Goal: Task Accomplishment & Management: Manage account settings

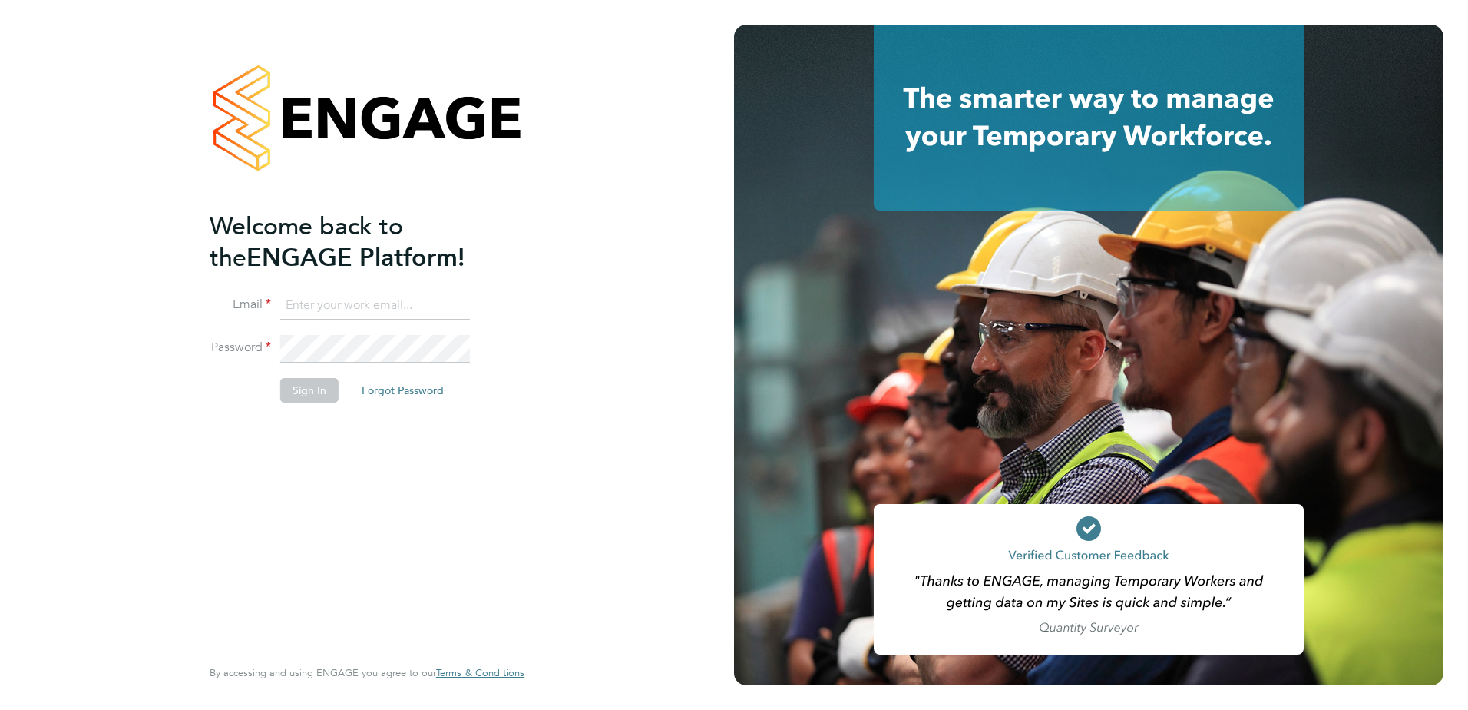
type input "Dave.Spiller@vistry.co.uk"
click at [319, 392] on button "Sign In" at bounding box center [309, 390] width 58 height 25
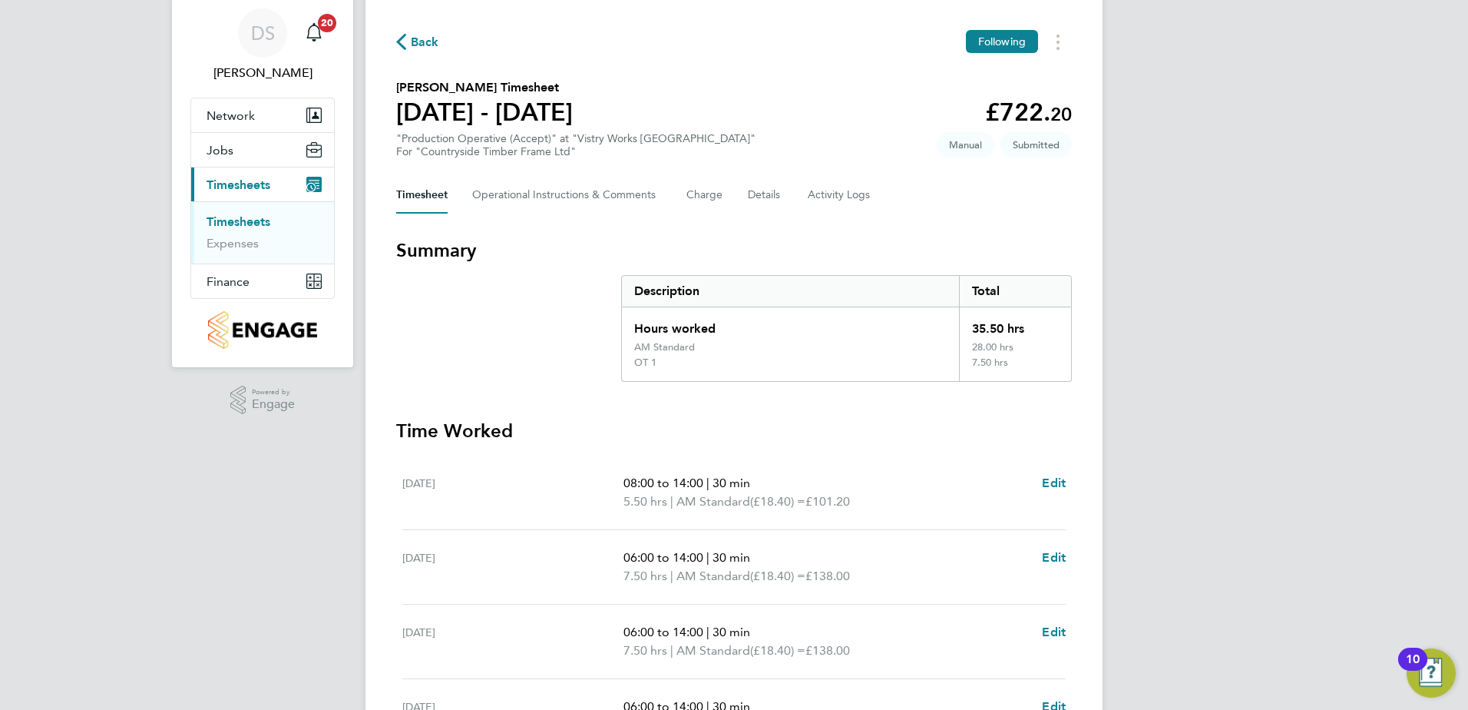
scroll to position [77, 0]
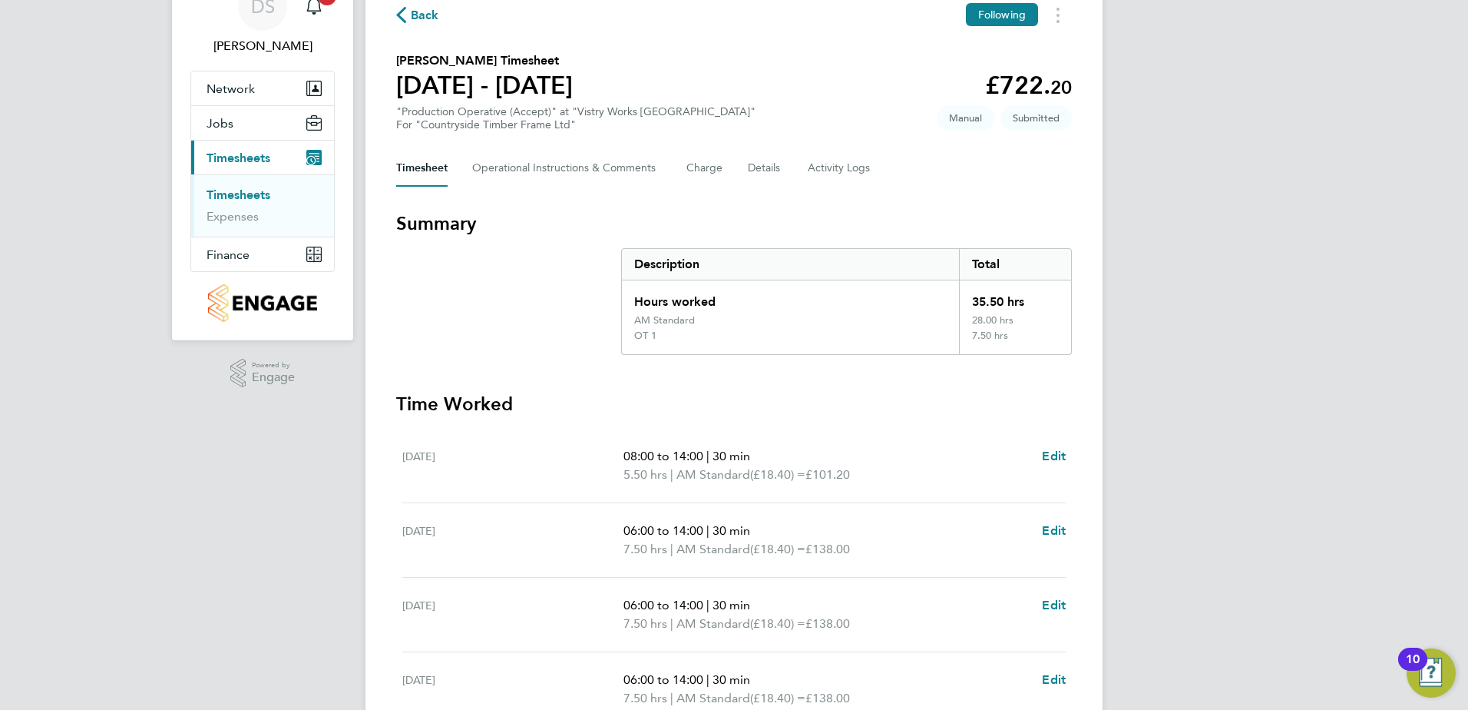
drag, startPoint x: 1084, startPoint y: 472, endPoint x: 1119, endPoint y: 291, distance: 184.5
click at [1119, 292] on div "DS Dave Spiller Notifications 20 Applications: Network Team Members Sites Worke…" at bounding box center [734, 457] width 1468 height 1069
click at [1081, 389] on div "Back Following Andrzej Walkowski's Timesheet 25 - 31 Aug 2025 £722. 20 "Product…" at bounding box center [734, 466] width 737 height 1001
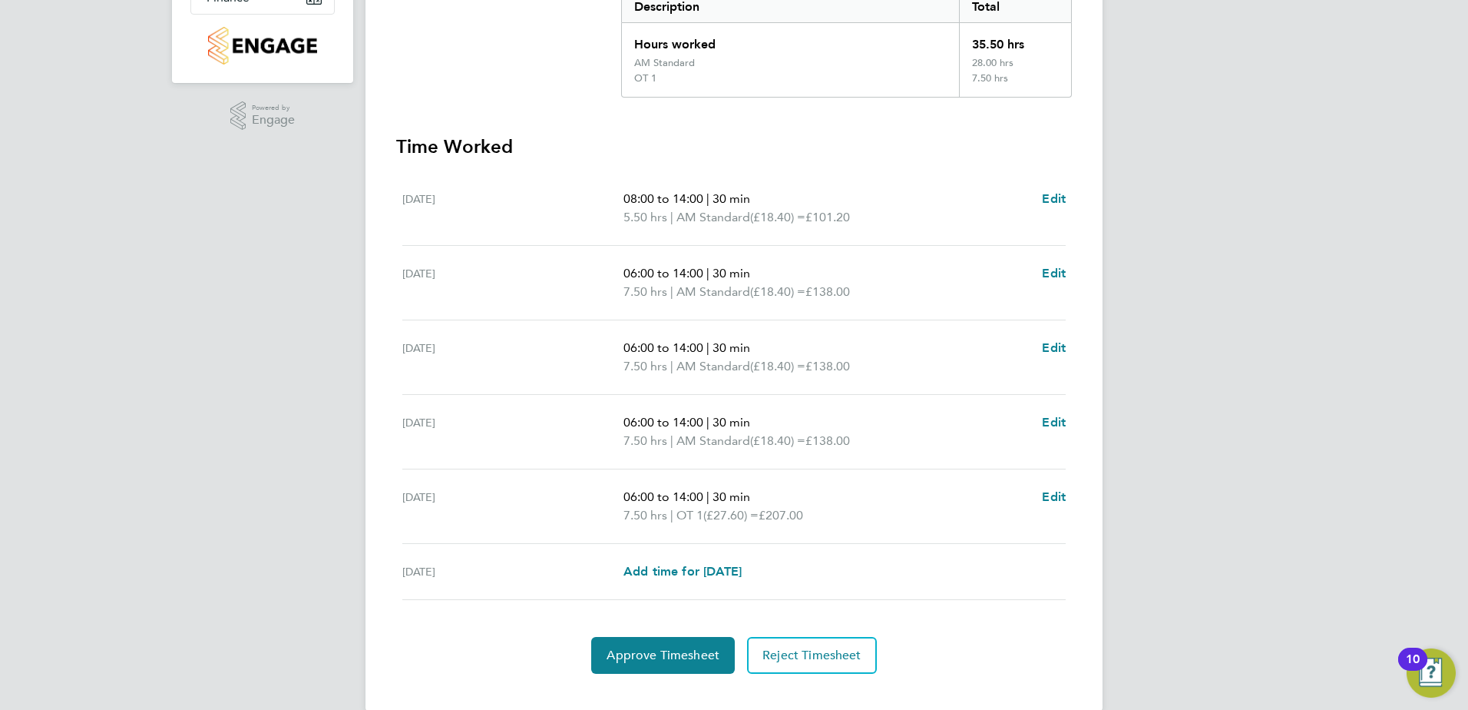
scroll to position [359, 0]
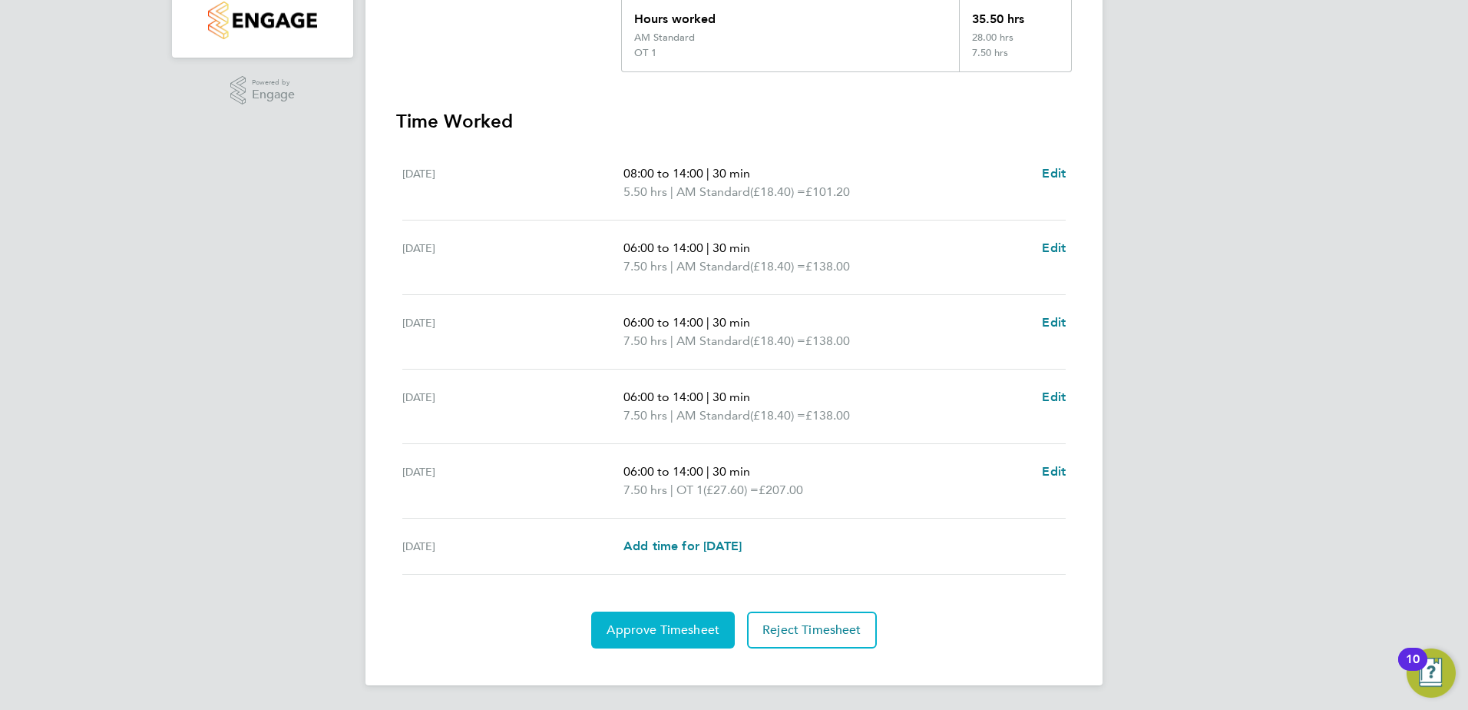
click at [658, 634] on span "Approve Timesheet" at bounding box center [663, 629] width 113 height 15
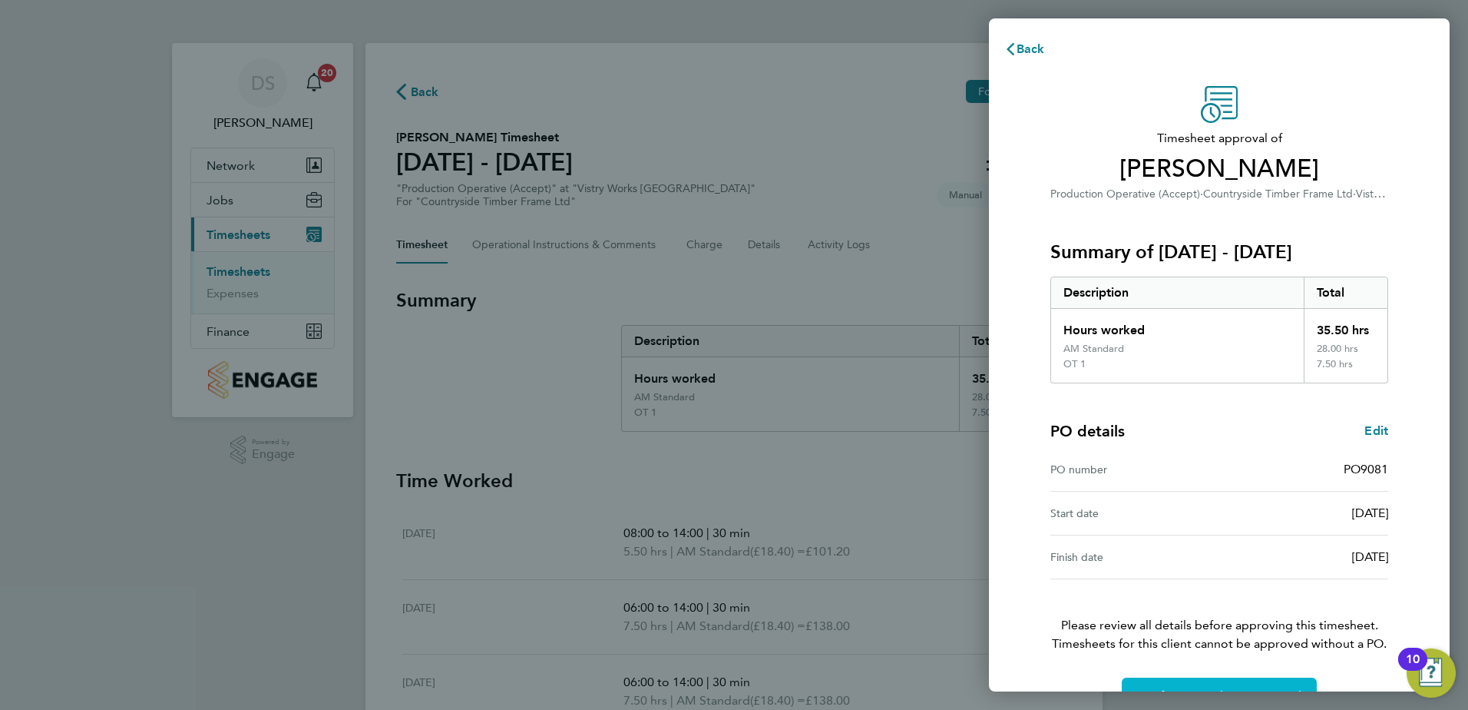
click at [1244, 686] on button "Confirm Timesheet Approval" at bounding box center [1219, 695] width 195 height 37
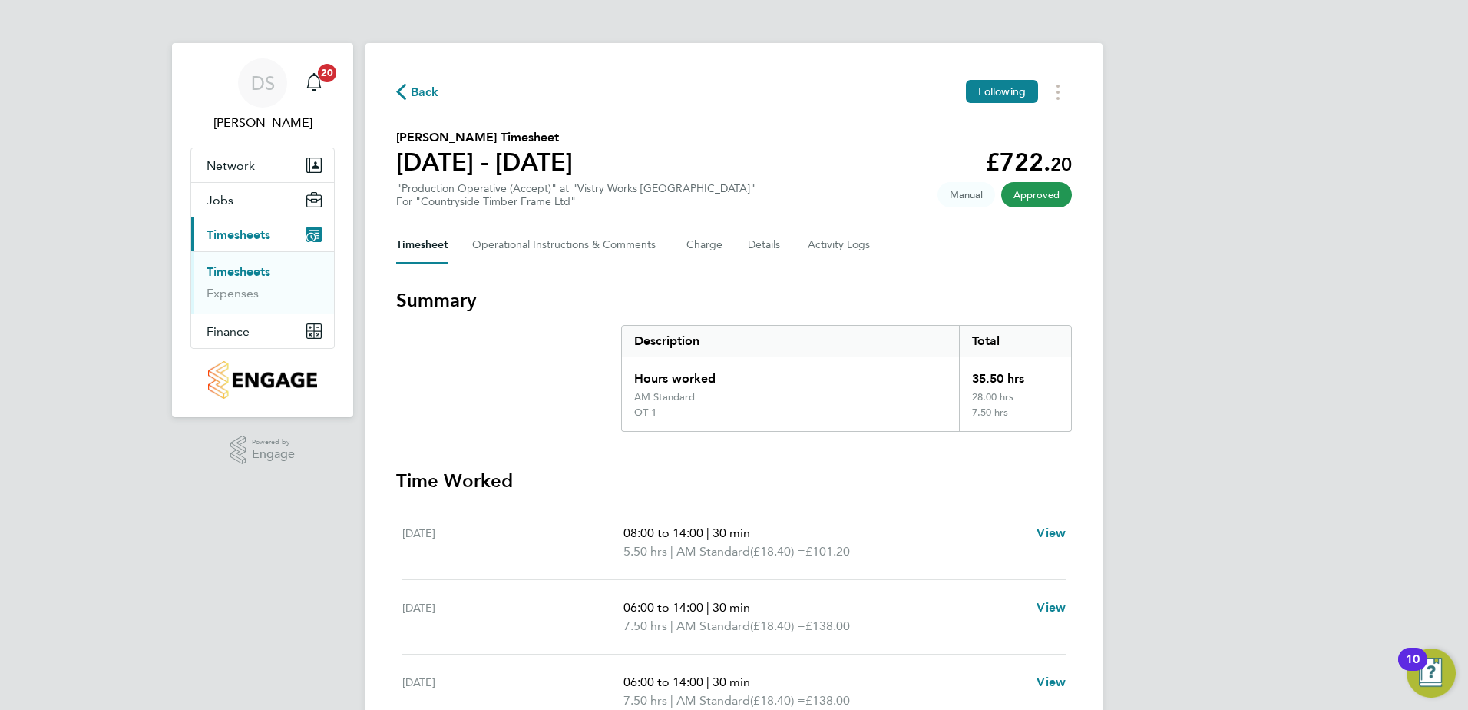
click at [429, 93] on span "Back" at bounding box center [425, 92] width 28 height 18
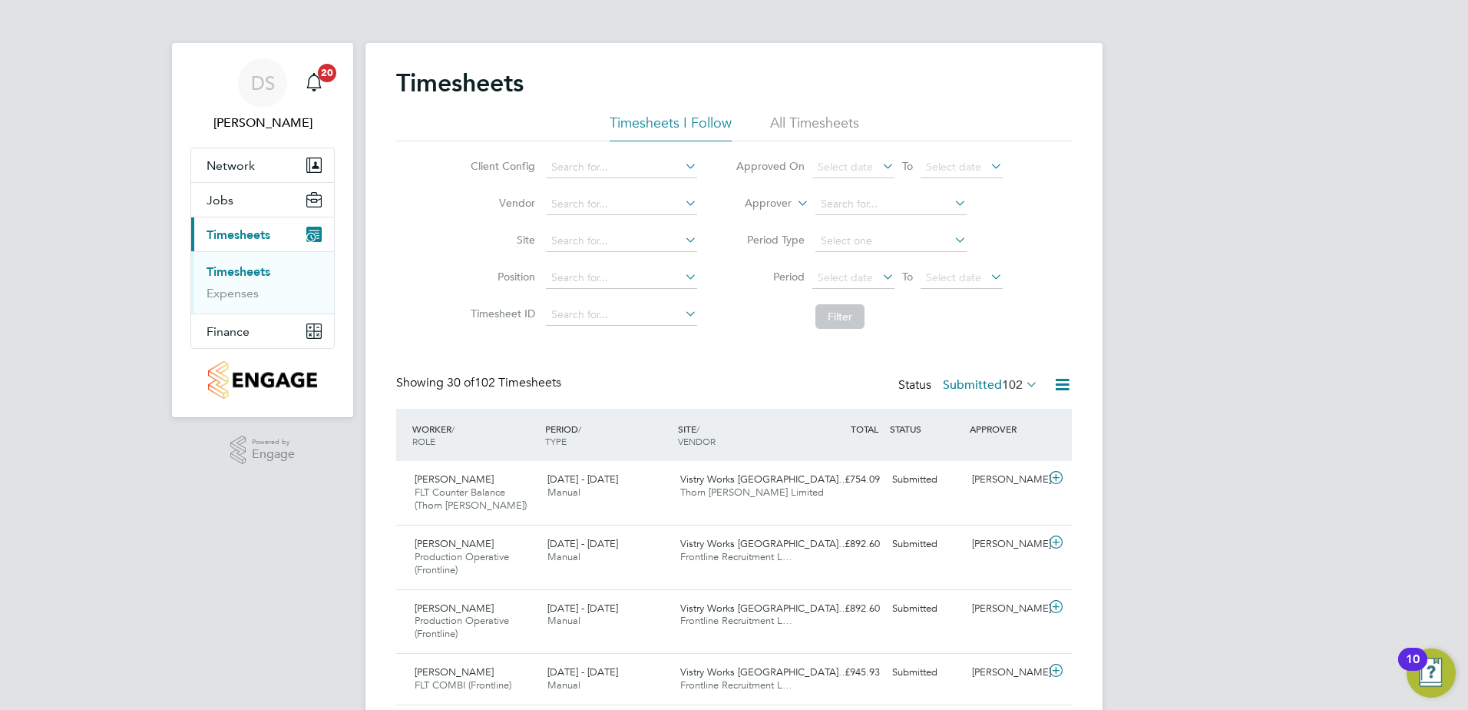
click at [1028, 243] on div "Client Config Vendor Site Position Timesheet ID Approved On Select date To Sele…" at bounding box center [734, 238] width 676 height 195
click at [1056, 477] on icon at bounding box center [1056, 478] width 19 height 12
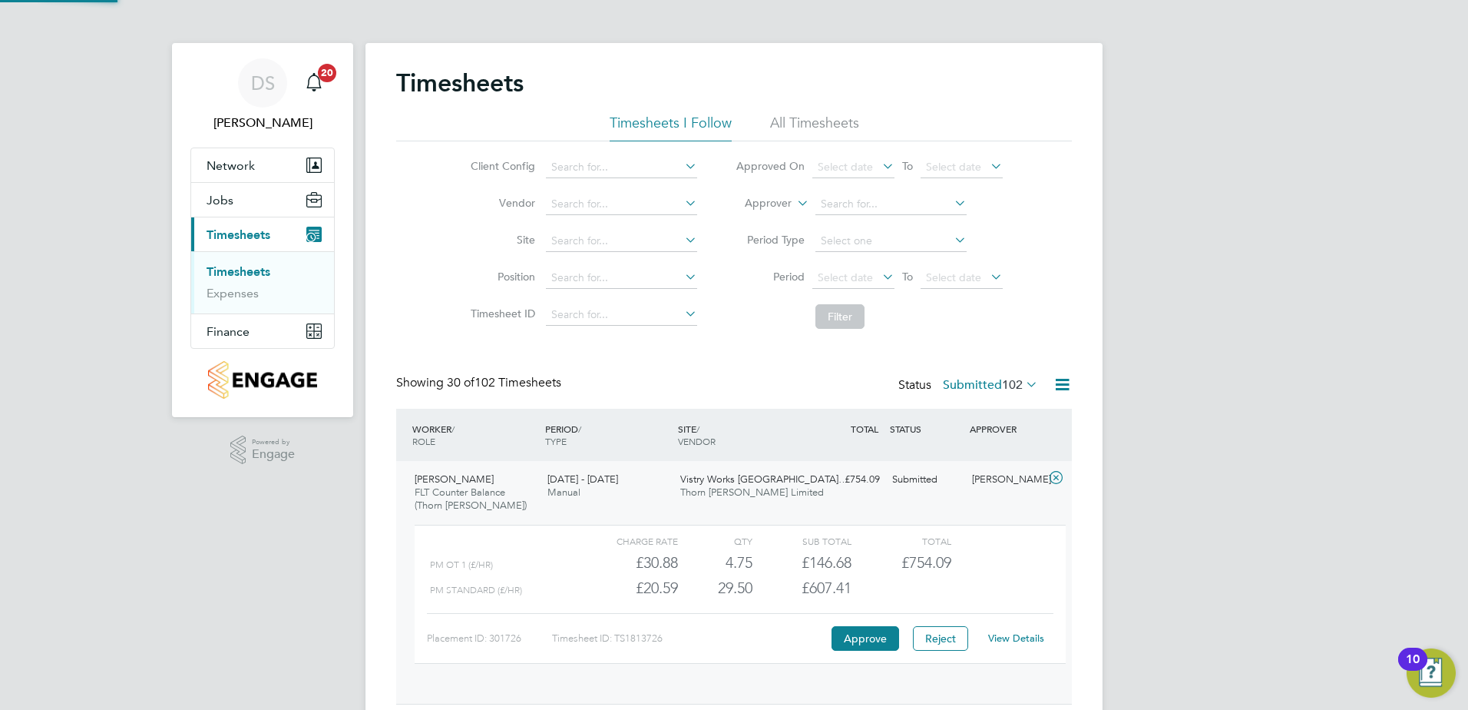
scroll to position [26, 150]
click at [860, 636] on button "Approve" at bounding box center [866, 638] width 68 height 25
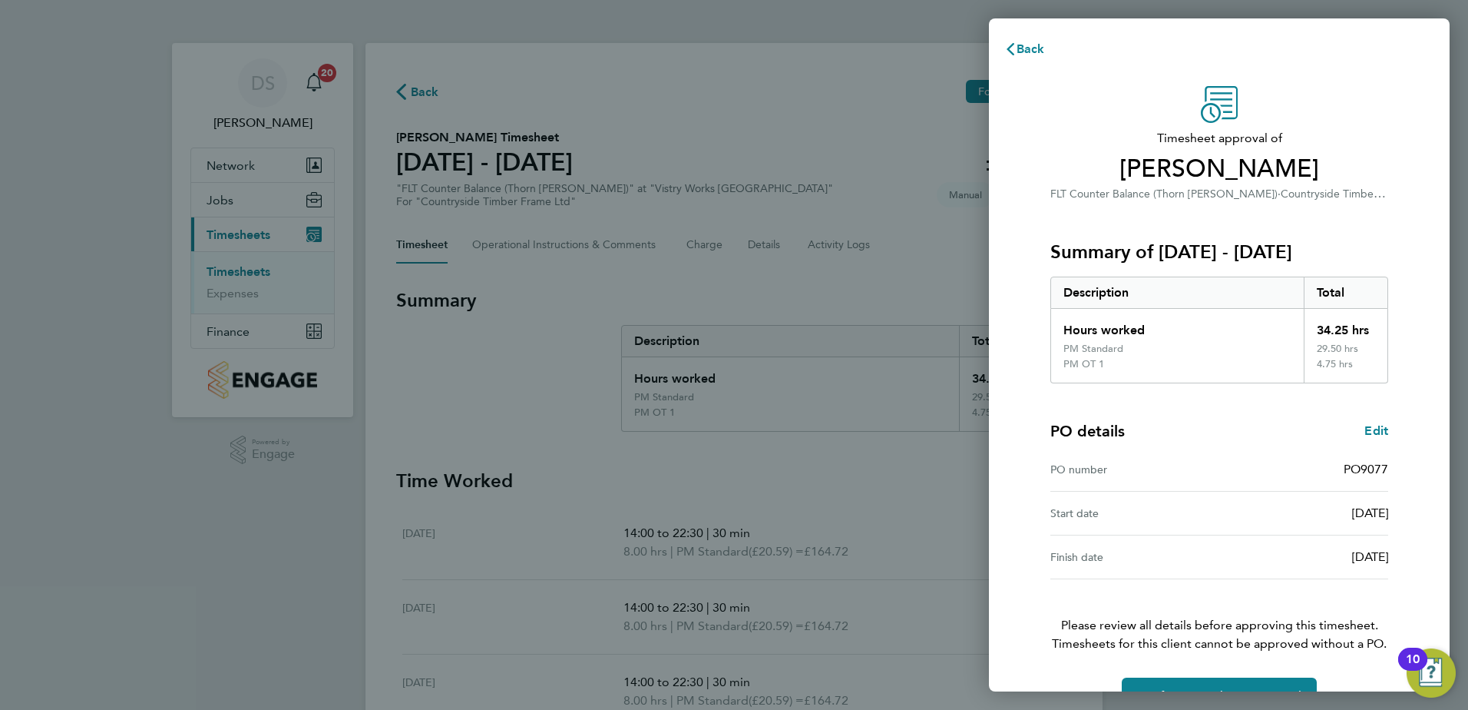
click at [1206, 477] on div "PO number" at bounding box center [1135, 469] width 169 height 18
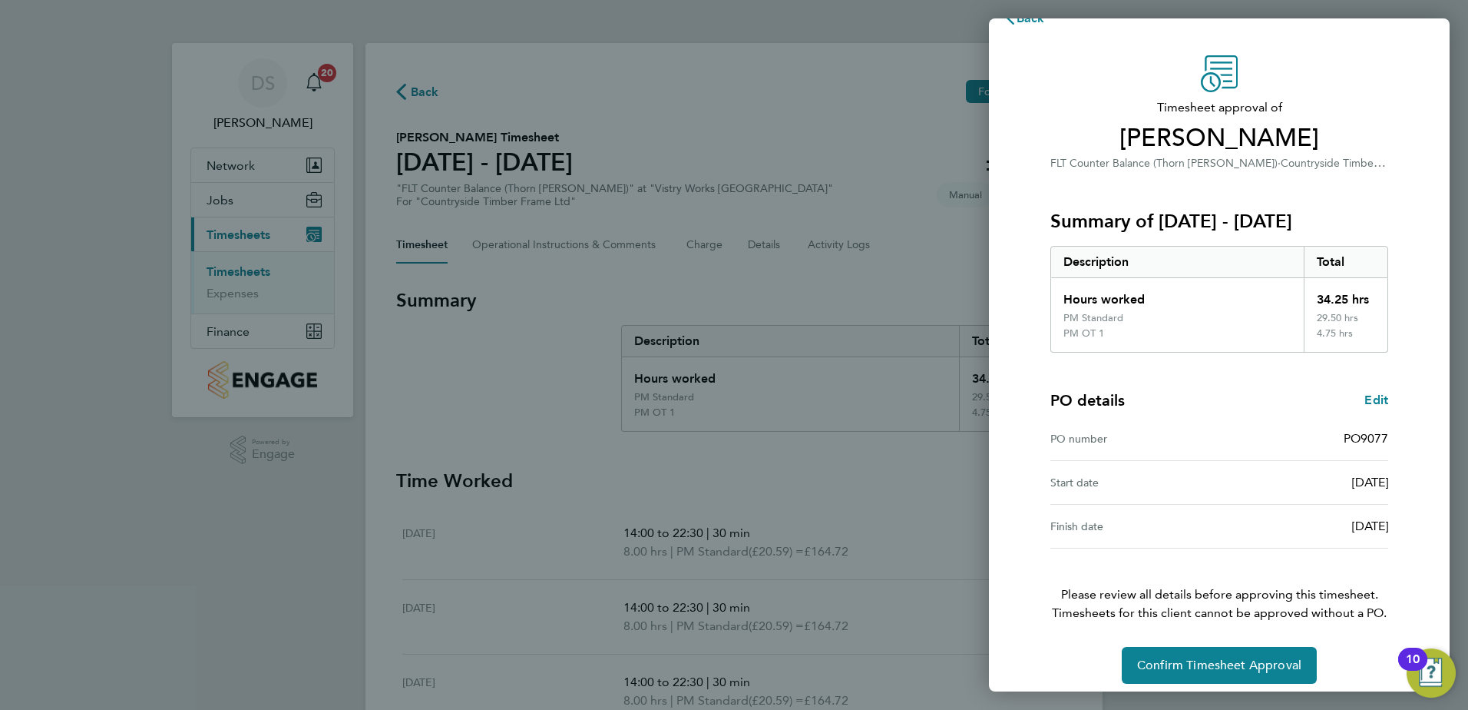
scroll to position [41, 0]
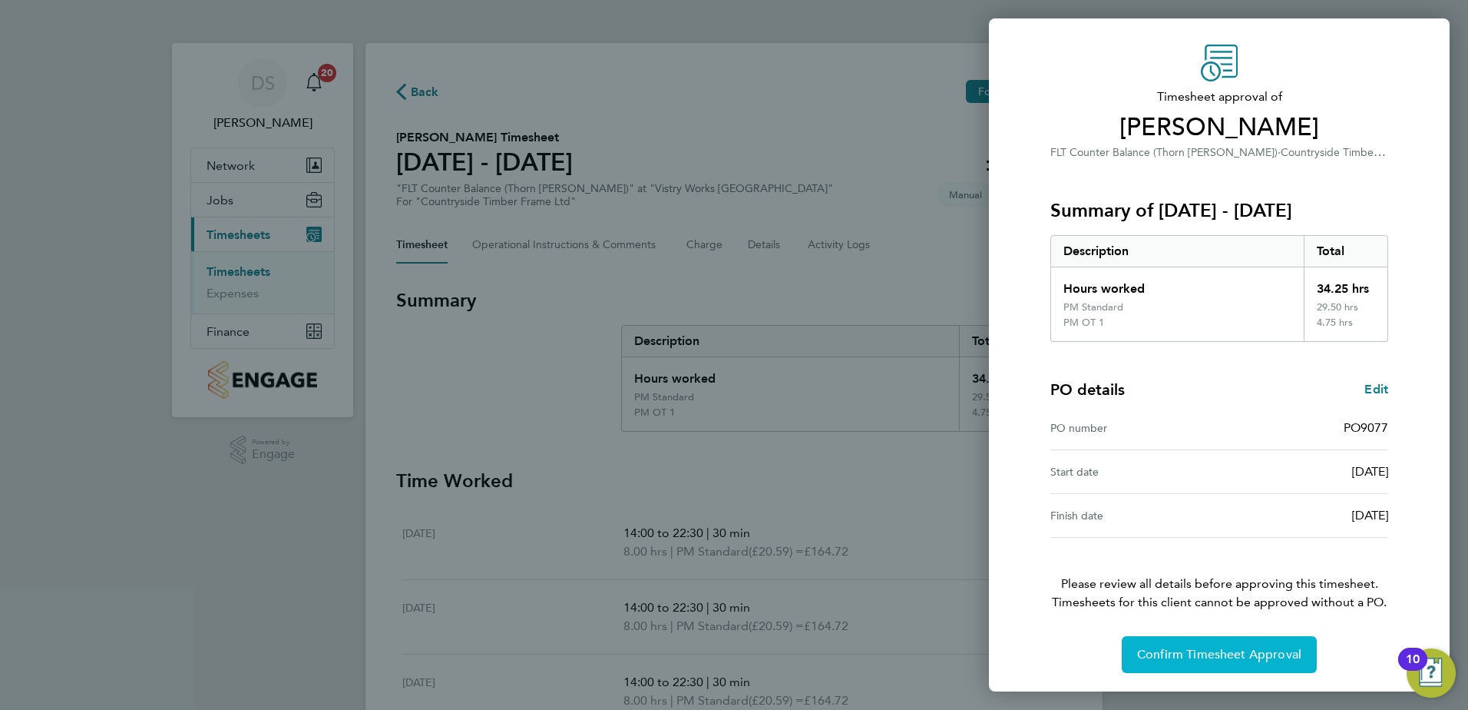
click at [1251, 667] on button "Confirm Timesheet Approval" at bounding box center [1219, 654] width 195 height 37
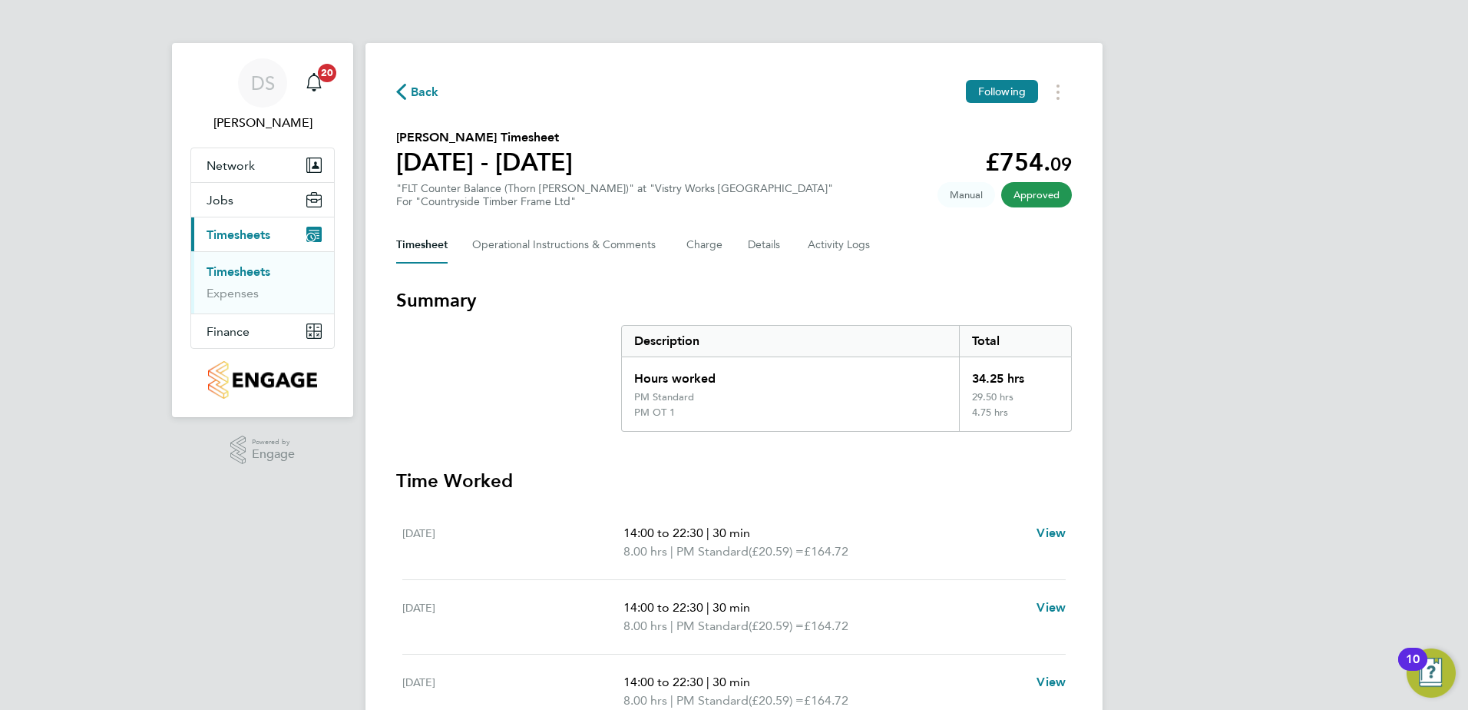
click at [403, 84] on icon "button" at bounding box center [401, 92] width 10 height 16
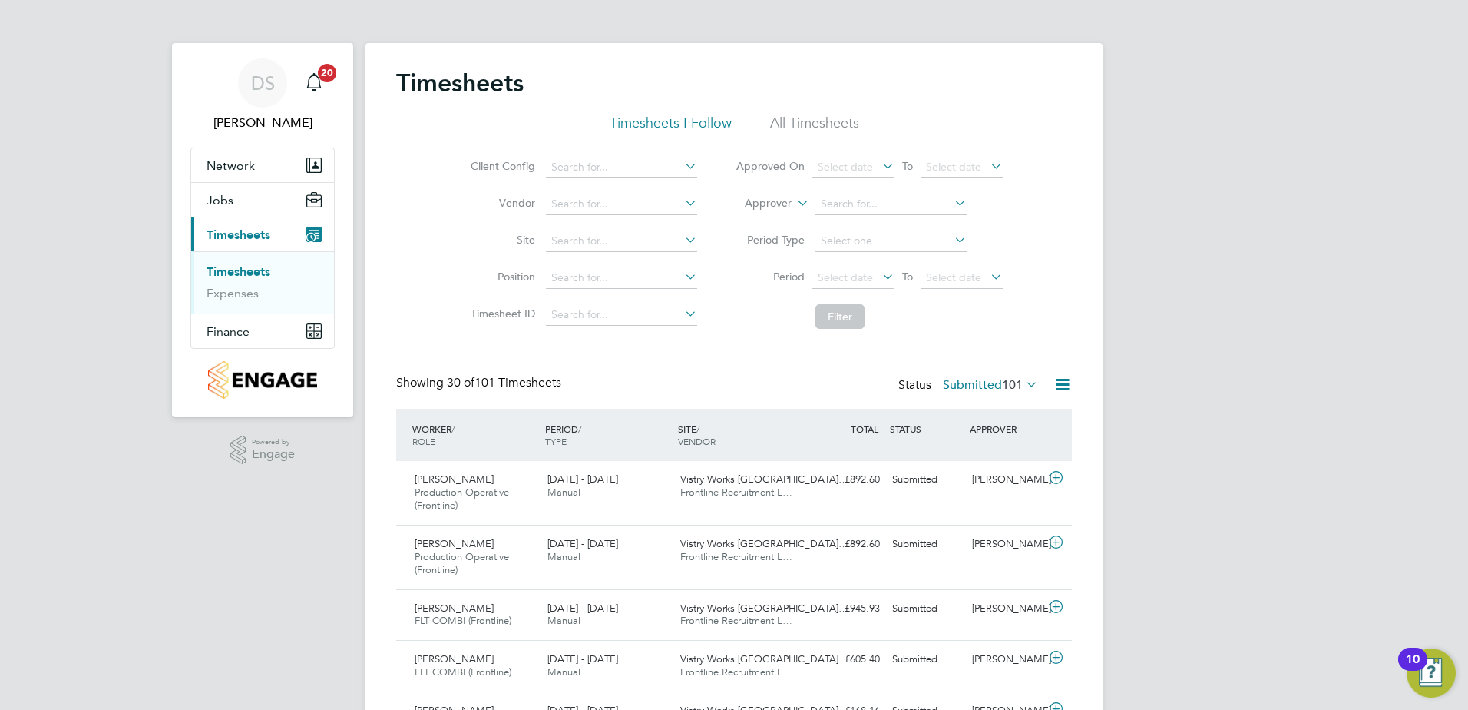
drag, startPoint x: 1018, startPoint y: 232, endPoint x: 1013, endPoint y: 354, distance: 122.2
click at [1018, 232] on li "Period Type" at bounding box center [870, 241] width 306 height 37
click at [1058, 475] on icon at bounding box center [1056, 478] width 19 height 12
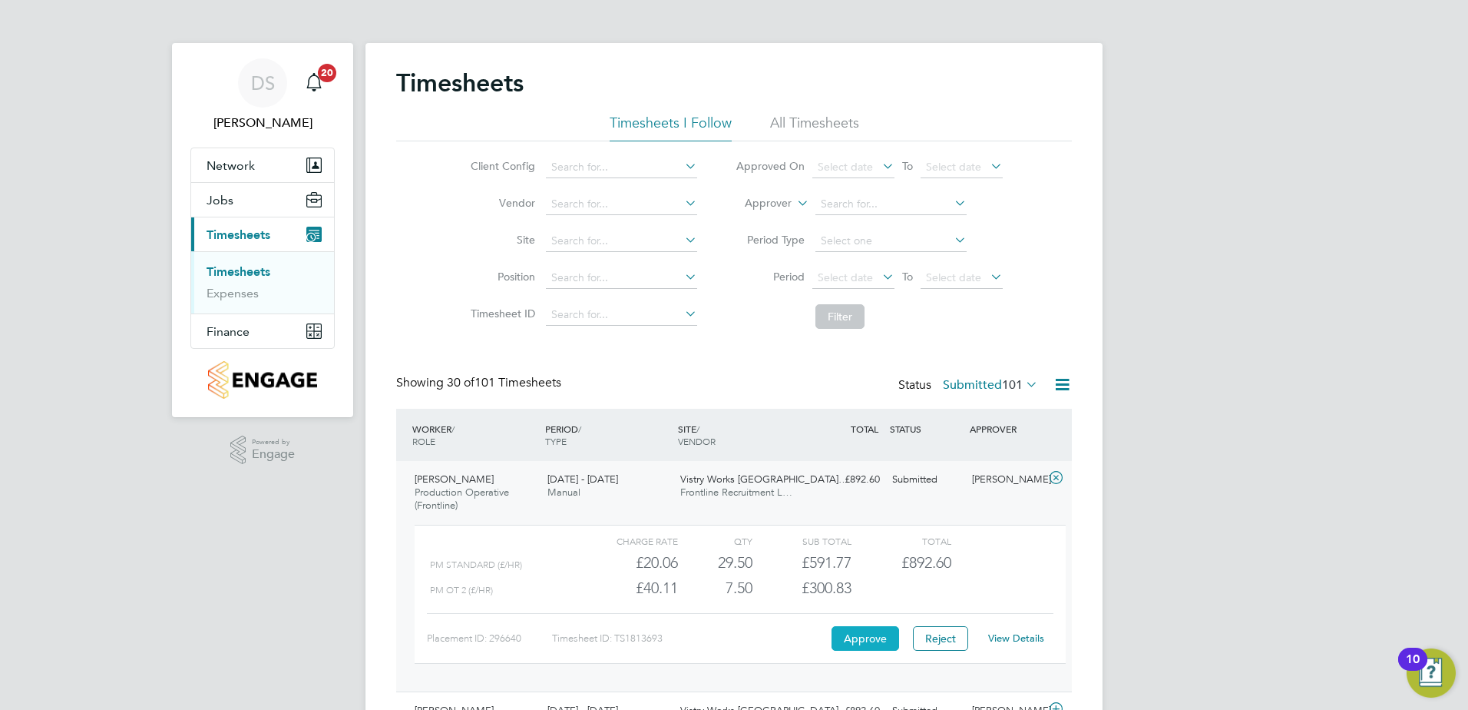
click at [872, 637] on button "Approve" at bounding box center [866, 638] width 68 height 25
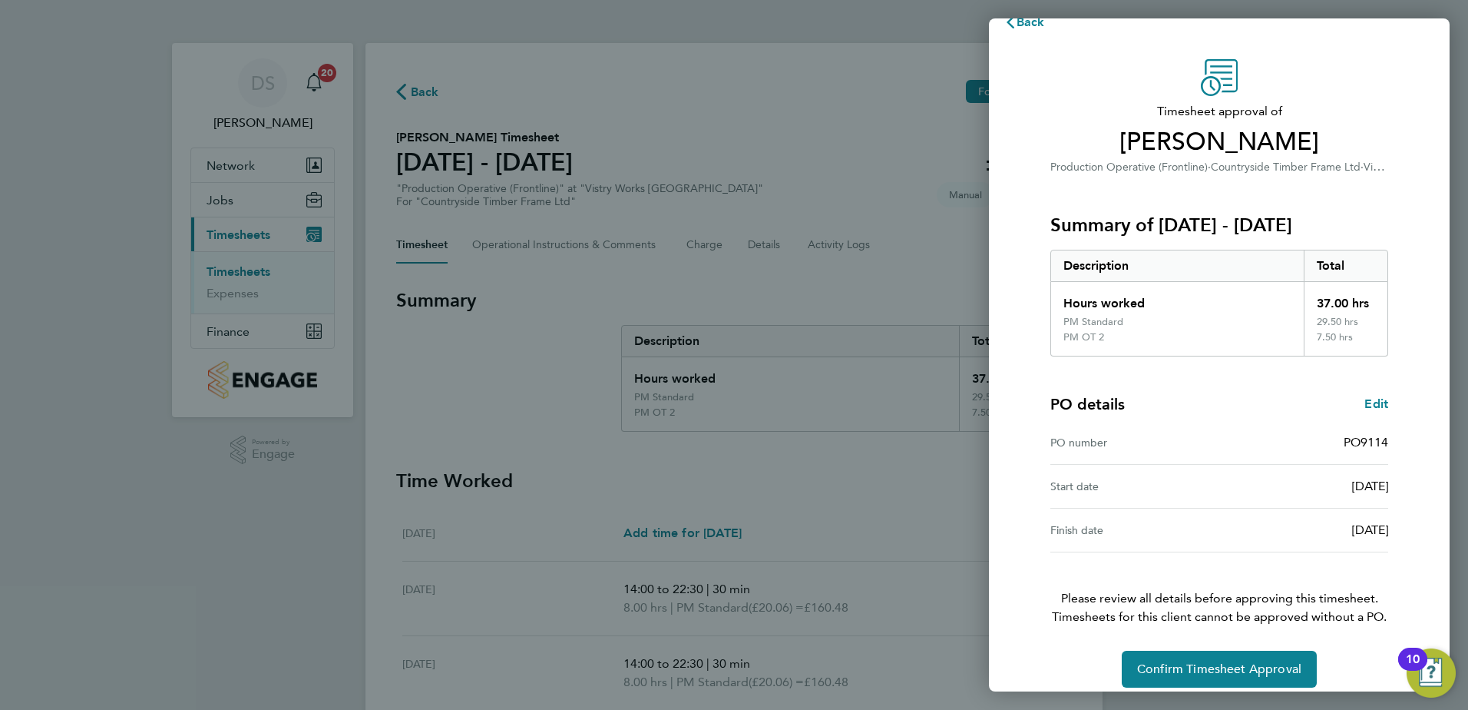
scroll to position [41, 0]
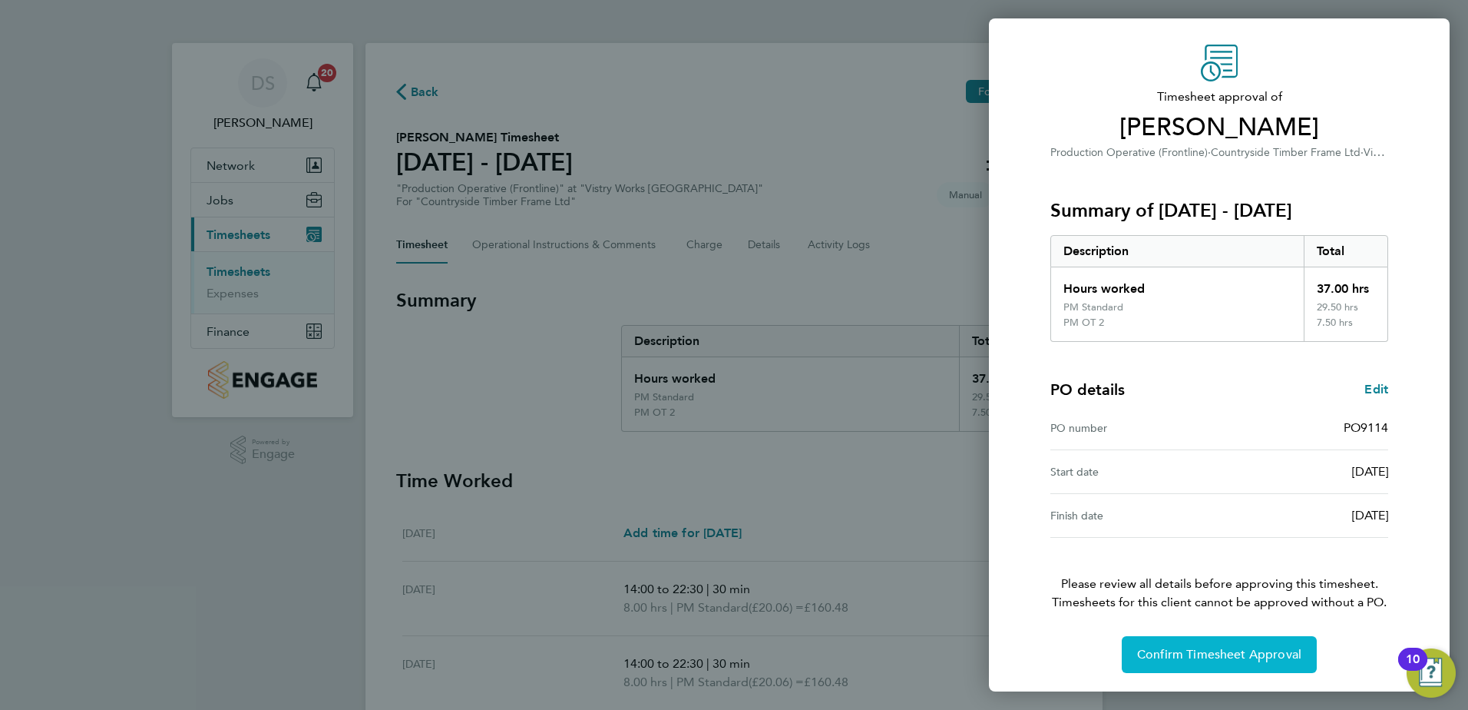
click at [1244, 652] on span "Confirm Timesheet Approval" at bounding box center [1219, 654] width 164 height 15
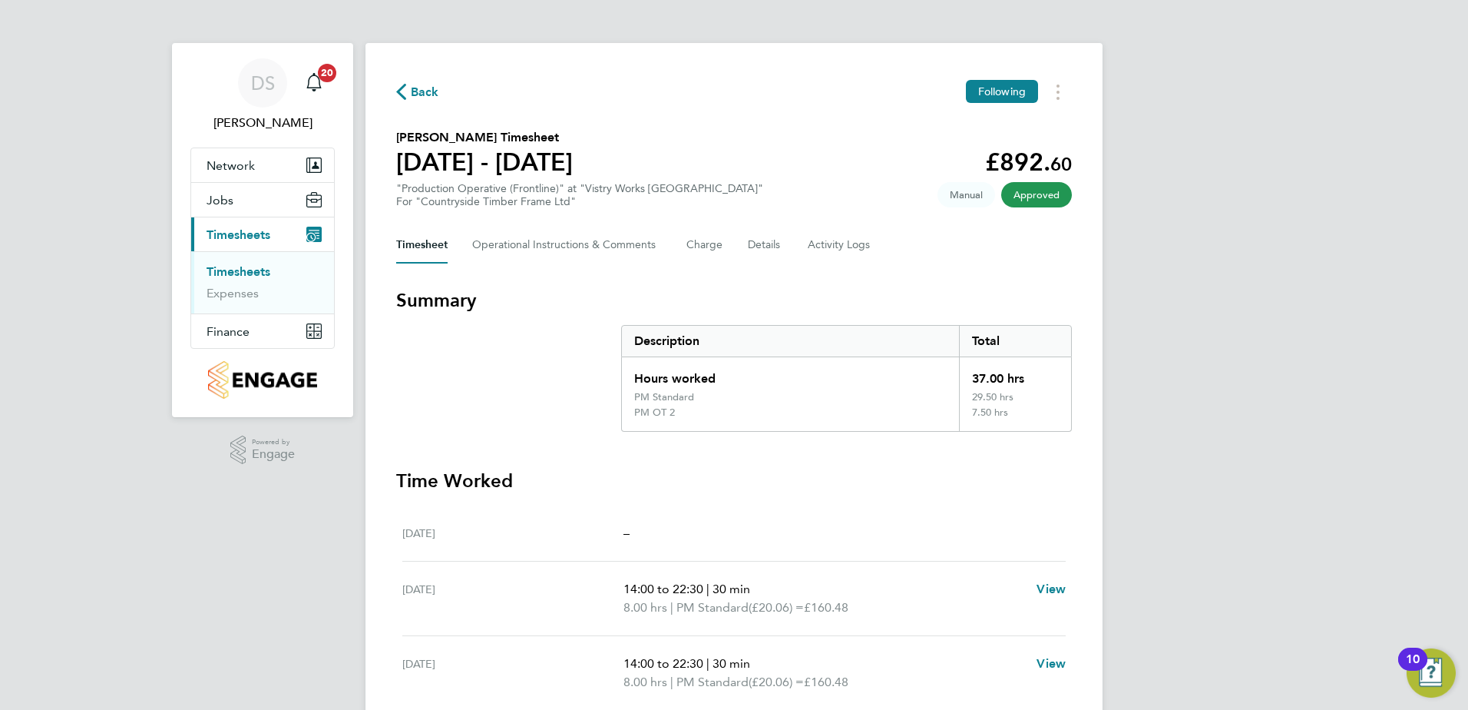
click at [421, 89] on span "Back" at bounding box center [425, 92] width 28 height 18
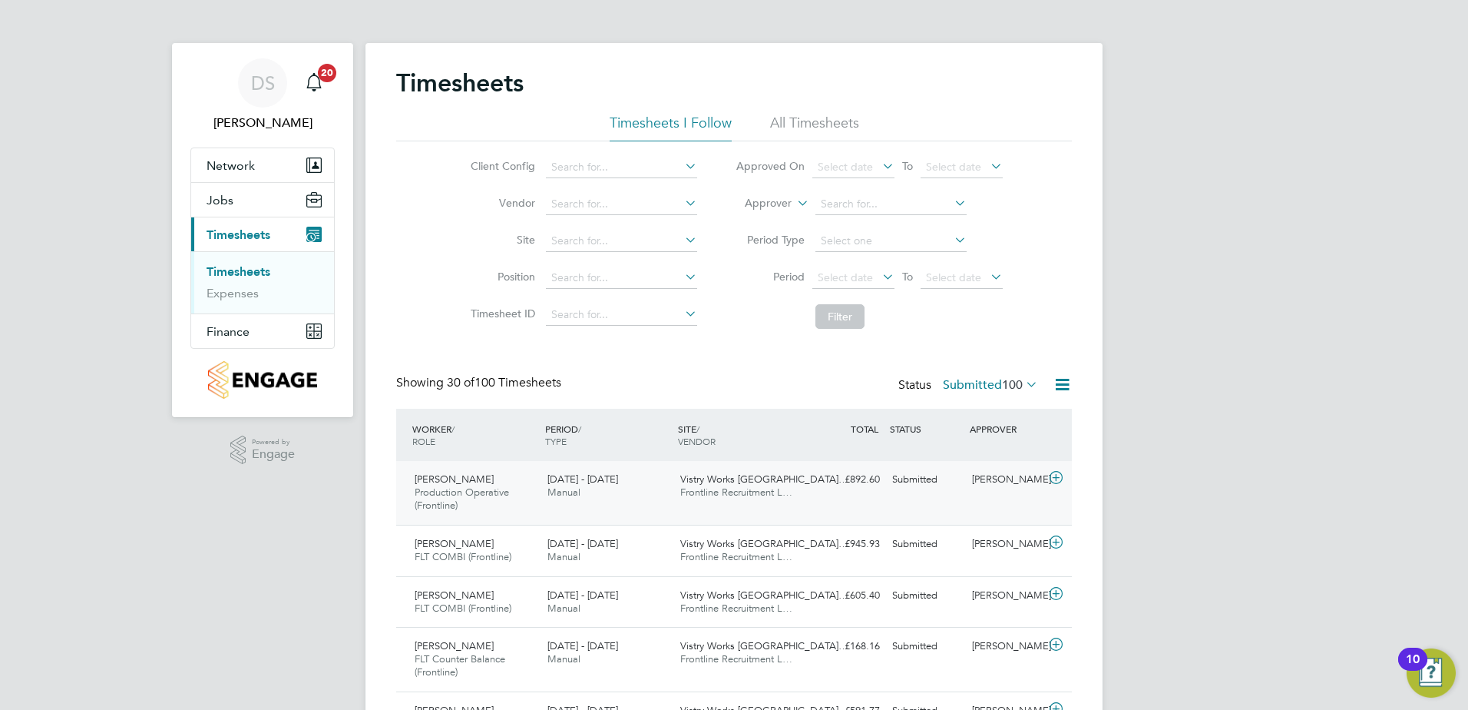
click at [1057, 477] on icon at bounding box center [1056, 478] width 19 height 12
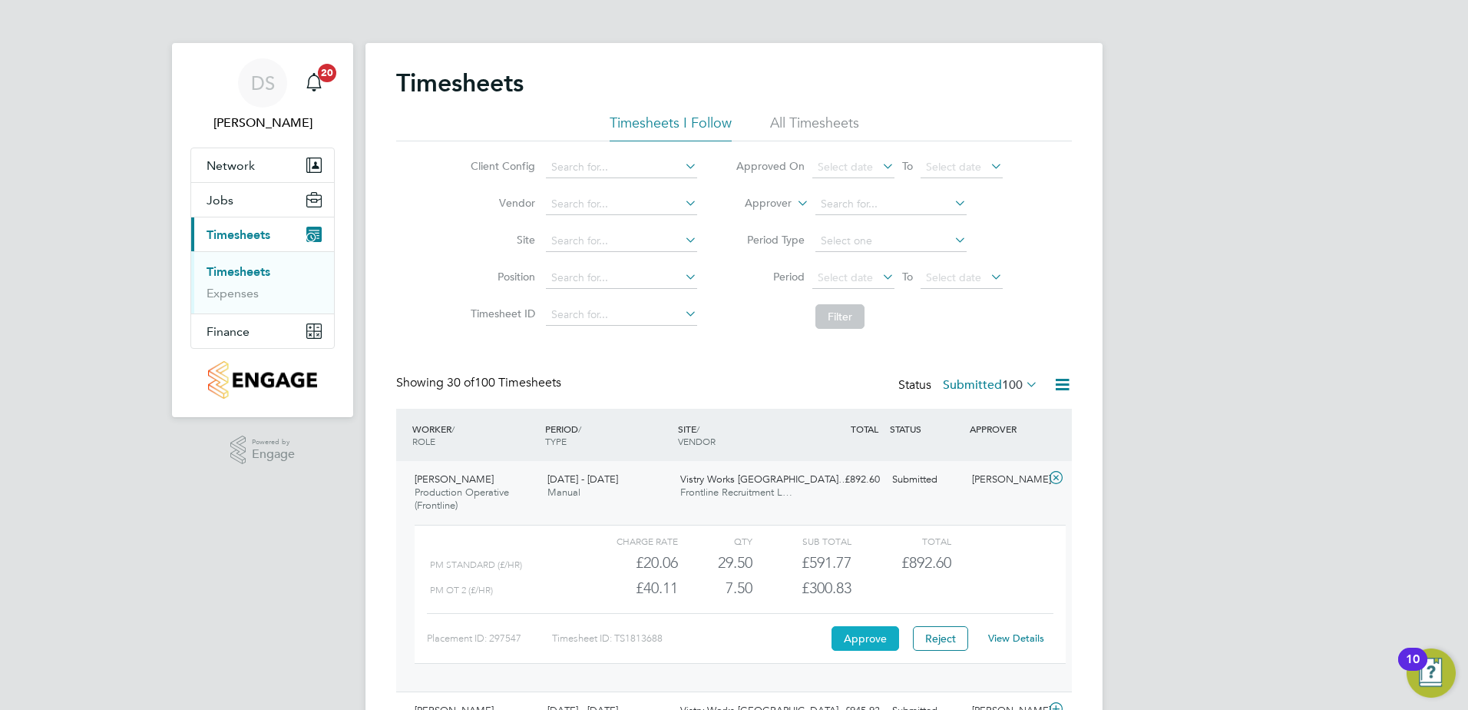
click at [862, 637] on button "Approve" at bounding box center [866, 638] width 68 height 25
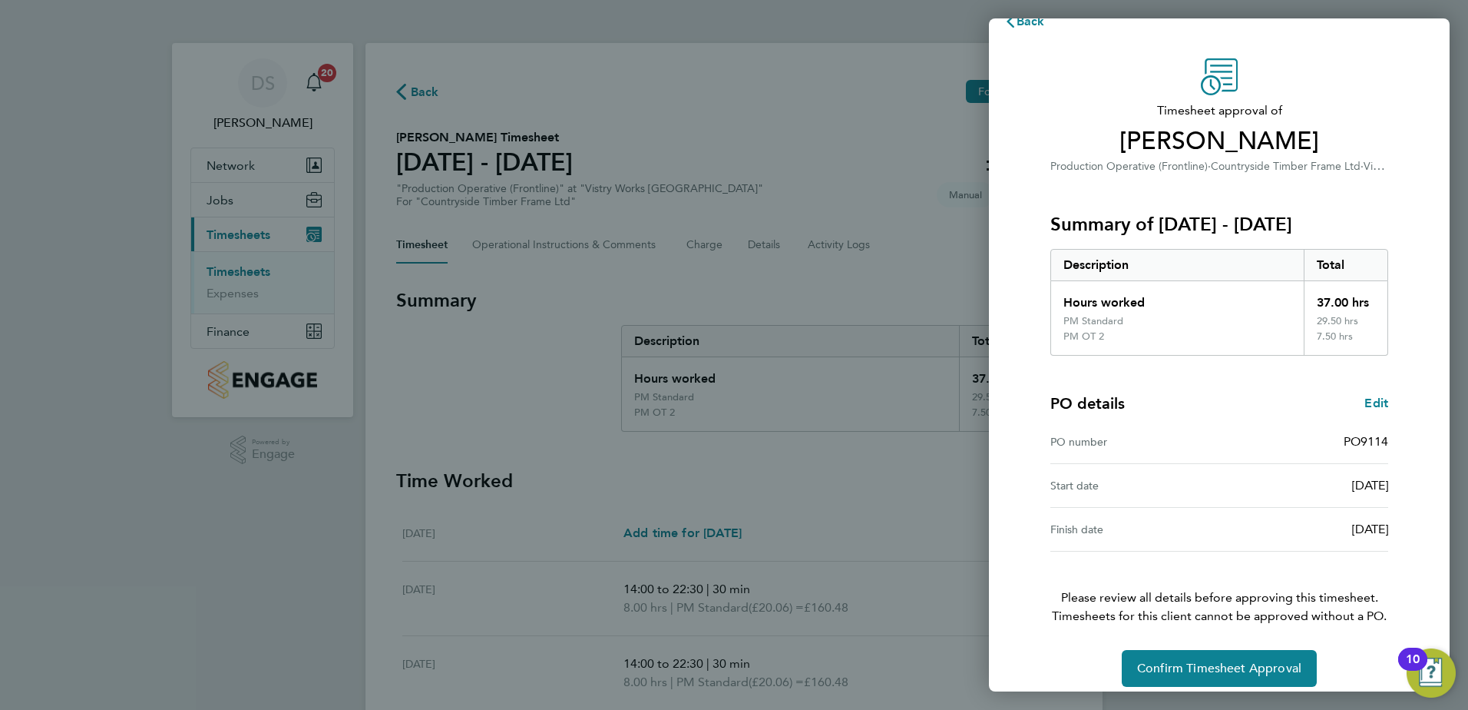
scroll to position [41, 0]
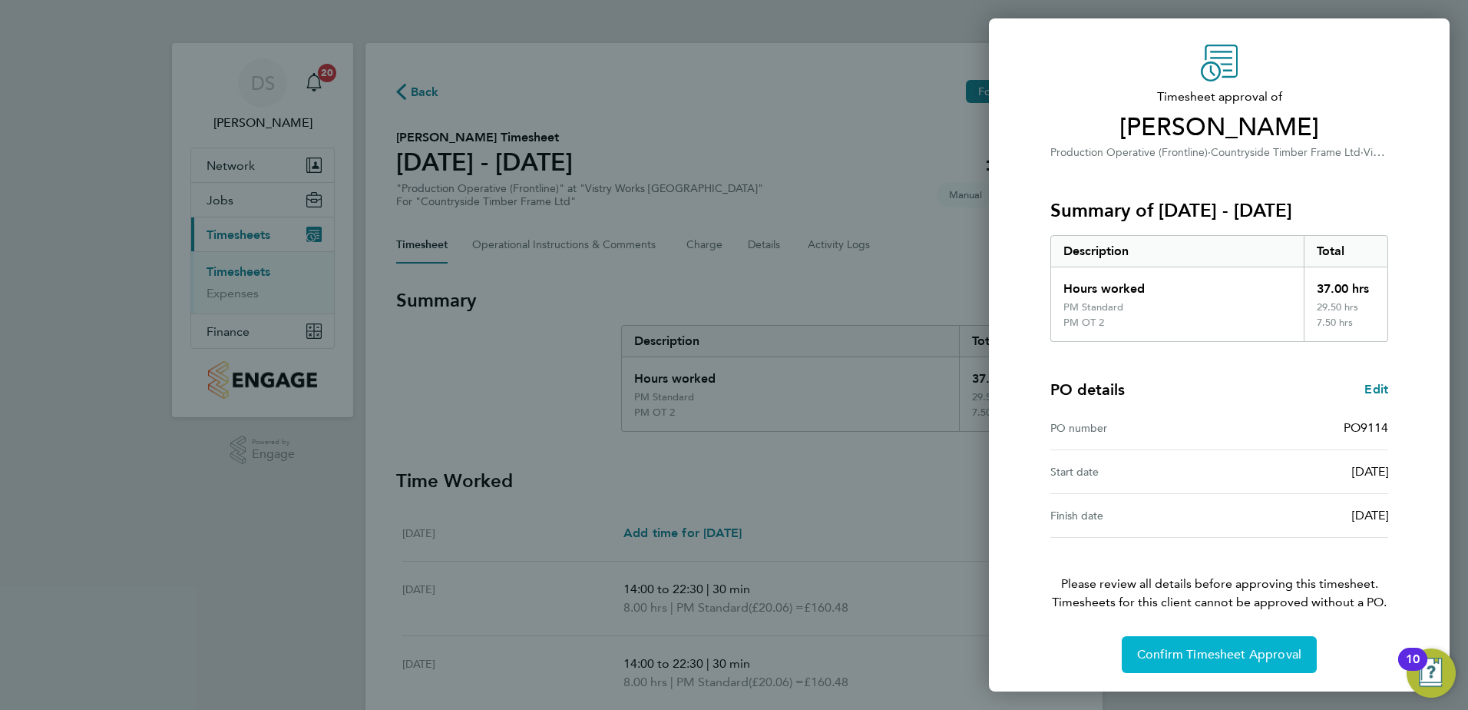
click at [1240, 655] on span "Confirm Timesheet Approval" at bounding box center [1219, 654] width 164 height 15
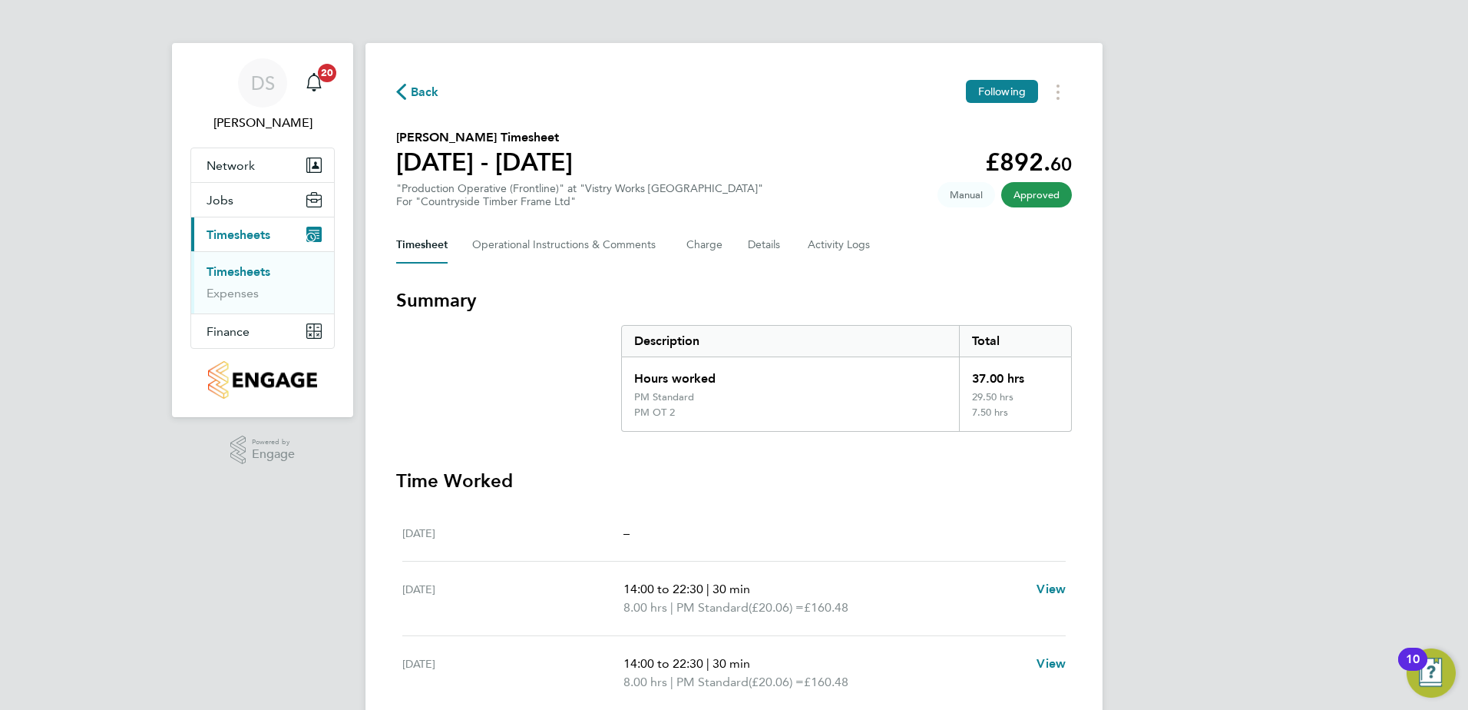
scroll to position [77, 0]
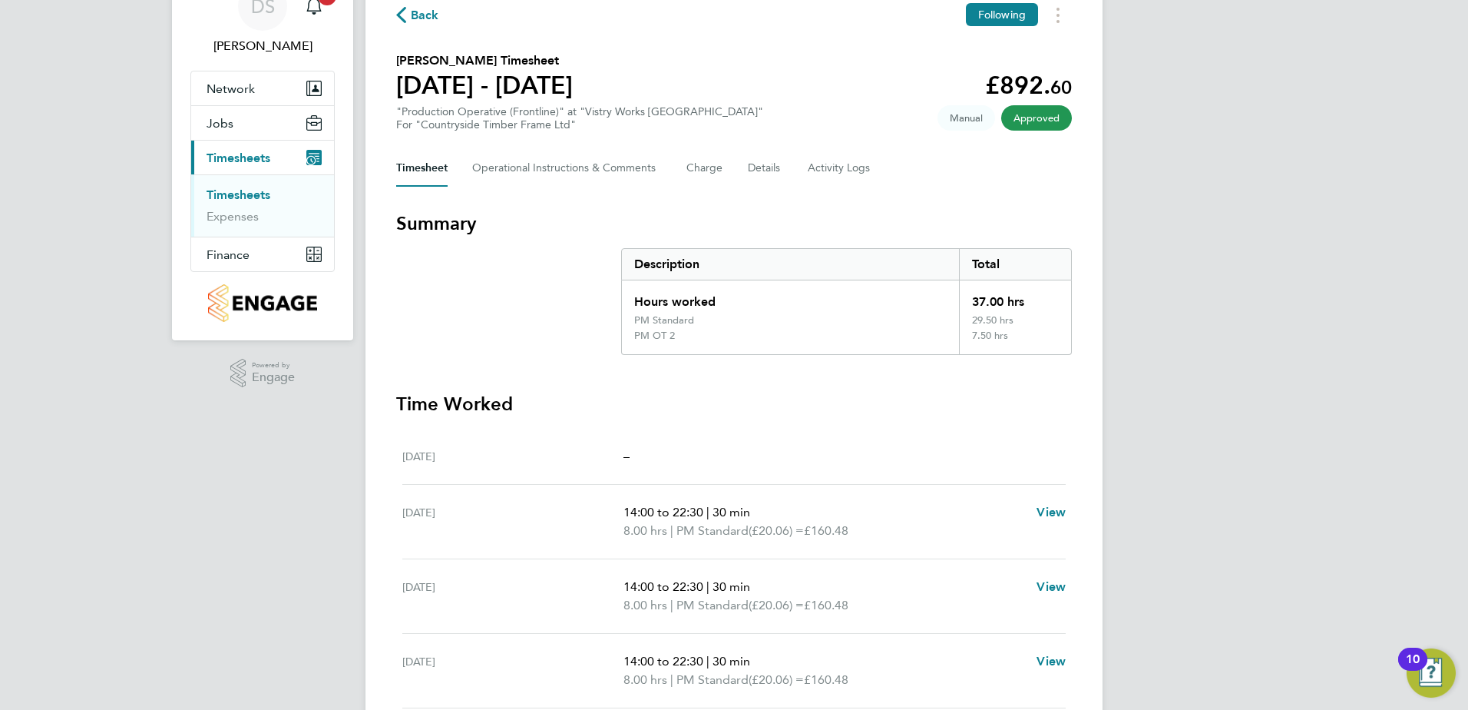
click at [418, 18] on span "Back" at bounding box center [425, 15] width 28 height 18
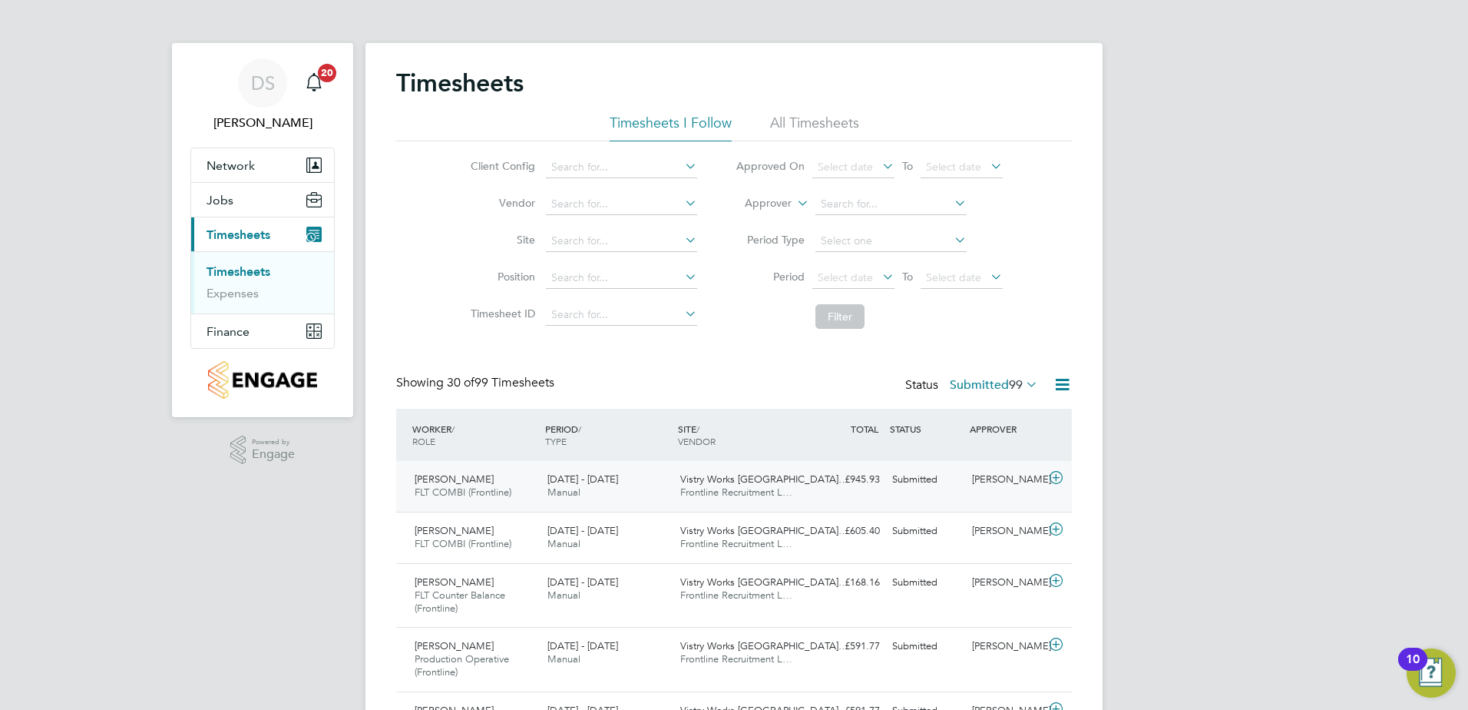
click at [1051, 472] on icon at bounding box center [1056, 478] width 19 height 12
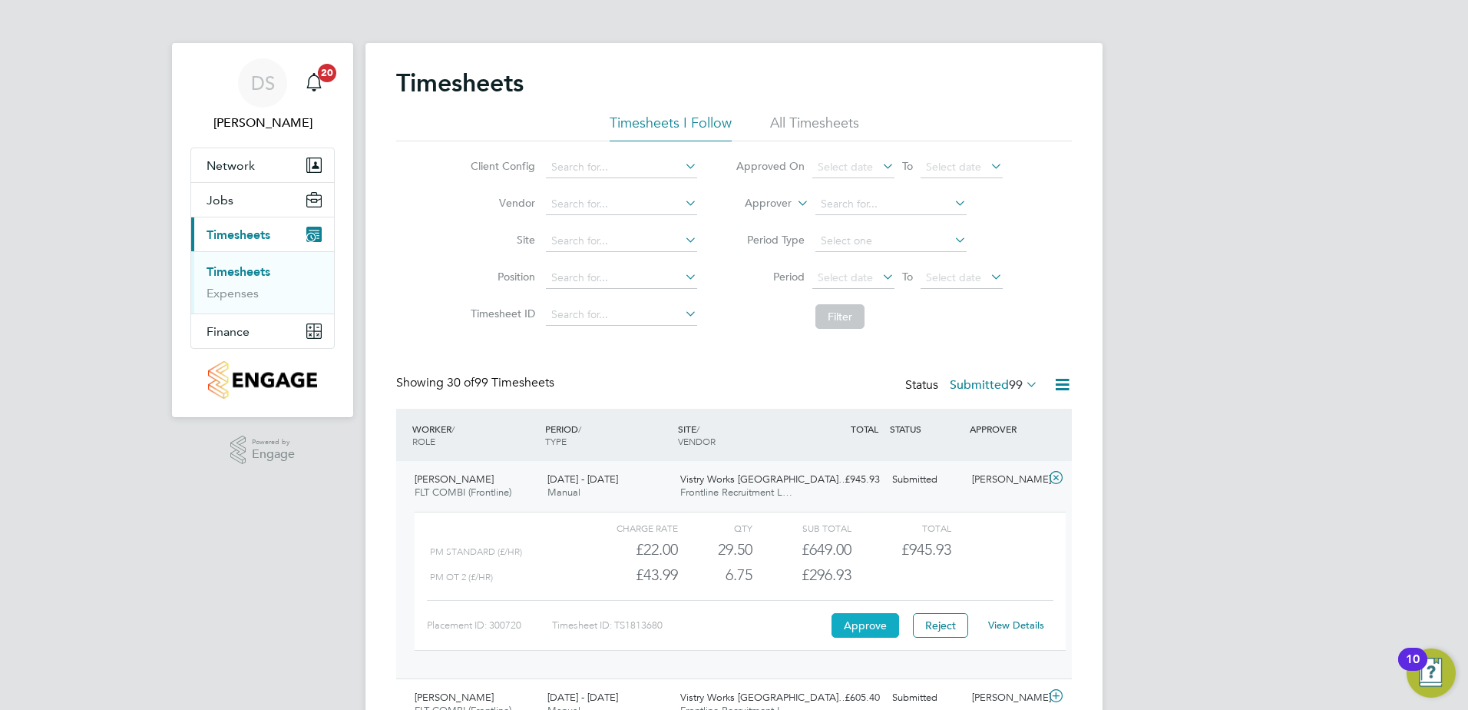
click at [886, 623] on button "Approve" at bounding box center [866, 625] width 68 height 25
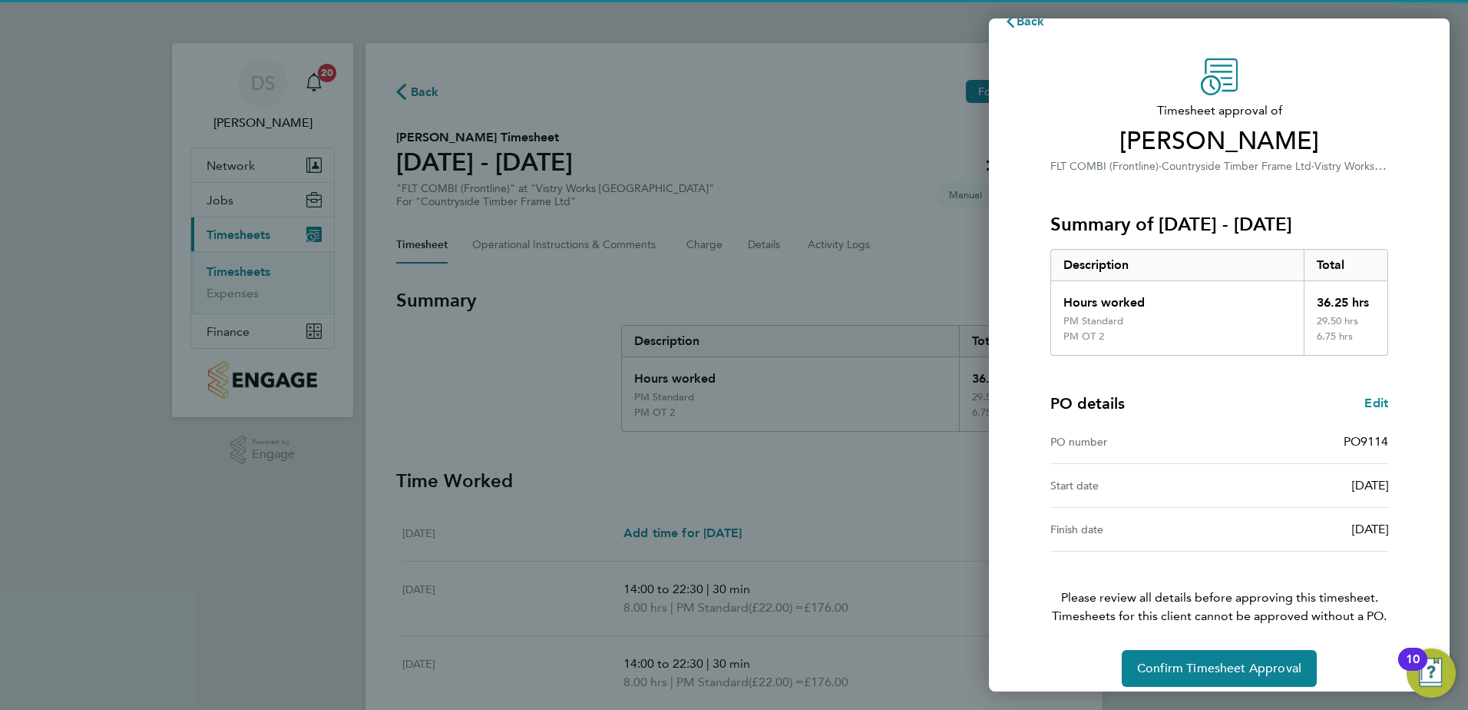
scroll to position [41, 0]
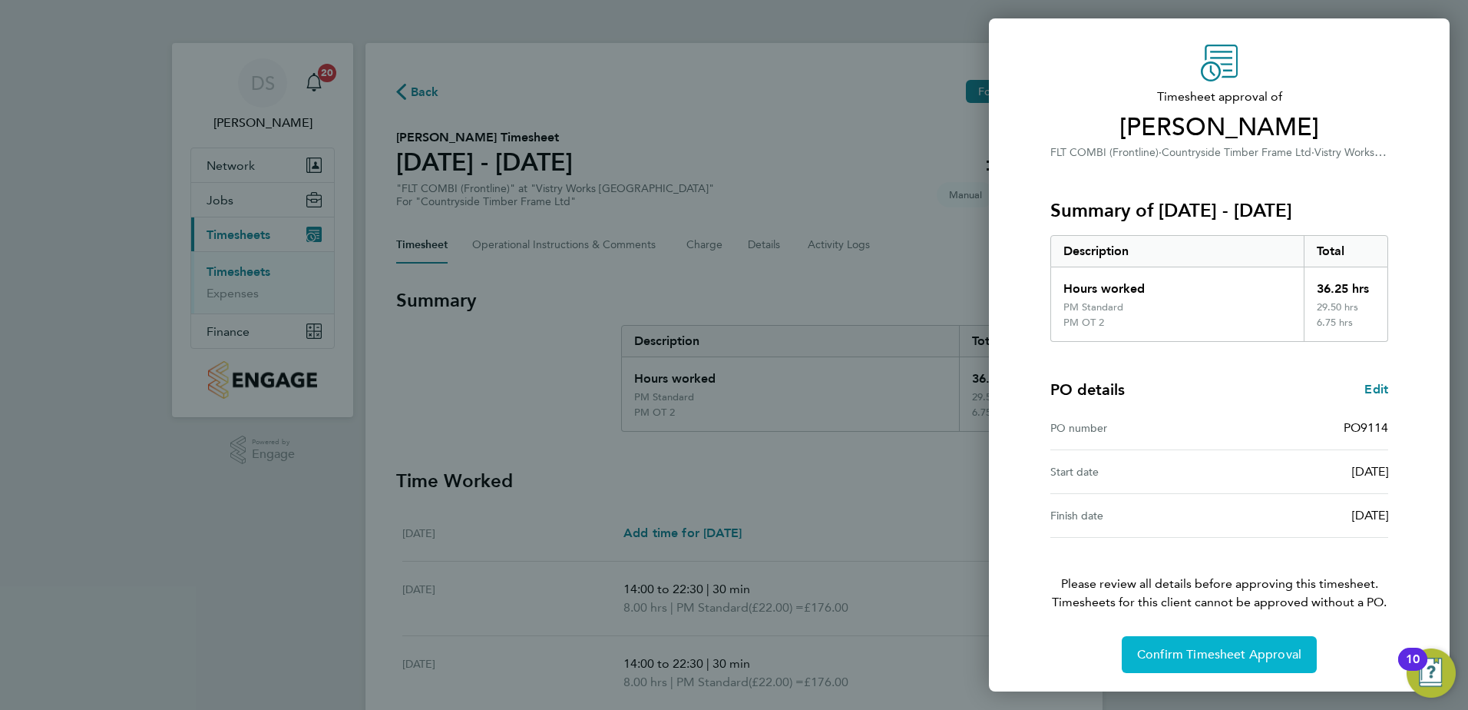
click at [1226, 649] on span "Confirm Timesheet Approval" at bounding box center [1219, 654] width 164 height 15
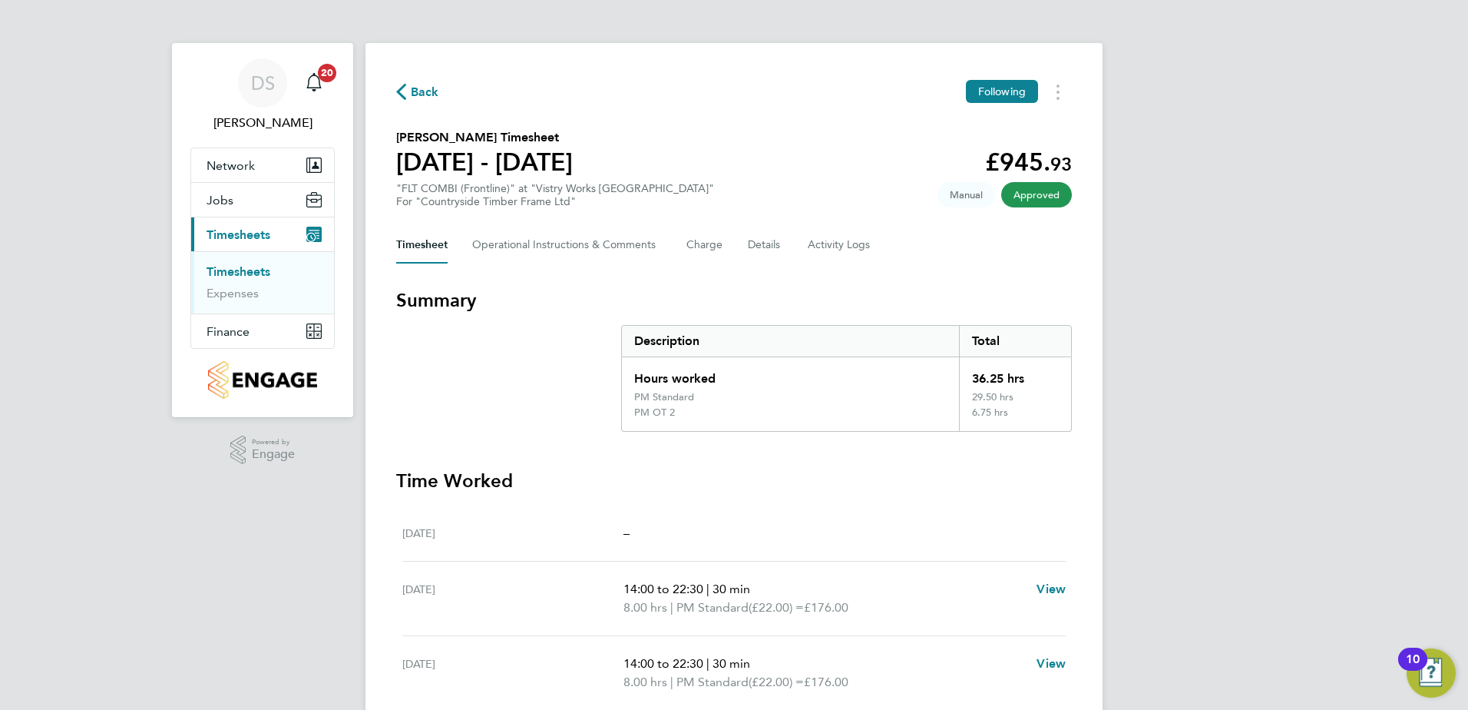
click at [408, 91] on span "Back" at bounding box center [417, 91] width 43 height 15
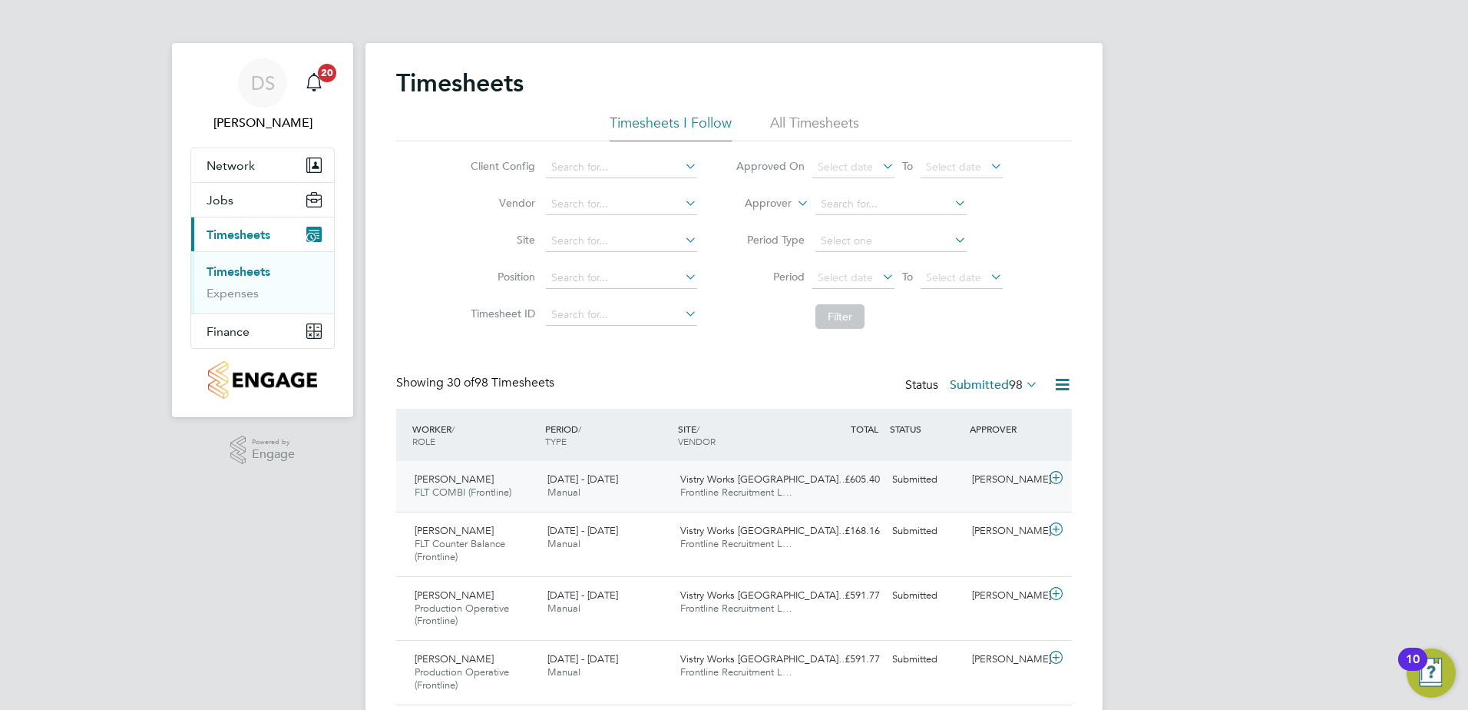
click at [1056, 477] on icon at bounding box center [1056, 478] width 19 height 12
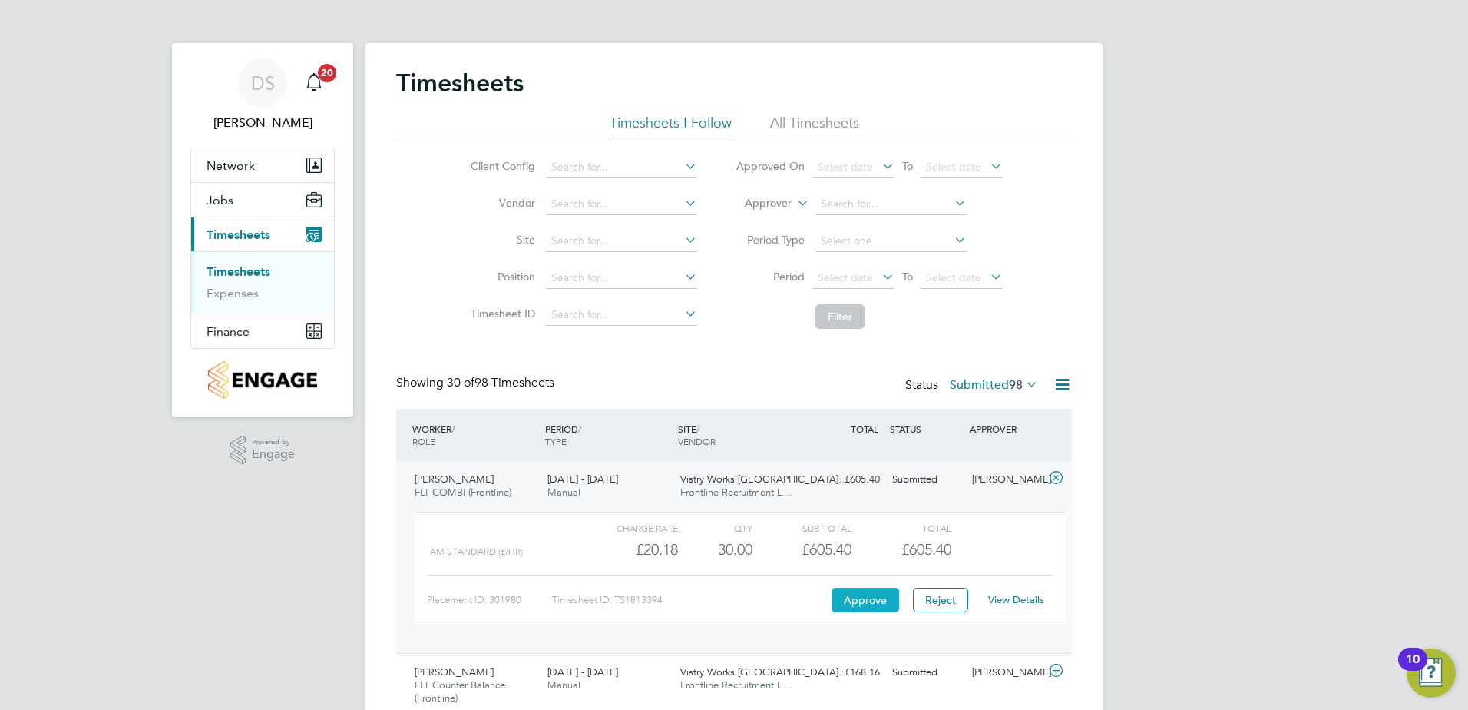
click at [869, 593] on button "Approve" at bounding box center [866, 600] width 68 height 25
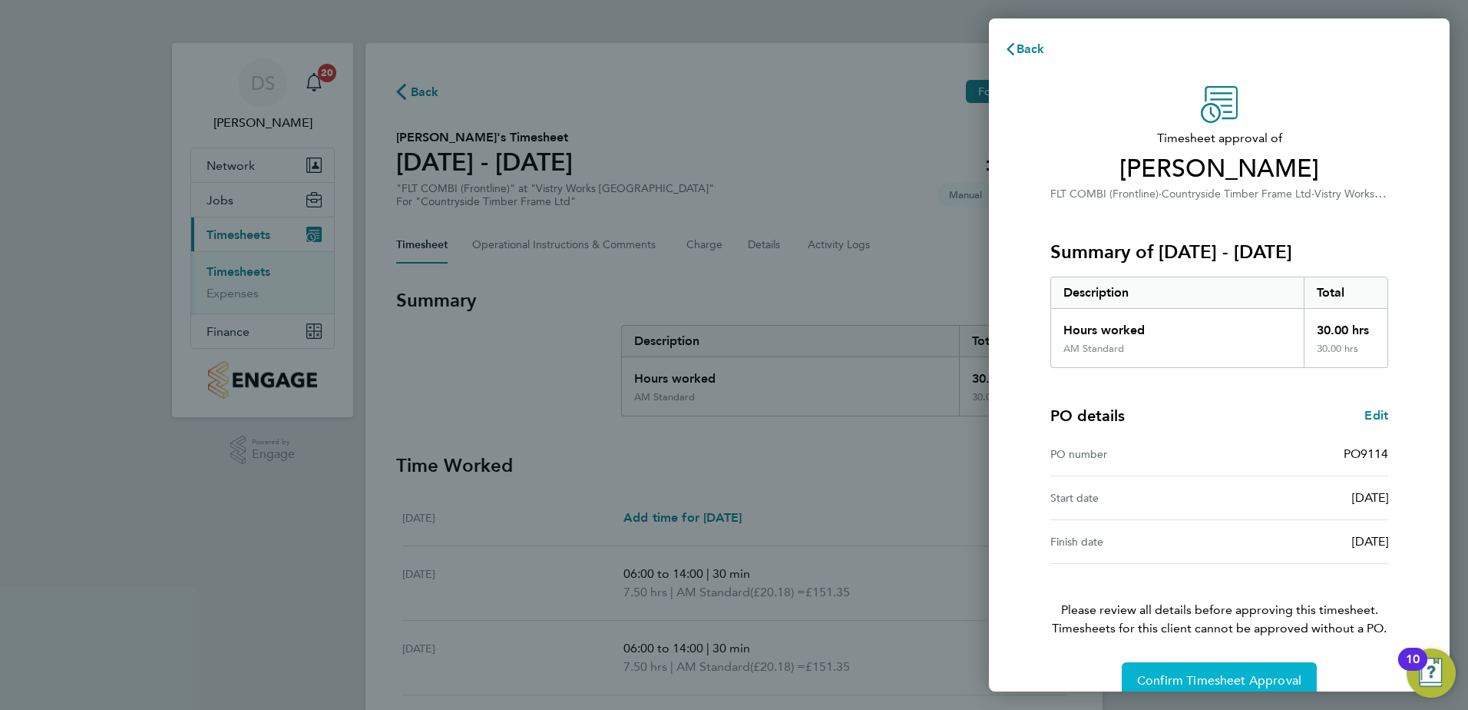
click at [1233, 679] on span "Confirm Timesheet Approval" at bounding box center [1219, 680] width 164 height 15
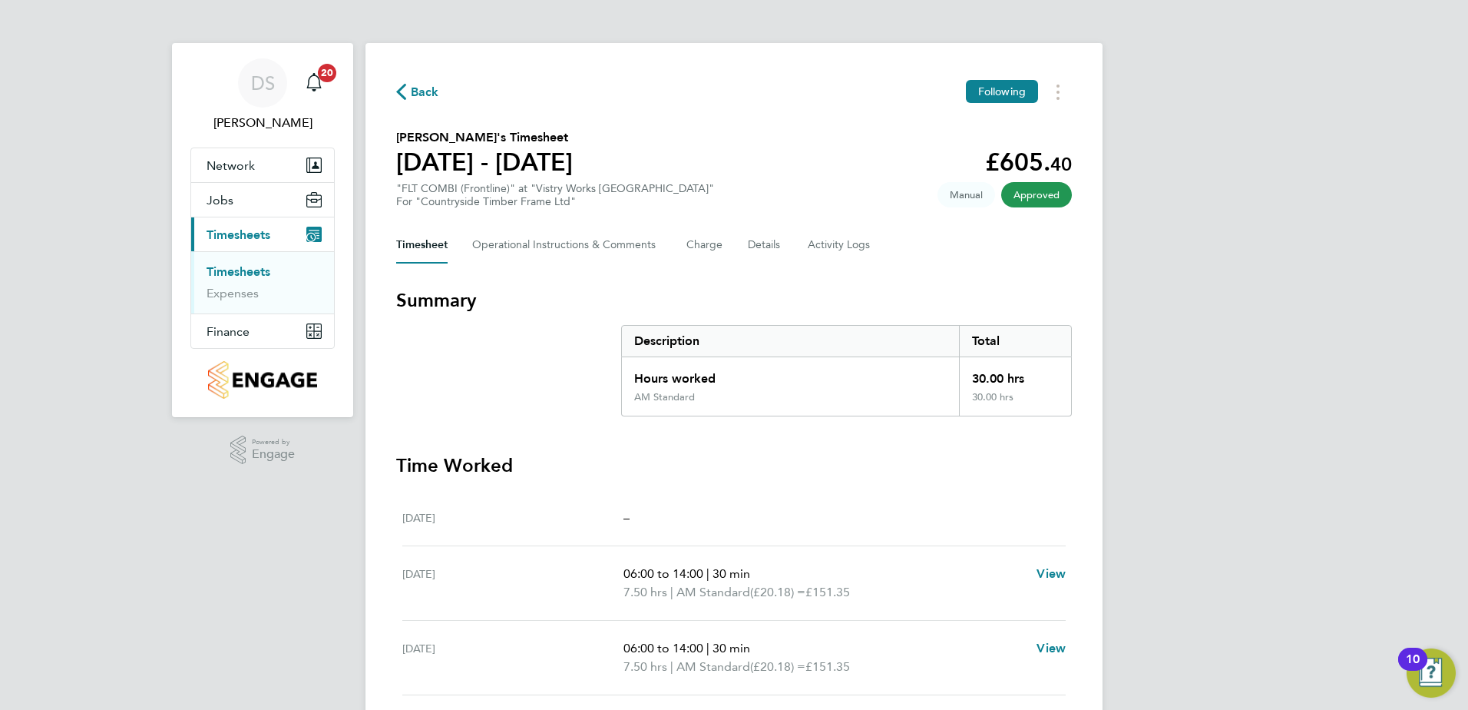
click at [413, 92] on span "Back" at bounding box center [425, 92] width 28 height 18
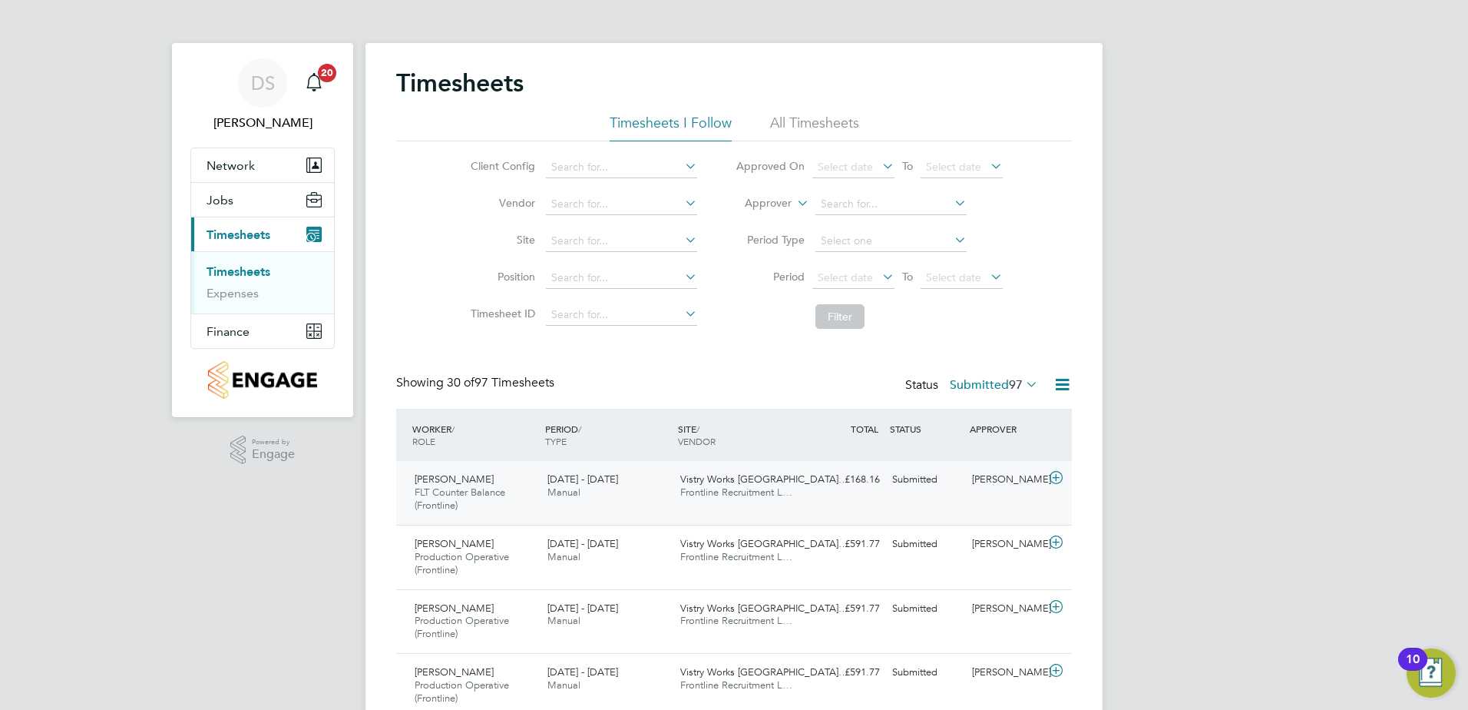
click at [1051, 475] on icon at bounding box center [1056, 478] width 19 height 12
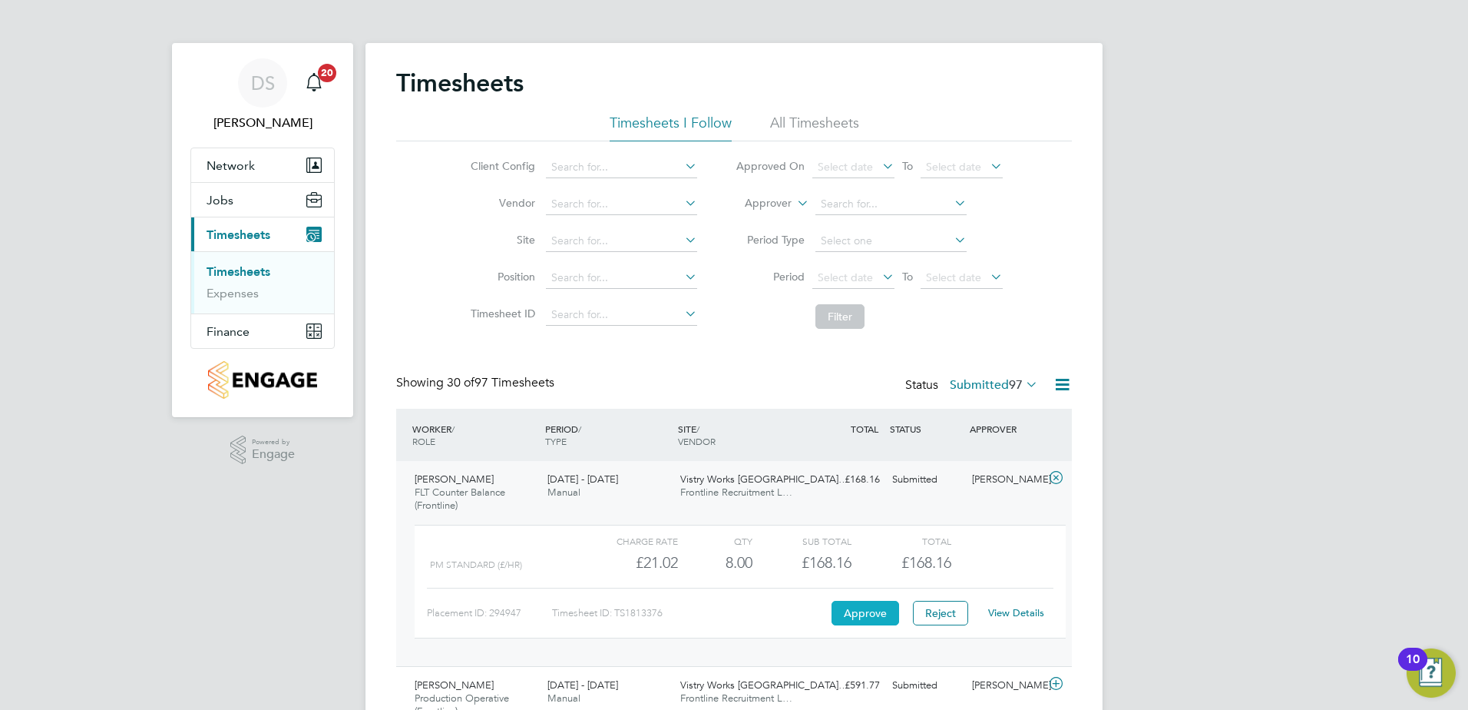
click at [876, 618] on button "Approve" at bounding box center [866, 613] width 68 height 25
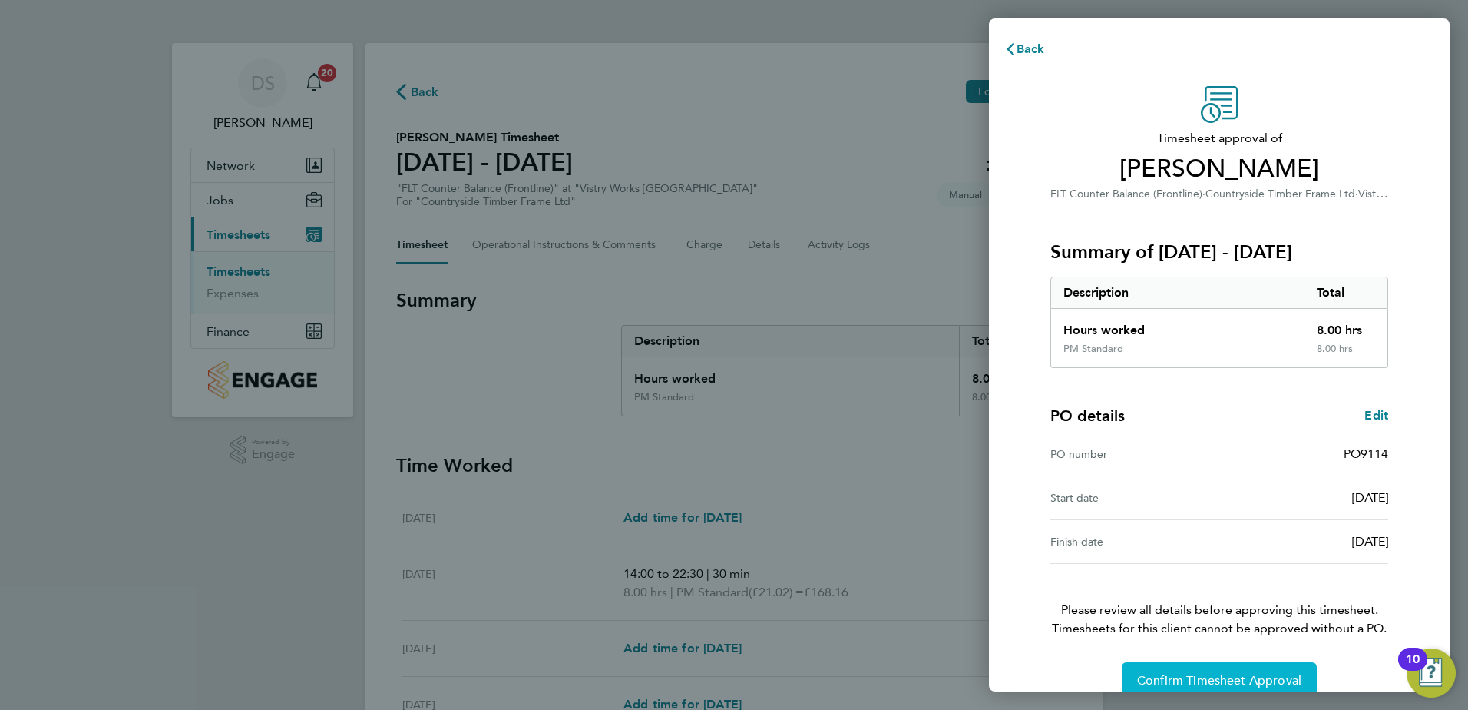
click at [1248, 680] on span "Confirm Timesheet Approval" at bounding box center [1219, 680] width 164 height 15
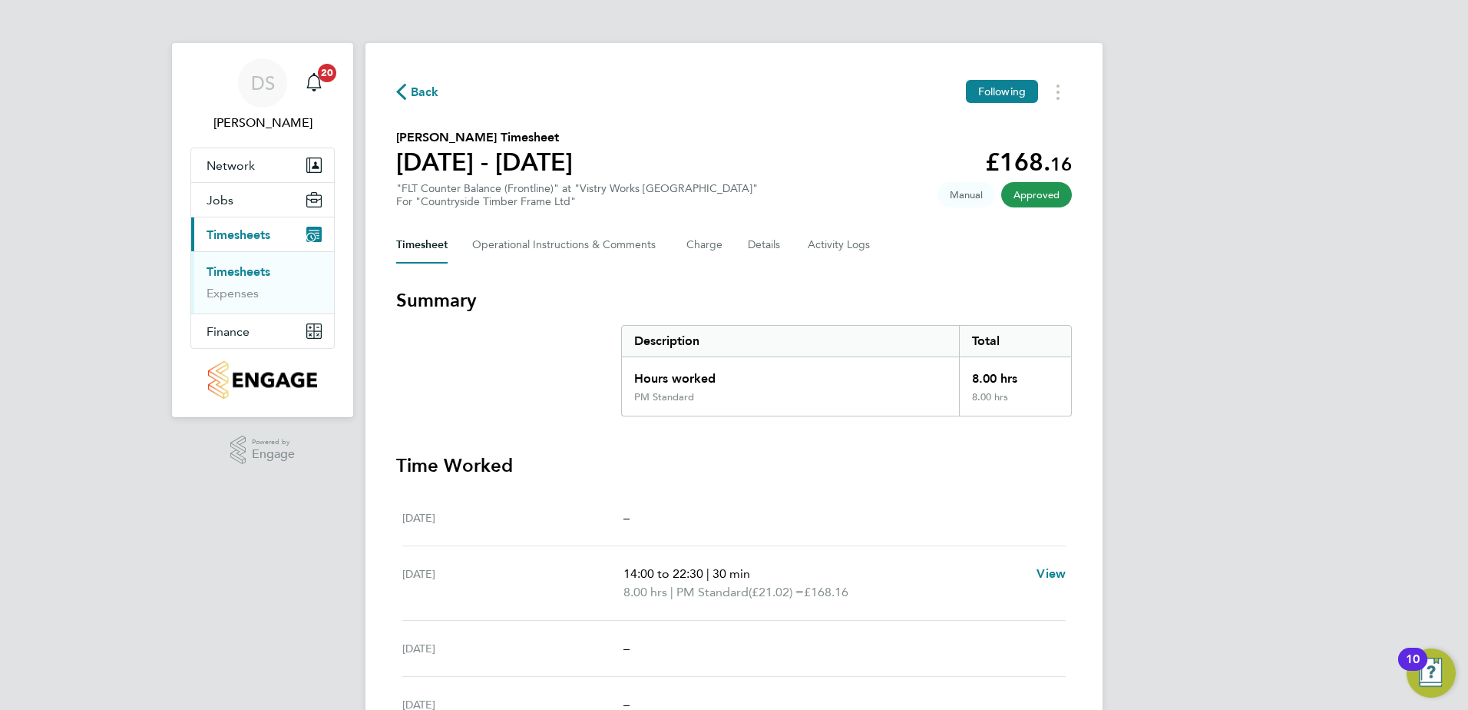
click at [419, 92] on span "Back" at bounding box center [425, 92] width 28 height 18
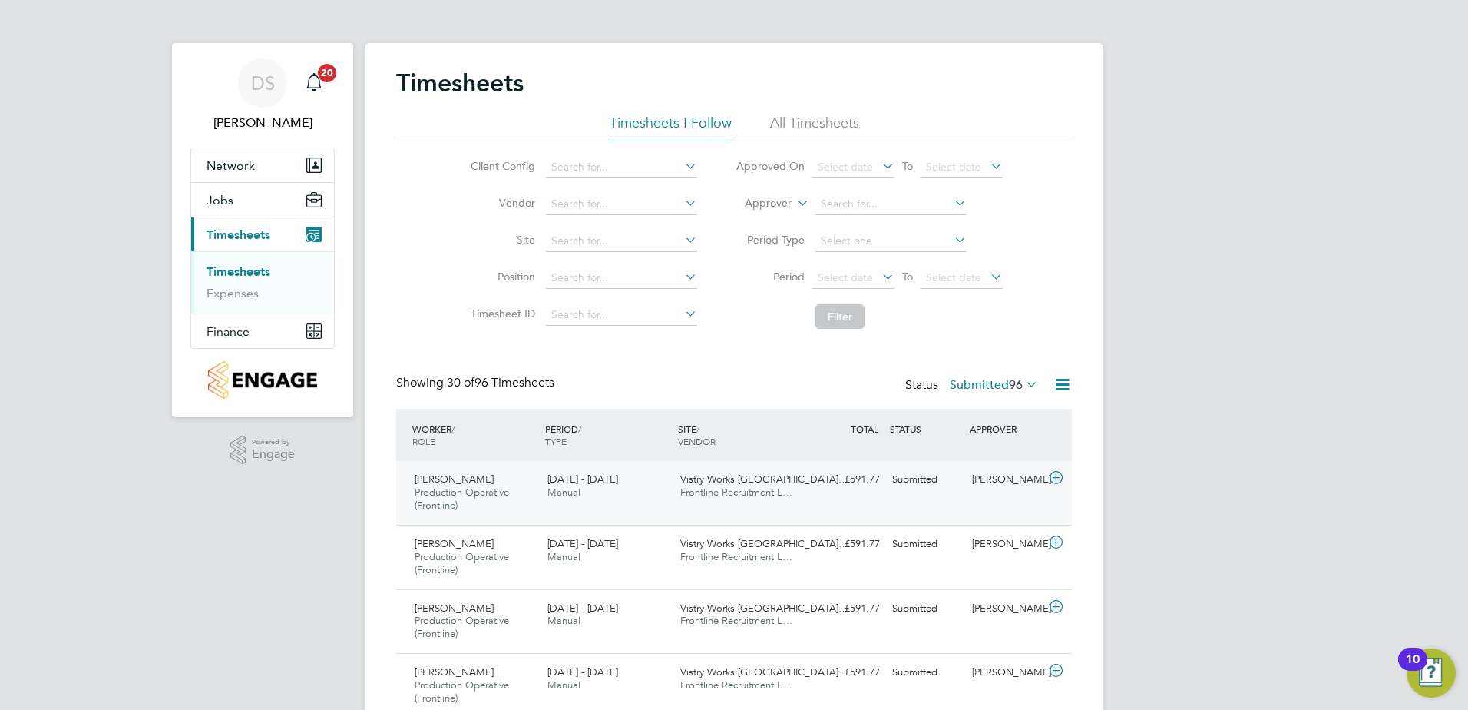
click at [1052, 482] on icon at bounding box center [1056, 478] width 19 height 12
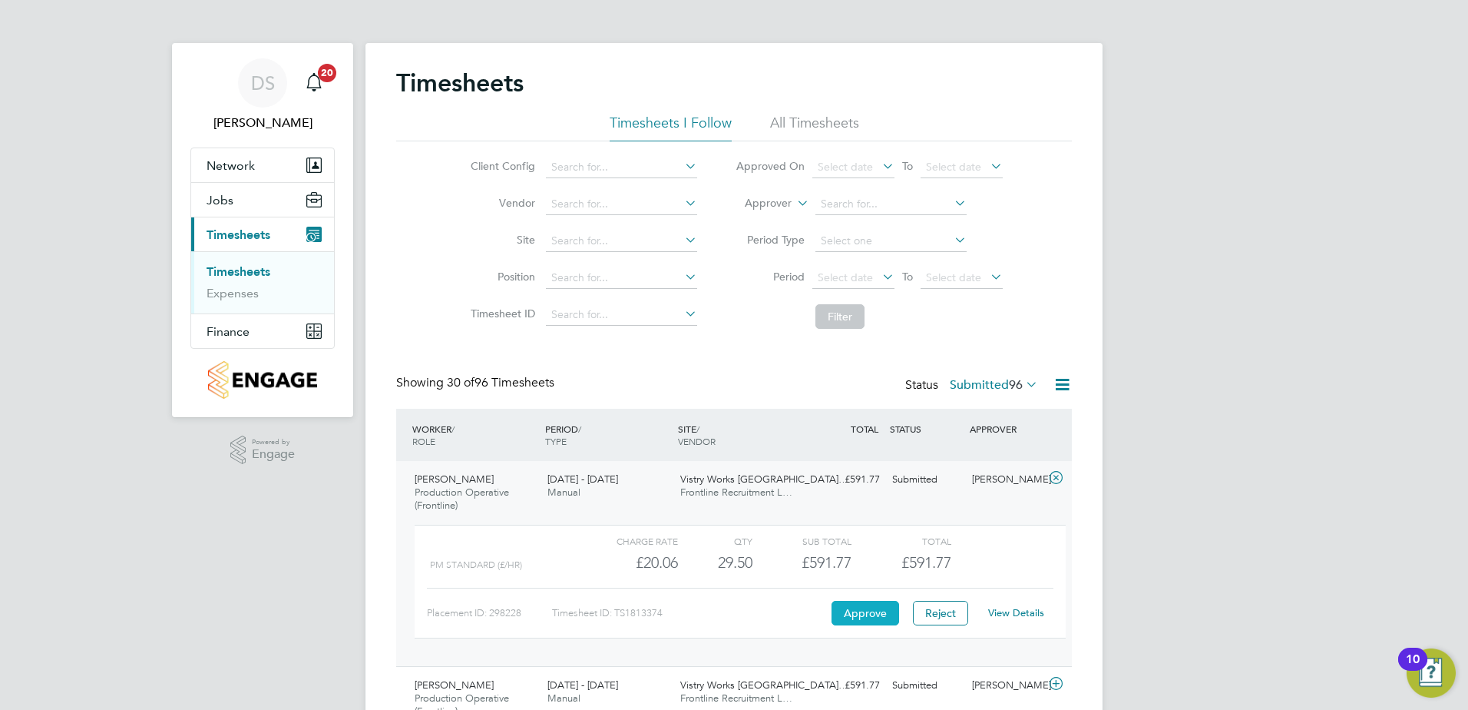
click at [876, 620] on button "Approve" at bounding box center [866, 613] width 68 height 25
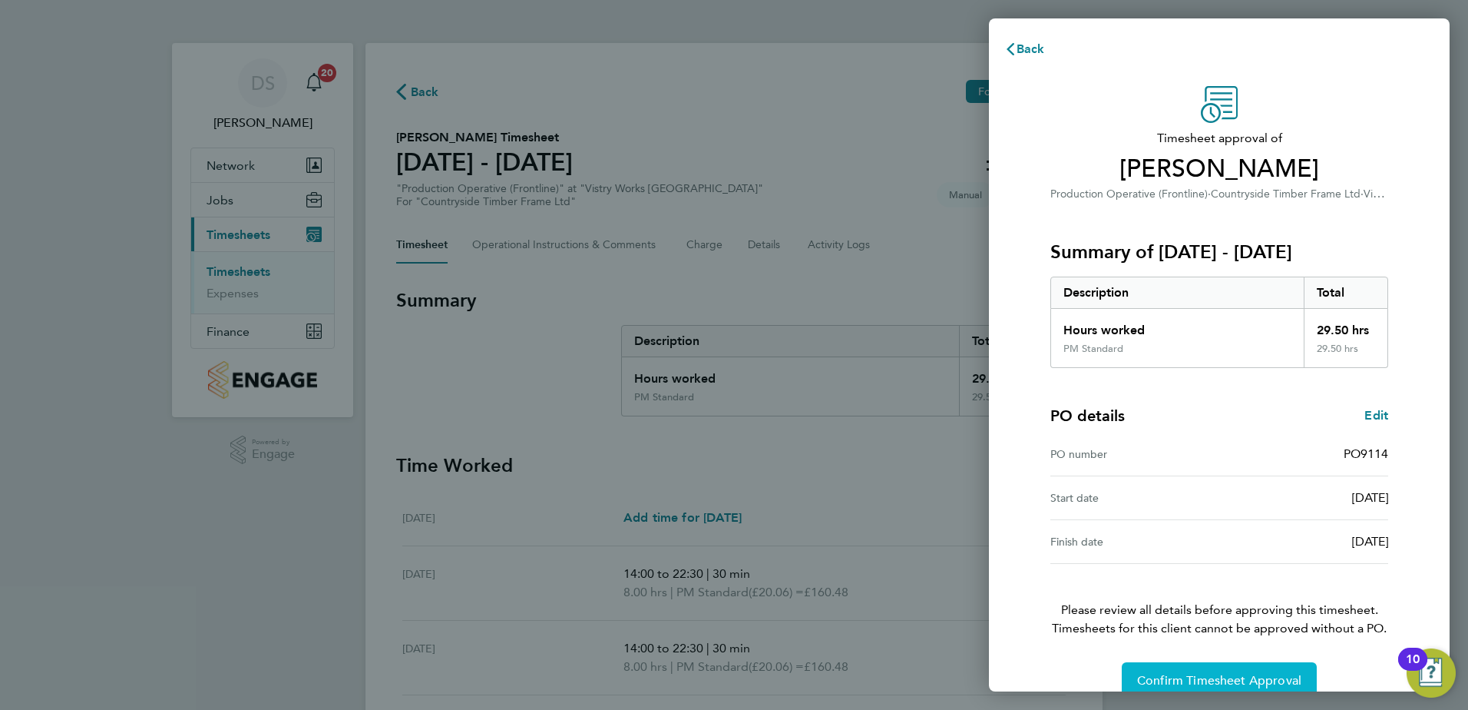
click at [1250, 680] on span "Confirm Timesheet Approval" at bounding box center [1219, 680] width 164 height 15
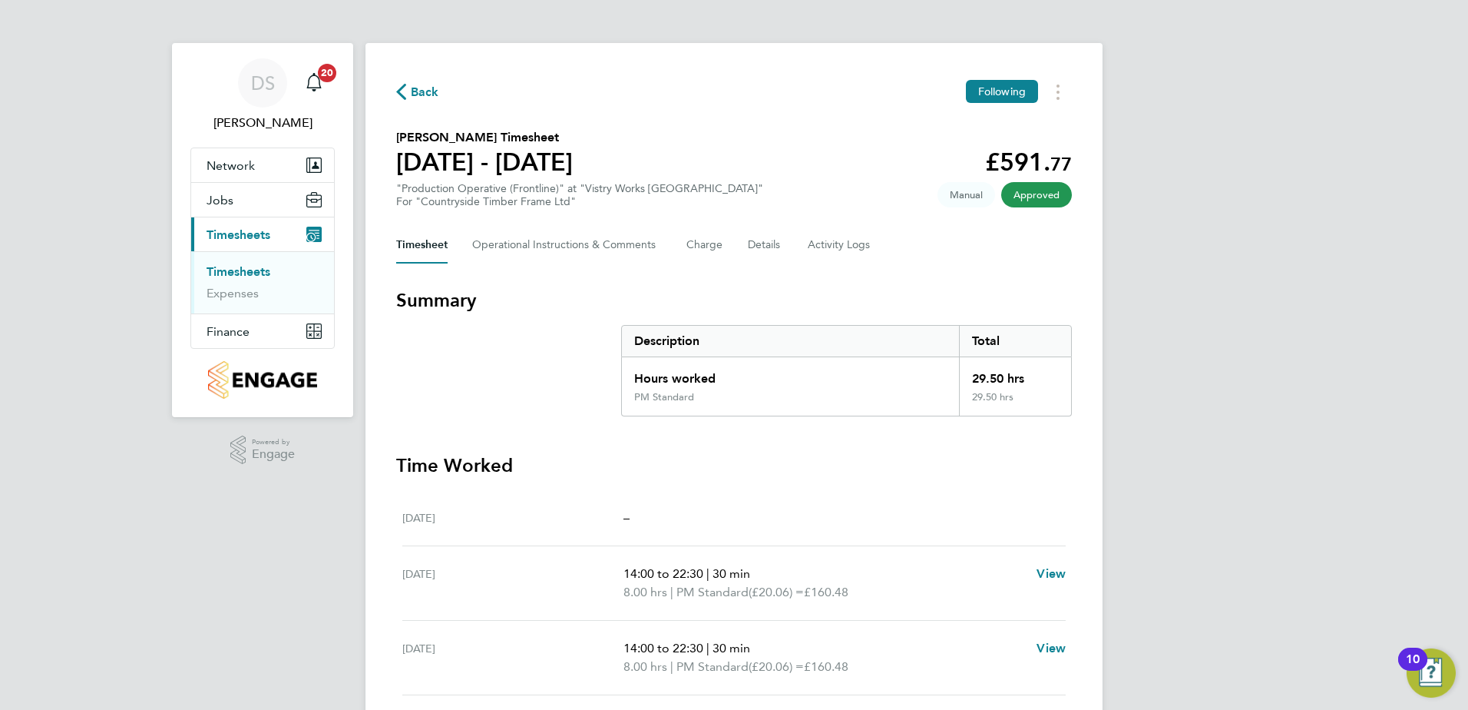
click at [413, 92] on span "Back" at bounding box center [425, 92] width 28 height 18
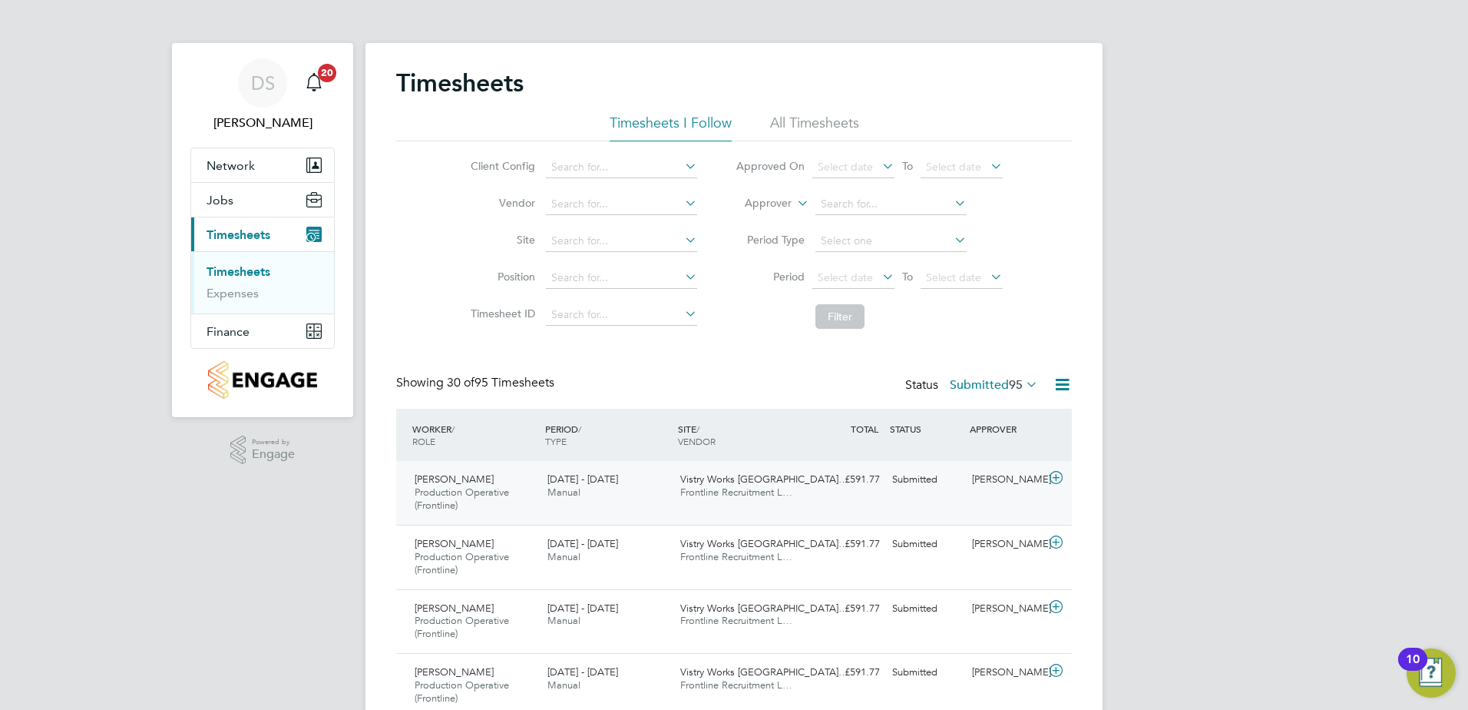
click at [1054, 477] on icon at bounding box center [1056, 478] width 19 height 12
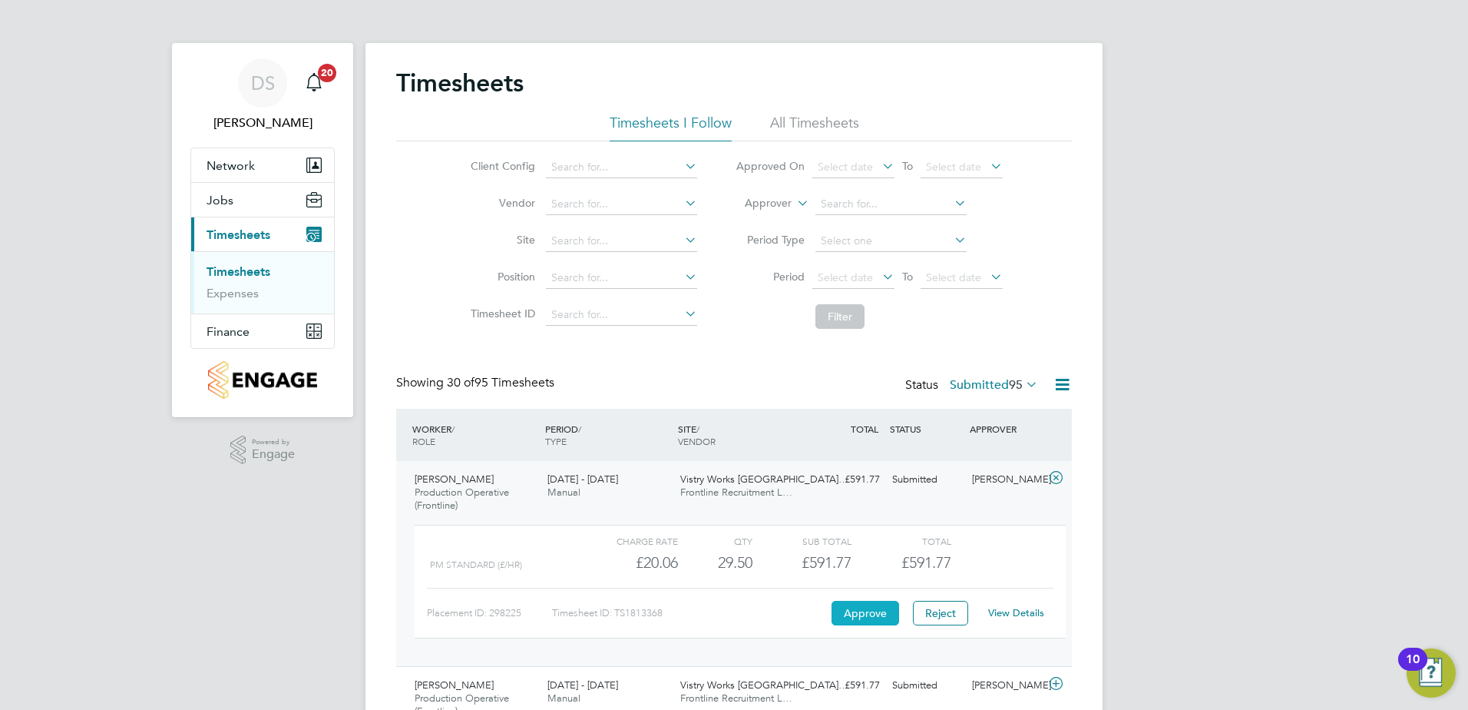
click at [869, 619] on button "Approve" at bounding box center [866, 613] width 68 height 25
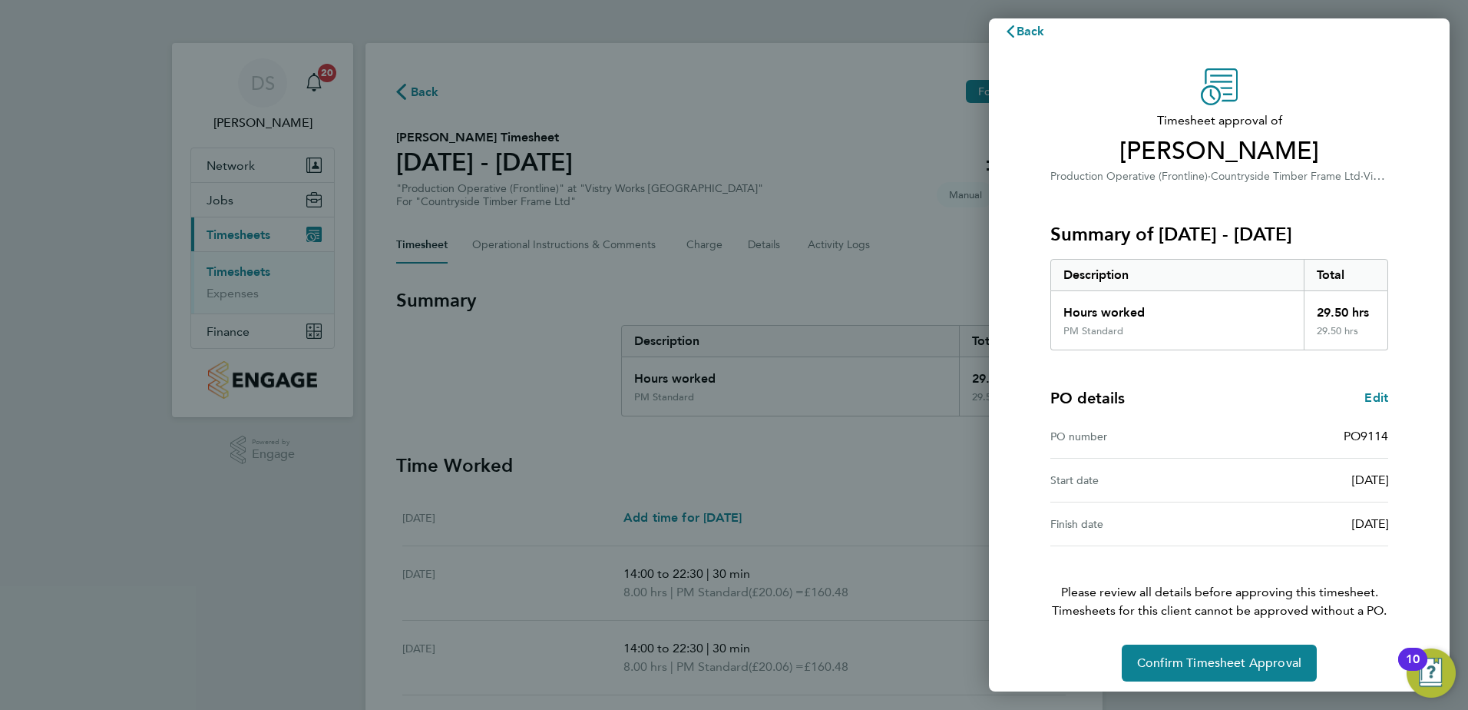
scroll to position [26, 0]
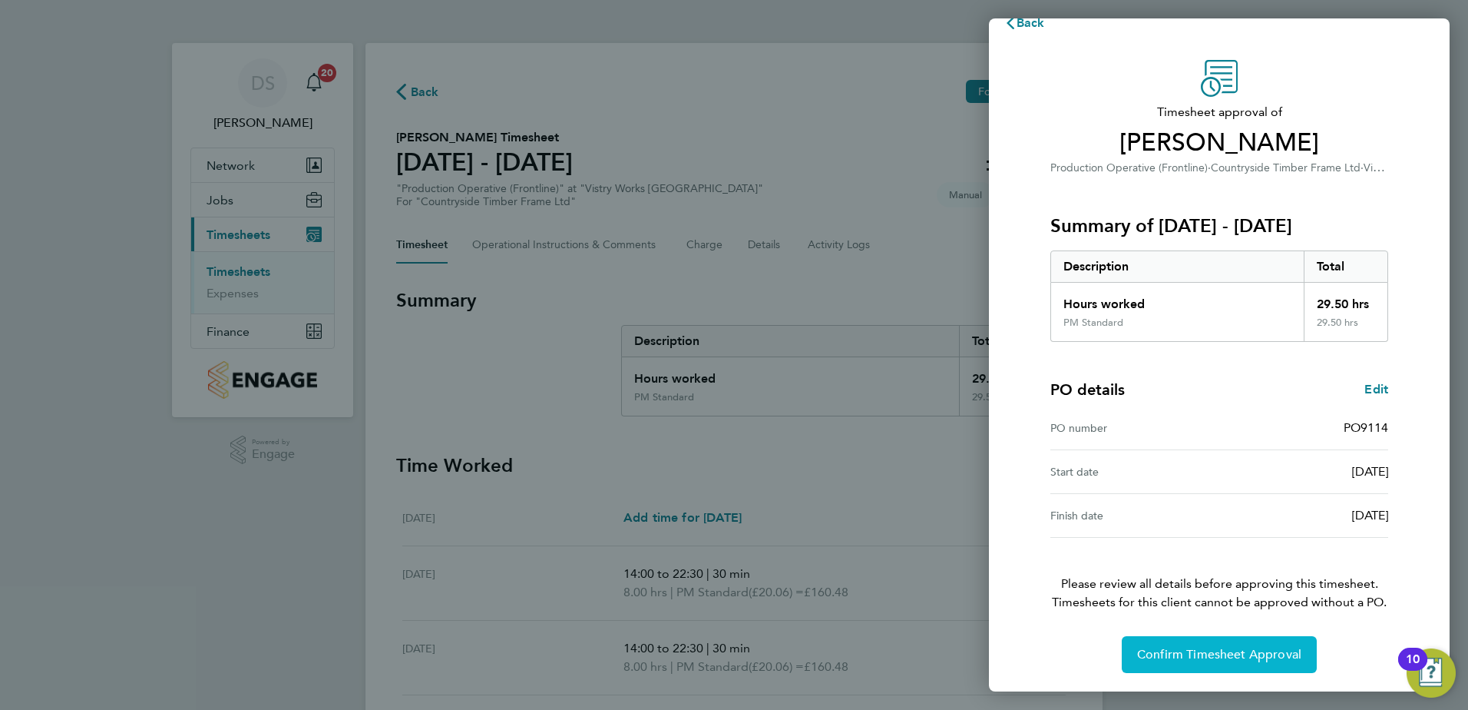
click at [1273, 651] on span "Confirm Timesheet Approval" at bounding box center [1219, 654] width 164 height 15
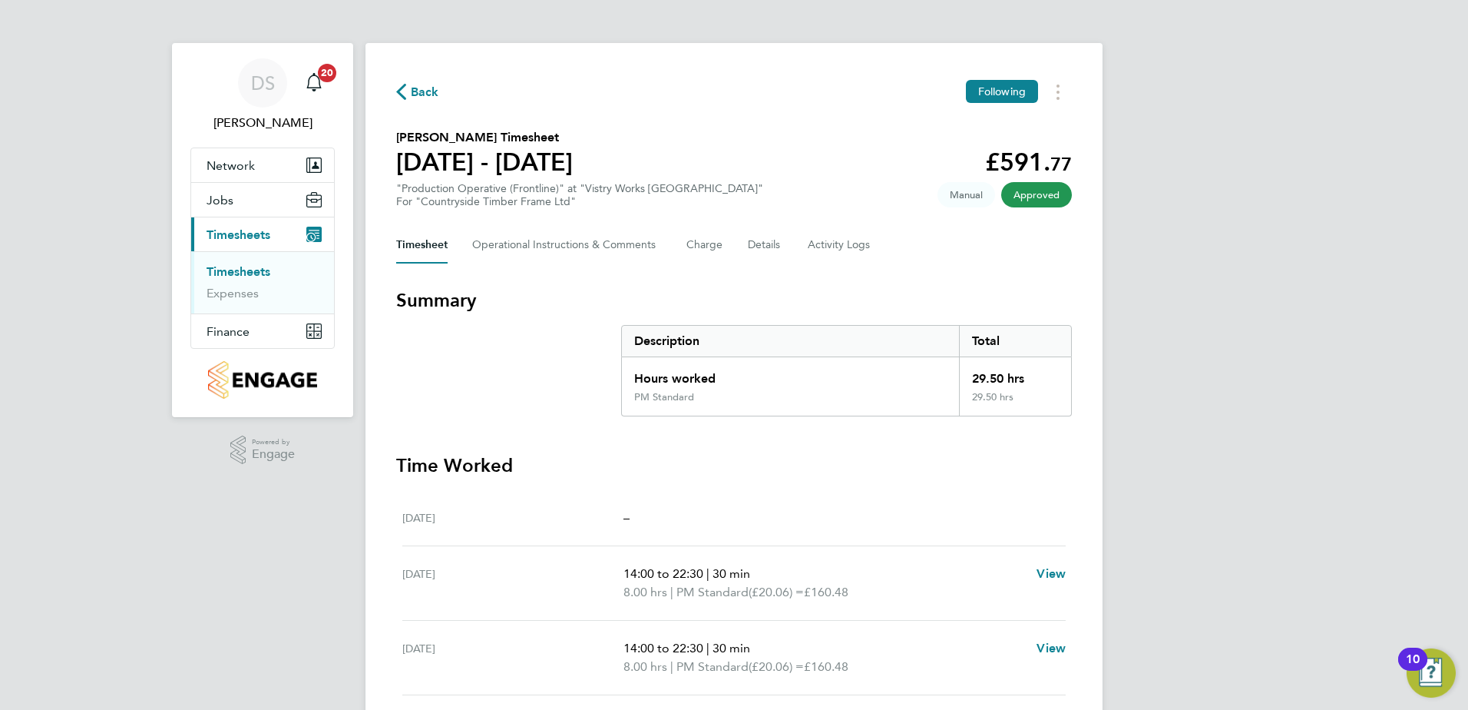
click at [424, 90] on span "Back" at bounding box center [425, 92] width 28 height 18
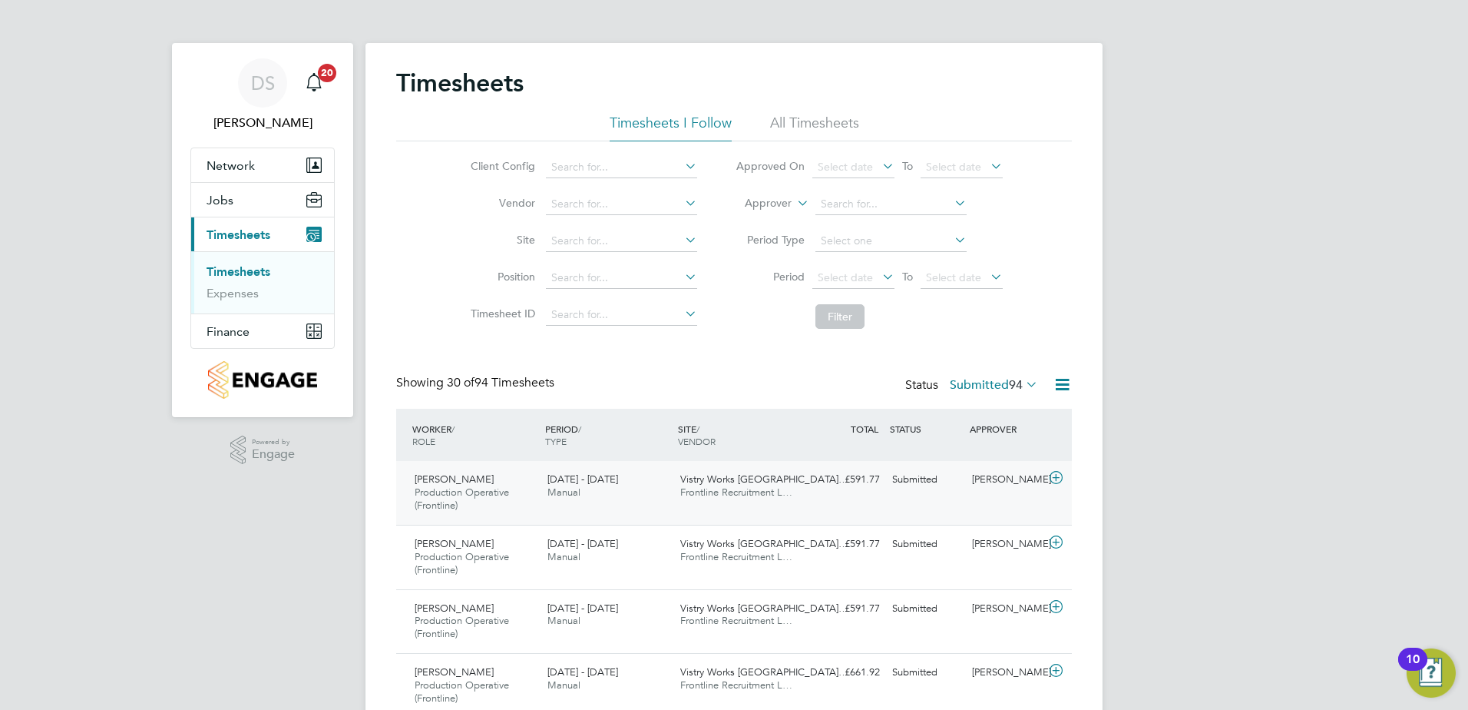
click at [1052, 476] on icon at bounding box center [1056, 478] width 19 height 12
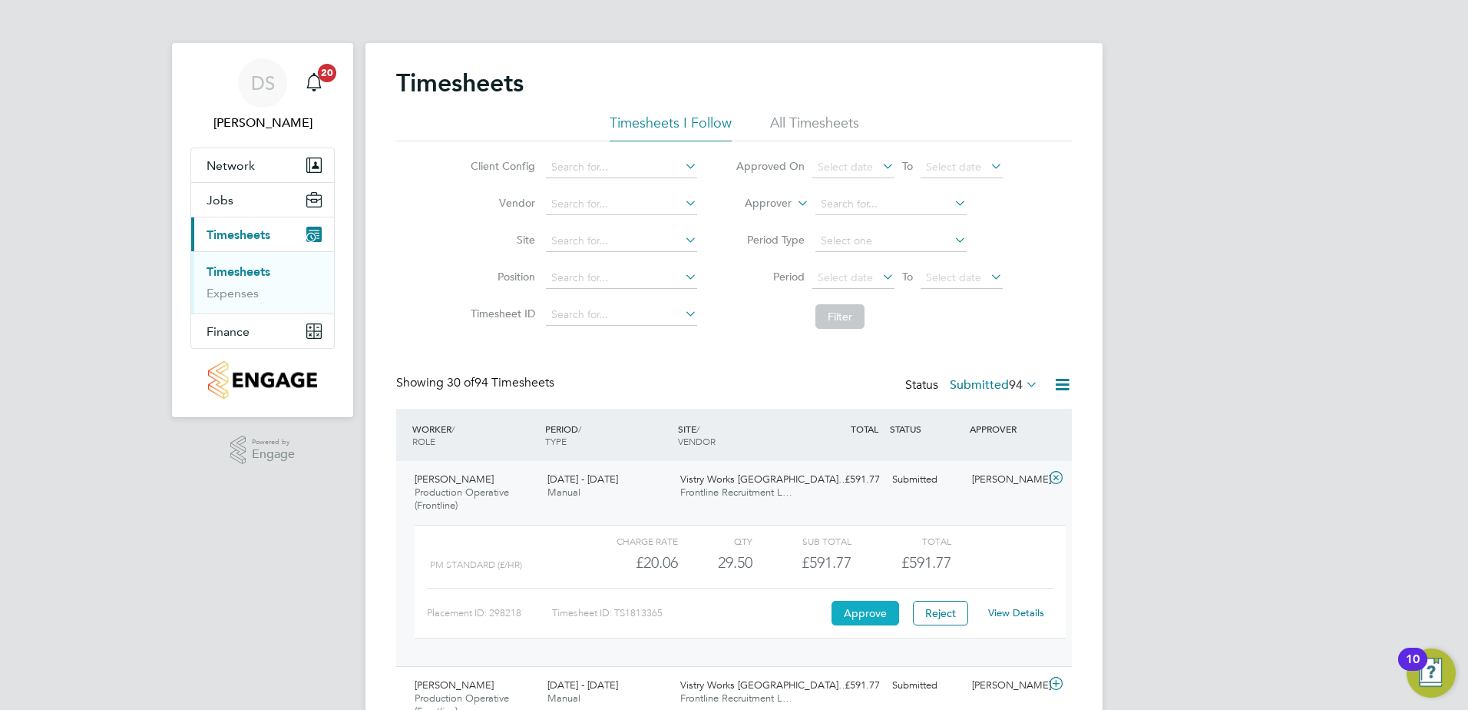
click at [885, 612] on button "Approve" at bounding box center [866, 613] width 68 height 25
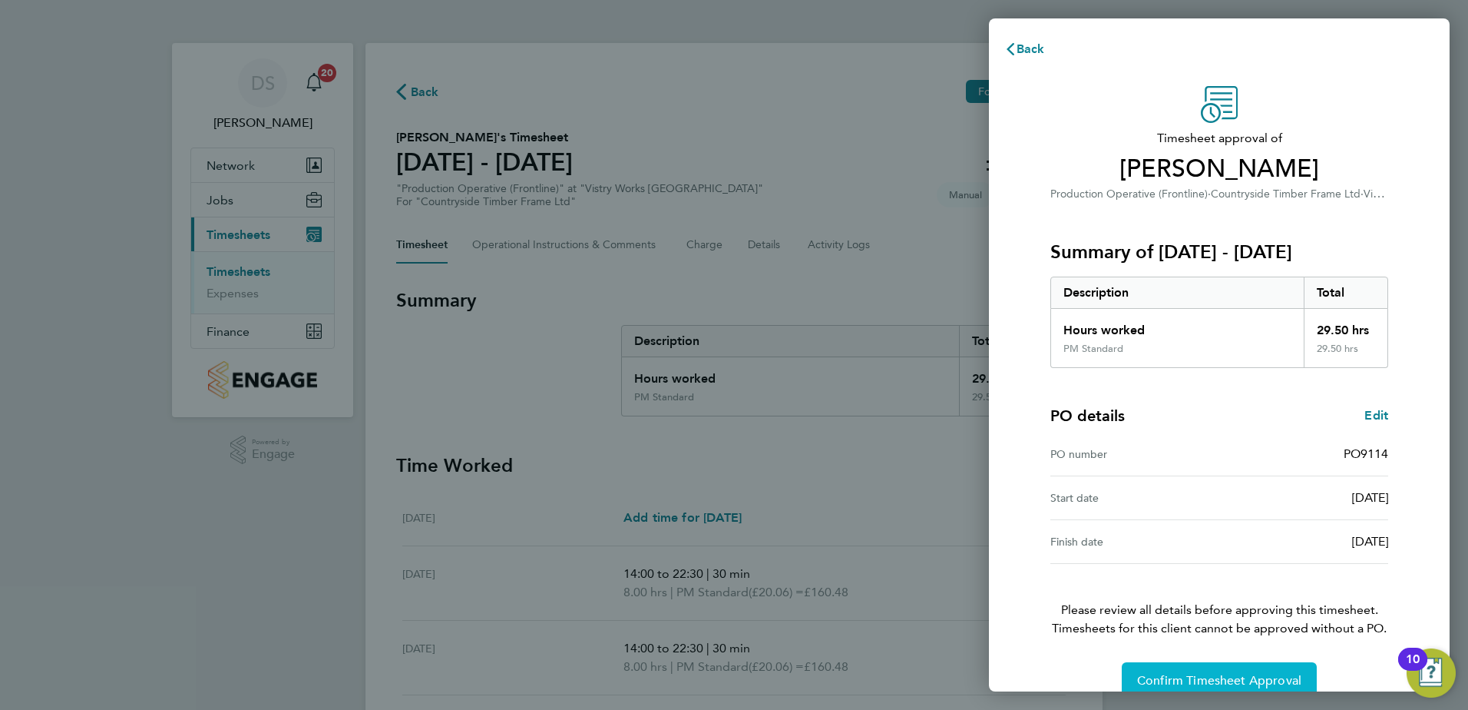
click at [1249, 680] on span "Confirm Timesheet Approval" at bounding box center [1219, 680] width 164 height 15
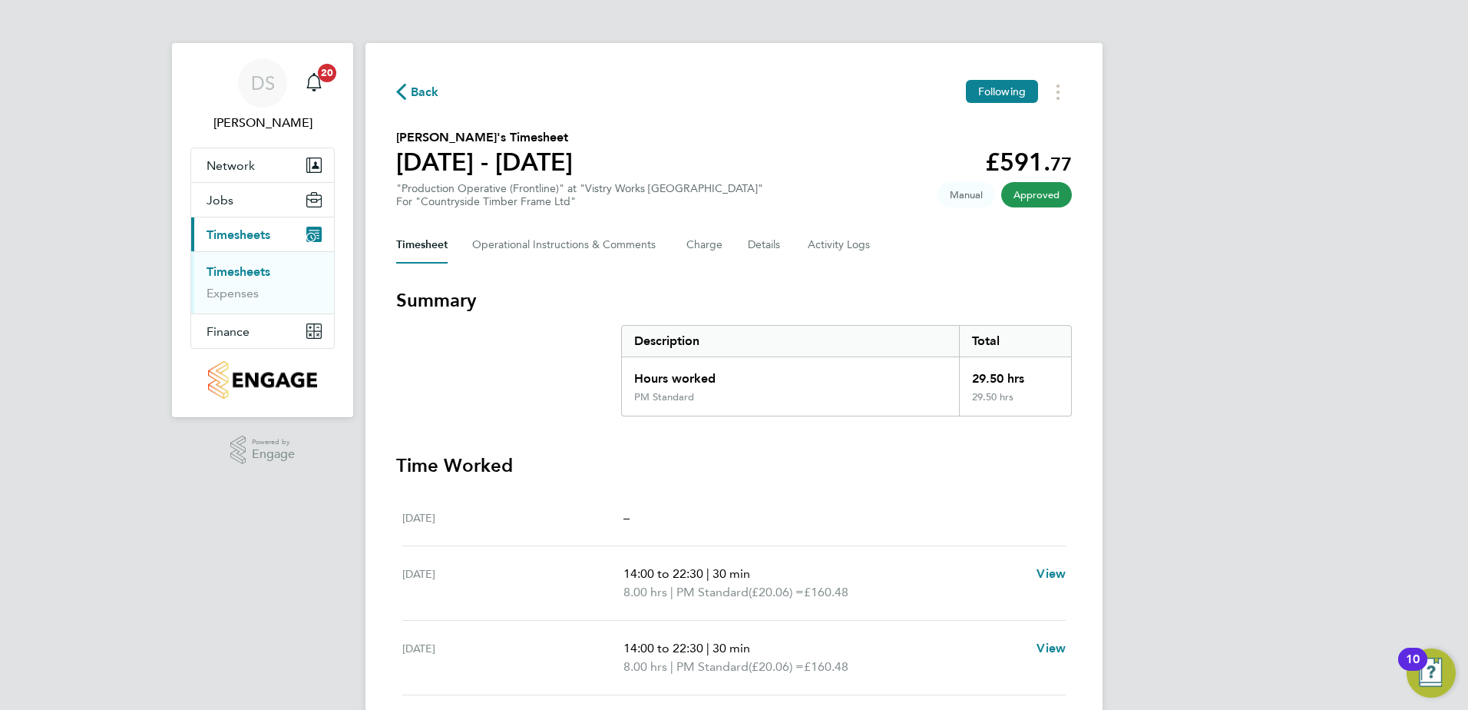
click at [408, 94] on span "Back" at bounding box center [417, 91] width 43 height 15
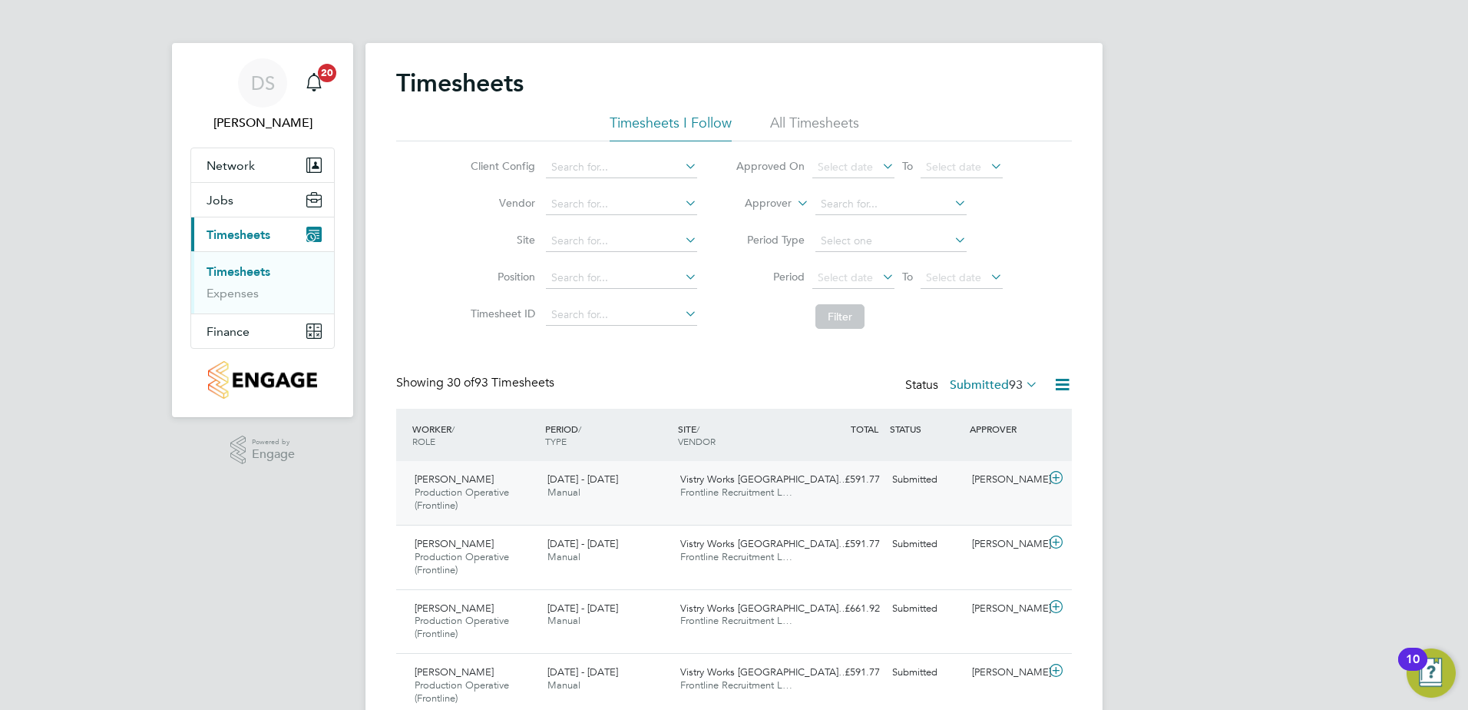
click at [1058, 478] on icon at bounding box center [1056, 478] width 19 height 12
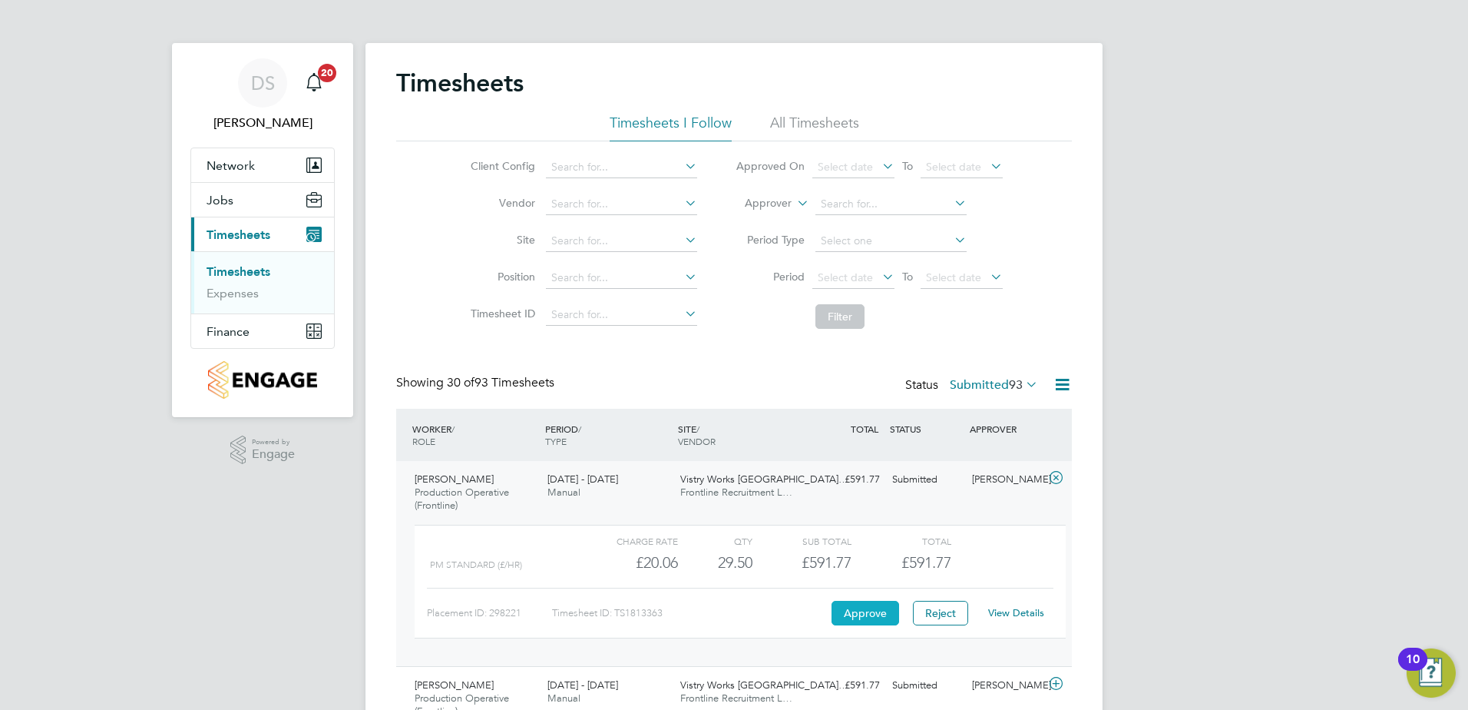
click at [876, 612] on button "Approve" at bounding box center [866, 613] width 68 height 25
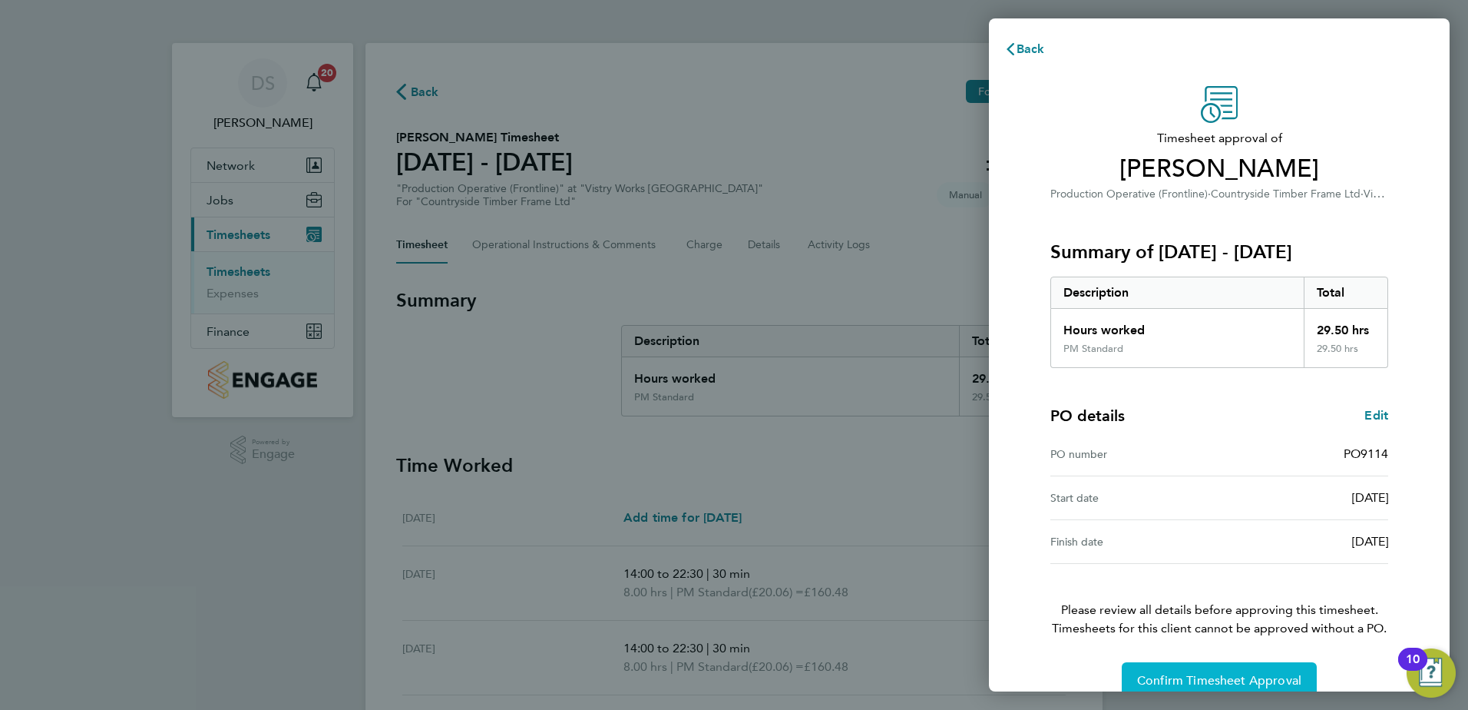
click at [1221, 675] on span "Confirm Timesheet Approval" at bounding box center [1219, 680] width 164 height 15
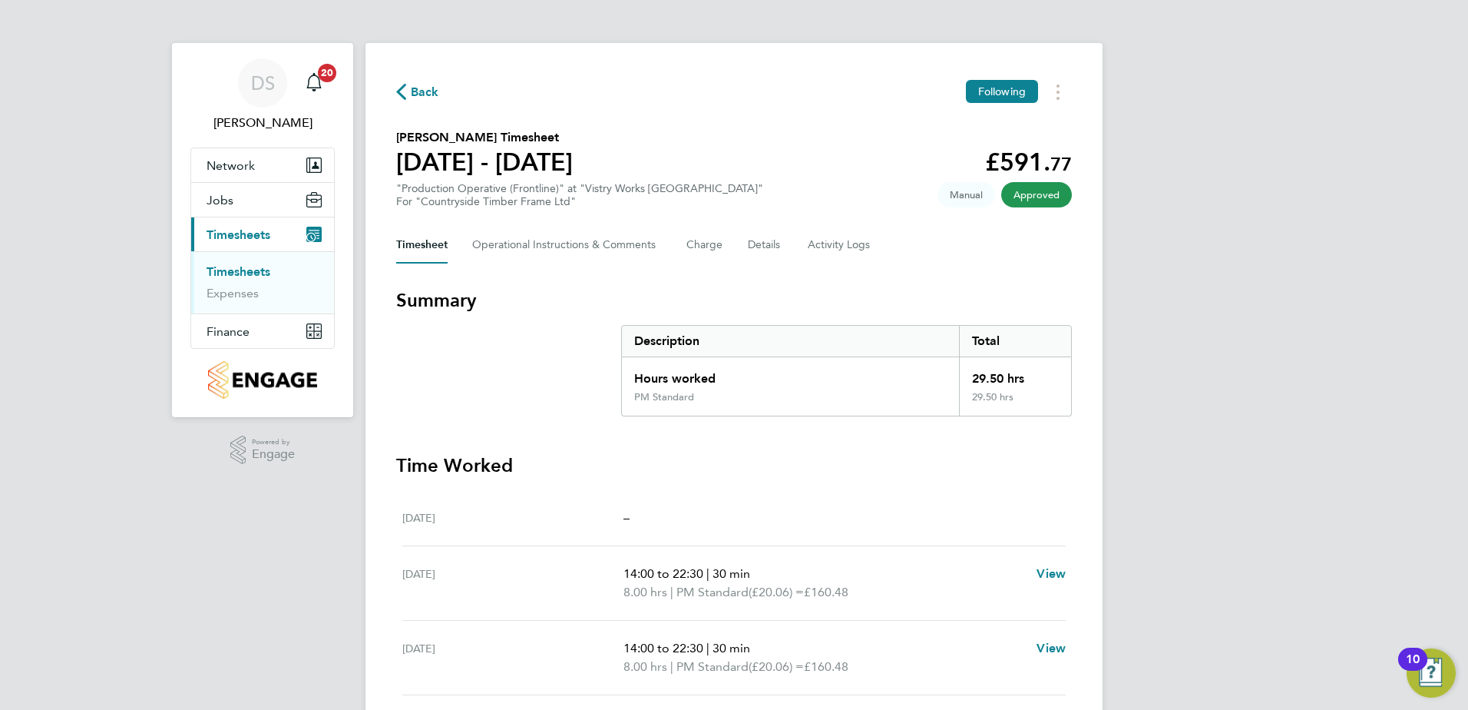
click at [422, 91] on span "Back" at bounding box center [425, 92] width 28 height 18
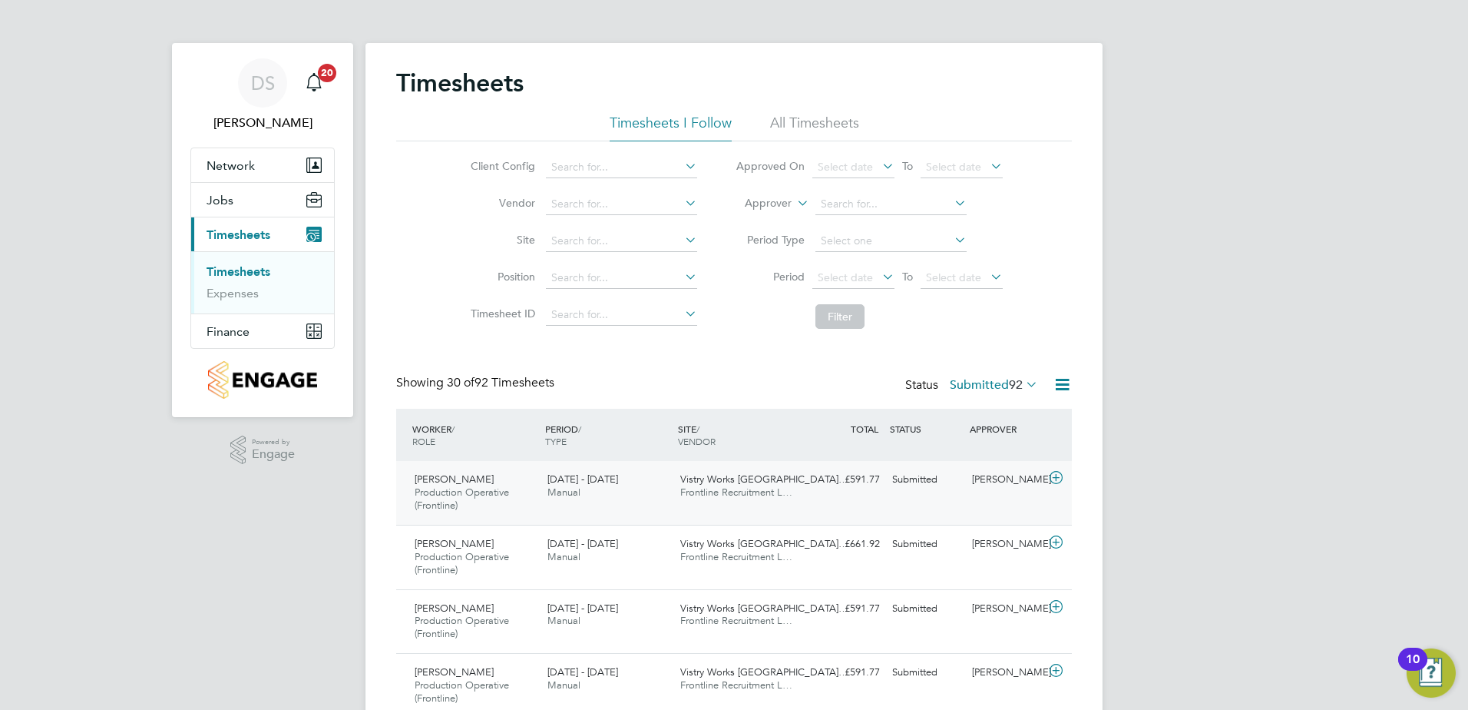
click at [1060, 478] on icon at bounding box center [1056, 478] width 19 height 12
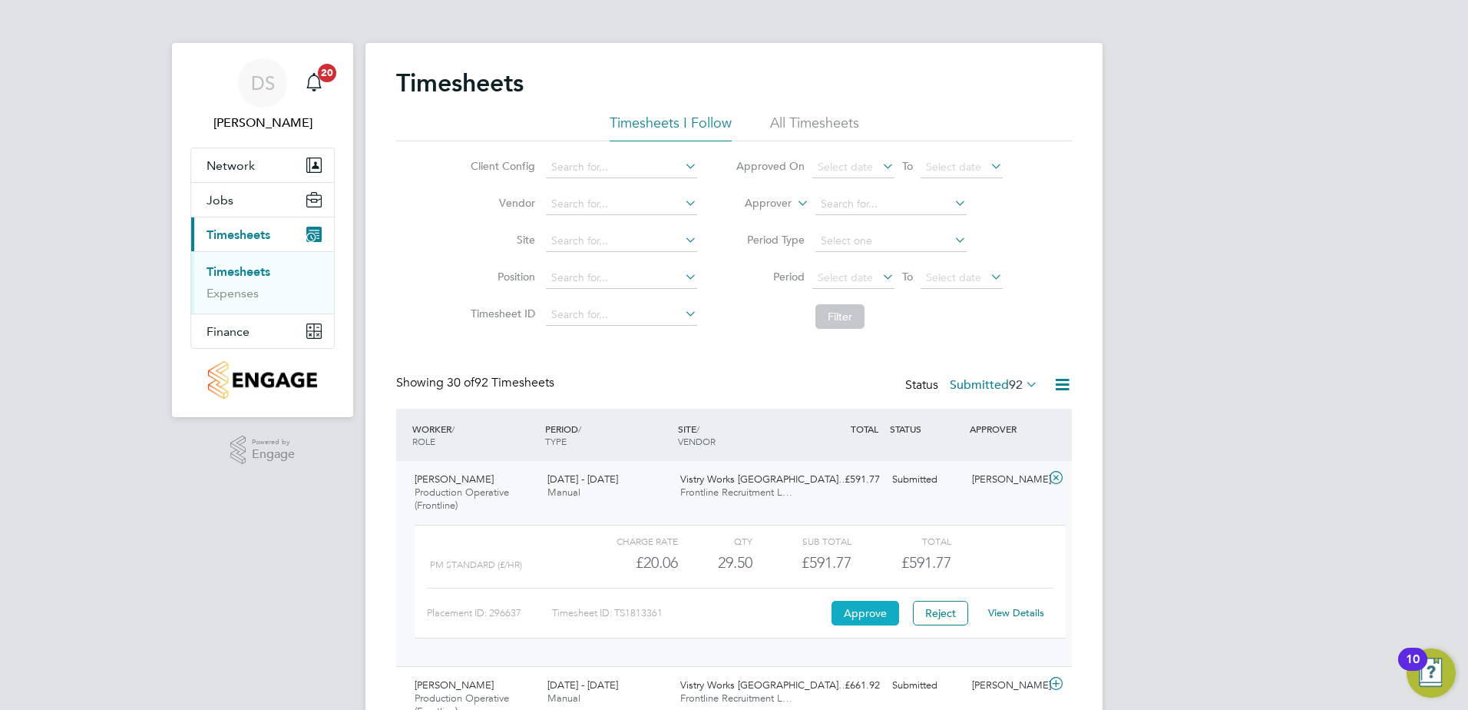
click at [871, 611] on button "Approve" at bounding box center [866, 613] width 68 height 25
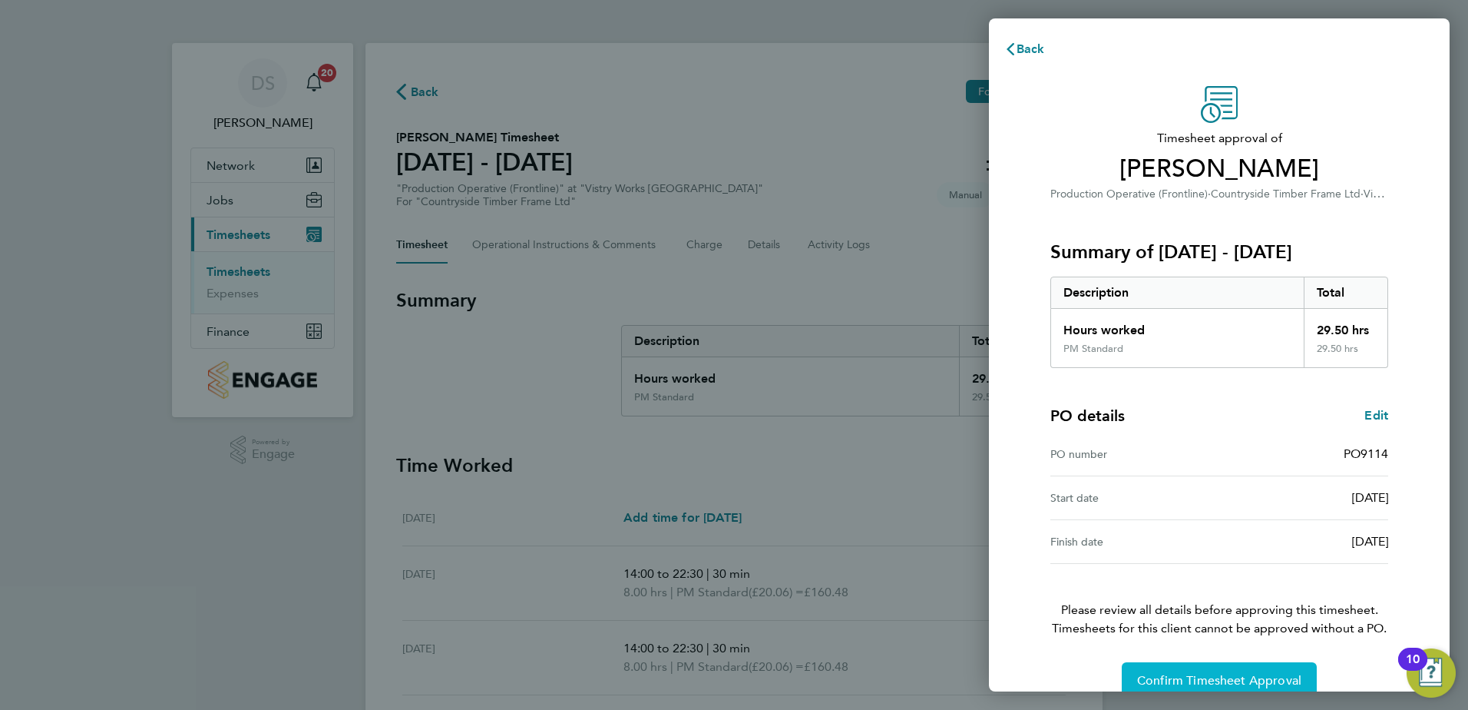
click at [1249, 678] on span "Confirm Timesheet Approval" at bounding box center [1219, 680] width 164 height 15
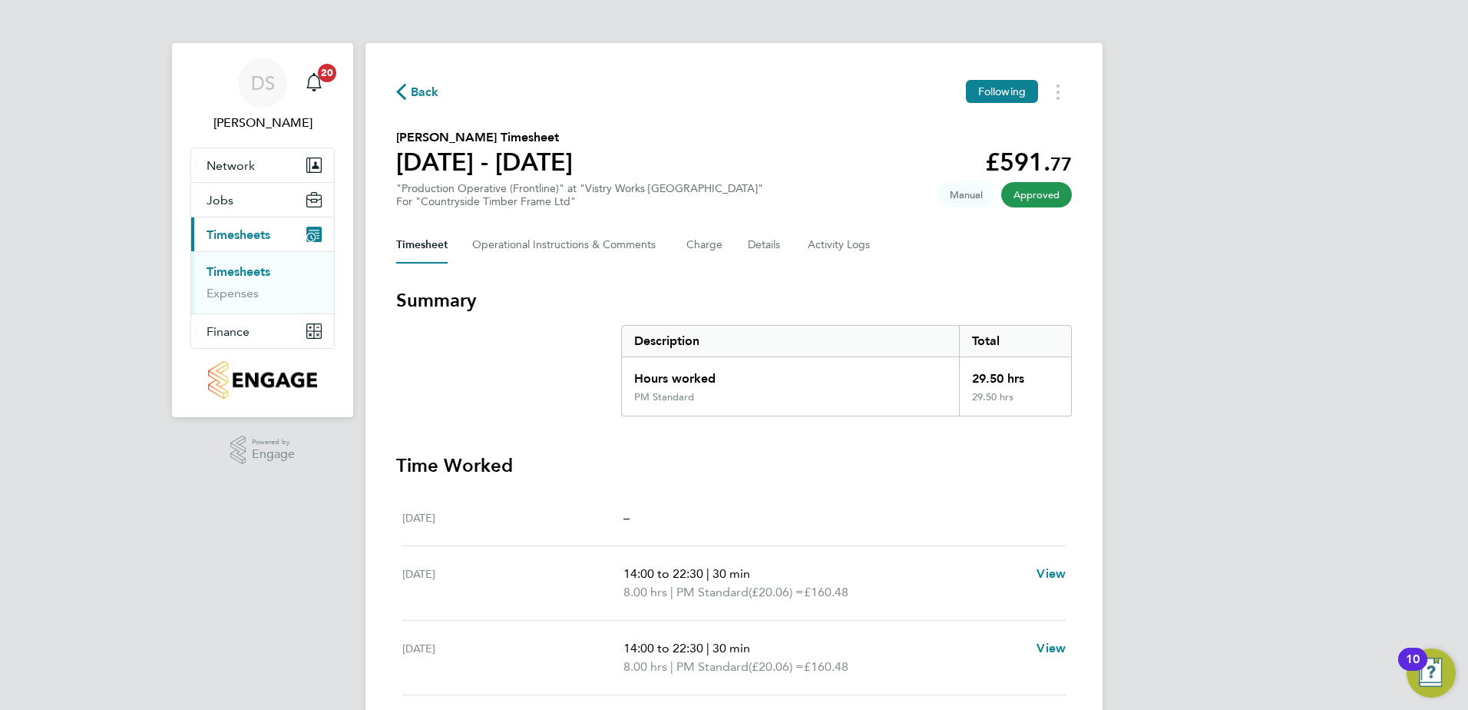
click at [412, 90] on span "Back" at bounding box center [425, 92] width 28 height 18
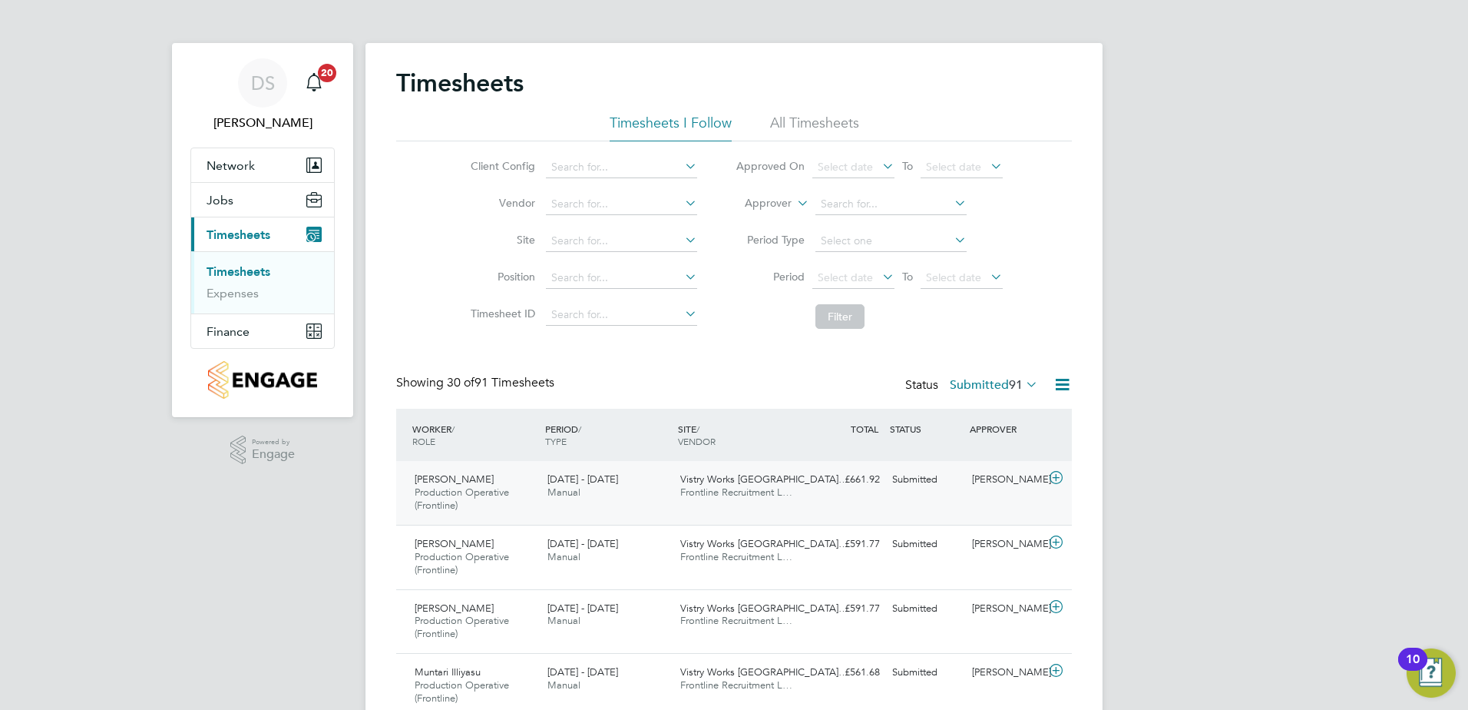
click at [1059, 477] on icon at bounding box center [1056, 478] width 19 height 12
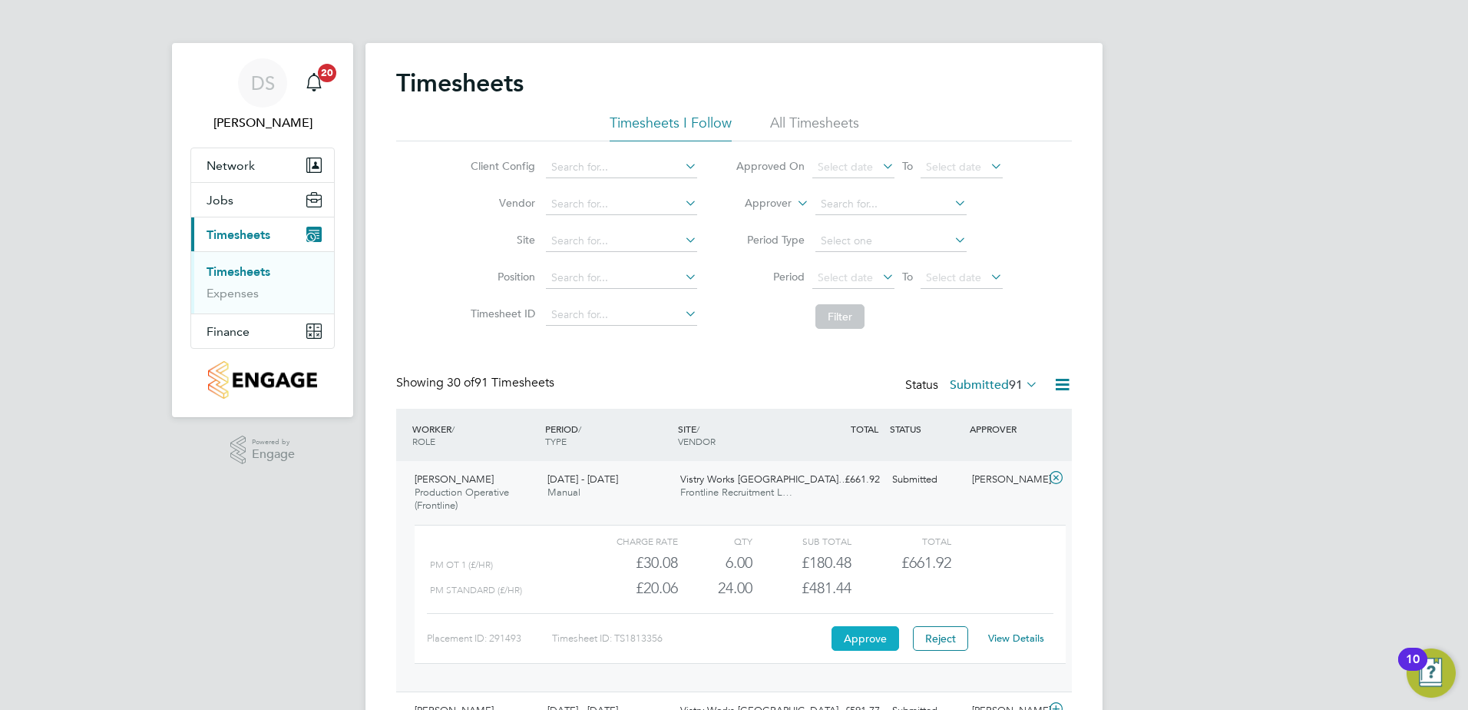
click at [874, 642] on button "Approve" at bounding box center [866, 638] width 68 height 25
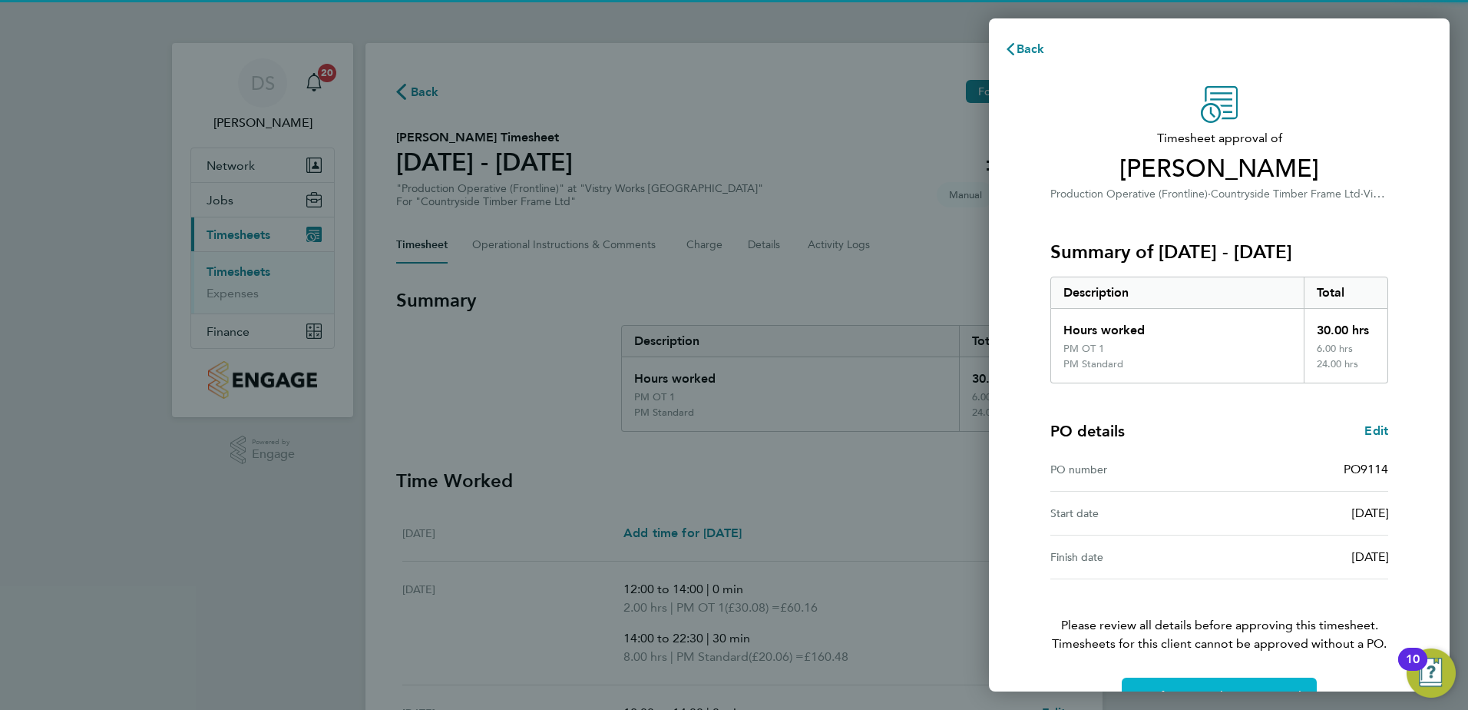
click at [1284, 686] on button "Confirm Timesheet Approval" at bounding box center [1219, 695] width 195 height 37
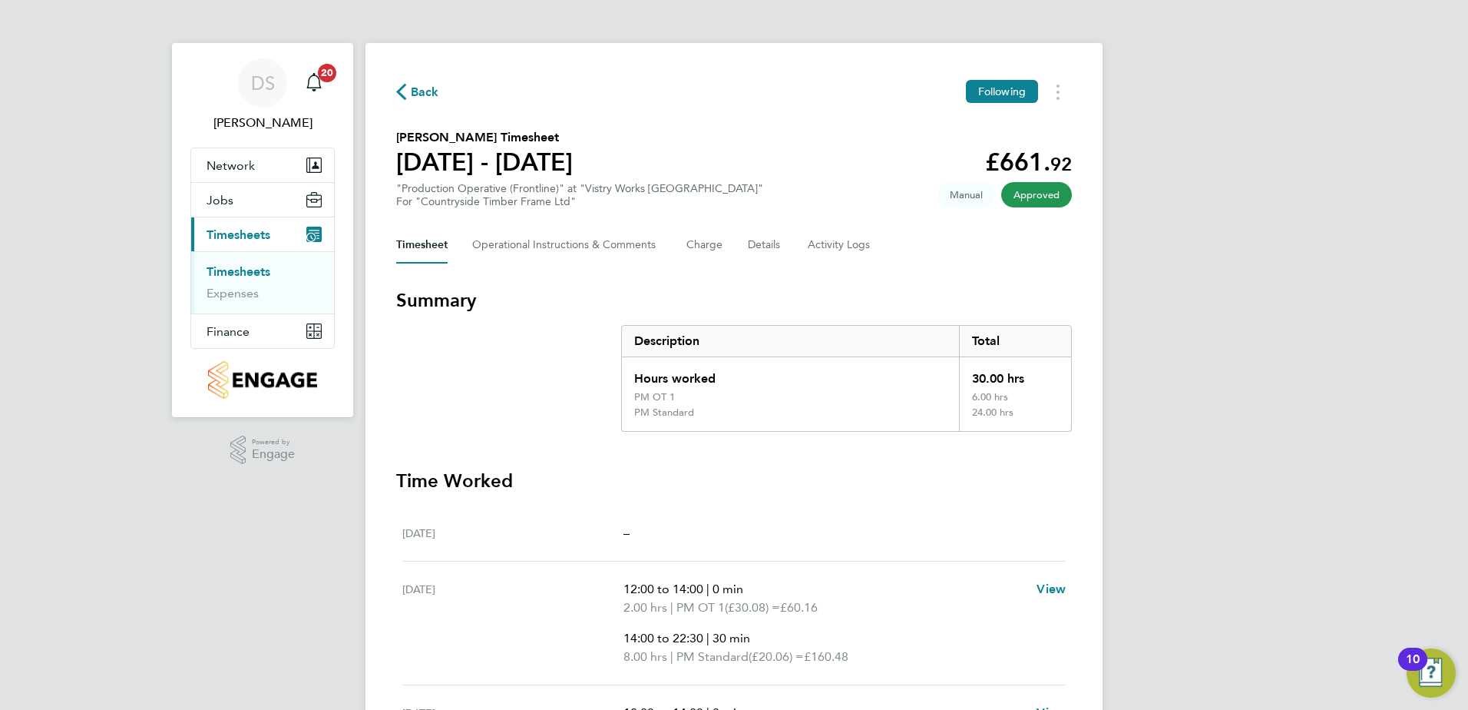
click at [415, 89] on span "Back" at bounding box center [425, 92] width 28 height 18
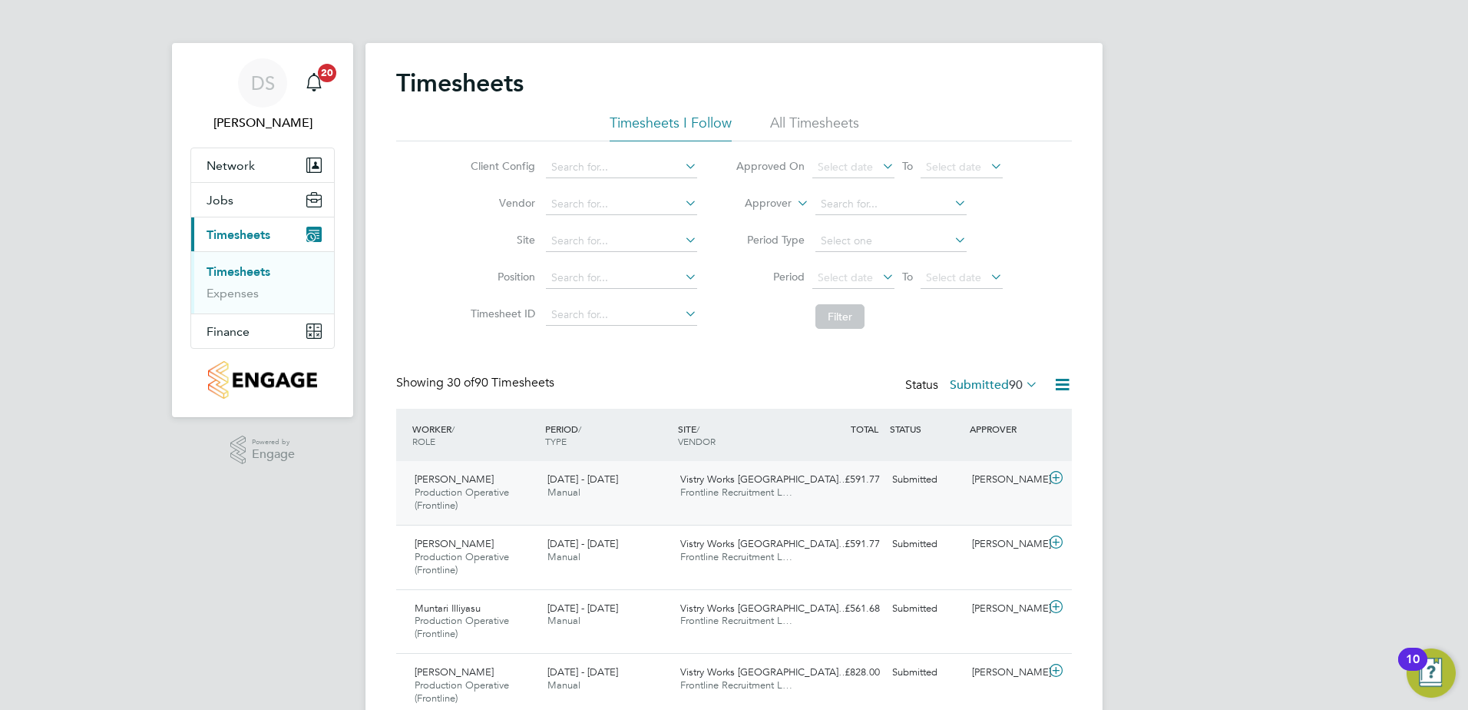
click at [1057, 475] on icon at bounding box center [1056, 478] width 19 height 12
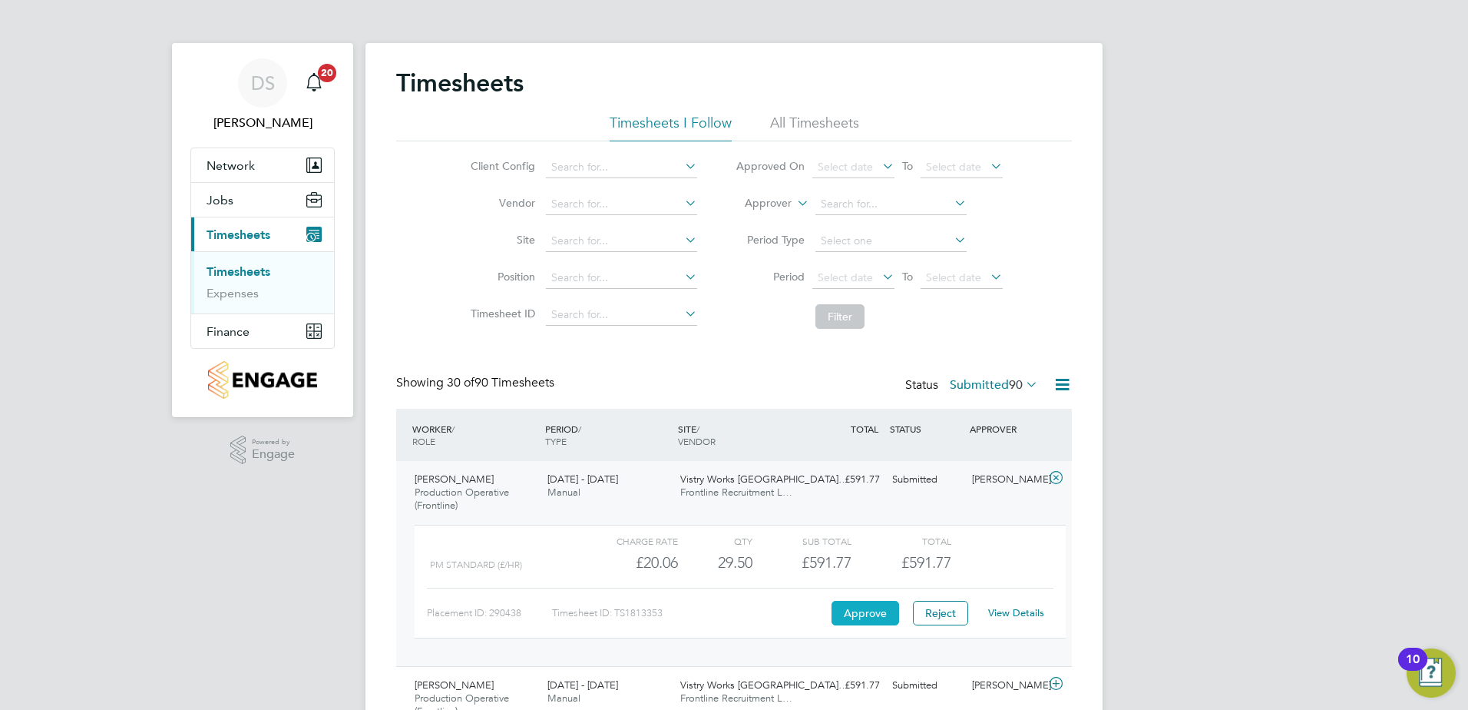
click at [871, 609] on button "Approve" at bounding box center [866, 613] width 68 height 25
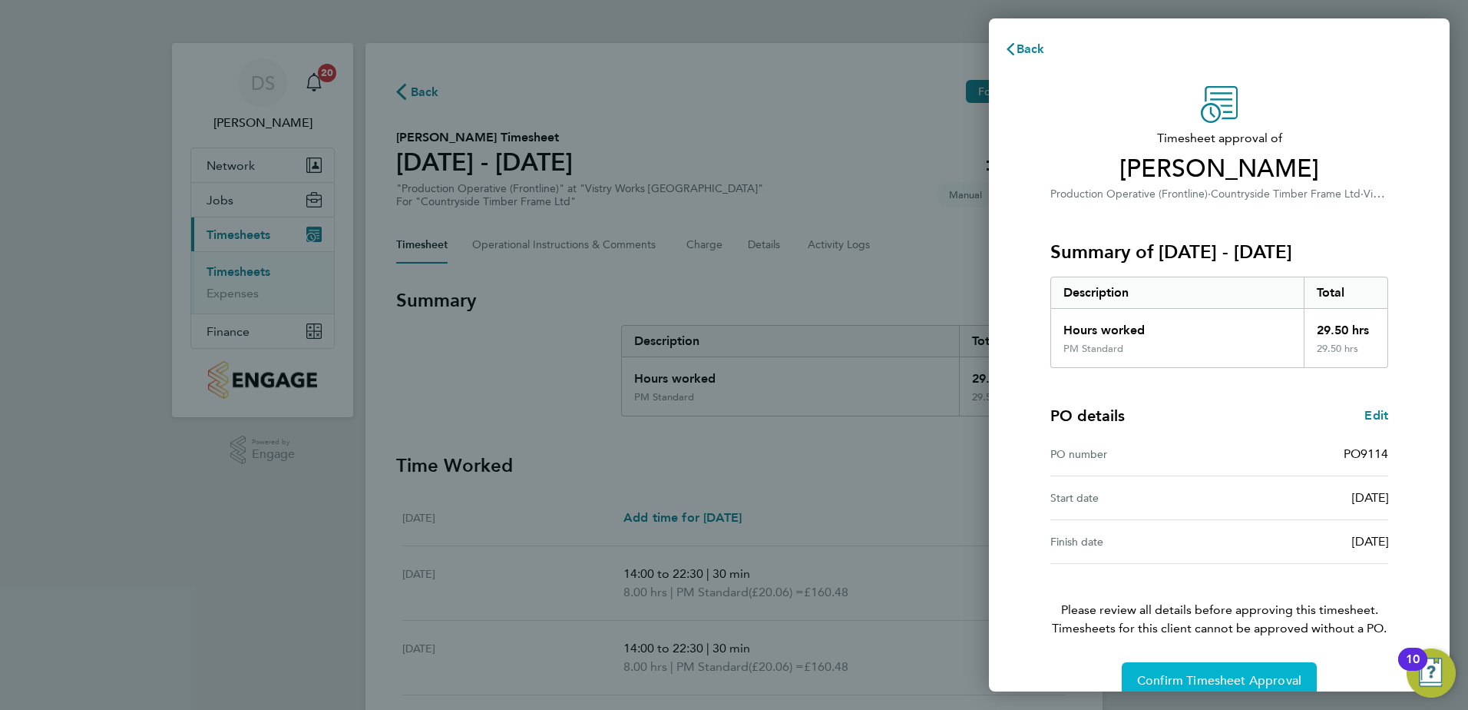
click at [1243, 681] on span "Confirm Timesheet Approval" at bounding box center [1219, 680] width 164 height 15
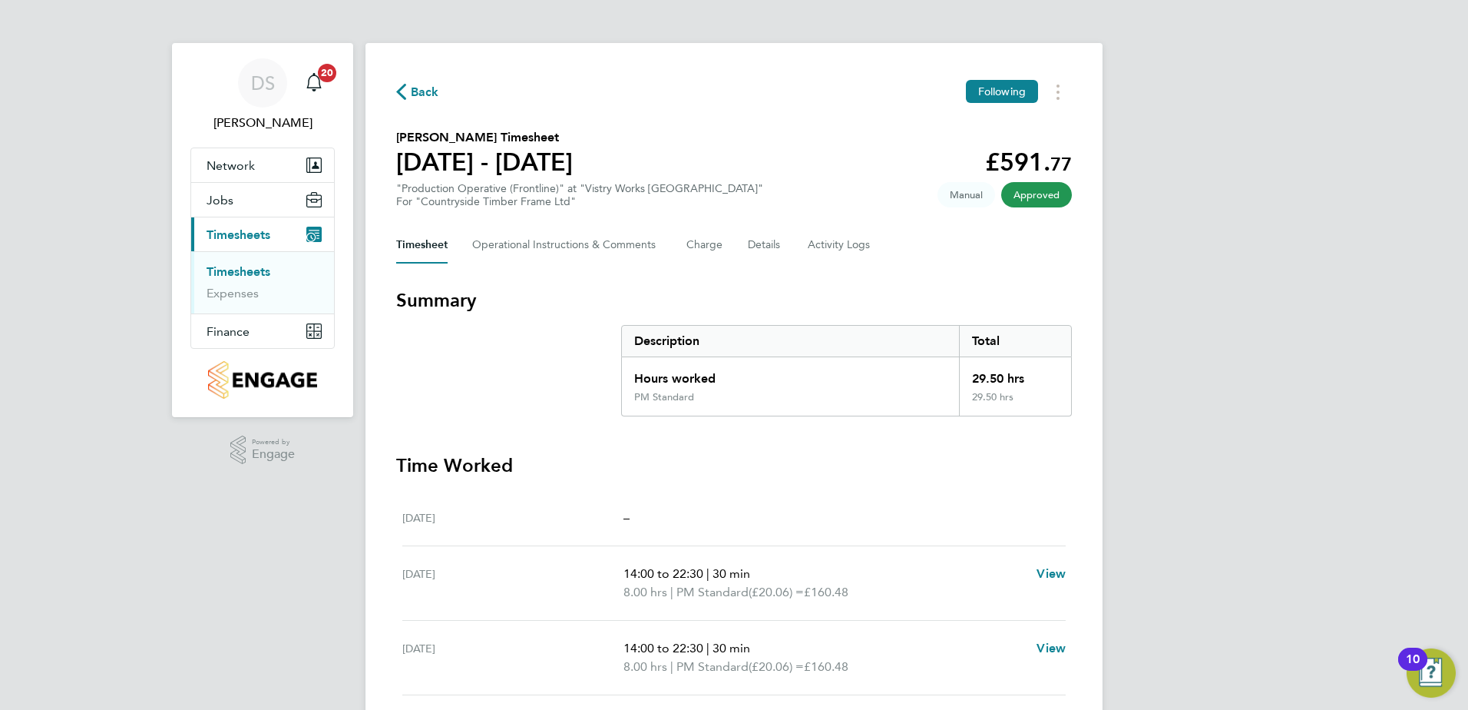
click at [404, 88] on icon "button" at bounding box center [401, 92] width 10 height 16
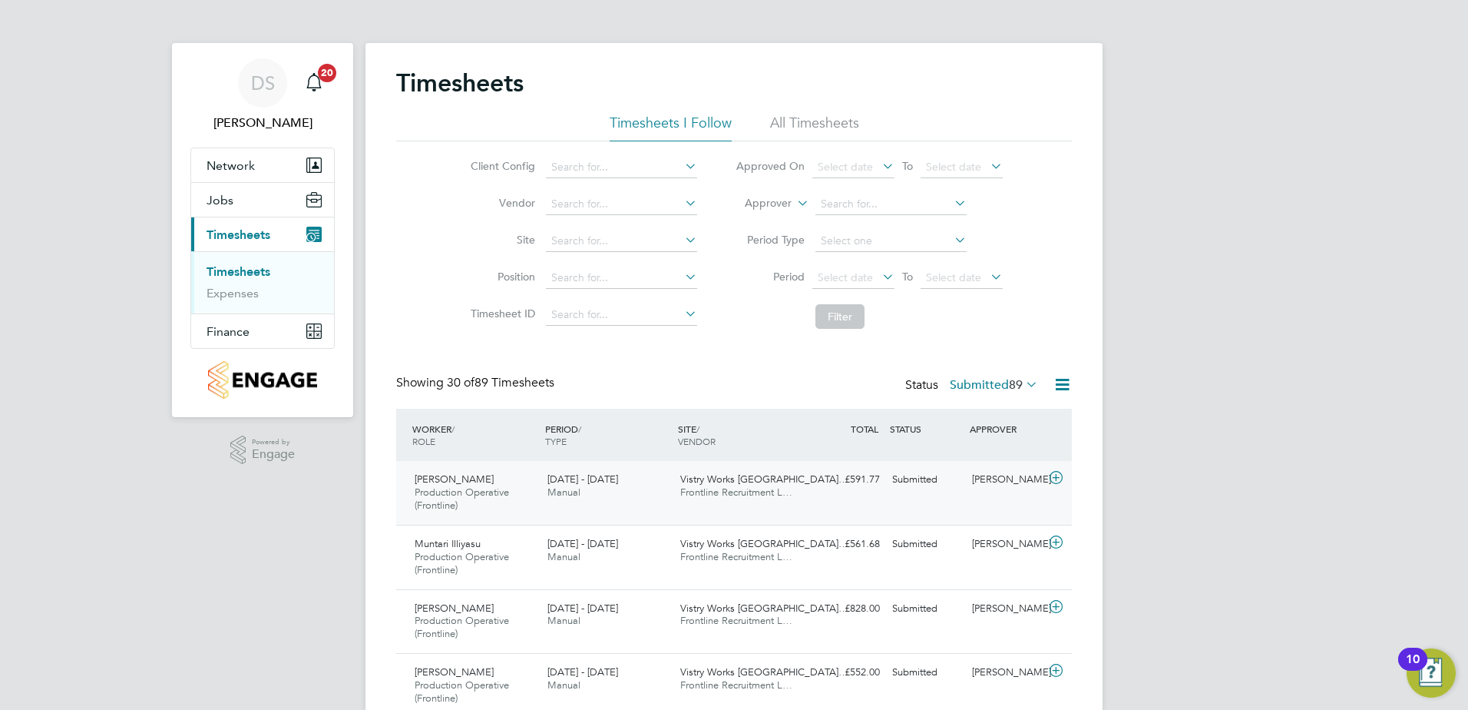
click at [1057, 477] on icon at bounding box center [1056, 478] width 19 height 12
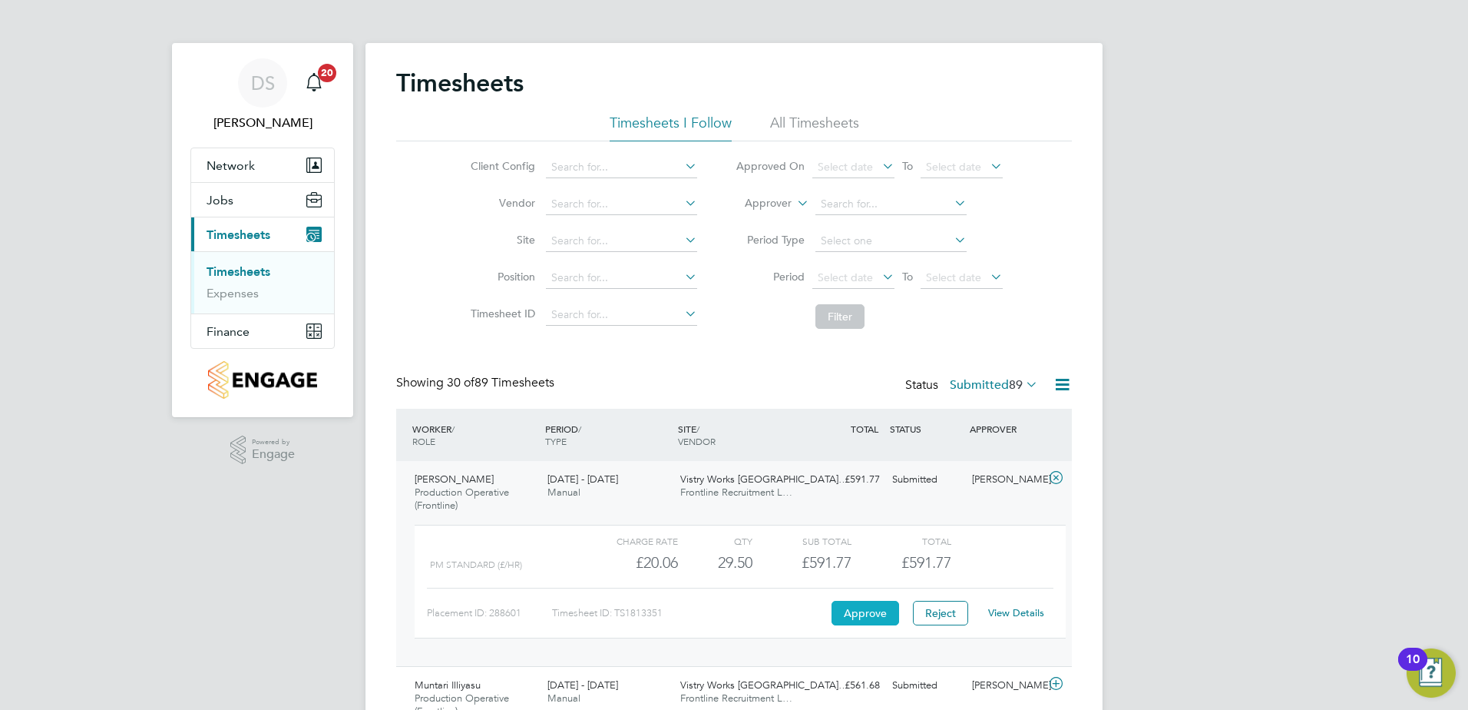
click at [860, 607] on button "Approve" at bounding box center [866, 613] width 68 height 25
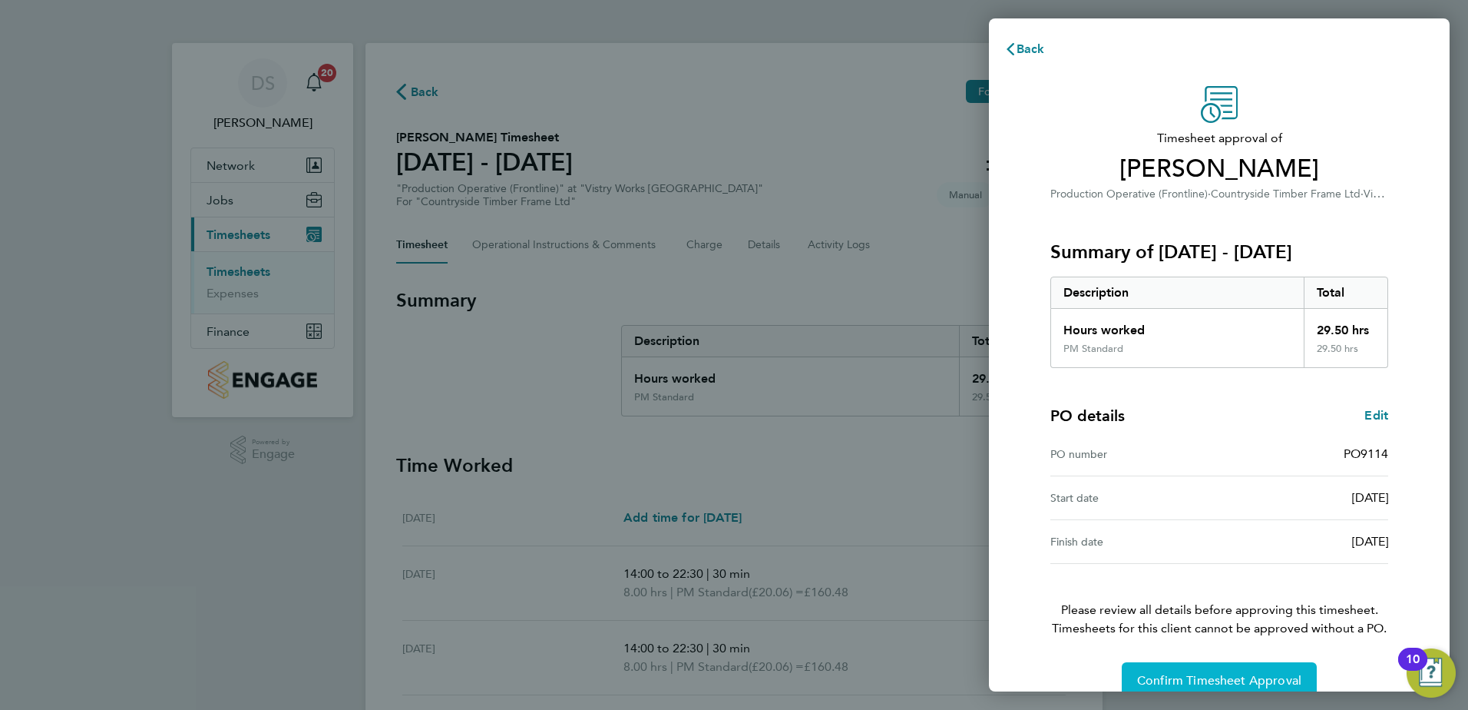
click at [1259, 673] on span "Confirm Timesheet Approval" at bounding box center [1219, 680] width 164 height 15
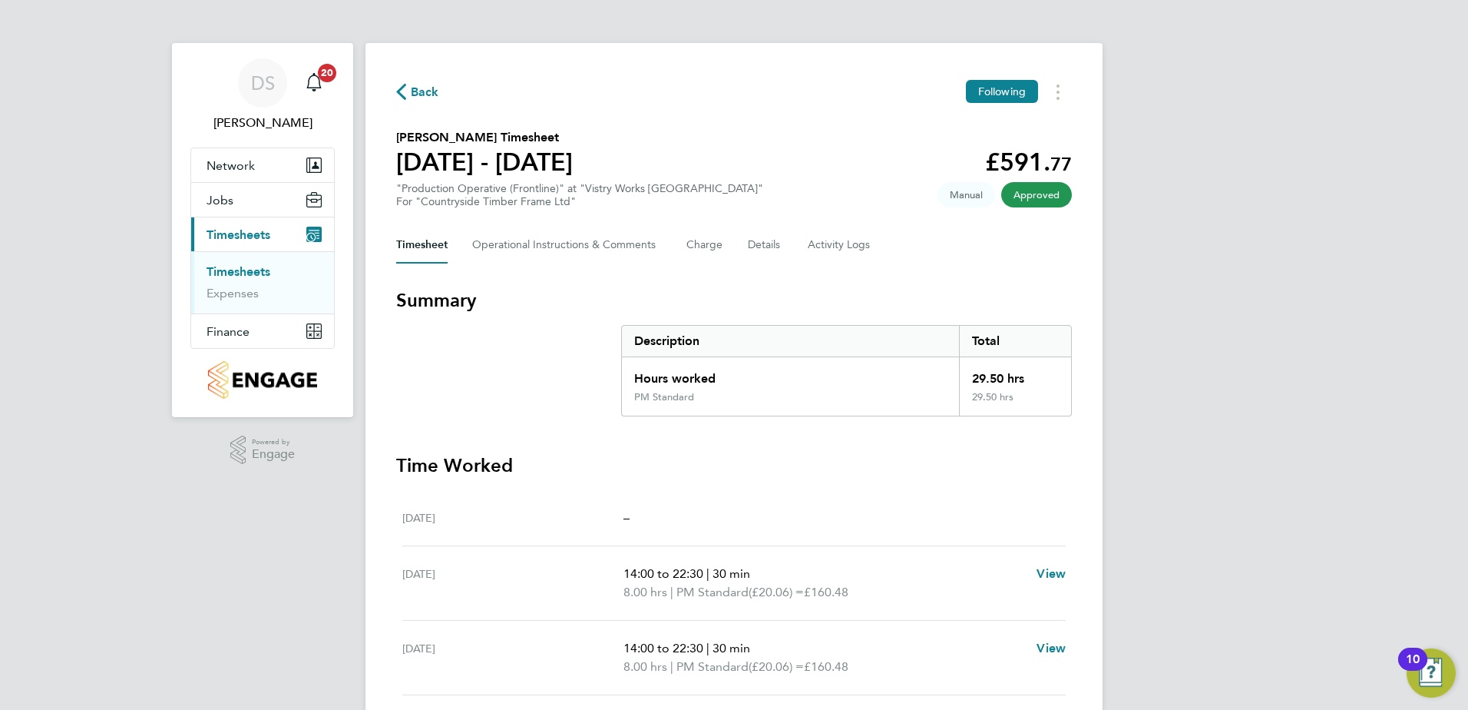
click at [425, 93] on span "Back" at bounding box center [425, 92] width 28 height 18
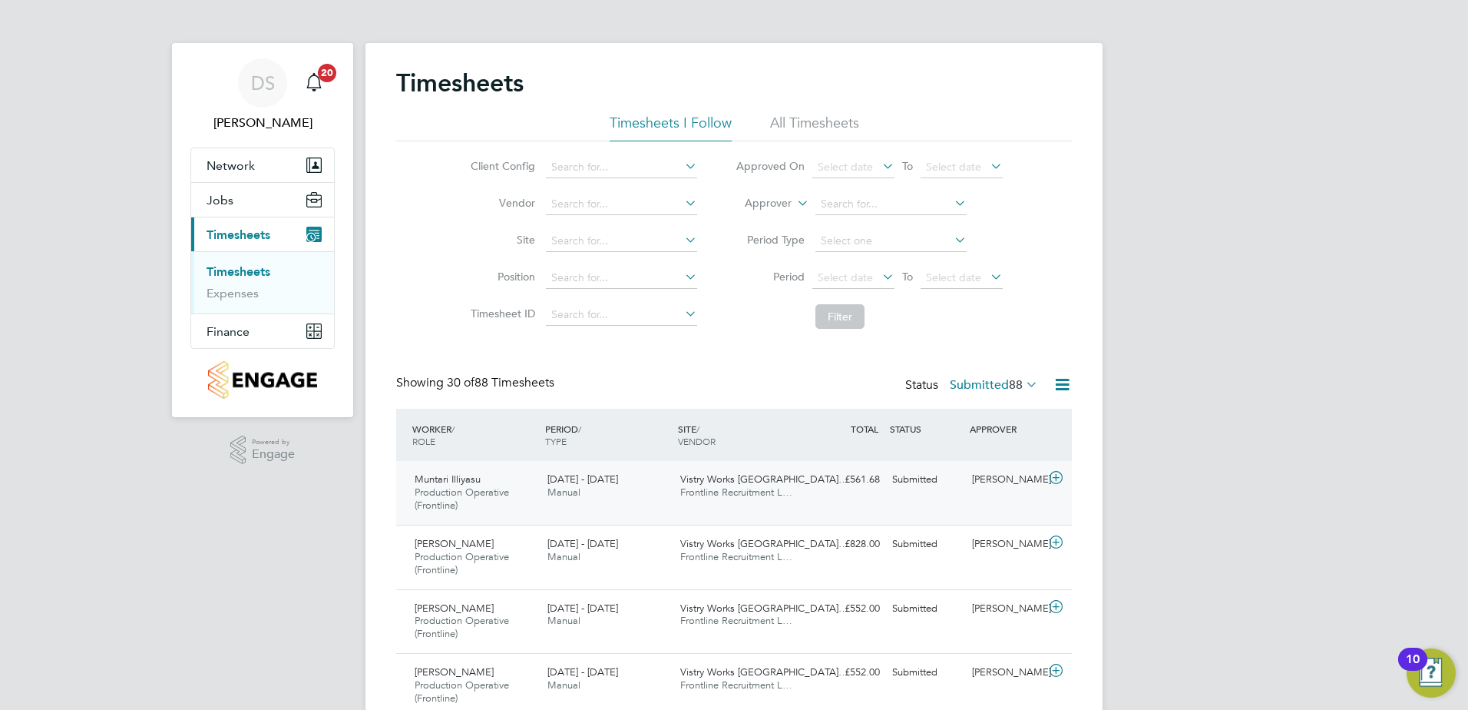
click at [1058, 478] on icon at bounding box center [1056, 478] width 19 height 12
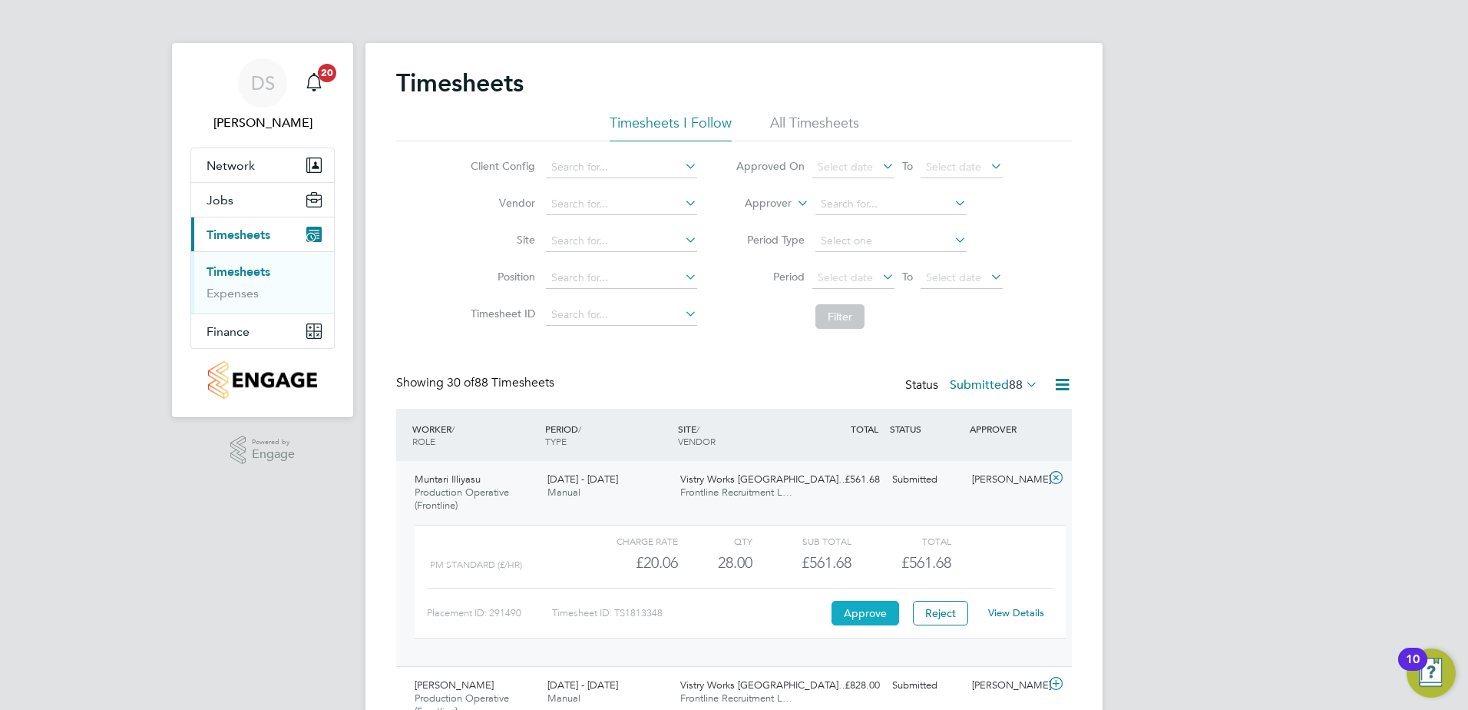
click at [885, 611] on button "Approve" at bounding box center [866, 613] width 68 height 25
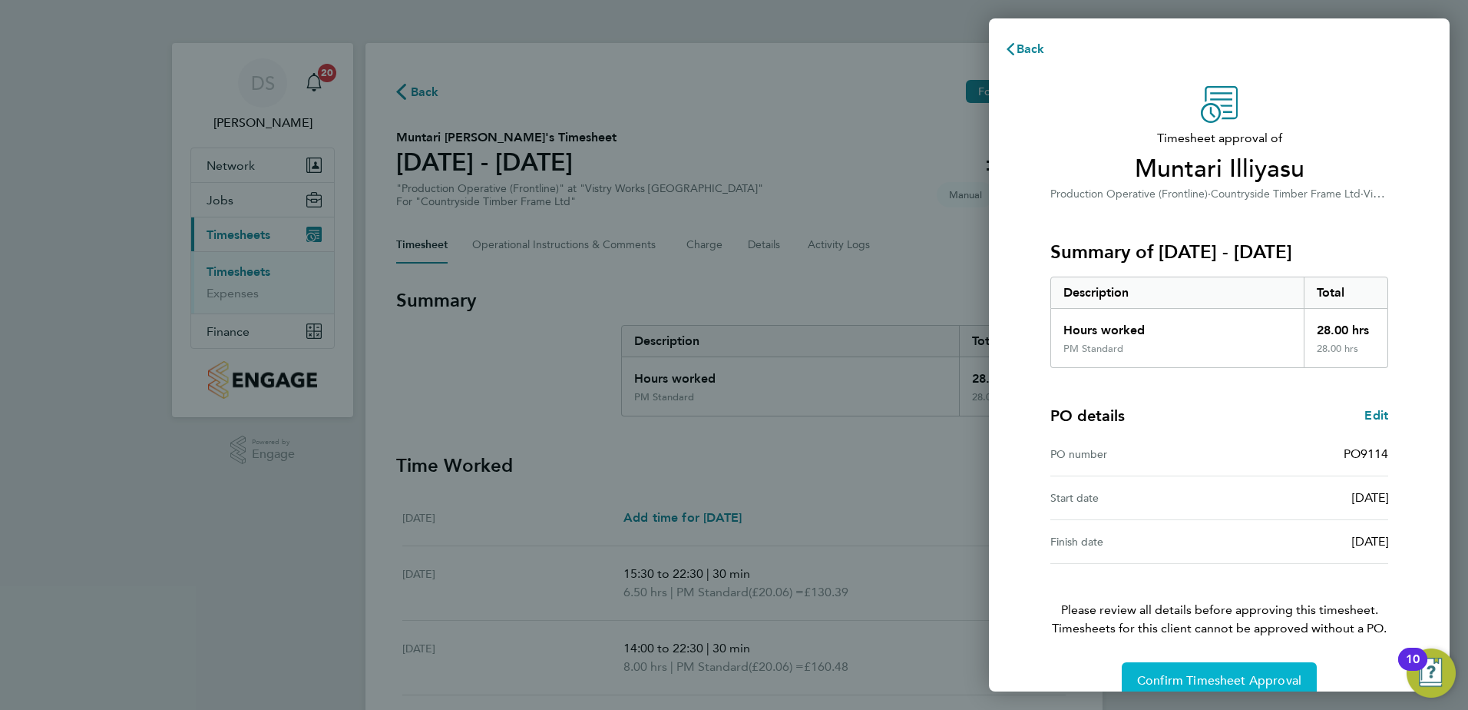
click at [1249, 685] on span "Confirm Timesheet Approval" at bounding box center [1219, 680] width 164 height 15
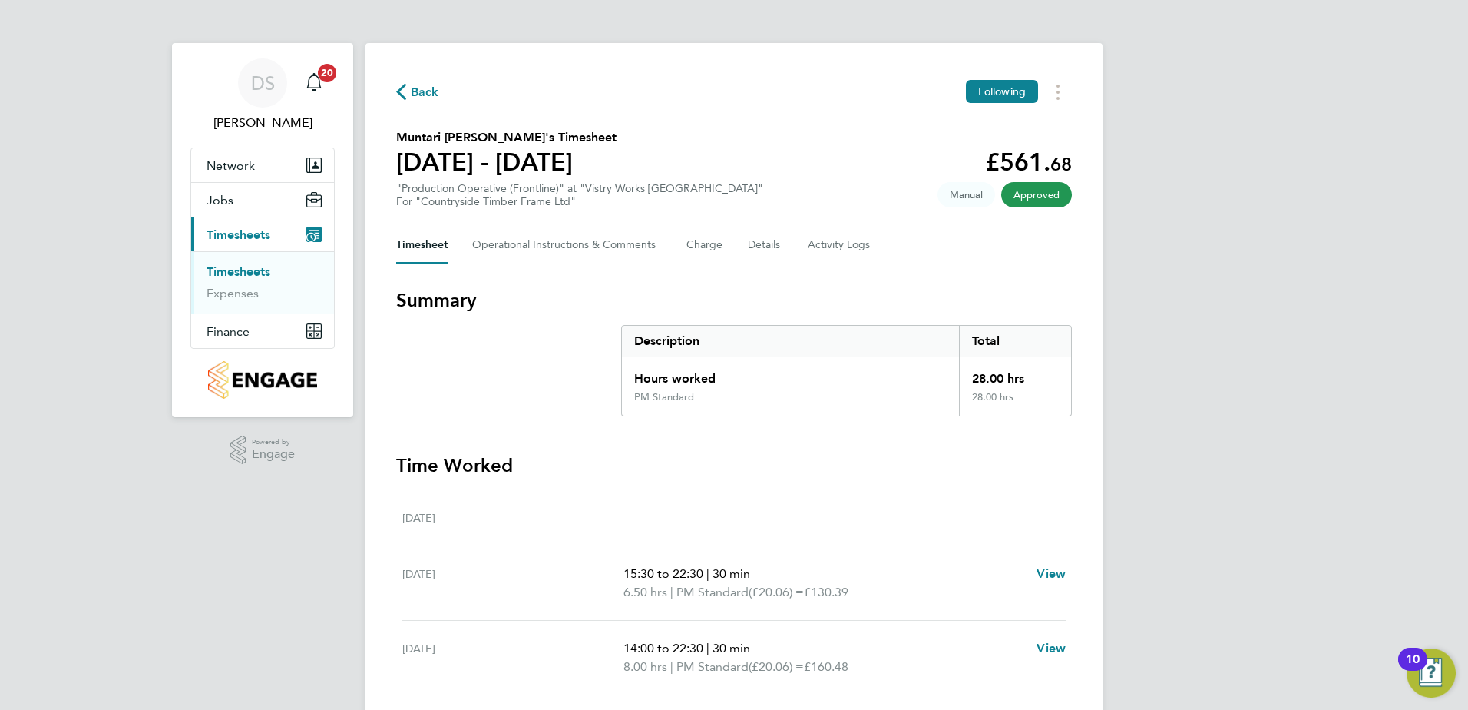
click at [412, 88] on span "Back" at bounding box center [425, 92] width 28 height 18
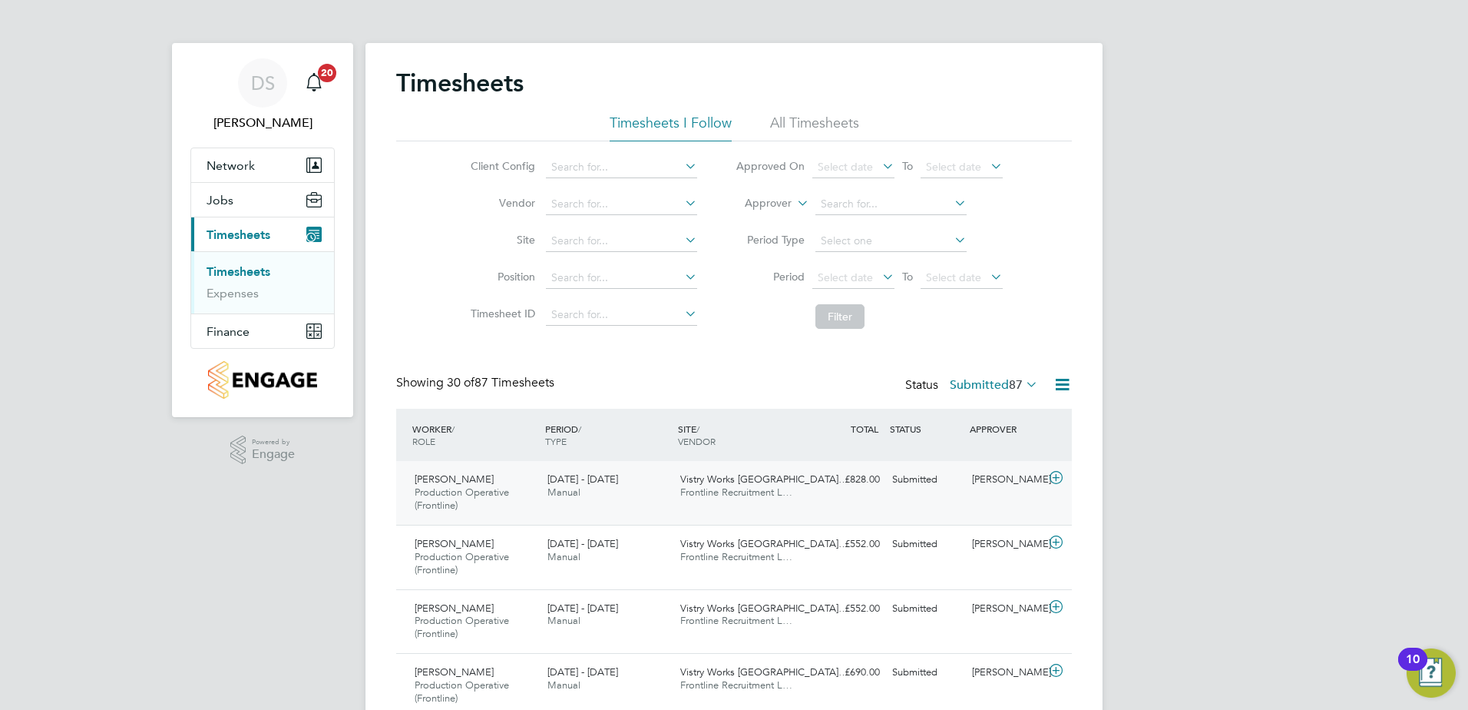
click at [1058, 477] on icon at bounding box center [1056, 478] width 19 height 12
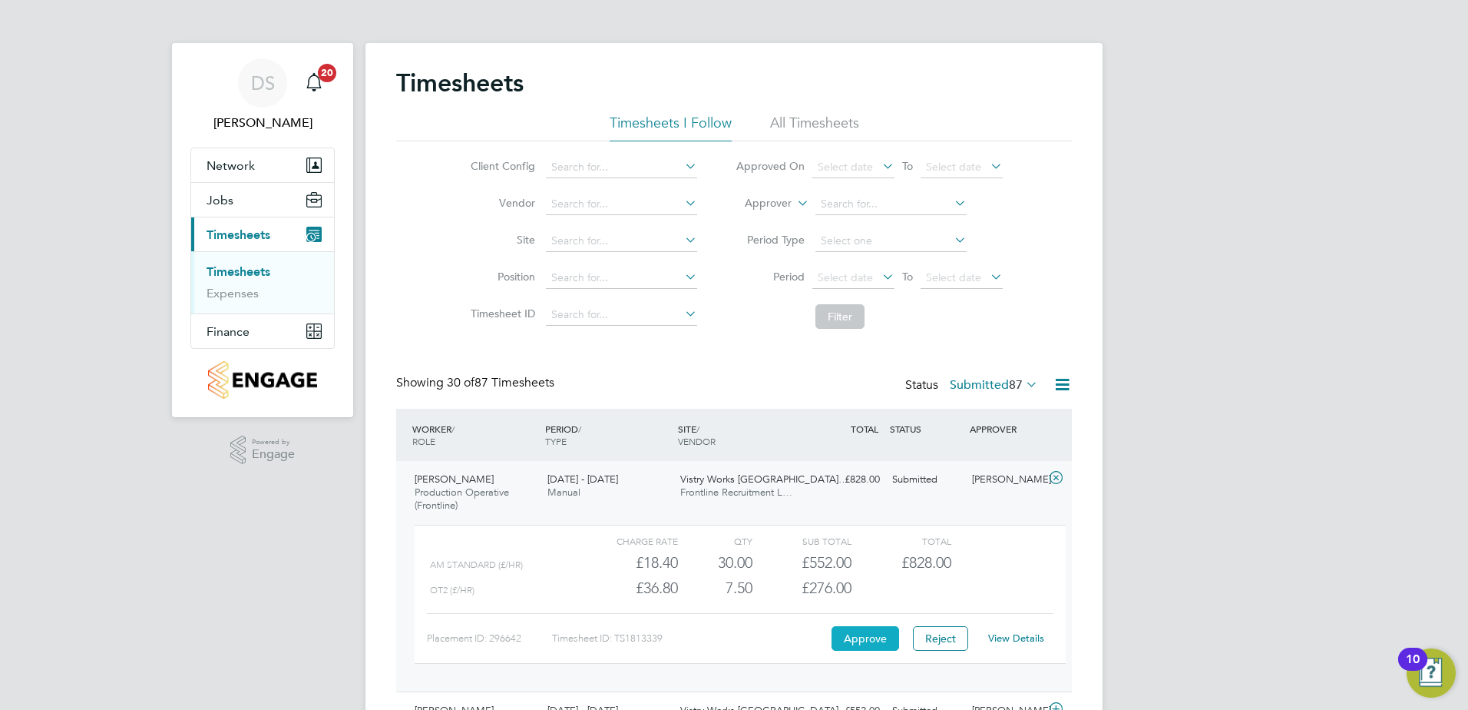
click at [856, 636] on button "Approve" at bounding box center [866, 638] width 68 height 25
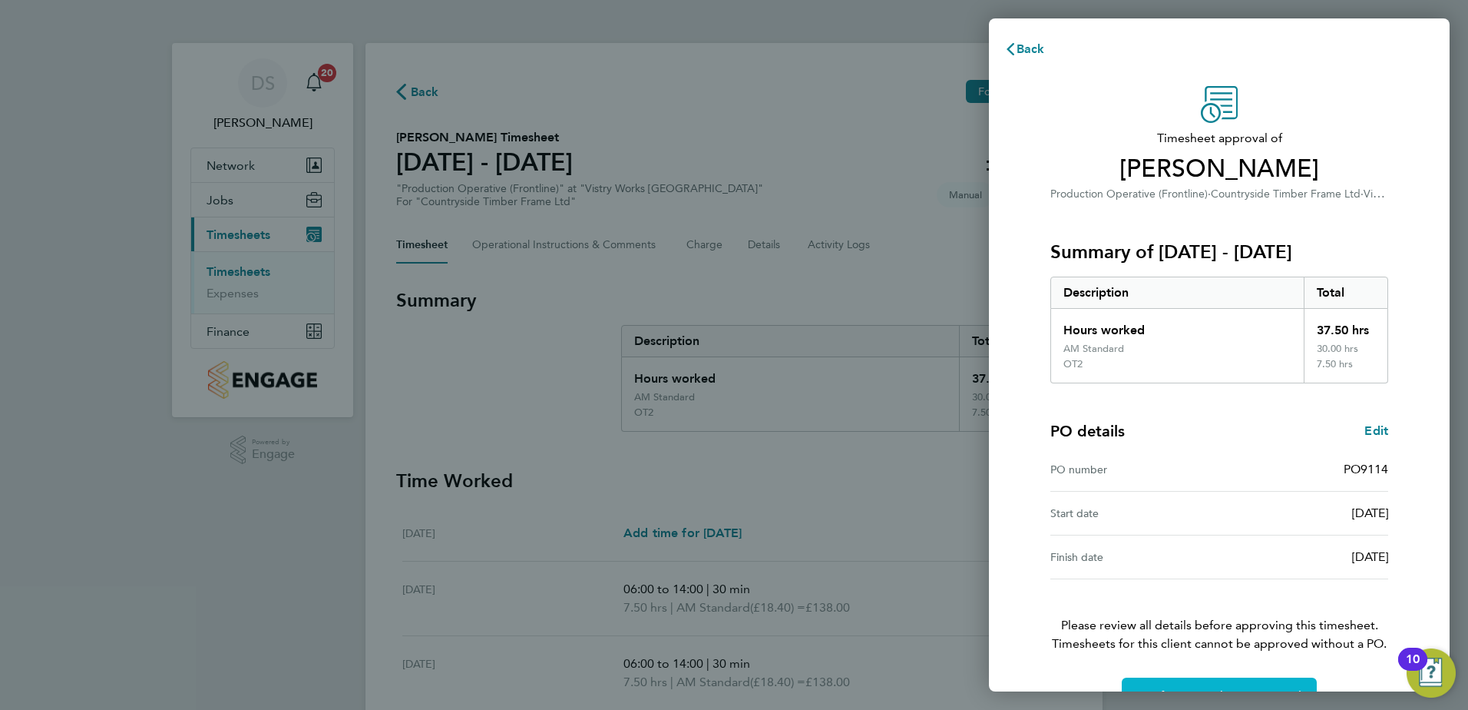
click at [1228, 680] on button "Confirm Timesheet Approval" at bounding box center [1219, 695] width 195 height 37
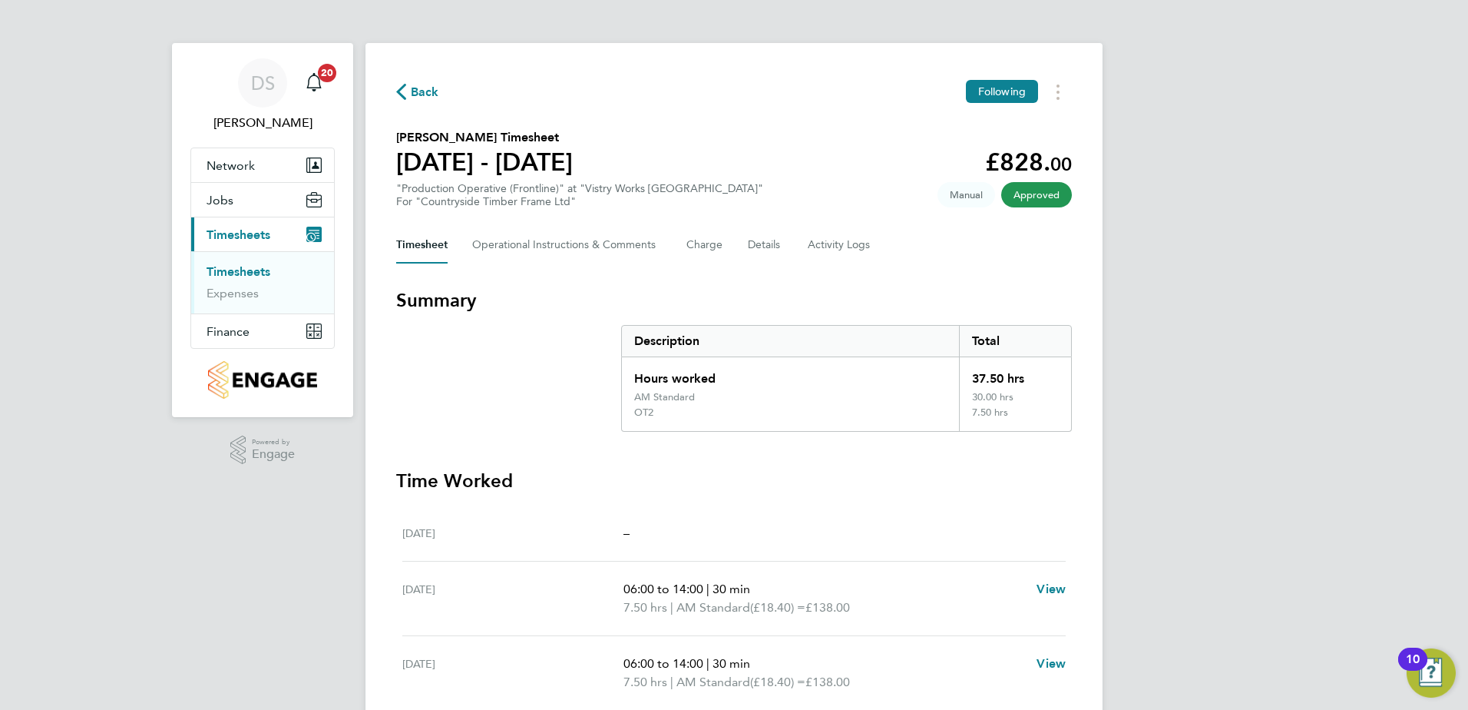
click at [405, 89] on icon "button" at bounding box center [401, 92] width 10 height 16
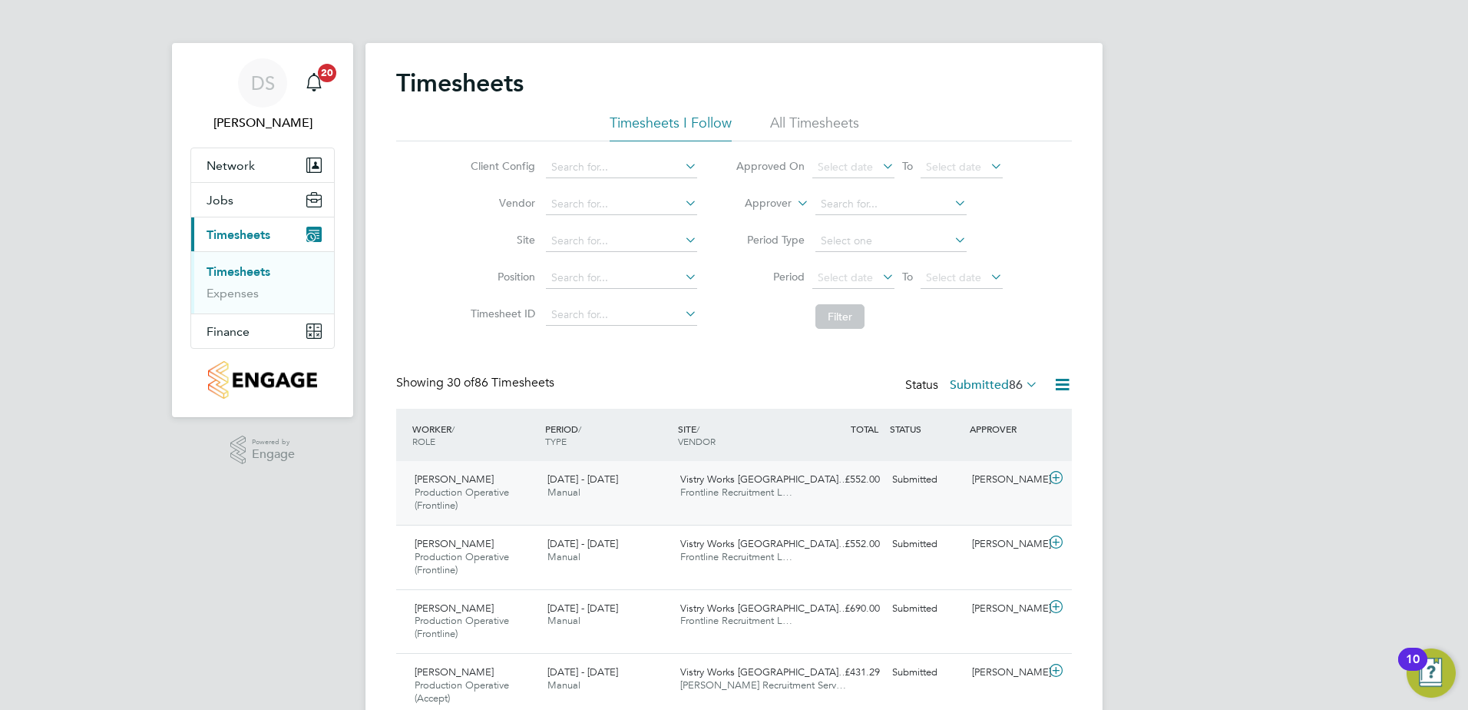
click at [1054, 481] on icon at bounding box center [1056, 478] width 19 height 12
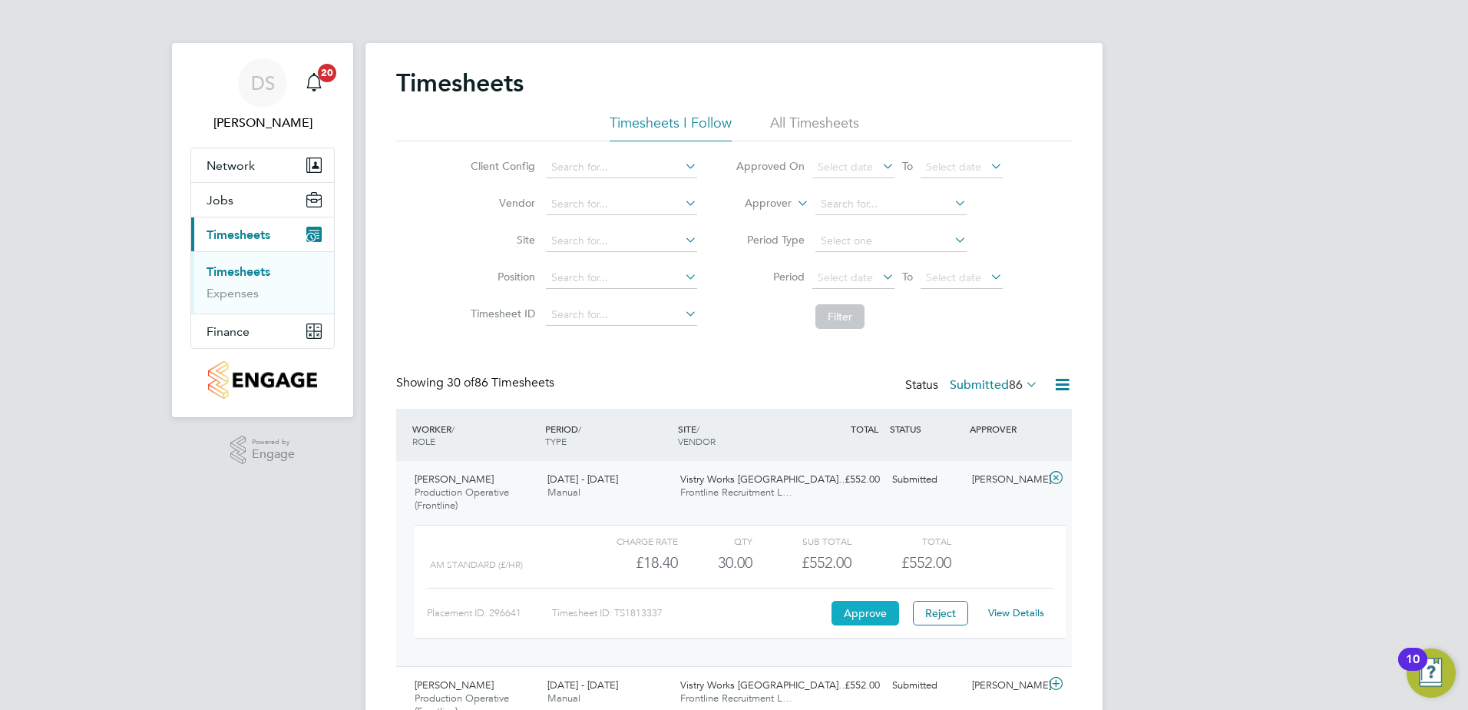
click at [861, 615] on button "Approve" at bounding box center [866, 613] width 68 height 25
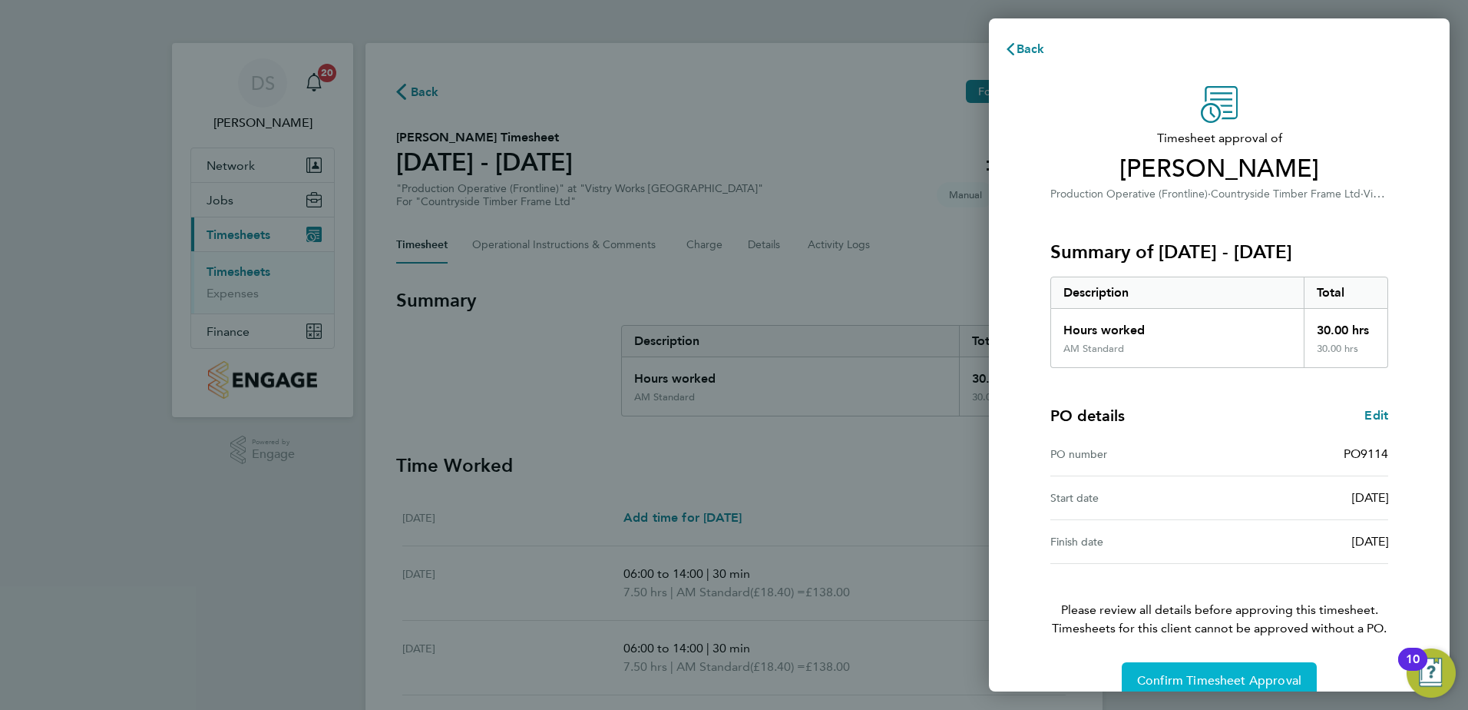
click at [1180, 677] on span "Confirm Timesheet Approval" at bounding box center [1219, 680] width 164 height 15
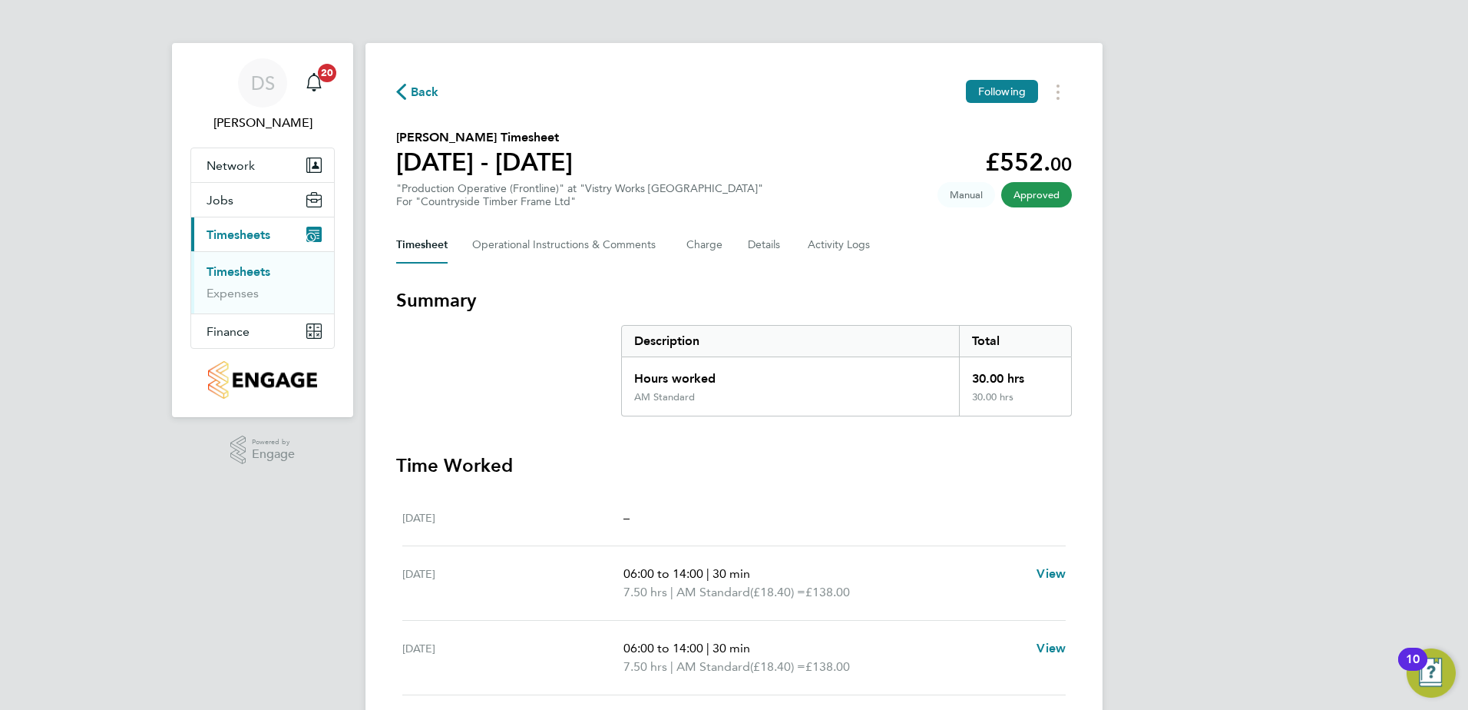
click at [413, 84] on span "Back" at bounding box center [425, 92] width 28 height 18
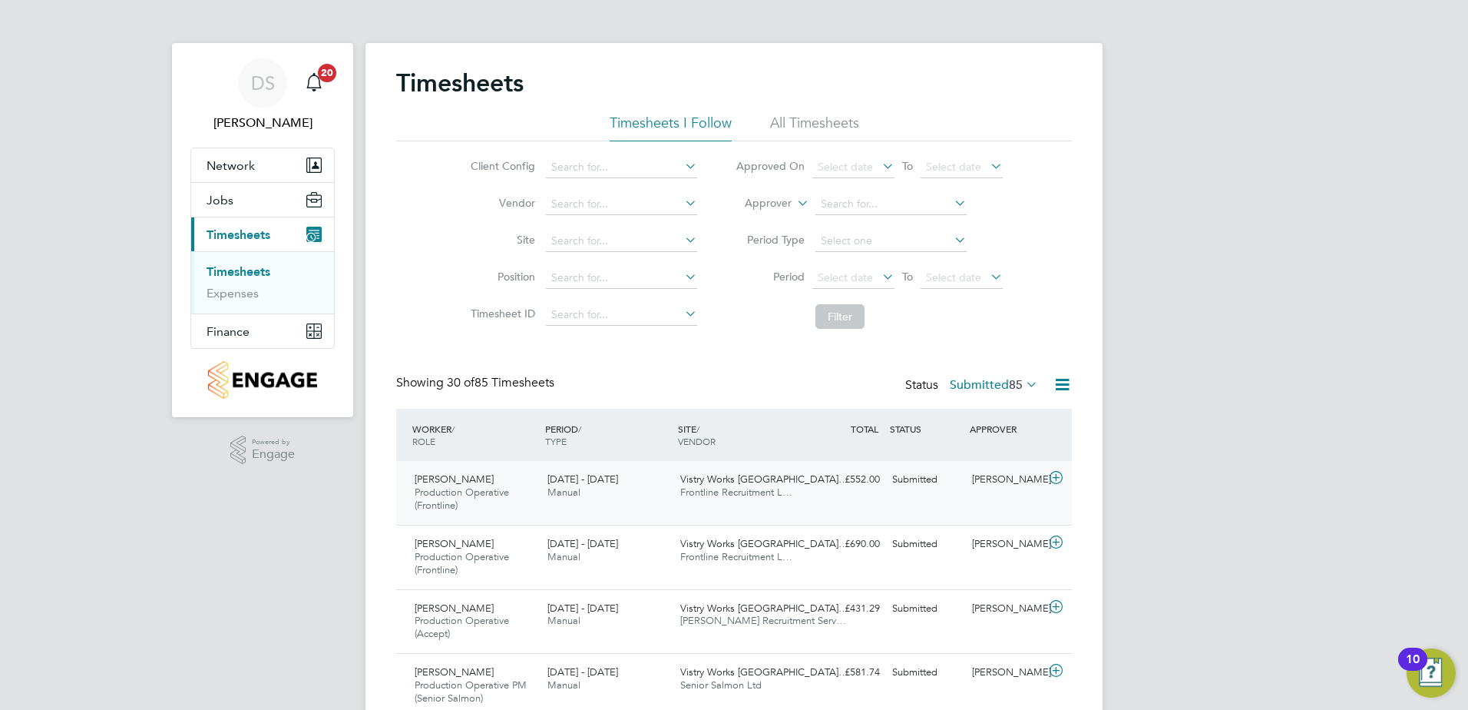
click at [1051, 475] on icon at bounding box center [1056, 478] width 19 height 12
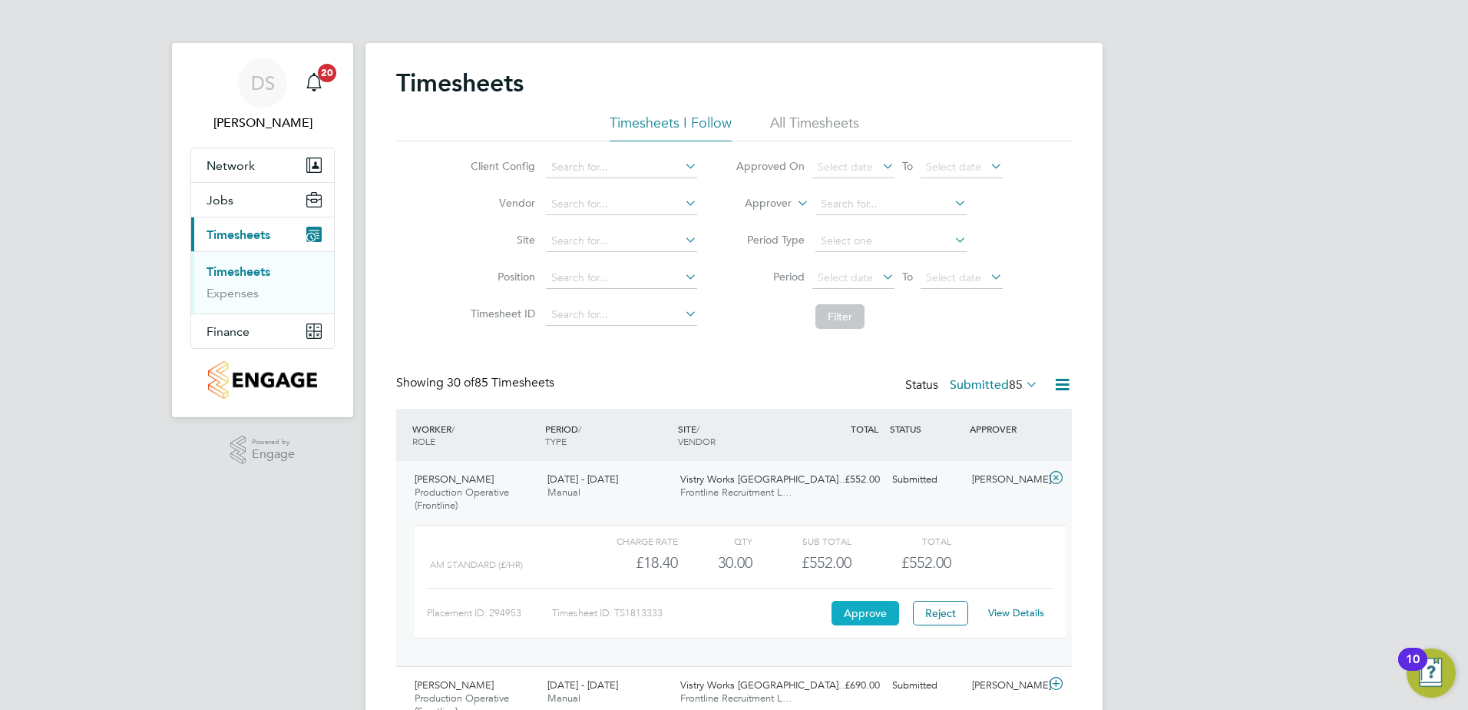
click at [859, 611] on button "Approve" at bounding box center [866, 613] width 68 height 25
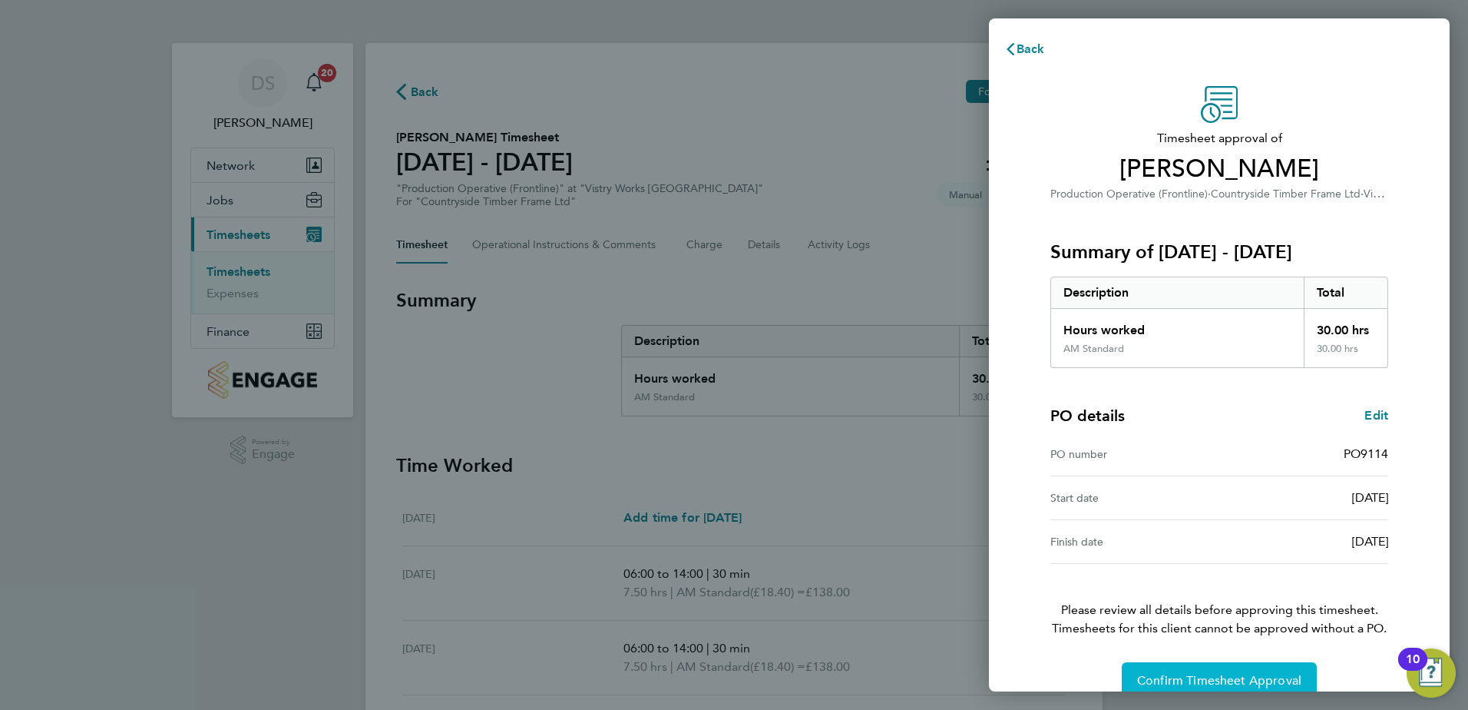
click at [1224, 678] on span "Confirm Timesheet Approval" at bounding box center [1219, 680] width 164 height 15
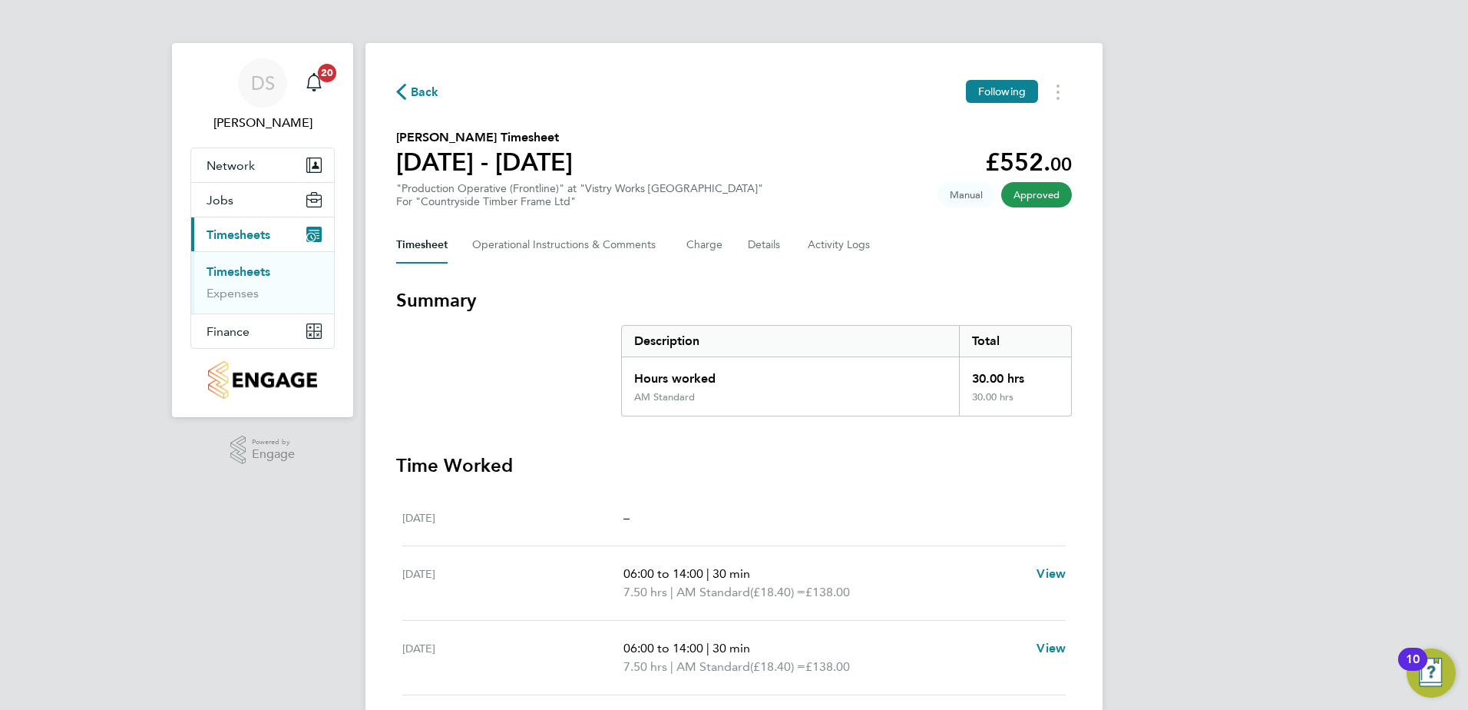
click at [415, 87] on span "Back" at bounding box center [425, 92] width 28 height 18
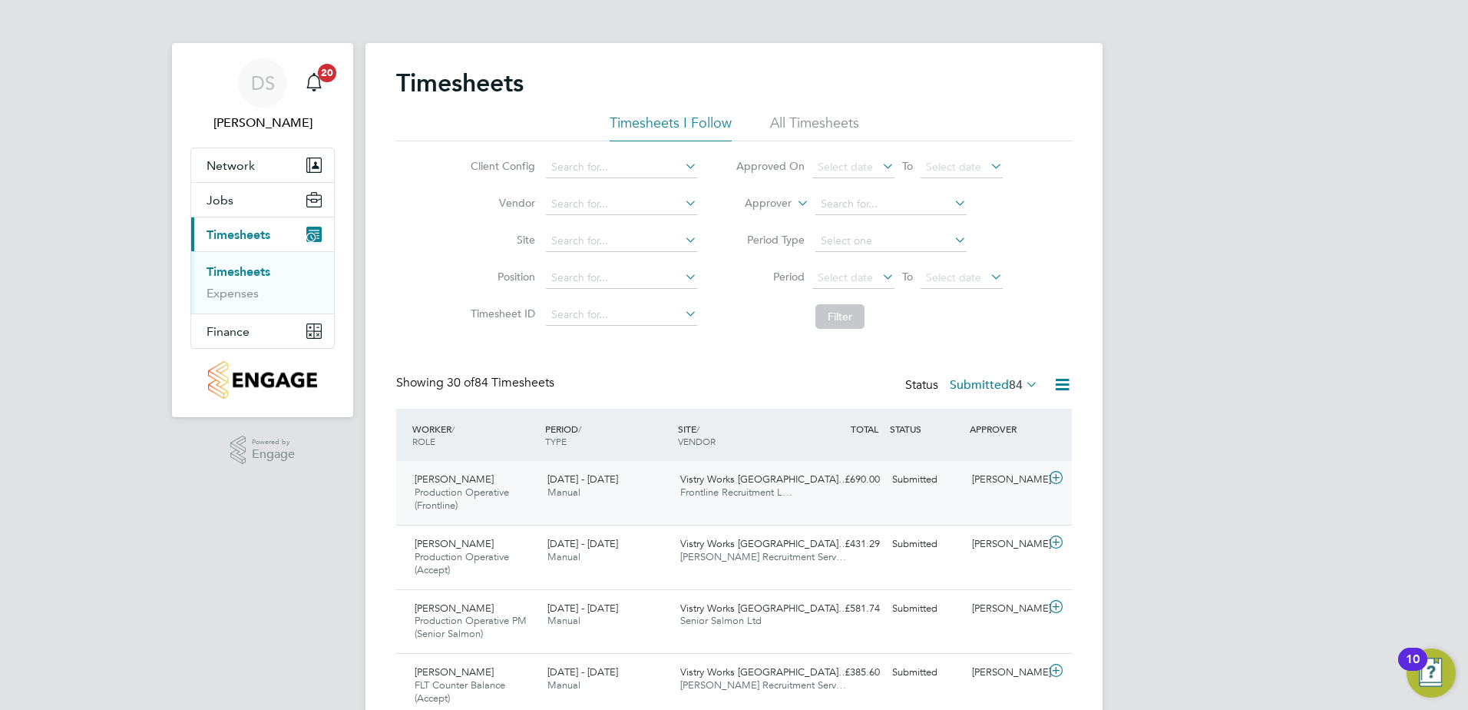
click at [1058, 475] on icon at bounding box center [1056, 478] width 19 height 12
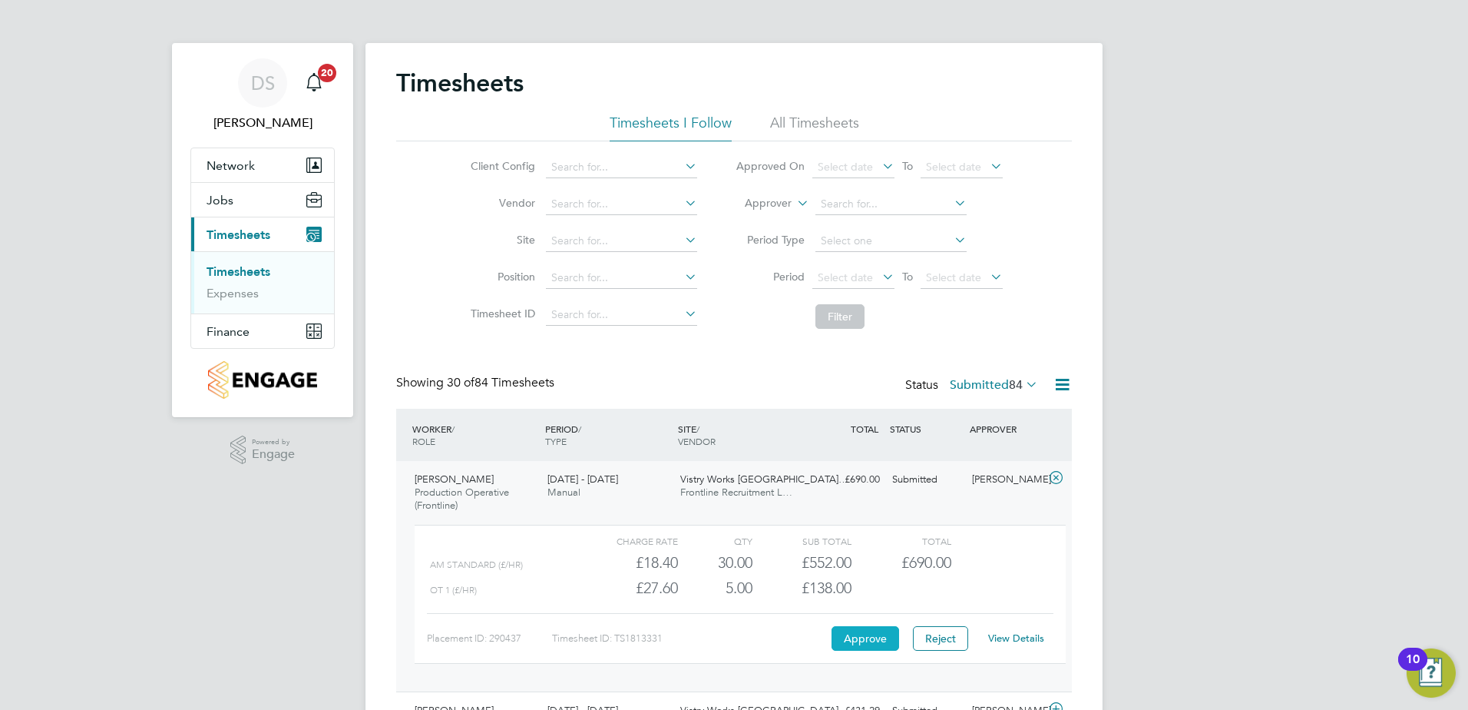
click at [879, 634] on button "Approve" at bounding box center [866, 638] width 68 height 25
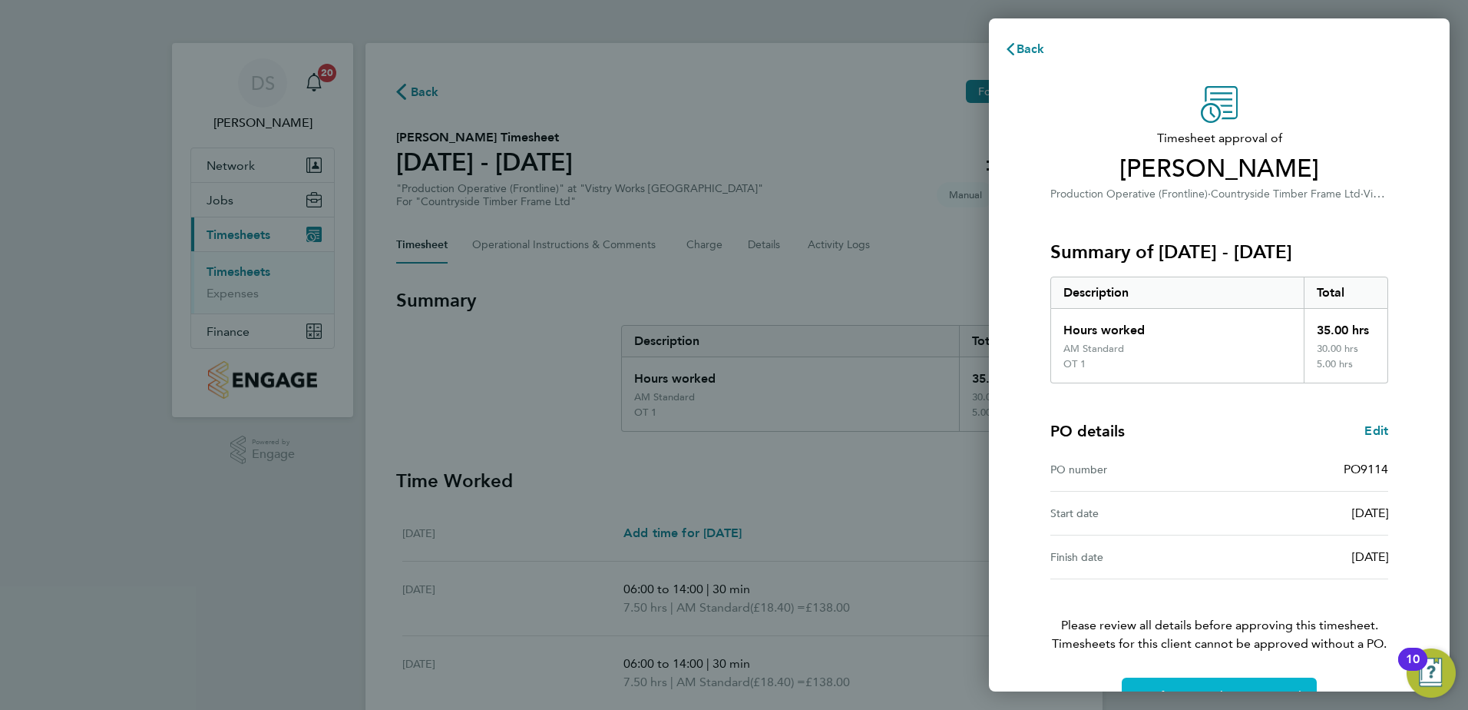
click at [1253, 684] on button "Confirm Timesheet Approval" at bounding box center [1219, 695] width 195 height 37
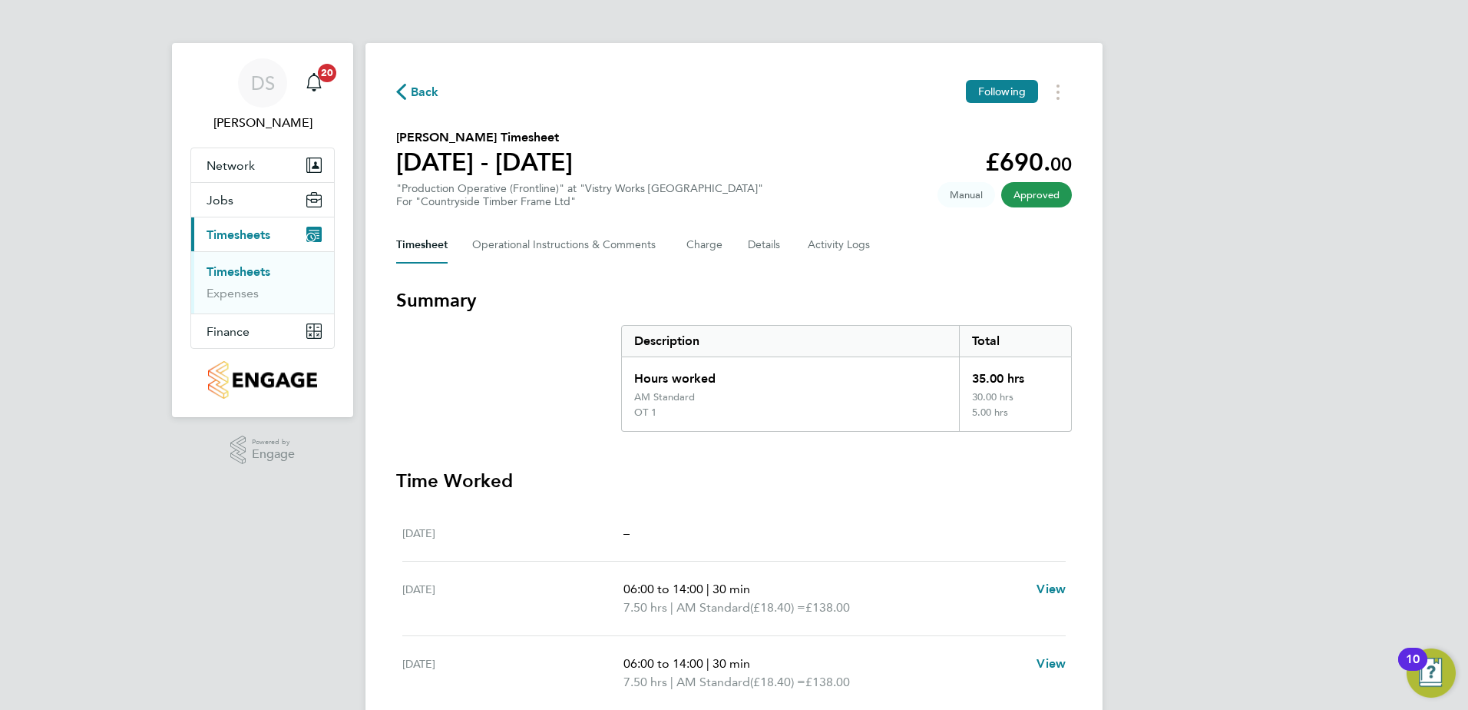
click at [420, 91] on span "Back" at bounding box center [425, 92] width 28 height 18
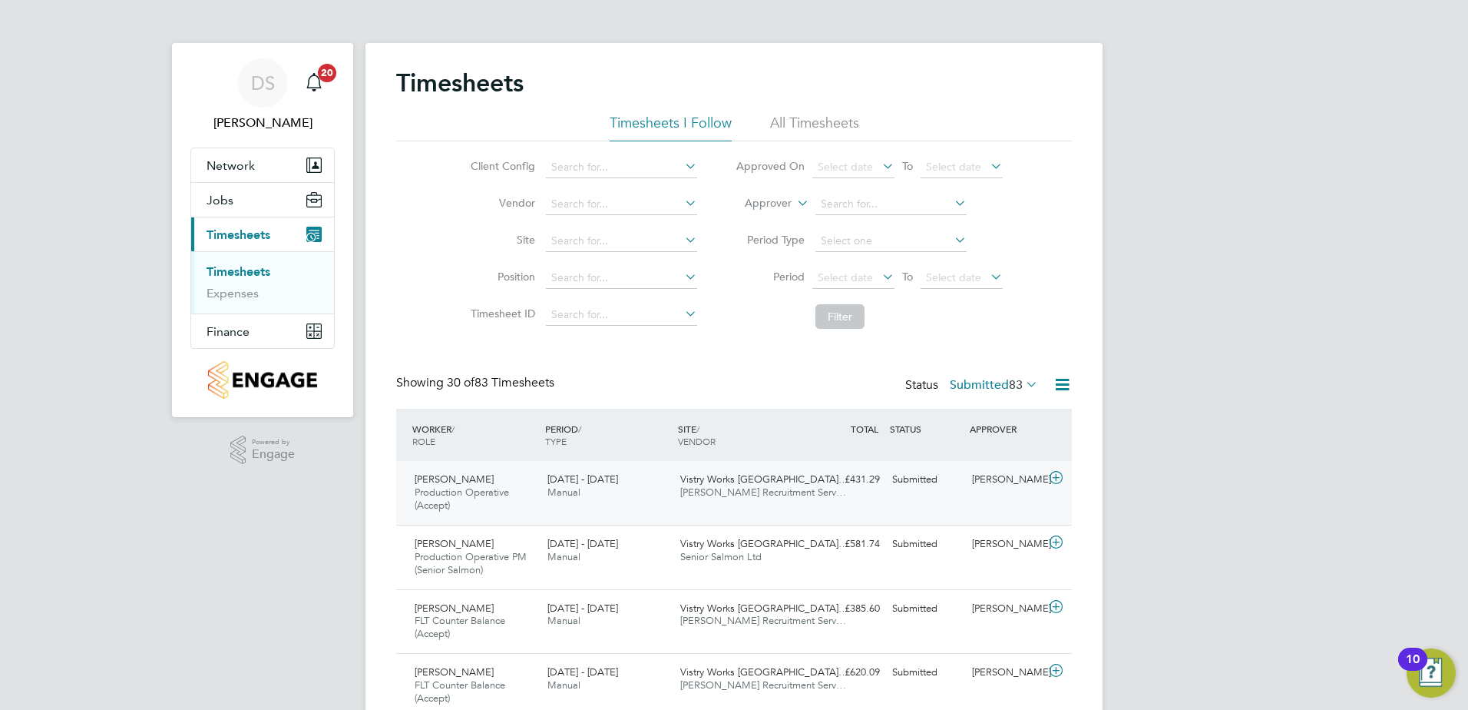
click at [1063, 478] on icon at bounding box center [1056, 478] width 19 height 12
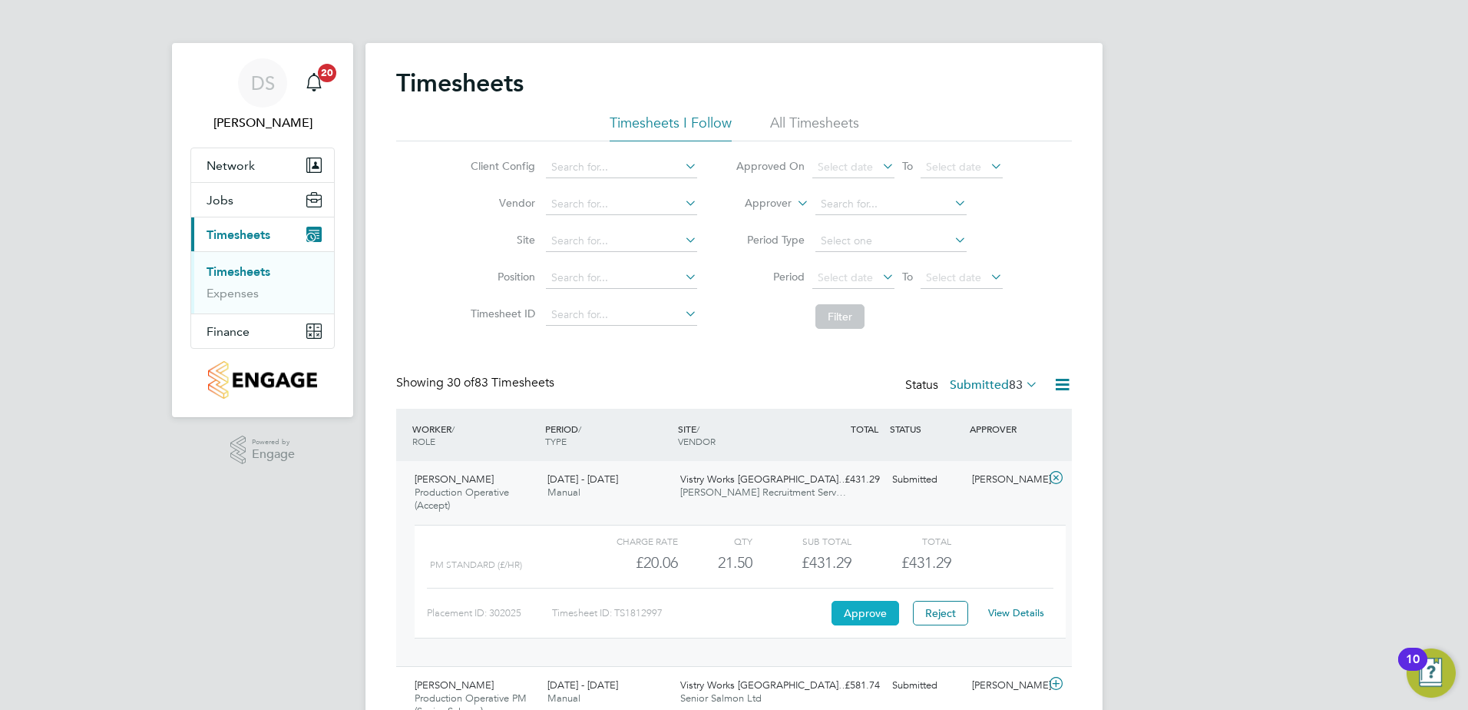
click at [870, 617] on button "Approve" at bounding box center [866, 613] width 68 height 25
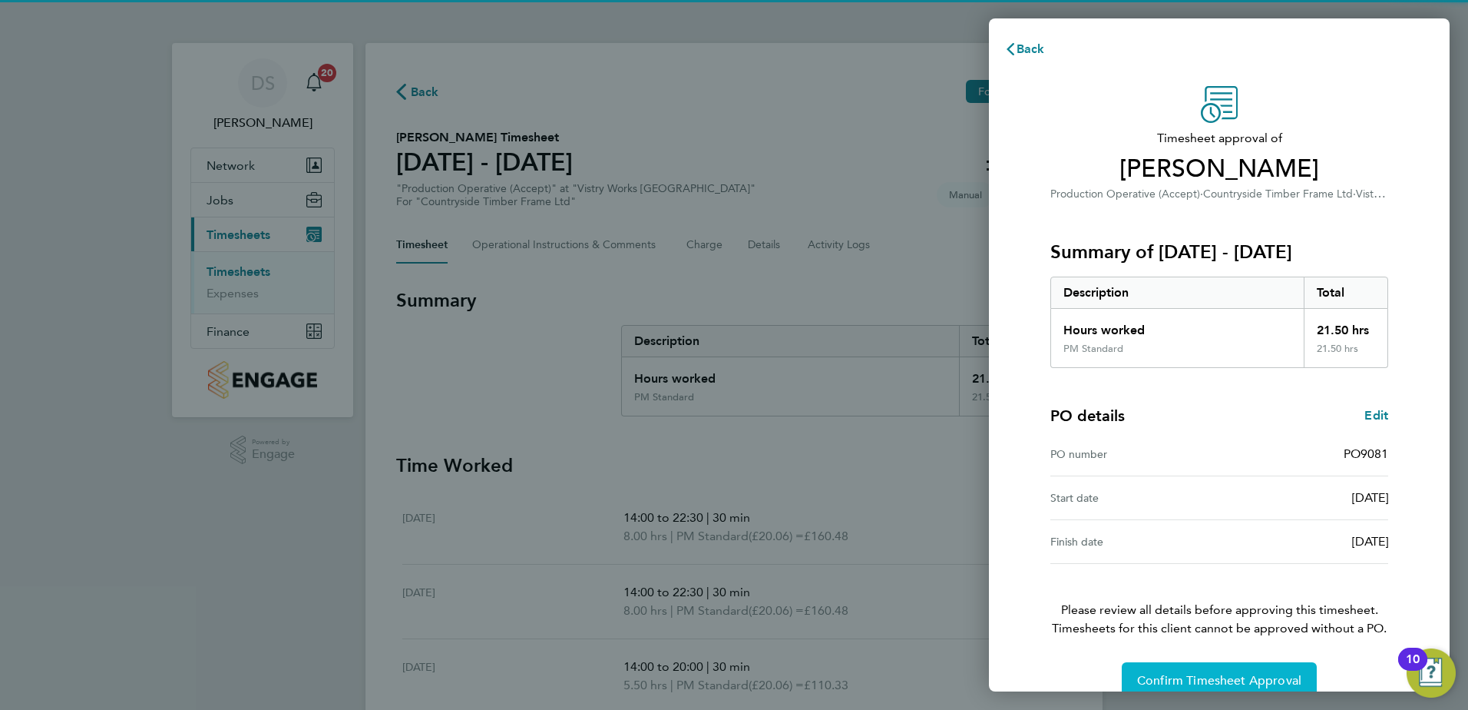
click at [1262, 682] on span "Confirm Timesheet Approval" at bounding box center [1219, 680] width 164 height 15
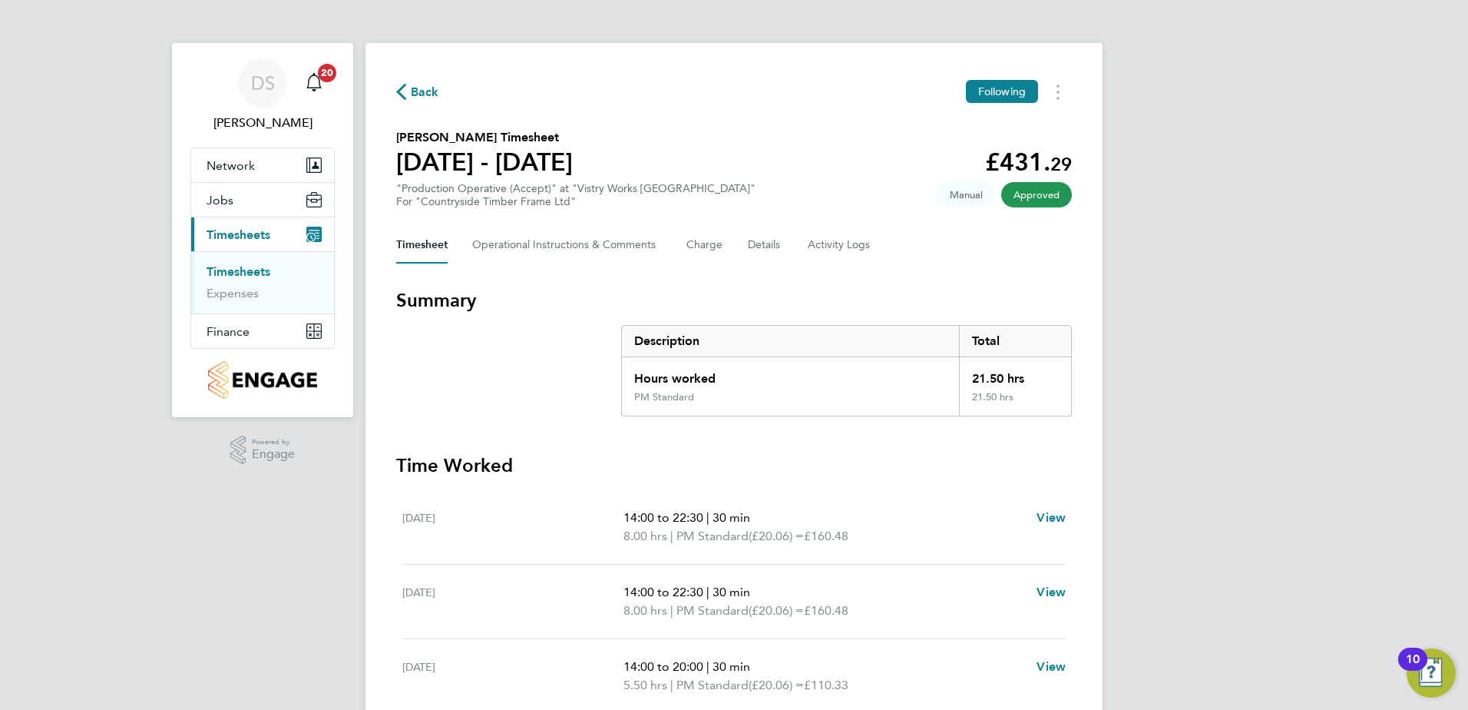
click at [420, 90] on span "Back" at bounding box center [425, 92] width 28 height 18
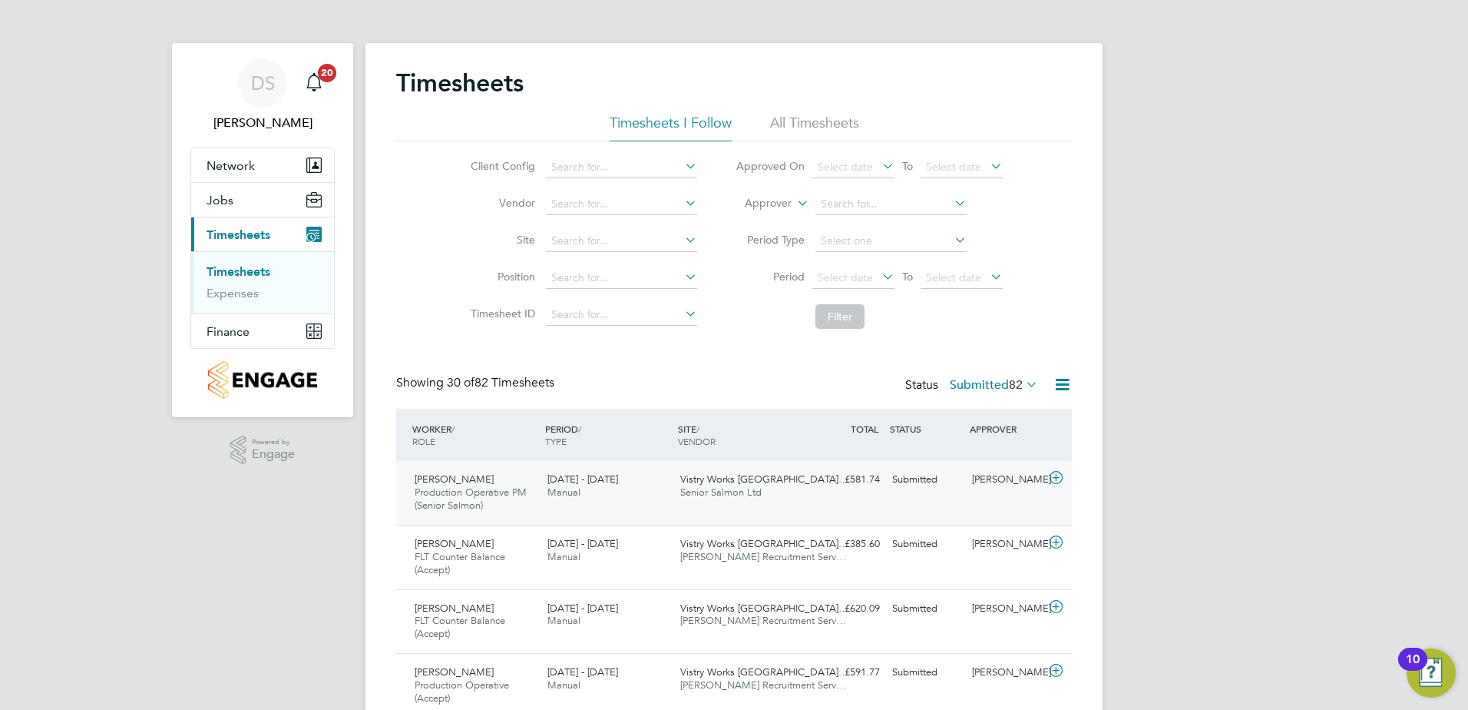
click at [1054, 476] on icon at bounding box center [1056, 478] width 19 height 12
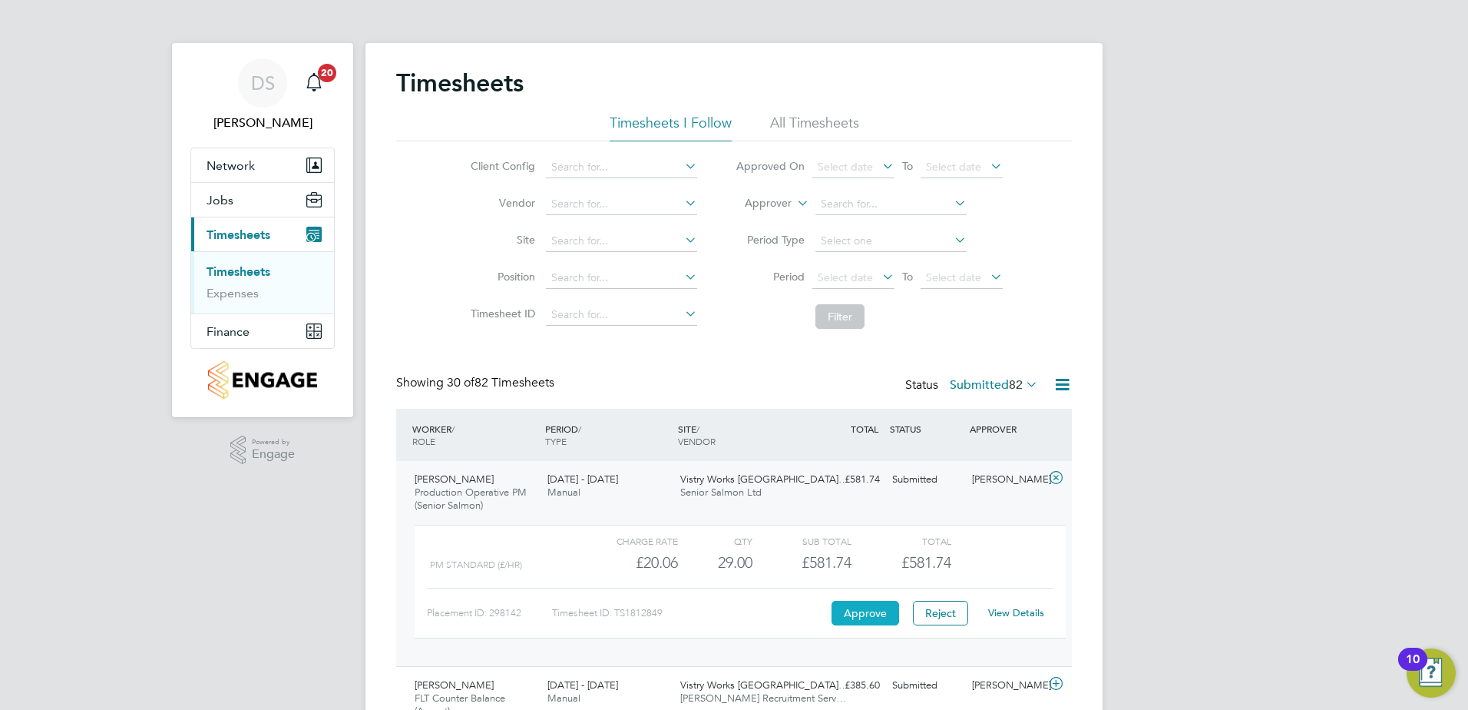
click at [868, 612] on button "Approve" at bounding box center [866, 613] width 68 height 25
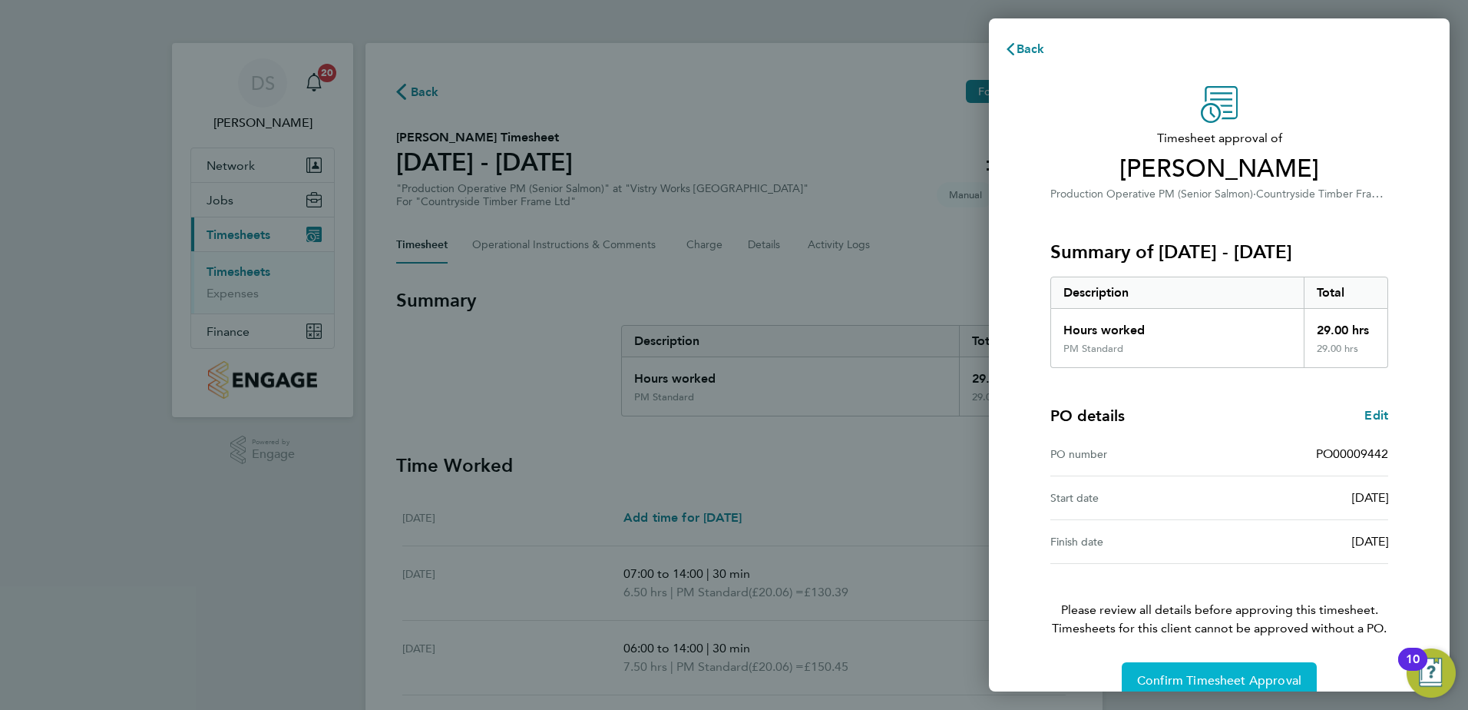
click at [1257, 679] on span "Confirm Timesheet Approval" at bounding box center [1219, 680] width 164 height 15
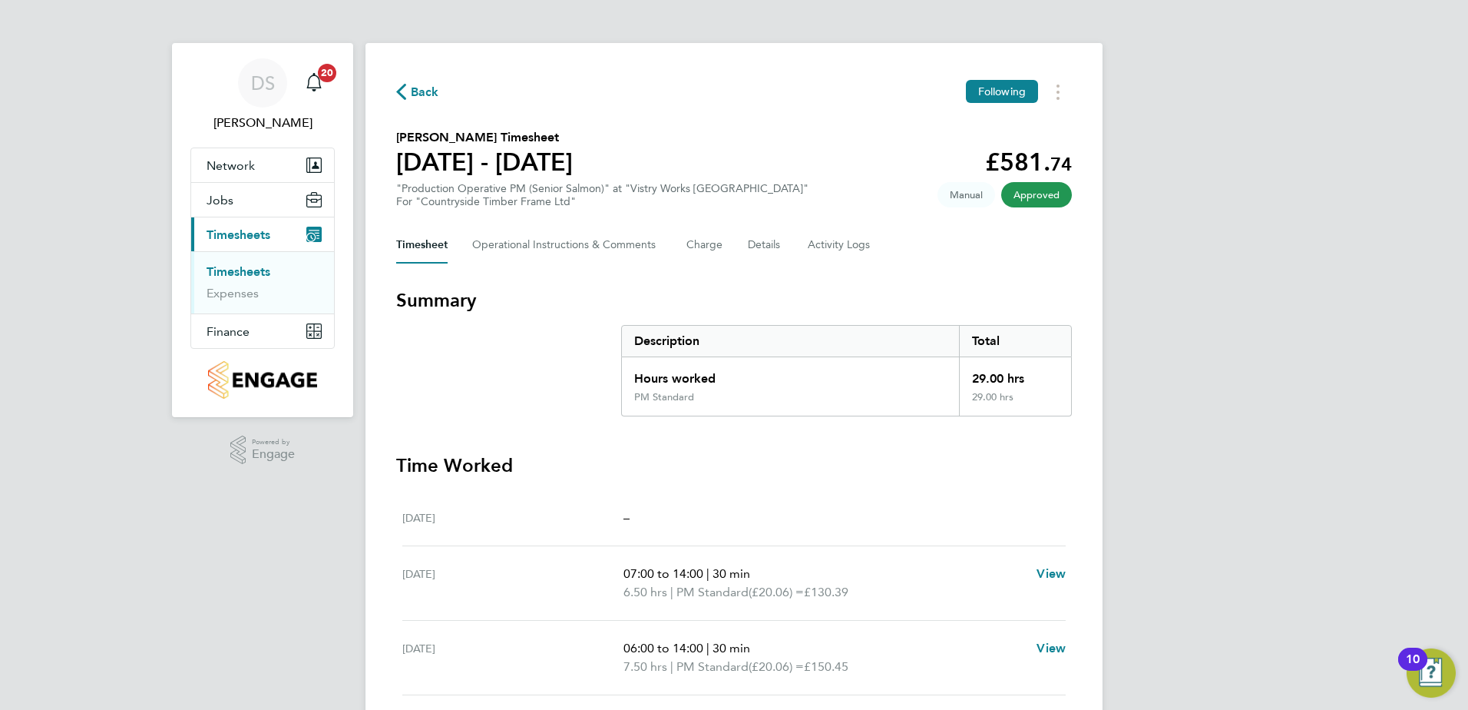
click at [432, 91] on span "Back" at bounding box center [425, 92] width 28 height 18
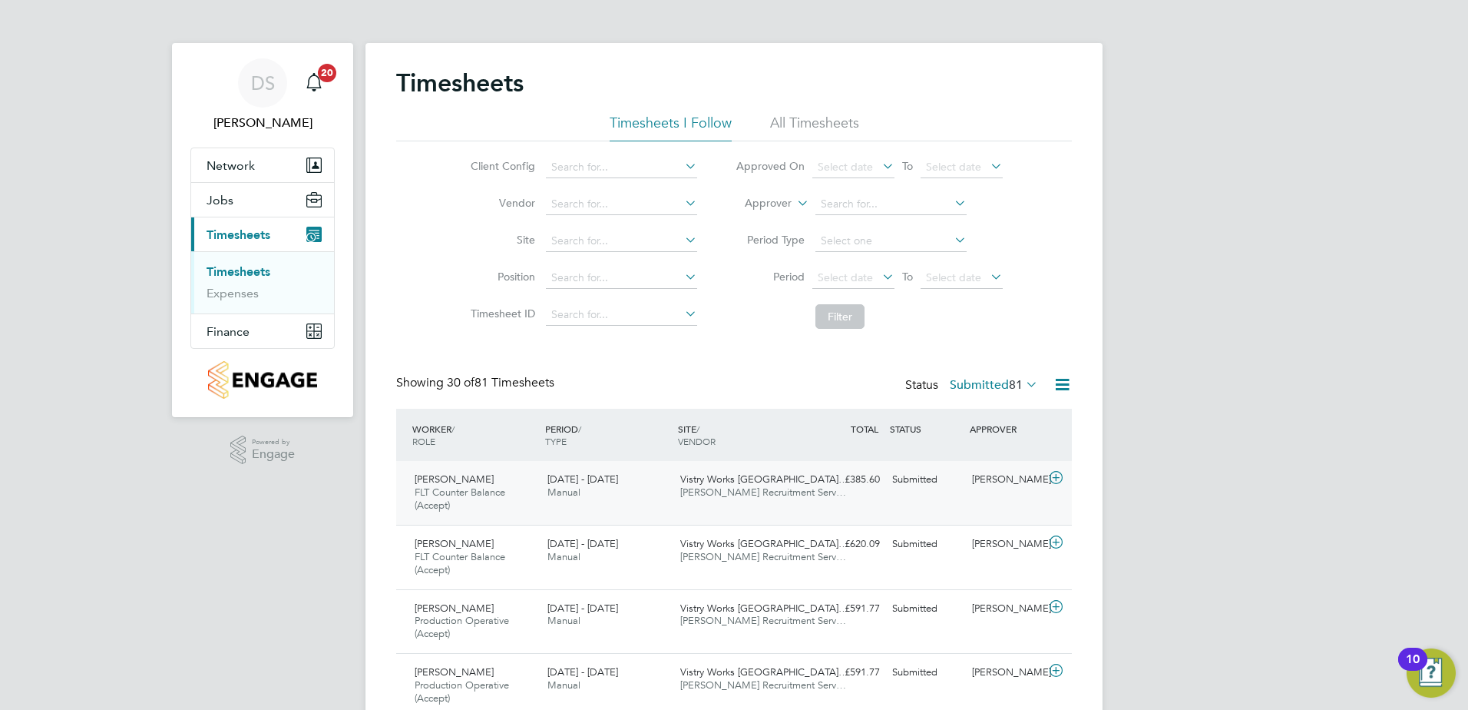
click at [1059, 477] on icon at bounding box center [1056, 478] width 19 height 12
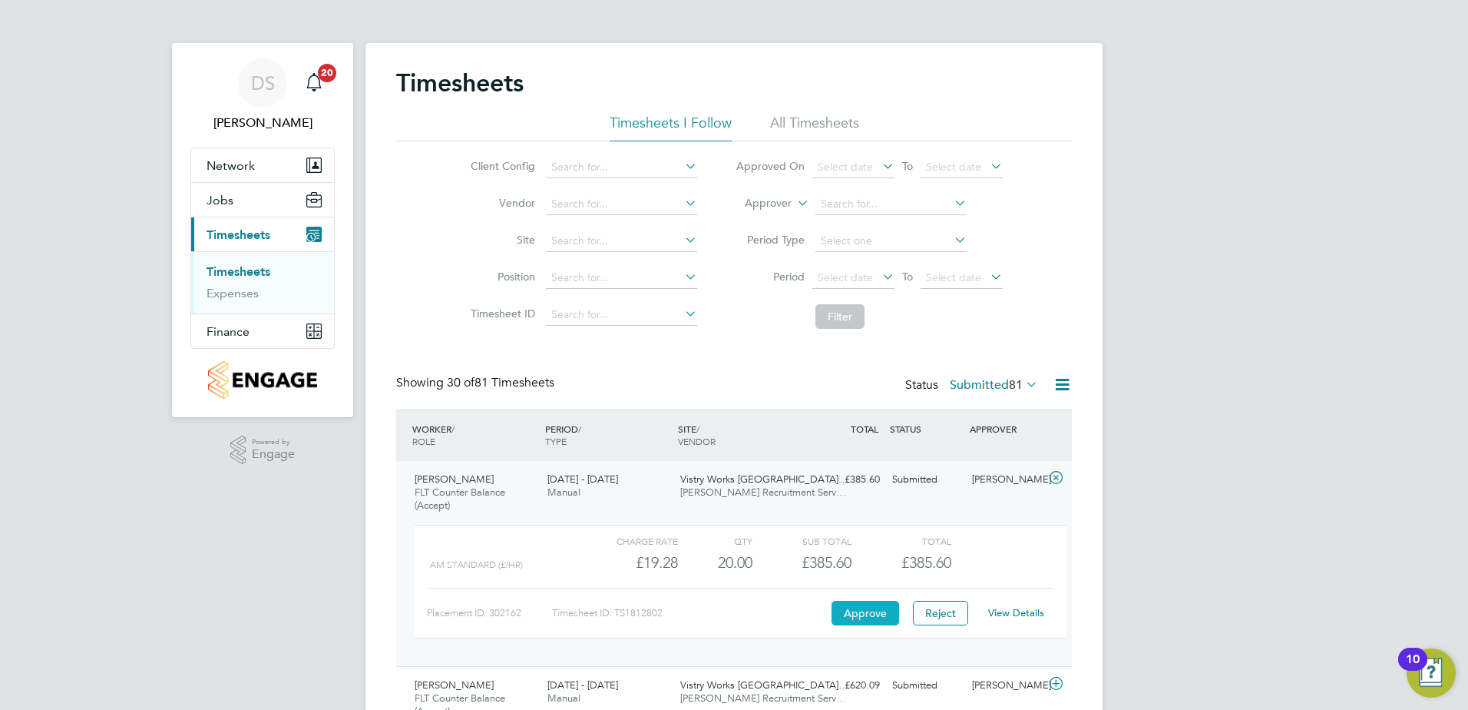
click at [866, 614] on button "Approve" at bounding box center [866, 613] width 68 height 25
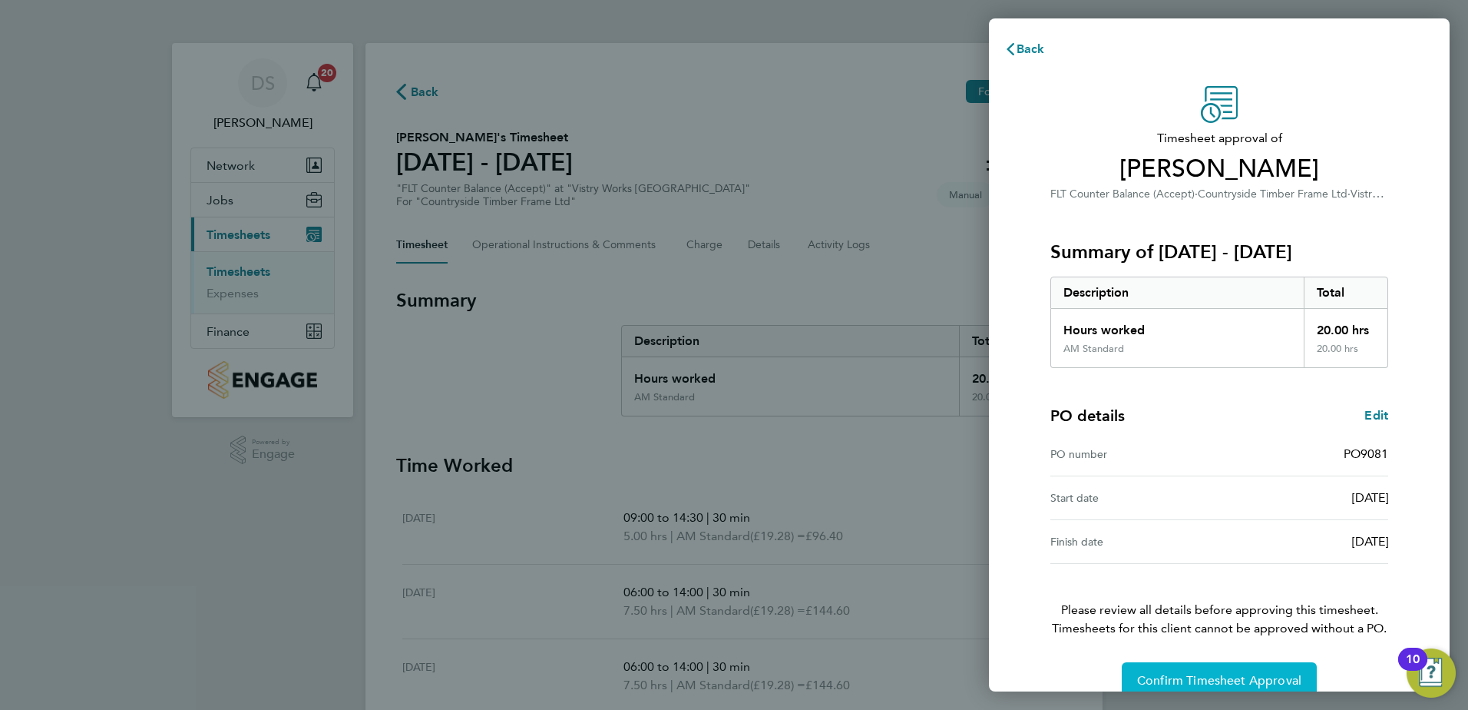
click at [1275, 675] on span "Confirm Timesheet Approval" at bounding box center [1219, 680] width 164 height 15
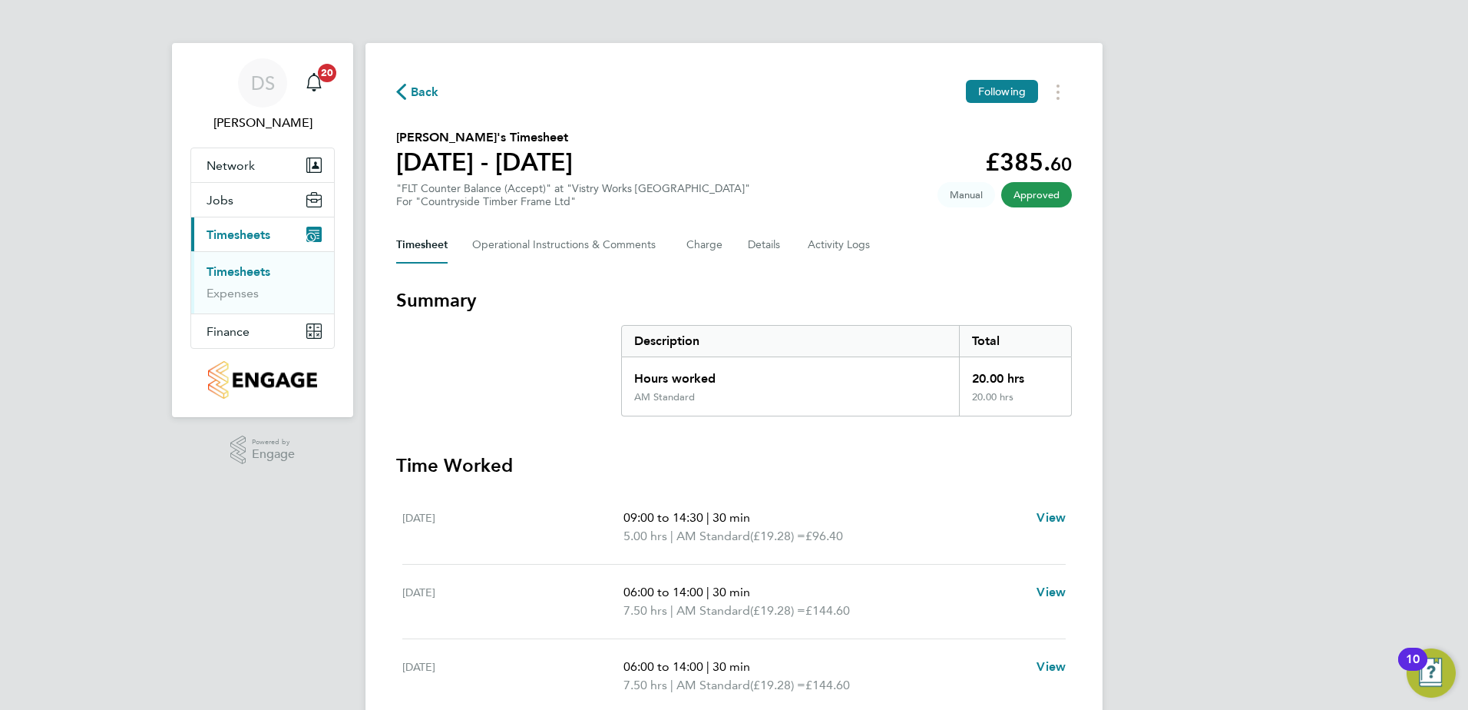
click at [411, 88] on span "Back" at bounding box center [425, 92] width 28 height 18
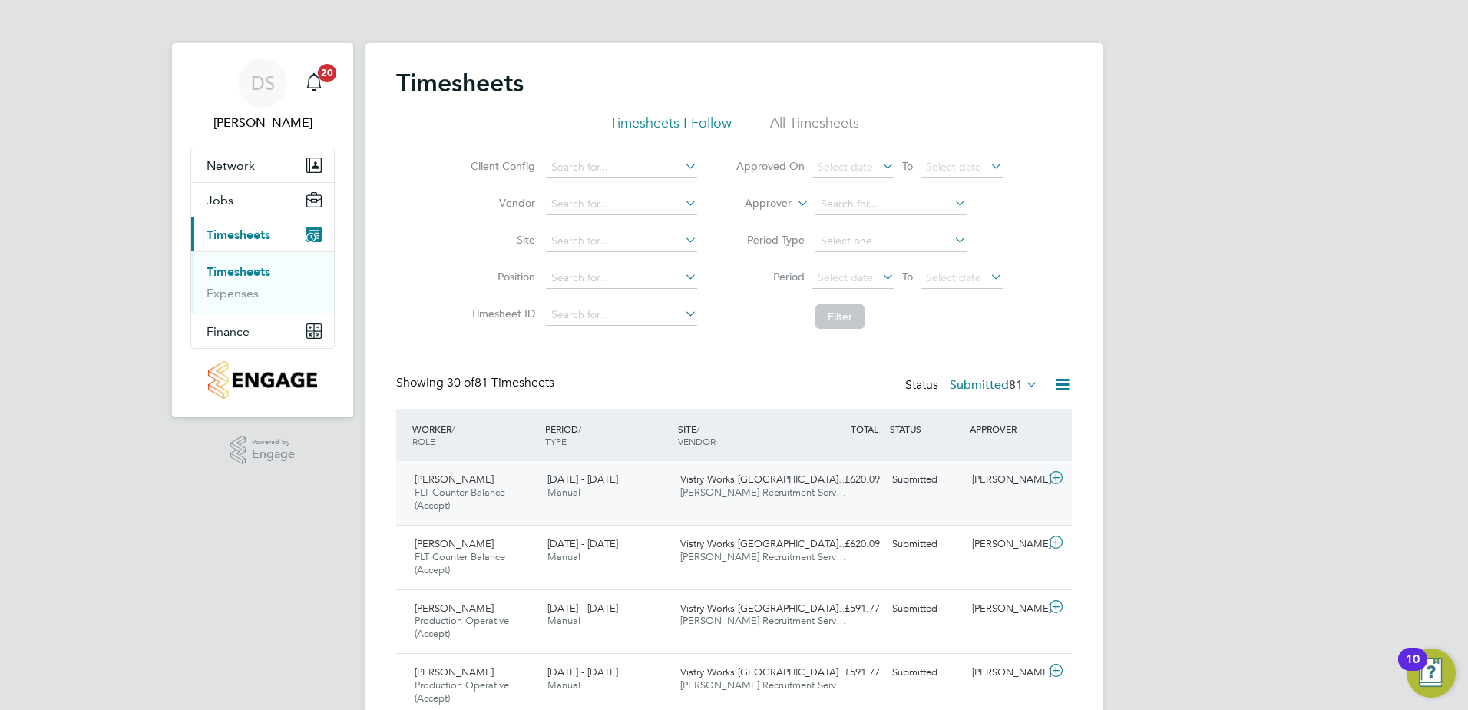
click at [1058, 478] on icon at bounding box center [1056, 478] width 19 height 12
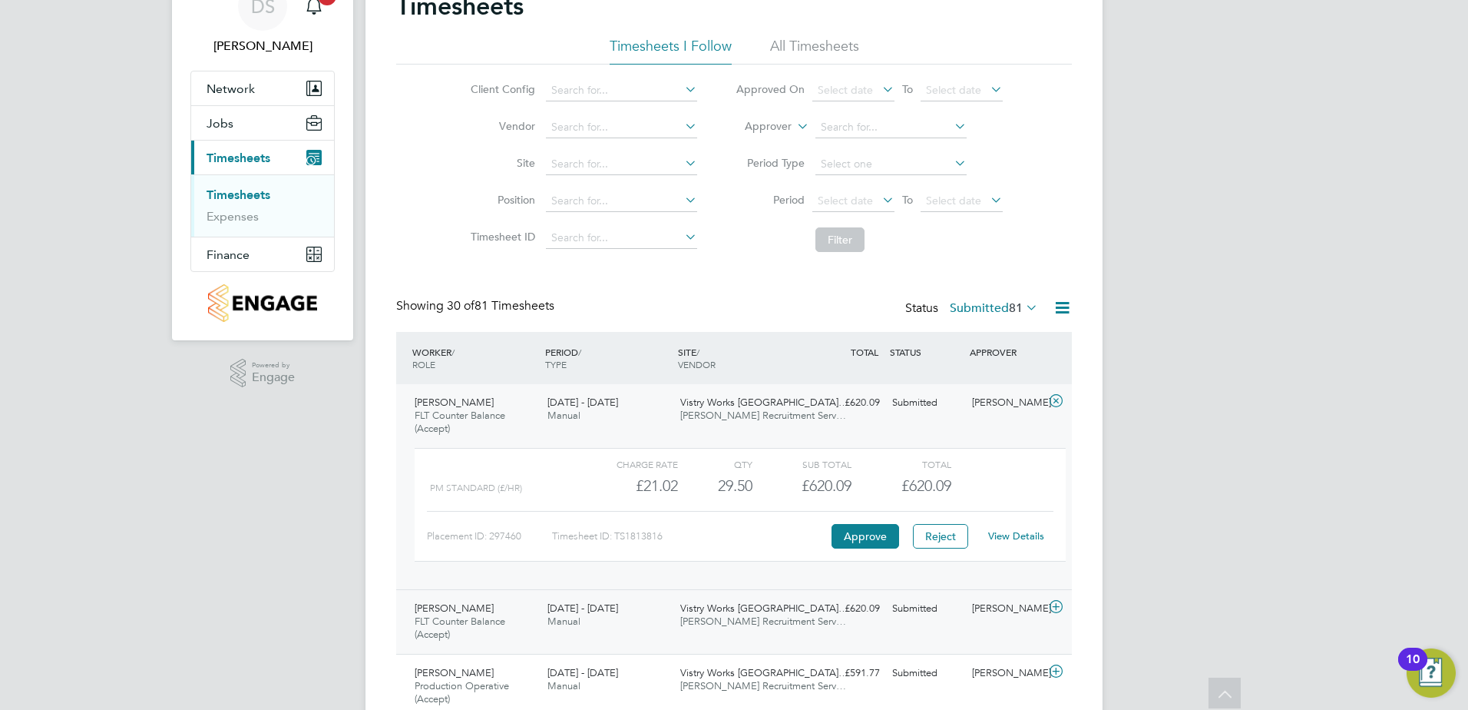
click at [1061, 607] on icon at bounding box center [1056, 607] width 19 height 12
click at [1023, 307] on icon at bounding box center [1023, 307] width 0 height 22
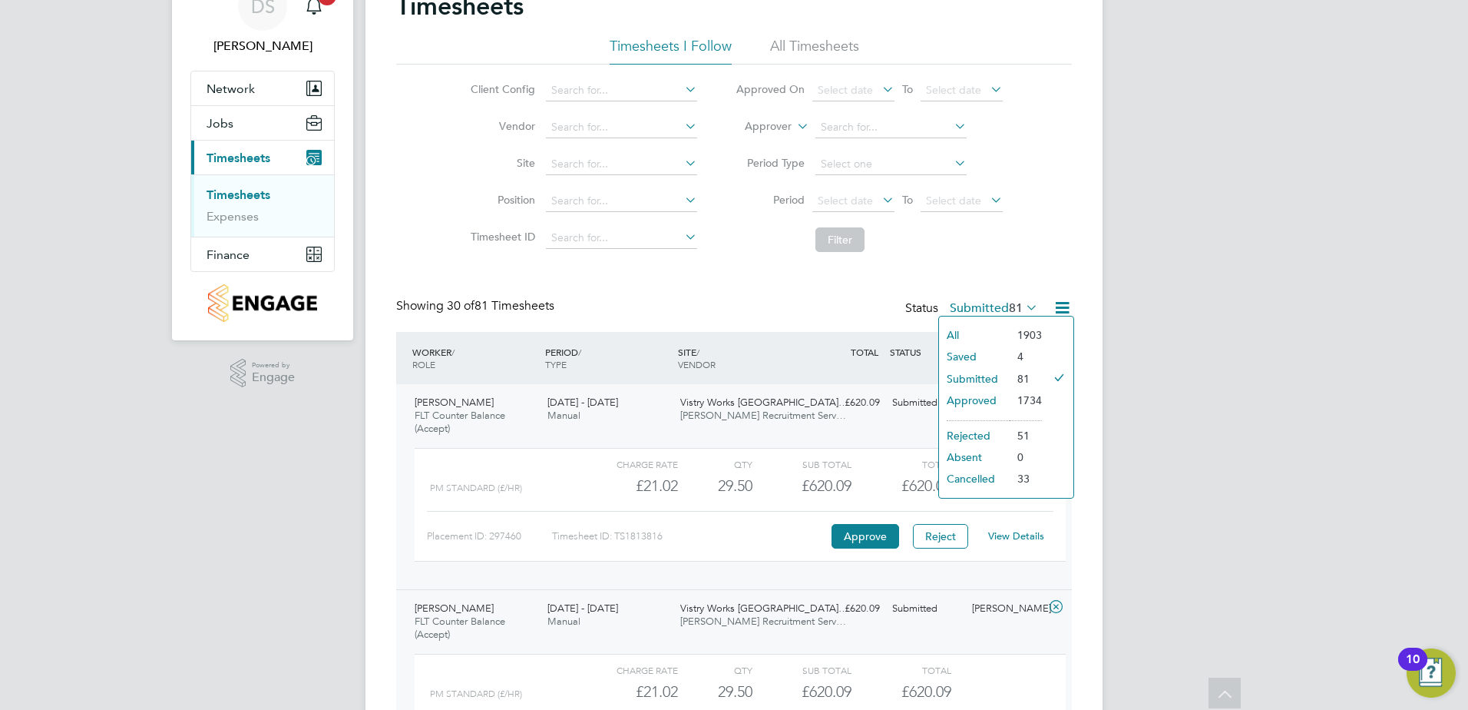
click at [1023, 307] on icon at bounding box center [1023, 307] width 0 height 22
click at [1063, 307] on icon at bounding box center [1062, 307] width 19 height 19
click at [770, 302] on div "Showing 30 of 81 Timesheets Status Submitted 81" at bounding box center [734, 315] width 676 height 34
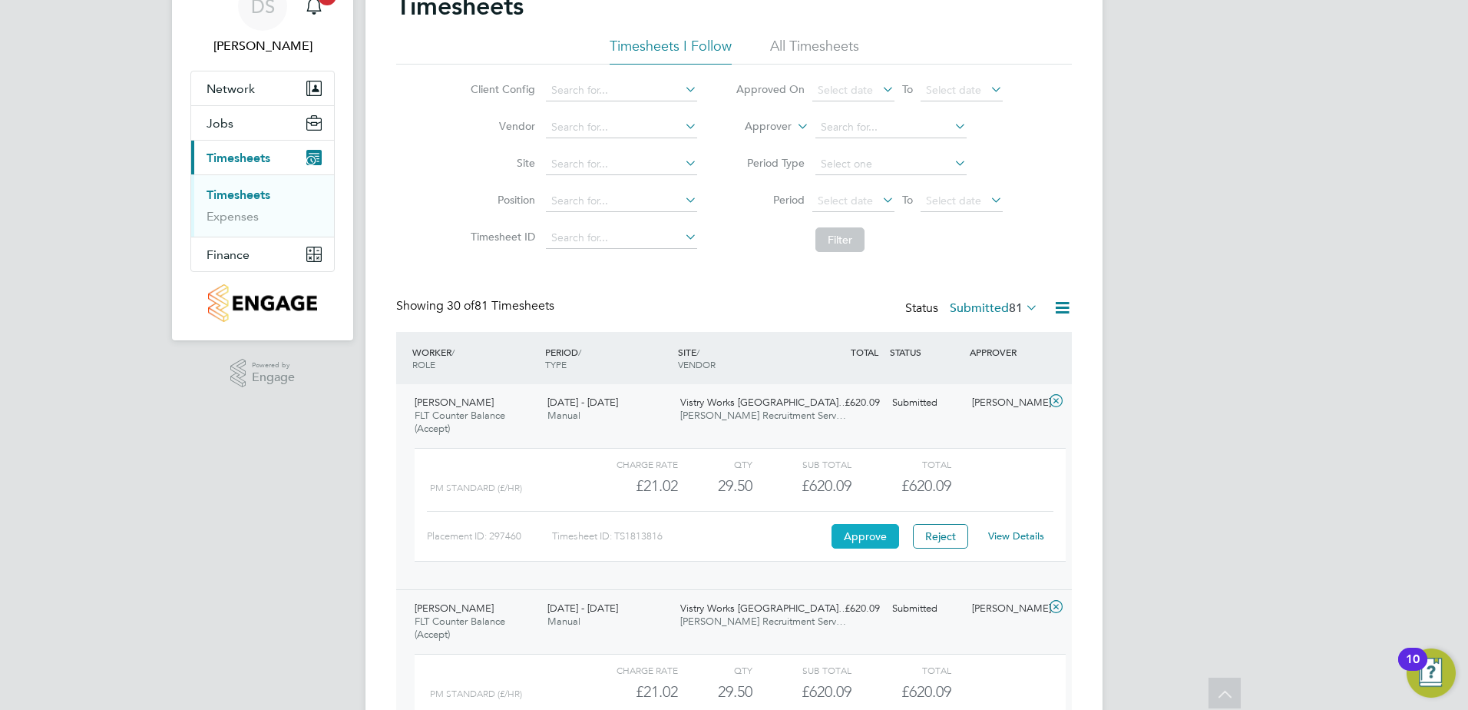
click at [869, 534] on button "Approve" at bounding box center [866, 536] width 68 height 25
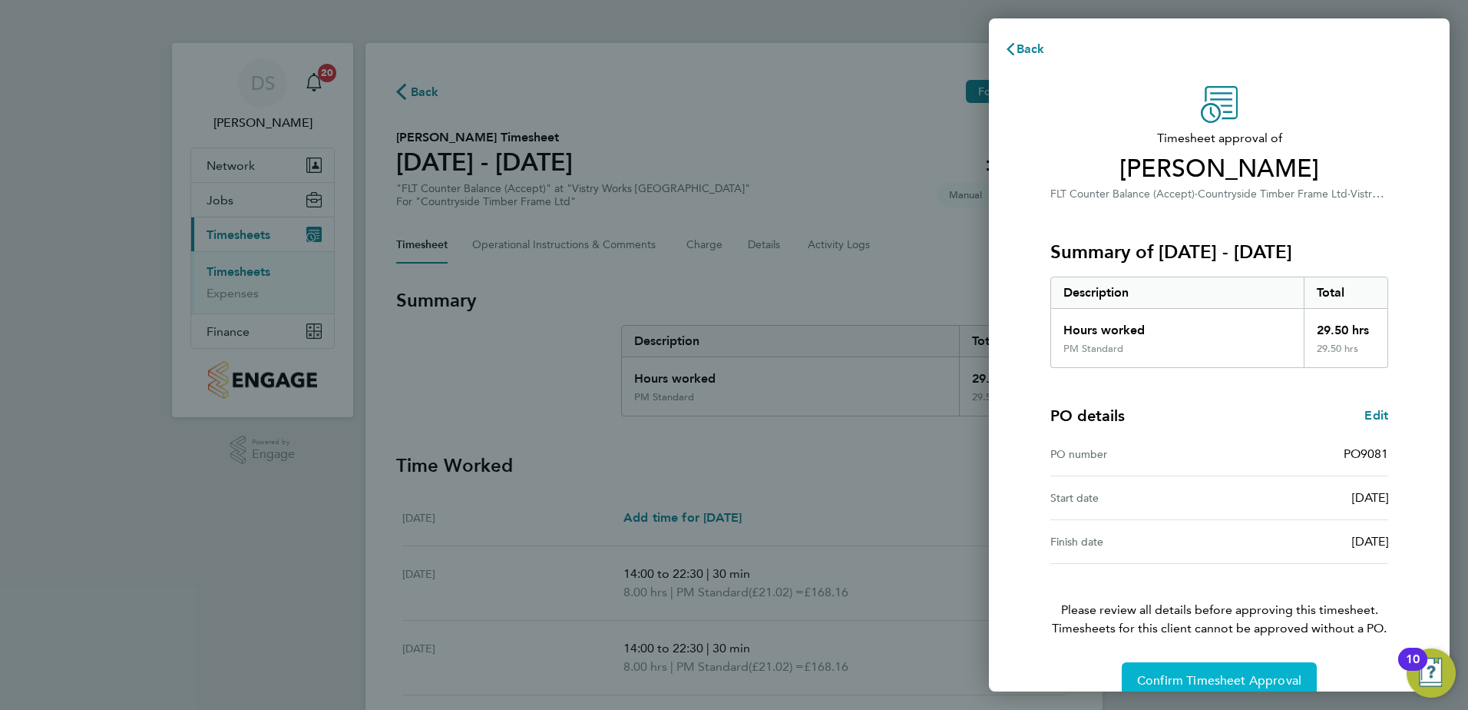
click at [1220, 670] on button "Confirm Timesheet Approval" at bounding box center [1219, 680] width 195 height 37
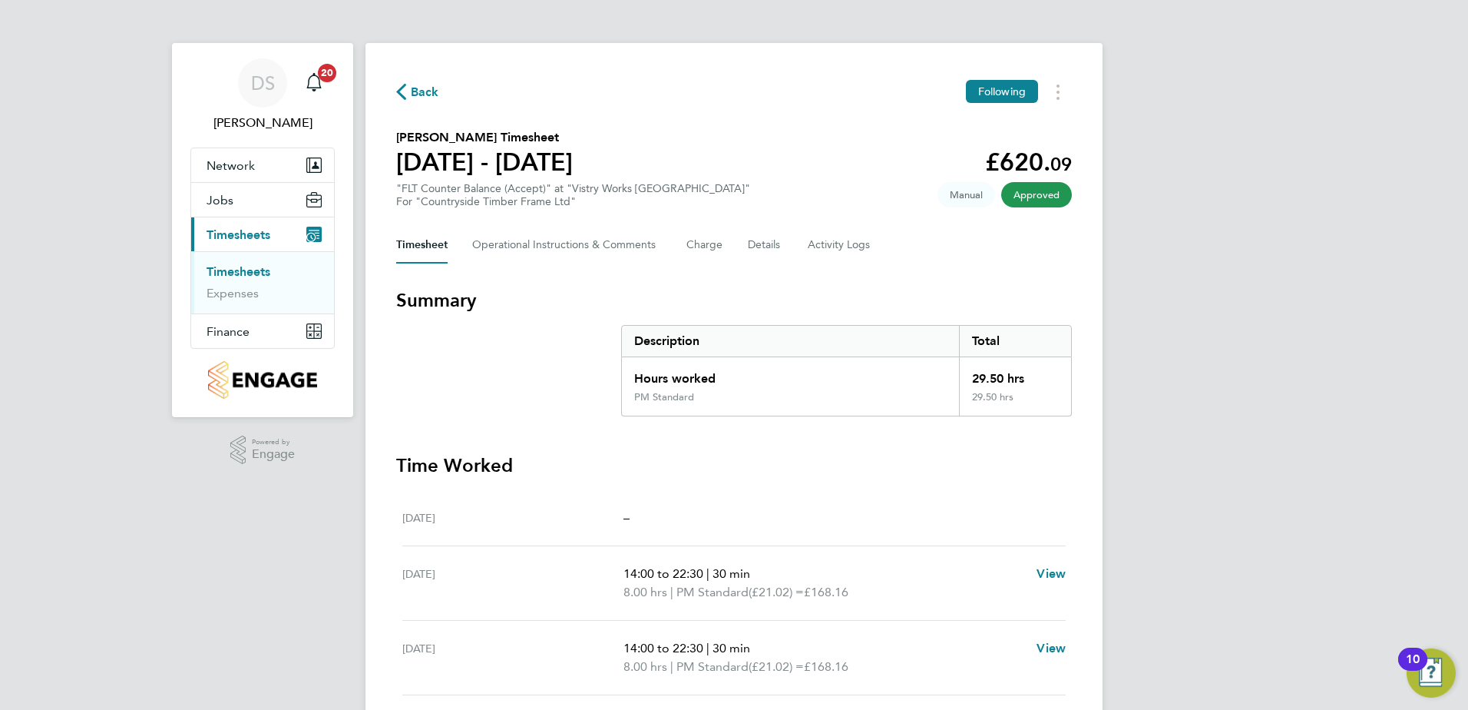
click at [400, 90] on icon "button" at bounding box center [401, 92] width 10 height 16
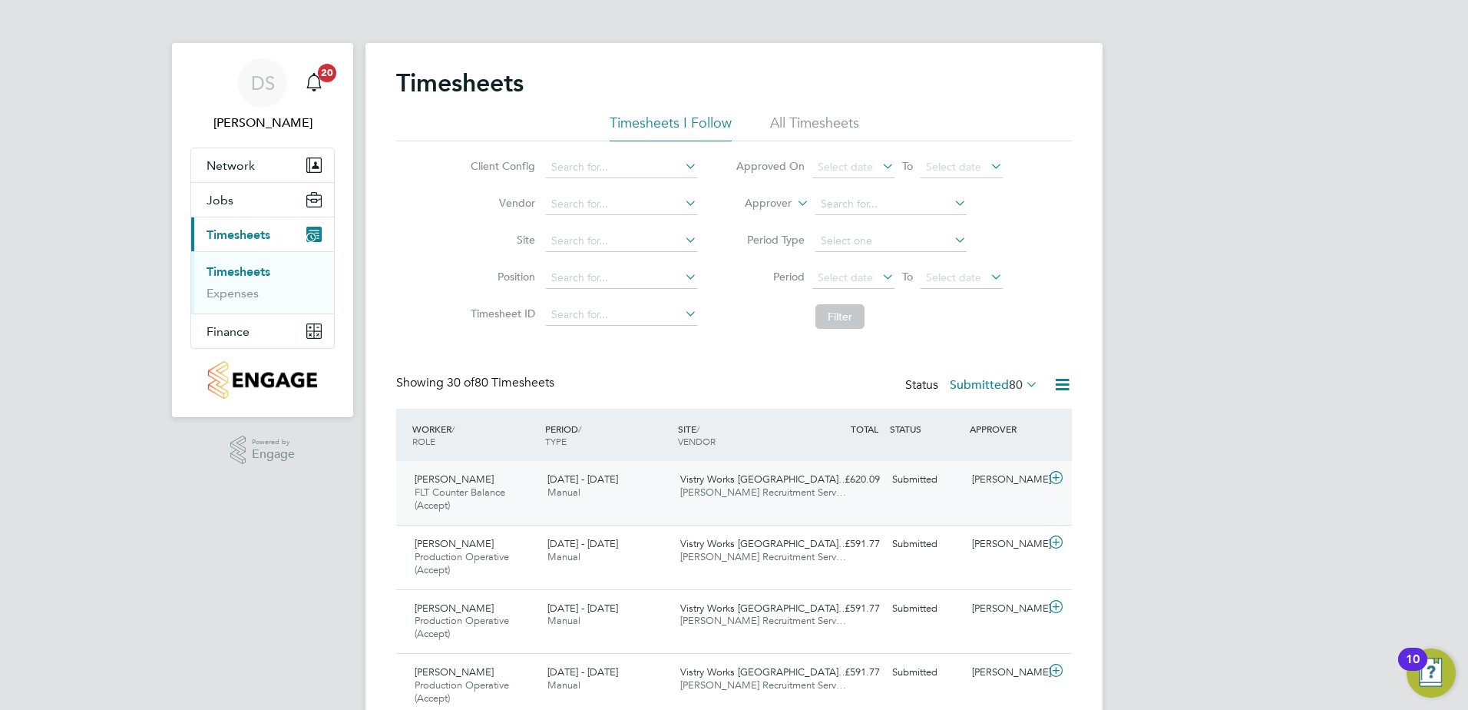
click at [1056, 475] on icon at bounding box center [1056, 478] width 19 height 12
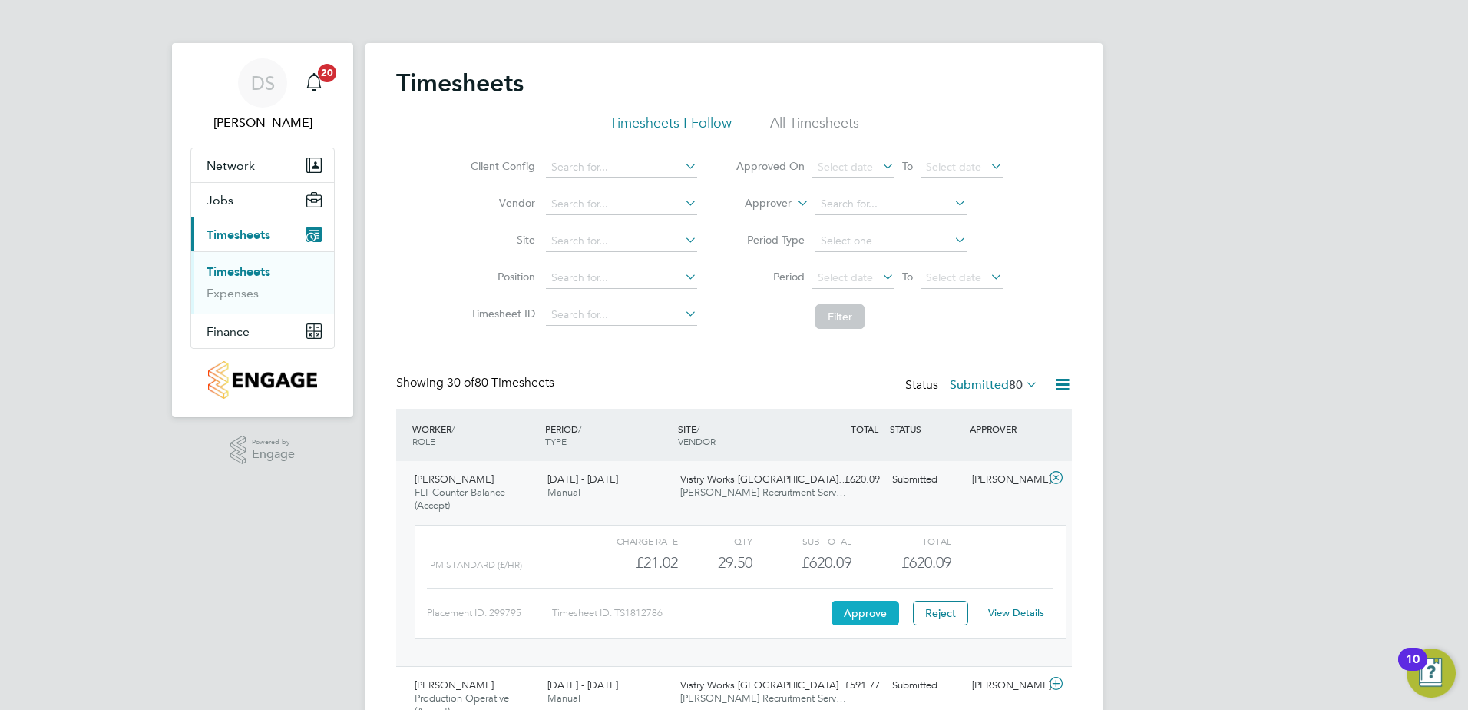
click at [848, 611] on button "Approve" at bounding box center [866, 613] width 68 height 25
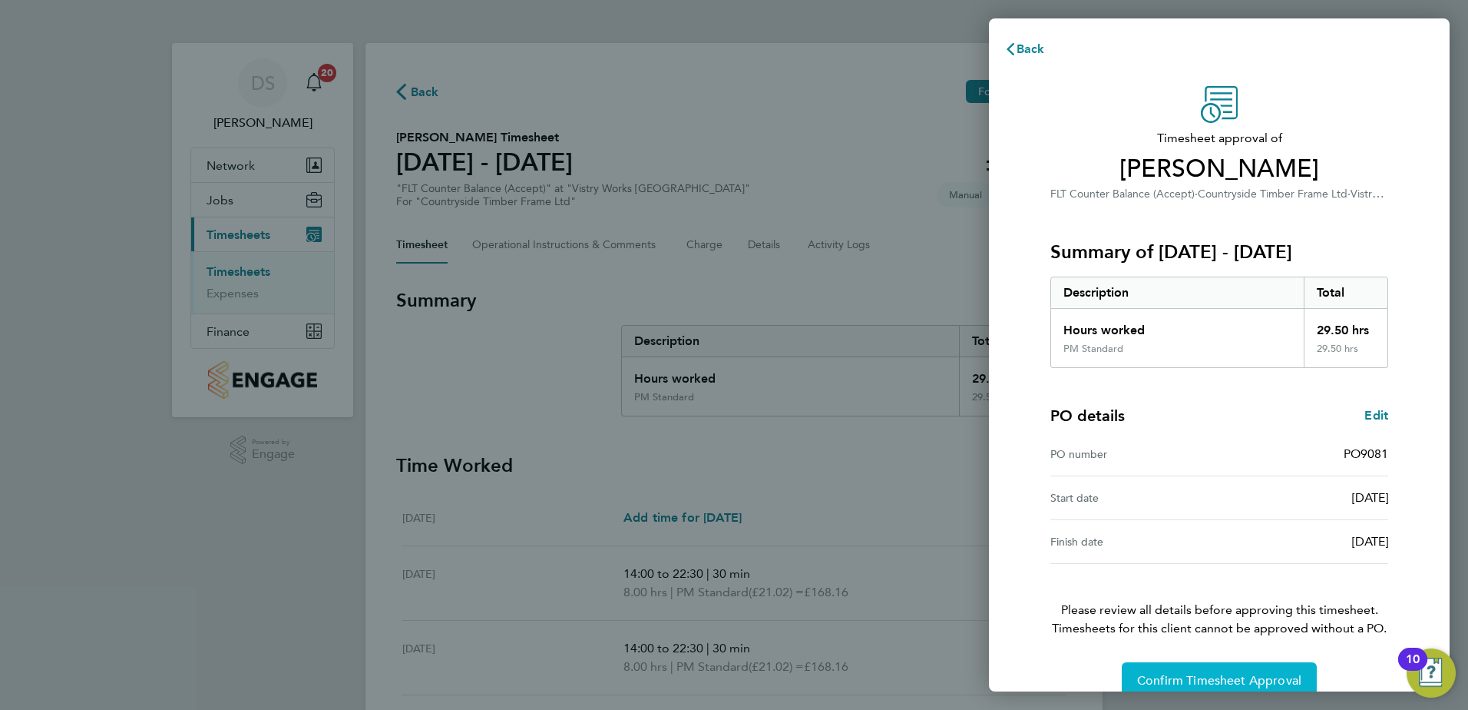
click at [1166, 676] on span "Confirm Timesheet Approval" at bounding box center [1219, 680] width 164 height 15
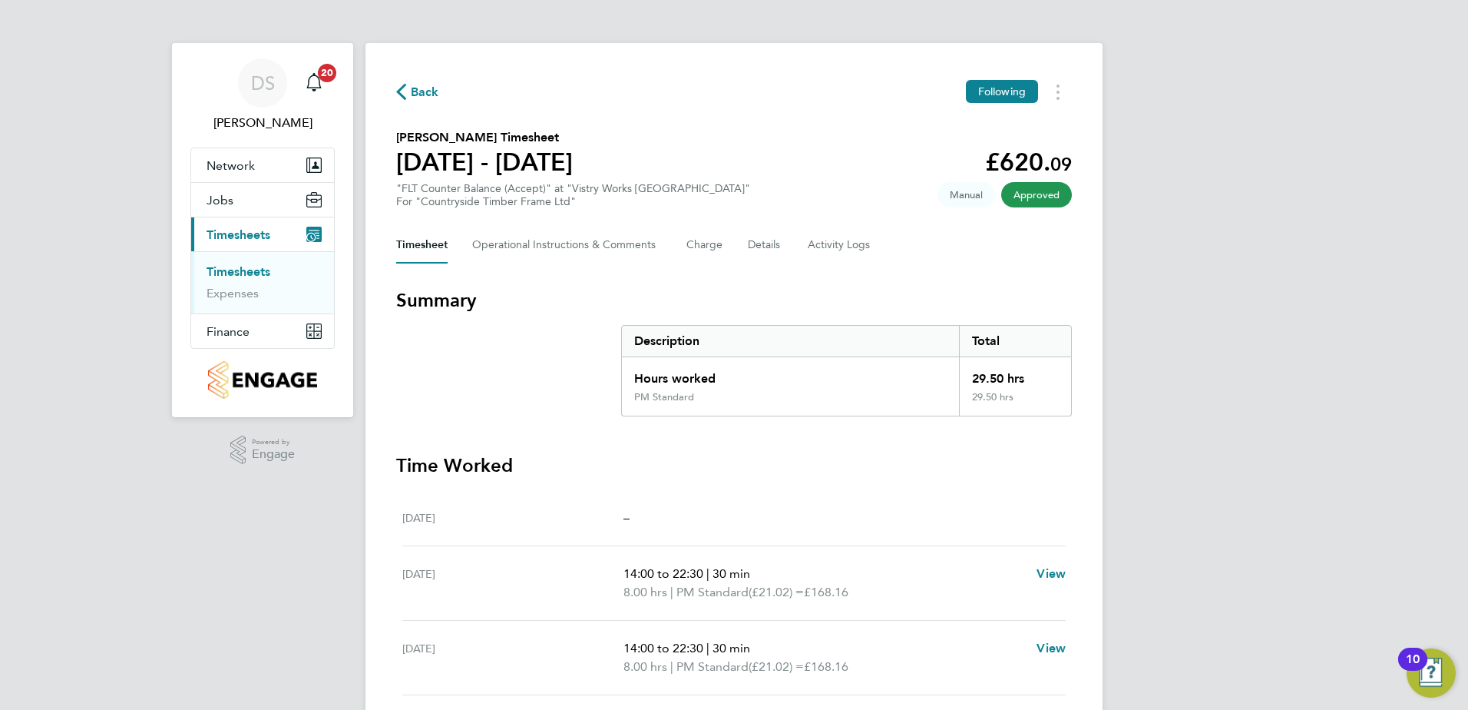
click at [411, 93] on span "Back" at bounding box center [425, 92] width 28 height 18
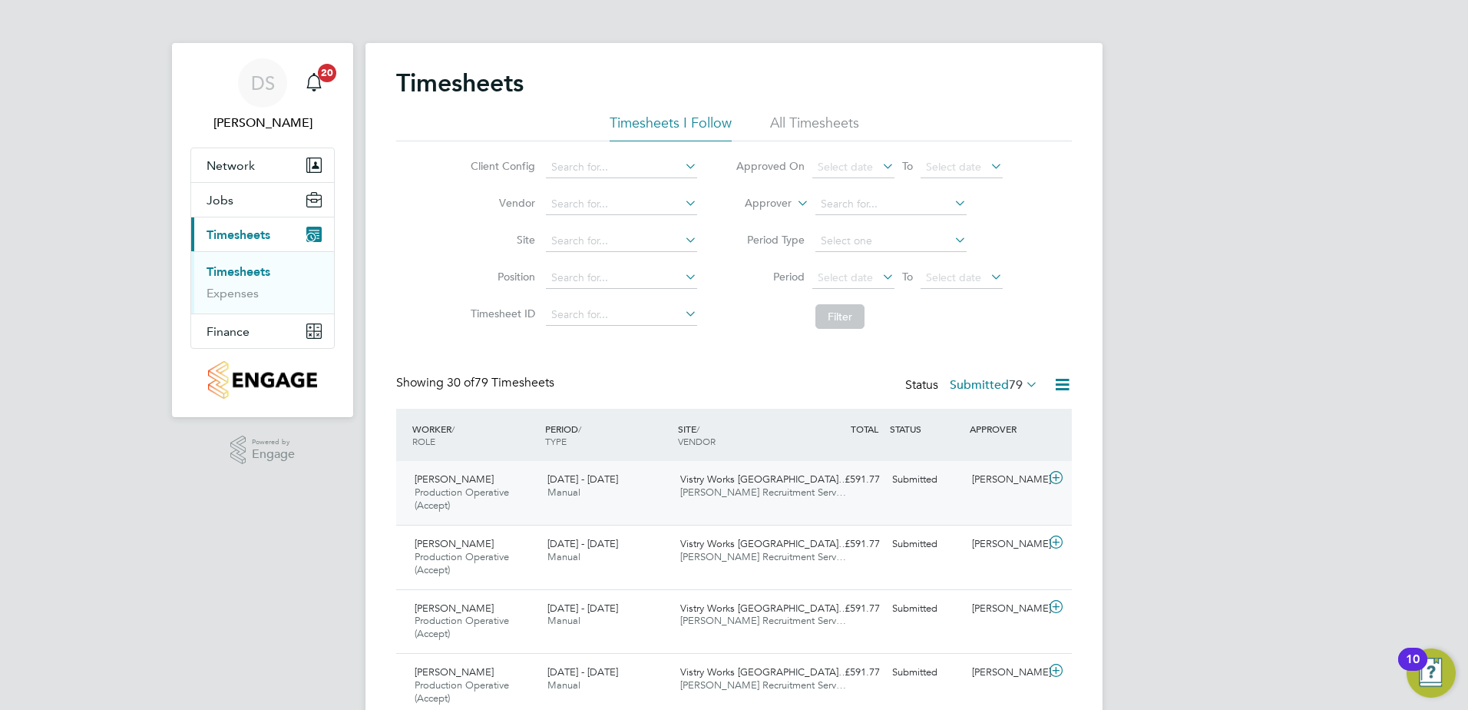
click at [1054, 475] on icon at bounding box center [1056, 478] width 19 height 12
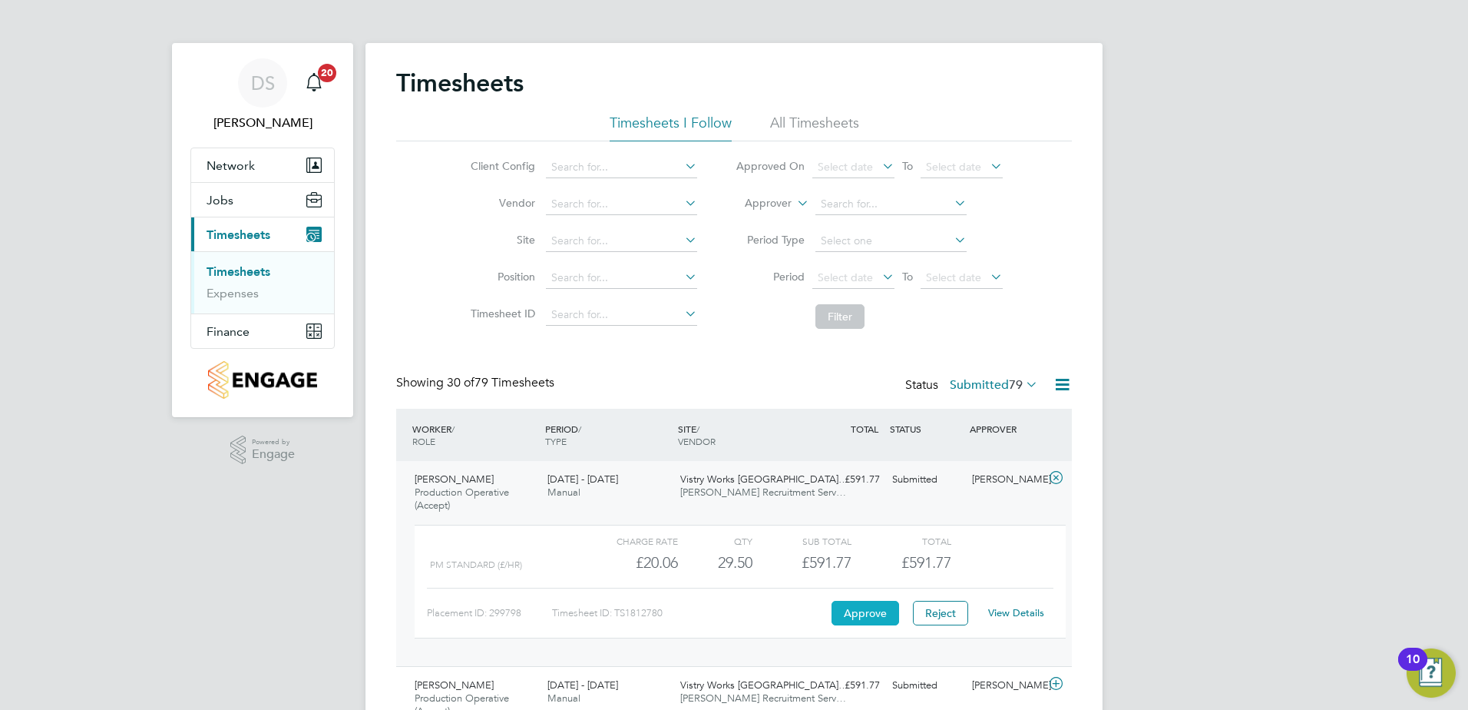
click at [875, 614] on button "Approve" at bounding box center [866, 613] width 68 height 25
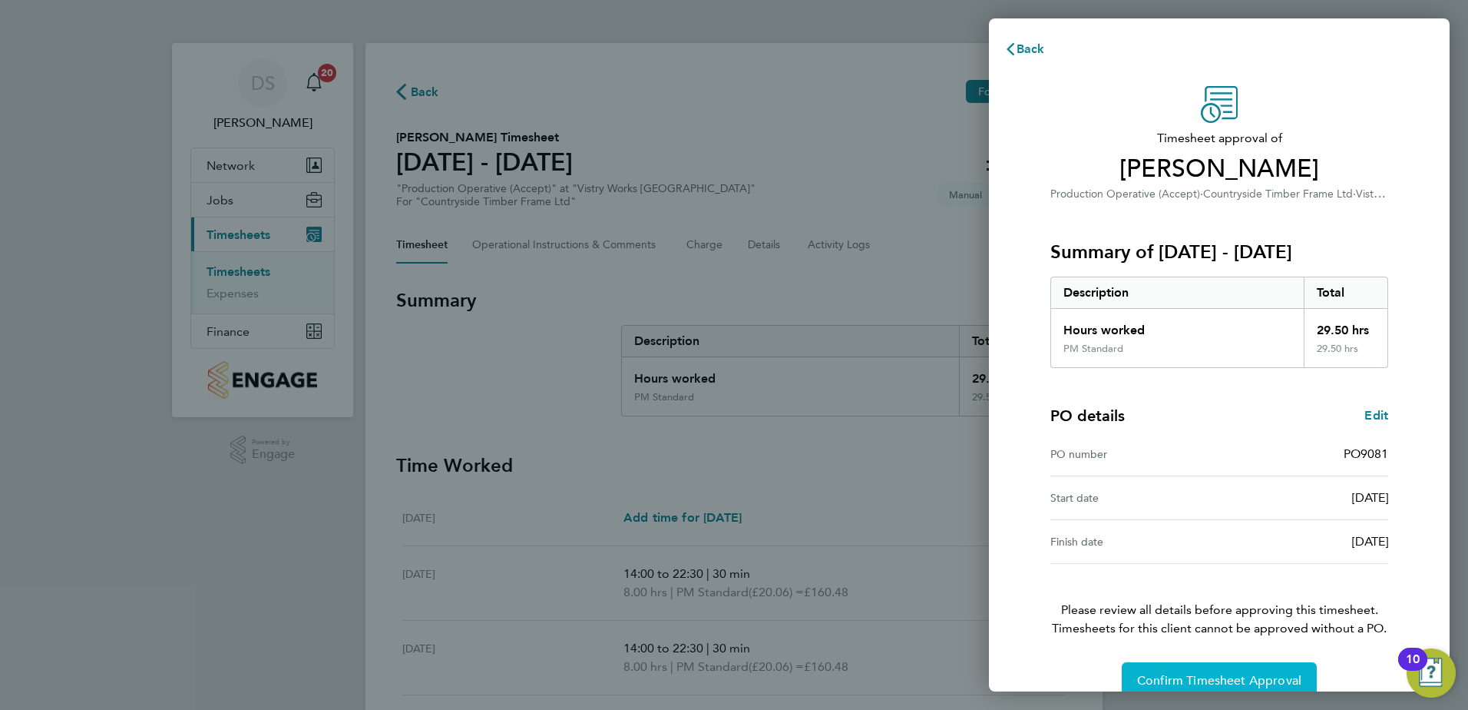
click at [1173, 674] on span "Confirm Timesheet Approval" at bounding box center [1219, 680] width 164 height 15
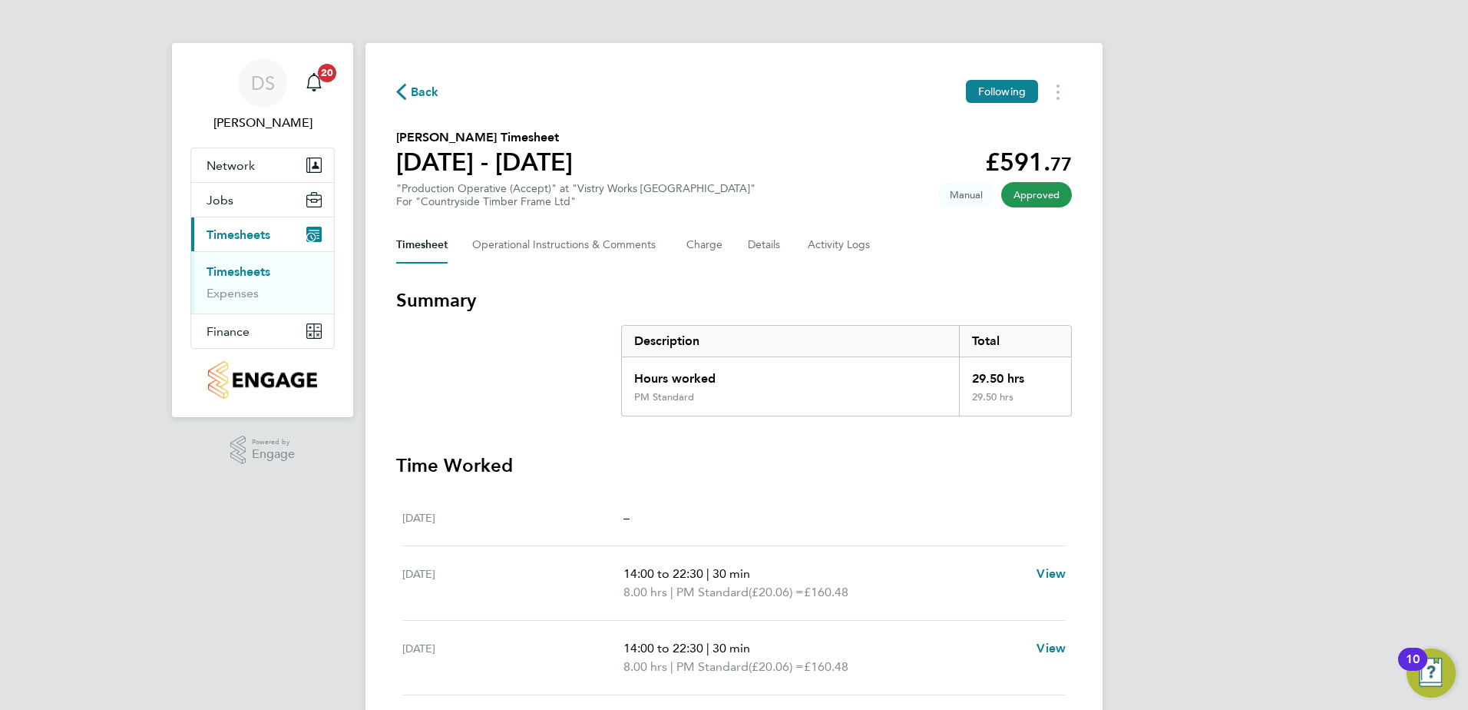
click at [414, 94] on span "Back" at bounding box center [425, 92] width 28 height 18
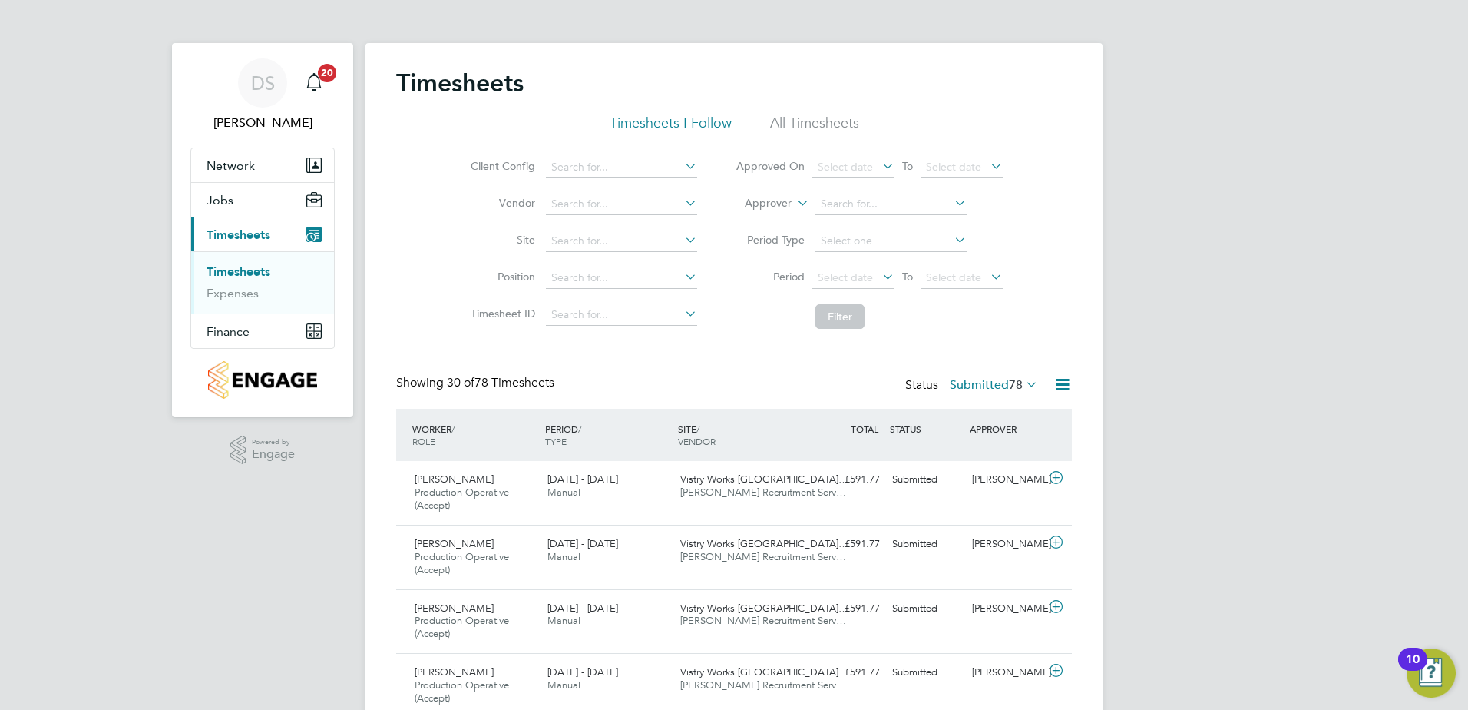
click at [1062, 386] on icon at bounding box center [1062, 384] width 19 height 19
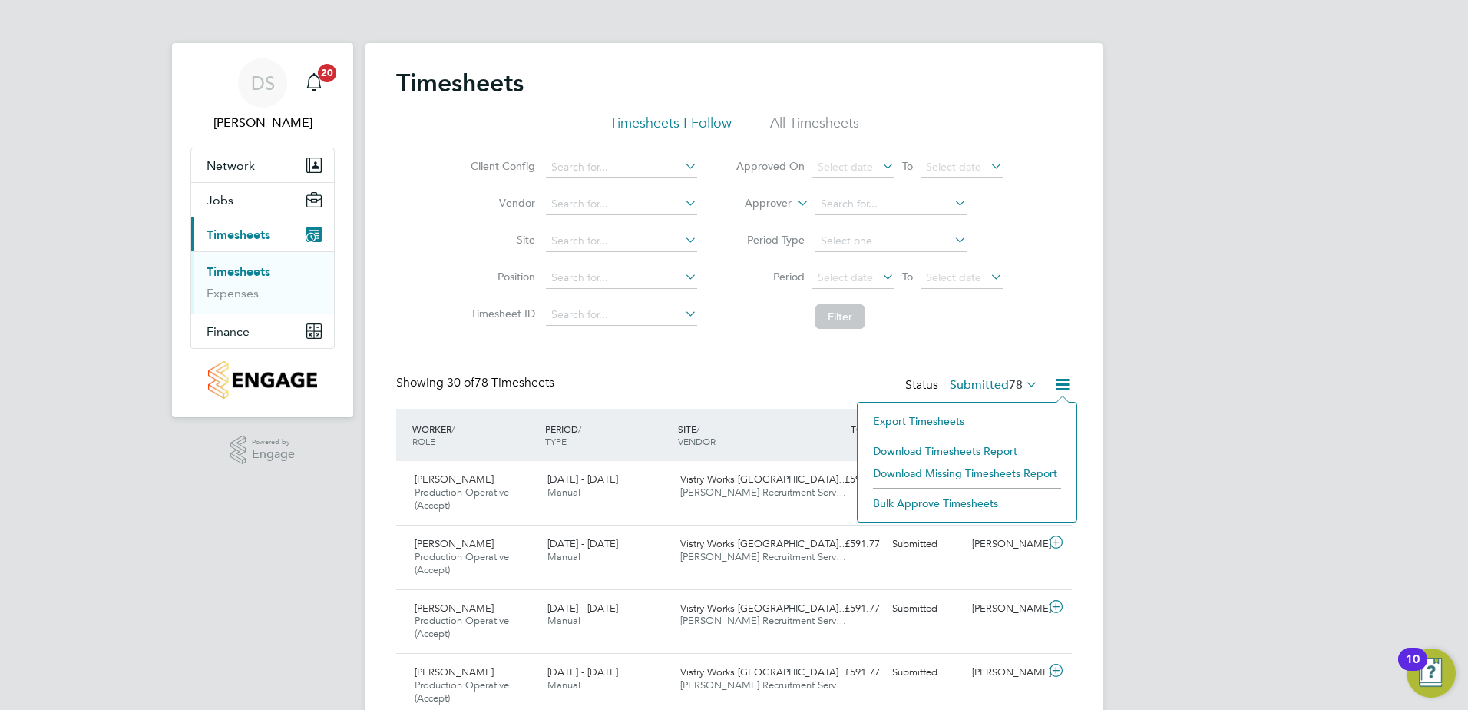
click at [952, 500] on li "Bulk Approve Timesheets" at bounding box center [968, 503] width 204 height 22
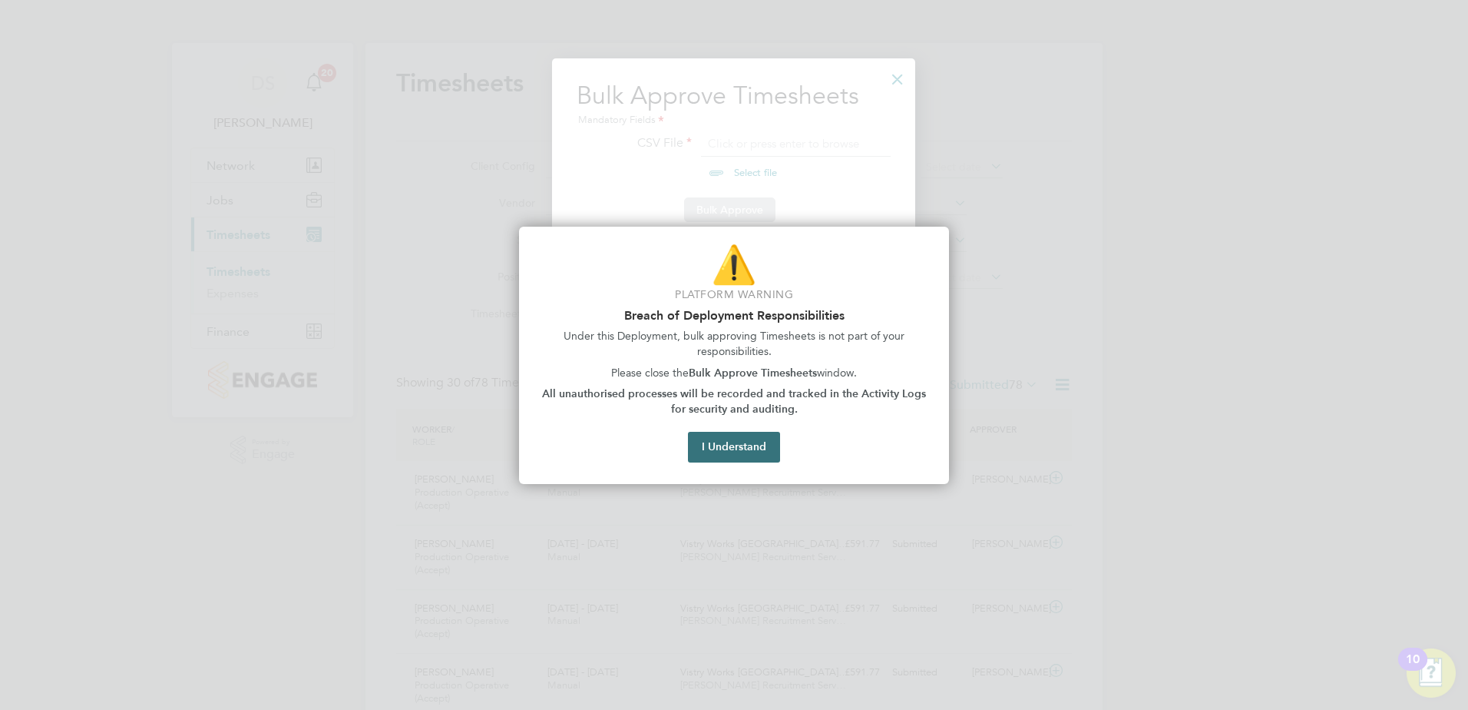
click at [717, 442] on button "I Understand" at bounding box center [734, 447] width 92 height 31
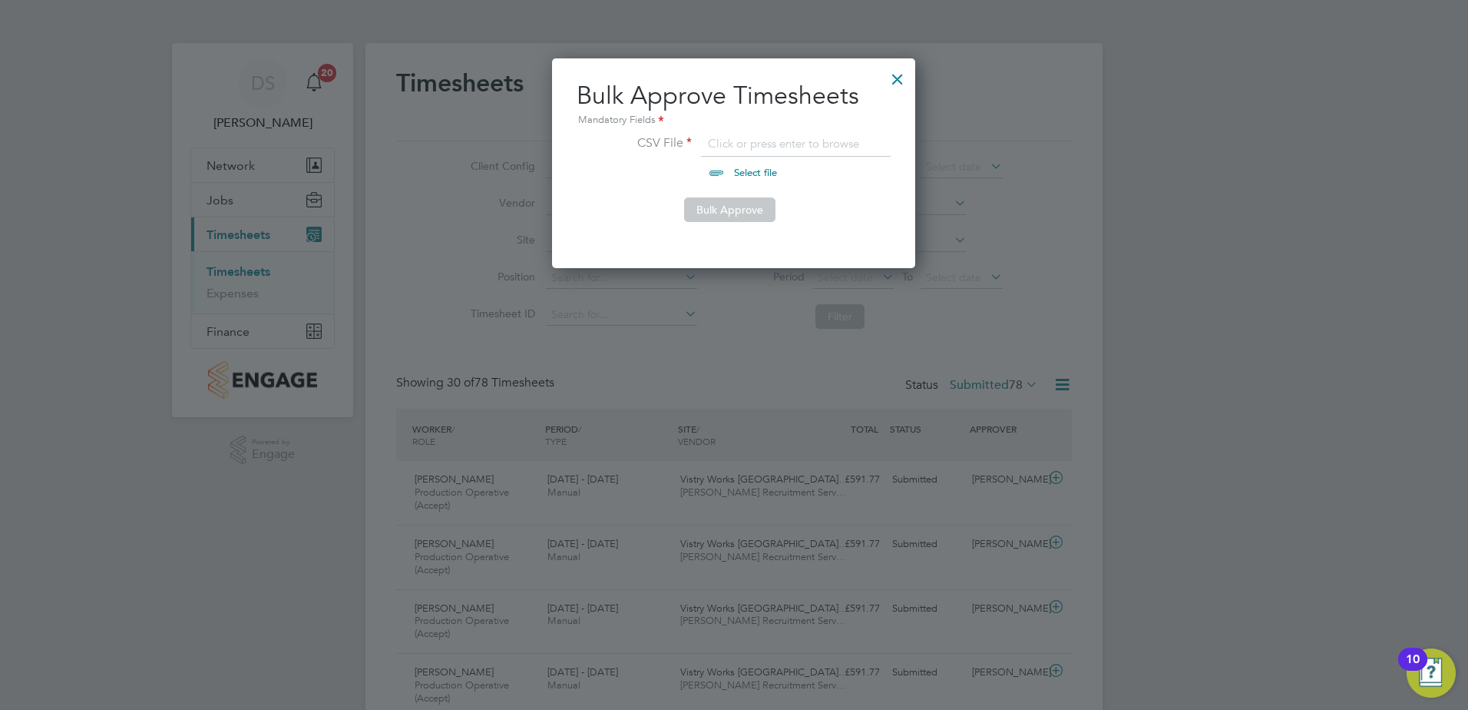
click at [898, 78] on div at bounding box center [898, 75] width 28 height 28
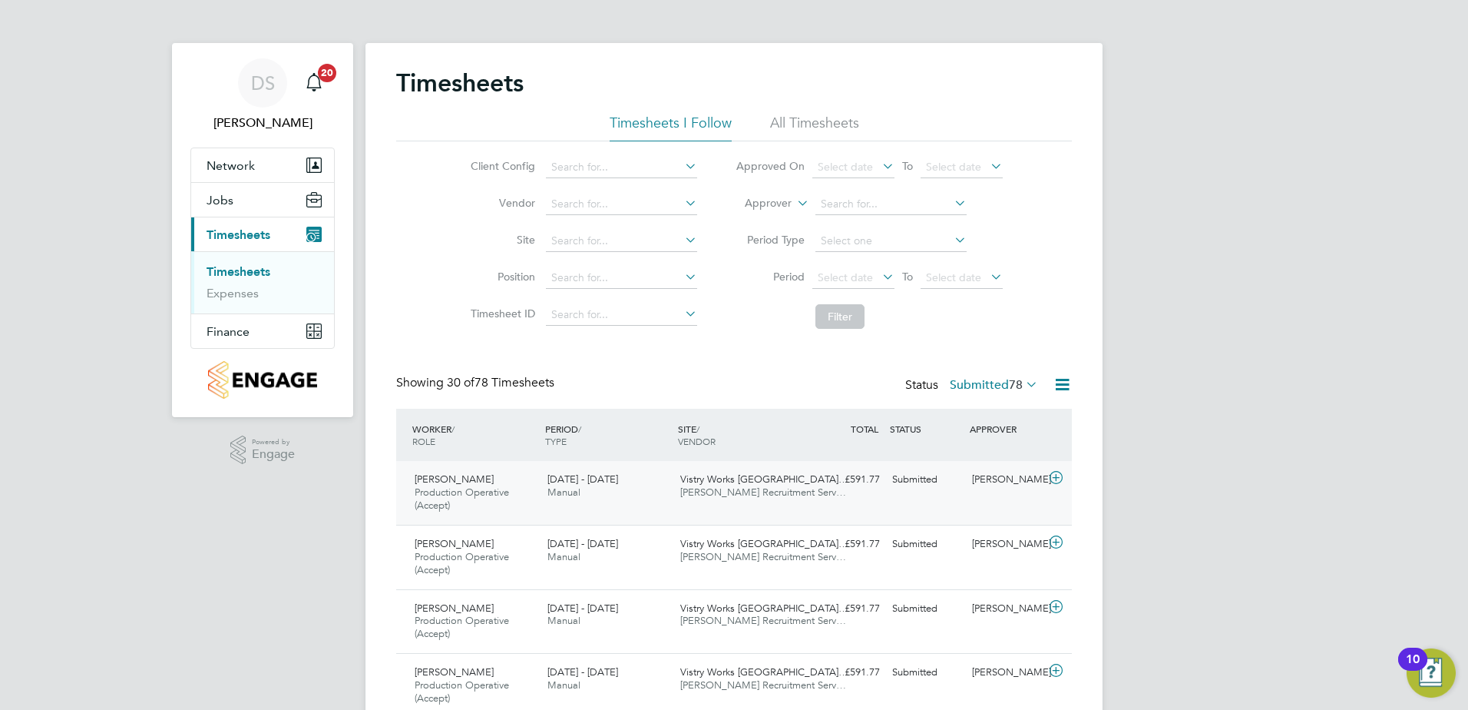
click at [1054, 476] on icon at bounding box center [1056, 478] width 19 height 12
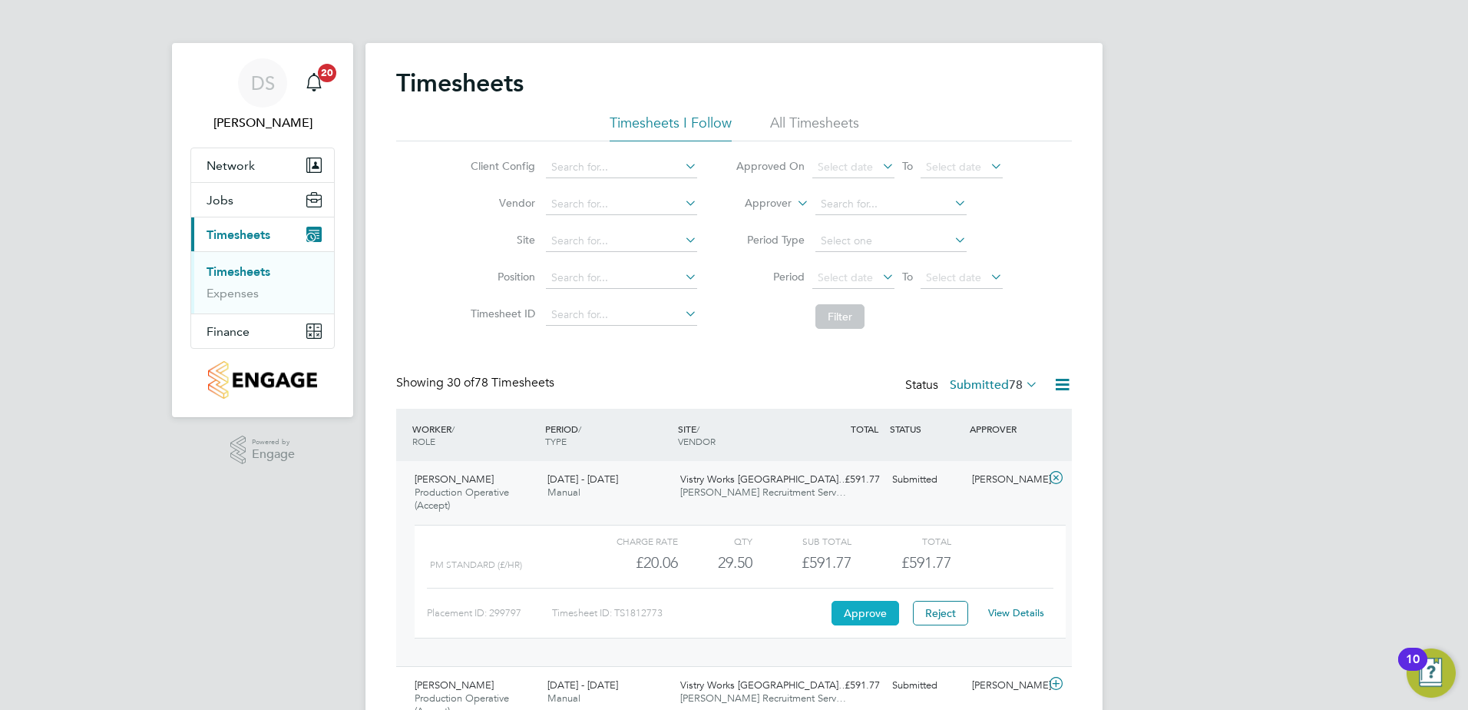
click at [882, 613] on button "Approve" at bounding box center [866, 613] width 68 height 25
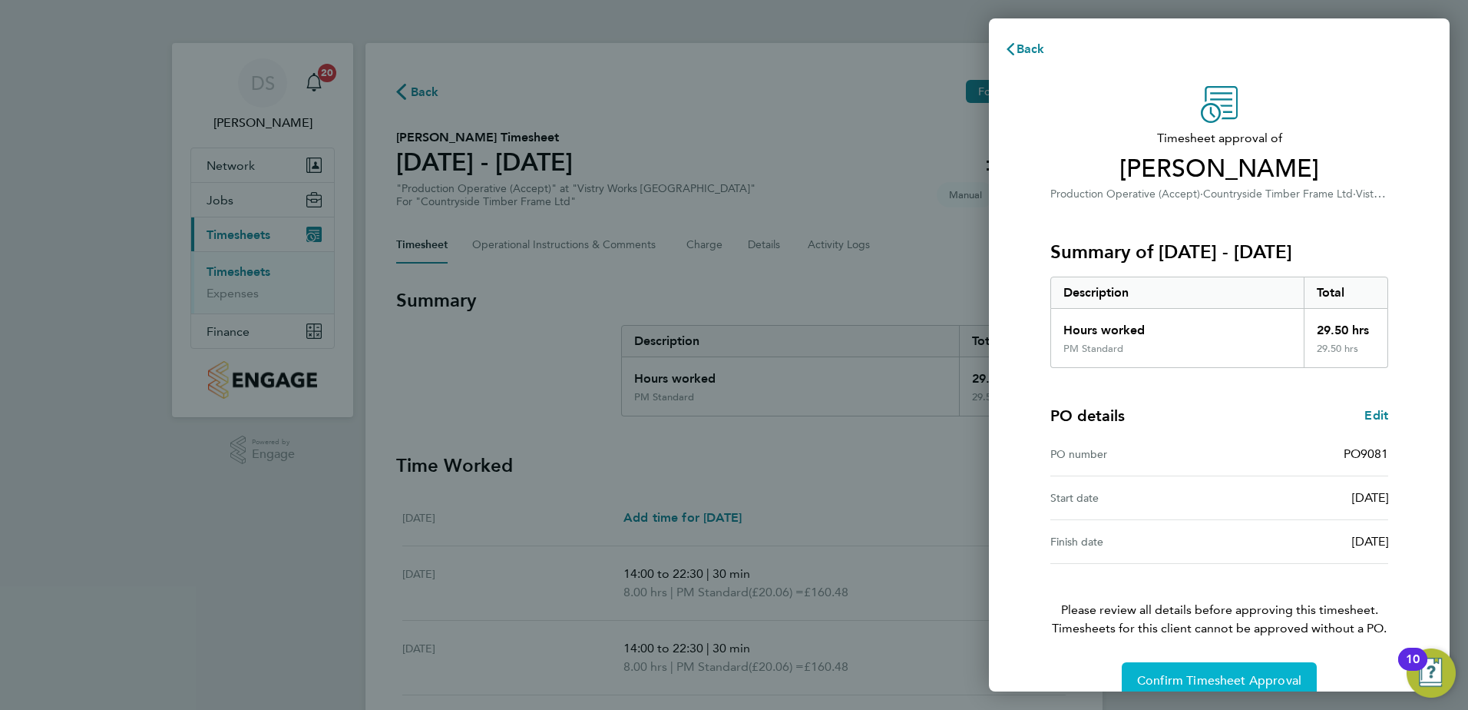
click at [1273, 680] on span "Confirm Timesheet Approval" at bounding box center [1219, 680] width 164 height 15
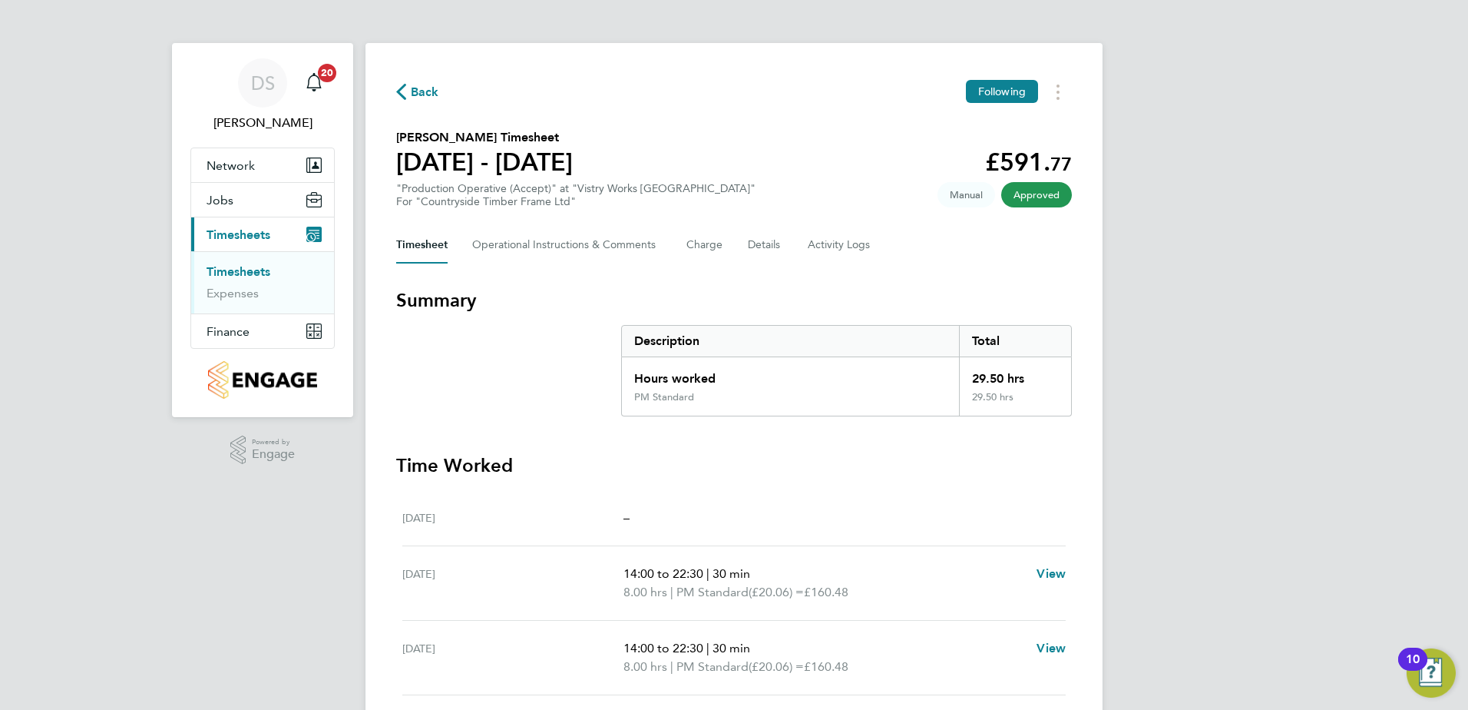
click at [412, 91] on span "Back" at bounding box center [425, 92] width 28 height 18
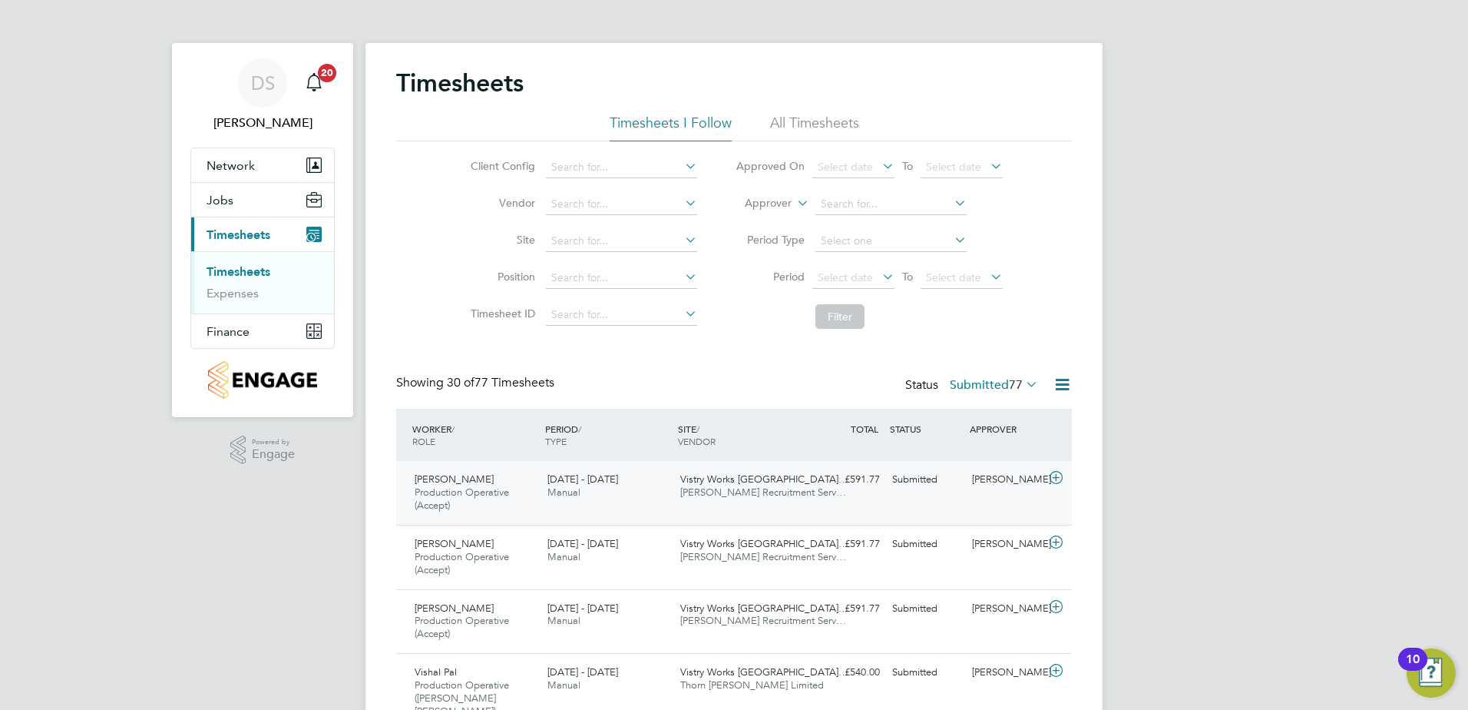
click at [1057, 479] on icon at bounding box center [1056, 478] width 19 height 12
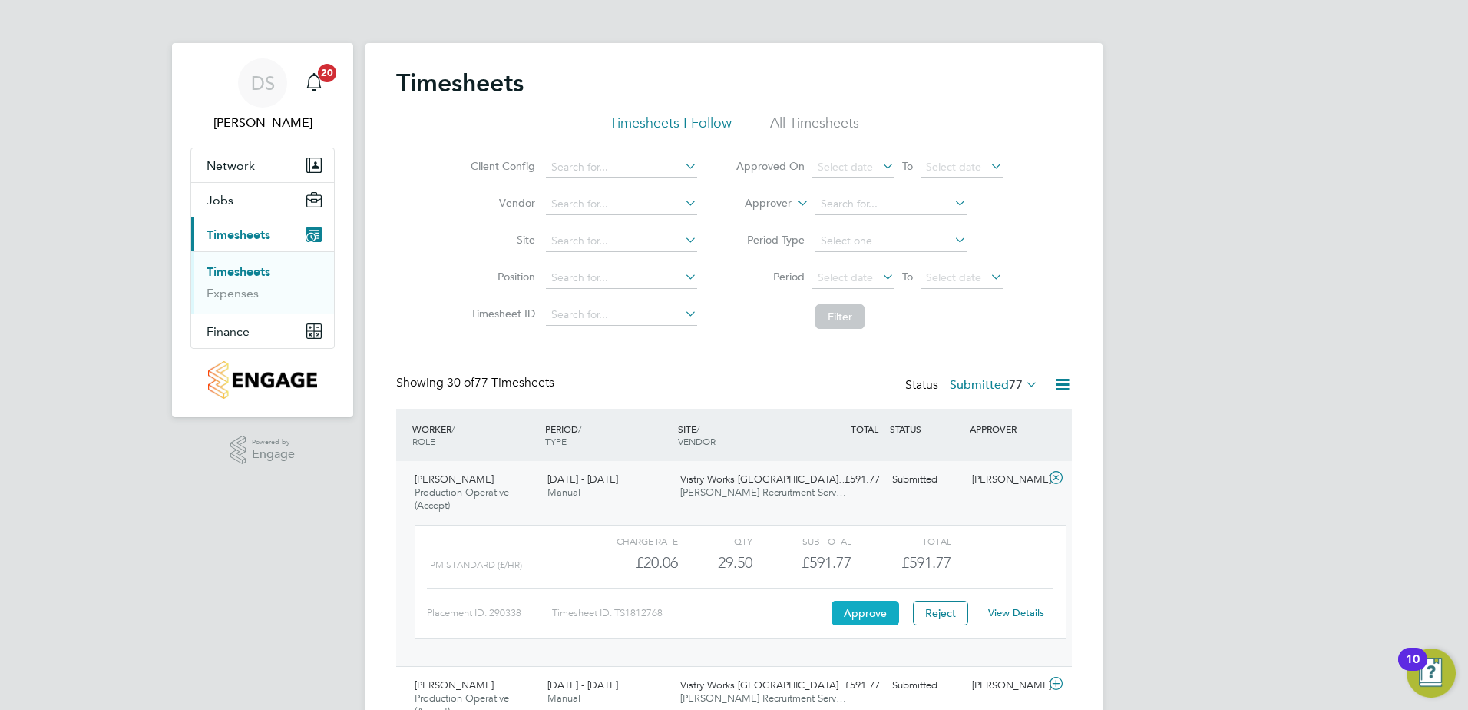
click at [852, 611] on button "Approve" at bounding box center [866, 613] width 68 height 25
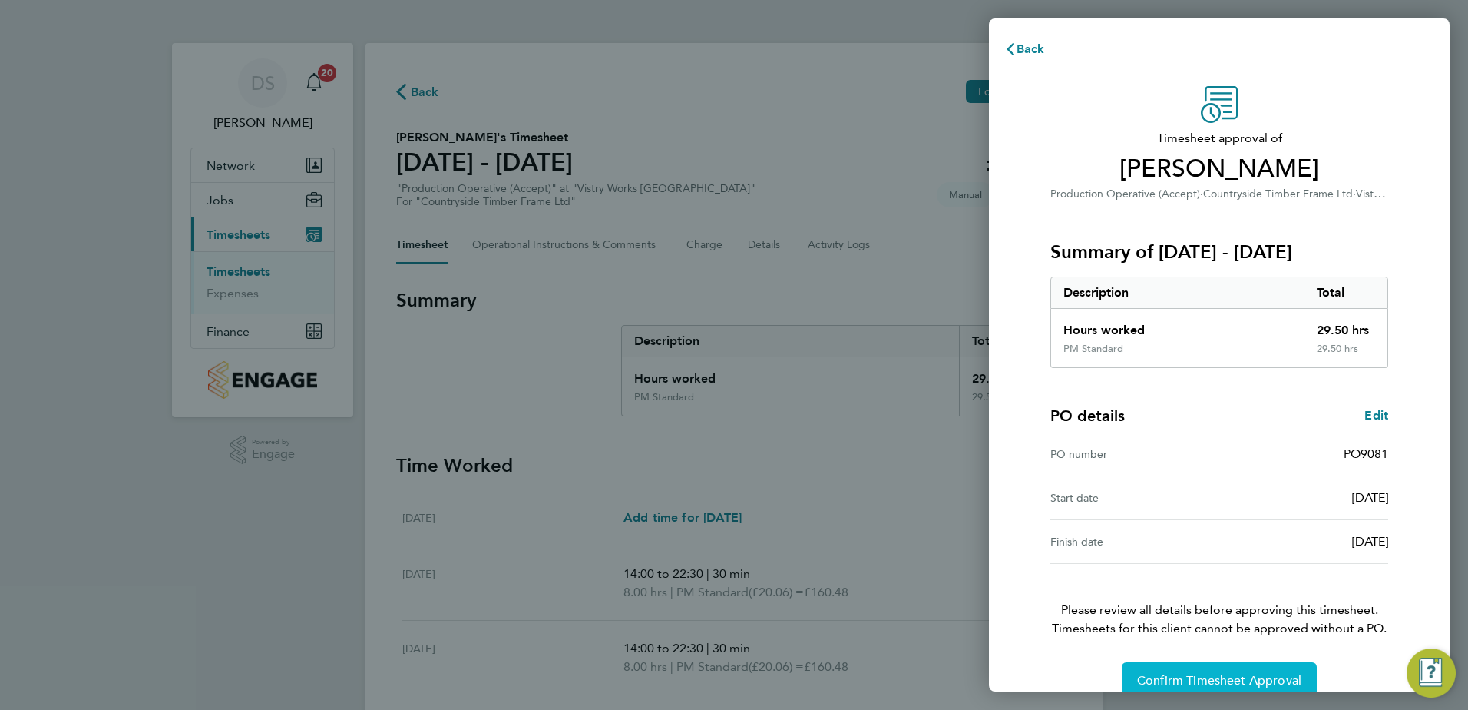
click at [1233, 676] on span "Confirm Timesheet Approval" at bounding box center [1219, 680] width 164 height 15
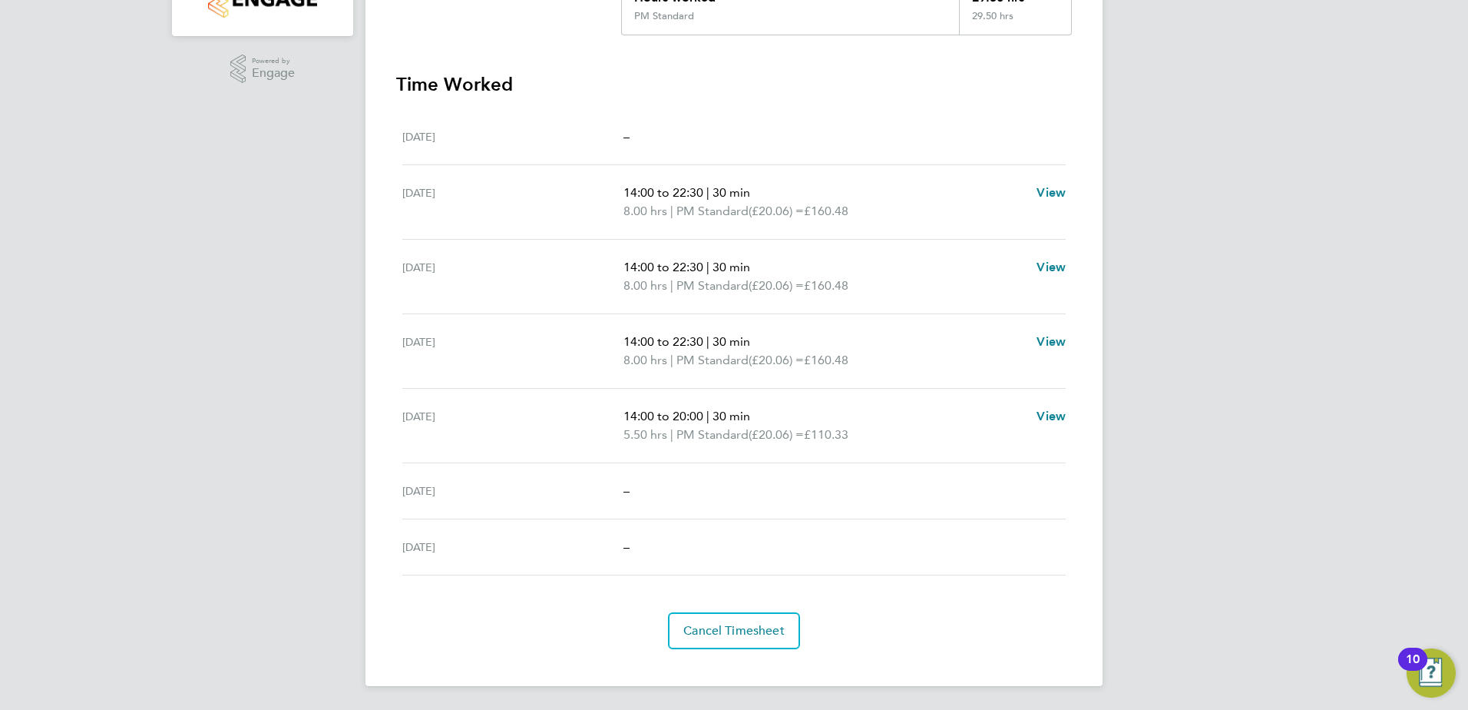
scroll to position [382, 0]
drag, startPoint x: 945, startPoint y: 108, endPoint x: 907, endPoint y: 126, distance: 41.6
click at [907, 126] on div "Mon 25 Aug –" at bounding box center [734, 136] width 664 height 56
click at [581, 54] on section "Summary Description Total Hours worked 29.50 hrs PM Standard 29.50 hrs Time Wor…" at bounding box center [734, 277] width 676 height 742
drag, startPoint x: 1466, startPoint y: 177, endPoint x: 1458, endPoint y: 113, distance: 65.1
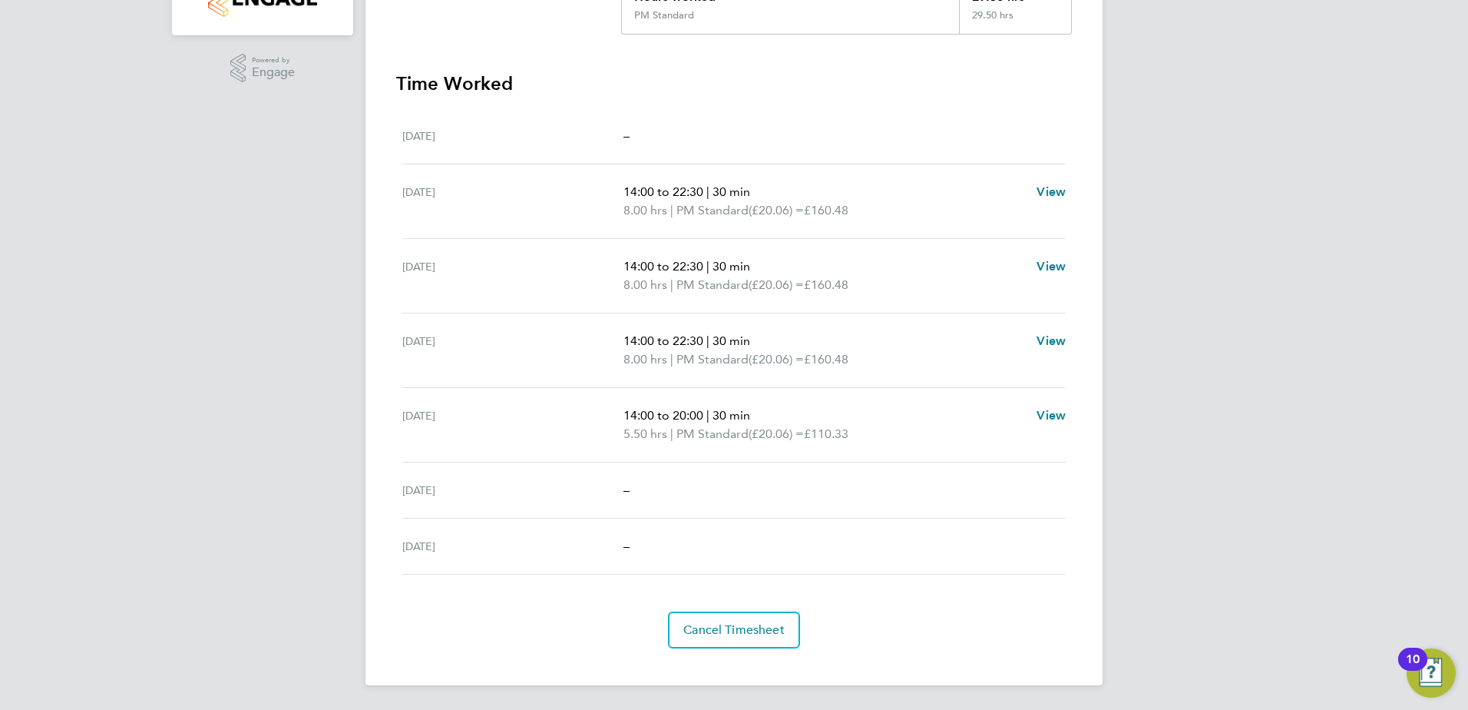
click at [1458, 113] on div "DS Dave Spiller Notifications 20 Applications: Network Team Members Sites Worke…" at bounding box center [734, 163] width 1468 height 1091
click at [1051, 114] on div "Mon 25 Aug –" at bounding box center [734, 136] width 664 height 56
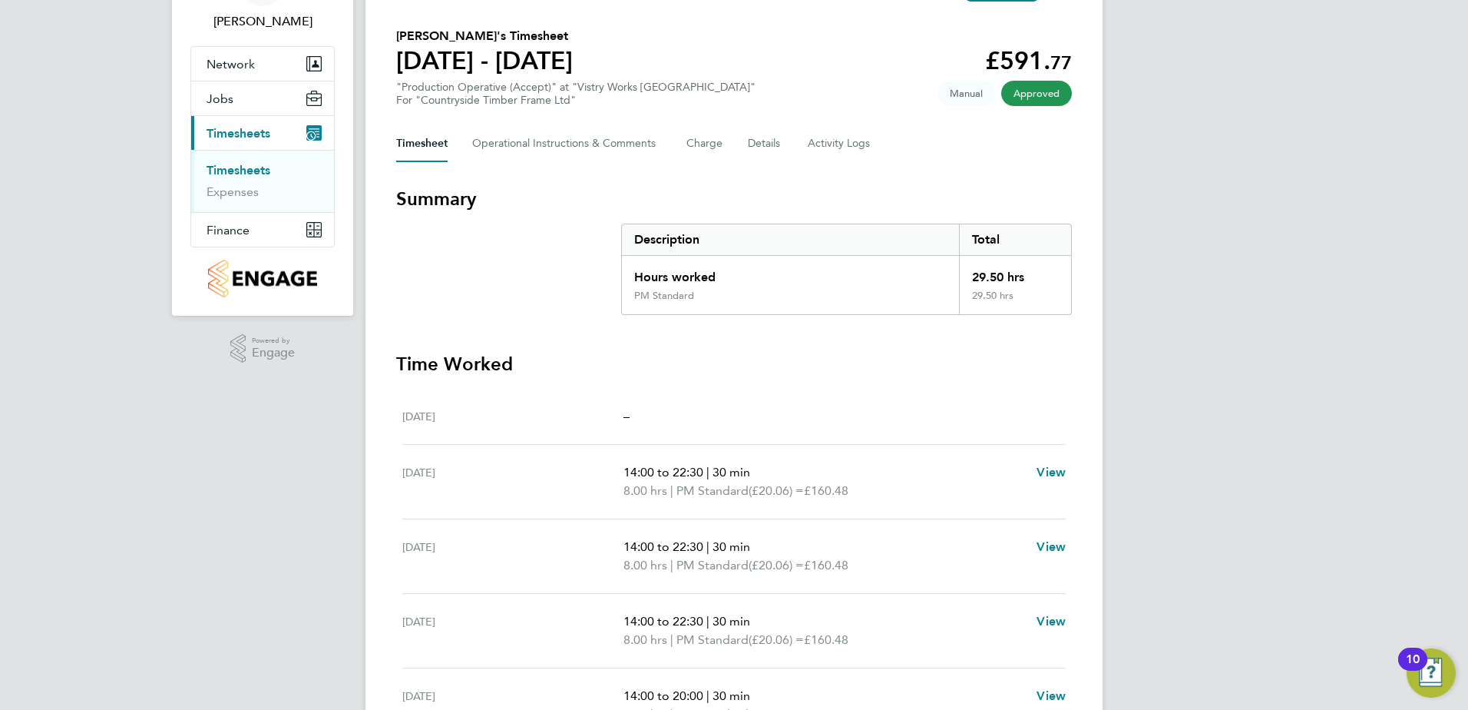
scroll to position [74, 0]
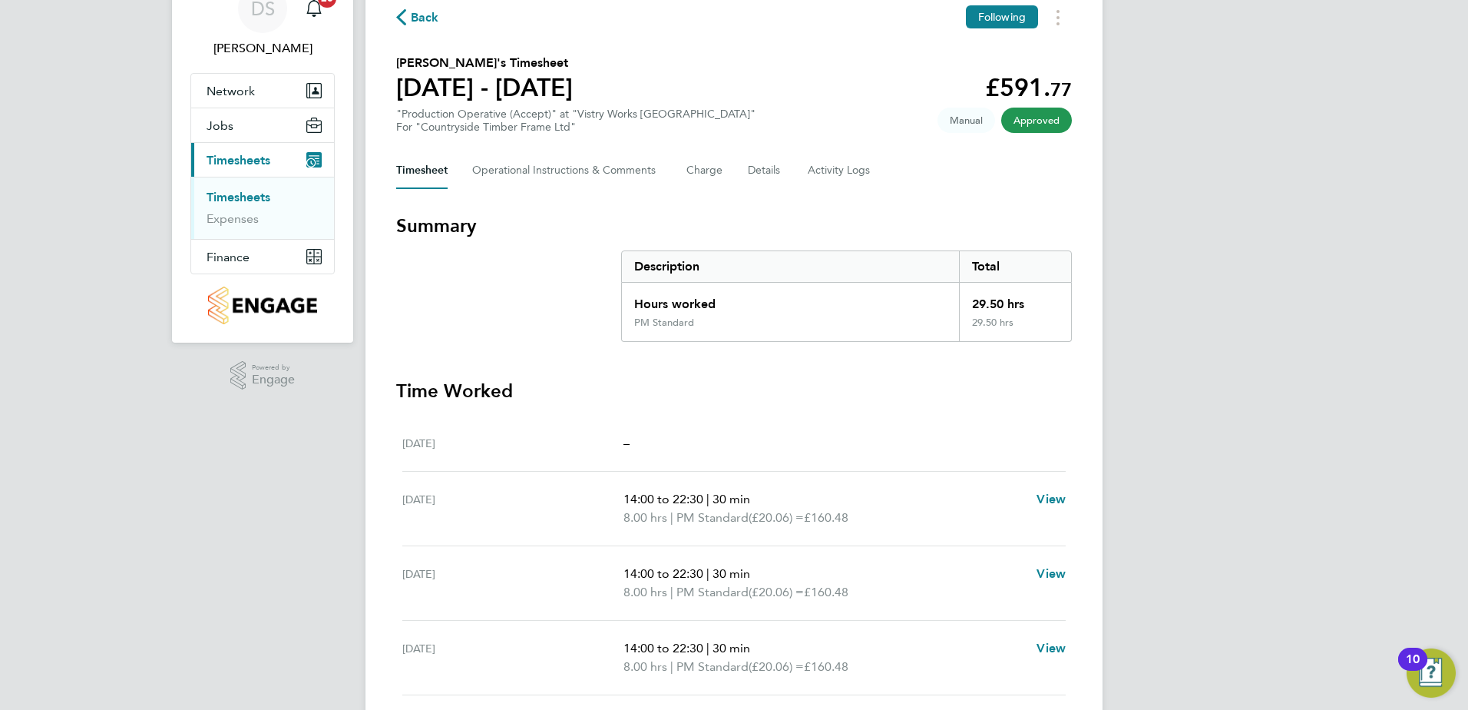
click at [417, 20] on span "Back" at bounding box center [425, 17] width 28 height 18
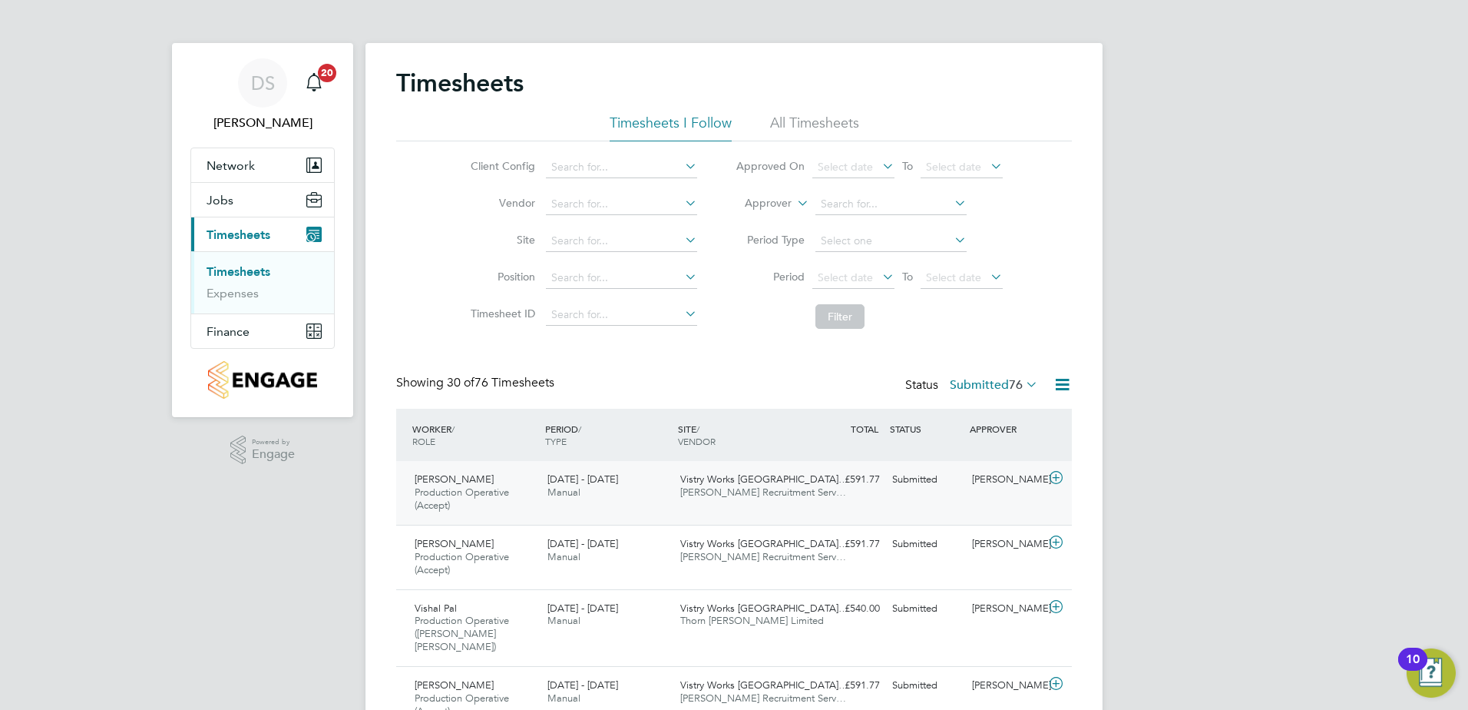
click at [1053, 479] on icon at bounding box center [1056, 478] width 19 height 12
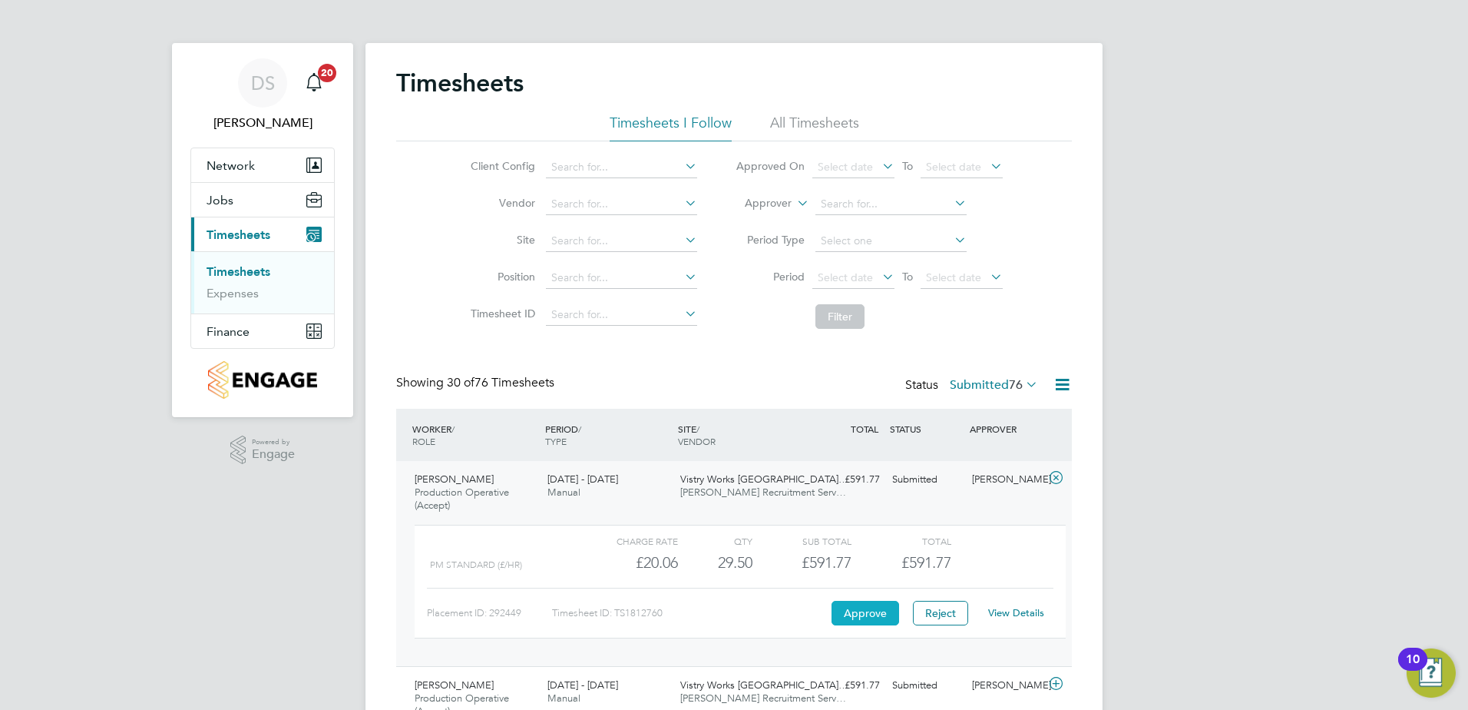
click at [862, 613] on button "Approve" at bounding box center [866, 613] width 68 height 25
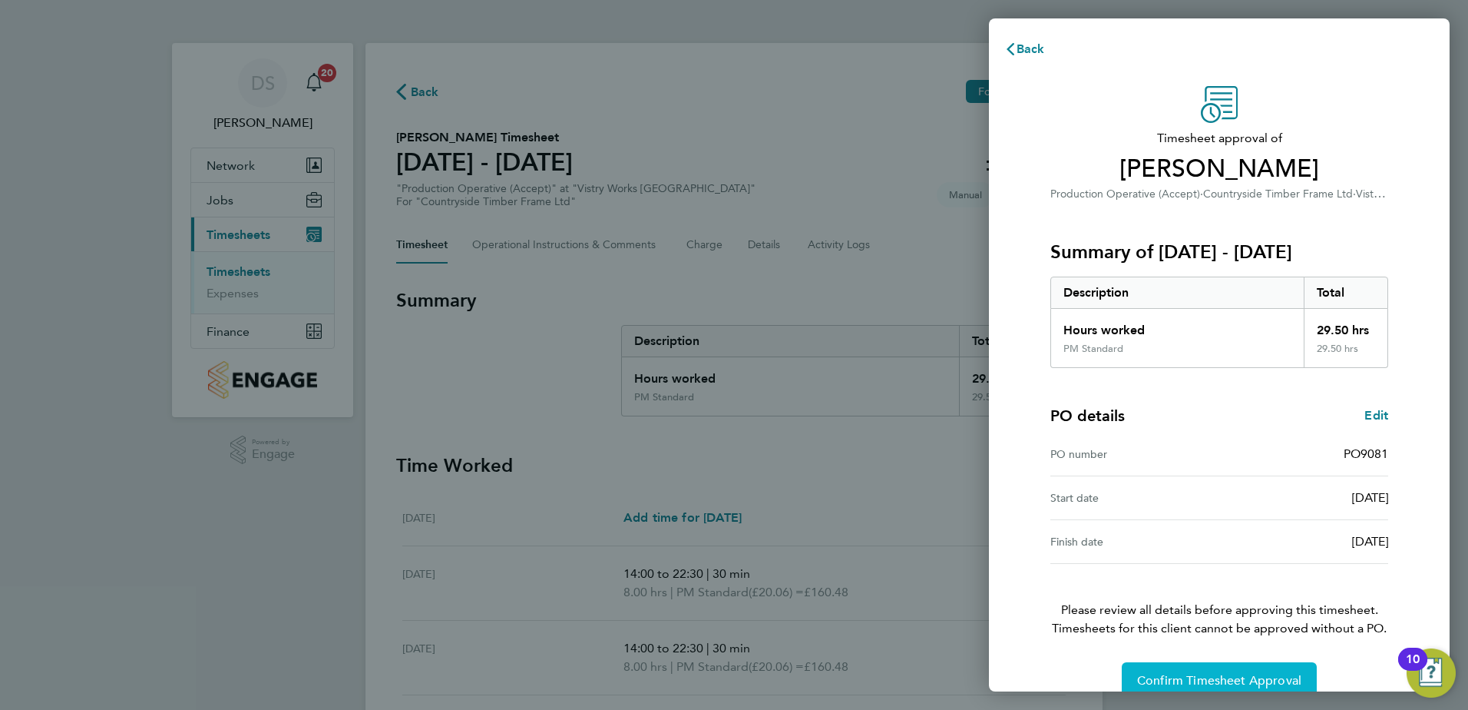
click at [1221, 677] on span "Confirm Timesheet Approval" at bounding box center [1219, 680] width 164 height 15
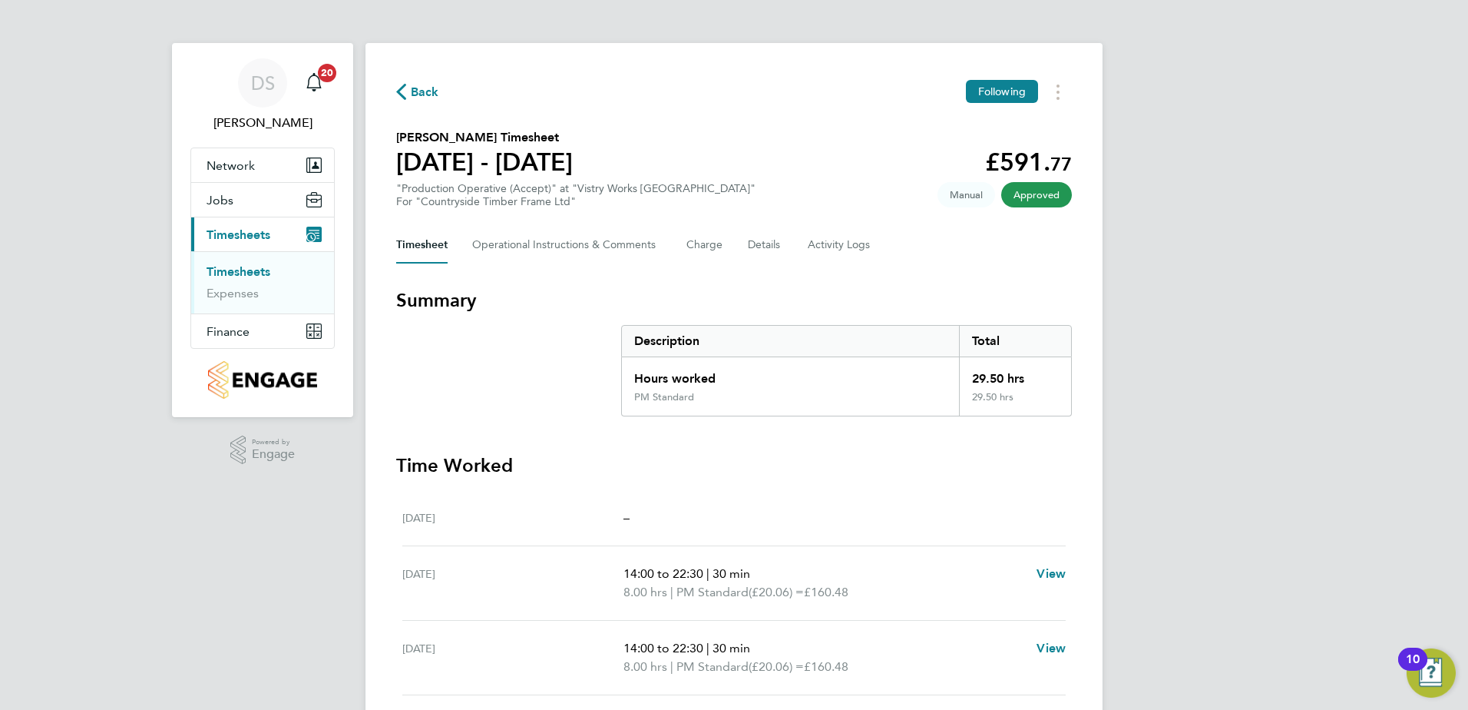
click at [418, 93] on span "Back" at bounding box center [425, 92] width 28 height 18
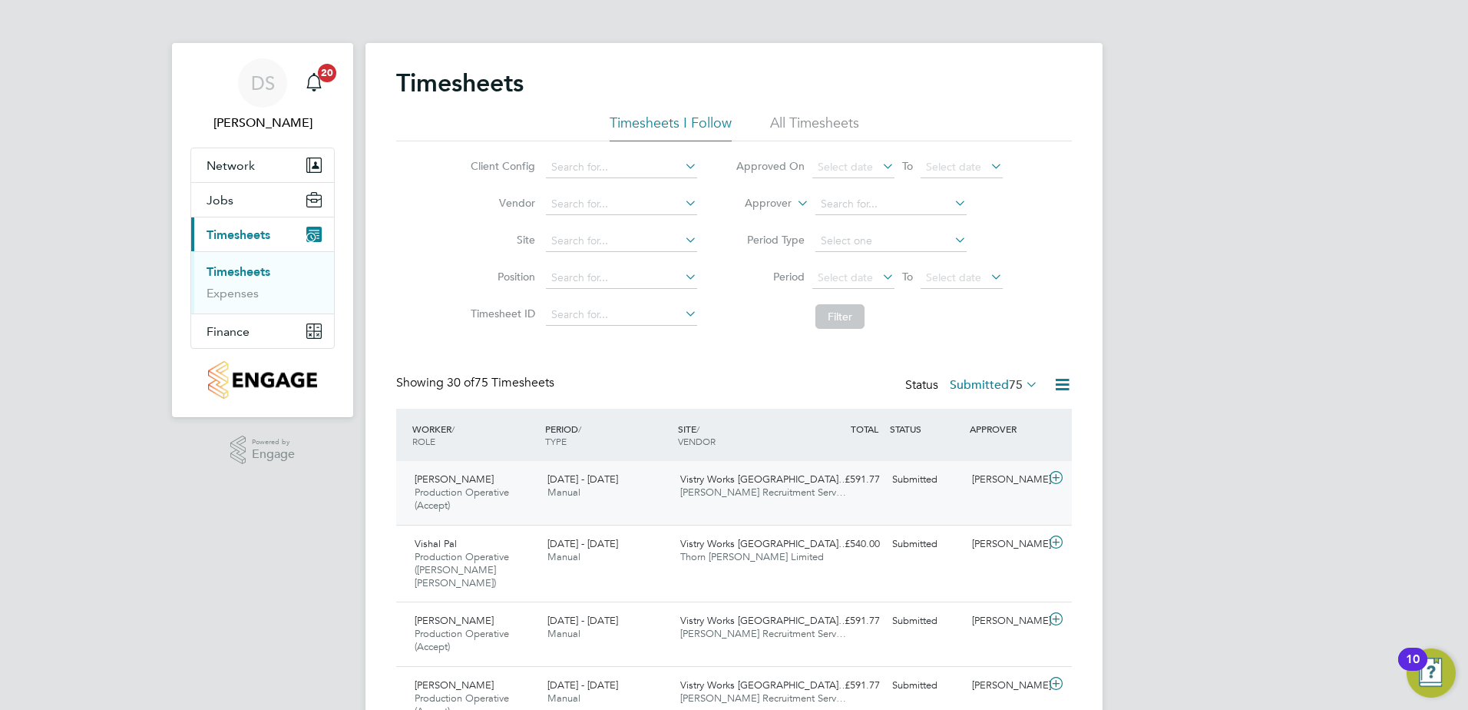
click at [1052, 478] on icon at bounding box center [1056, 478] width 19 height 12
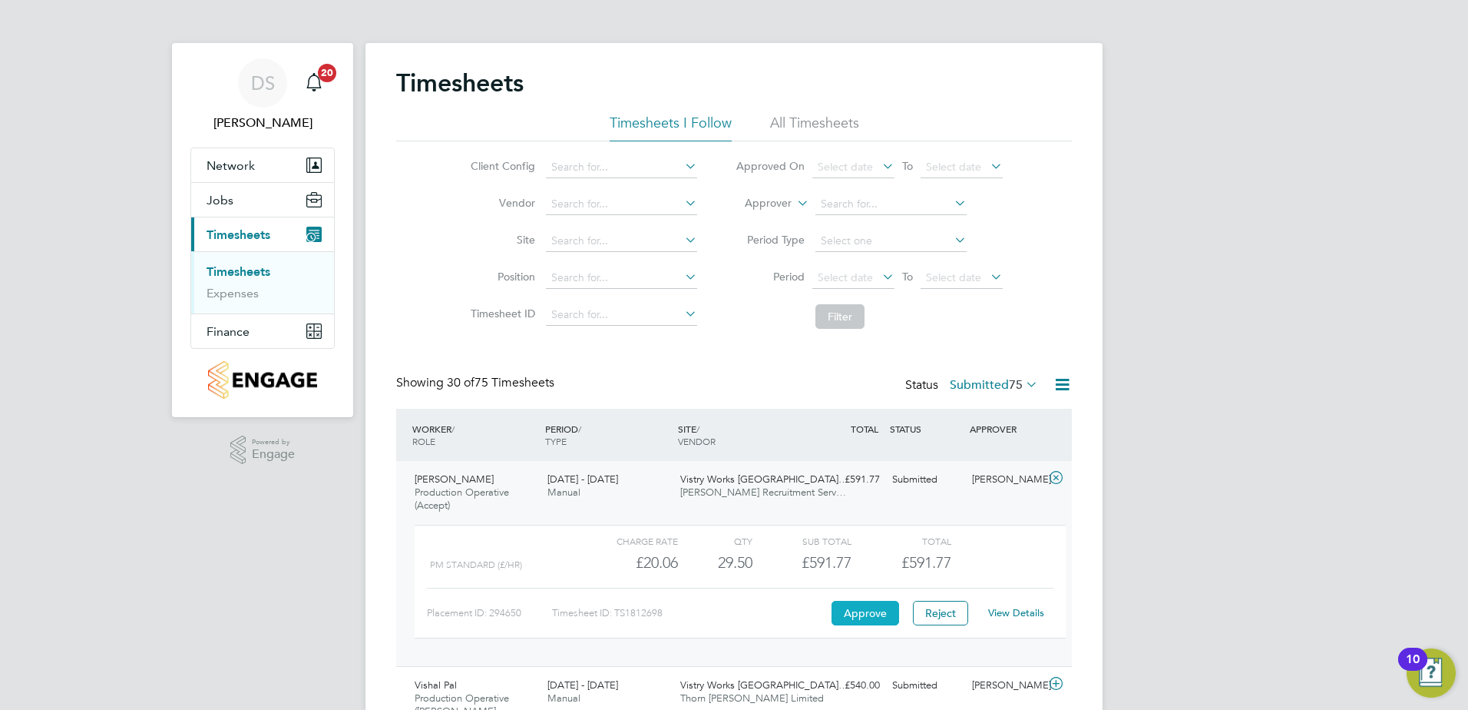
click at [872, 611] on button "Approve" at bounding box center [866, 613] width 68 height 25
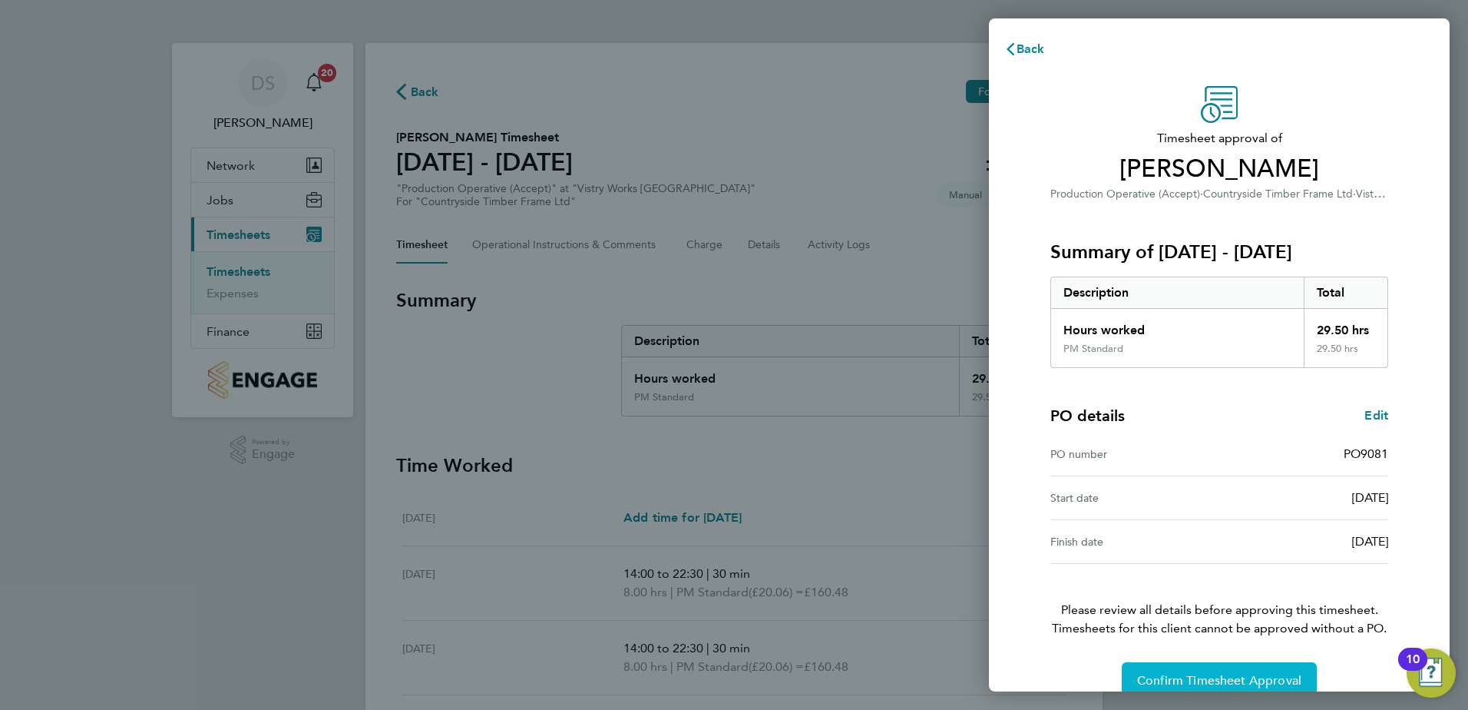
click at [1232, 682] on span "Confirm Timesheet Approval" at bounding box center [1219, 680] width 164 height 15
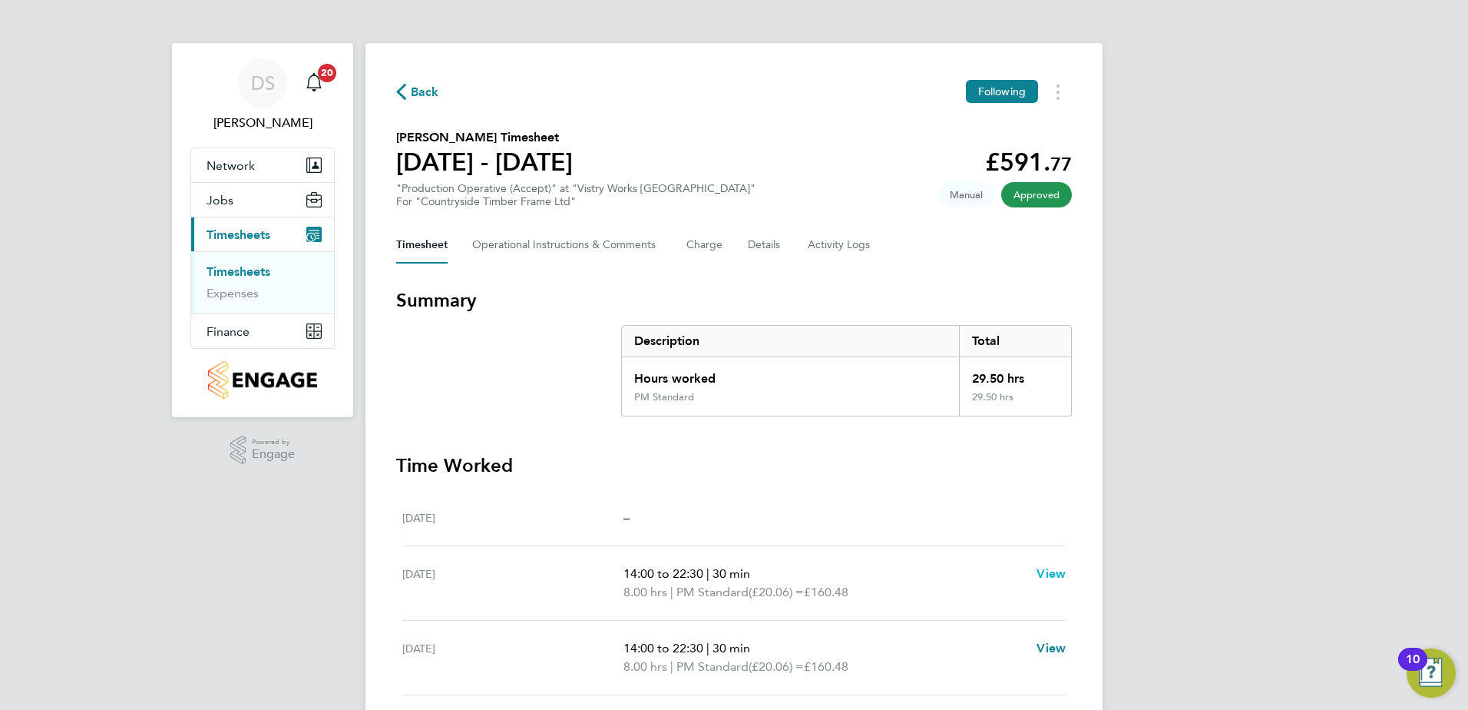
click at [1052, 569] on span "View" at bounding box center [1051, 573] width 29 height 15
select select "30"
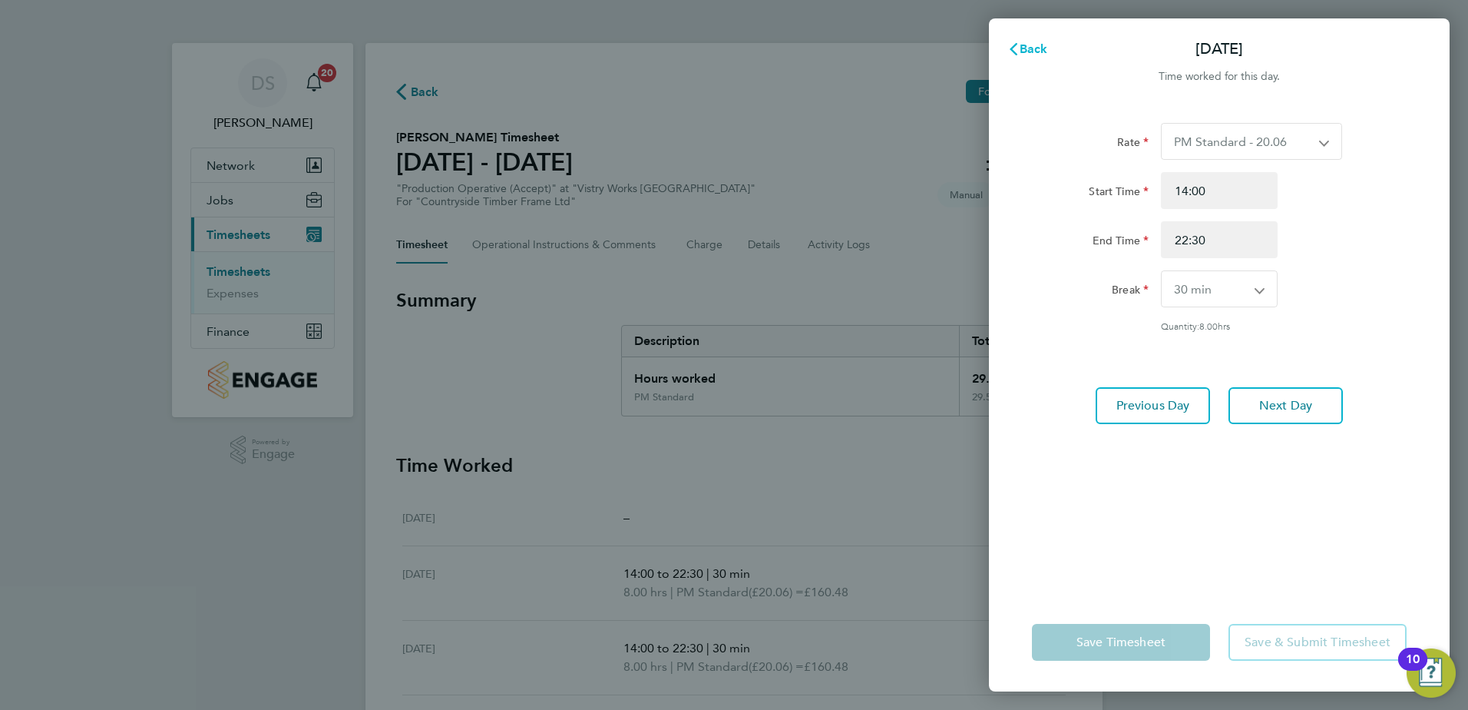
click at [1037, 49] on span "Back" at bounding box center [1034, 48] width 28 height 15
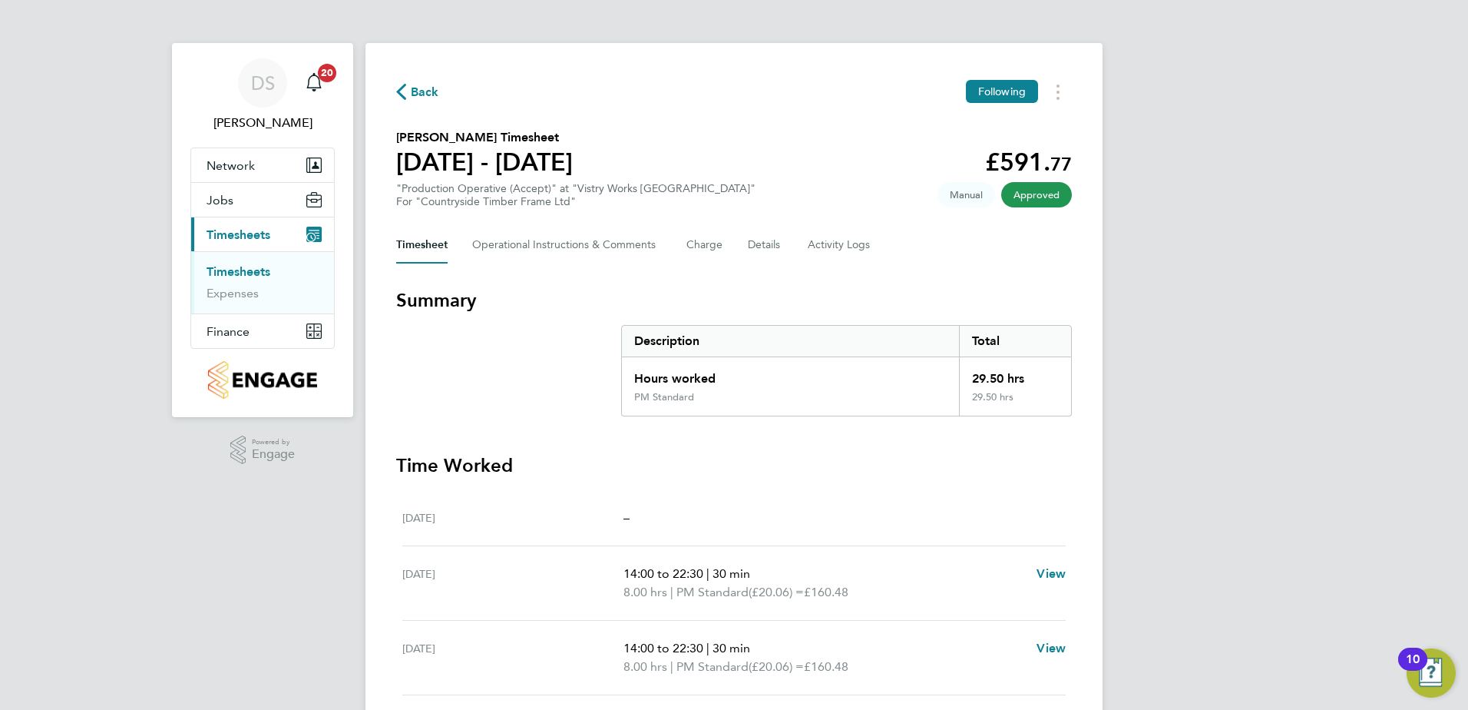
click at [411, 91] on span "Back" at bounding box center [417, 91] width 43 height 15
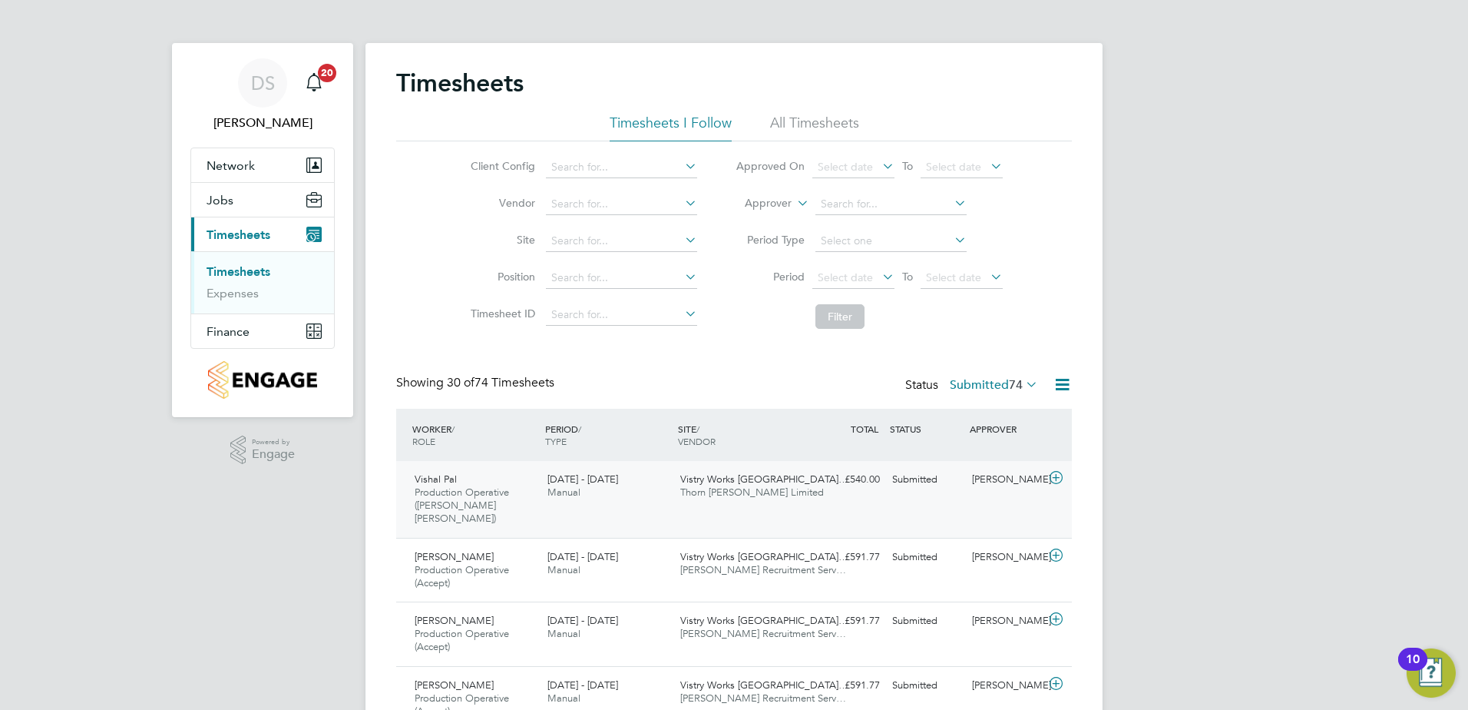
click at [1056, 476] on icon at bounding box center [1056, 478] width 19 height 12
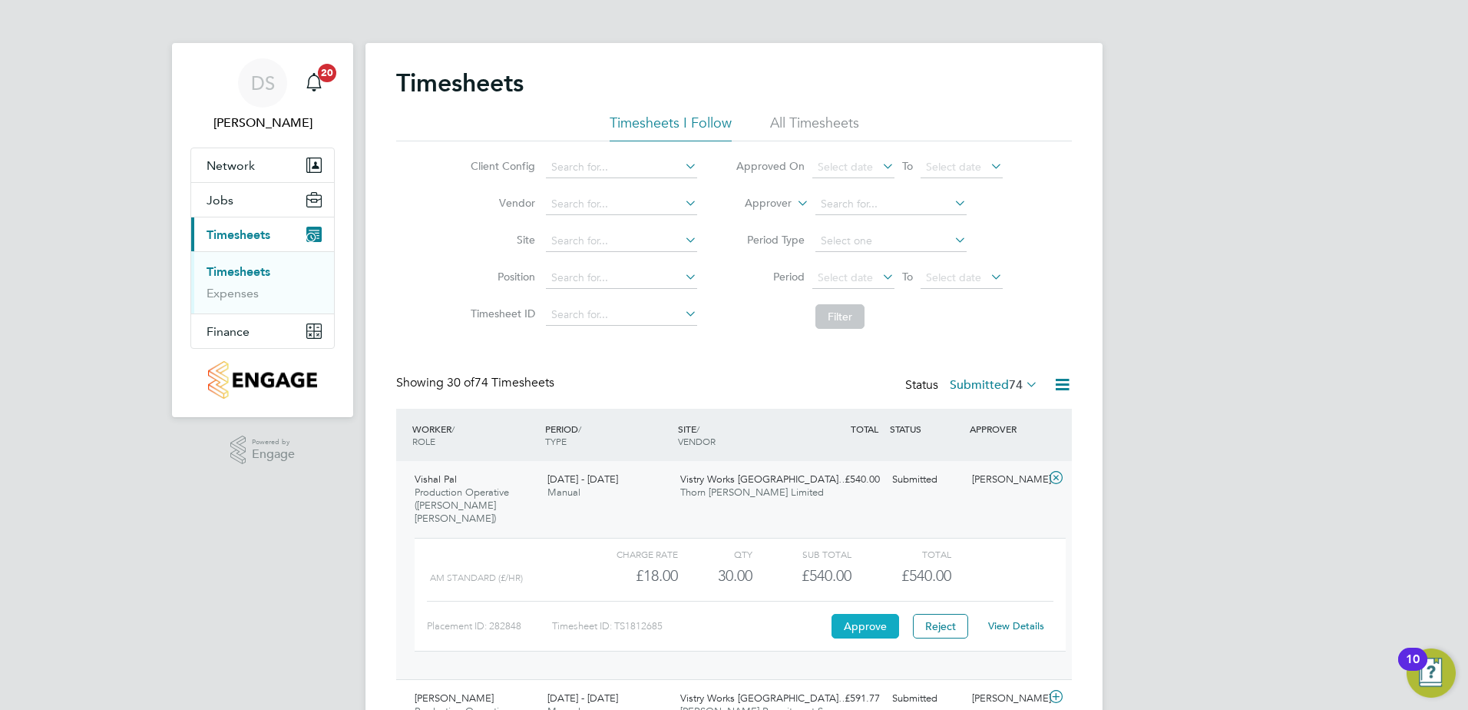
click at [861, 615] on button "Approve" at bounding box center [866, 626] width 68 height 25
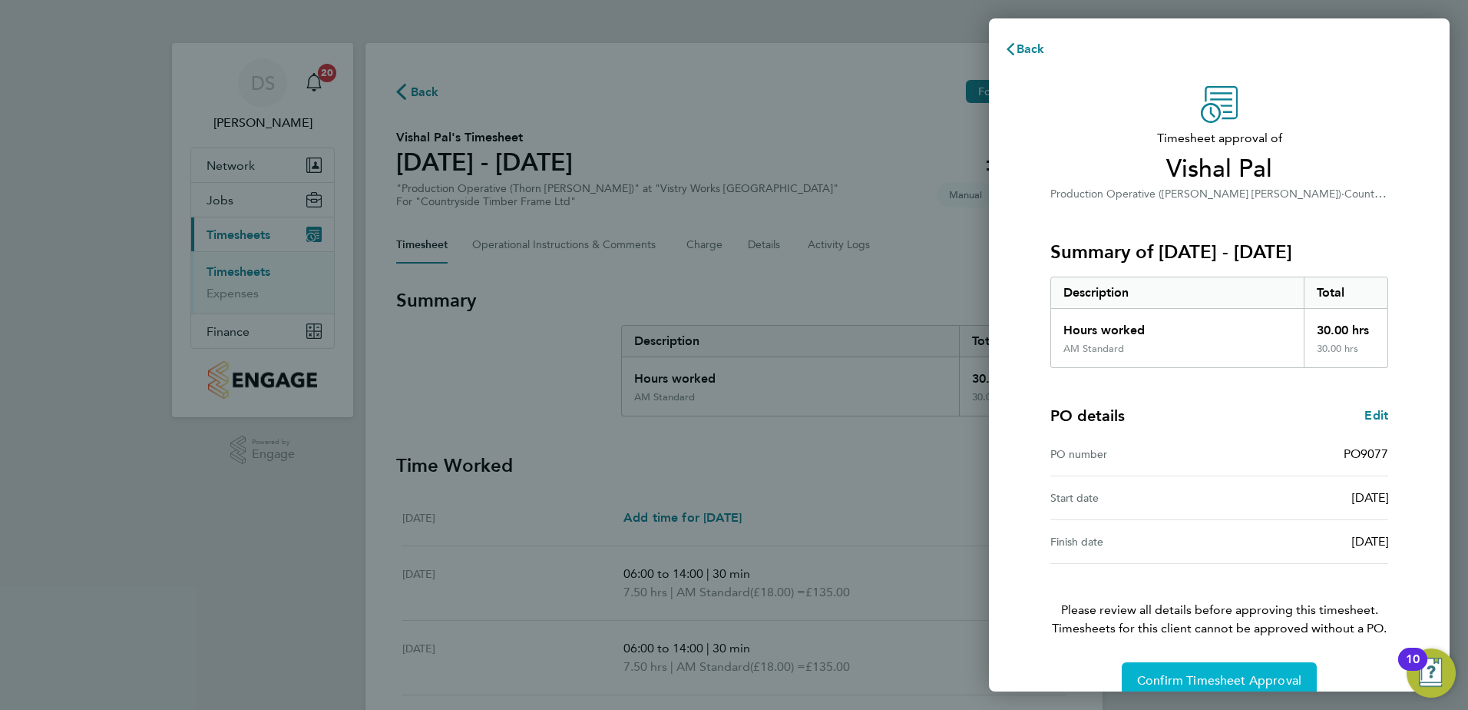
click at [1233, 674] on span "Confirm Timesheet Approval" at bounding box center [1219, 680] width 164 height 15
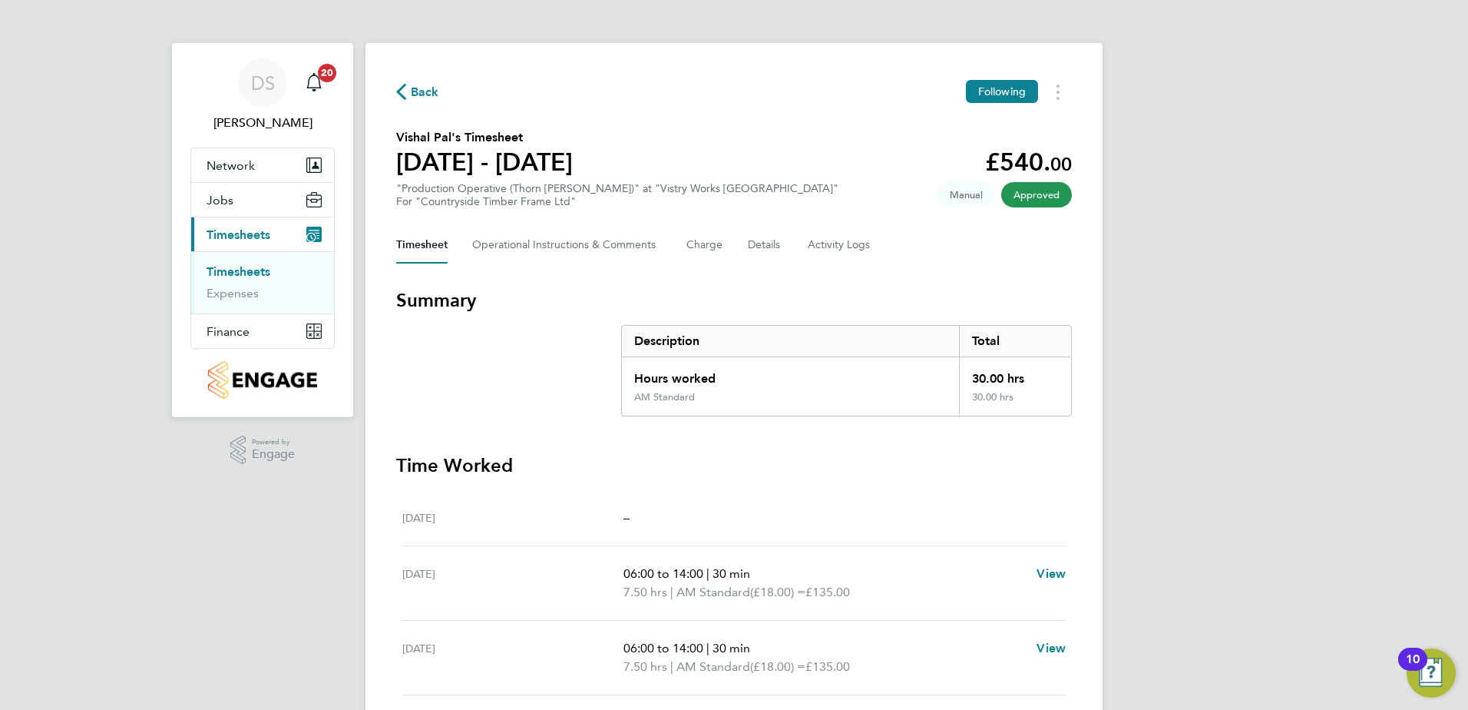
click at [421, 88] on span "Back" at bounding box center [425, 92] width 28 height 18
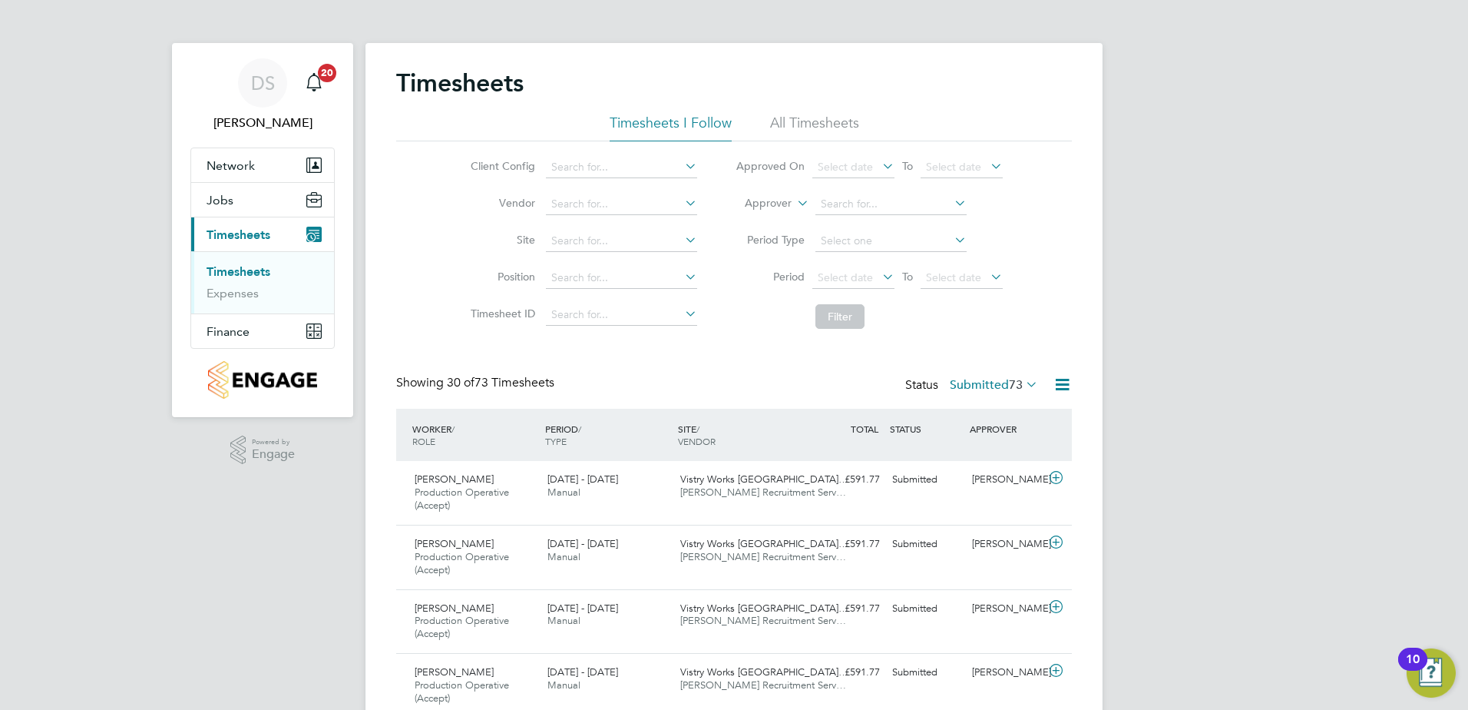
click at [1023, 386] on icon at bounding box center [1023, 384] width 0 height 22
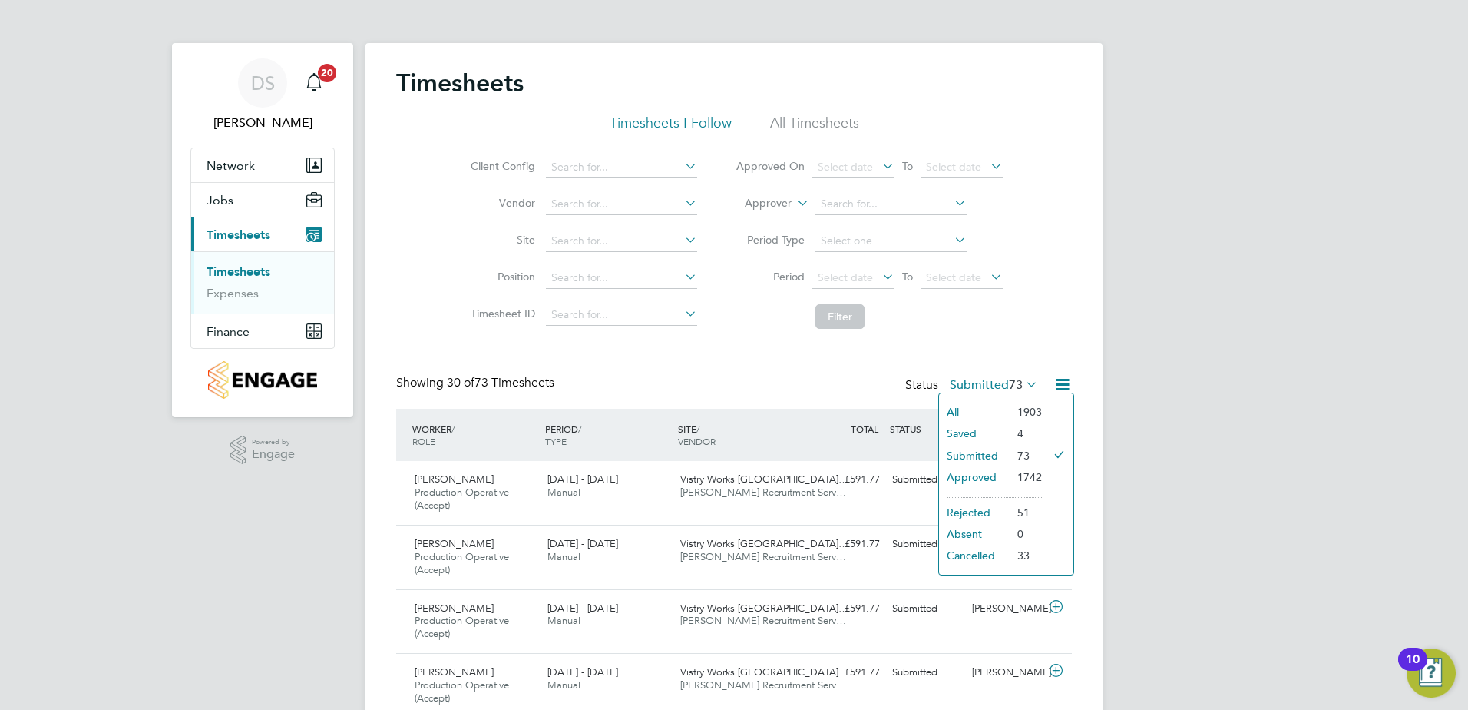
click at [991, 383] on label "Submitted 73" at bounding box center [994, 384] width 88 height 15
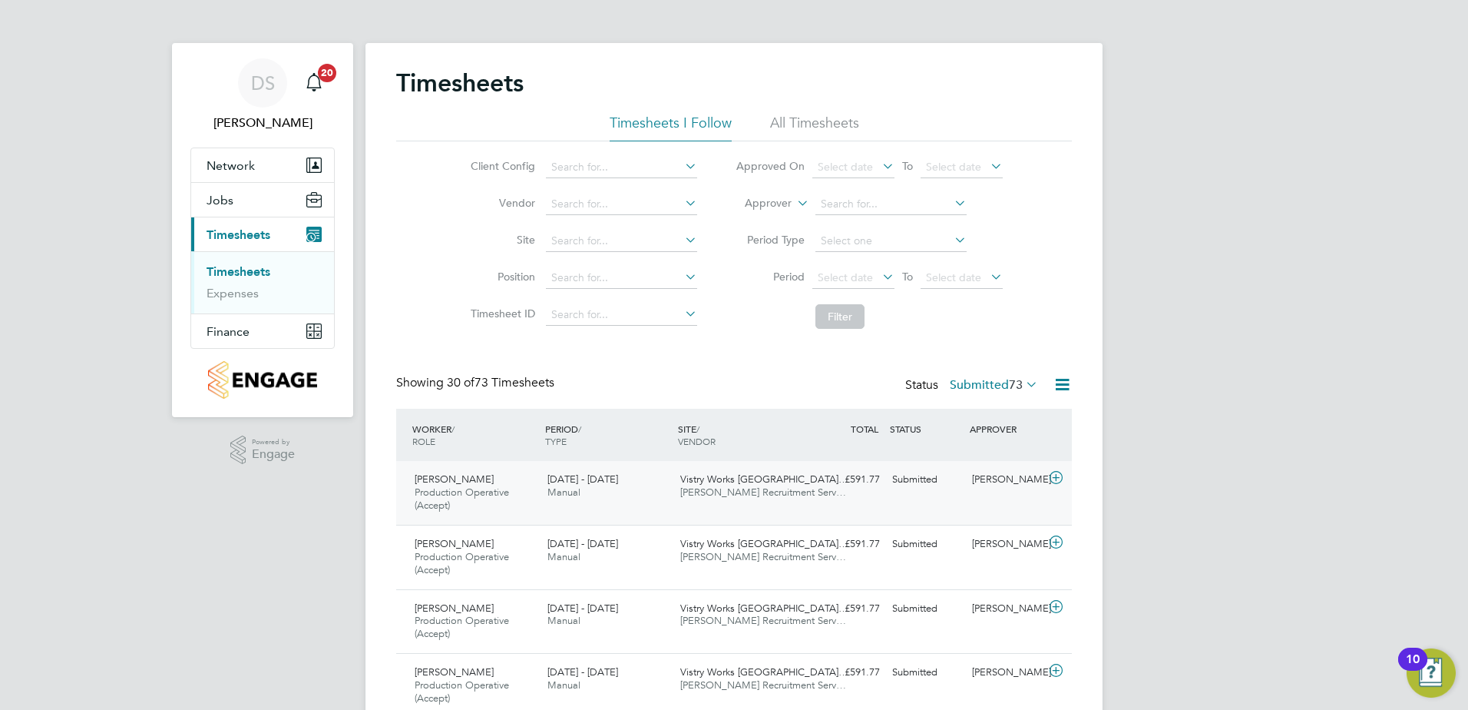
click at [1055, 473] on icon at bounding box center [1056, 478] width 19 height 12
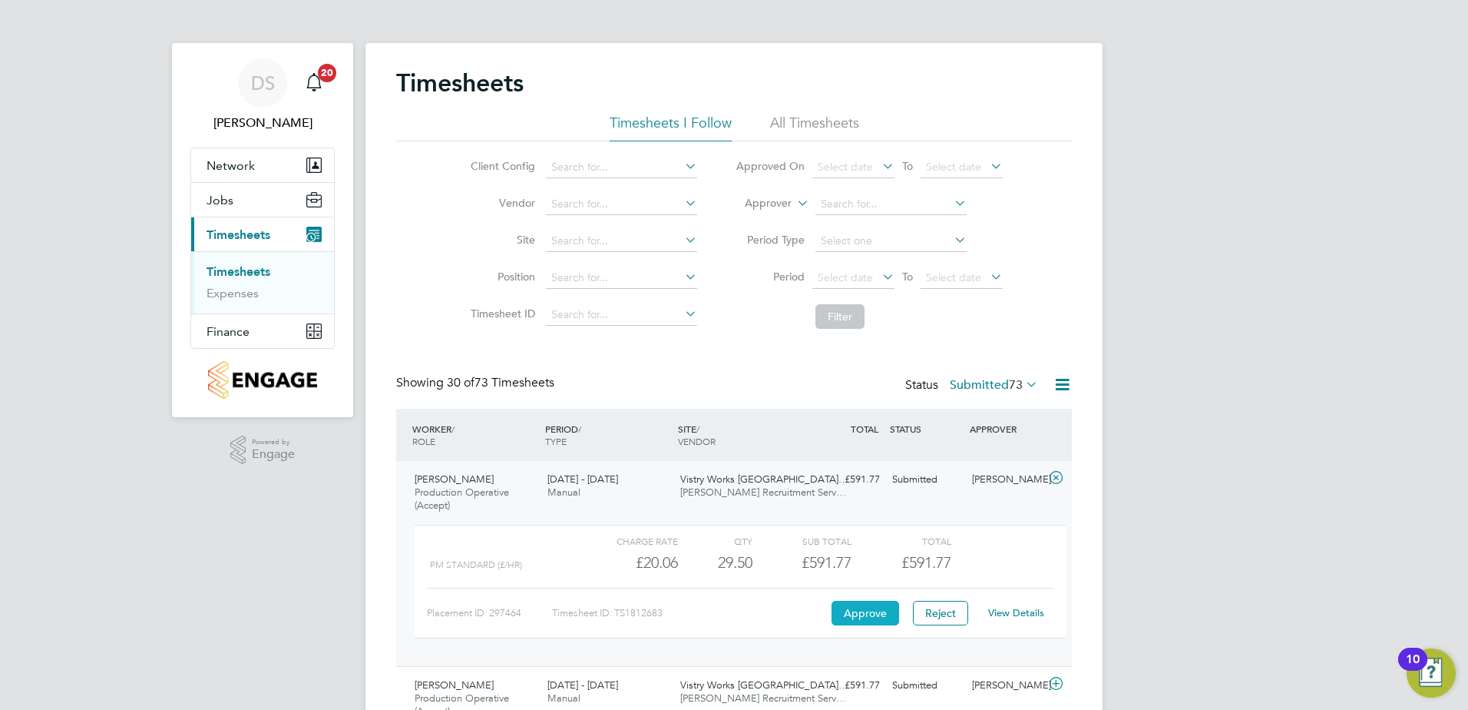
click at [873, 611] on button "Approve" at bounding box center [866, 613] width 68 height 25
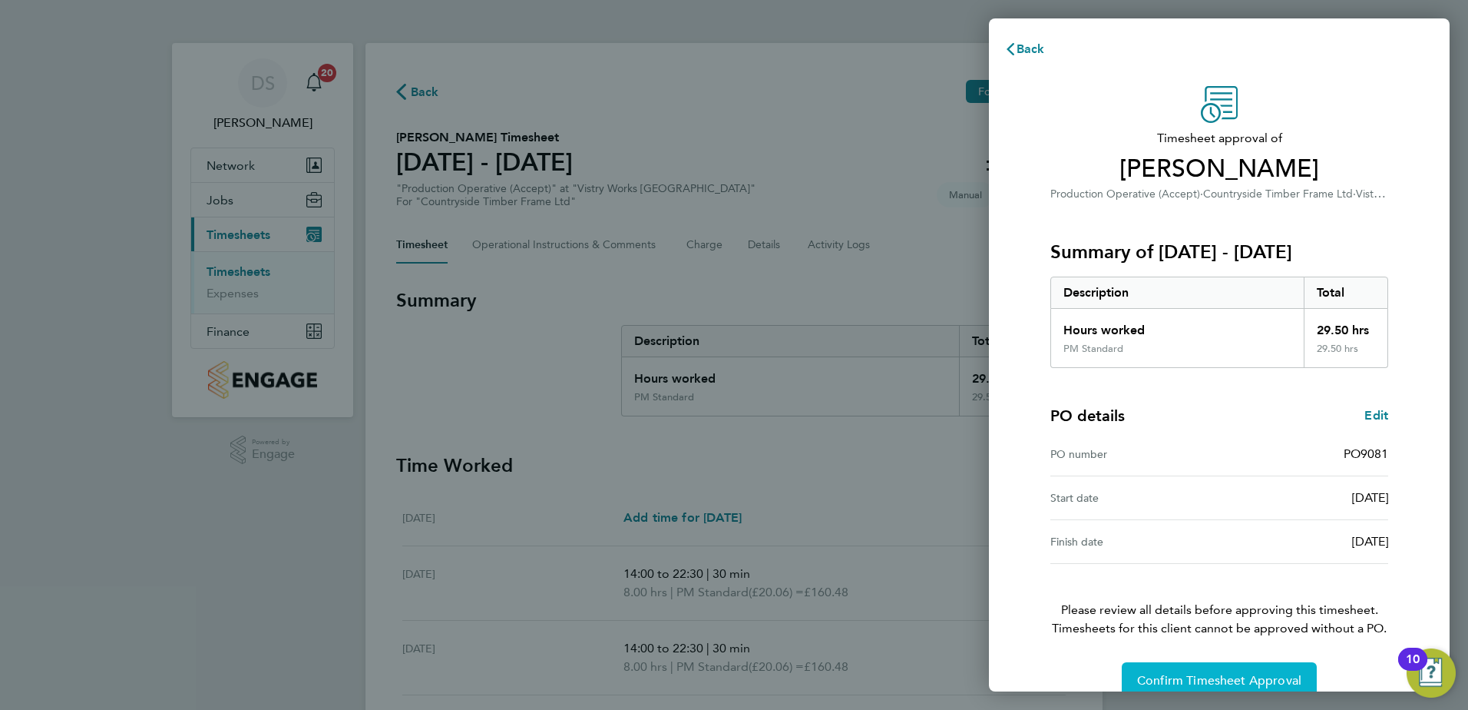
click at [1195, 680] on span "Confirm Timesheet Approval" at bounding box center [1219, 680] width 164 height 15
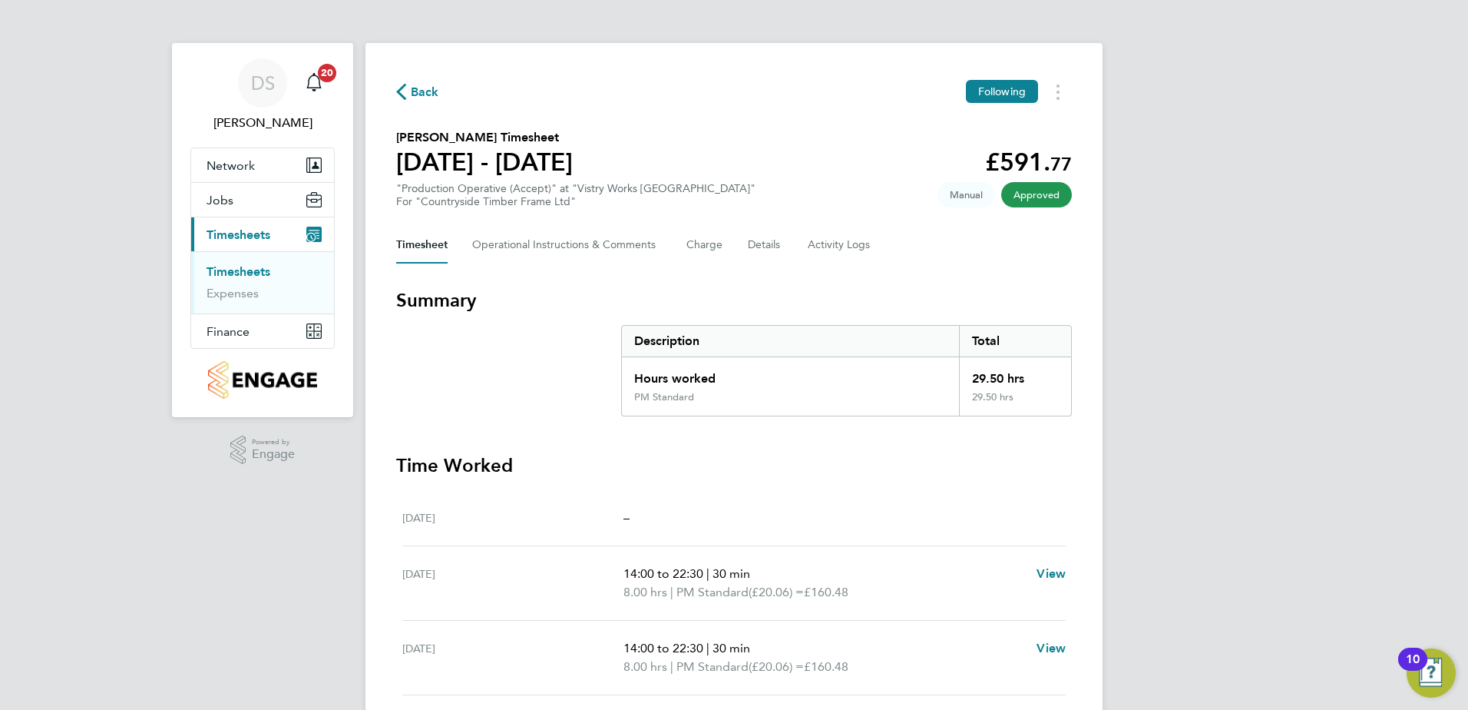
click at [420, 91] on span "Back" at bounding box center [425, 92] width 28 height 18
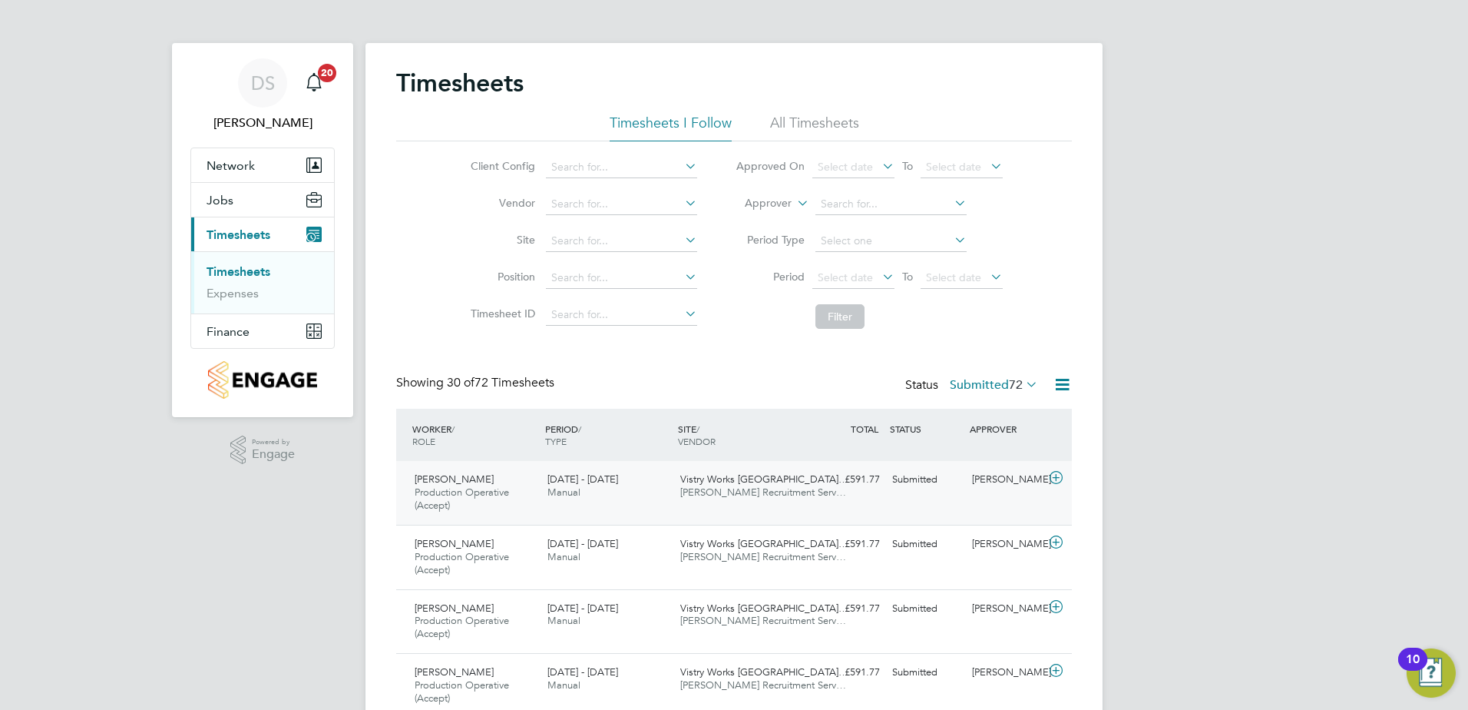
click at [1058, 477] on icon at bounding box center [1056, 478] width 19 height 12
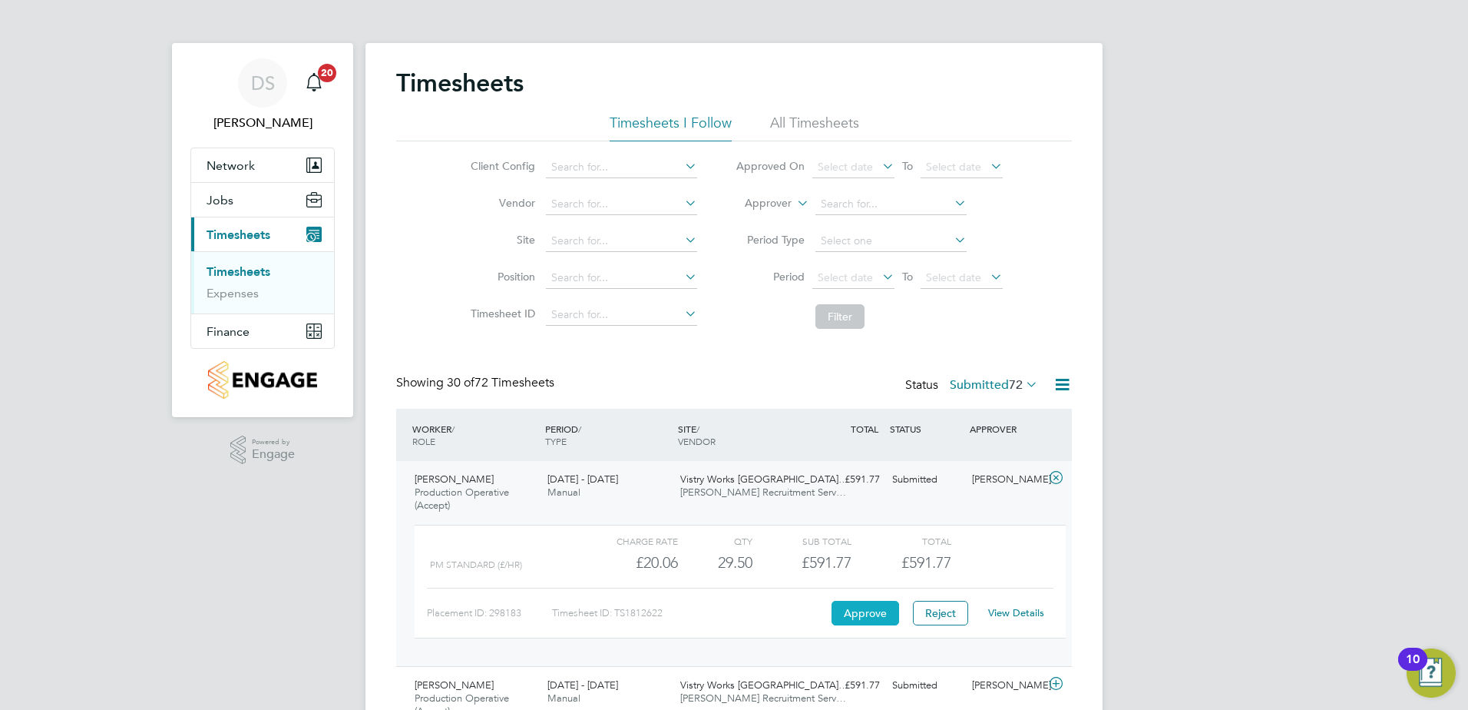
click at [879, 609] on button "Approve" at bounding box center [866, 613] width 68 height 25
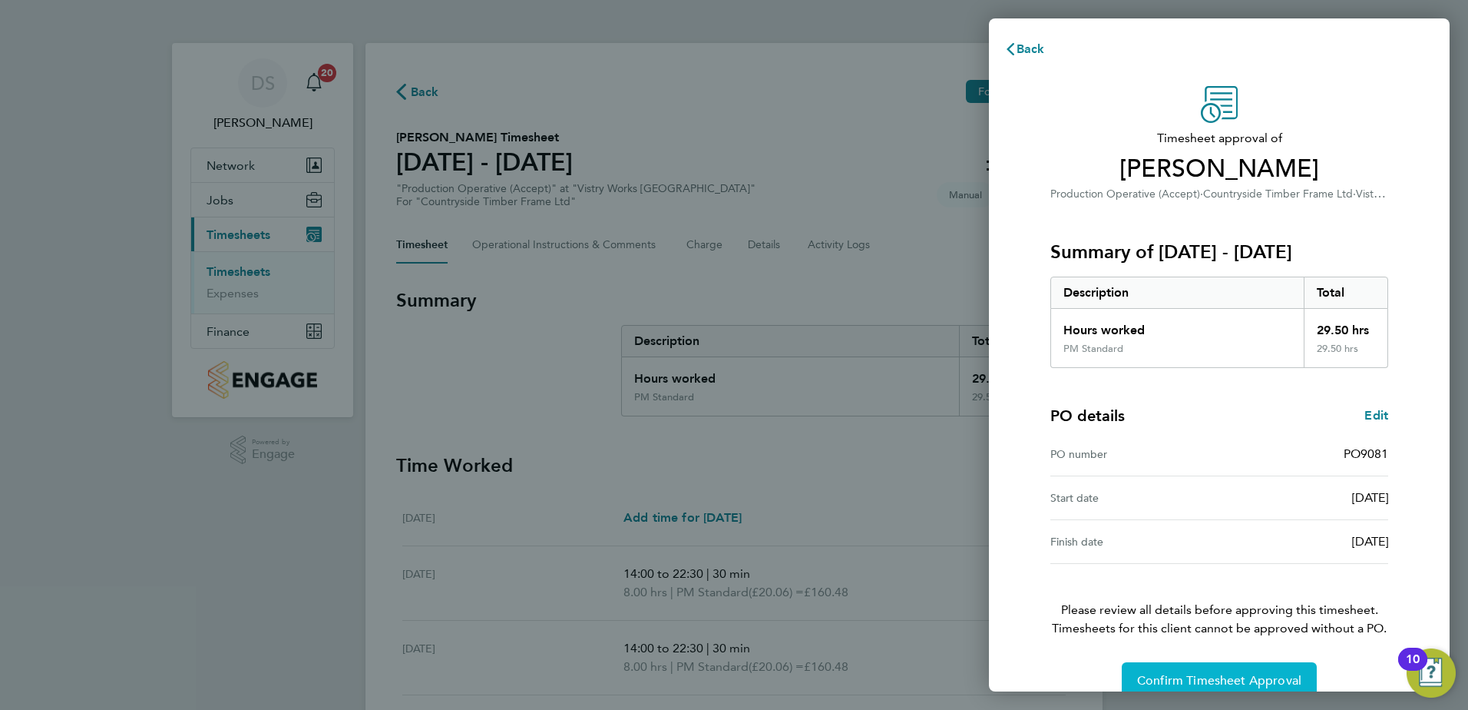
click at [1251, 680] on span "Confirm Timesheet Approval" at bounding box center [1219, 680] width 164 height 15
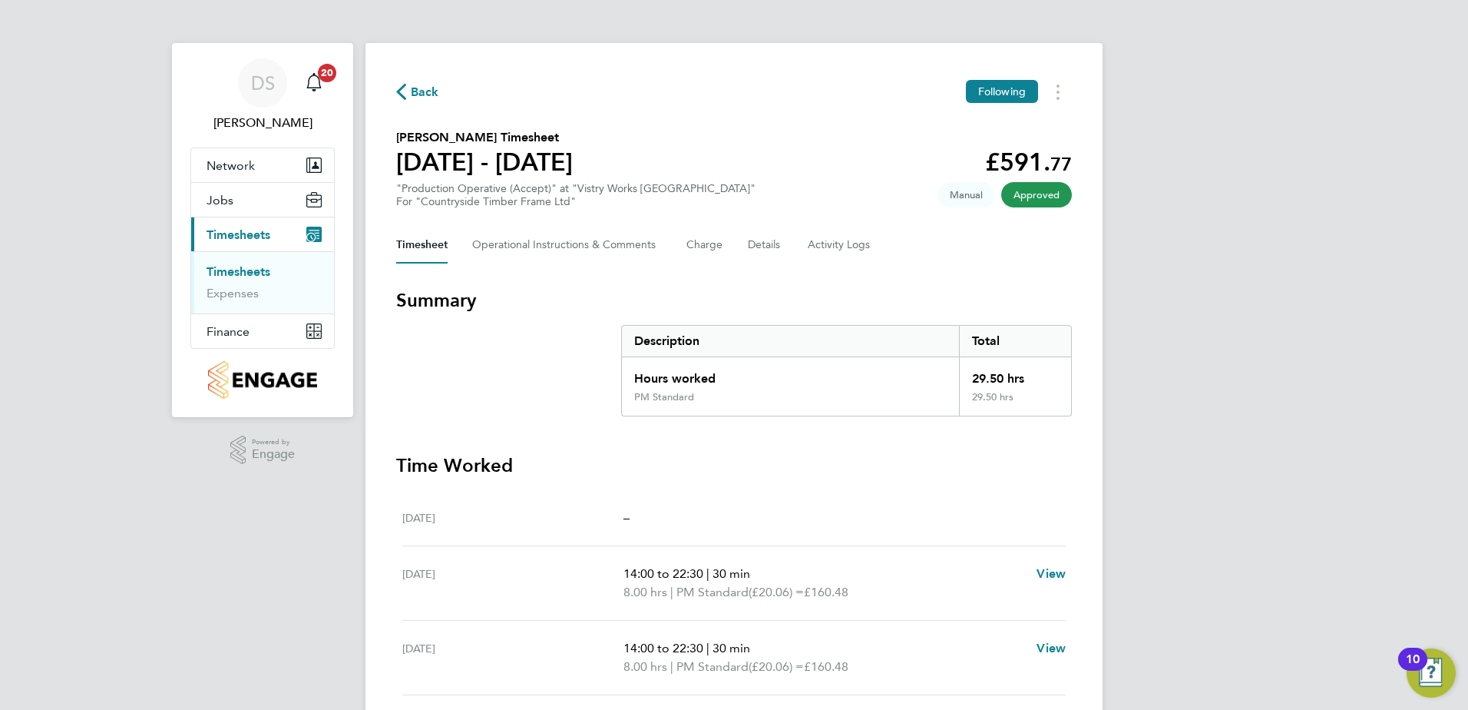
click at [419, 90] on span "Back" at bounding box center [425, 92] width 28 height 18
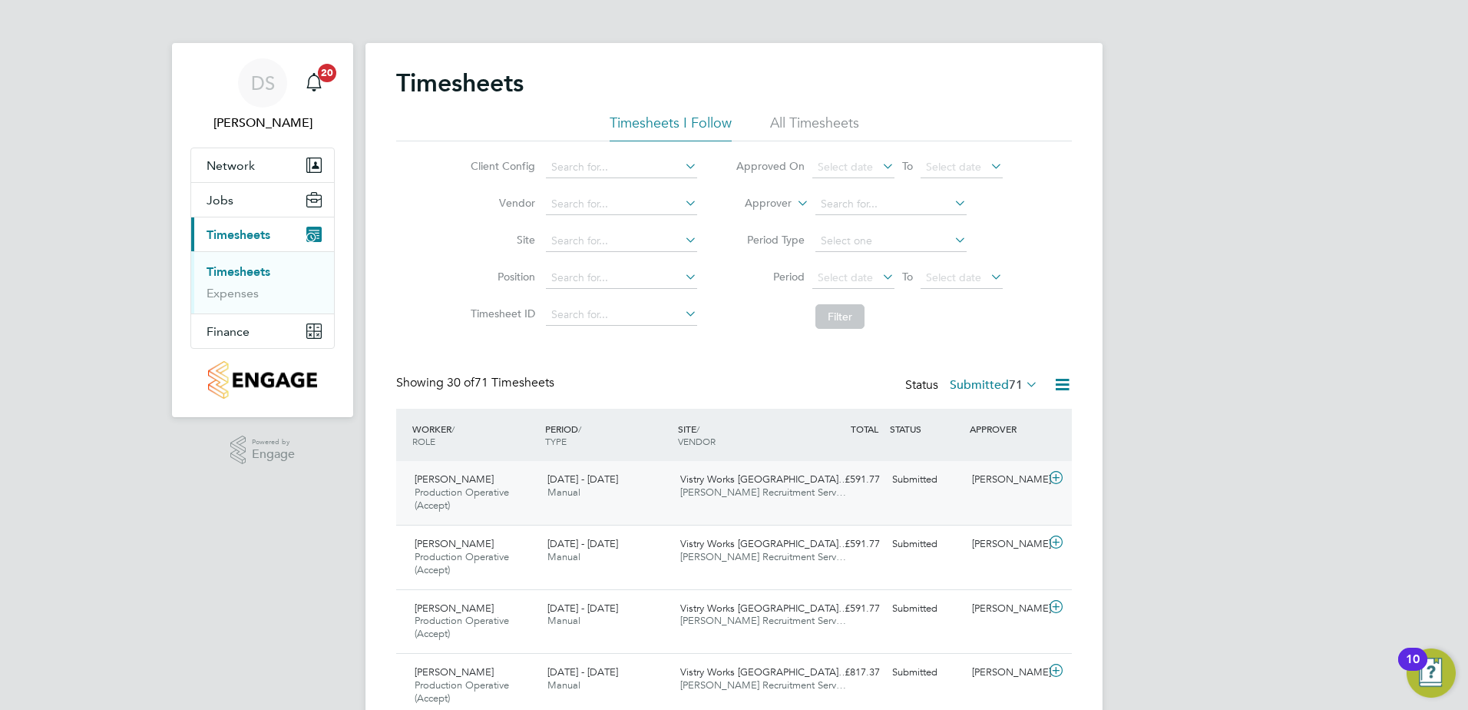
click at [1058, 473] on icon at bounding box center [1056, 478] width 19 height 12
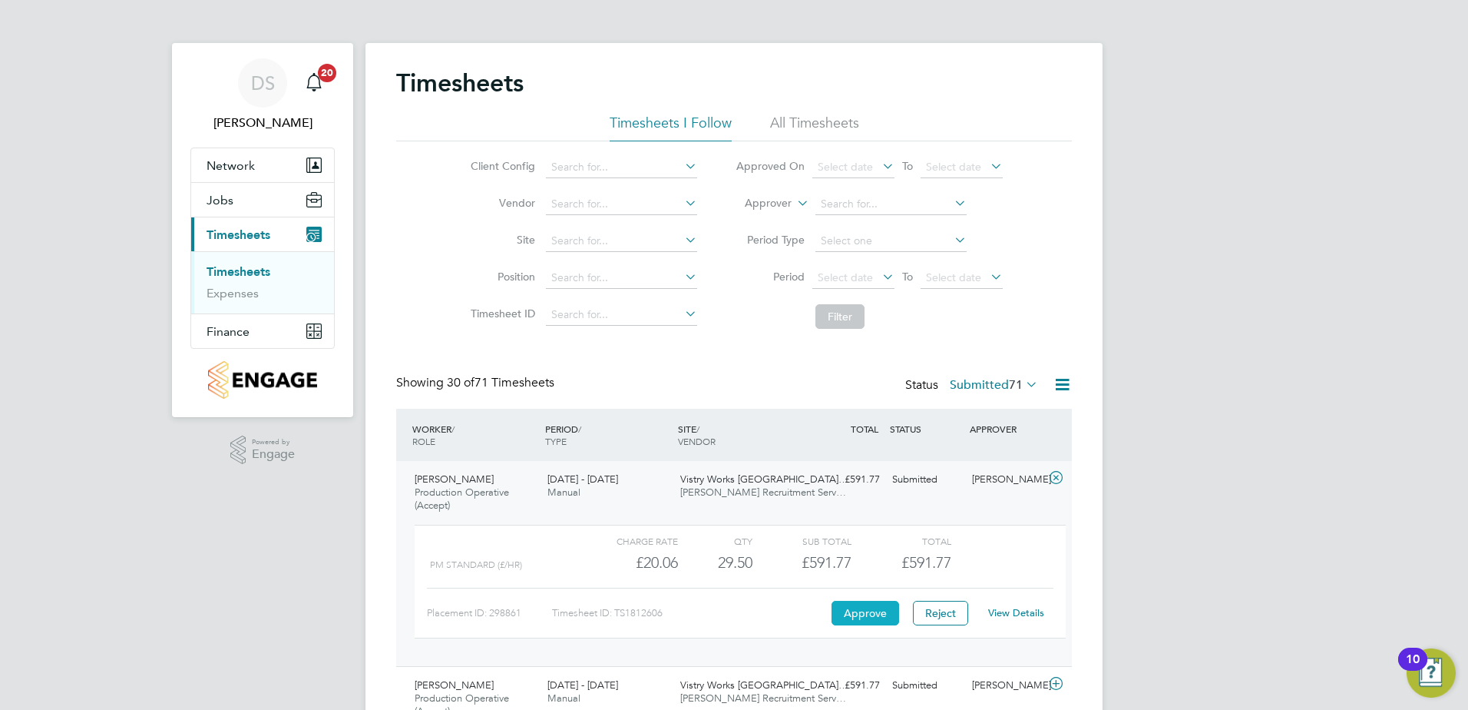
click at [858, 617] on button "Approve" at bounding box center [866, 613] width 68 height 25
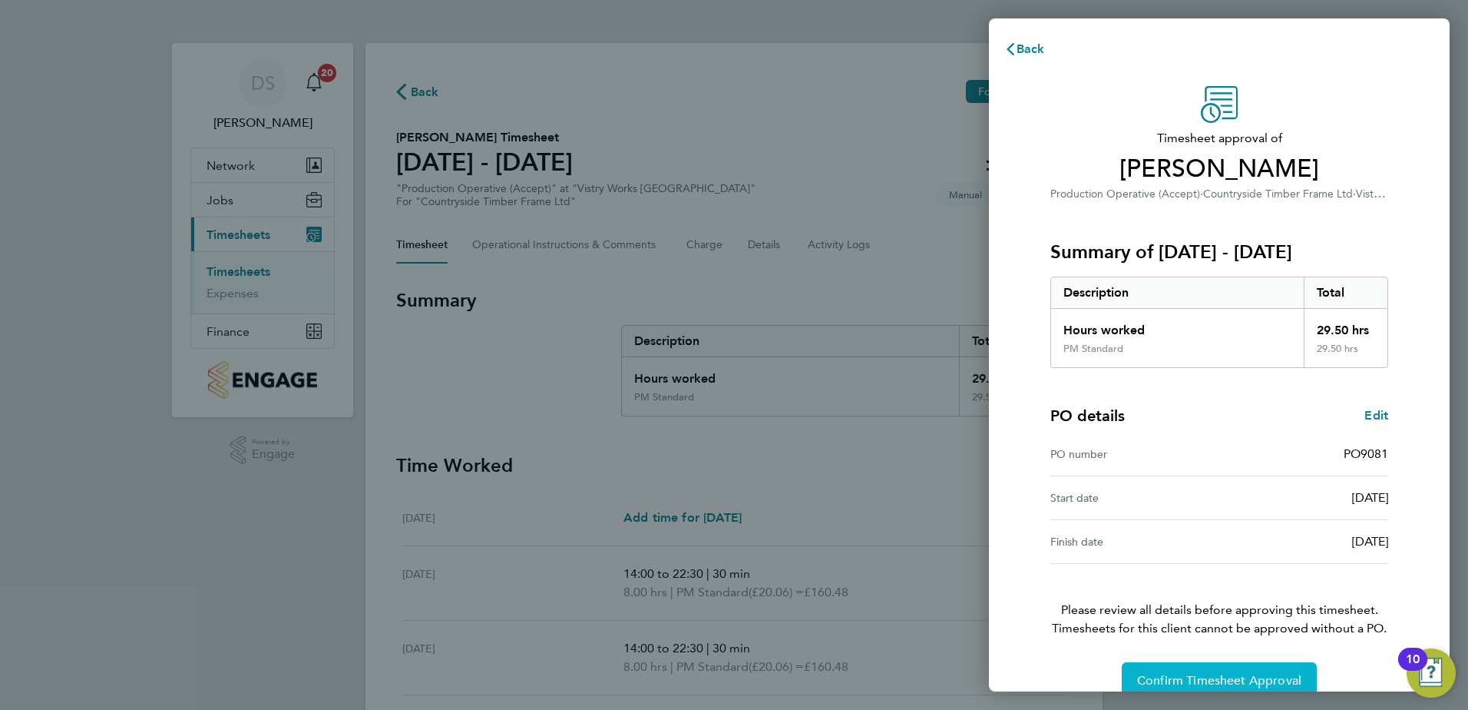
click at [1239, 680] on span "Confirm Timesheet Approval" at bounding box center [1219, 680] width 164 height 15
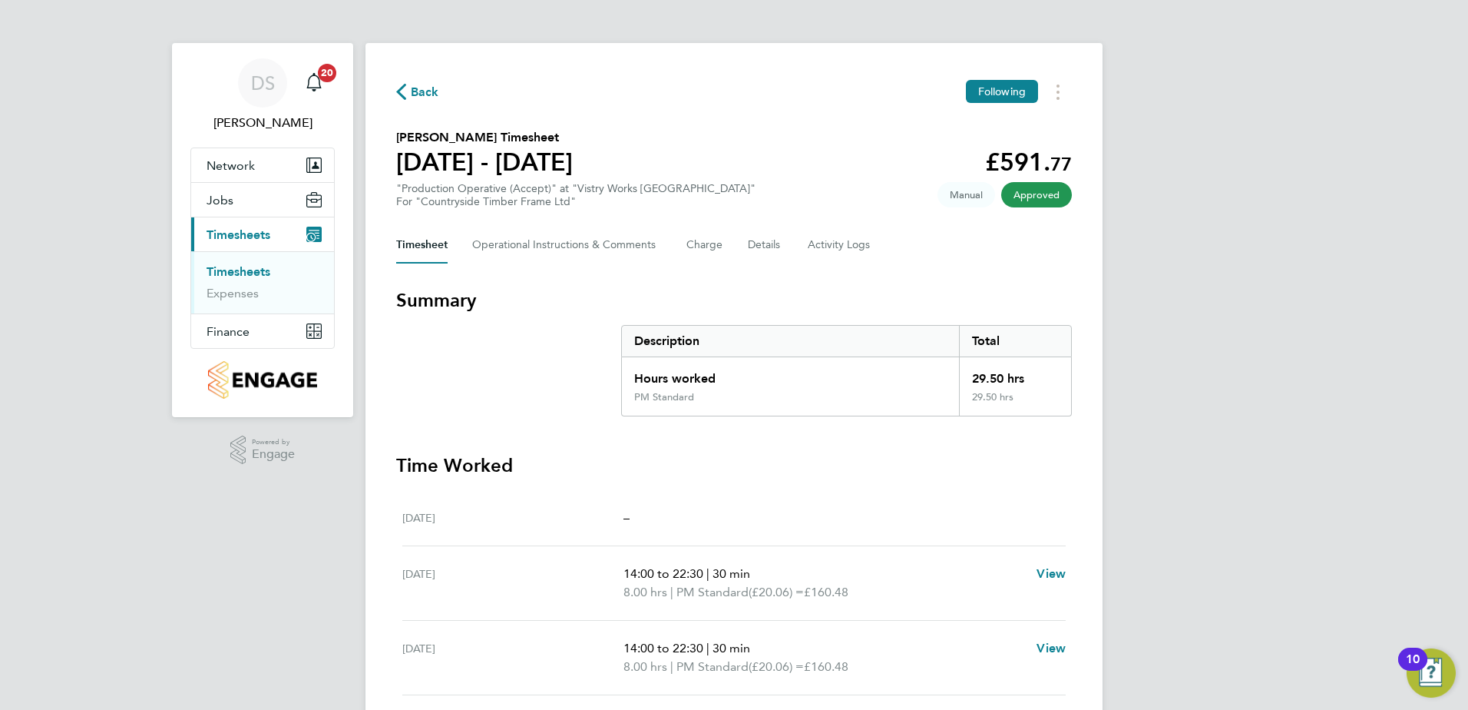
click at [420, 91] on span "Back" at bounding box center [425, 92] width 28 height 18
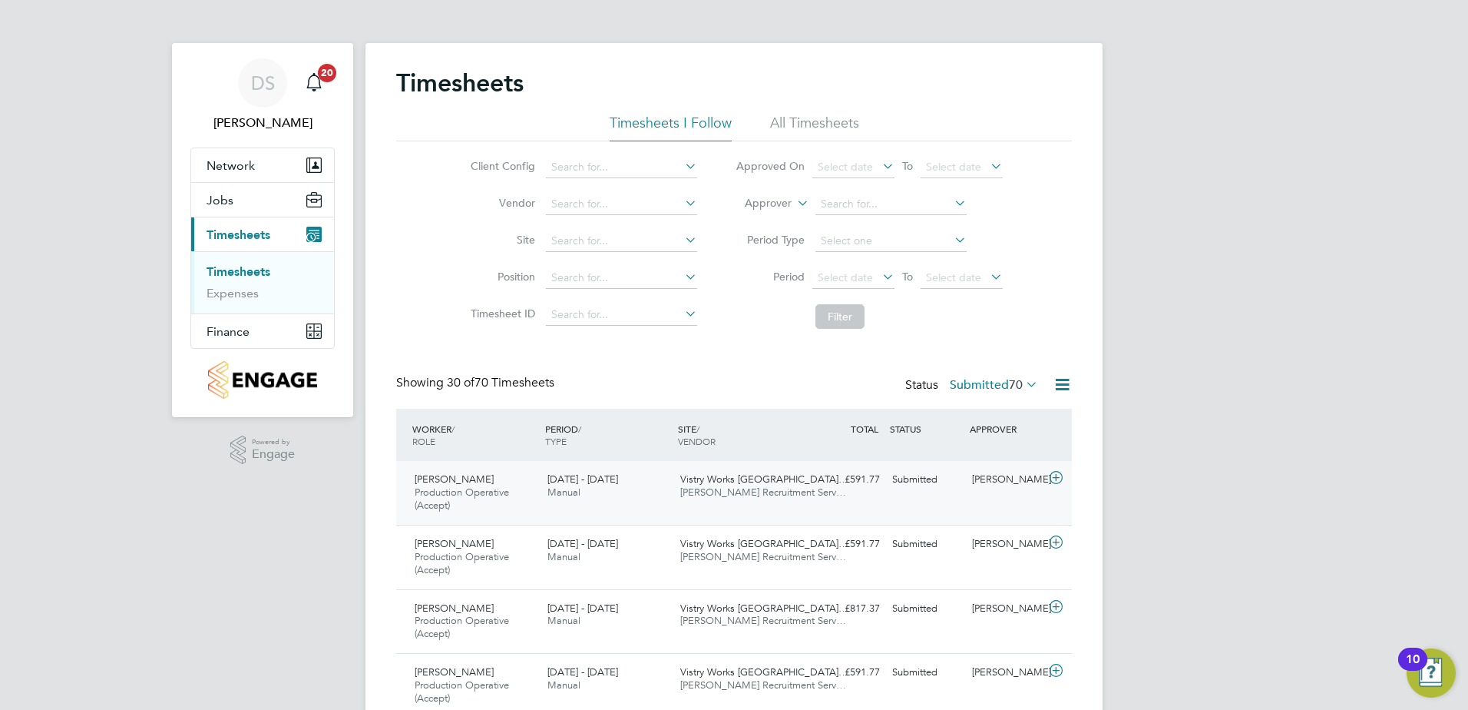
click at [1058, 479] on icon at bounding box center [1056, 478] width 19 height 12
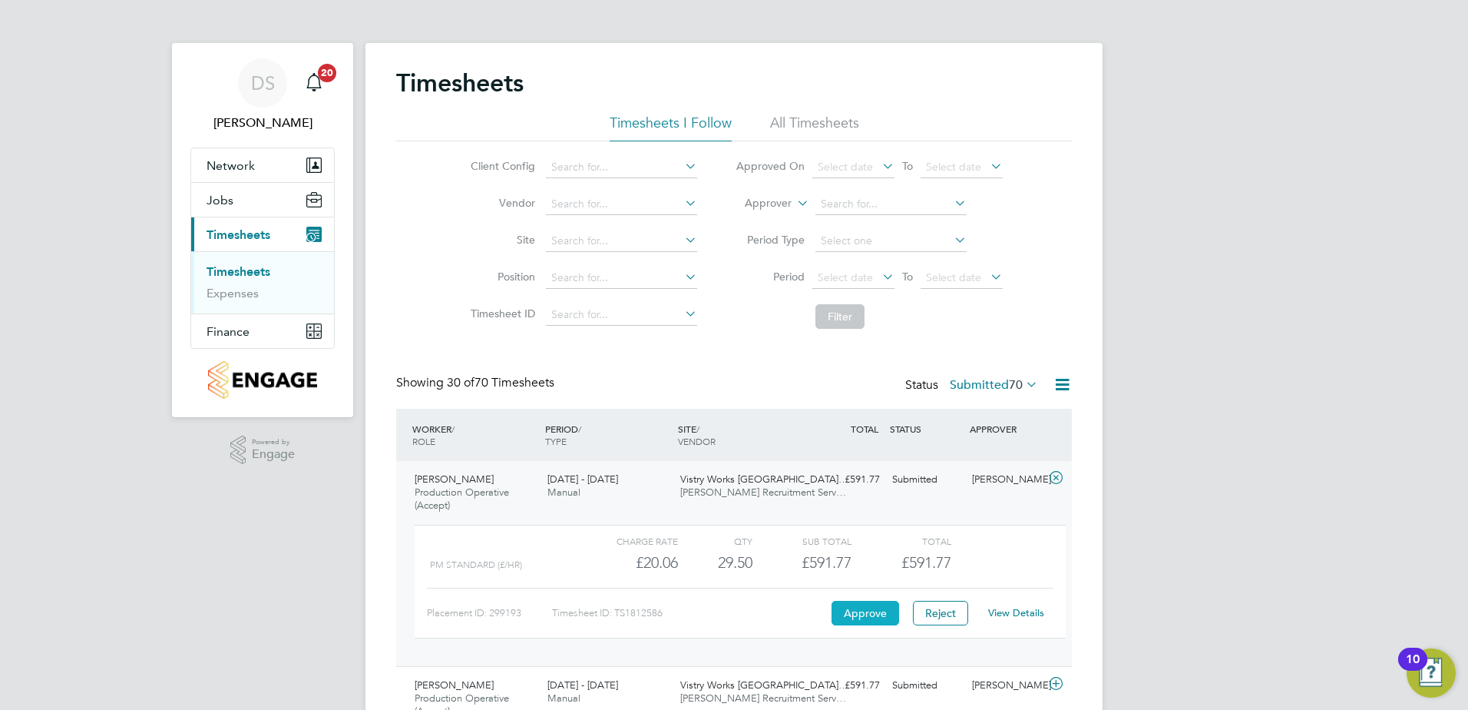
click at [870, 614] on button "Approve" at bounding box center [866, 613] width 68 height 25
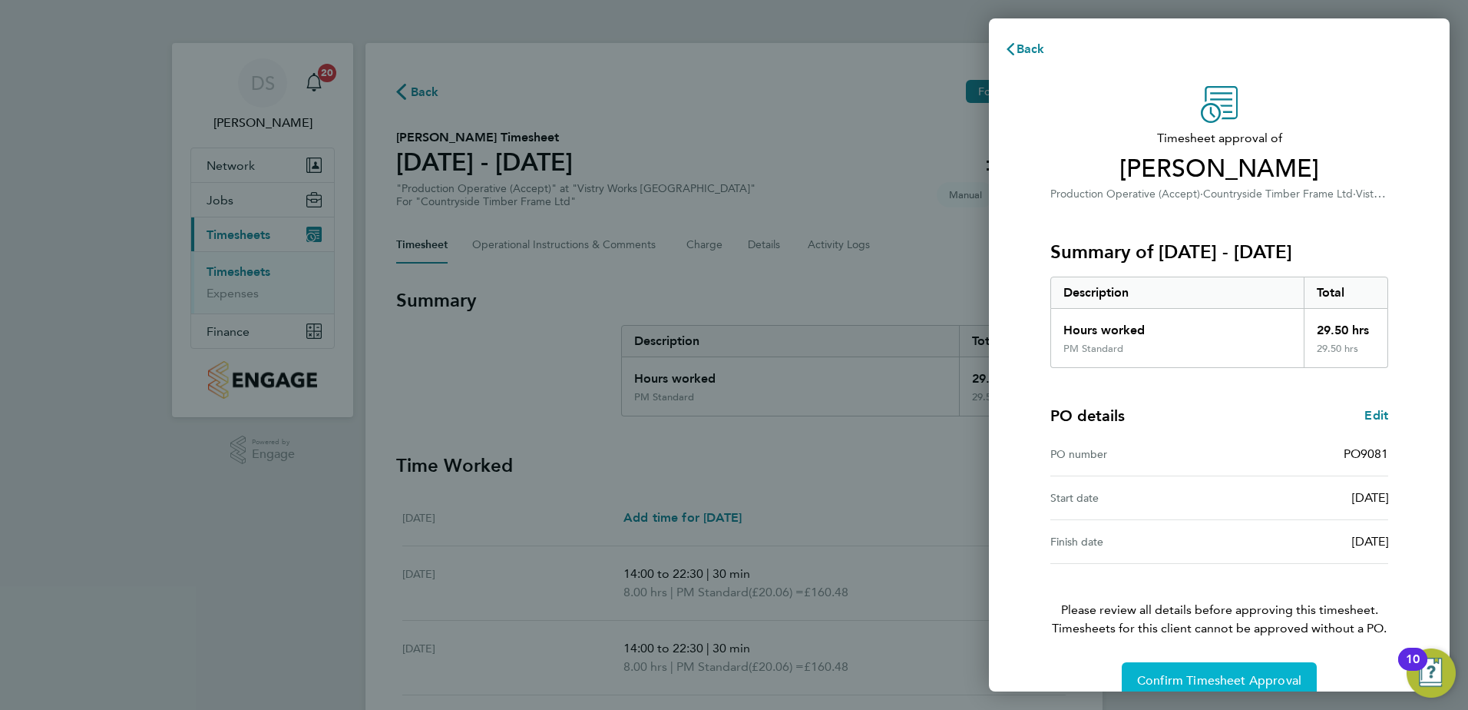
click at [1183, 680] on span "Confirm Timesheet Approval" at bounding box center [1219, 680] width 164 height 15
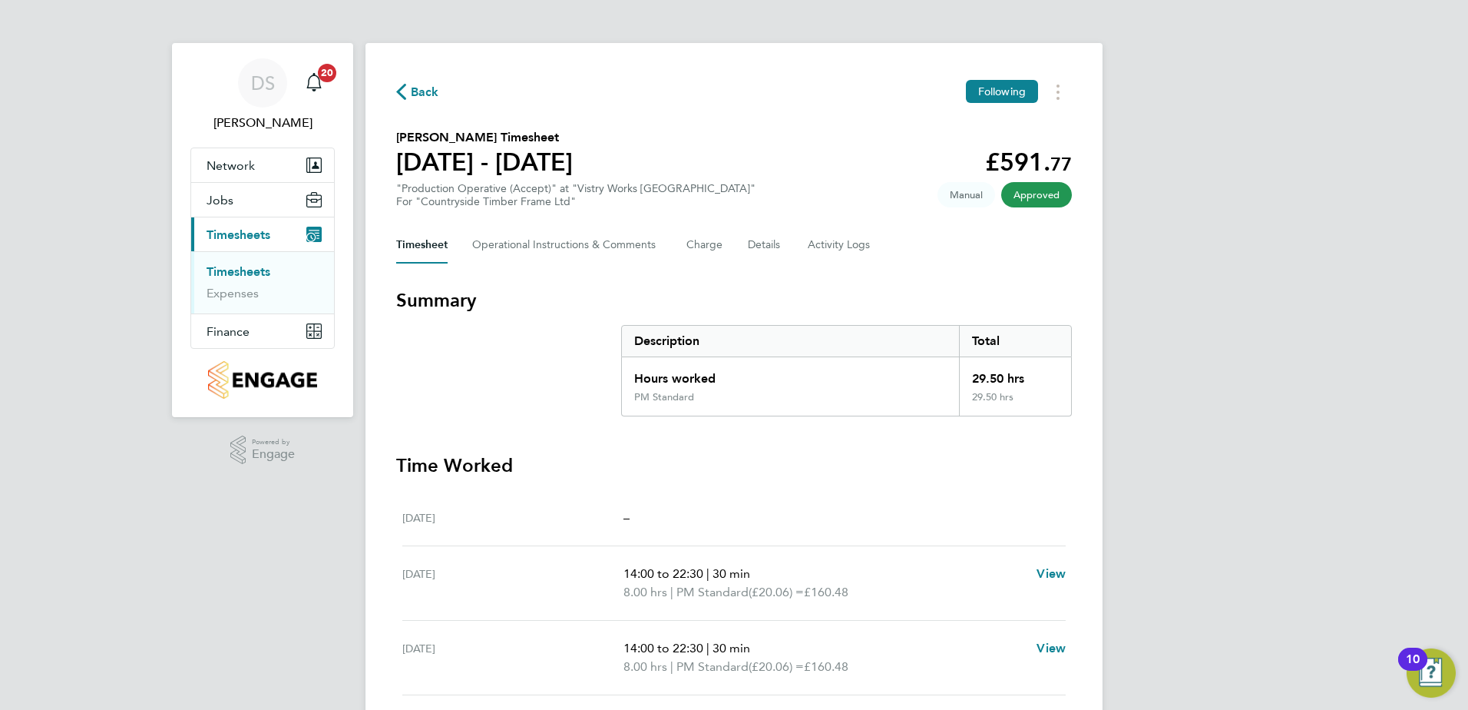
click at [410, 92] on span "Back" at bounding box center [417, 91] width 43 height 15
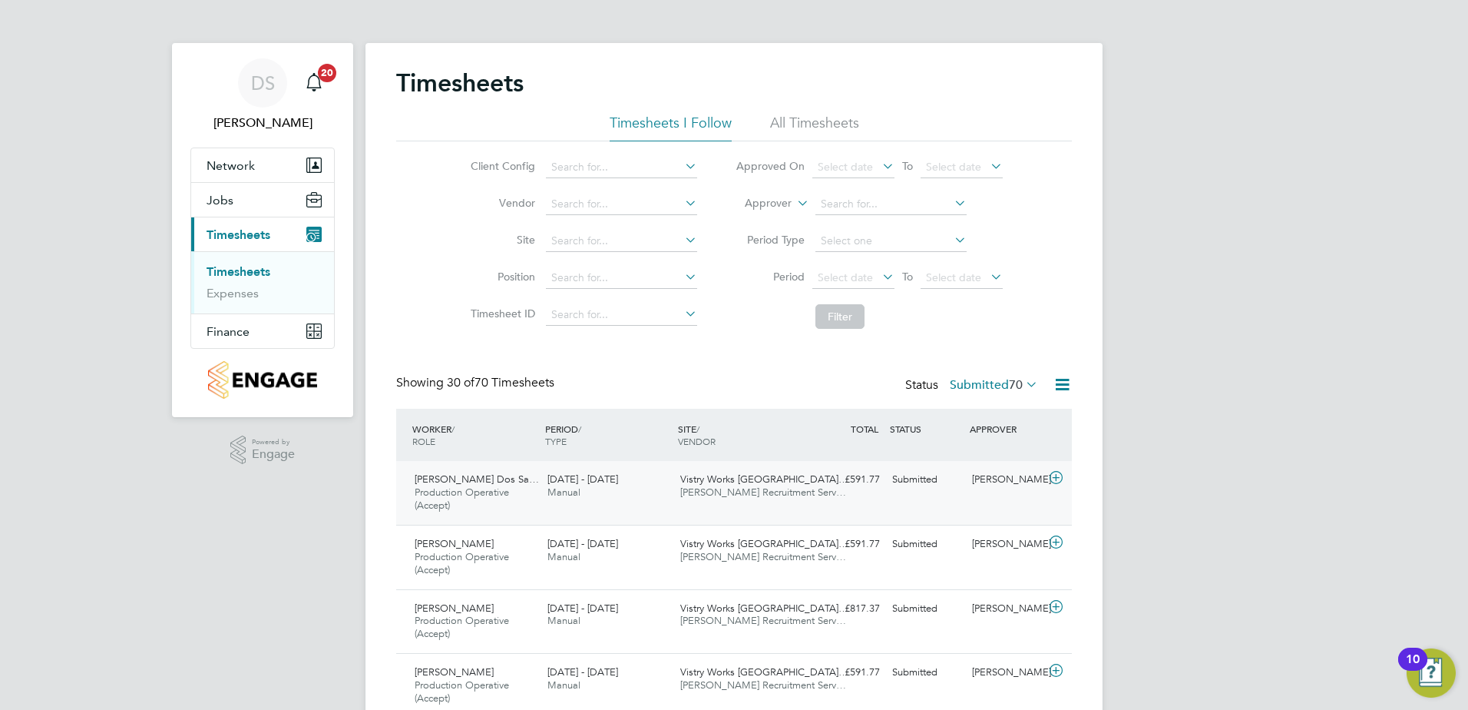
click at [1055, 475] on icon at bounding box center [1056, 478] width 19 height 12
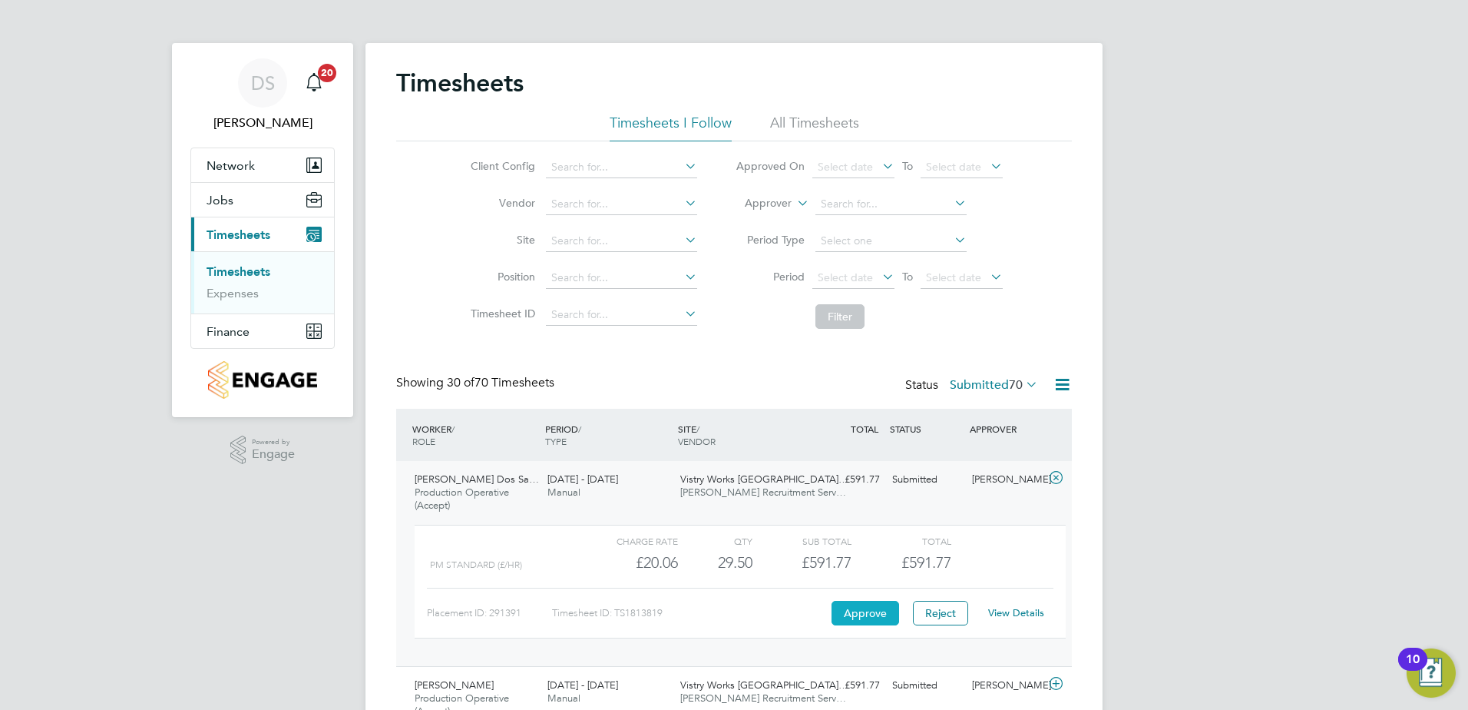
click at [853, 616] on button "Approve" at bounding box center [866, 613] width 68 height 25
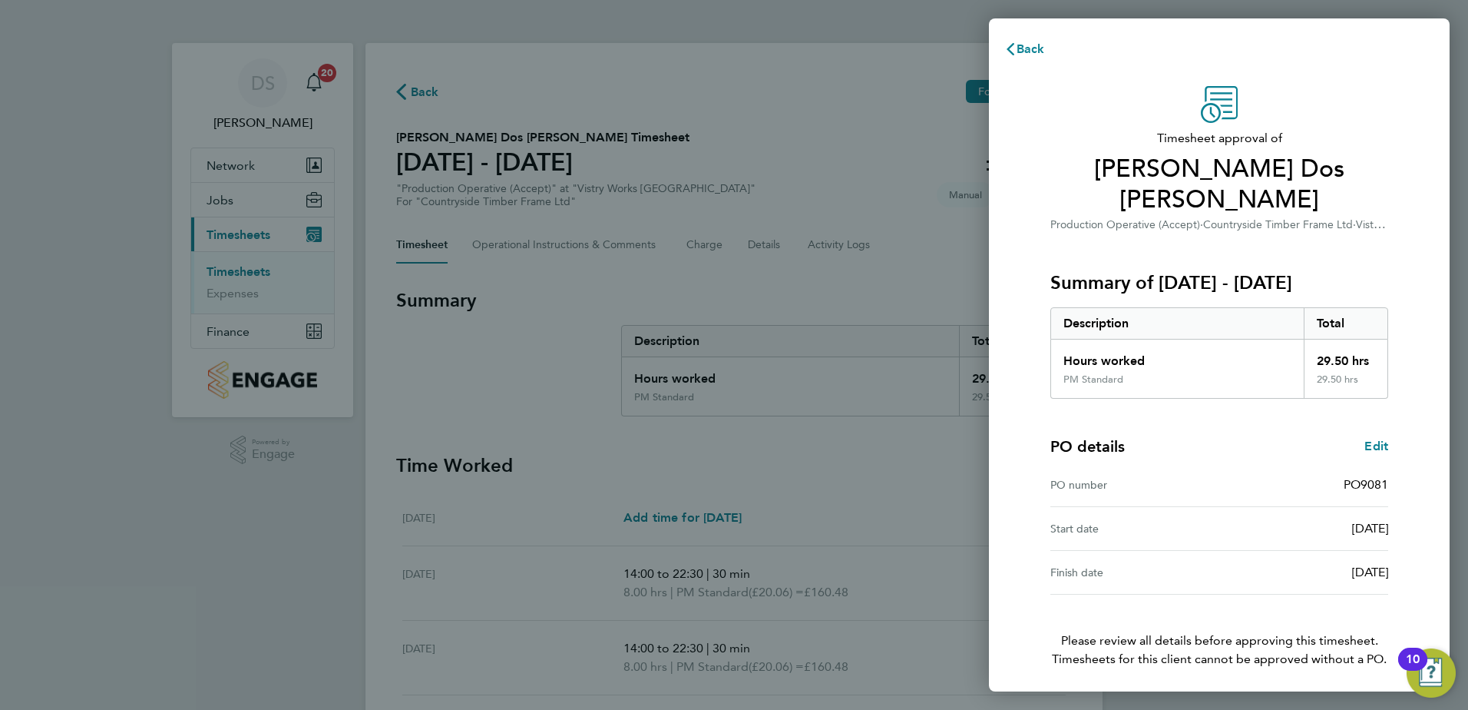
click at [1252, 703] on span "Confirm Timesheet Approval" at bounding box center [1219, 710] width 164 height 15
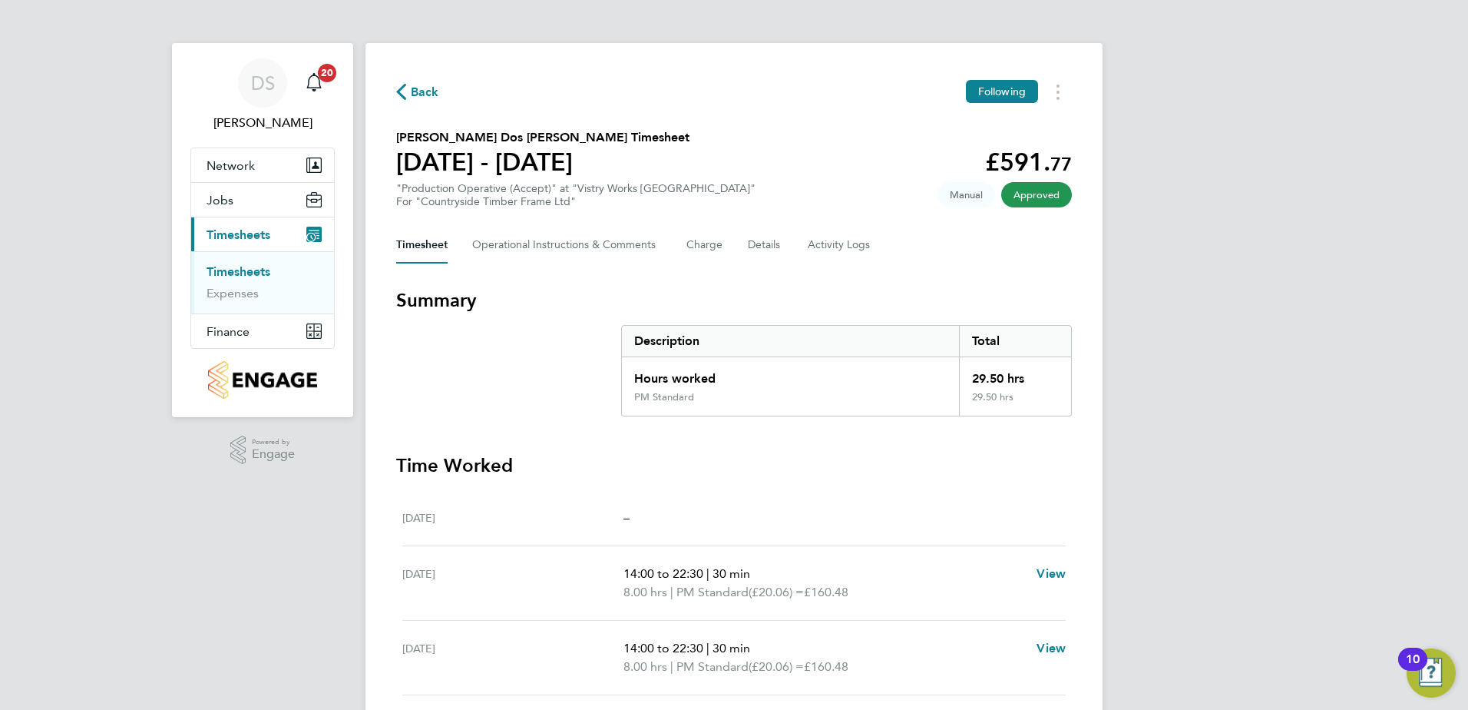
click at [403, 89] on icon "button" at bounding box center [401, 92] width 10 height 16
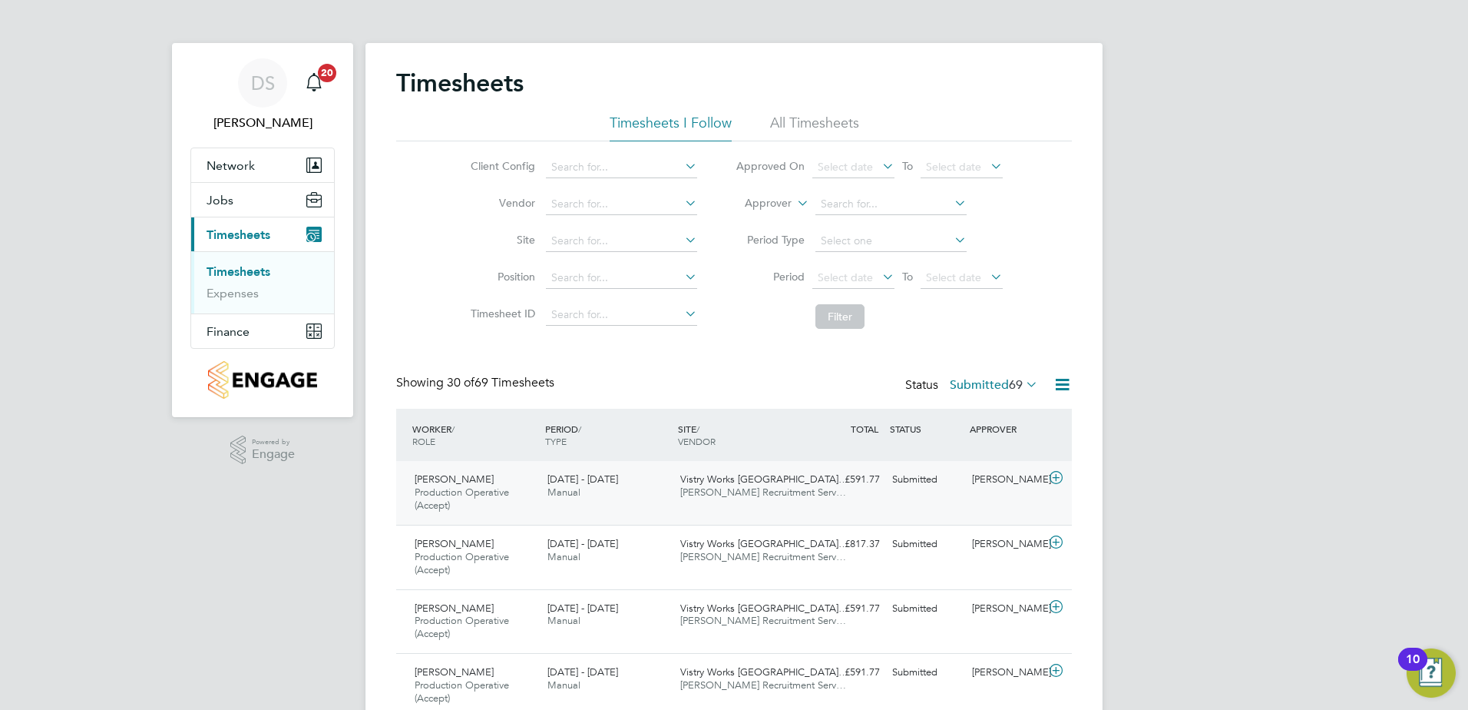
click at [1054, 472] on icon at bounding box center [1056, 478] width 19 height 12
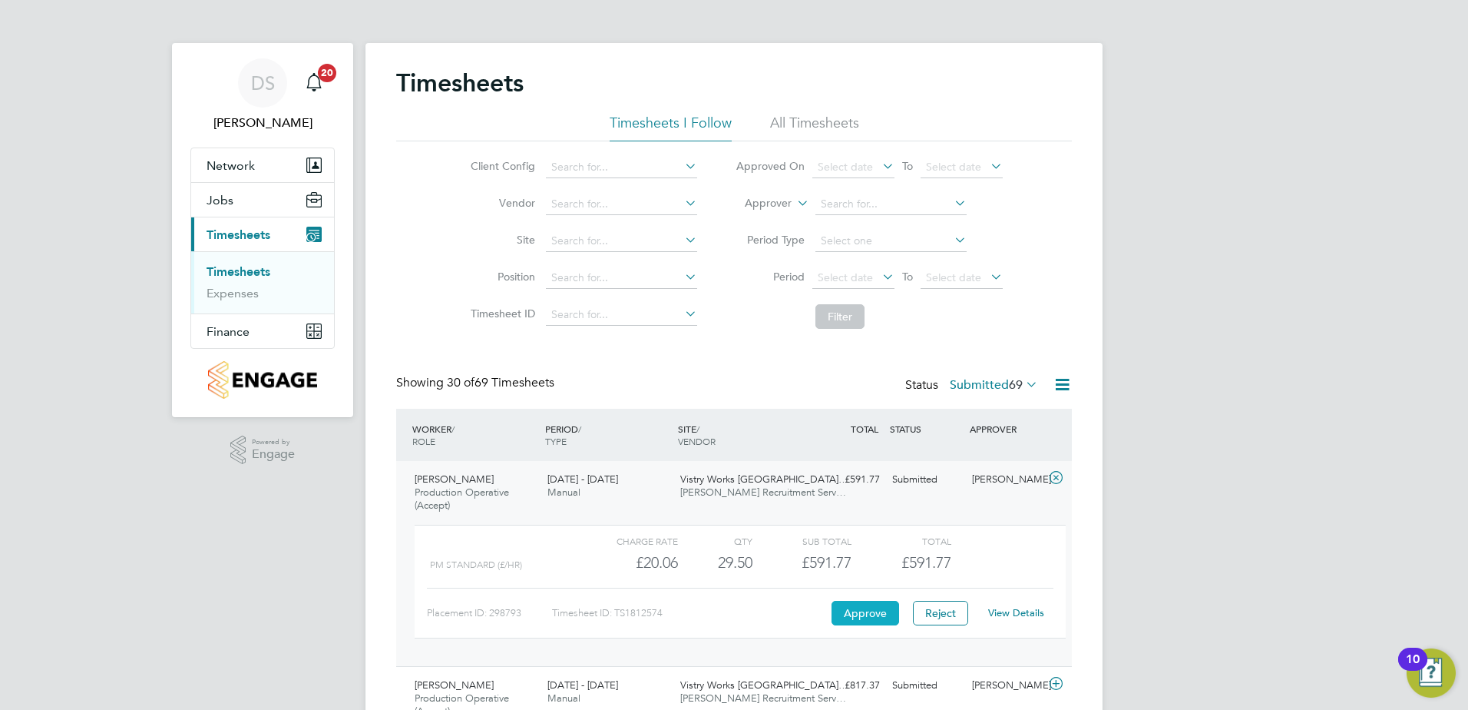
click at [872, 611] on button "Approve" at bounding box center [866, 613] width 68 height 25
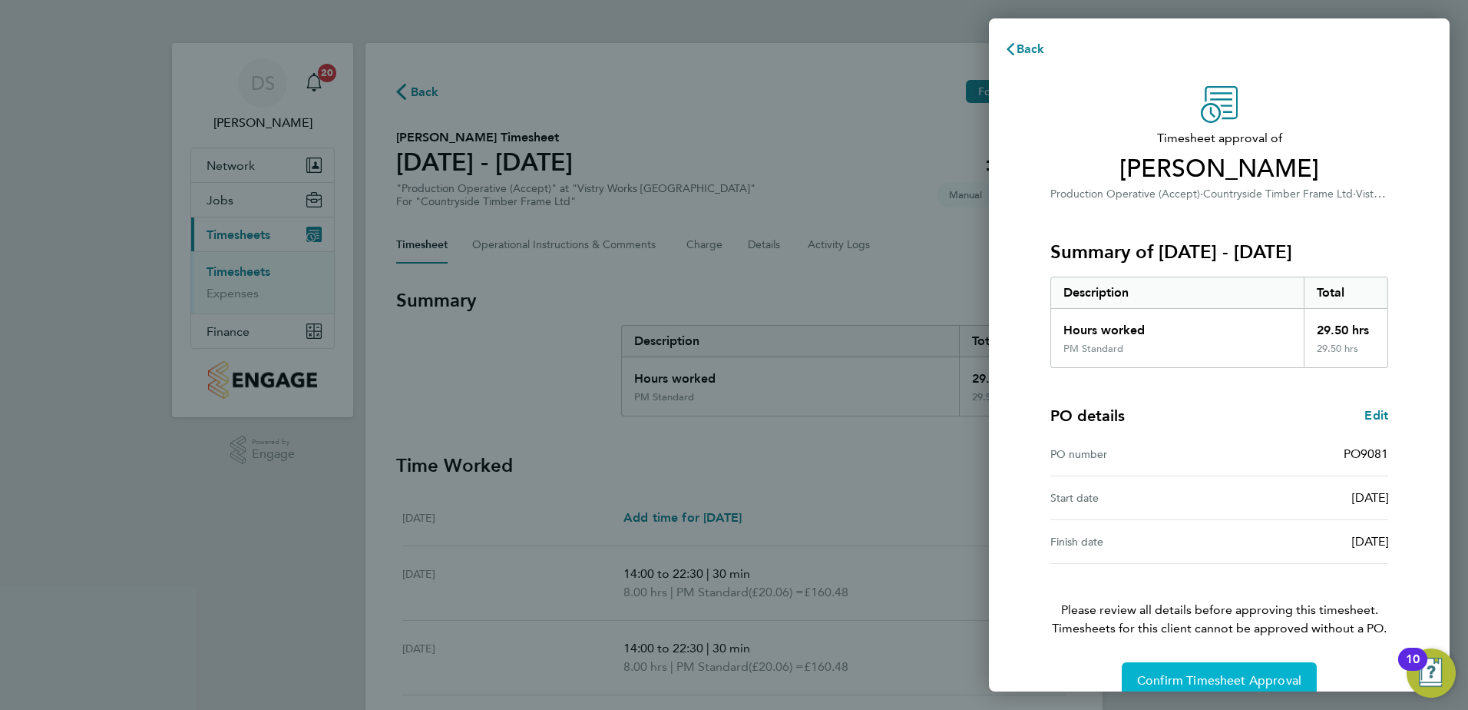
click at [1226, 676] on span "Confirm Timesheet Approval" at bounding box center [1219, 680] width 164 height 15
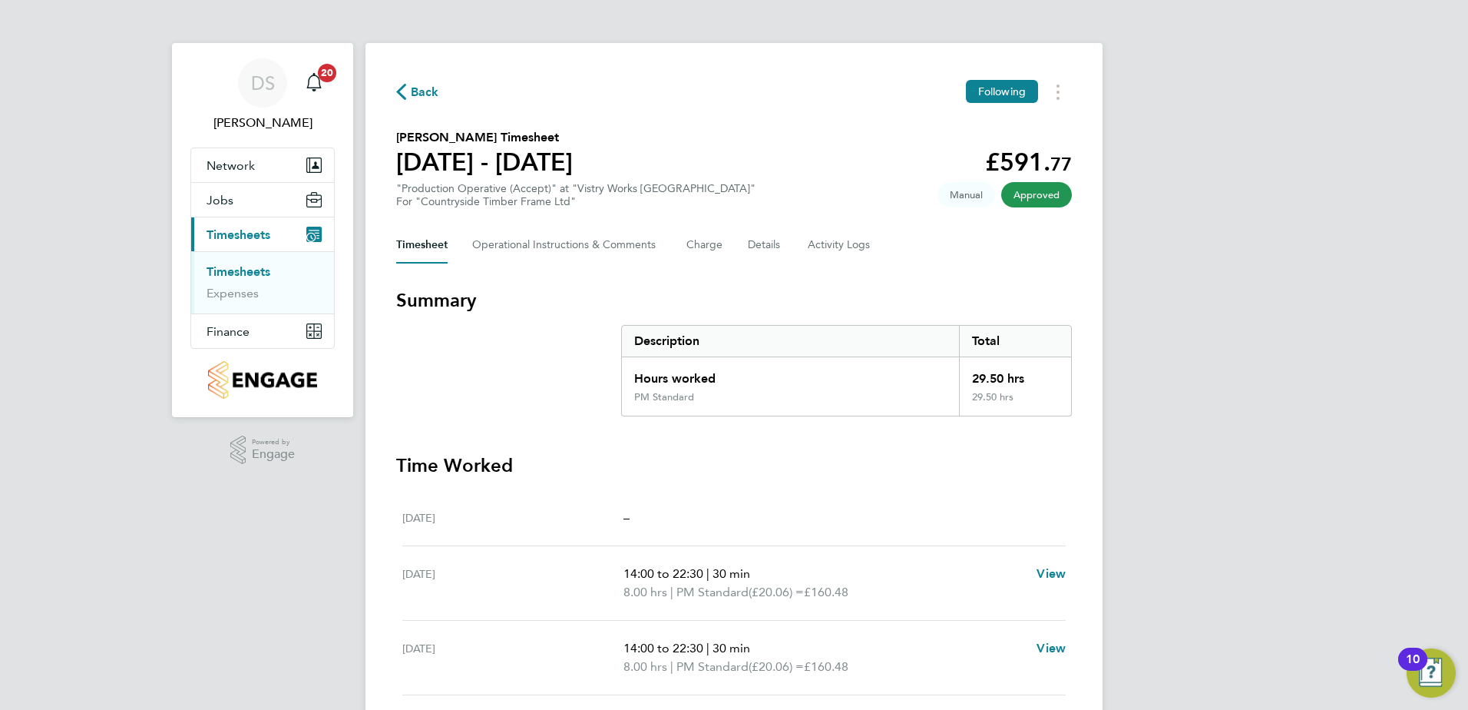
click at [422, 88] on span "Back" at bounding box center [425, 92] width 28 height 18
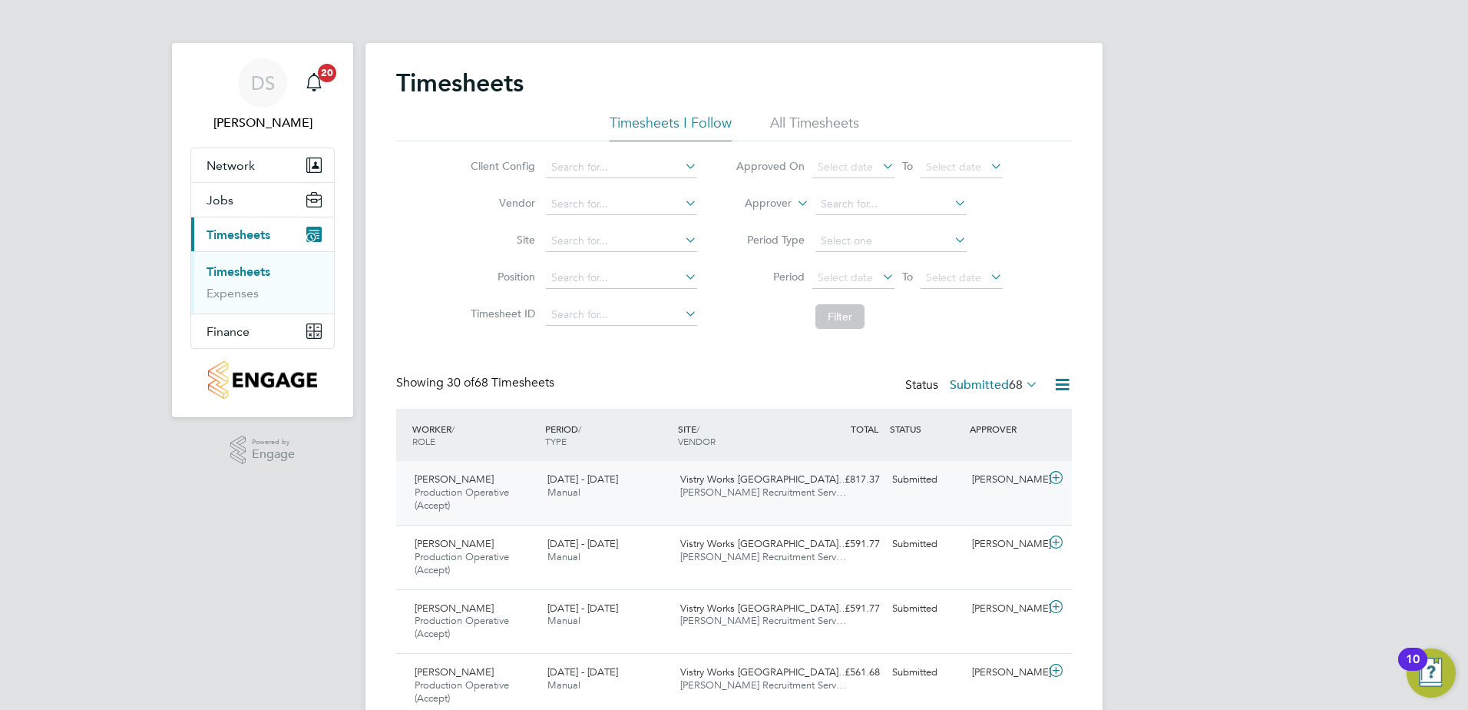
click at [1050, 478] on icon at bounding box center [1056, 478] width 19 height 12
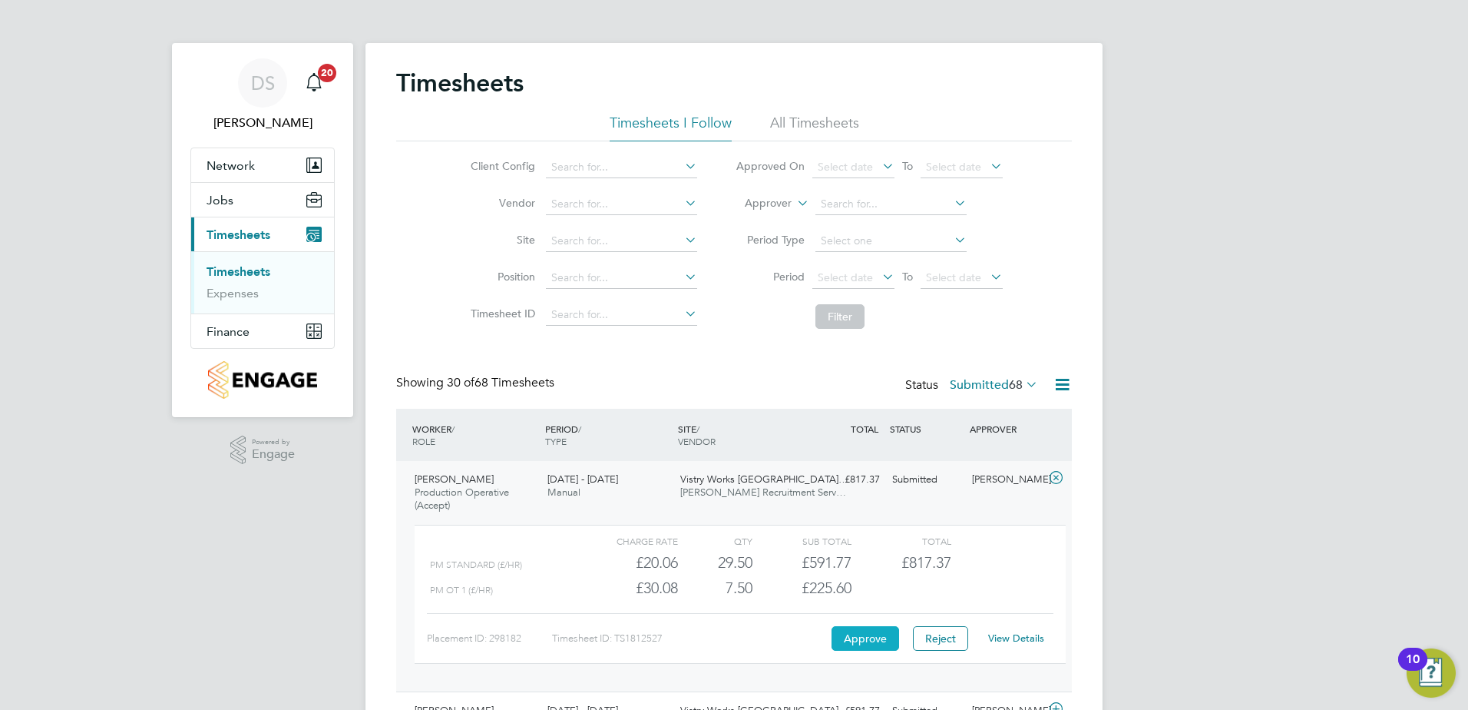
click at [885, 634] on button "Approve" at bounding box center [866, 638] width 68 height 25
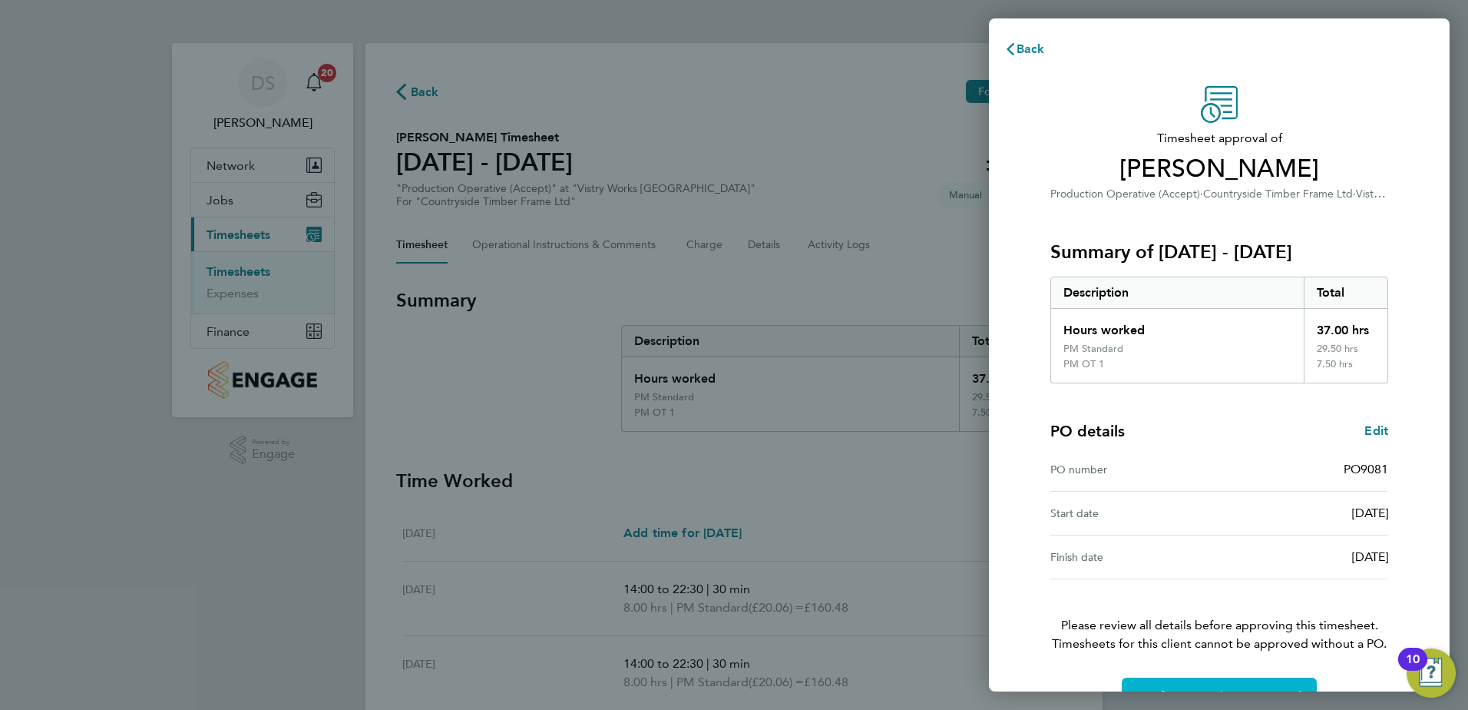
click at [1255, 689] on span "Confirm Timesheet Approval" at bounding box center [1219, 695] width 164 height 15
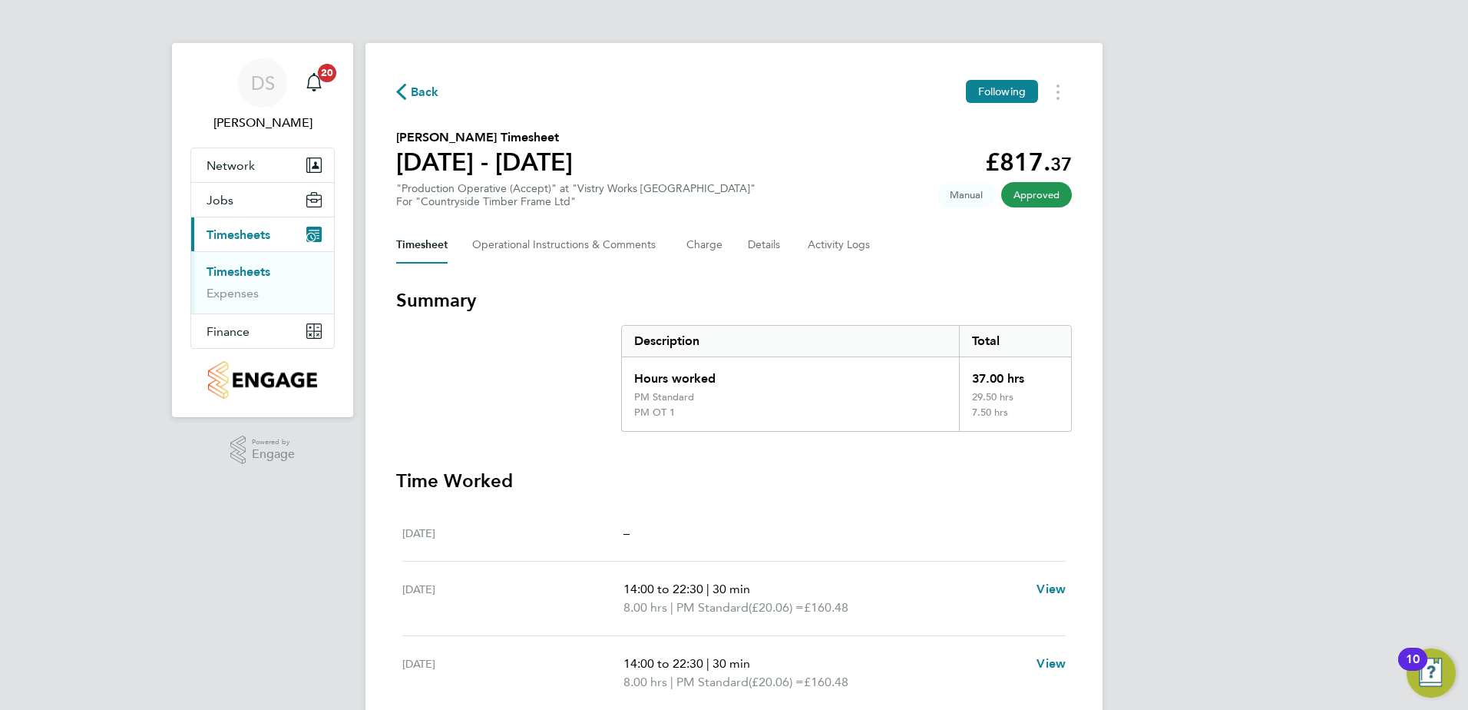
click at [403, 94] on icon "button" at bounding box center [401, 92] width 10 height 16
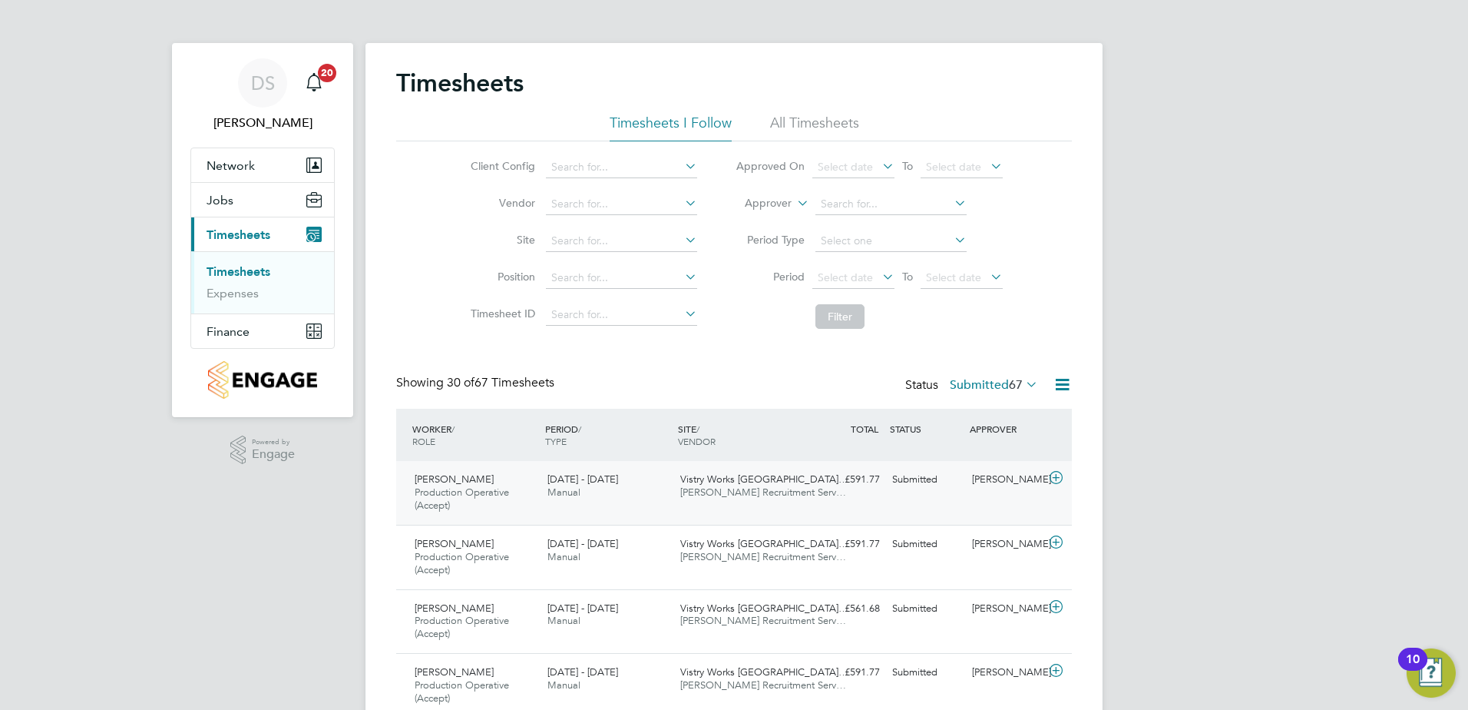
click at [1057, 475] on icon at bounding box center [1056, 478] width 19 height 12
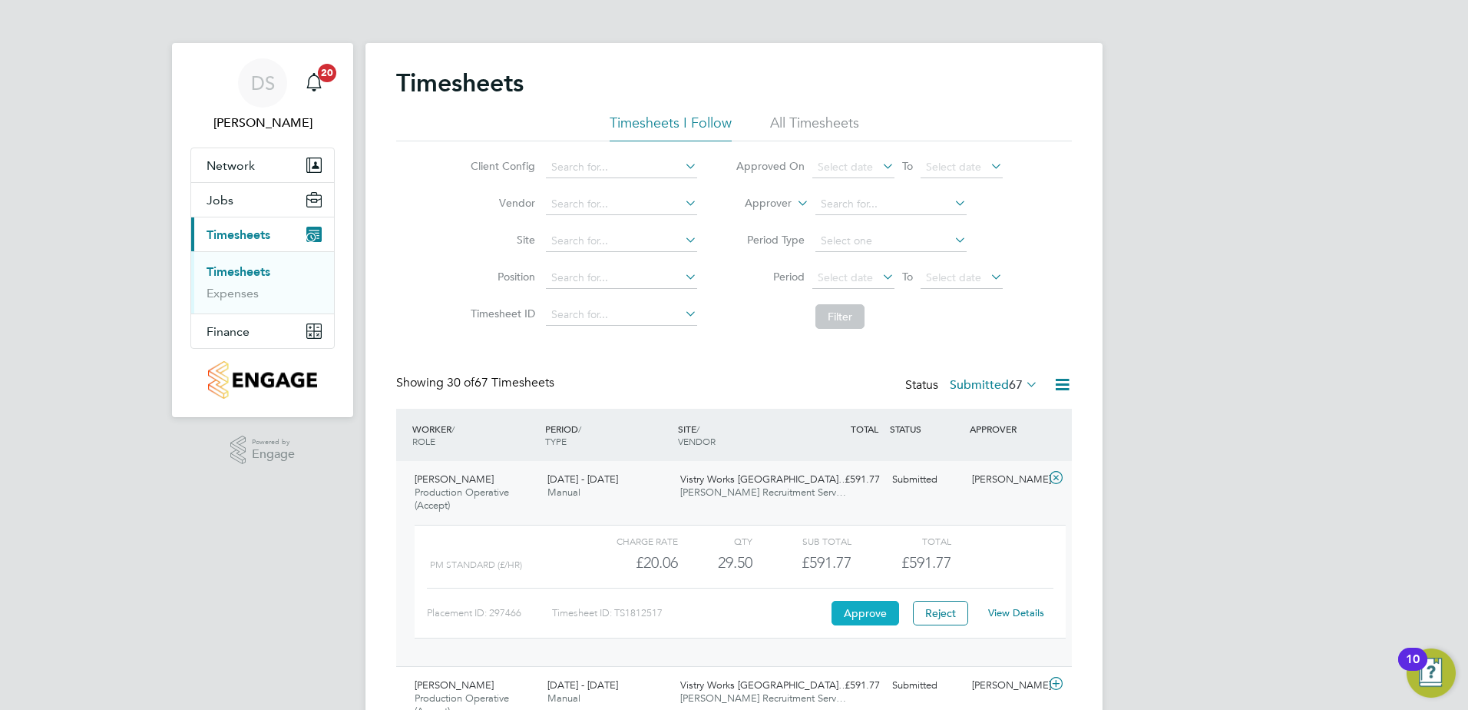
click at [884, 611] on button "Approve" at bounding box center [866, 613] width 68 height 25
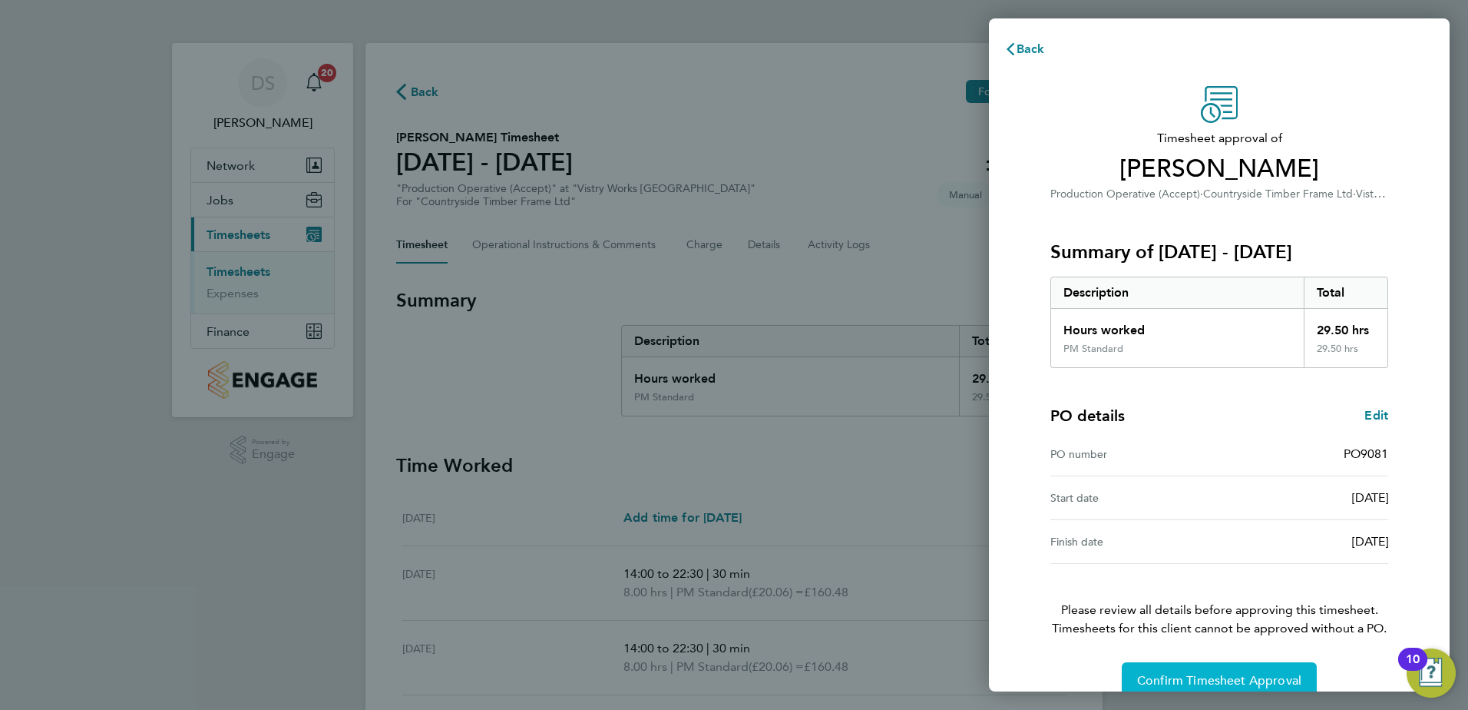
click at [1201, 678] on span "Confirm Timesheet Approval" at bounding box center [1219, 680] width 164 height 15
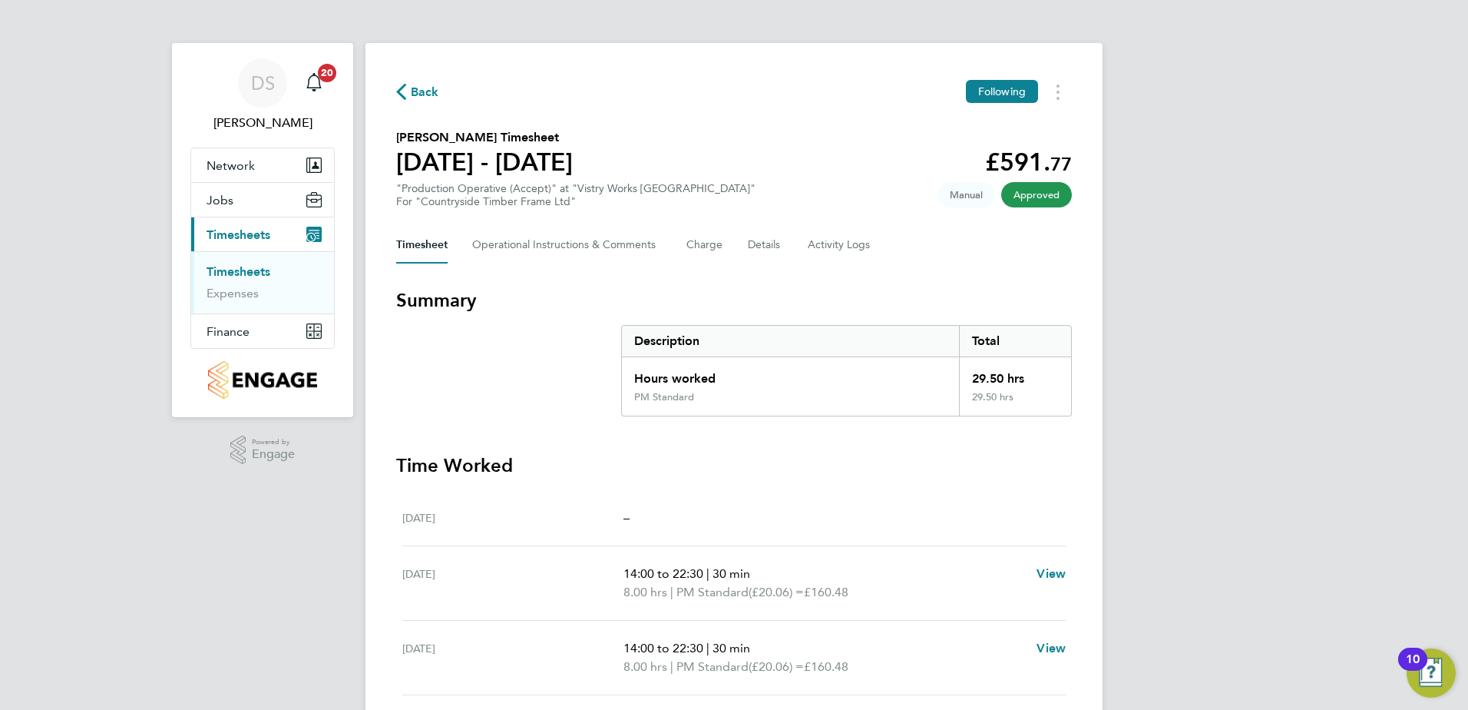
click at [424, 93] on span "Back" at bounding box center [425, 92] width 28 height 18
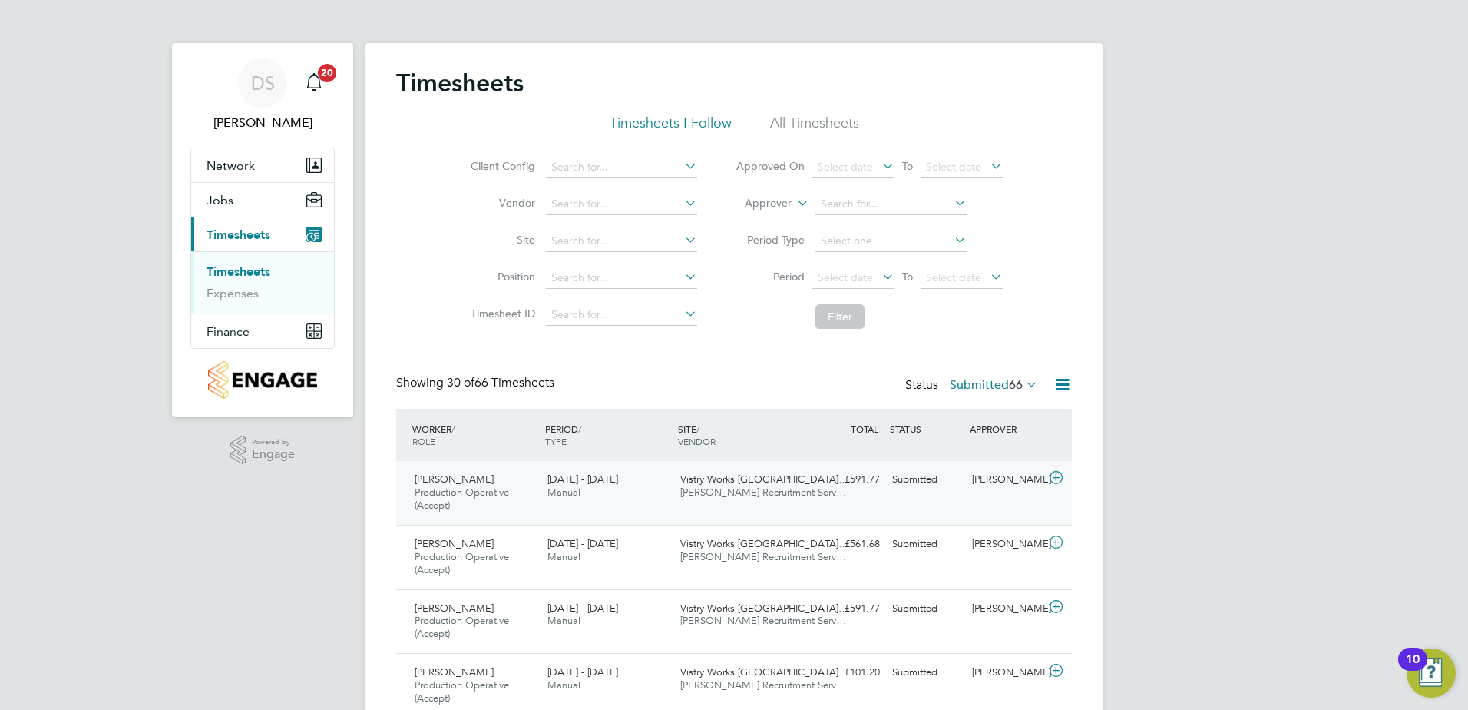
click at [1054, 475] on icon at bounding box center [1056, 478] width 19 height 12
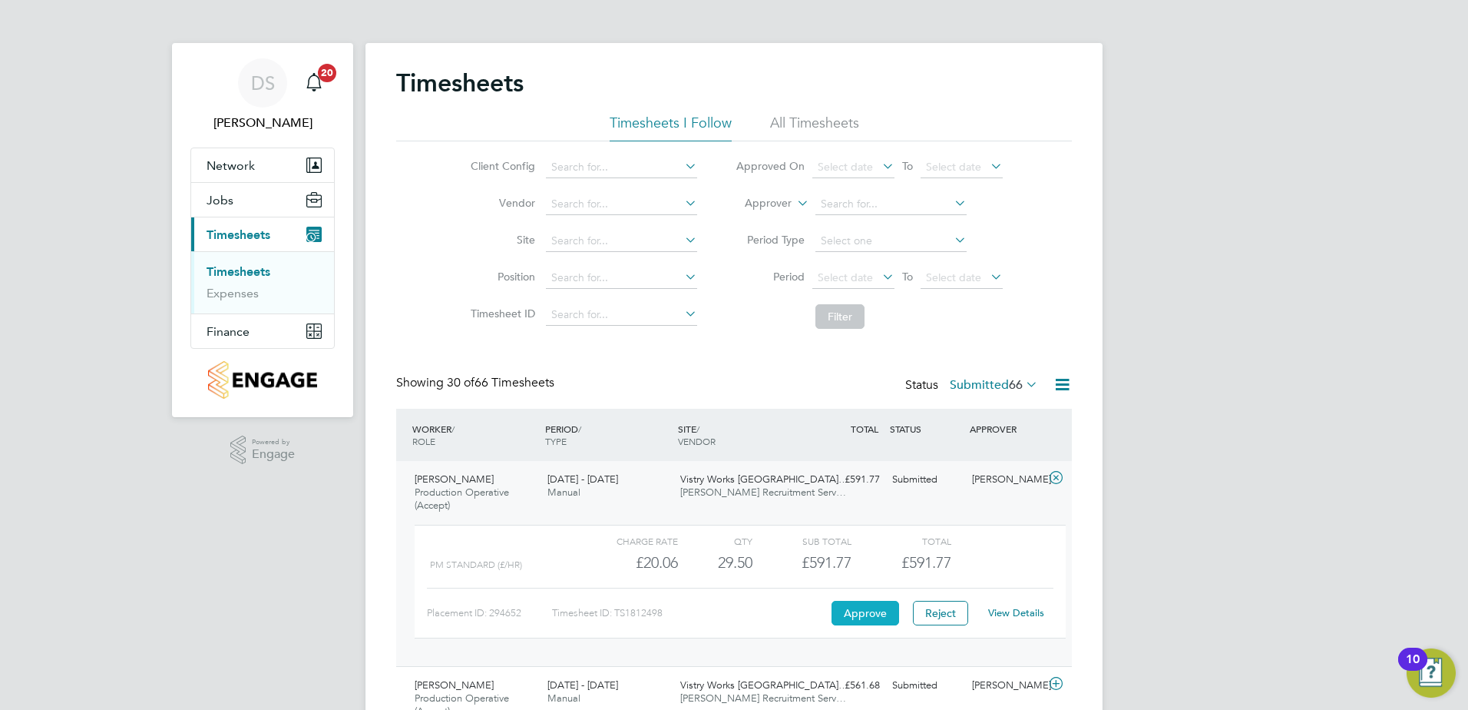
click at [872, 615] on button "Approve" at bounding box center [866, 613] width 68 height 25
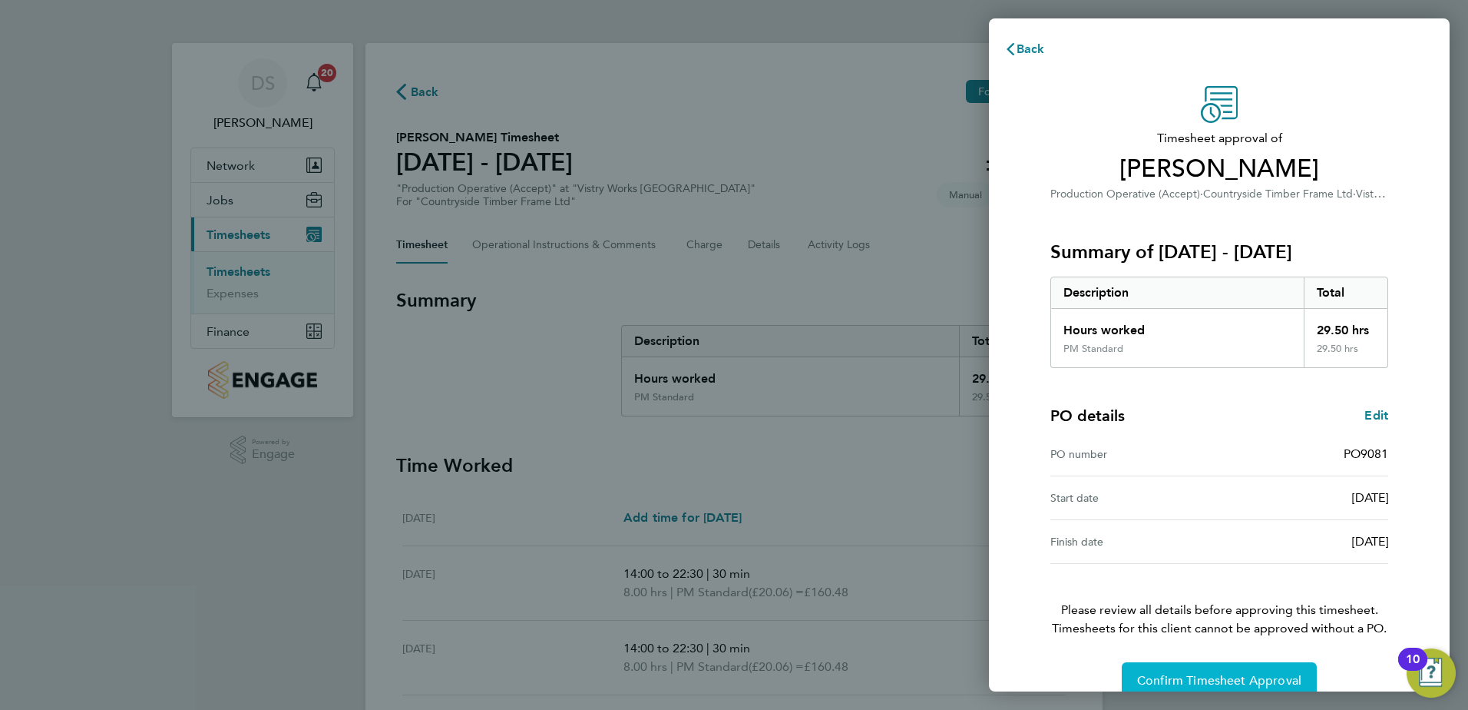
click at [1235, 682] on span "Confirm Timesheet Approval" at bounding box center [1219, 680] width 164 height 15
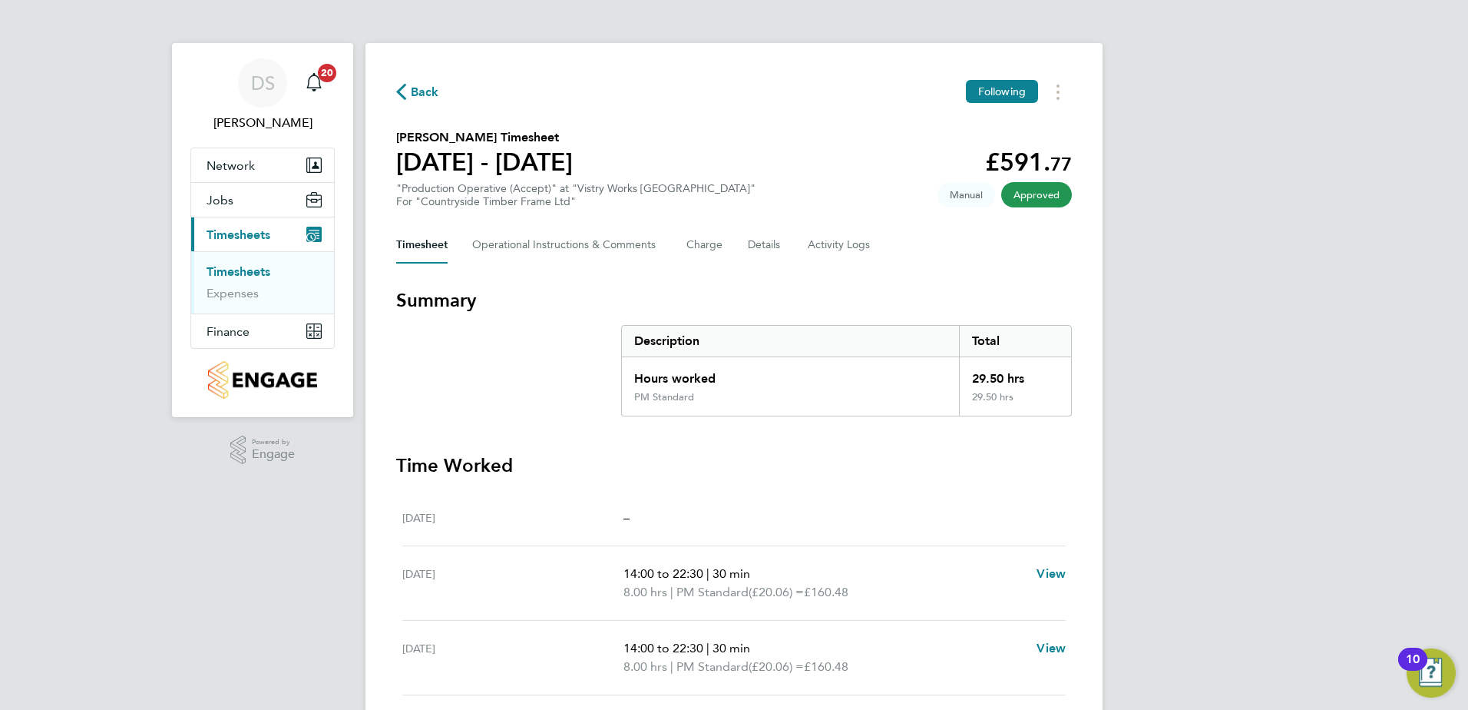
click at [406, 91] on span "Back" at bounding box center [417, 91] width 43 height 15
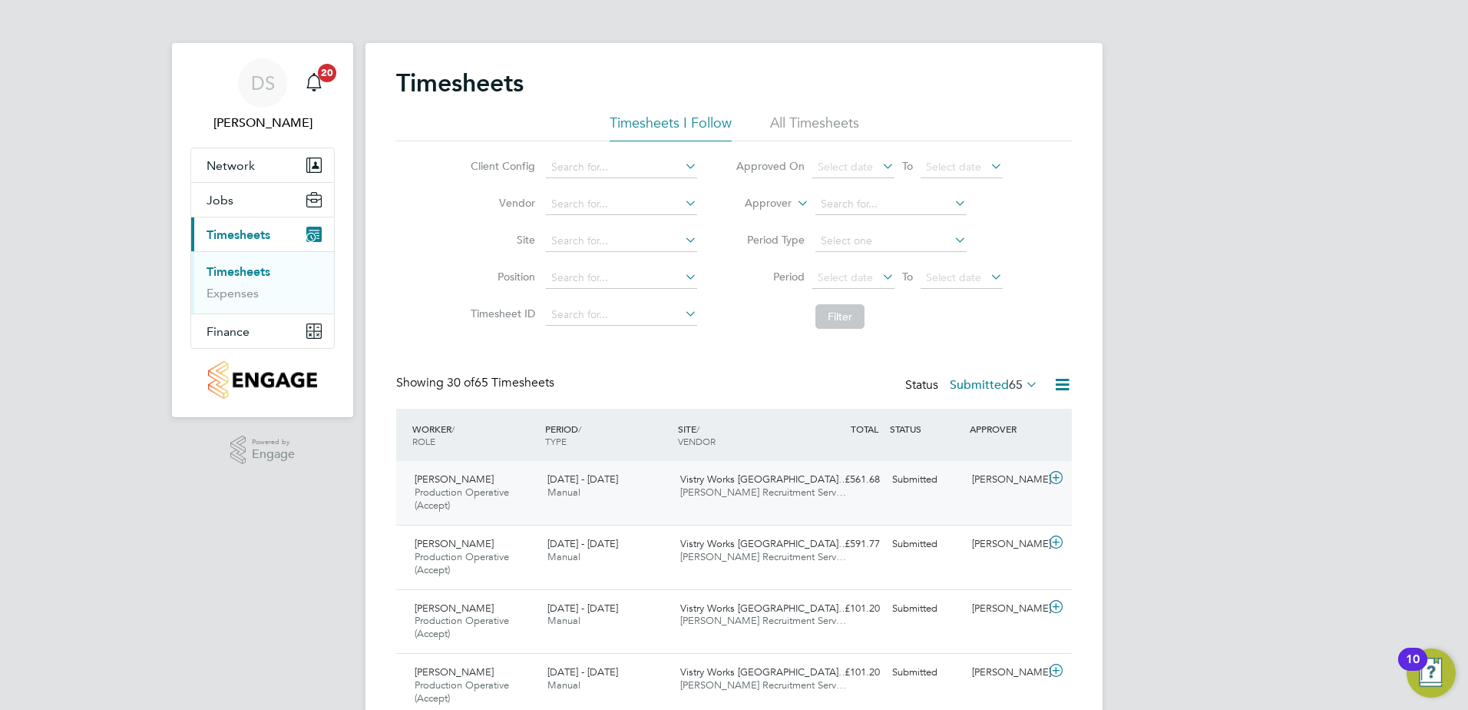
click at [1059, 473] on icon at bounding box center [1056, 478] width 19 height 12
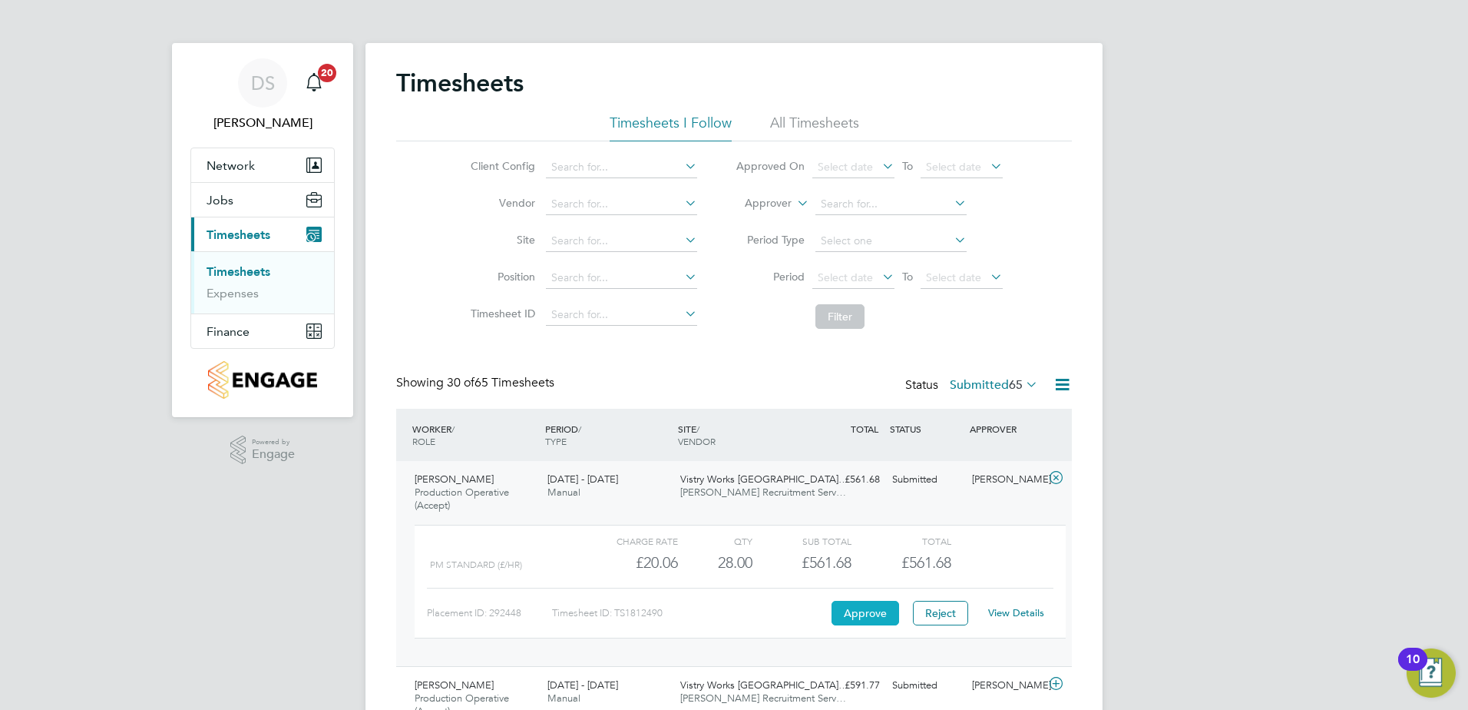
click at [874, 613] on button "Approve" at bounding box center [866, 613] width 68 height 25
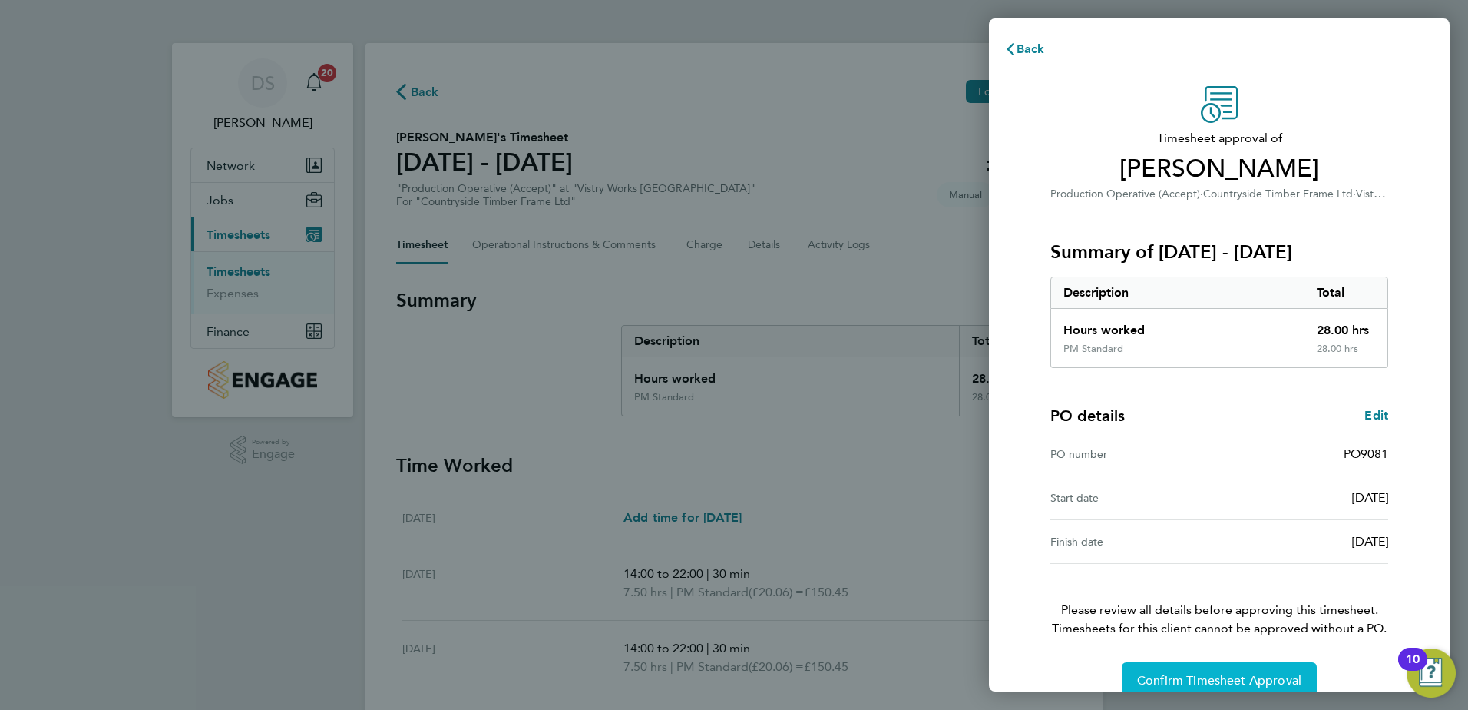
click at [1205, 677] on span "Confirm Timesheet Approval" at bounding box center [1219, 680] width 164 height 15
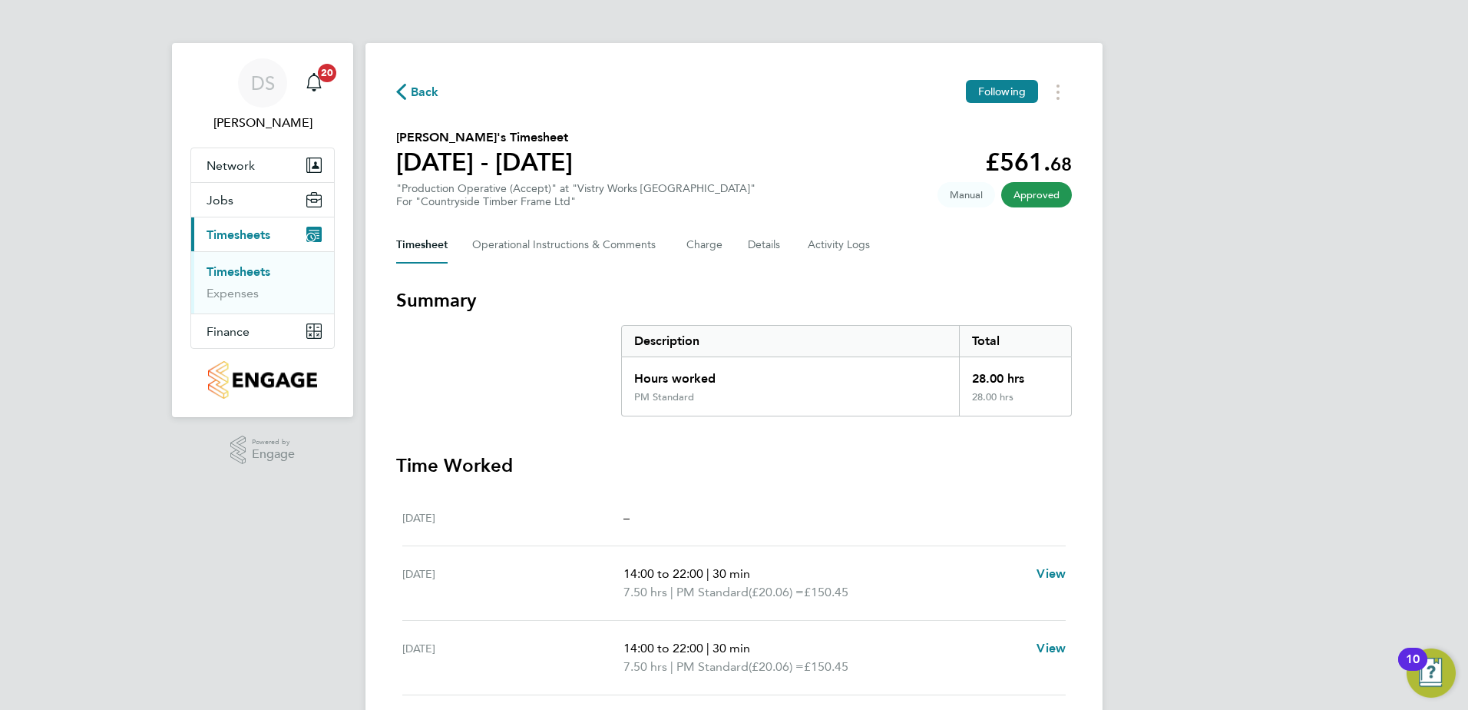
click at [416, 91] on span "Back" at bounding box center [425, 92] width 28 height 18
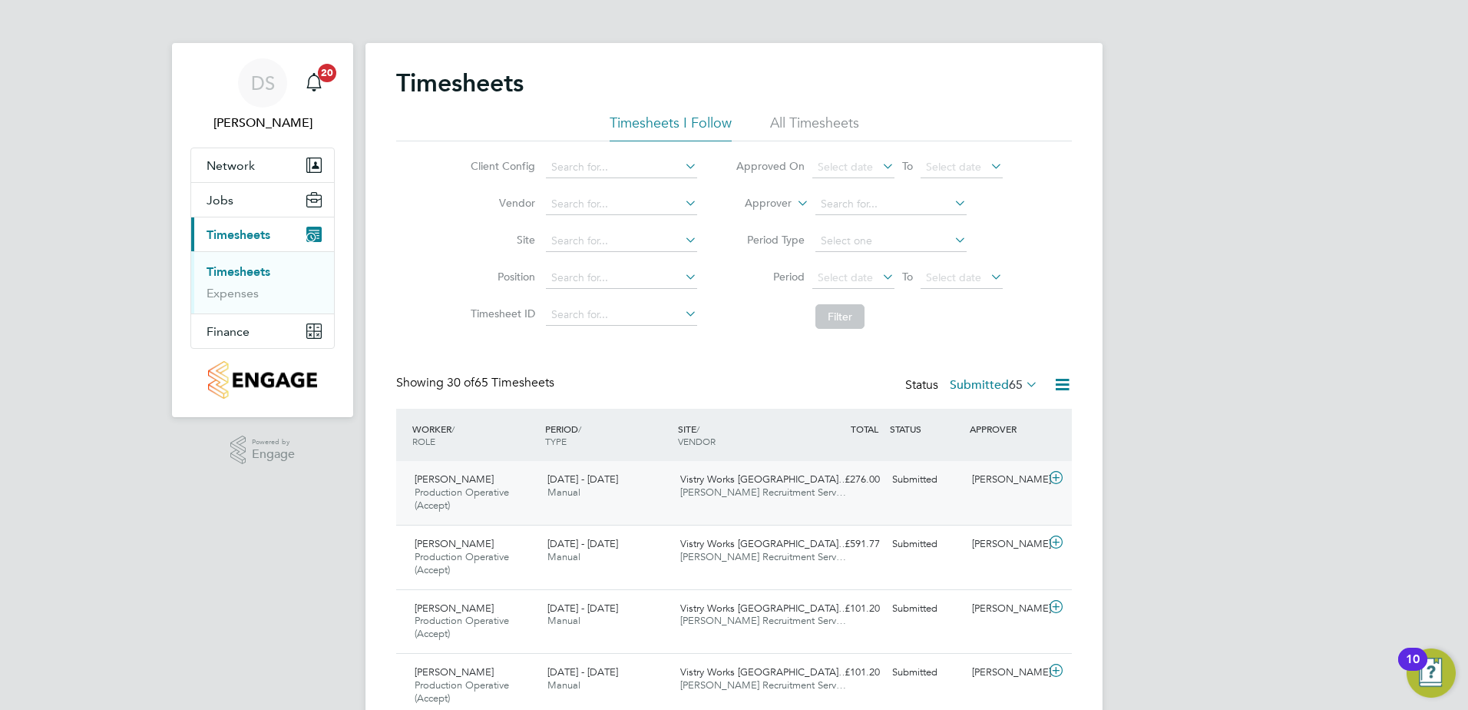
click at [1054, 475] on icon at bounding box center [1056, 478] width 19 height 12
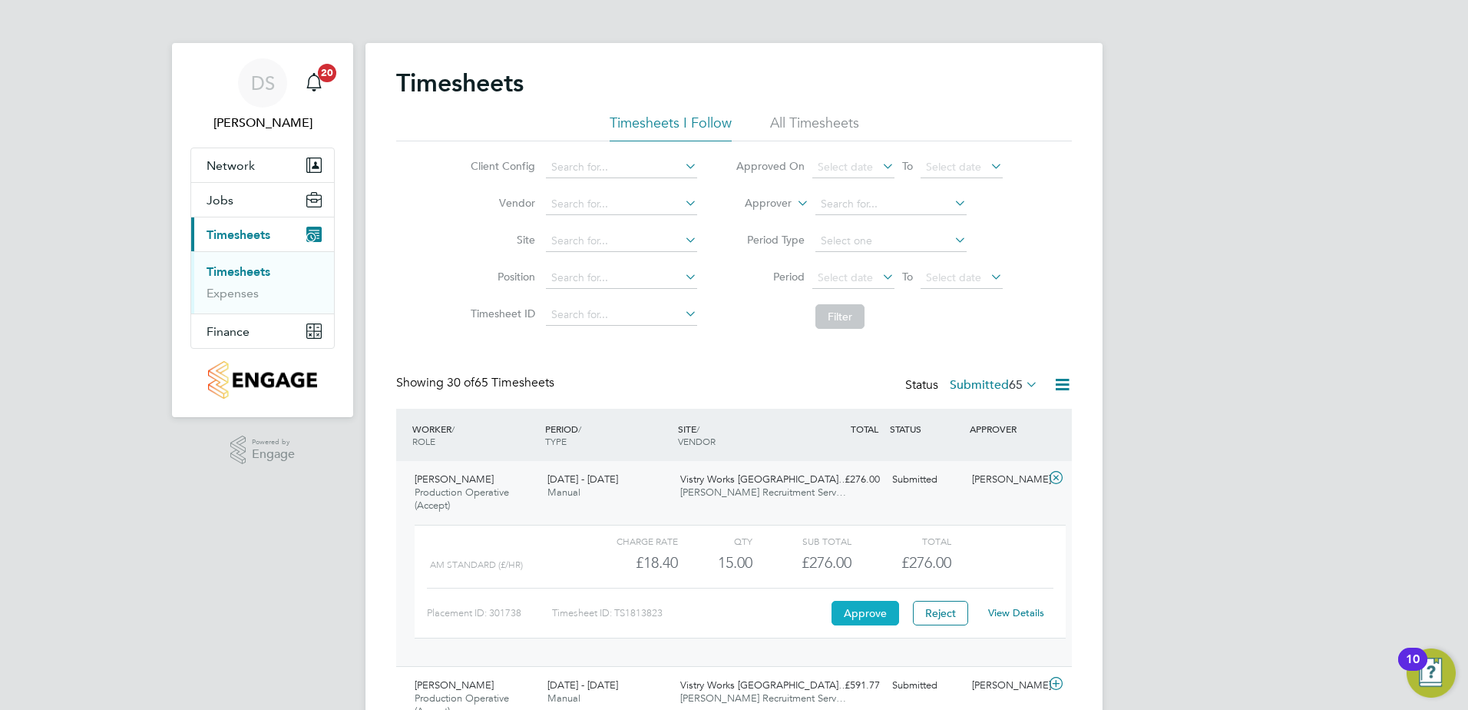
click at [879, 611] on button "Approve" at bounding box center [866, 613] width 68 height 25
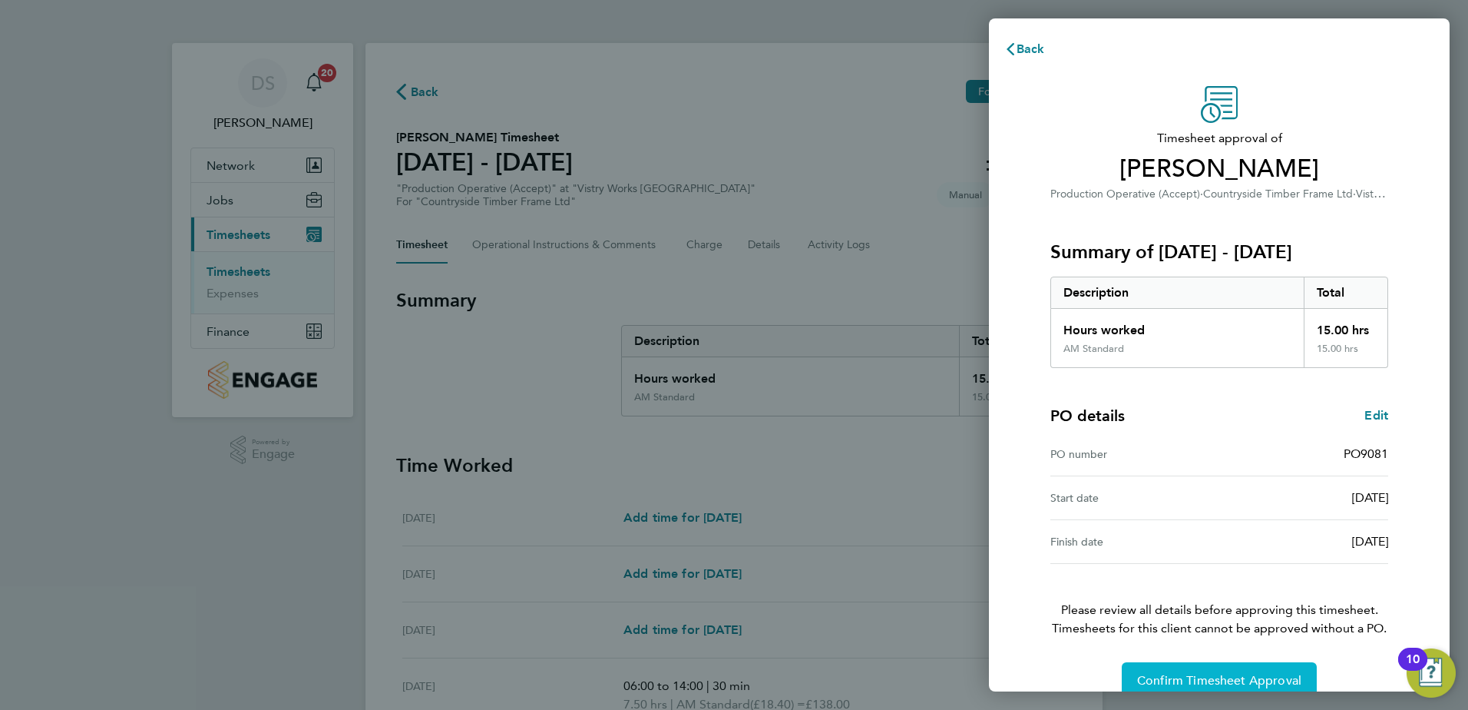
click at [1242, 678] on span "Confirm Timesheet Approval" at bounding box center [1219, 680] width 164 height 15
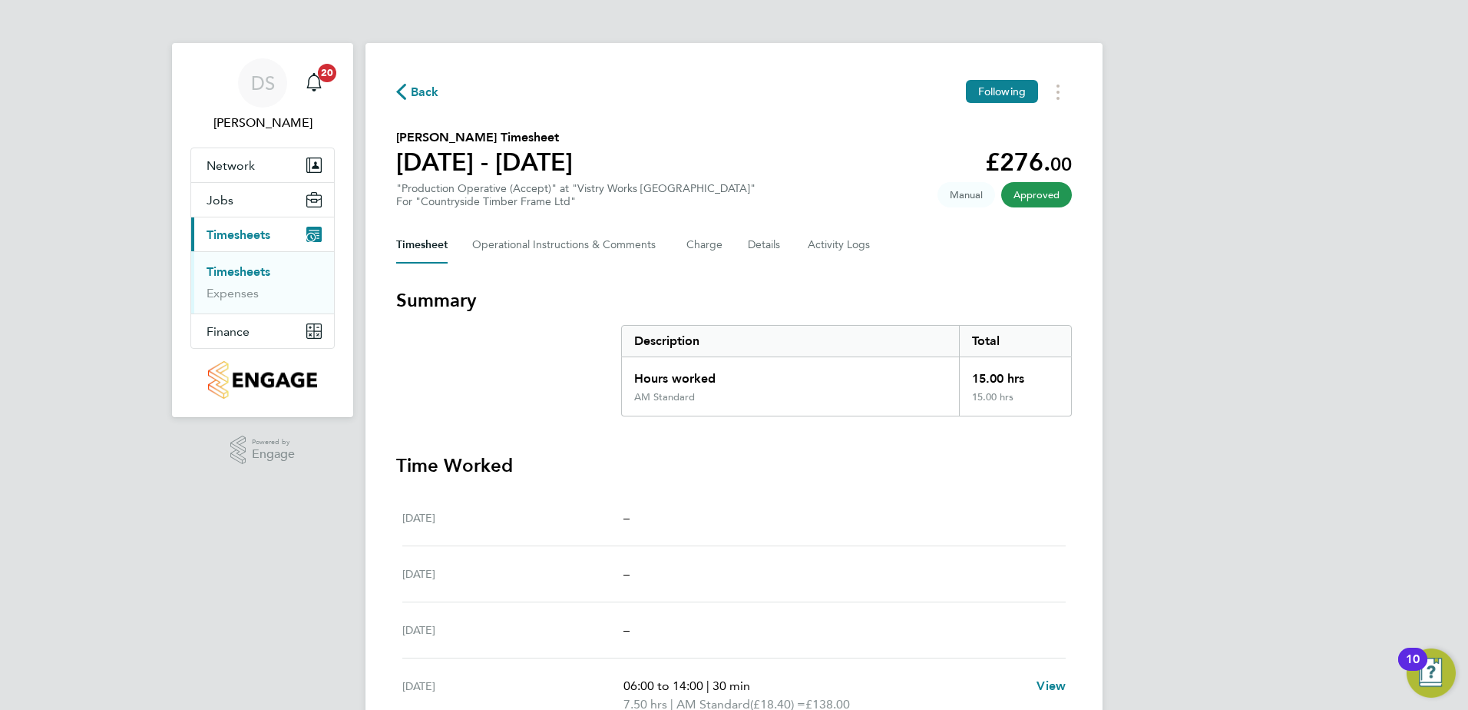
click at [407, 91] on span "Back" at bounding box center [417, 91] width 43 height 15
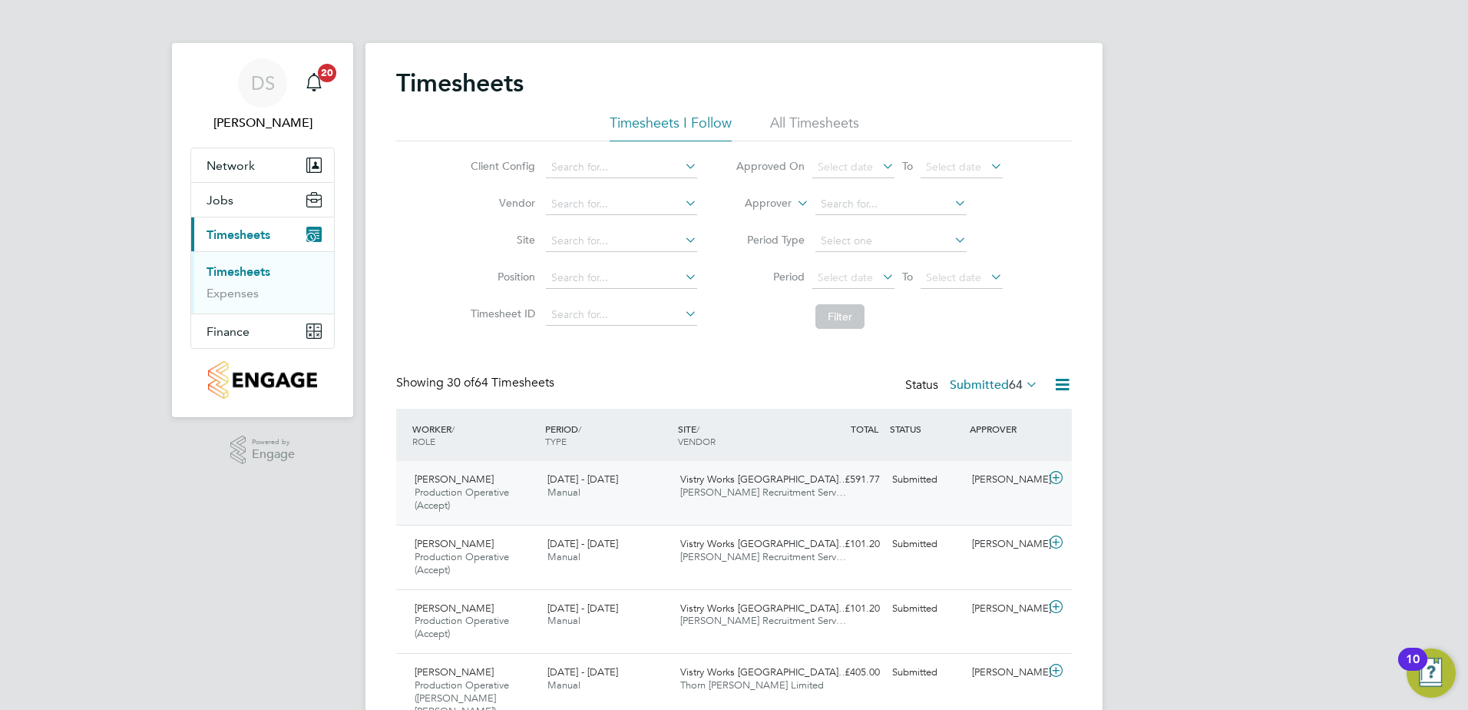
click at [1060, 479] on icon at bounding box center [1056, 478] width 19 height 12
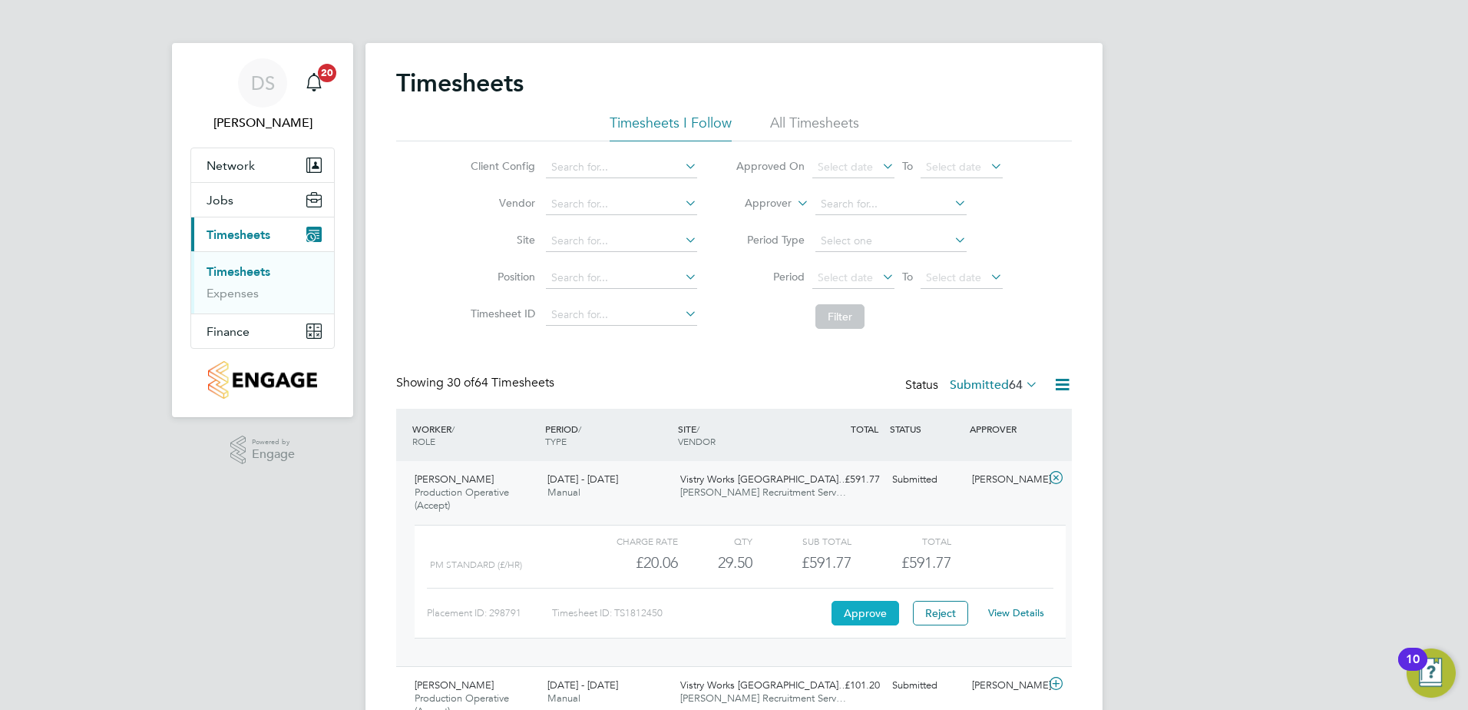
click at [865, 613] on button "Approve" at bounding box center [866, 613] width 68 height 25
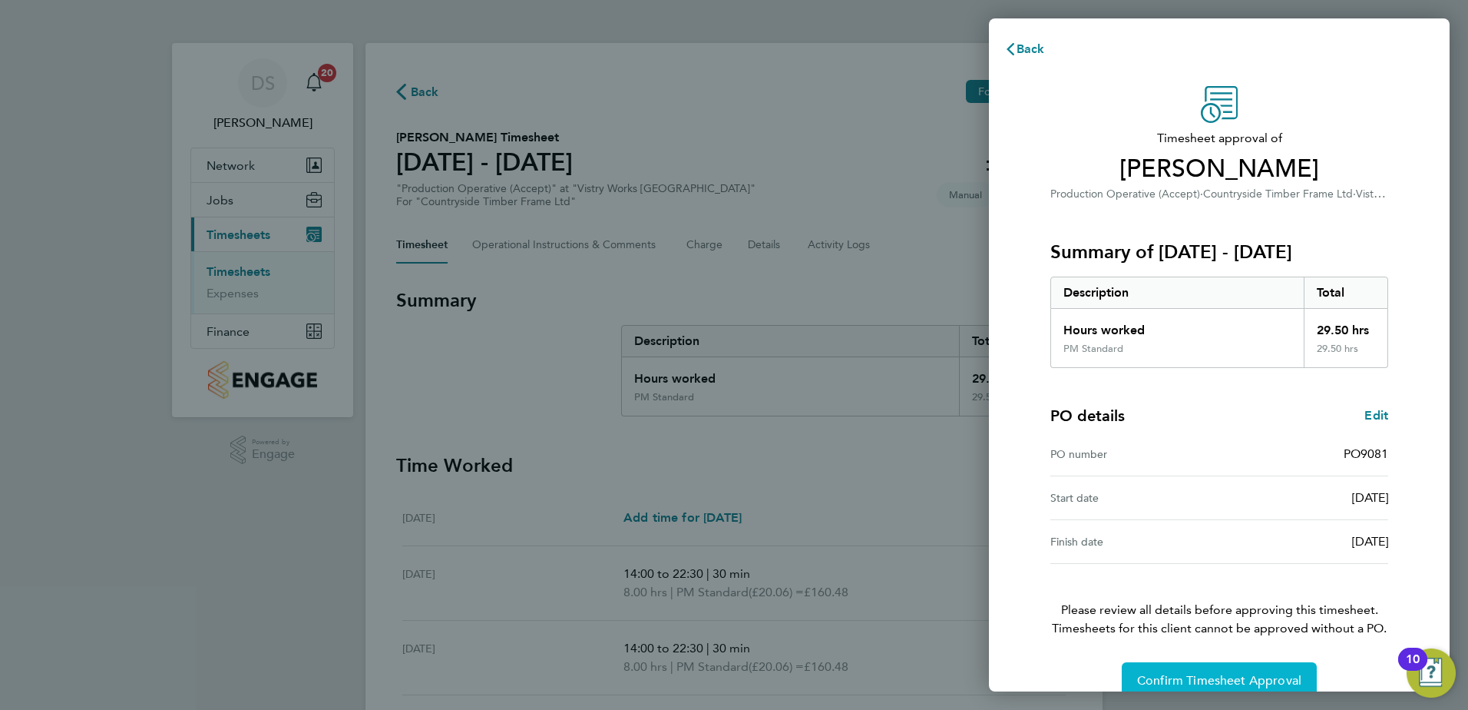
click at [1235, 676] on span "Confirm Timesheet Approval" at bounding box center [1219, 680] width 164 height 15
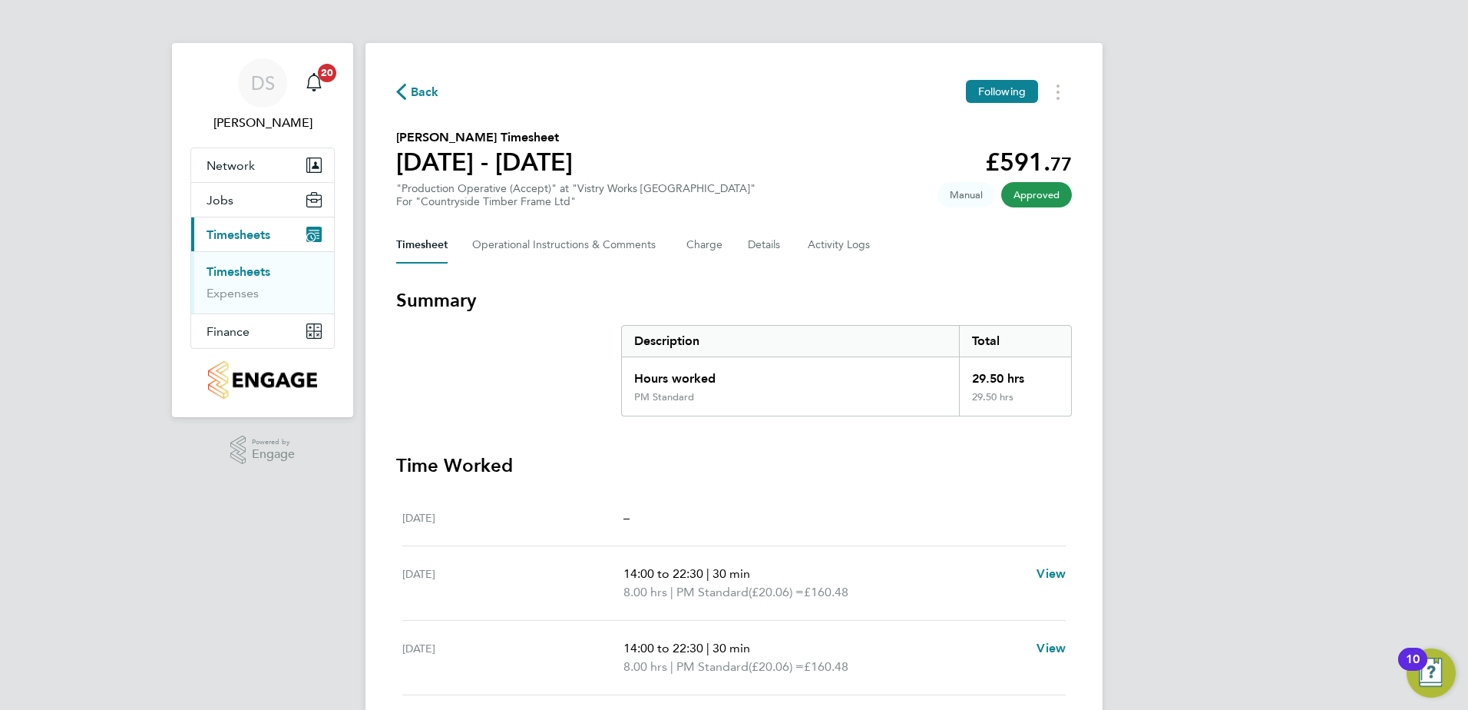
click at [424, 97] on span "Back" at bounding box center [425, 92] width 28 height 18
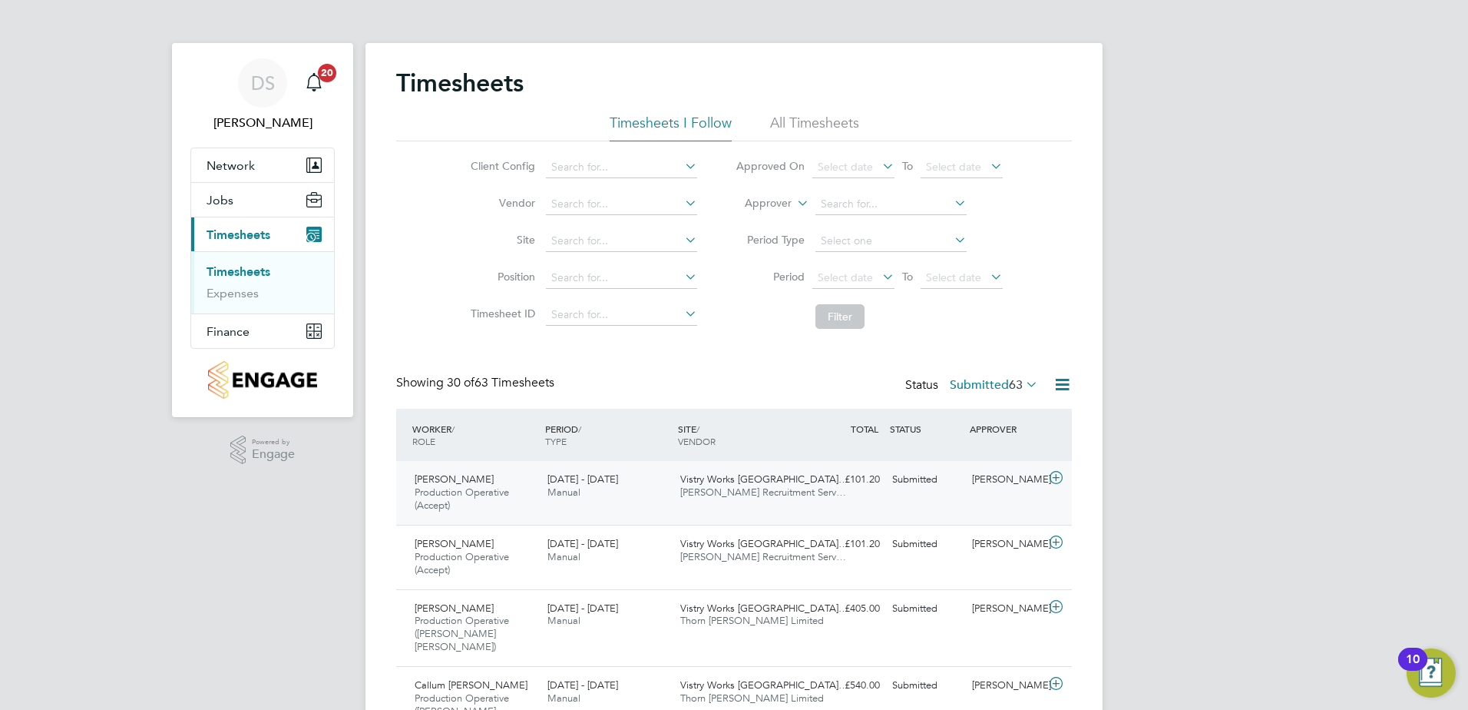
click at [1054, 474] on icon at bounding box center [1056, 478] width 19 height 12
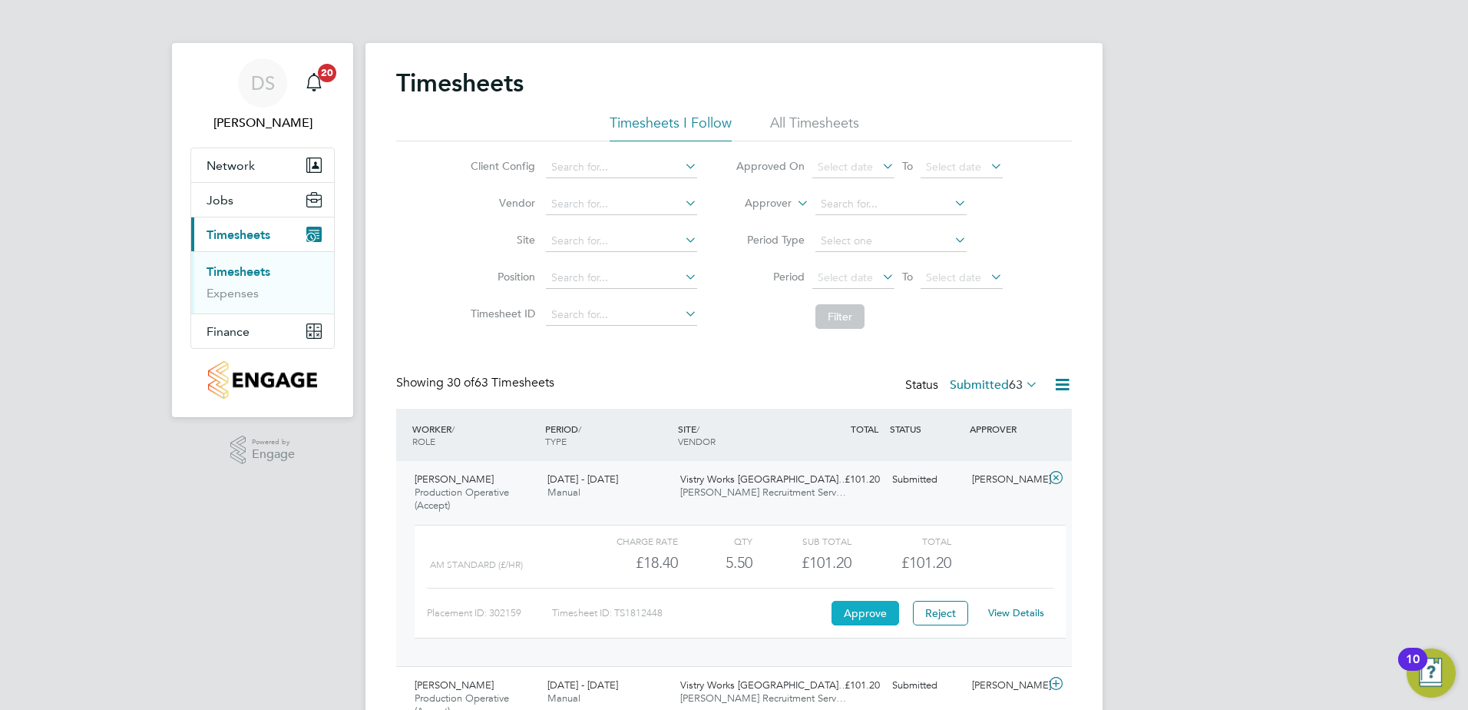
click at [867, 611] on button "Approve" at bounding box center [866, 613] width 68 height 25
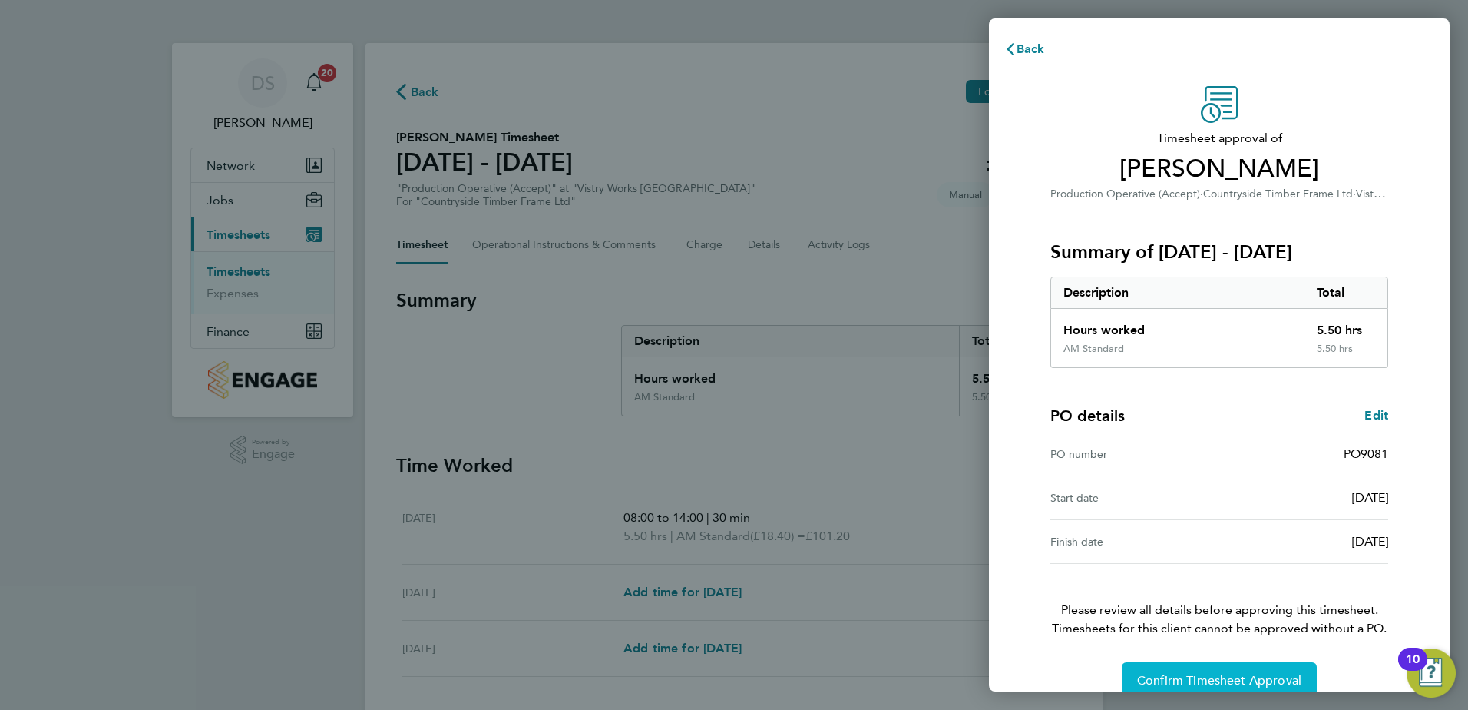
click at [1220, 674] on span "Confirm Timesheet Approval" at bounding box center [1219, 680] width 164 height 15
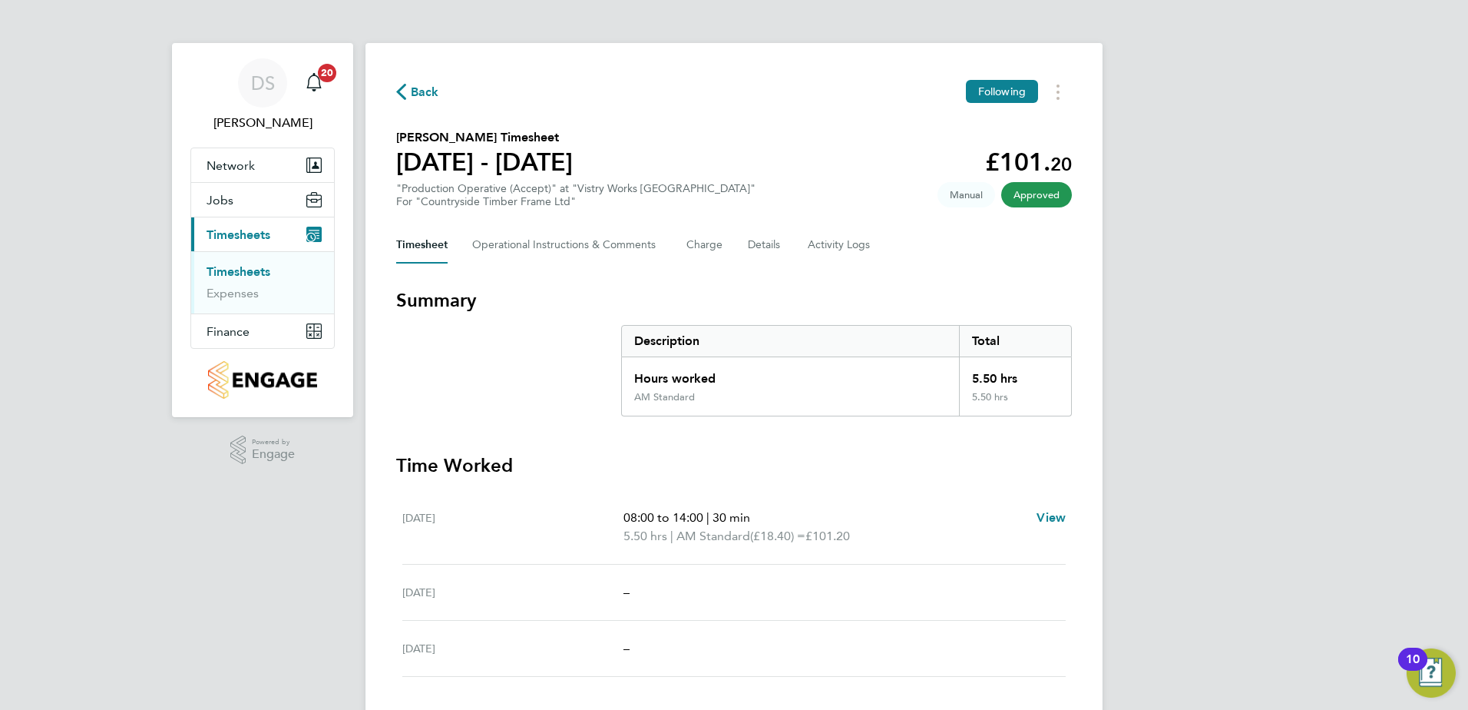
click at [425, 91] on span "Back" at bounding box center [425, 92] width 28 height 18
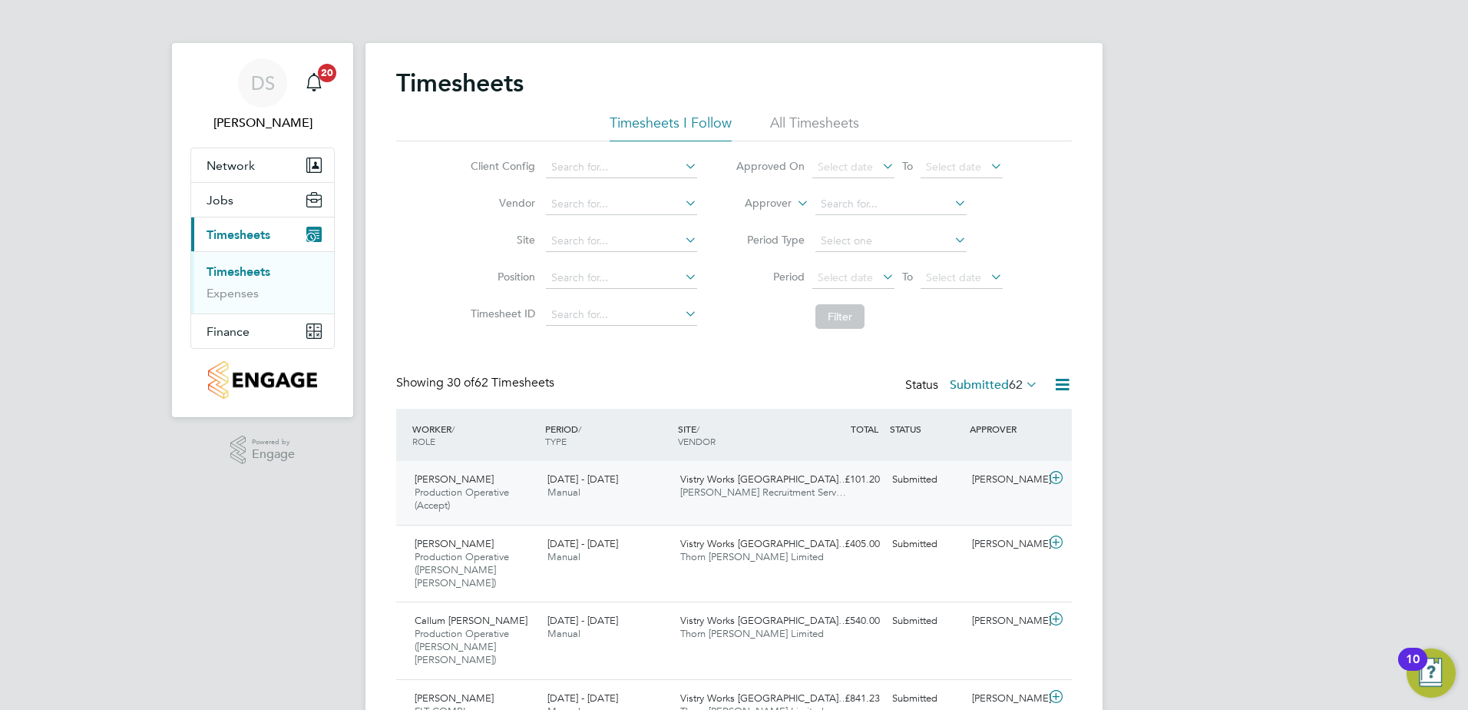
click at [1053, 475] on icon at bounding box center [1056, 478] width 19 height 12
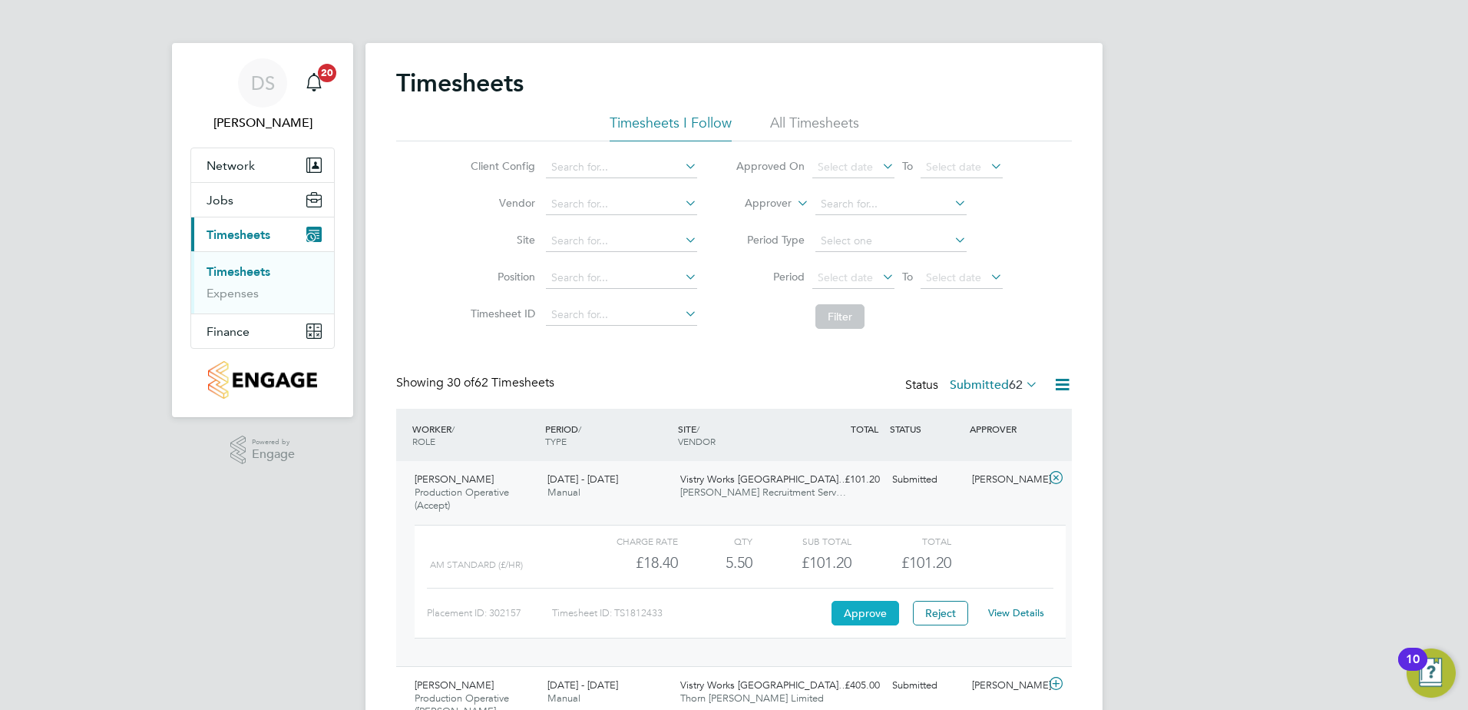
click at [865, 617] on button "Approve" at bounding box center [866, 613] width 68 height 25
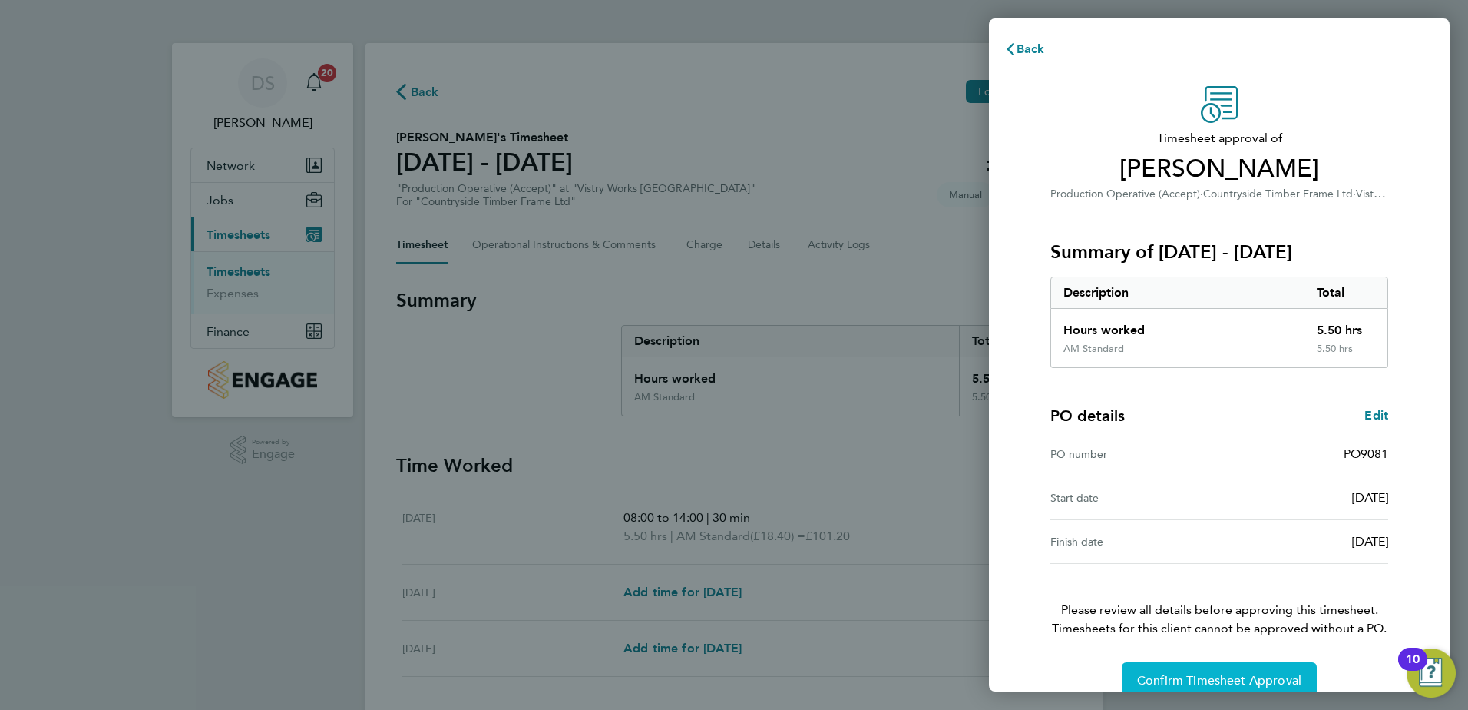
click at [1227, 676] on span "Confirm Timesheet Approval" at bounding box center [1219, 680] width 164 height 15
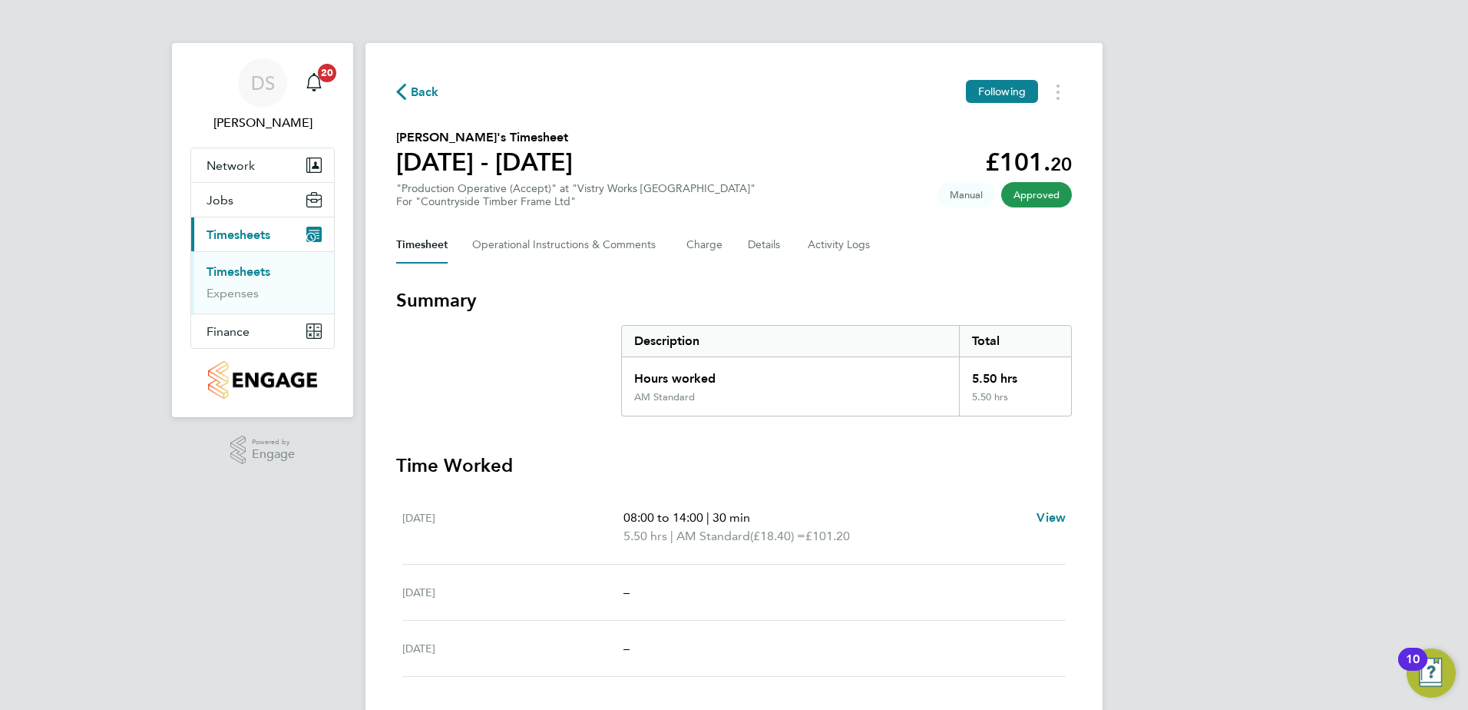
click at [422, 90] on span "Back" at bounding box center [425, 92] width 28 height 18
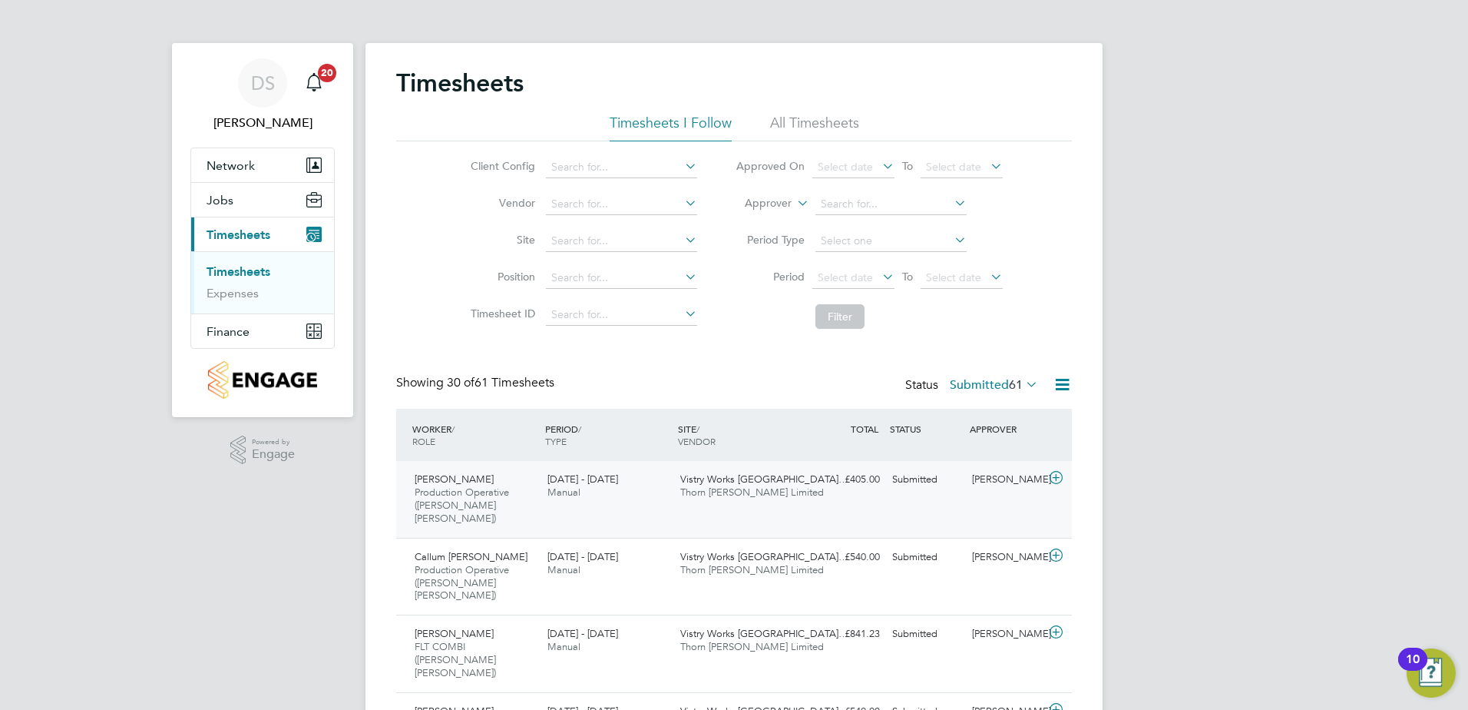
click at [1057, 475] on icon at bounding box center [1056, 478] width 19 height 12
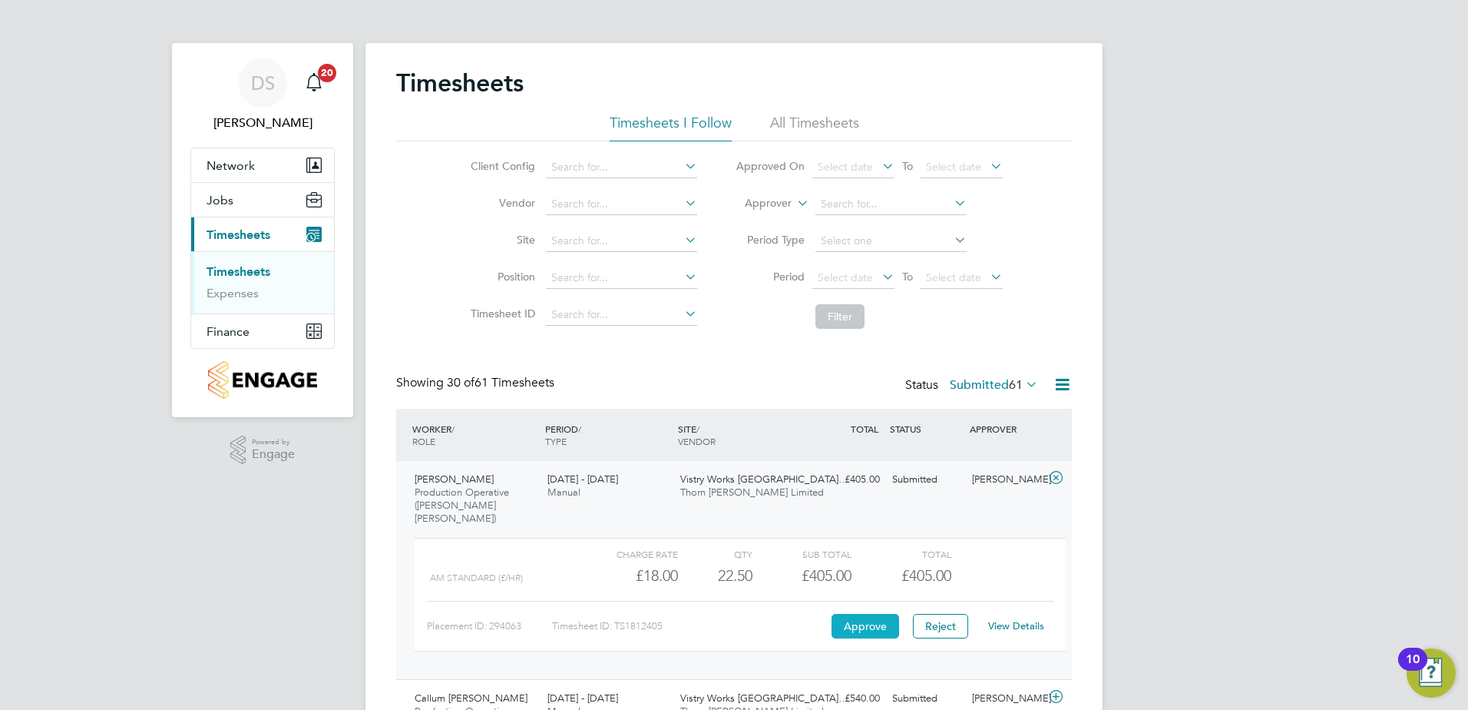
click at [876, 617] on button "Approve" at bounding box center [866, 626] width 68 height 25
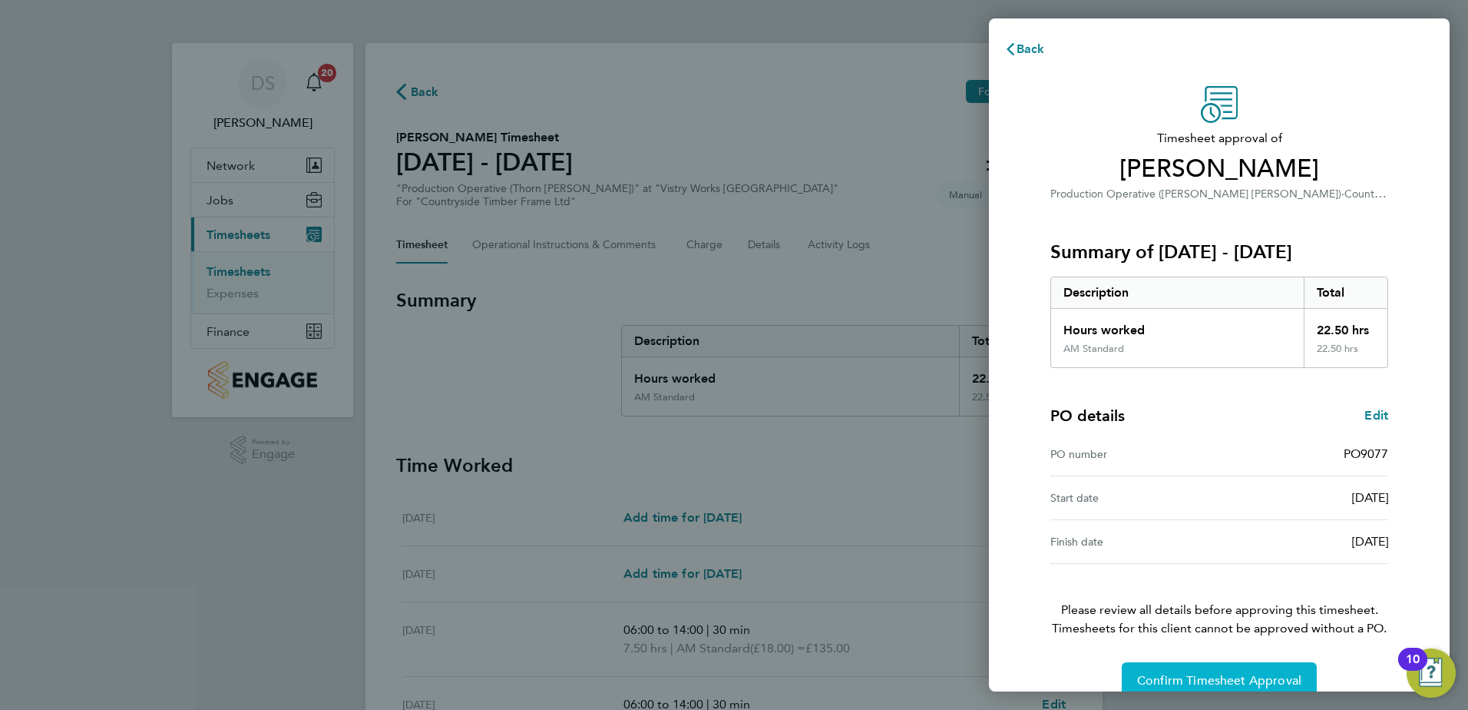
click at [1197, 675] on span "Confirm Timesheet Approval" at bounding box center [1219, 680] width 164 height 15
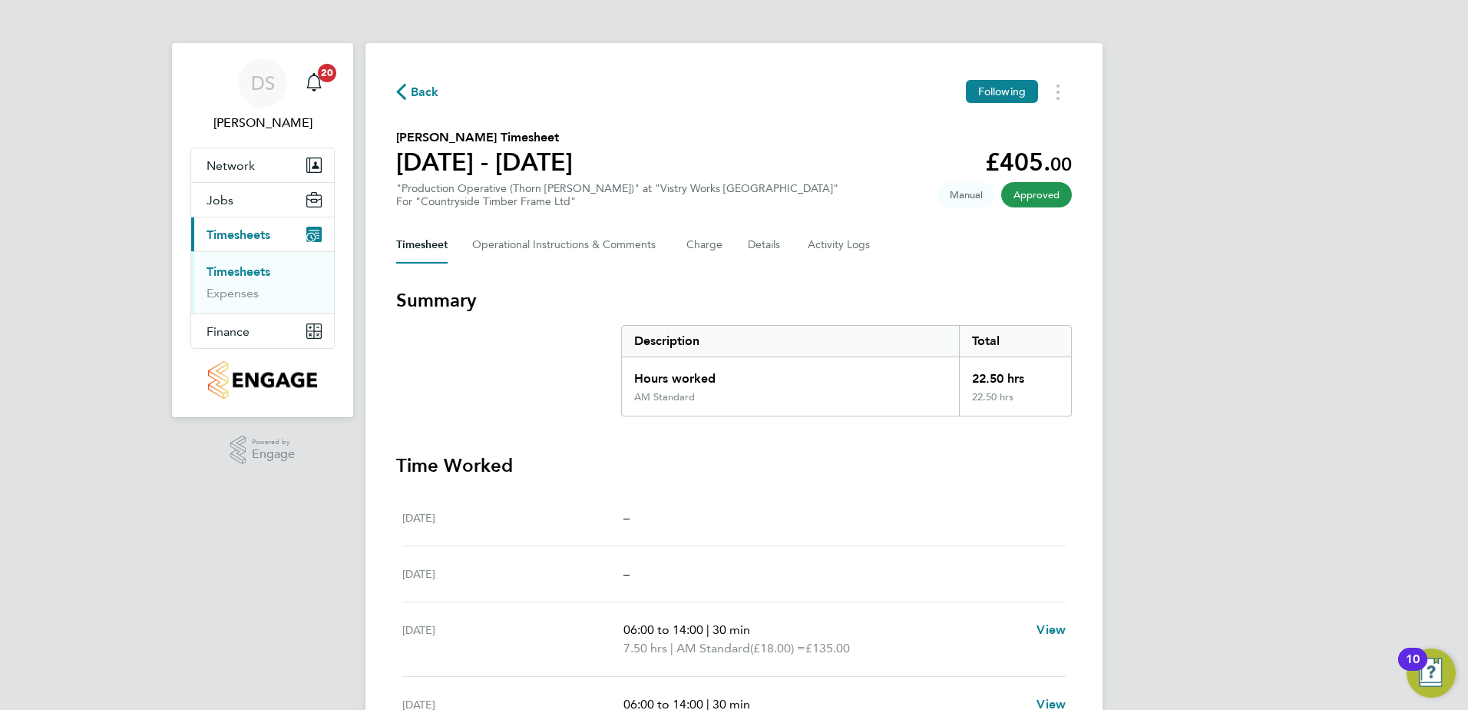
click at [414, 89] on span "Back" at bounding box center [425, 92] width 28 height 18
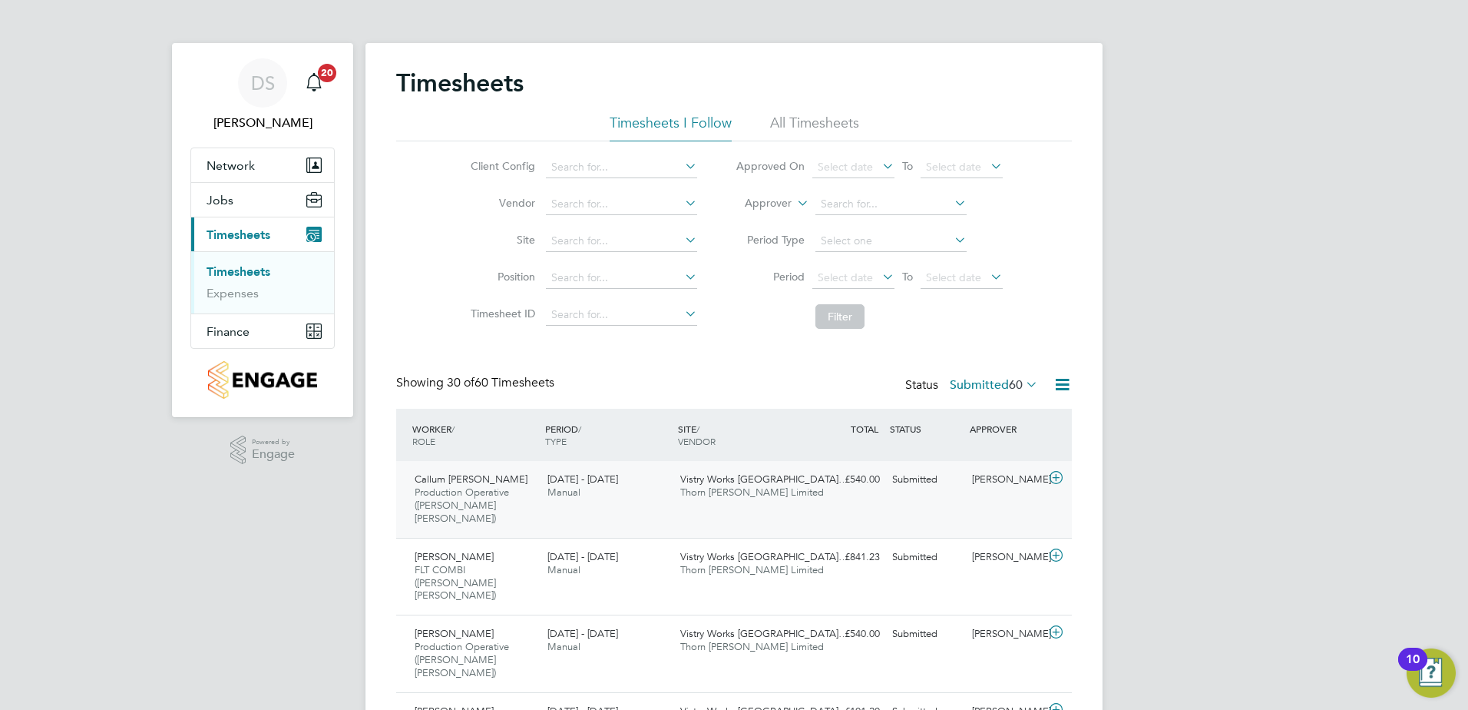
click at [1055, 474] on icon at bounding box center [1056, 478] width 19 height 12
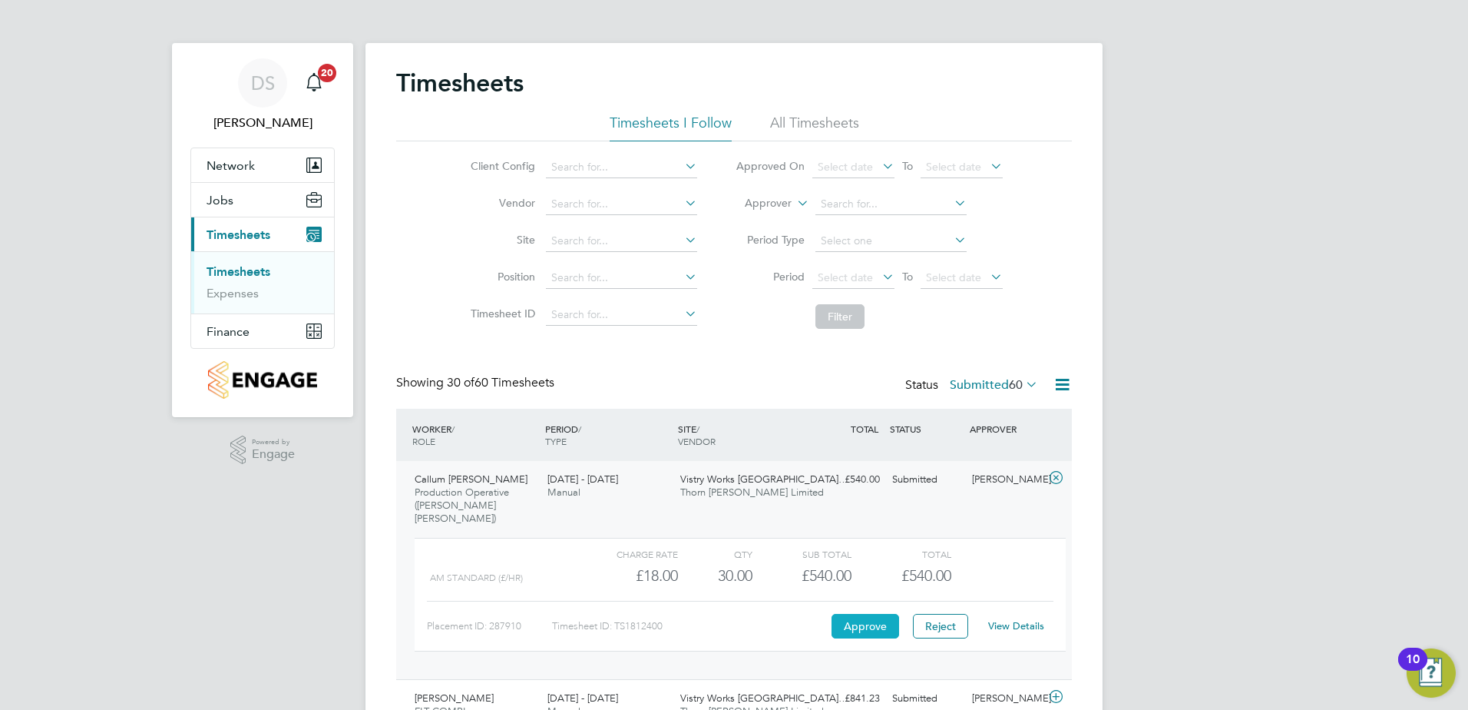
click at [870, 614] on button "Approve" at bounding box center [866, 626] width 68 height 25
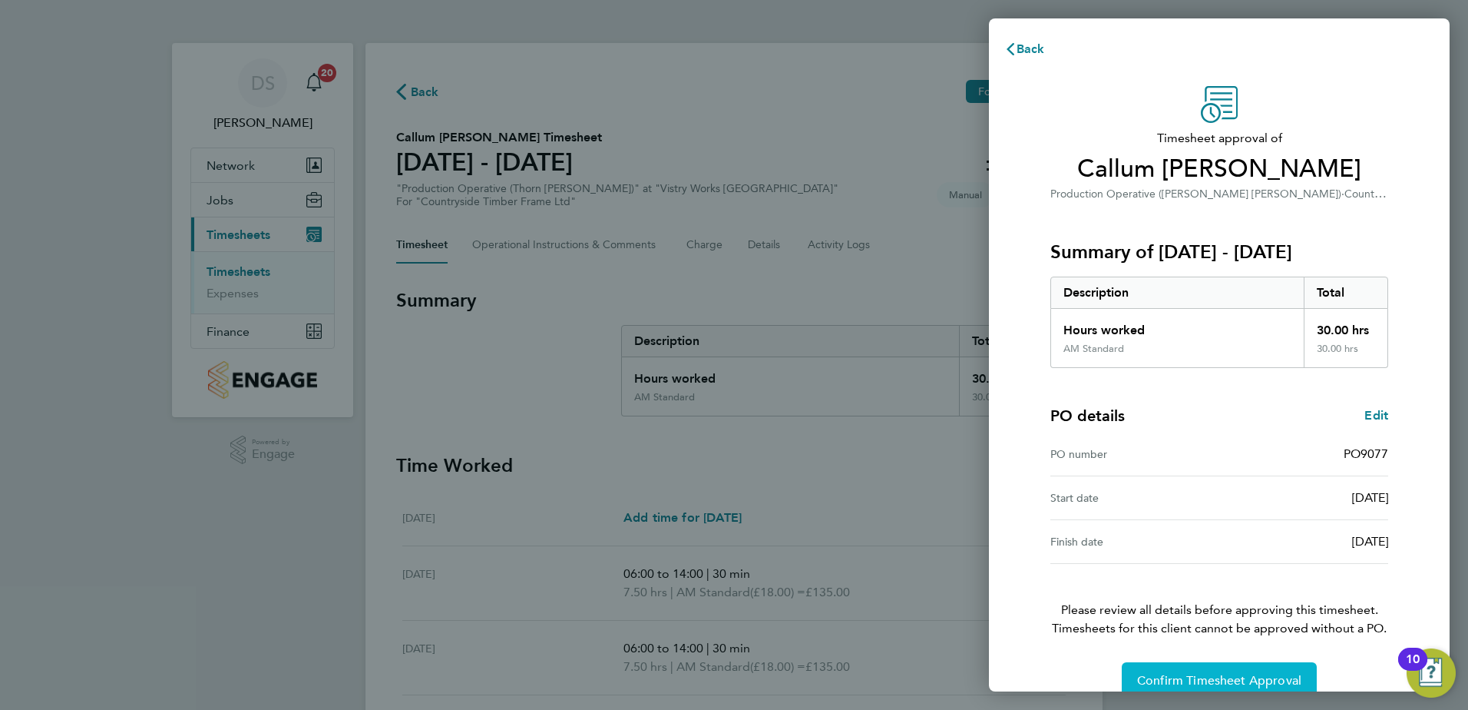
click at [1226, 676] on span "Confirm Timesheet Approval" at bounding box center [1219, 680] width 164 height 15
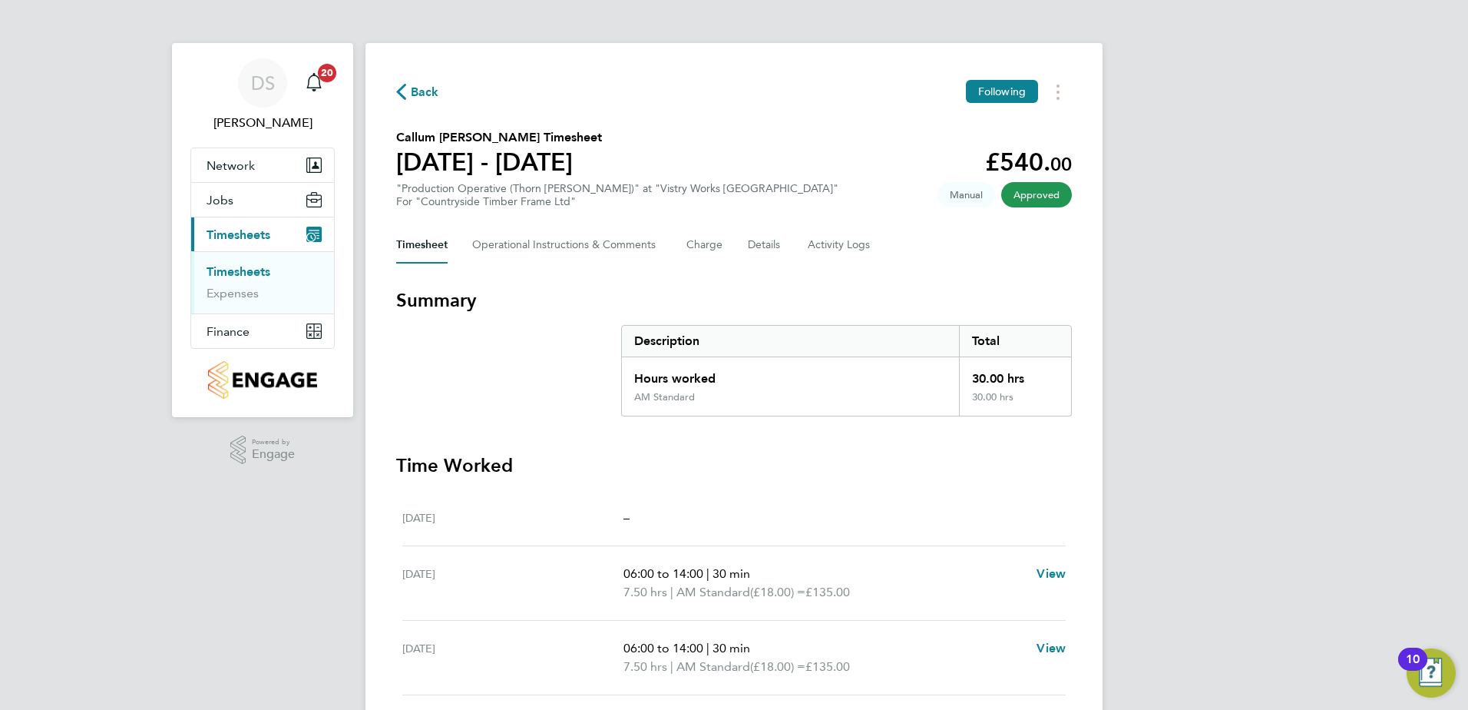
click at [404, 89] on icon "button" at bounding box center [401, 92] width 10 height 16
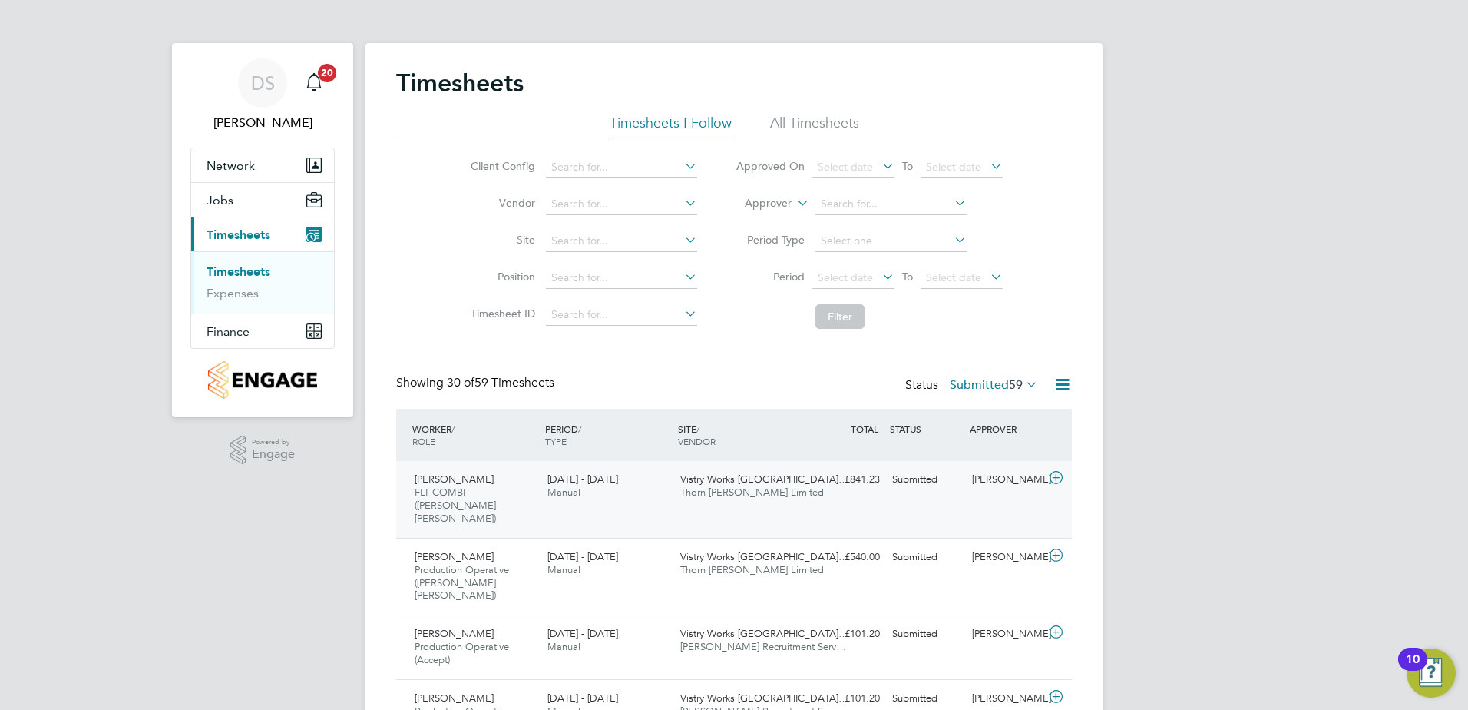
click at [1056, 480] on icon at bounding box center [1056, 478] width 19 height 12
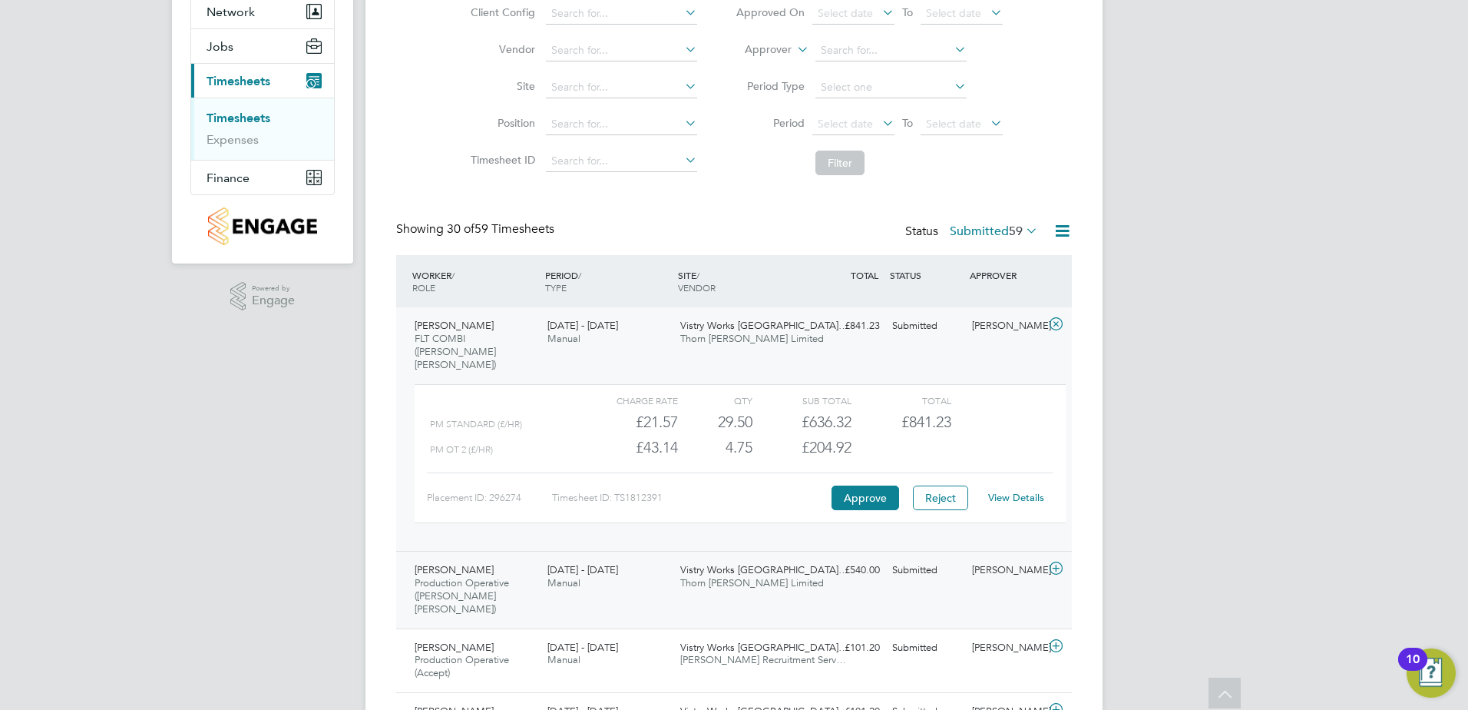
scroll to position [77, 0]
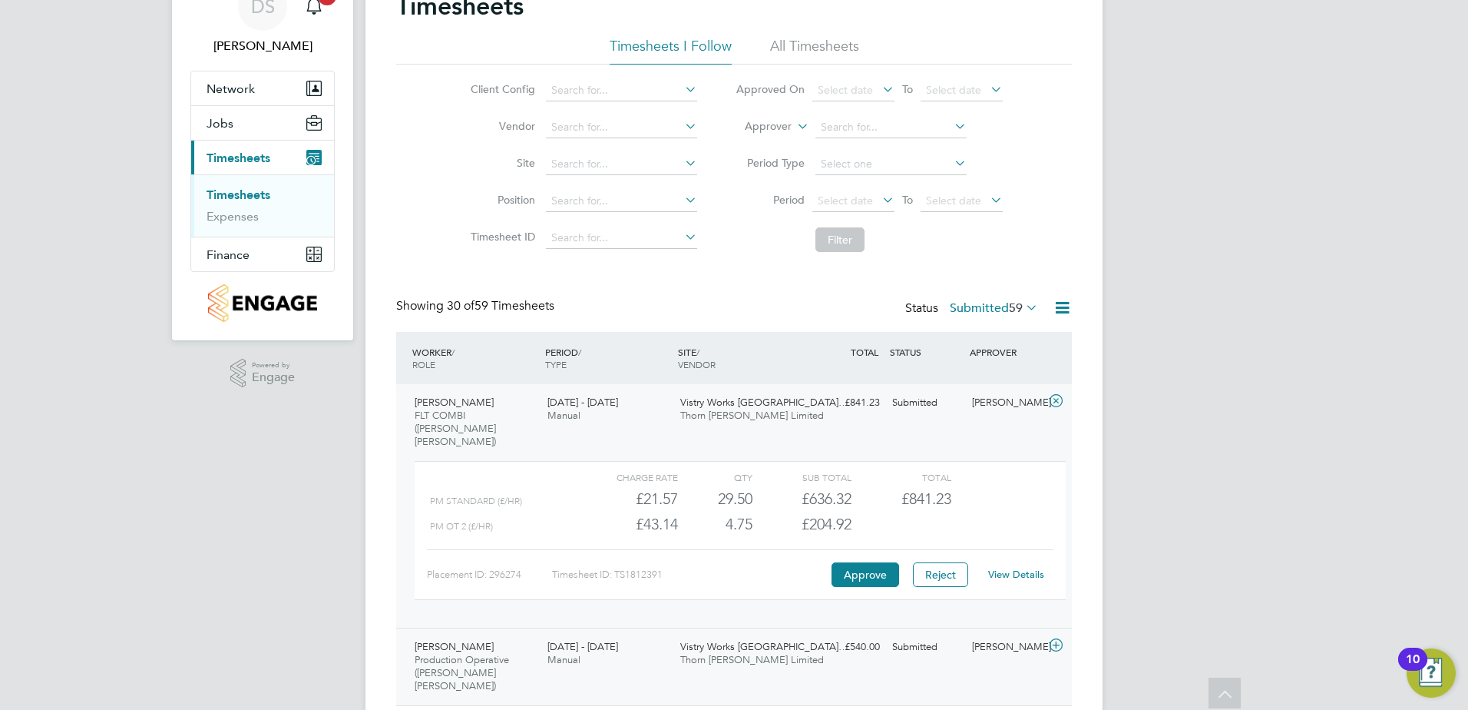
click at [1051, 639] on icon at bounding box center [1056, 645] width 19 height 12
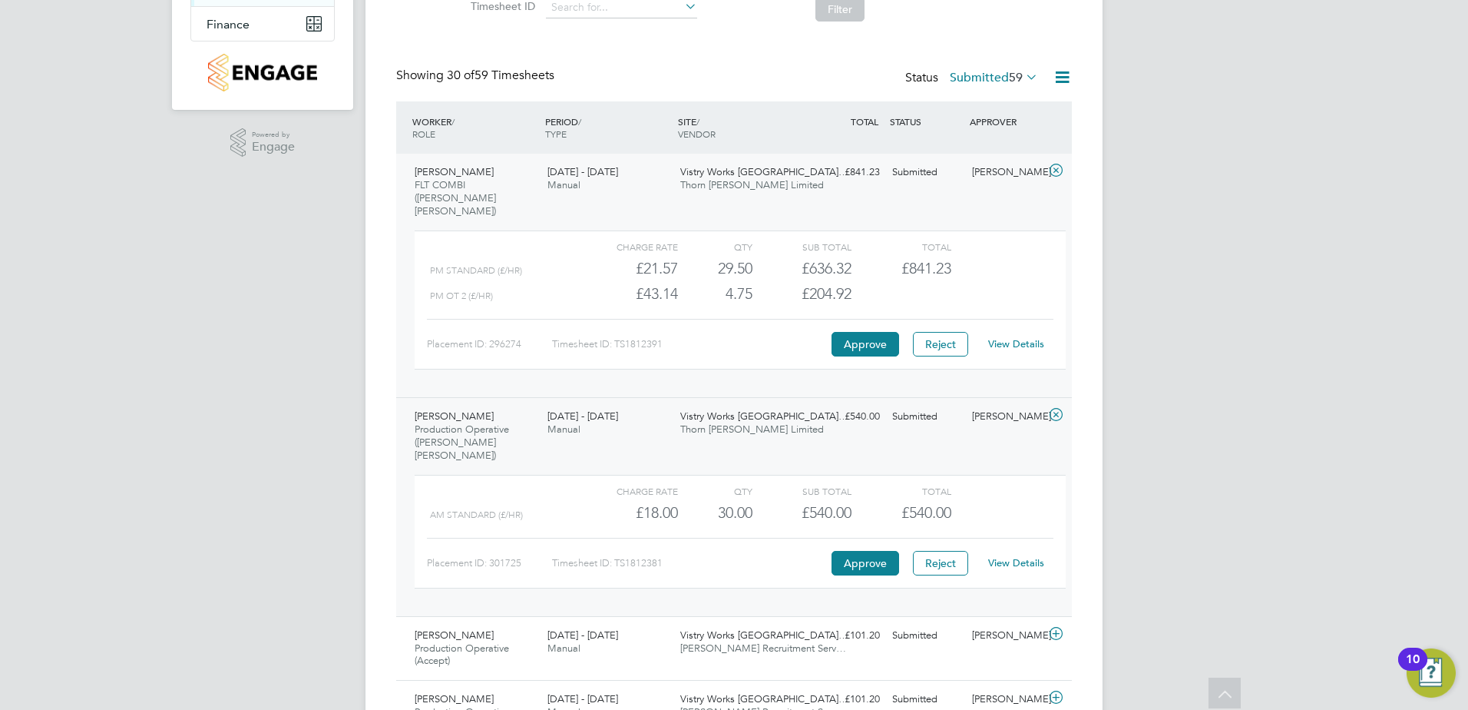
scroll to position [461, 0]
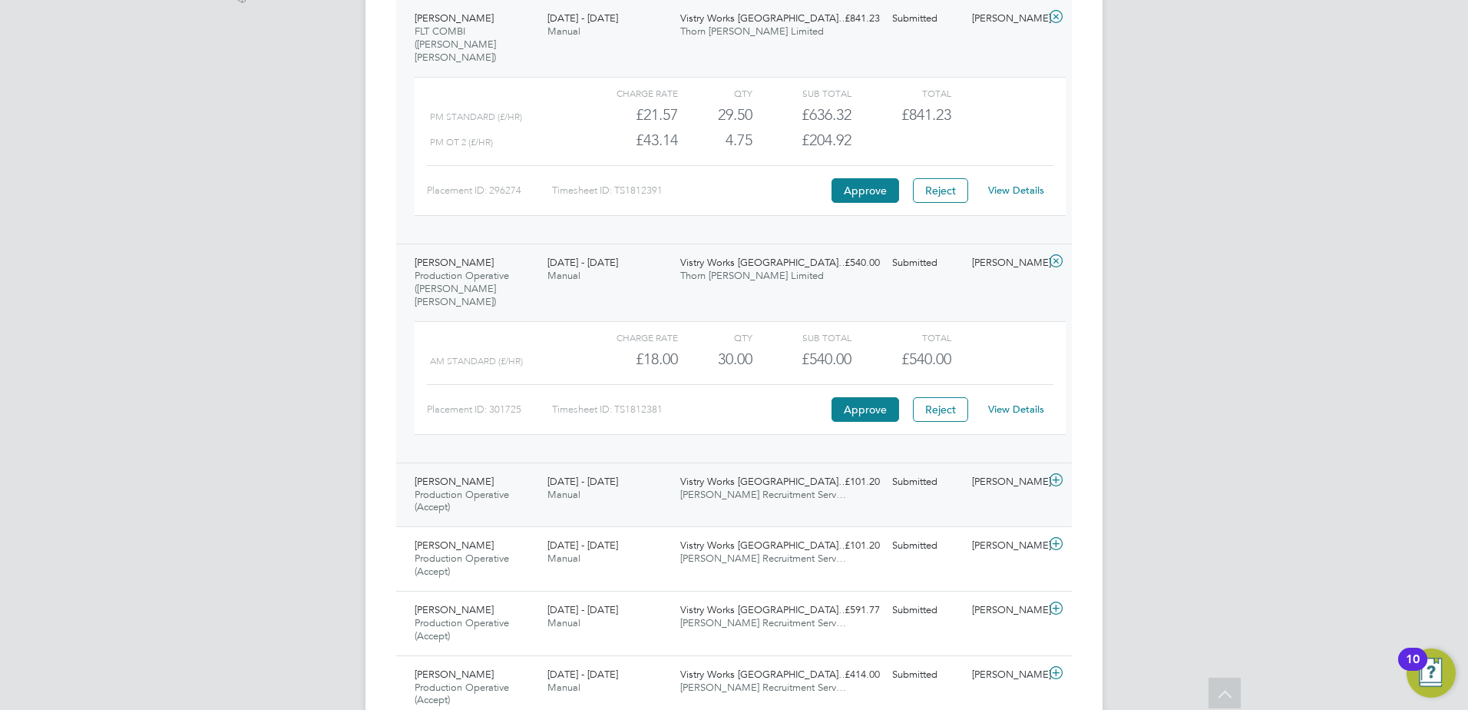
click at [1054, 474] on icon at bounding box center [1056, 480] width 19 height 12
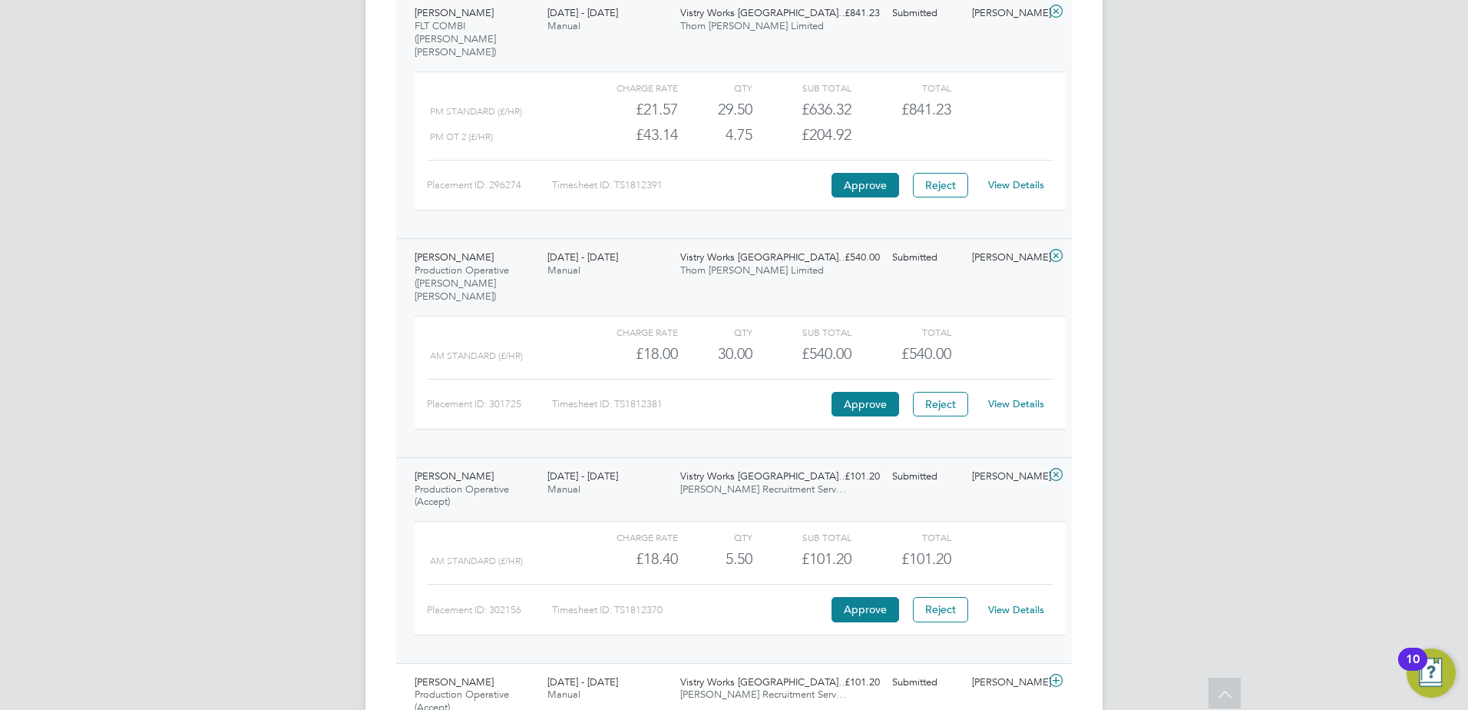
scroll to position [538, 0]
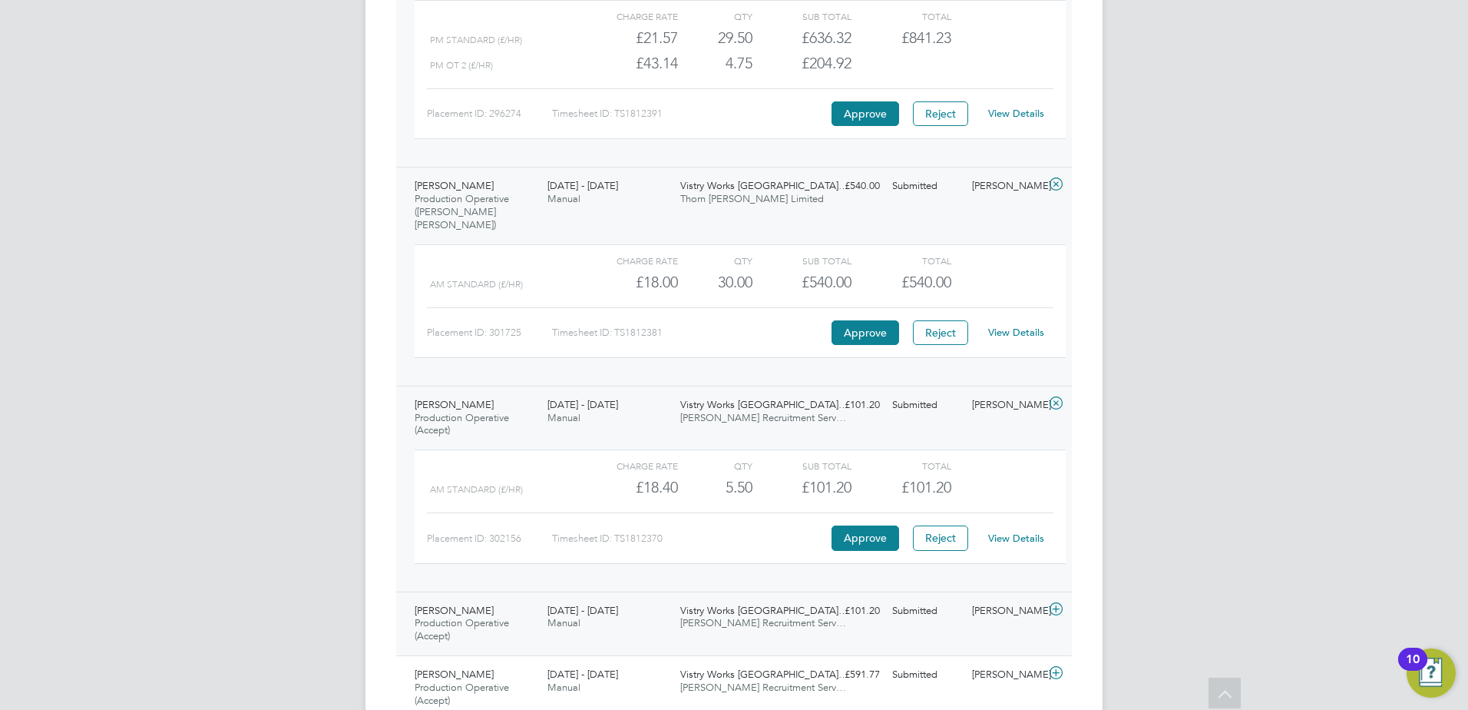
click at [1058, 603] on icon at bounding box center [1056, 609] width 19 height 12
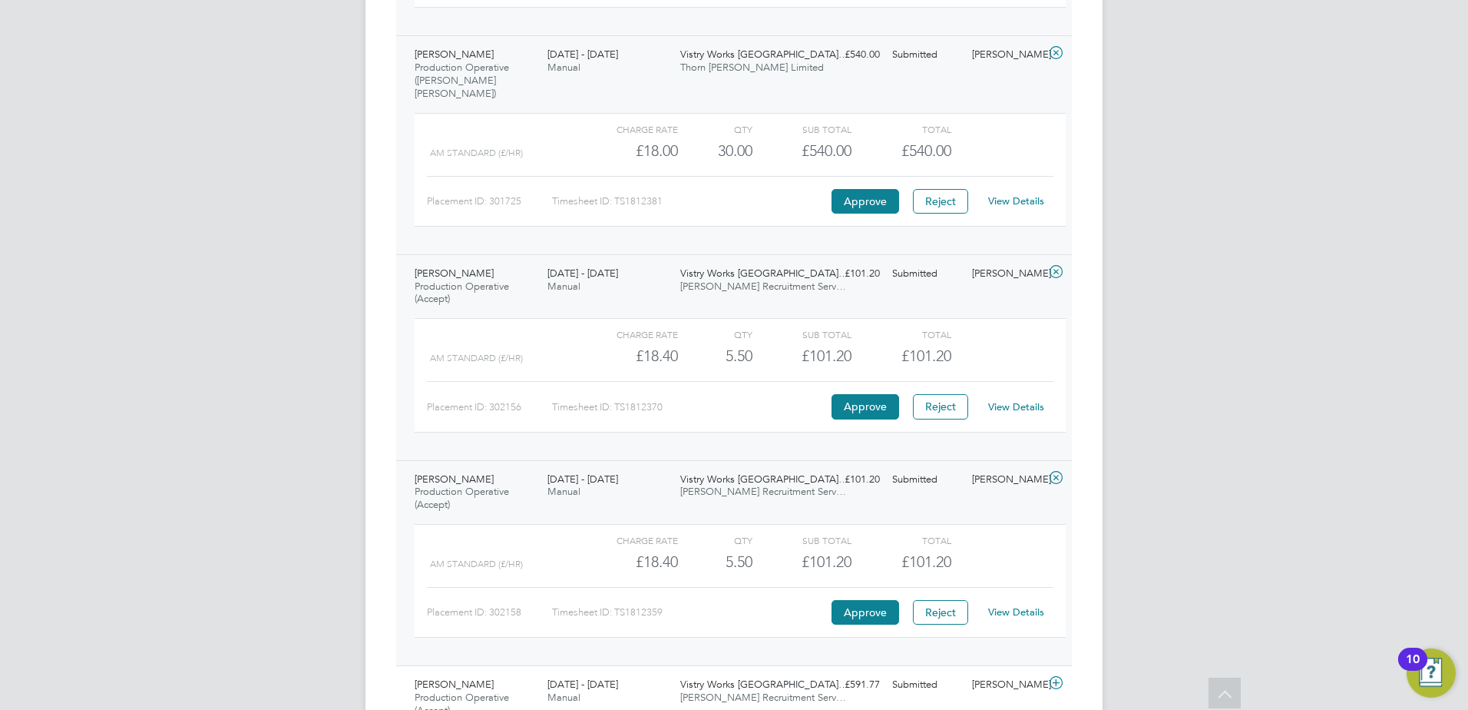
scroll to position [845, 0]
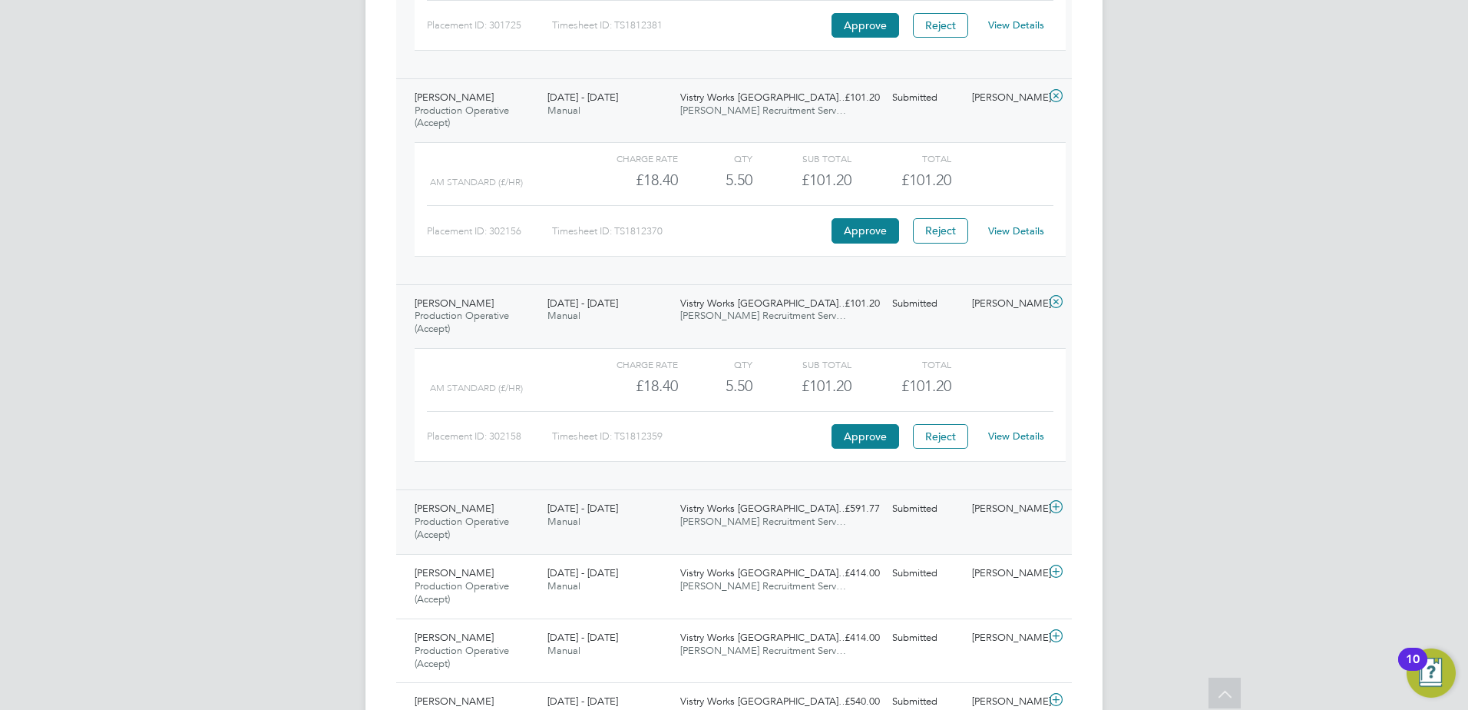
click at [1052, 501] on icon at bounding box center [1056, 507] width 19 height 12
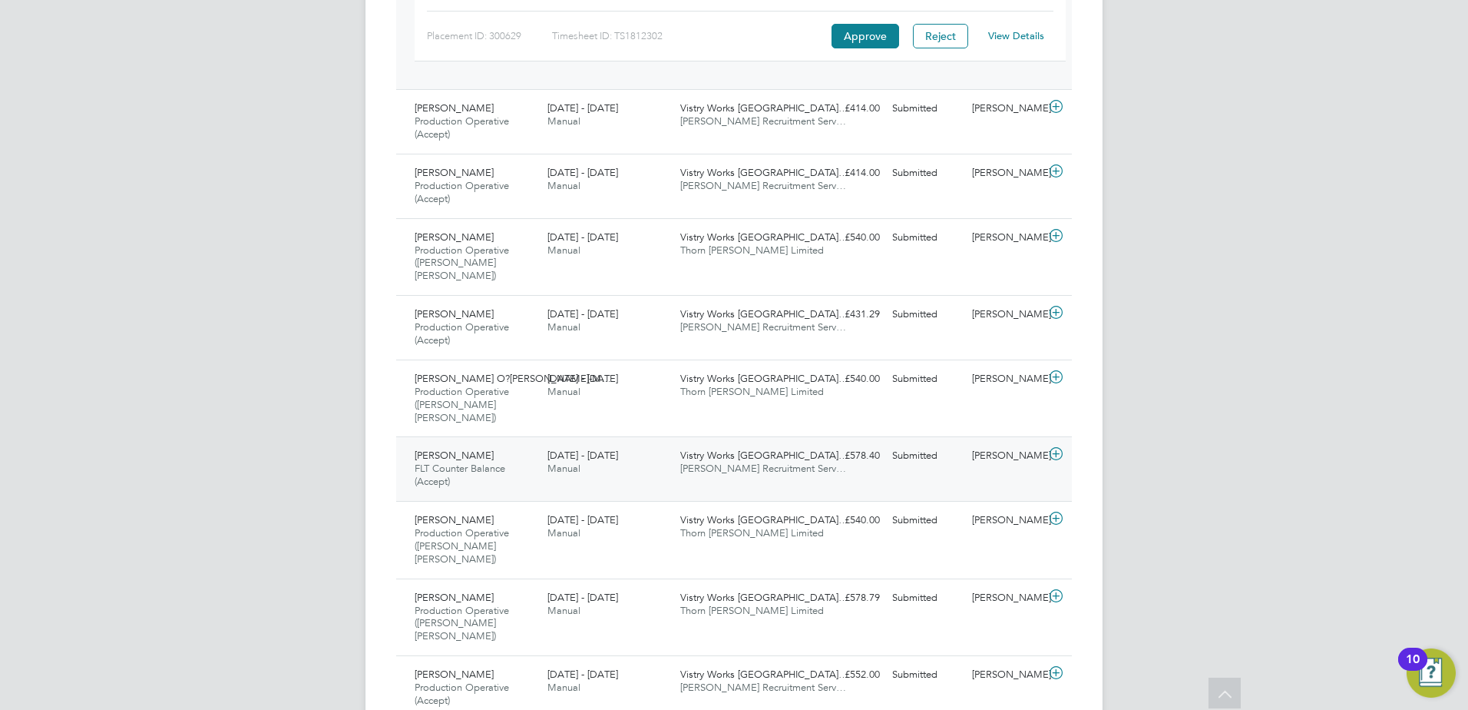
scroll to position [1459, 0]
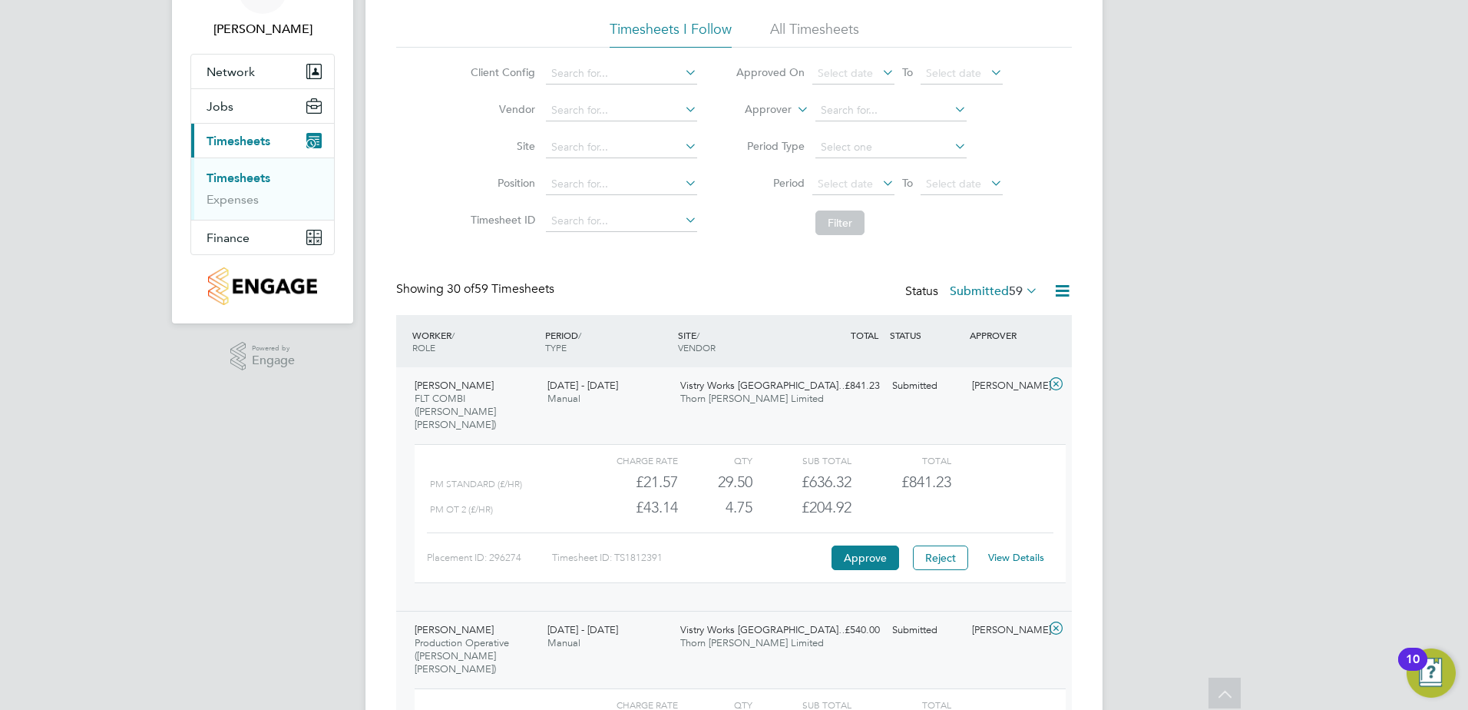
scroll to position [71, 0]
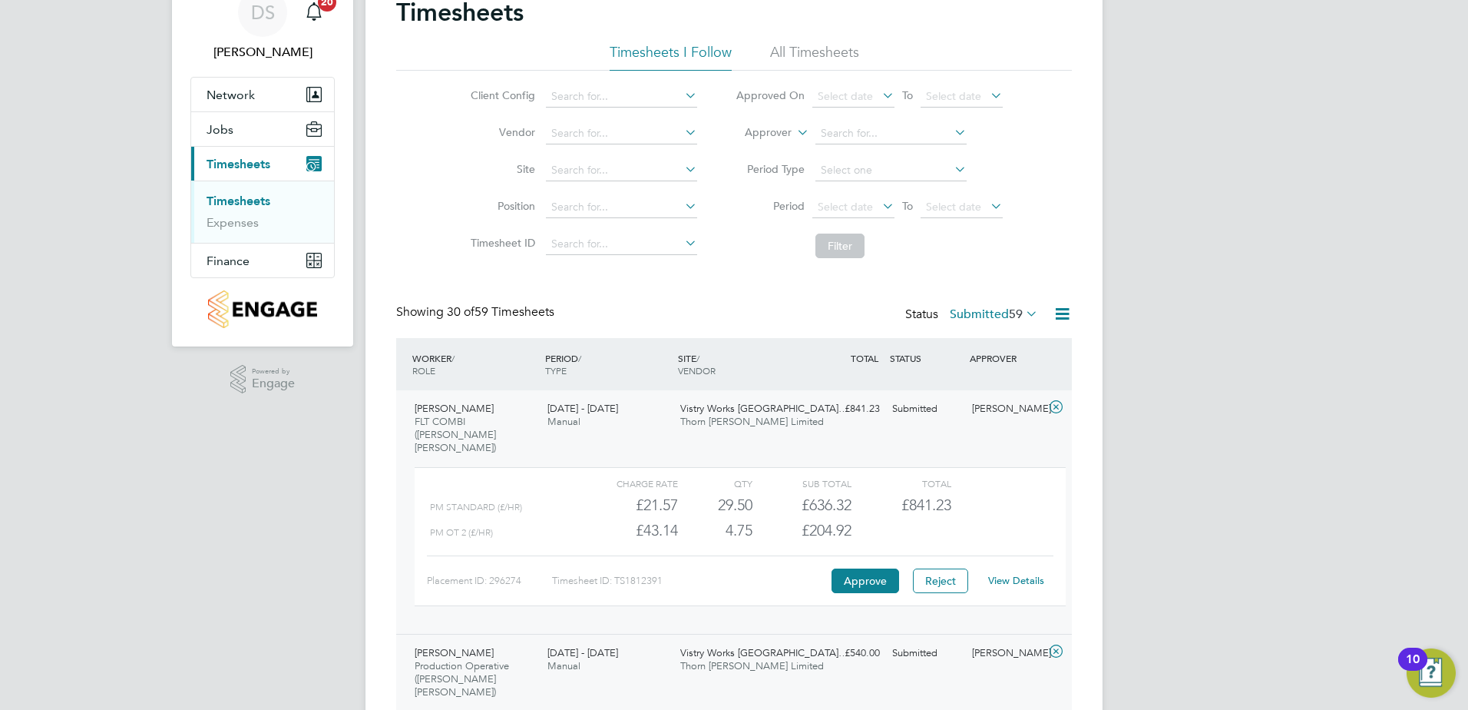
click at [1056, 406] on icon at bounding box center [1056, 407] width 19 height 12
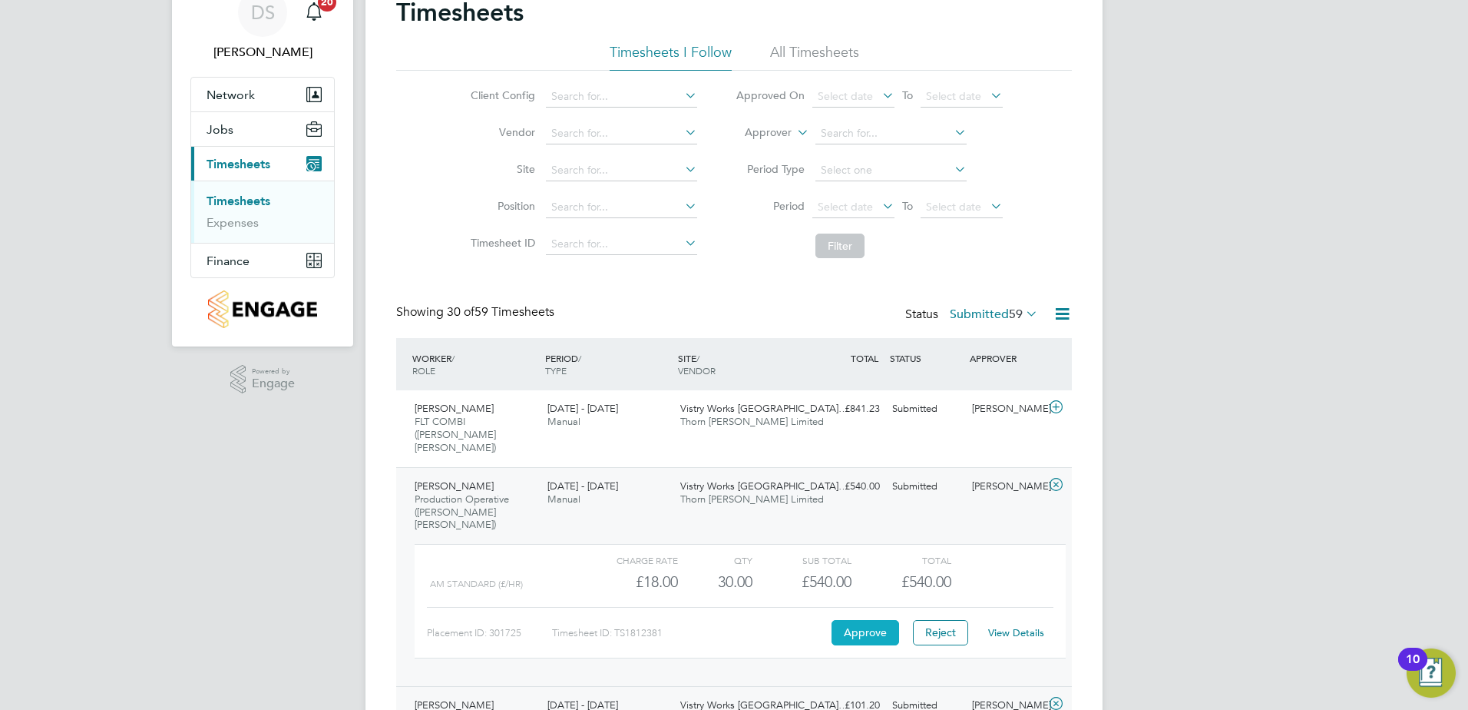
click at [868, 620] on button "Approve" at bounding box center [866, 632] width 68 height 25
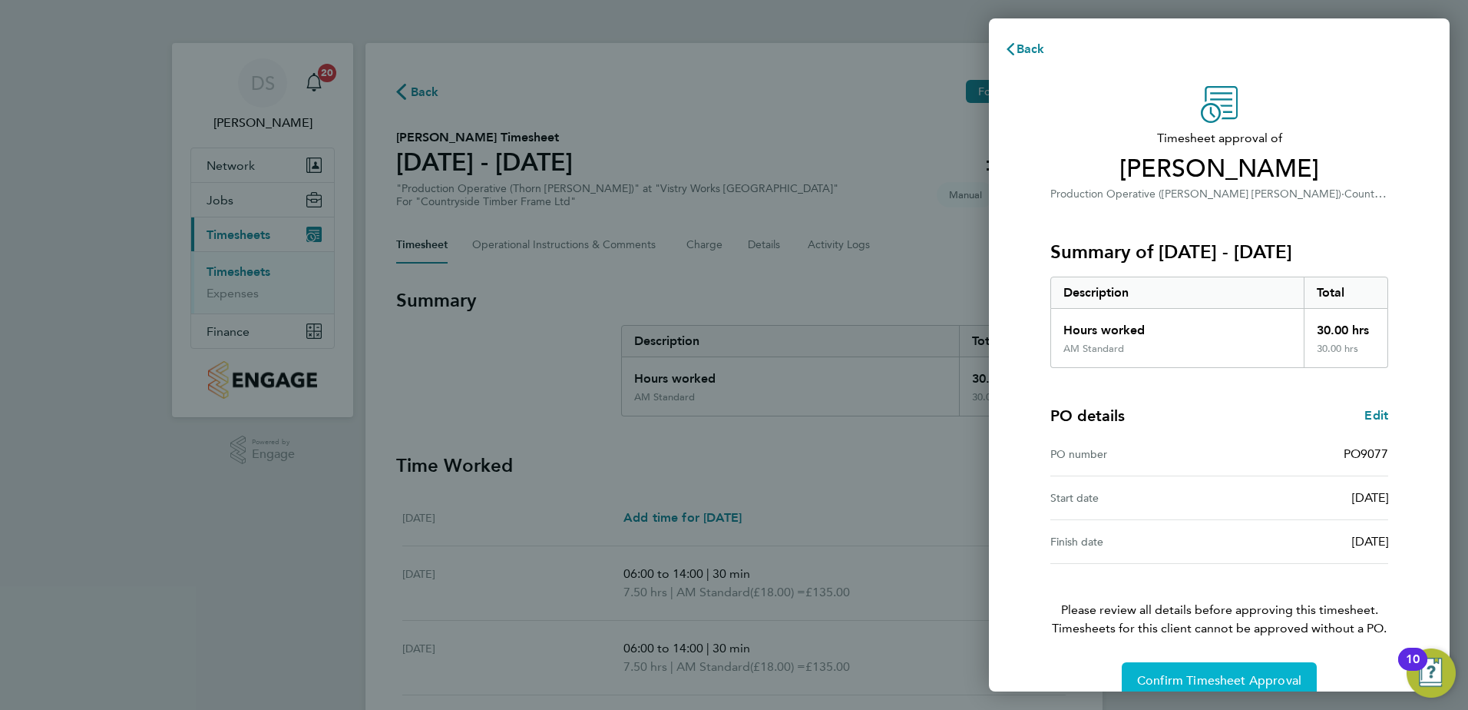
click at [1215, 680] on span "Confirm Timesheet Approval" at bounding box center [1219, 680] width 164 height 15
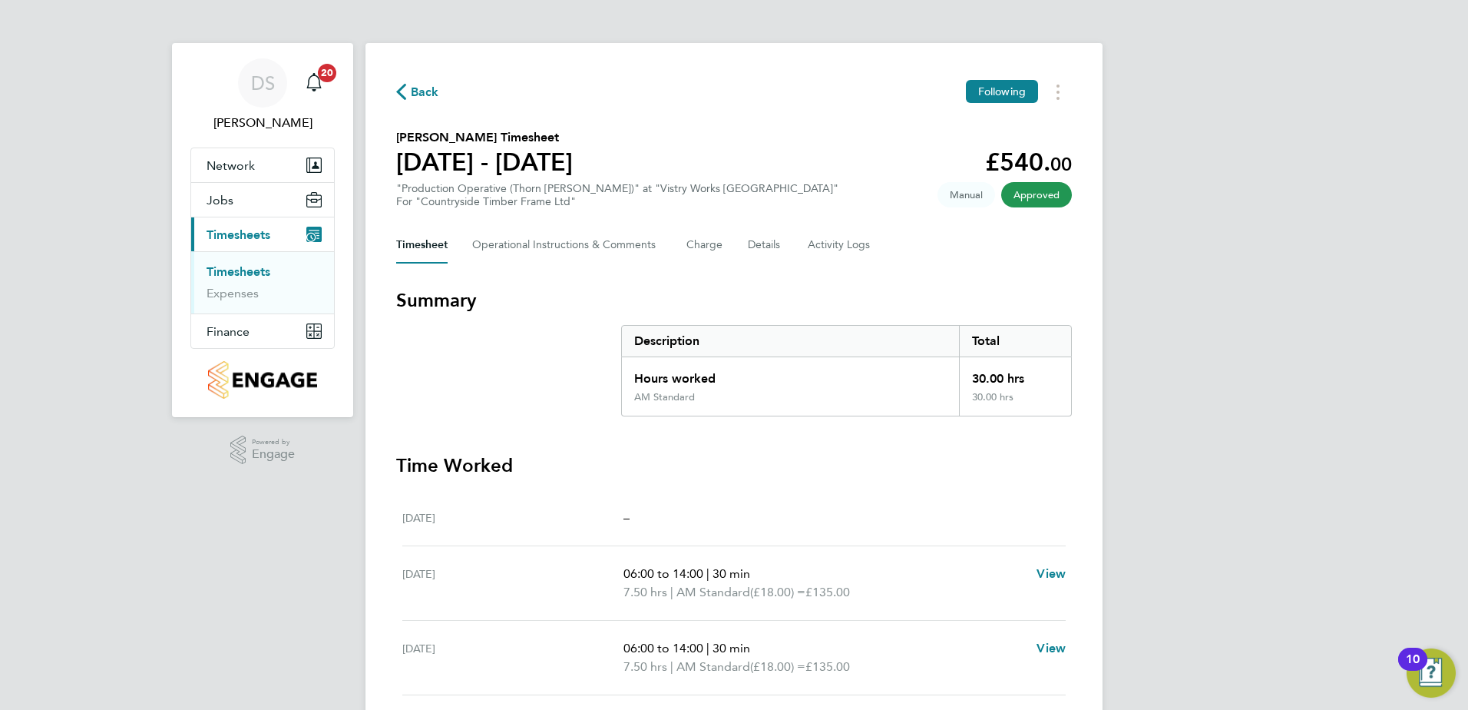
click at [419, 92] on span "Back" at bounding box center [425, 92] width 28 height 18
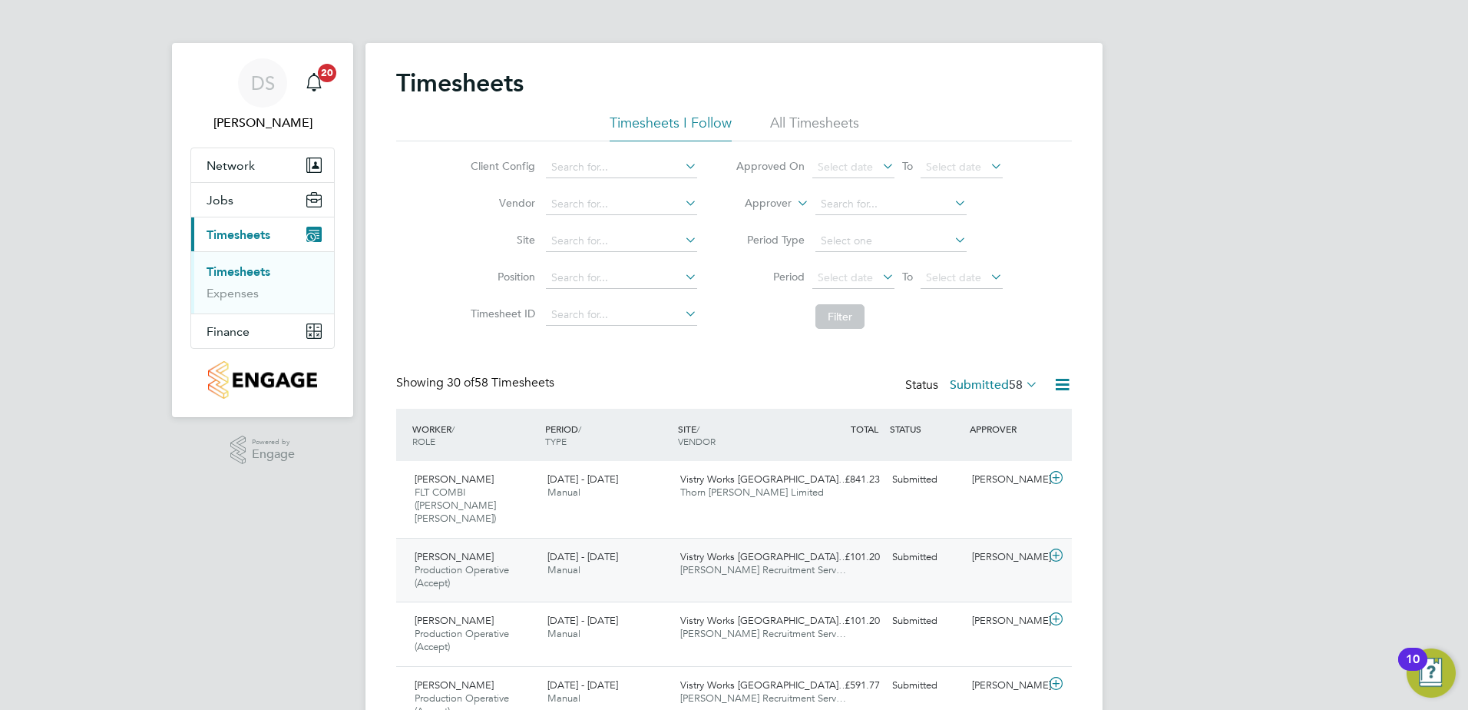
click at [1054, 549] on icon at bounding box center [1056, 555] width 19 height 12
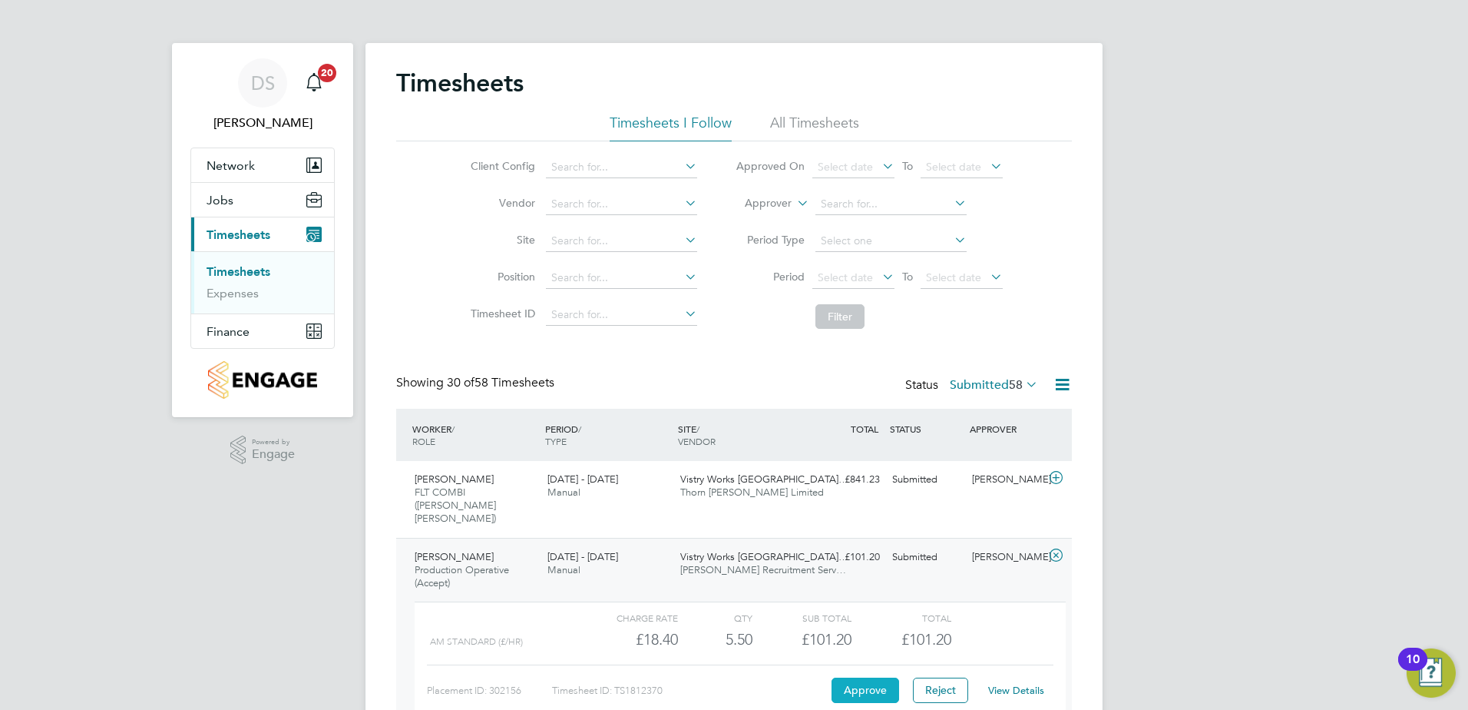
click at [869, 677] on button "Approve" at bounding box center [866, 689] width 68 height 25
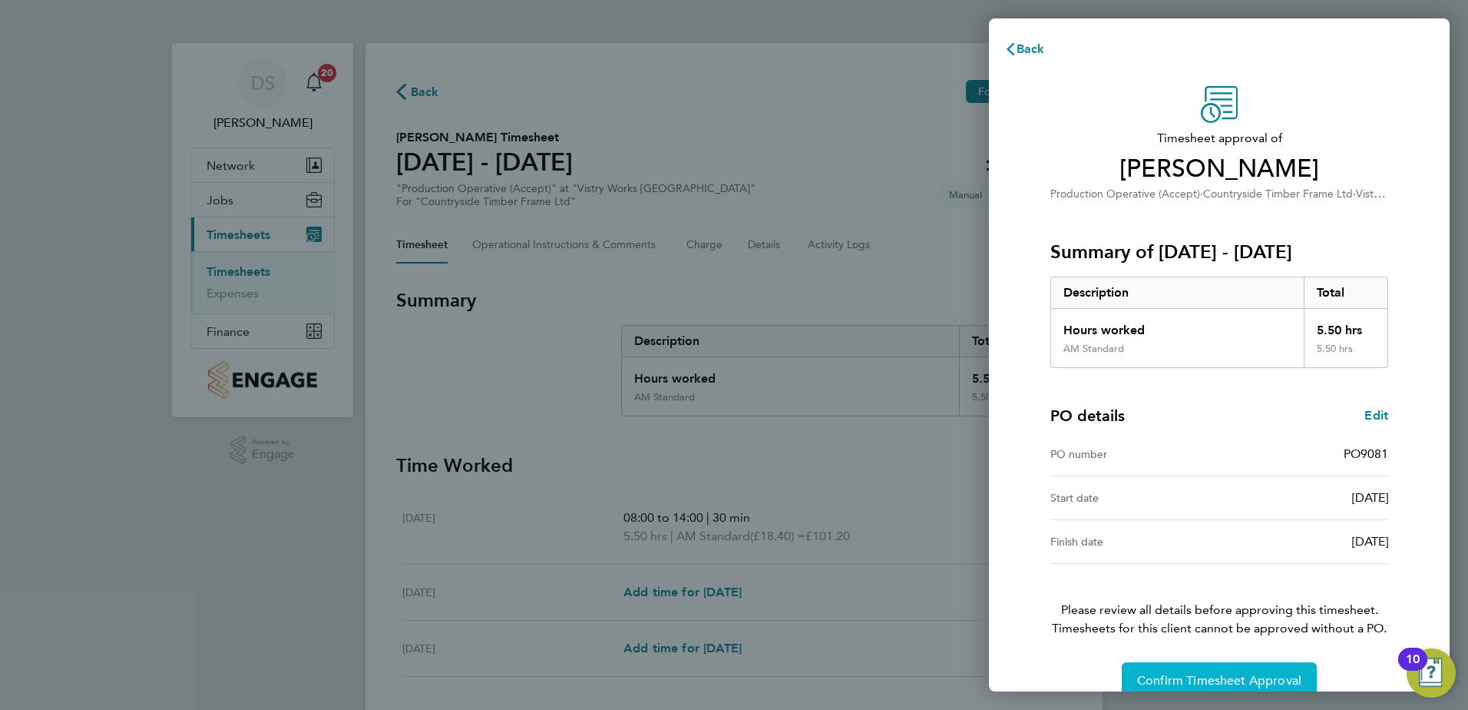
click at [1166, 677] on span "Confirm Timesheet Approval" at bounding box center [1219, 680] width 164 height 15
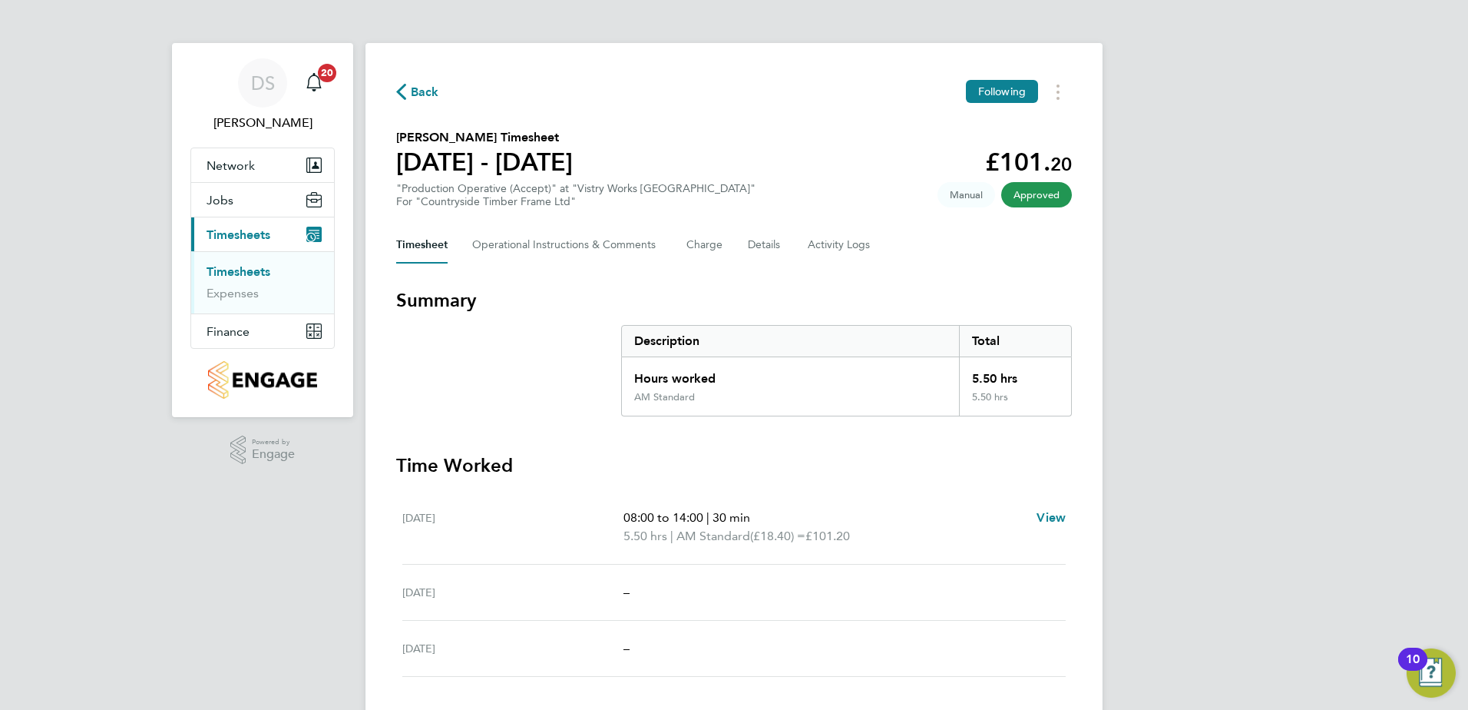
click at [415, 93] on span "Back" at bounding box center [425, 92] width 28 height 18
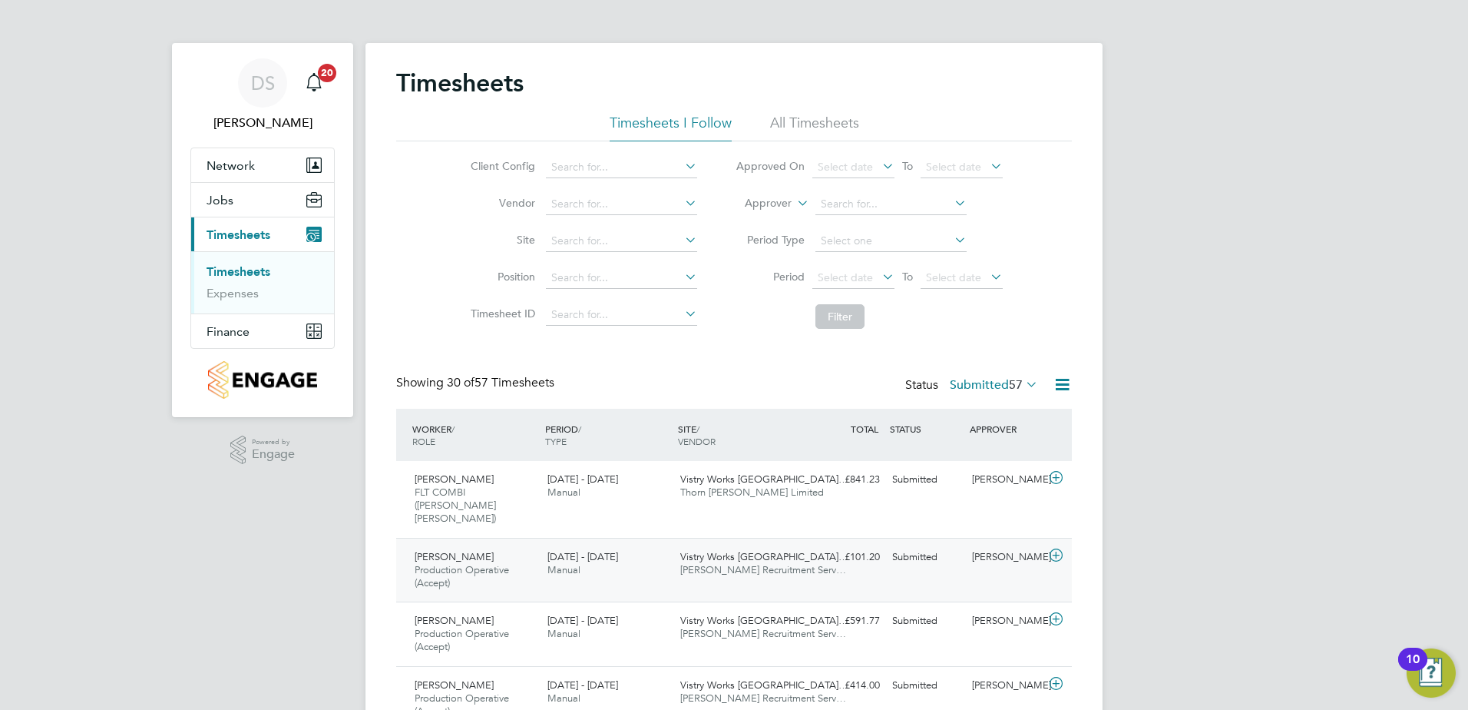
click at [1058, 549] on icon at bounding box center [1056, 555] width 19 height 12
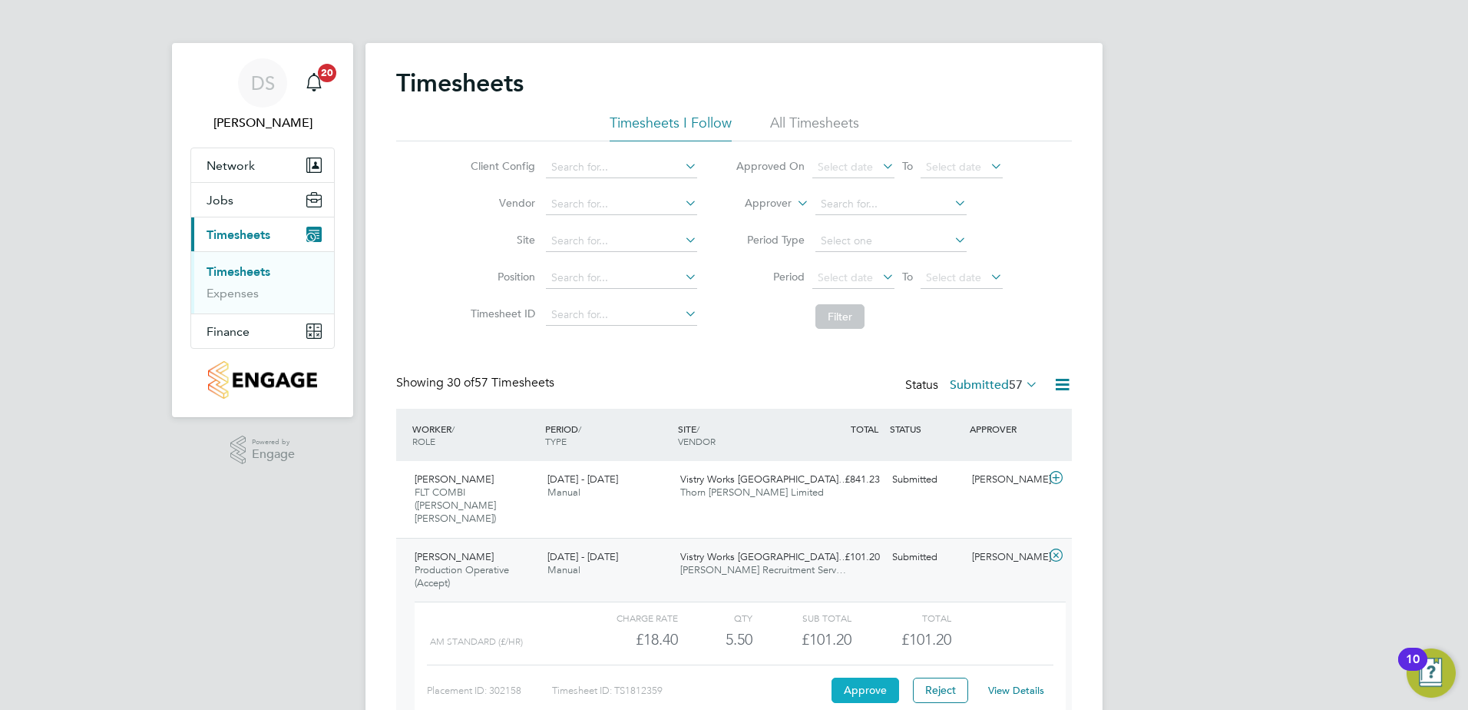
click at [865, 677] on button "Approve" at bounding box center [866, 689] width 68 height 25
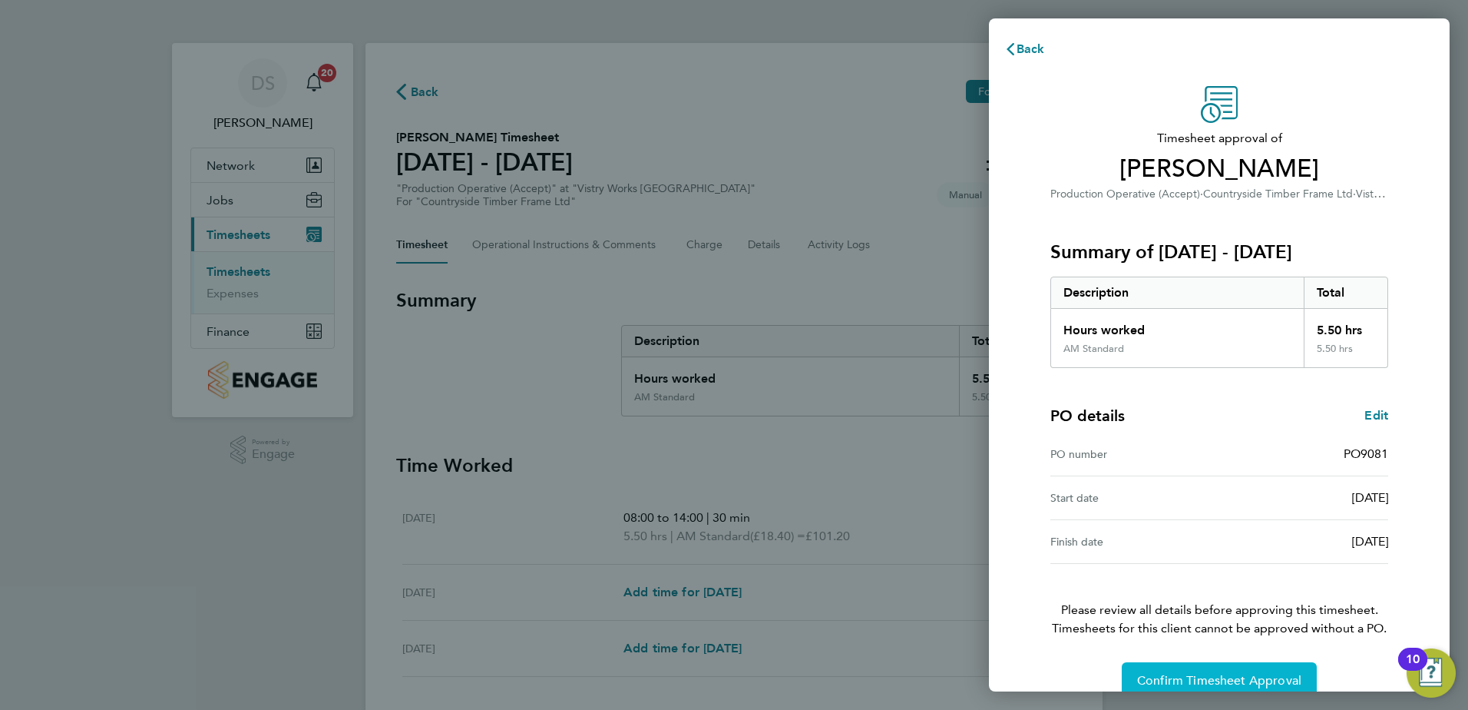
click at [1195, 675] on span "Confirm Timesheet Approval" at bounding box center [1219, 680] width 164 height 15
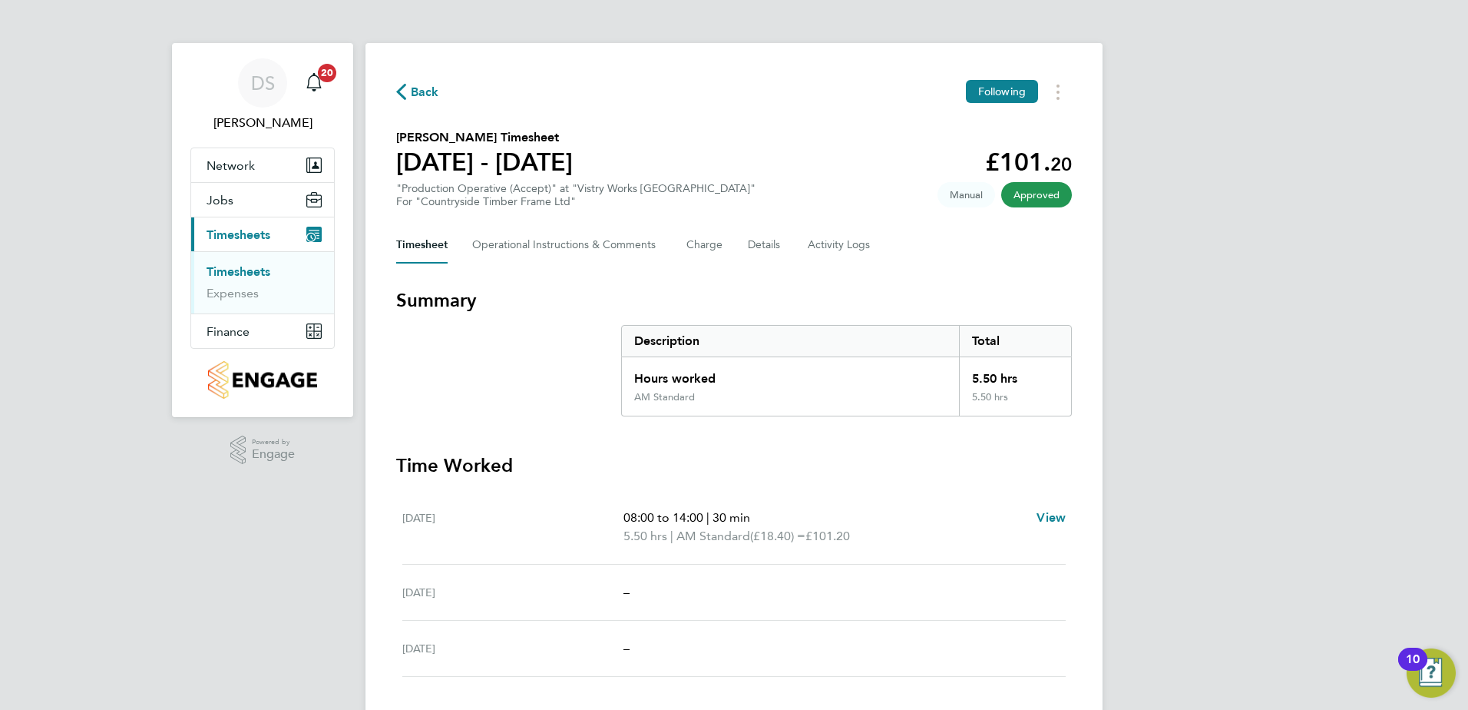
click at [413, 88] on span "Back" at bounding box center [425, 92] width 28 height 18
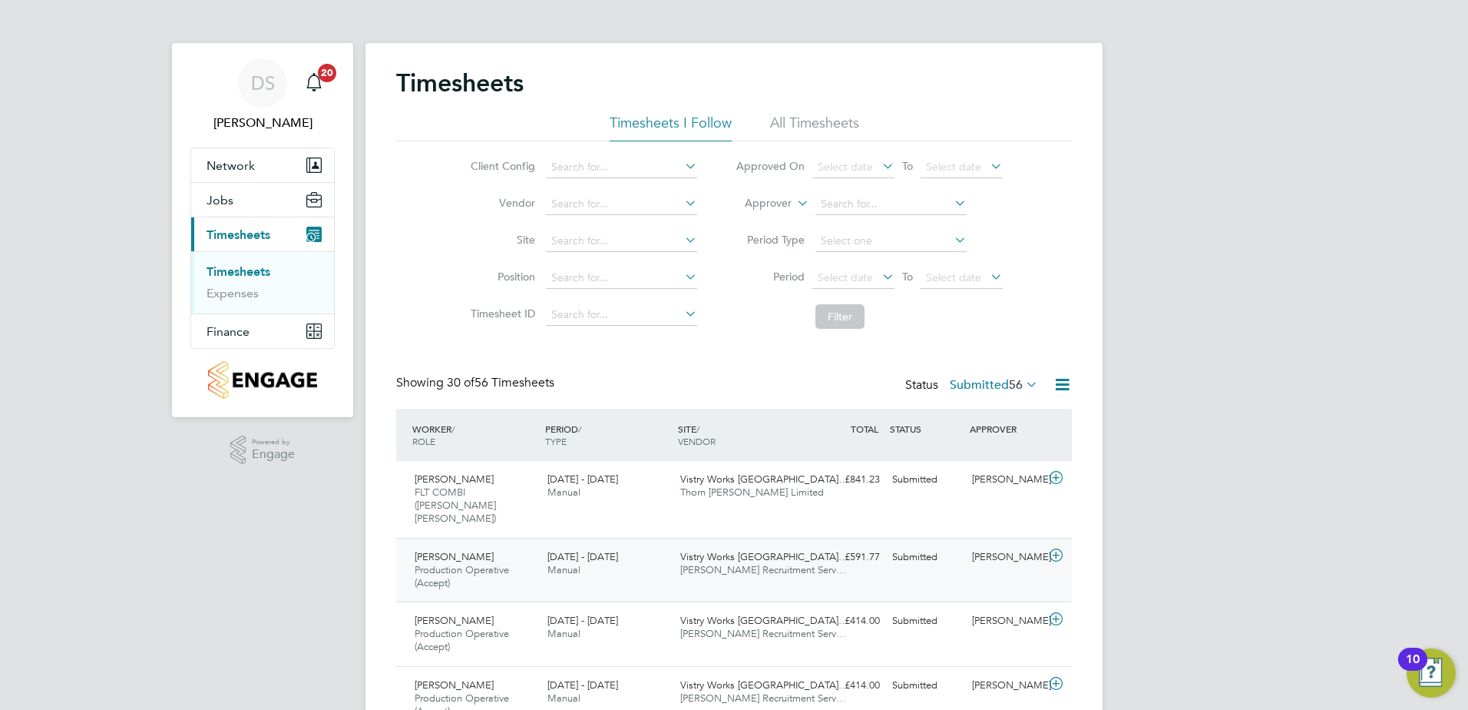
click at [1054, 549] on icon at bounding box center [1056, 555] width 19 height 12
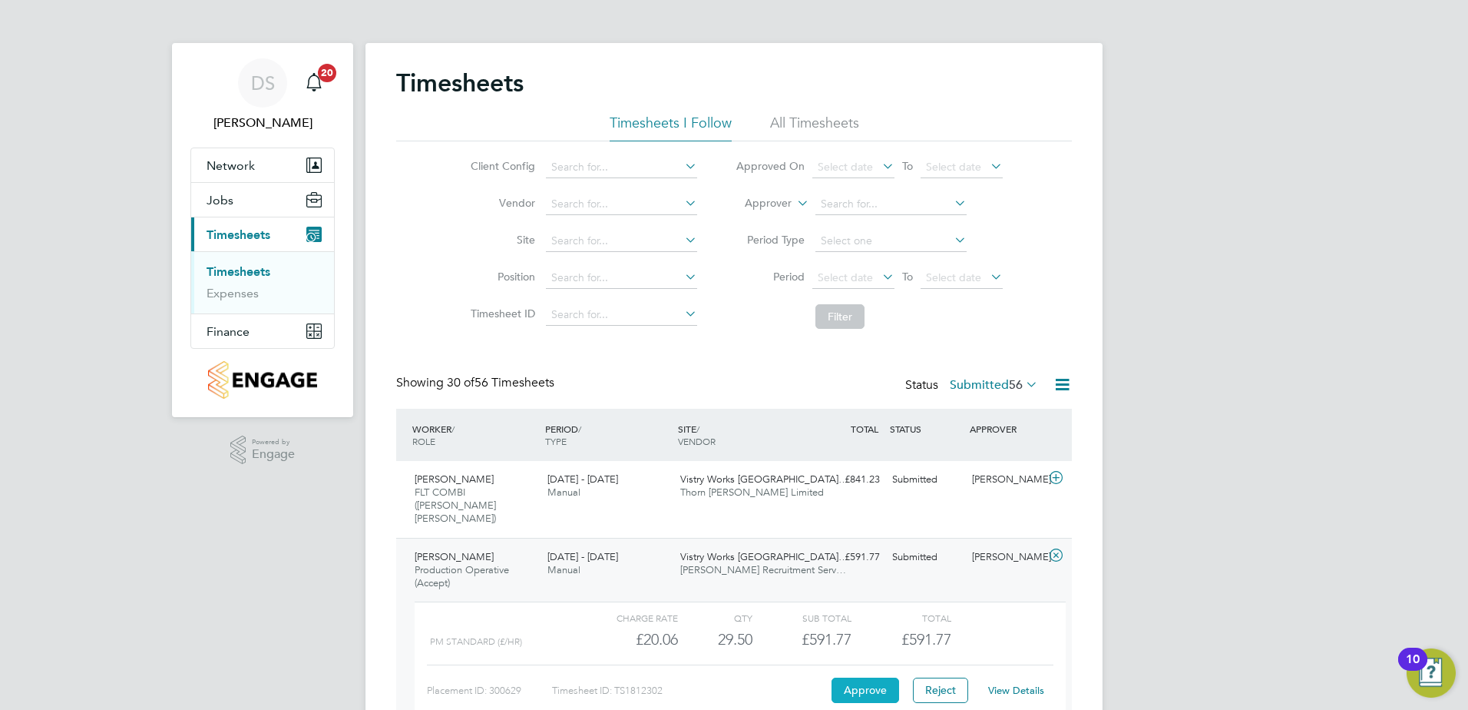
click at [869, 677] on button "Approve" at bounding box center [866, 689] width 68 height 25
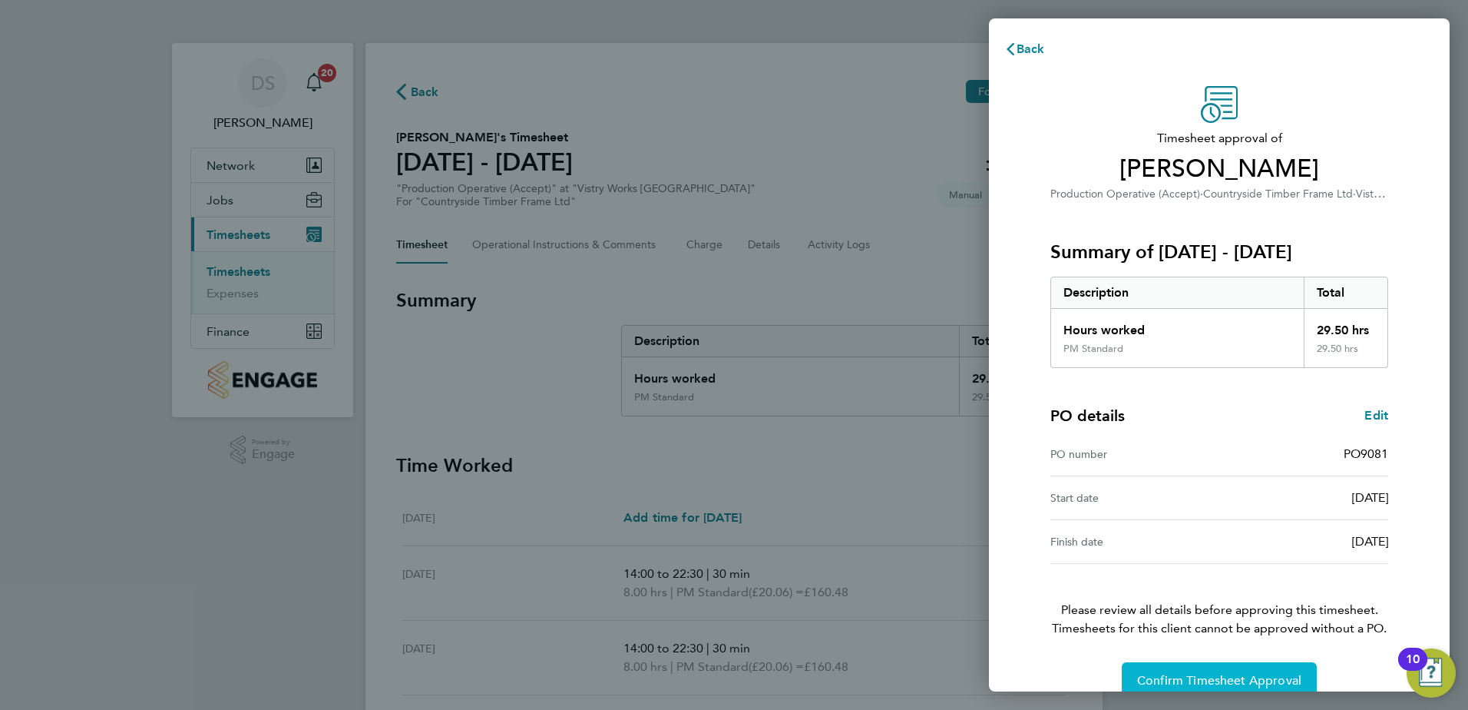
click at [1200, 674] on span "Confirm Timesheet Approval" at bounding box center [1219, 680] width 164 height 15
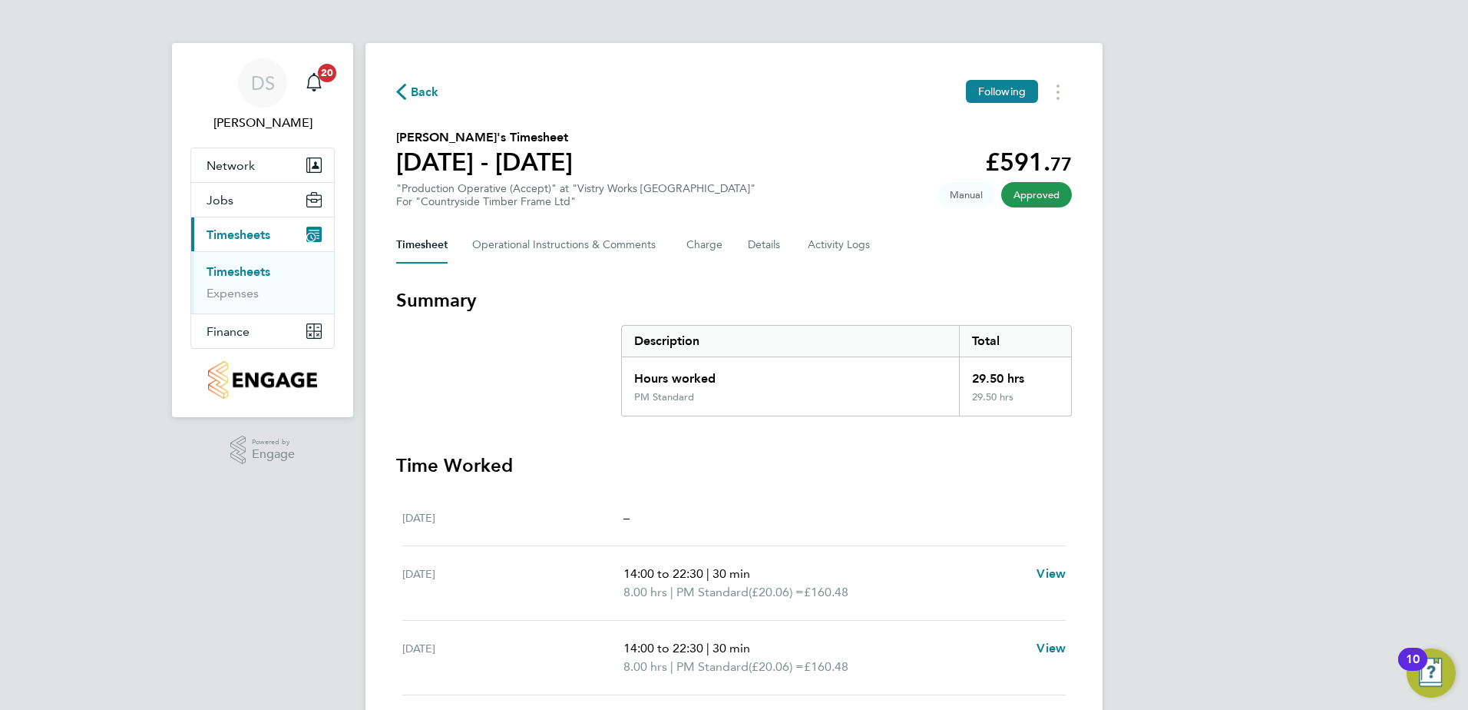
click at [422, 93] on span "Back" at bounding box center [425, 92] width 28 height 18
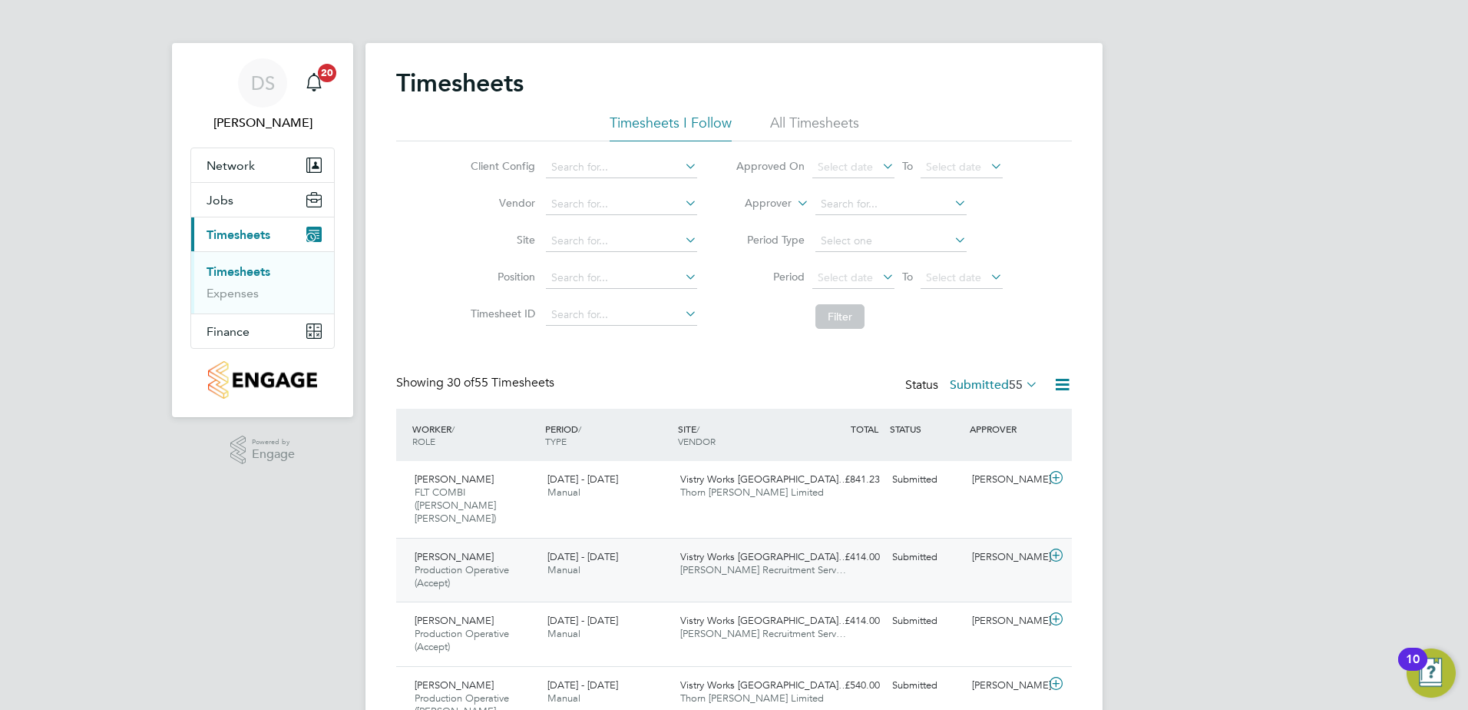
click at [1048, 549] on icon at bounding box center [1056, 555] width 19 height 12
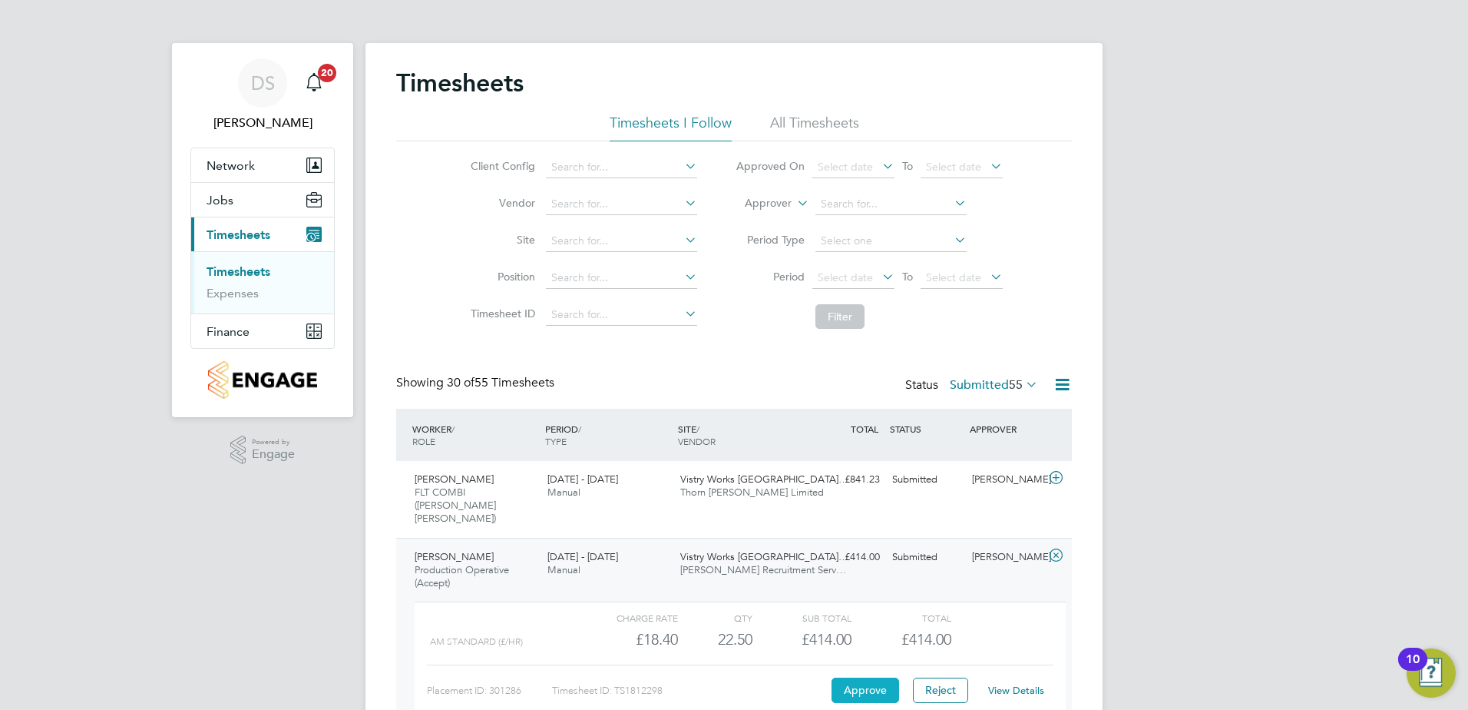
click at [865, 677] on button "Approve" at bounding box center [866, 689] width 68 height 25
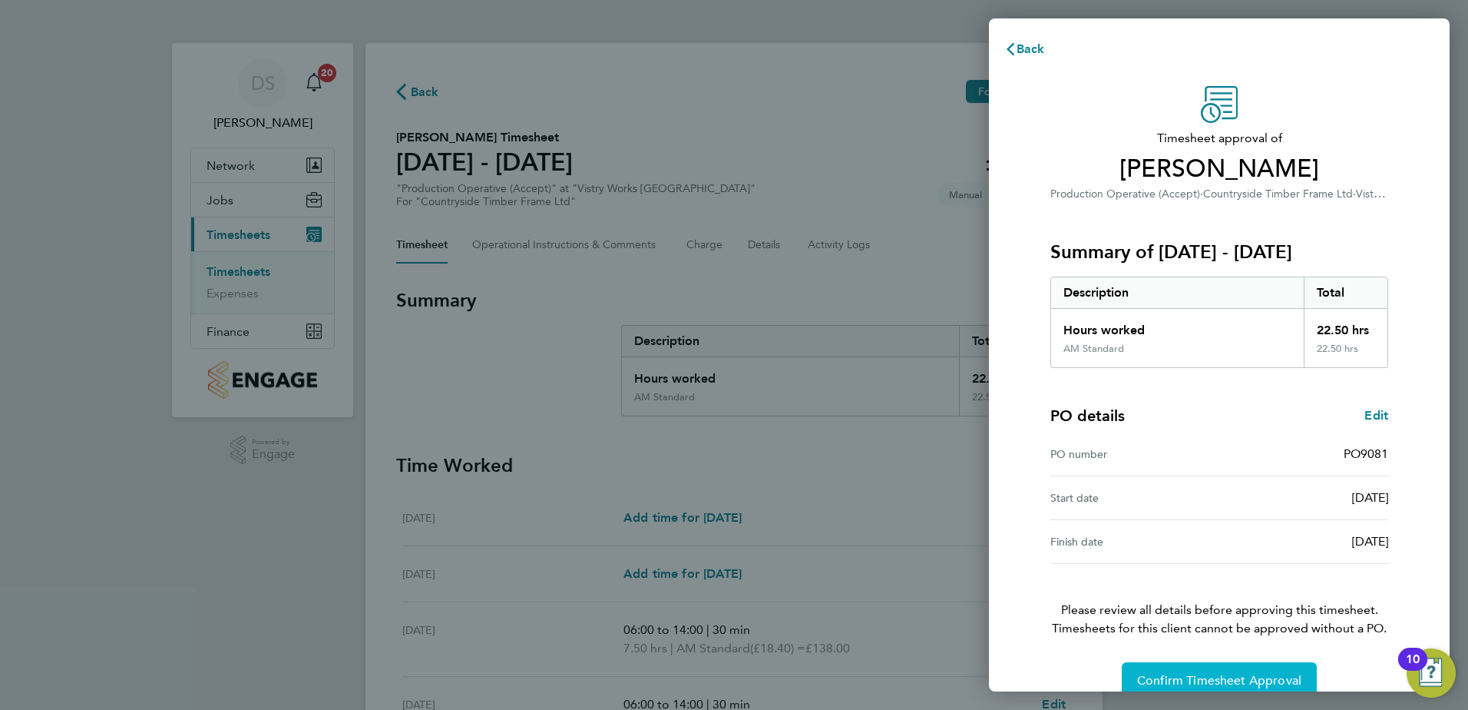
click at [1188, 677] on span "Confirm Timesheet Approval" at bounding box center [1219, 680] width 164 height 15
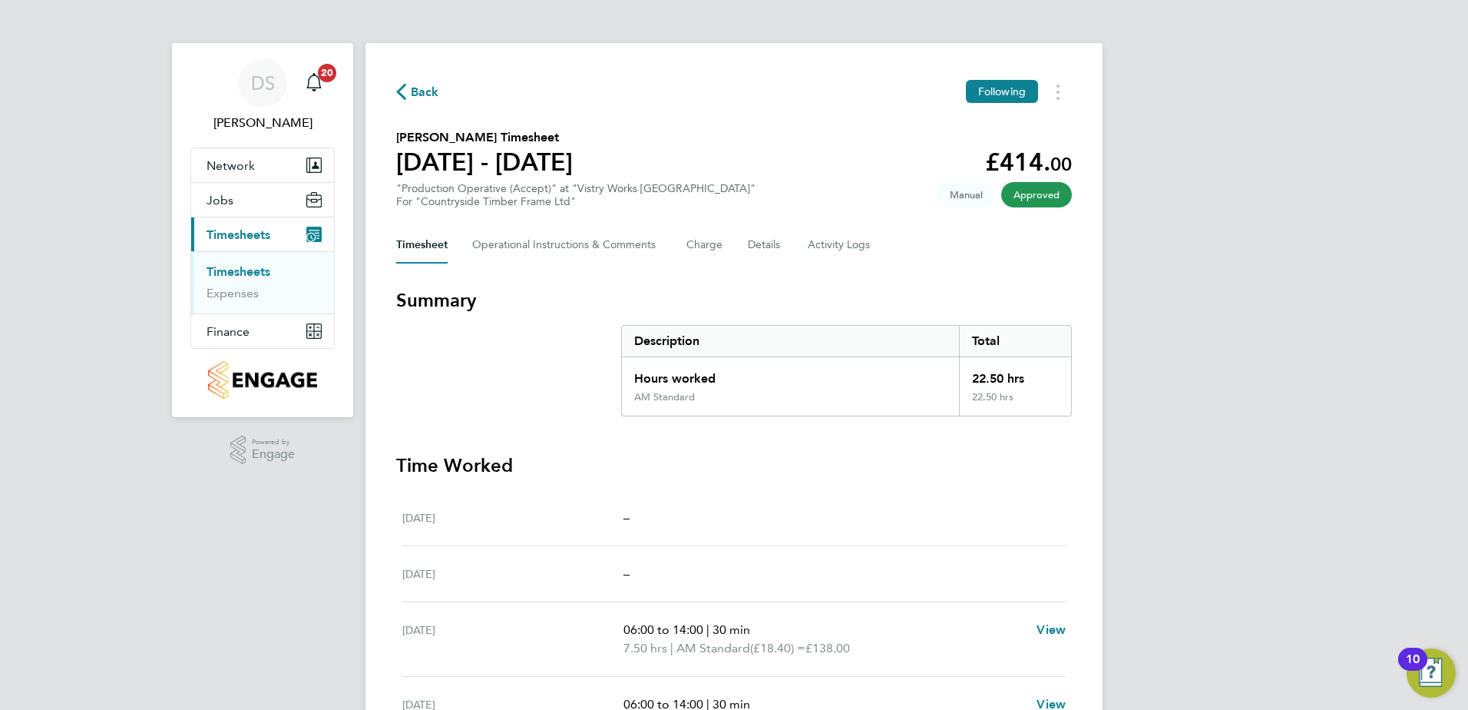
click at [415, 89] on span "Back" at bounding box center [425, 92] width 28 height 18
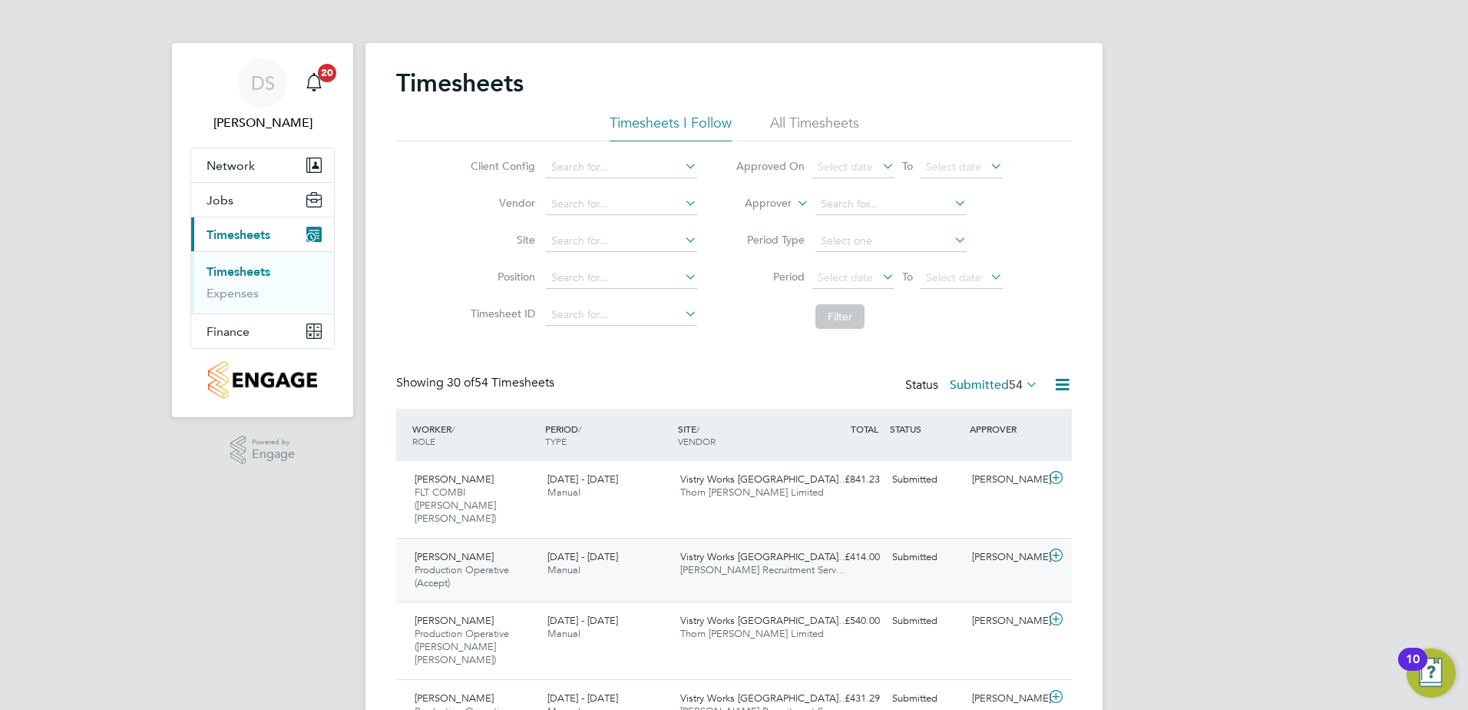
click at [1055, 549] on icon at bounding box center [1056, 555] width 19 height 12
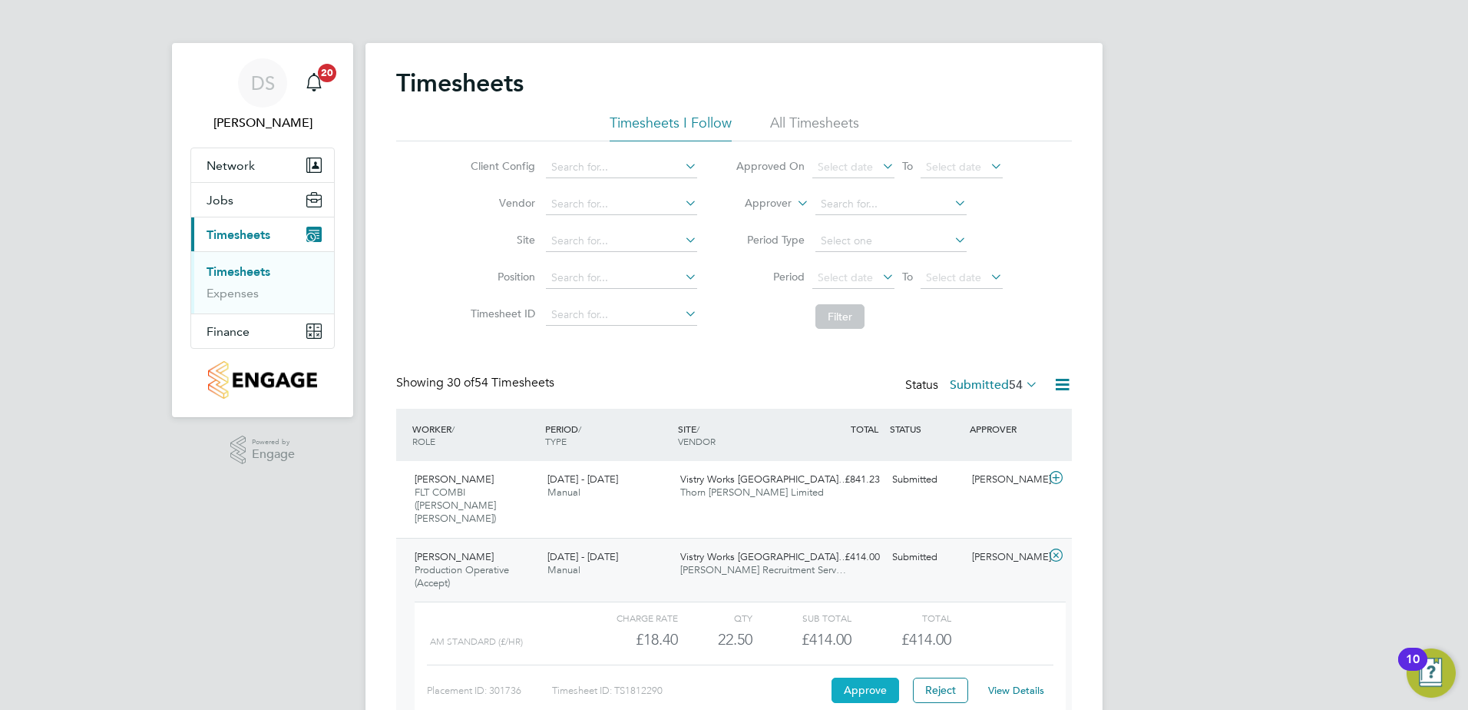
click at [848, 677] on button "Approve" at bounding box center [866, 689] width 68 height 25
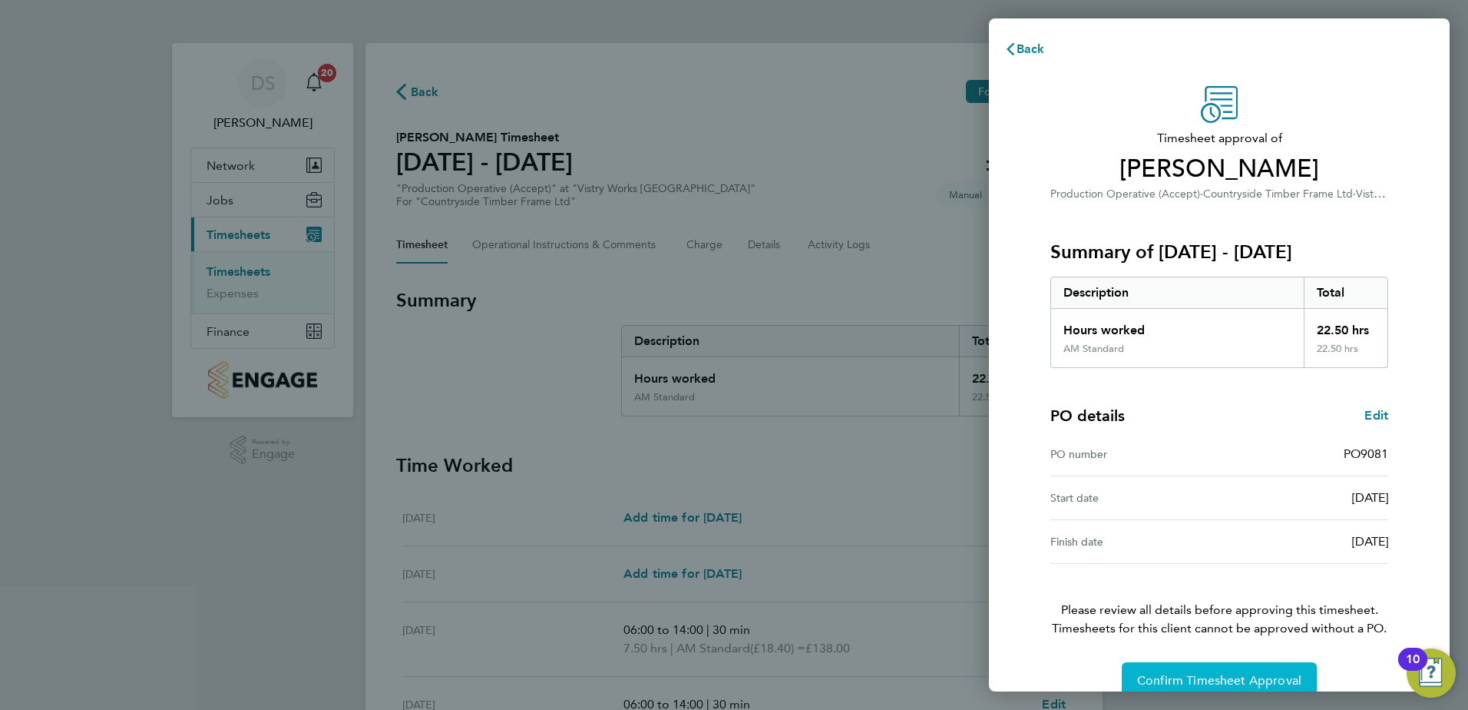
click at [1172, 678] on span "Confirm Timesheet Approval" at bounding box center [1219, 680] width 164 height 15
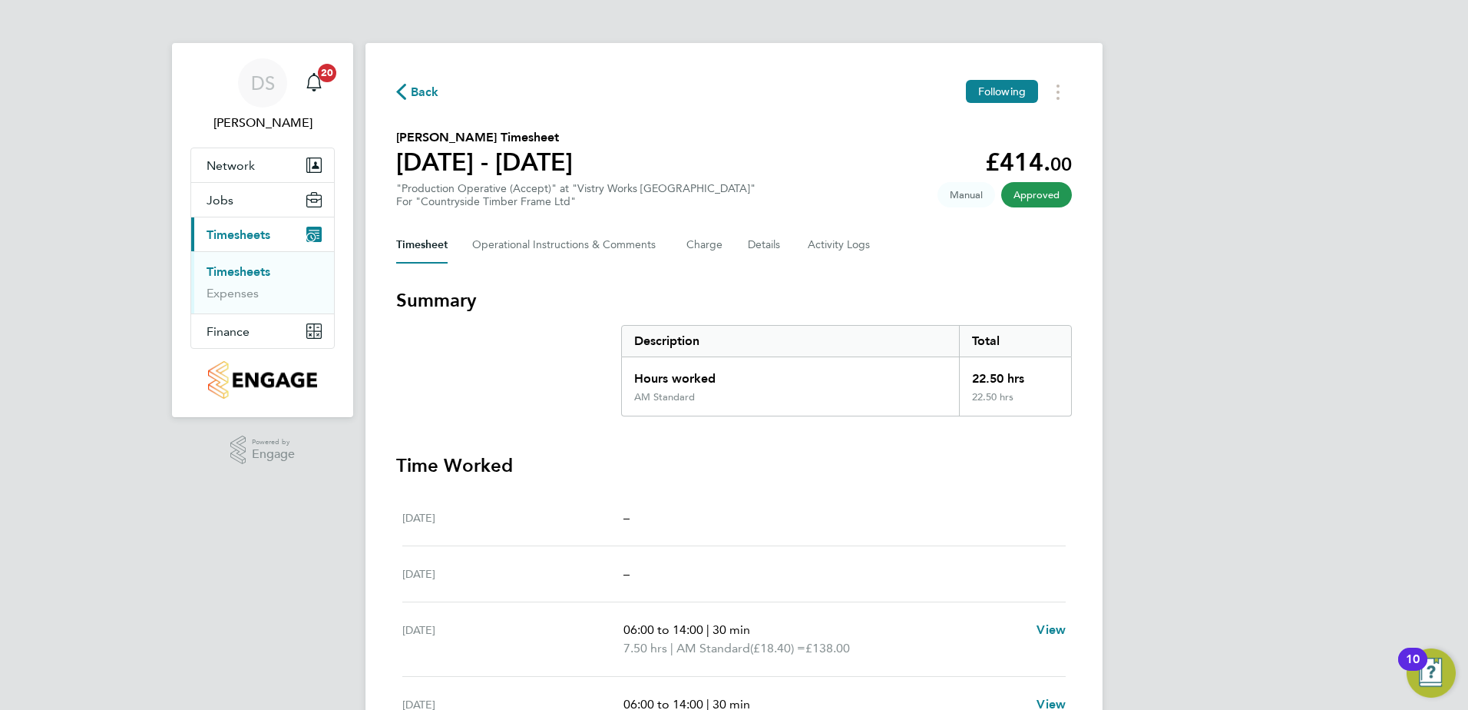
click at [415, 88] on span "Back" at bounding box center [425, 92] width 28 height 18
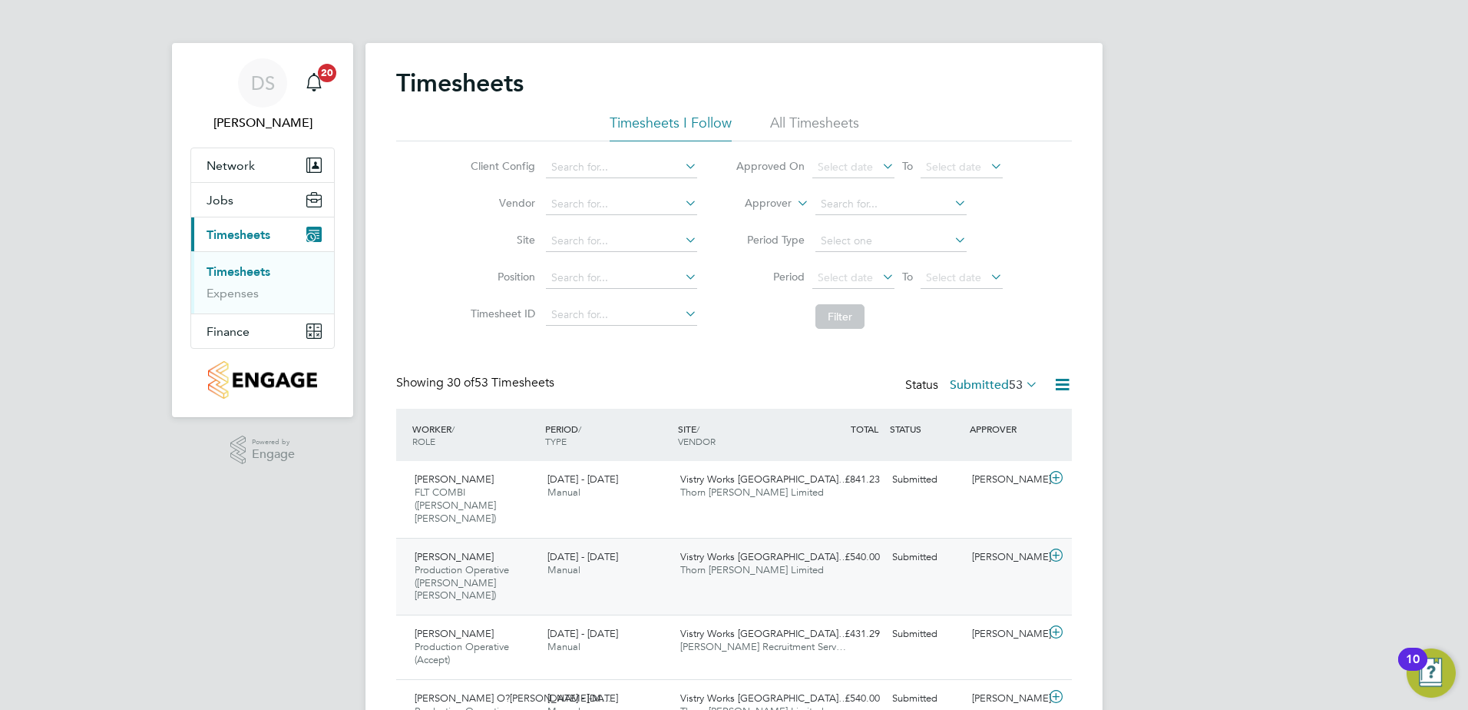
click at [1054, 549] on icon at bounding box center [1056, 555] width 19 height 12
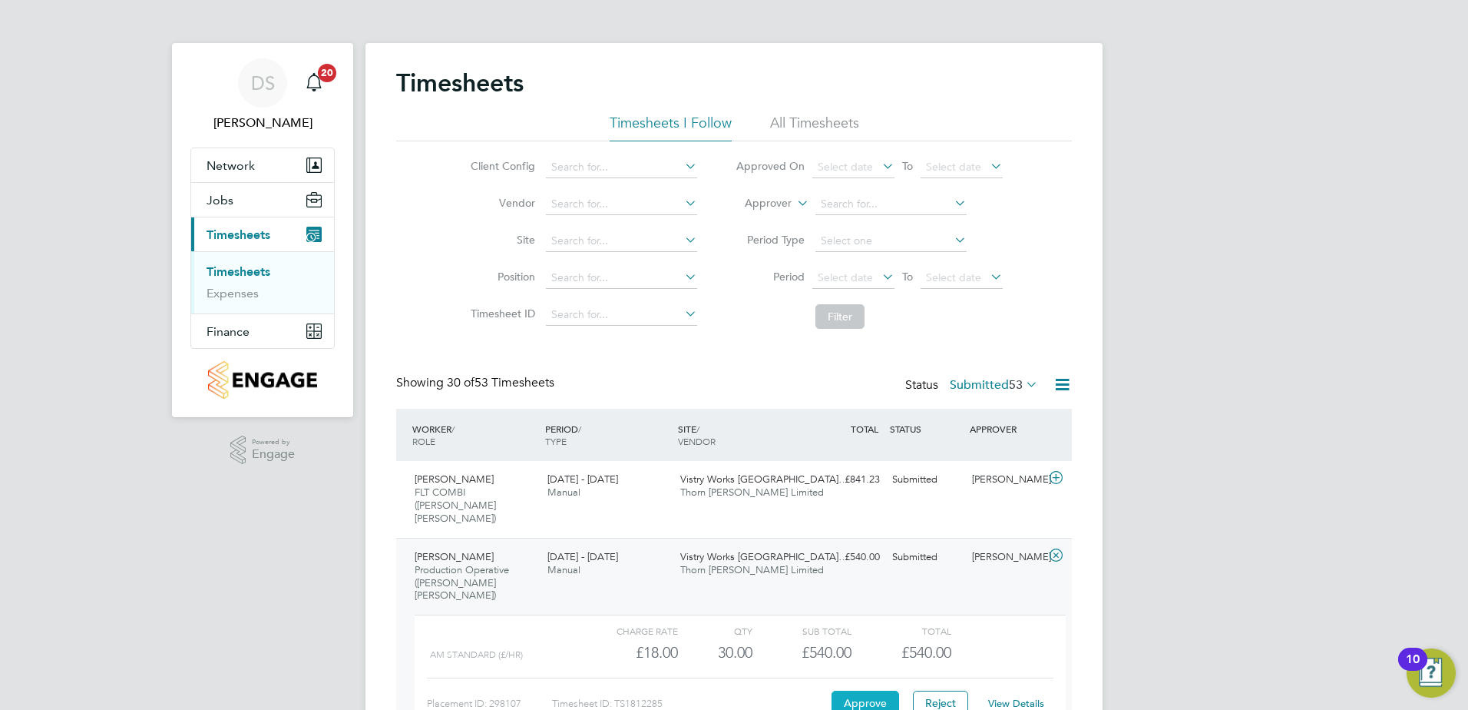
click at [866, 690] on button "Approve" at bounding box center [866, 702] width 68 height 25
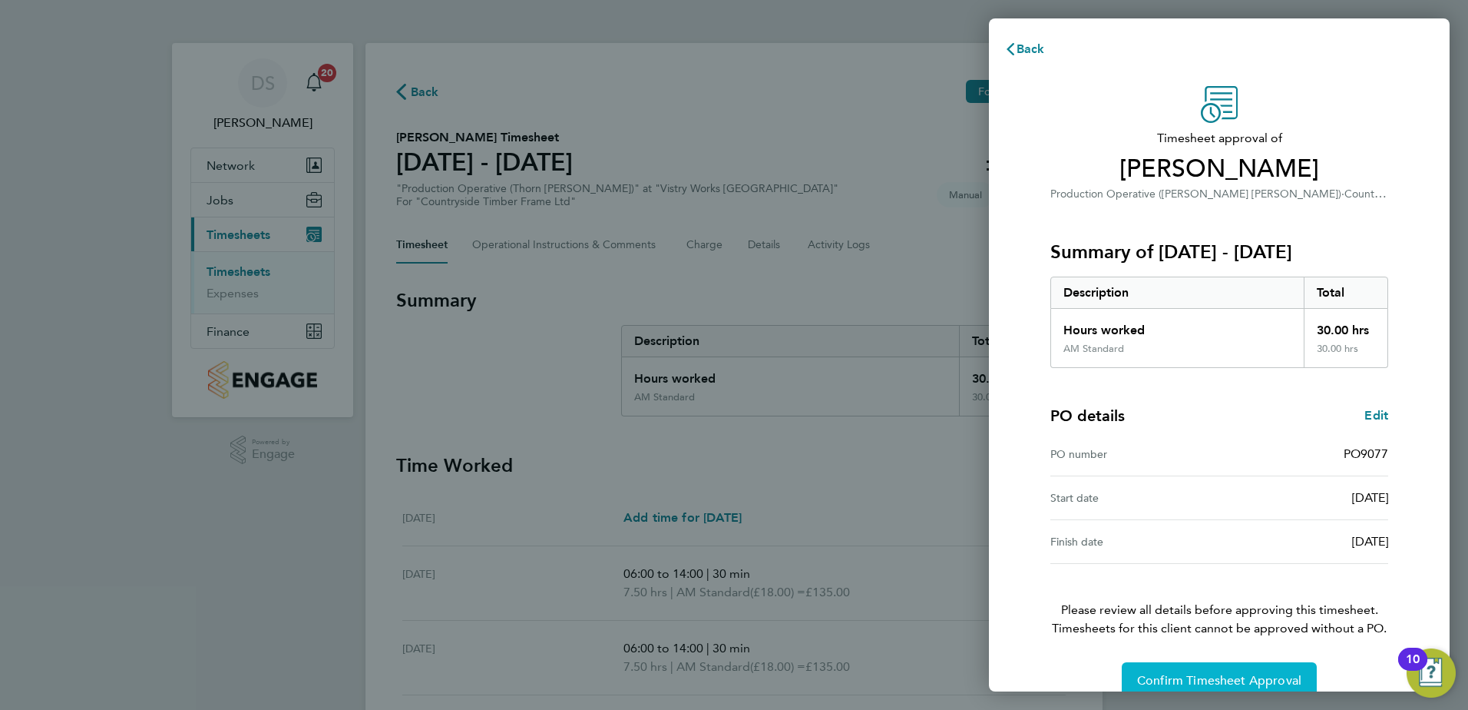
click at [1243, 677] on span "Confirm Timesheet Approval" at bounding box center [1219, 680] width 164 height 15
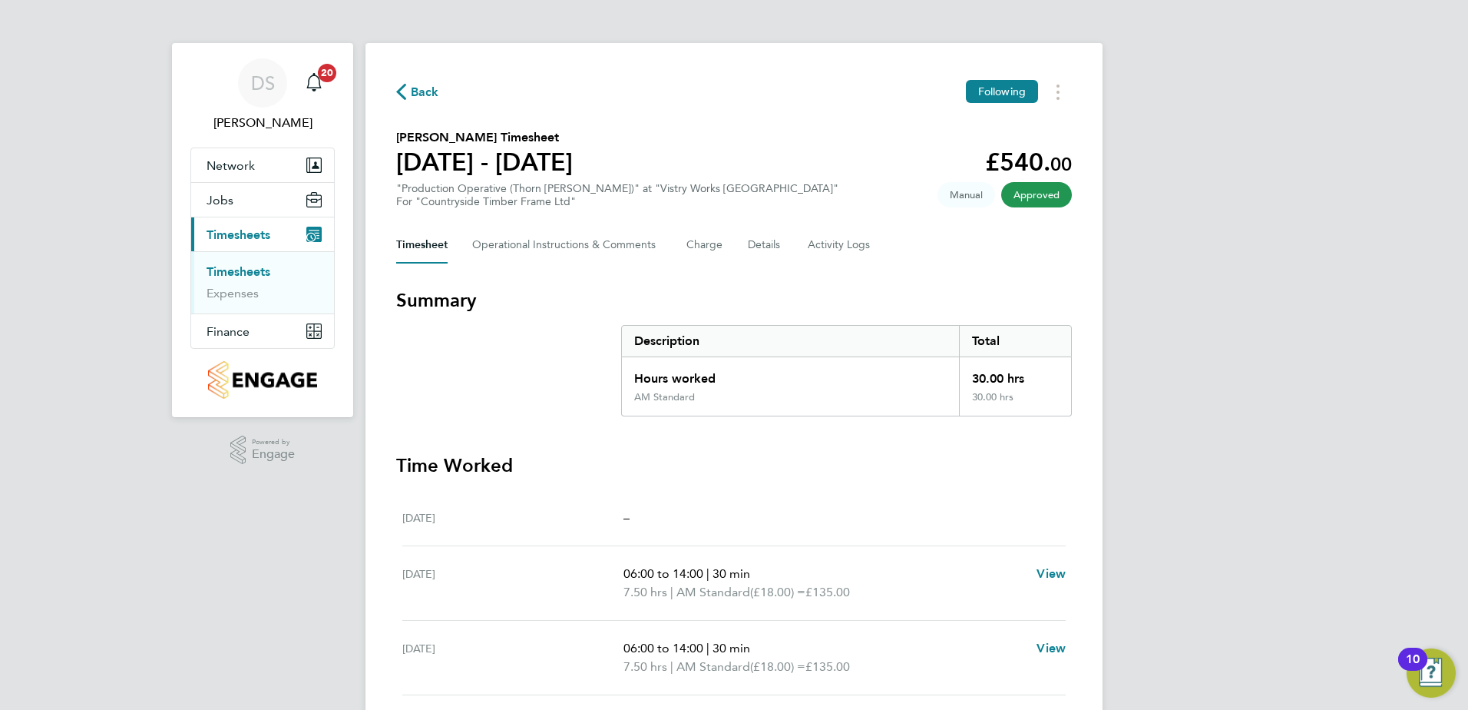
click at [409, 91] on span "Back" at bounding box center [417, 91] width 43 height 15
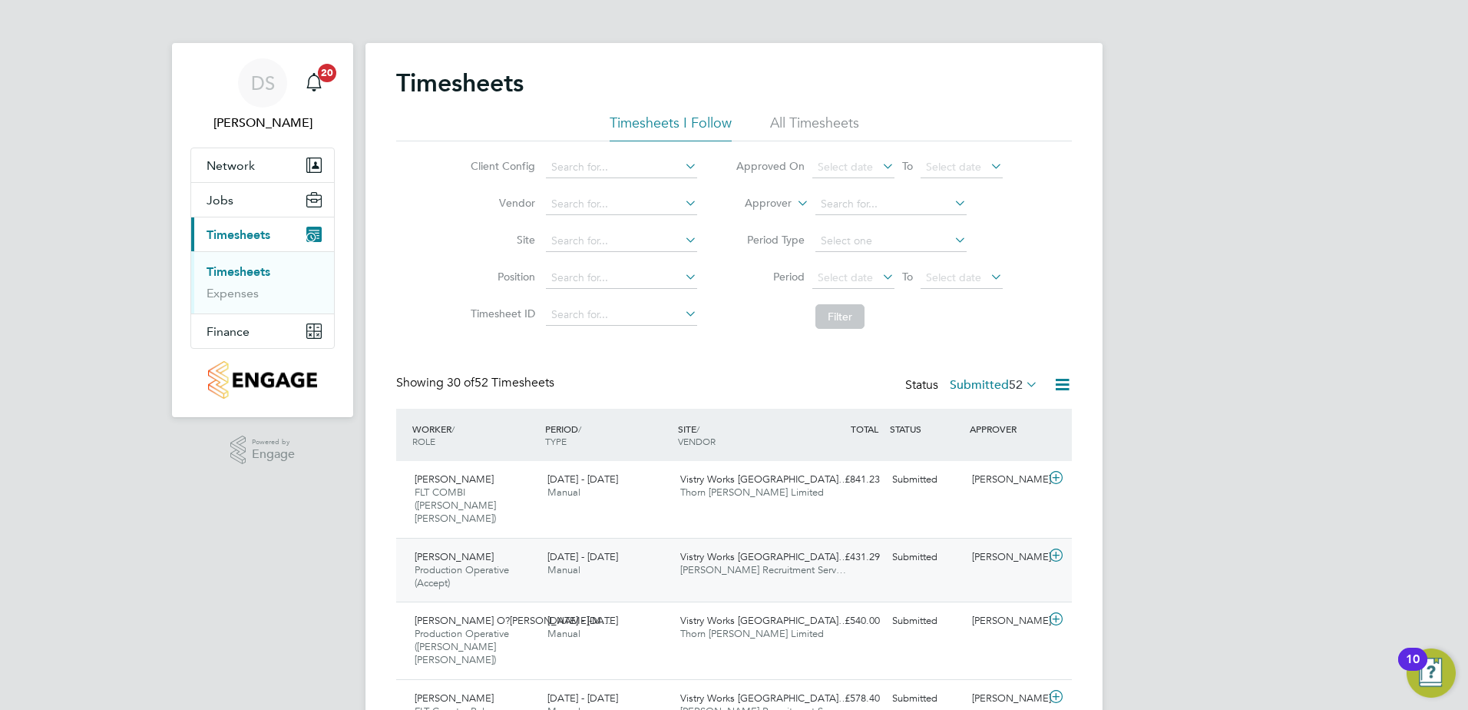
click at [1057, 549] on icon at bounding box center [1056, 555] width 19 height 12
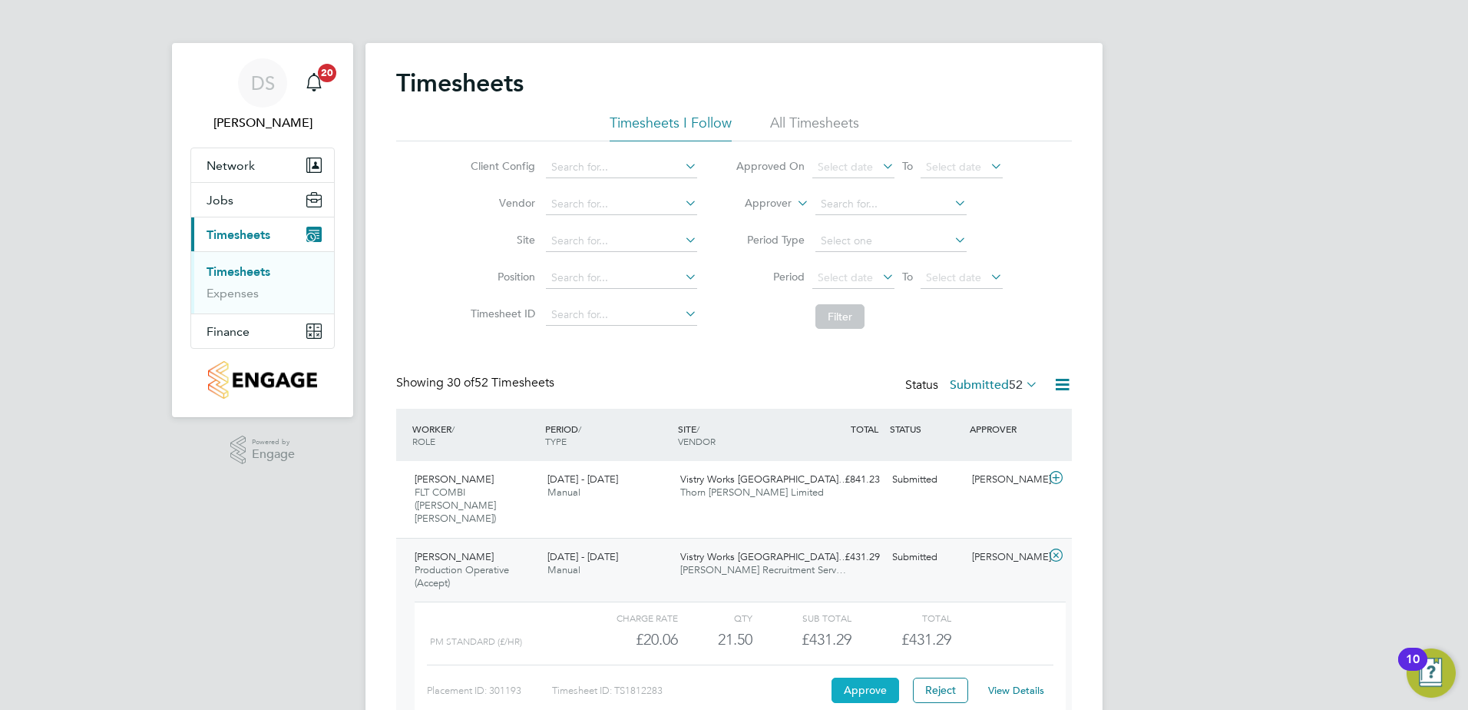
click at [861, 677] on button "Approve" at bounding box center [866, 689] width 68 height 25
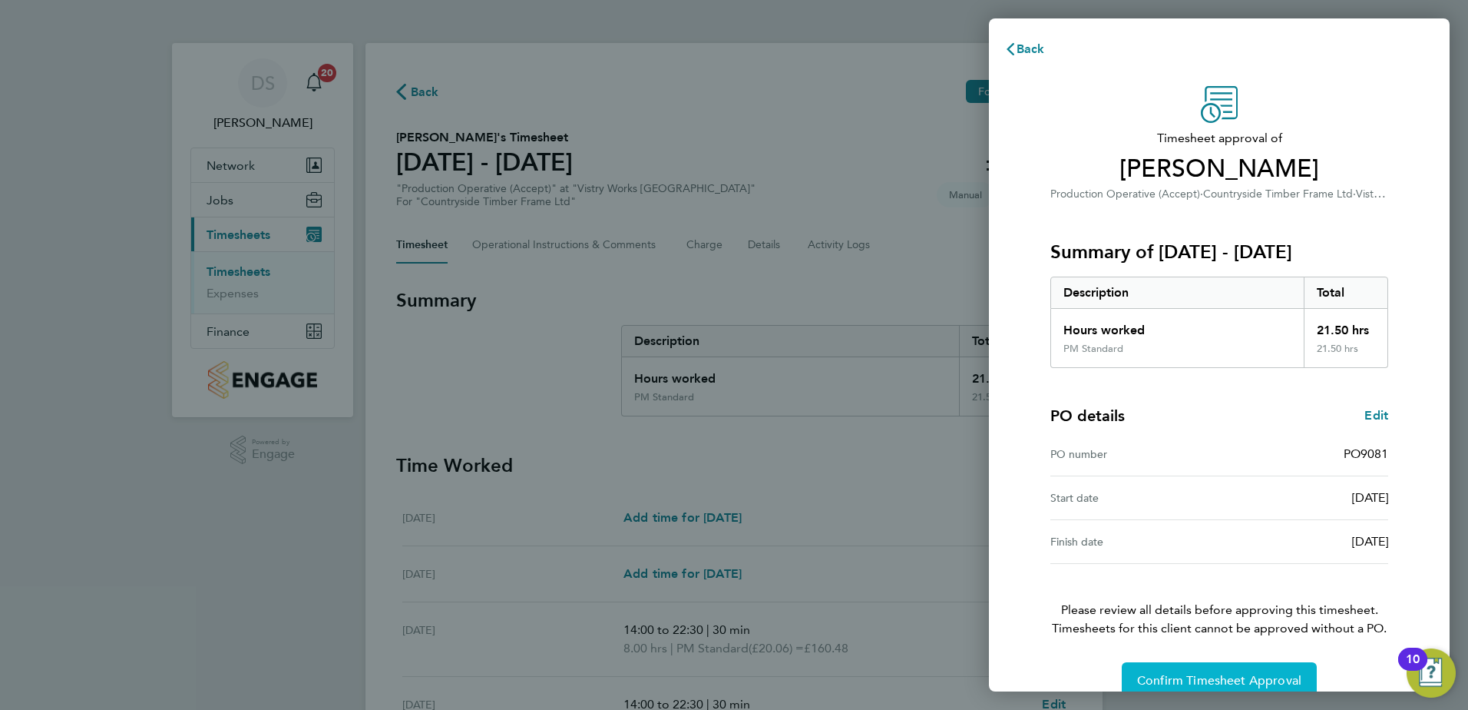
click at [1226, 680] on span "Confirm Timesheet Approval" at bounding box center [1219, 680] width 164 height 15
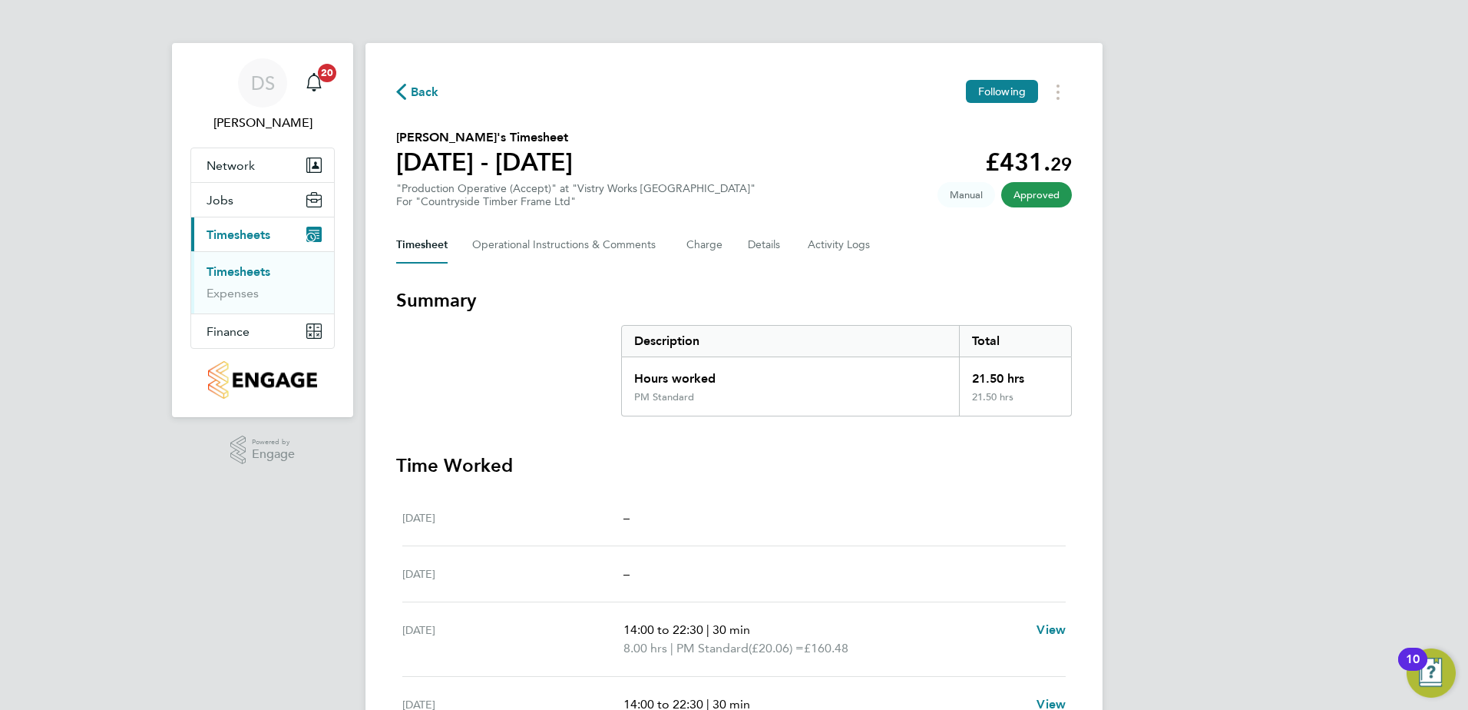
click at [409, 92] on span "Back" at bounding box center [417, 91] width 43 height 15
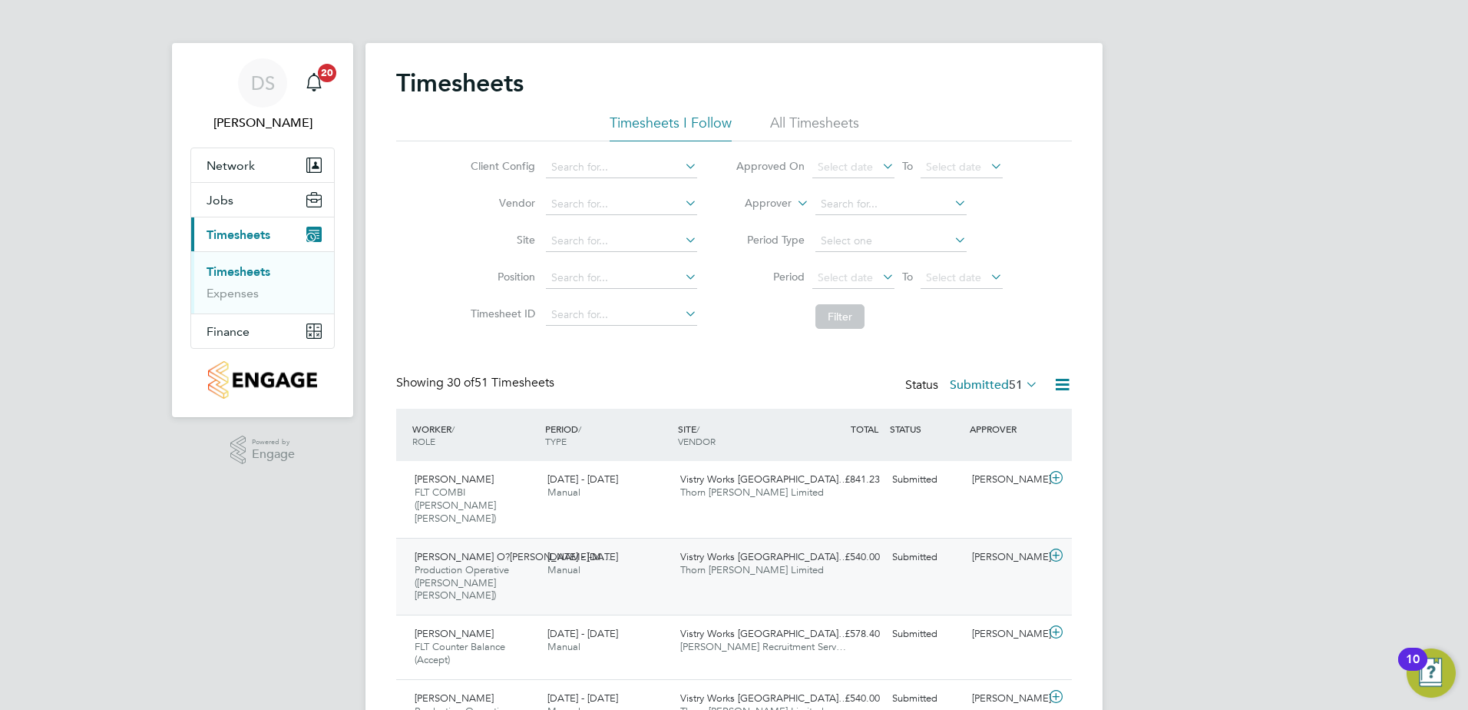
click at [1056, 549] on icon at bounding box center [1056, 555] width 19 height 12
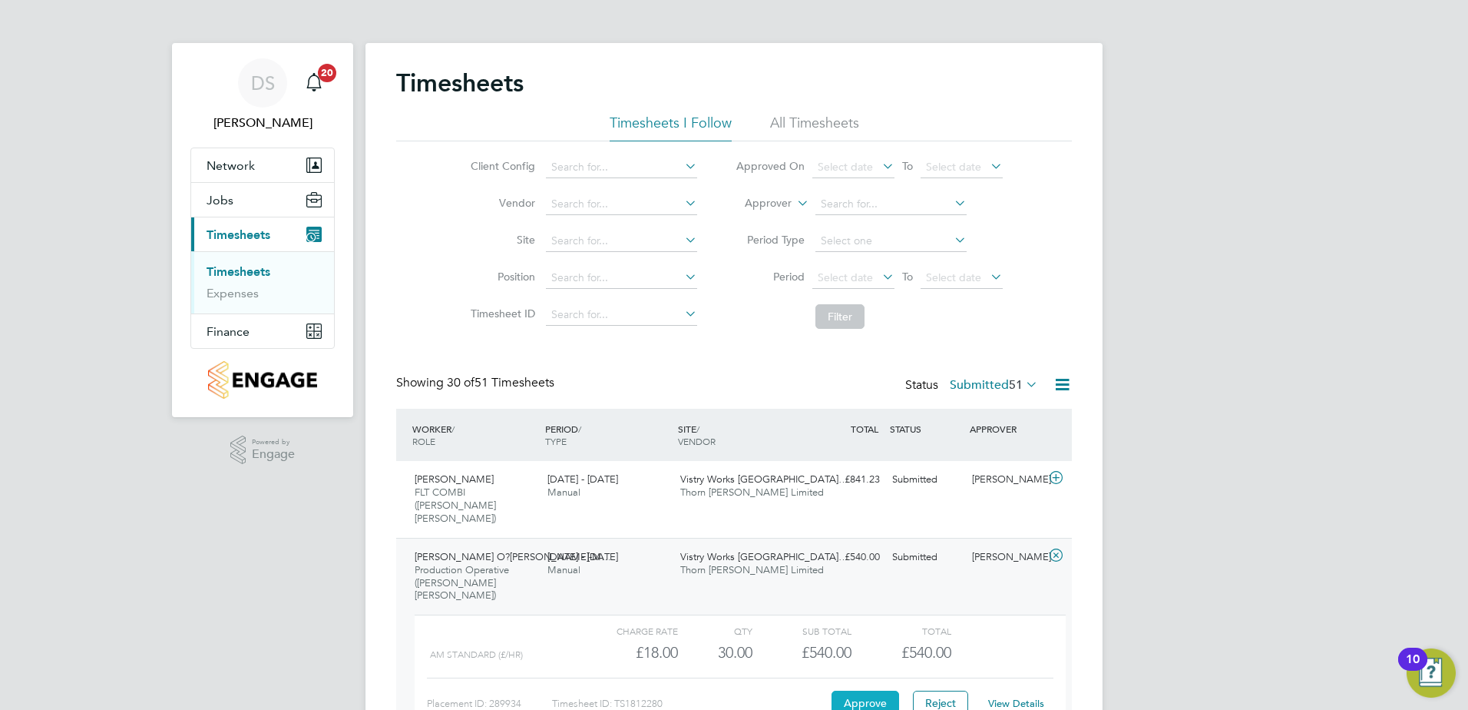
click at [877, 690] on button "Approve" at bounding box center [866, 702] width 68 height 25
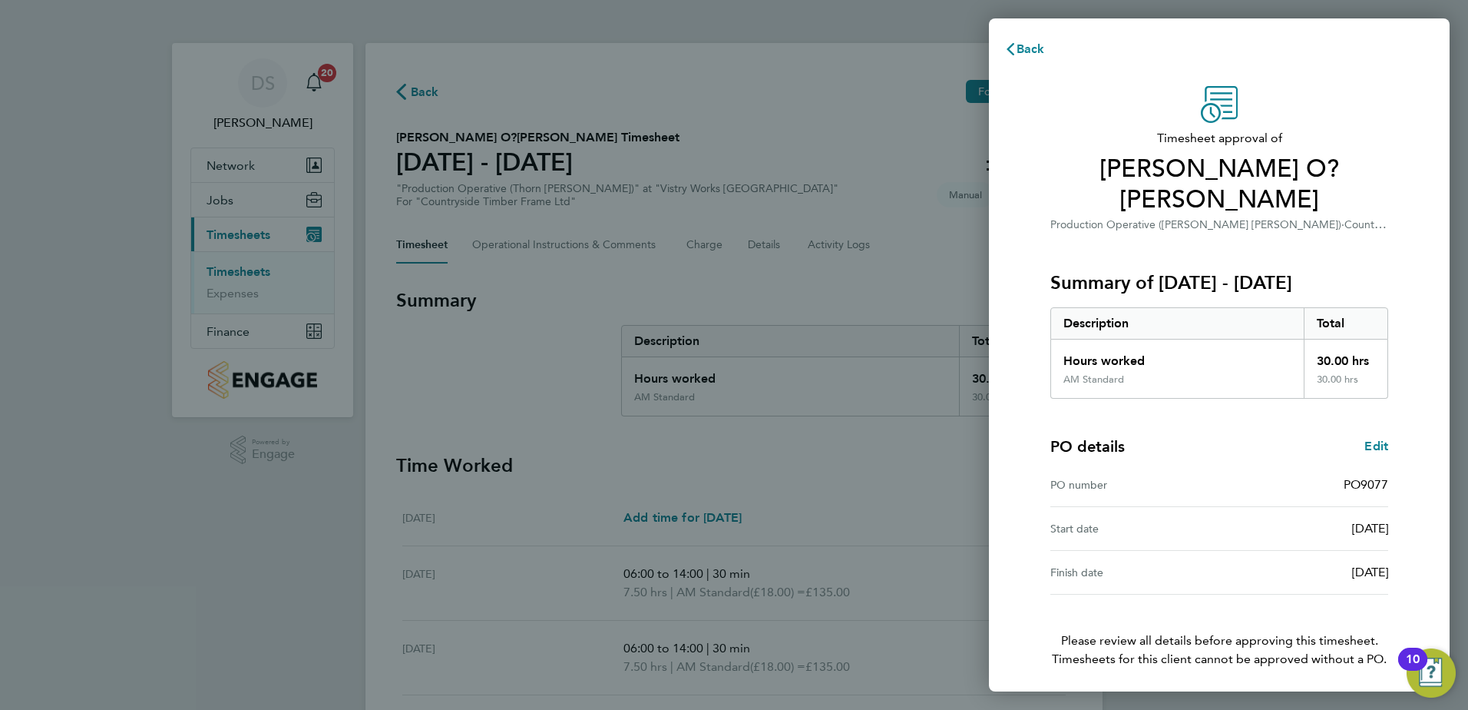
click at [1184, 703] on span "Confirm Timesheet Approval" at bounding box center [1219, 710] width 164 height 15
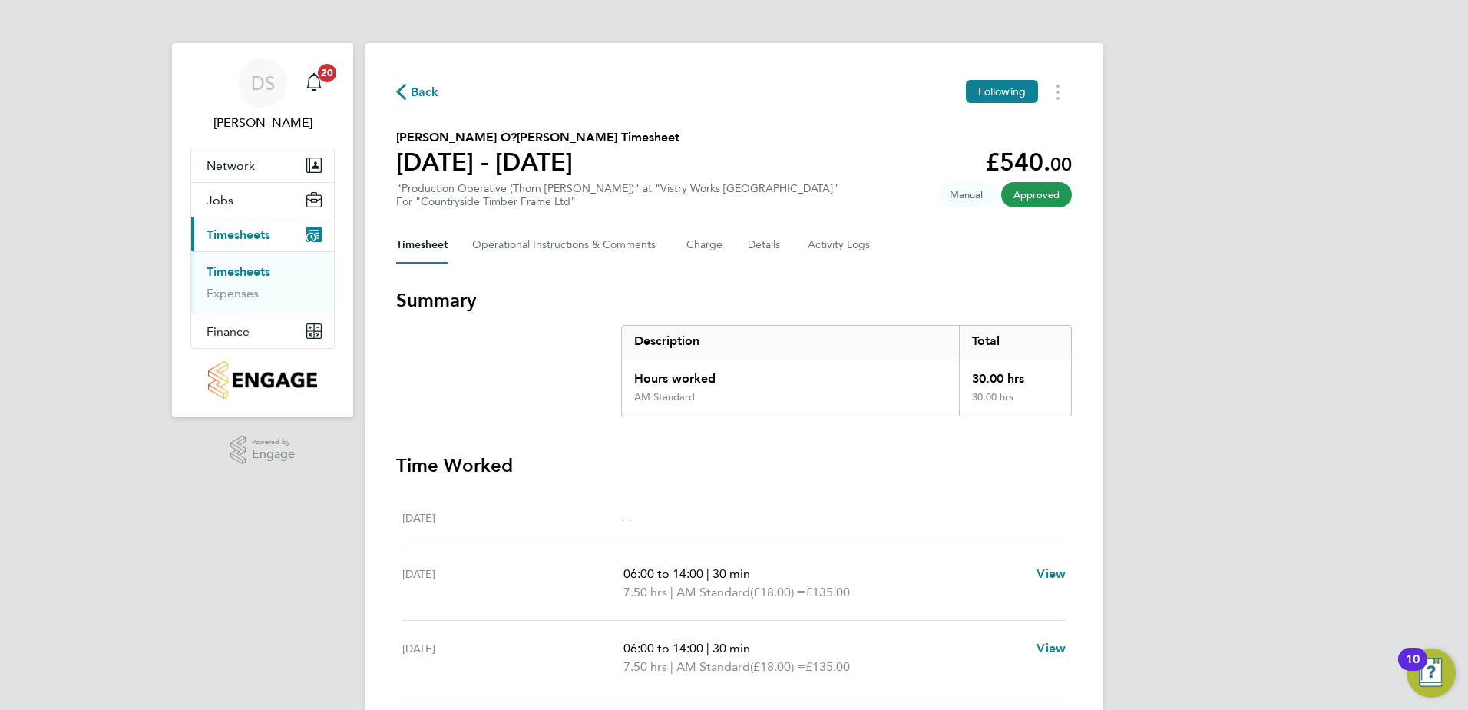
click at [418, 91] on span "Back" at bounding box center [425, 92] width 28 height 18
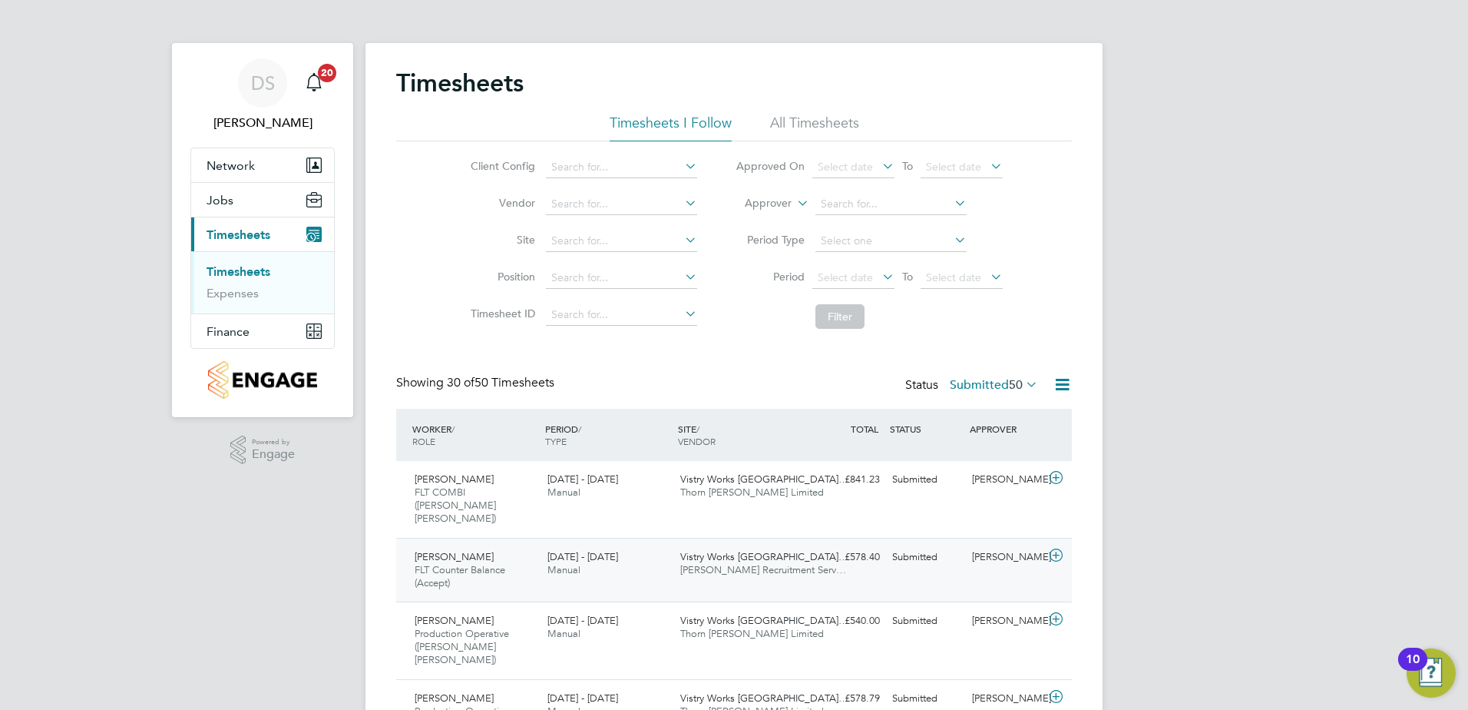
click at [1058, 549] on icon at bounding box center [1056, 555] width 19 height 12
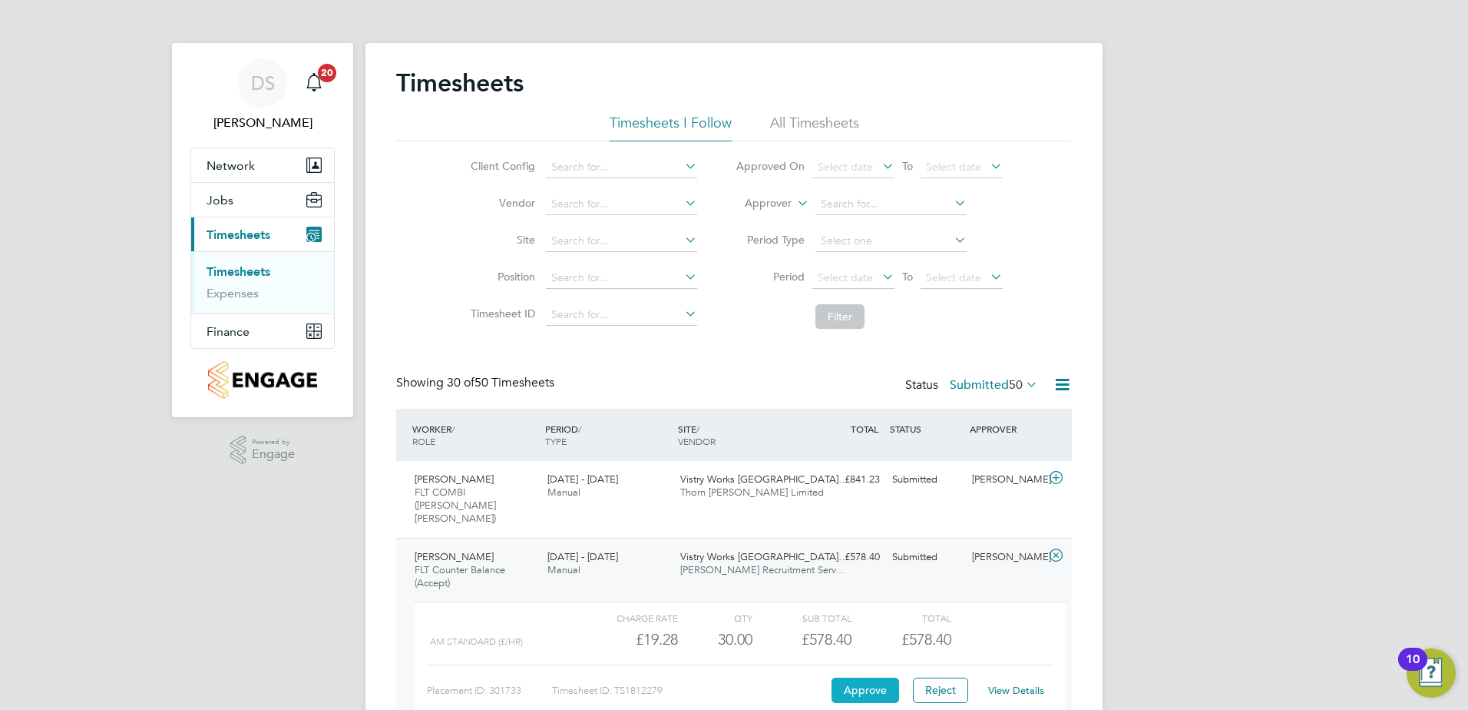
click at [870, 677] on button "Approve" at bounding box center [866, 689] width 68 height 25
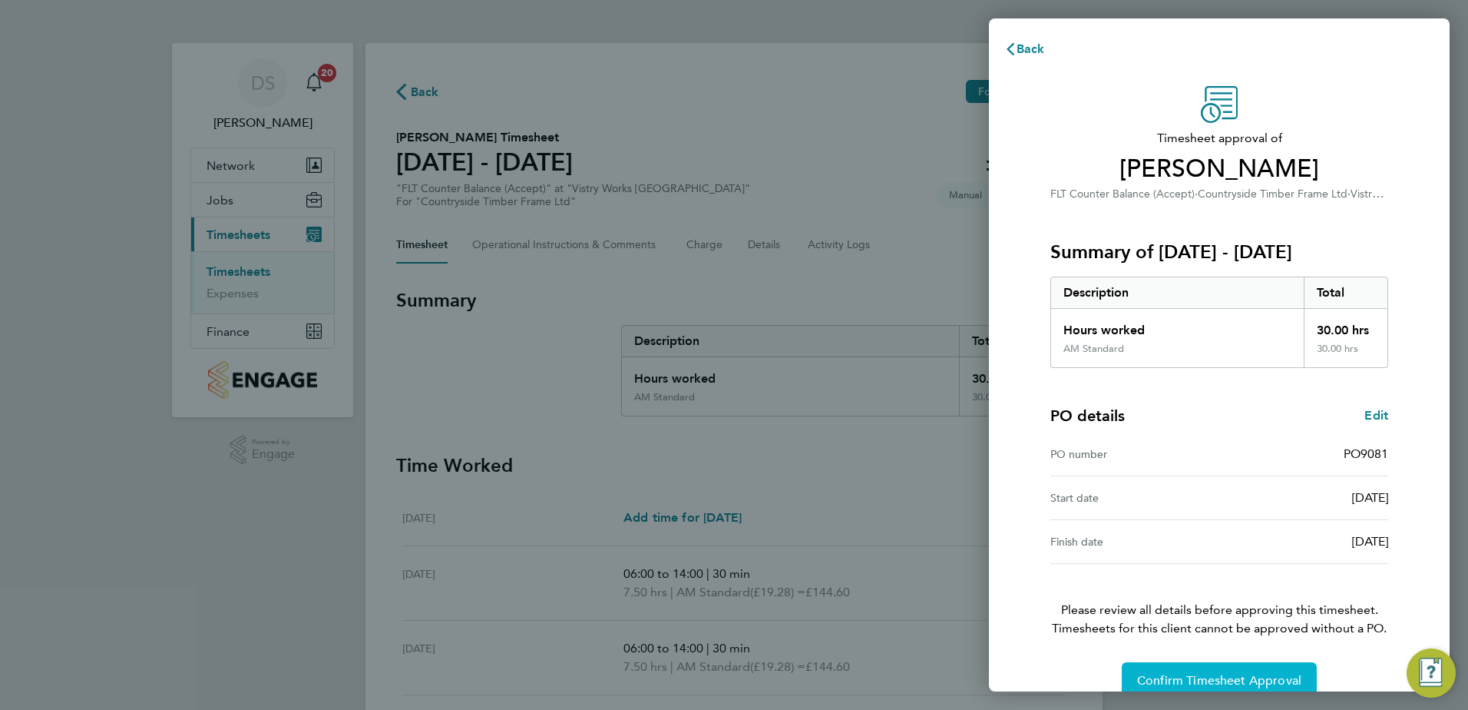
click at [1207, 678] on span "Confirm Timesheet Approval" at bounding box center [1219, 680] width 164 height 15
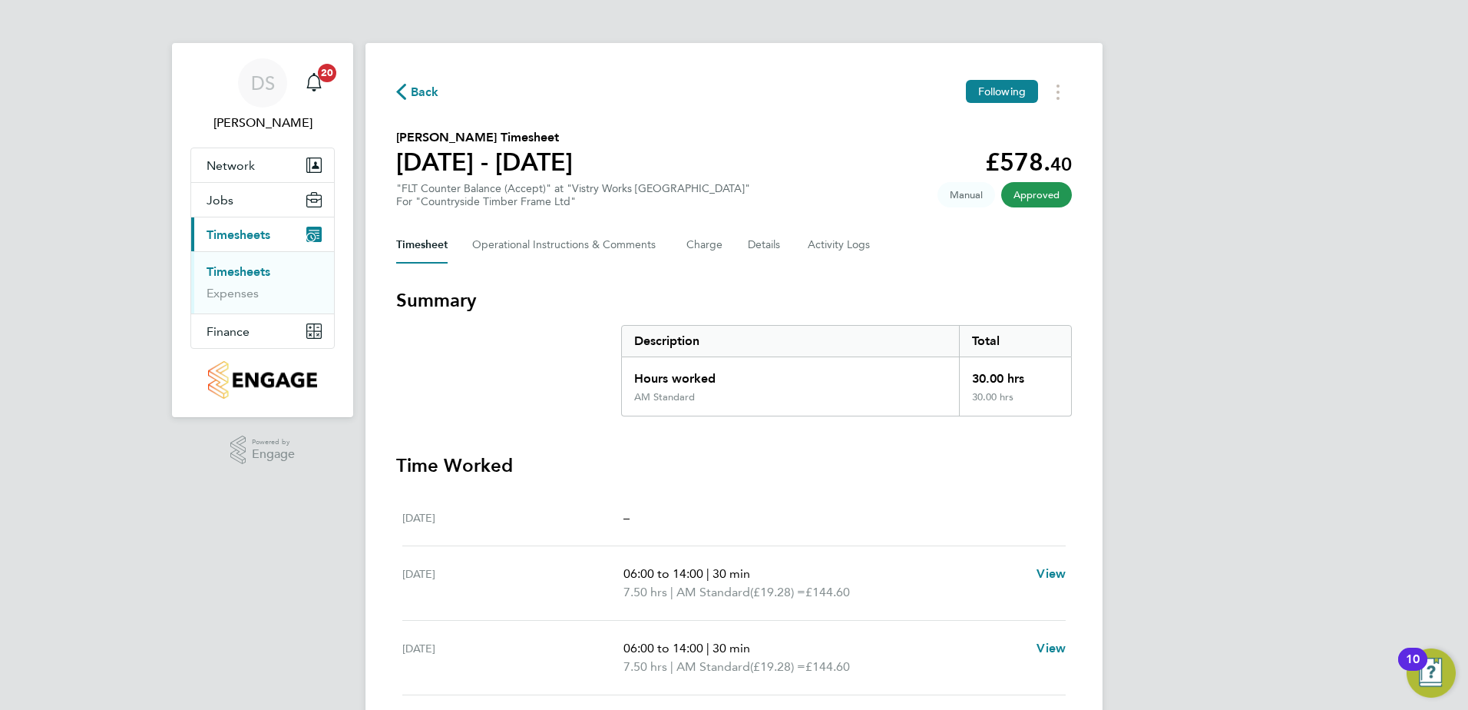
click at [409, 88] on span "Back" at bounding box center [417, 91] width 43 height 15
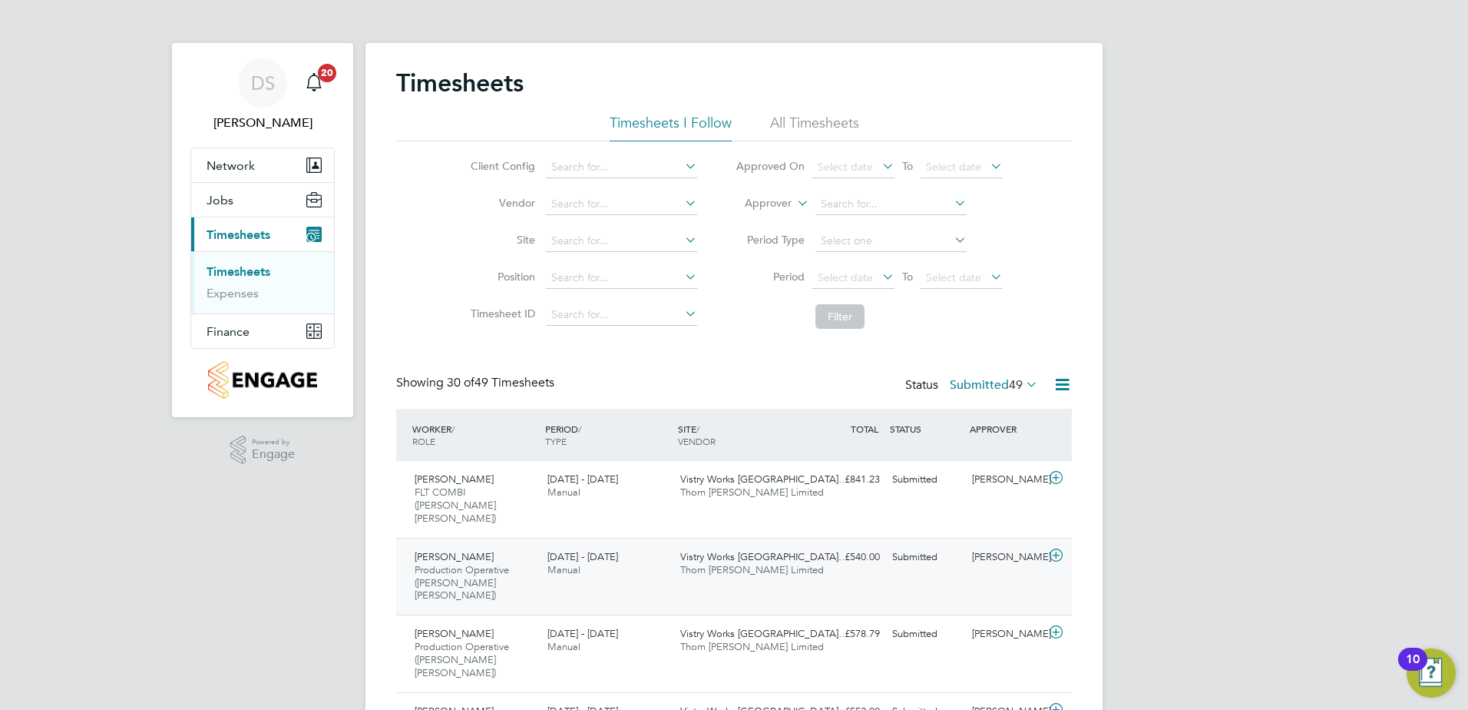
click at [1059, 549] on icon at bounding box center [1056, 555] width 19 height 12
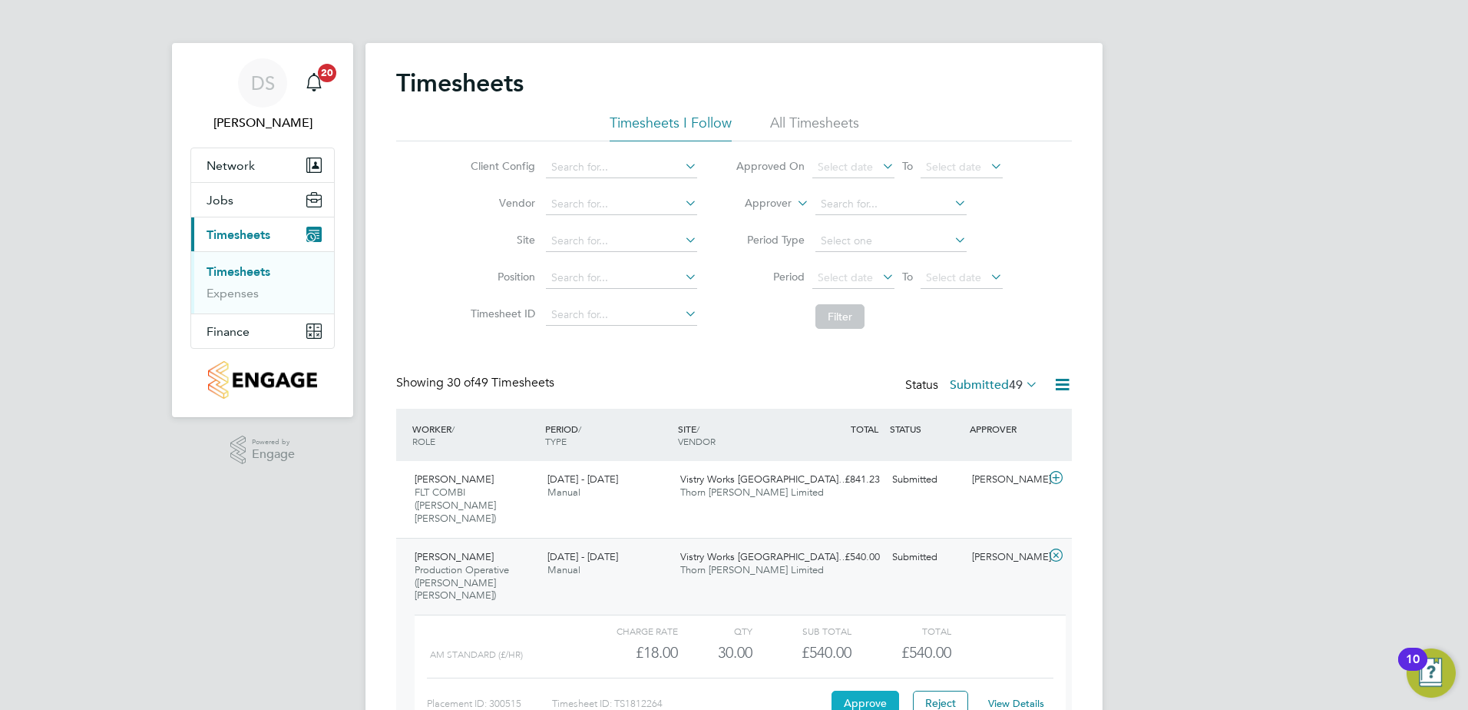
click at [854, 690] on button "Approve" at bounding box center [866, 702] width 68 height 25
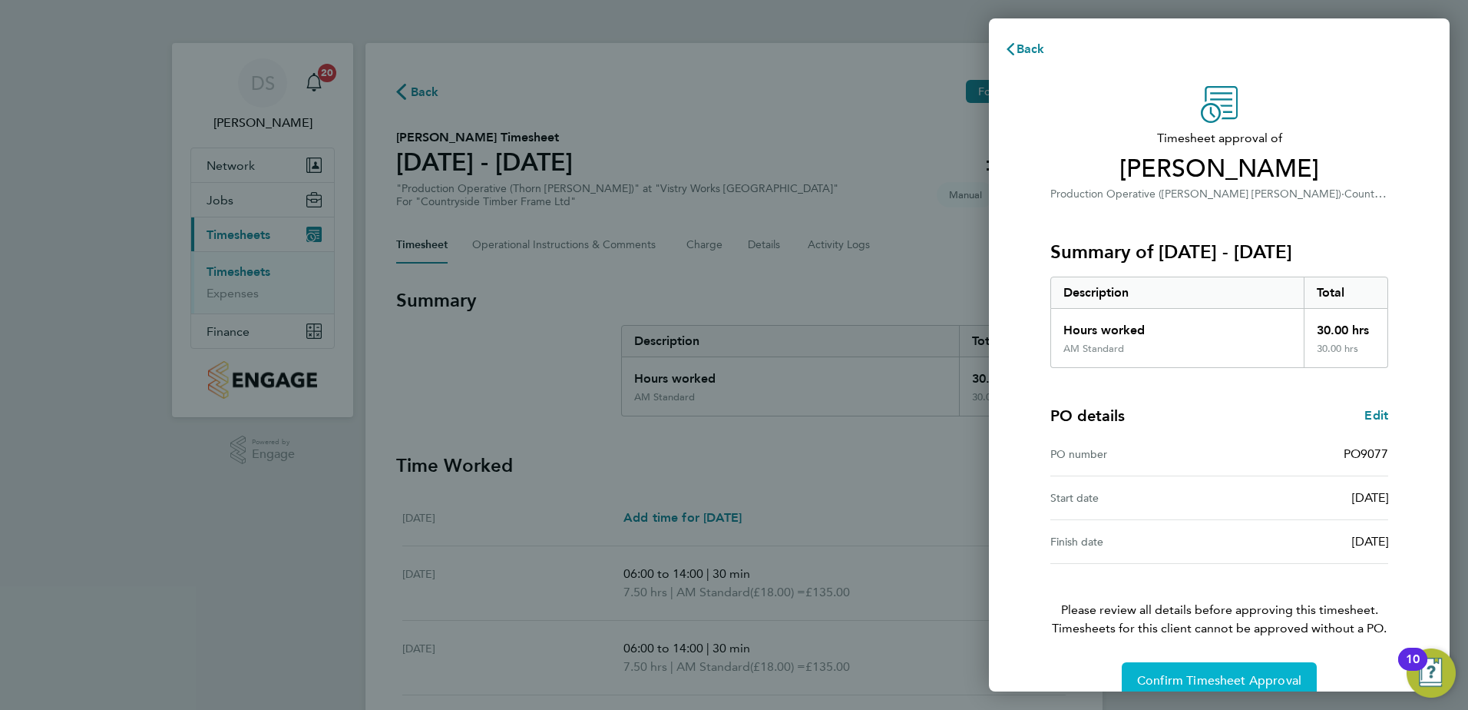
click at [1155, 678] on span "Confirm Timesheet Approval" at bounding box center [1219, 680] width 164 height 15
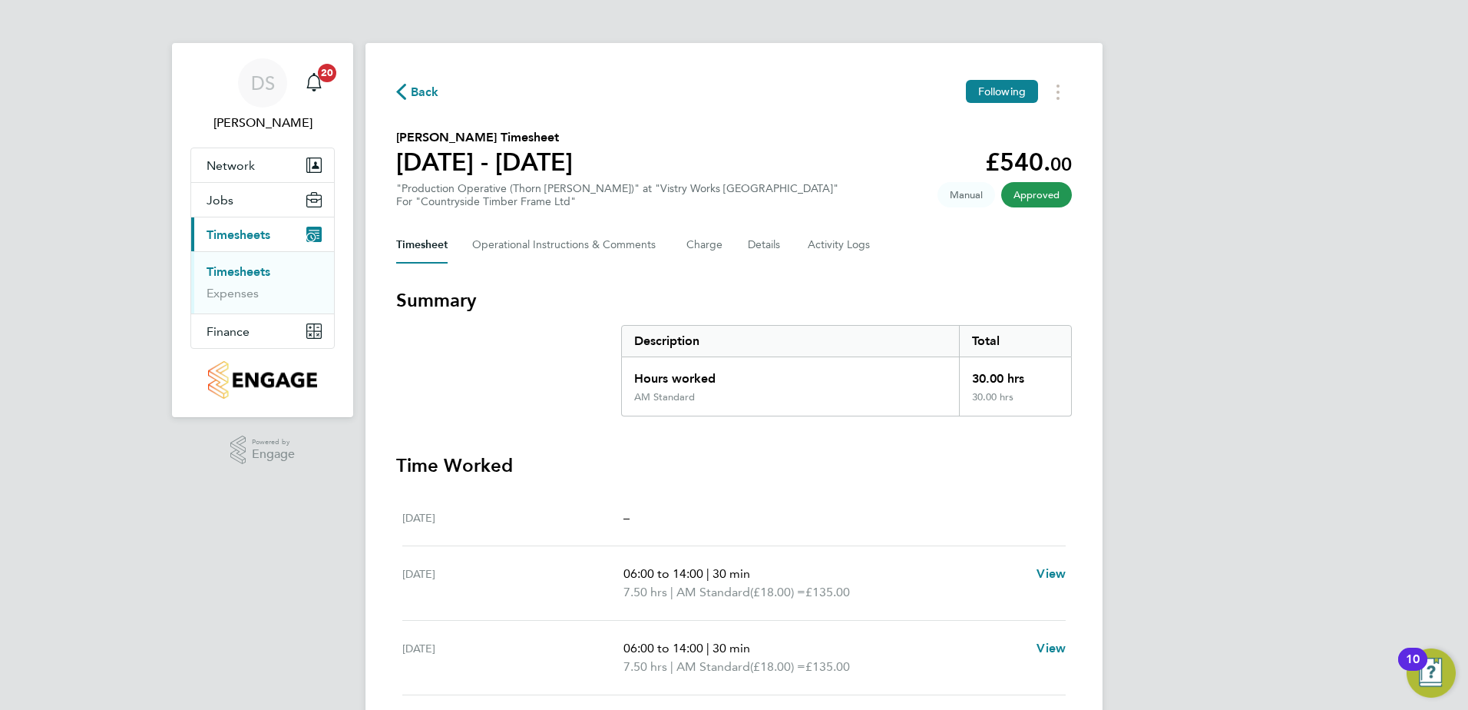
click at [415, 91] on span "Back" at bounding box center [425, 92] width 28 height 18
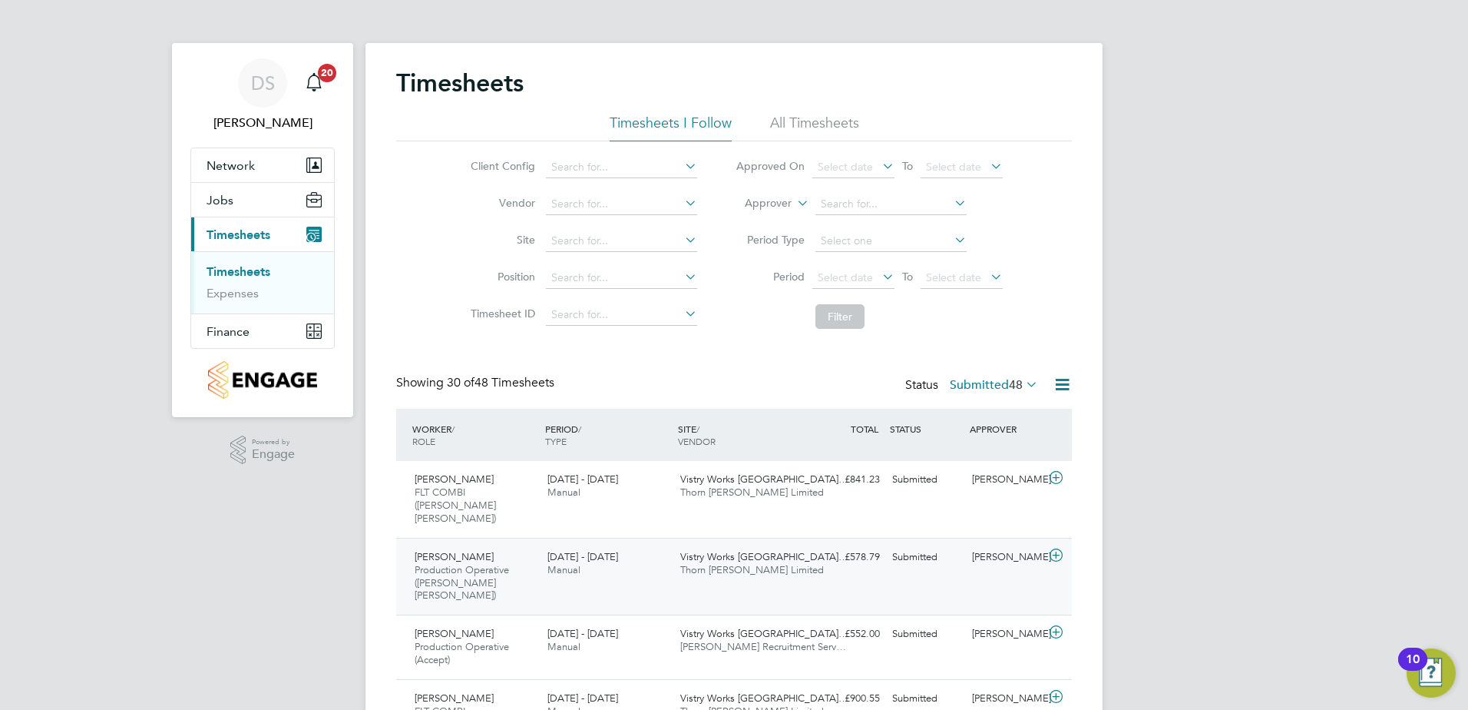
click at [1051, 549] on icon at bounding box center [1056, 555] width 19 height 12
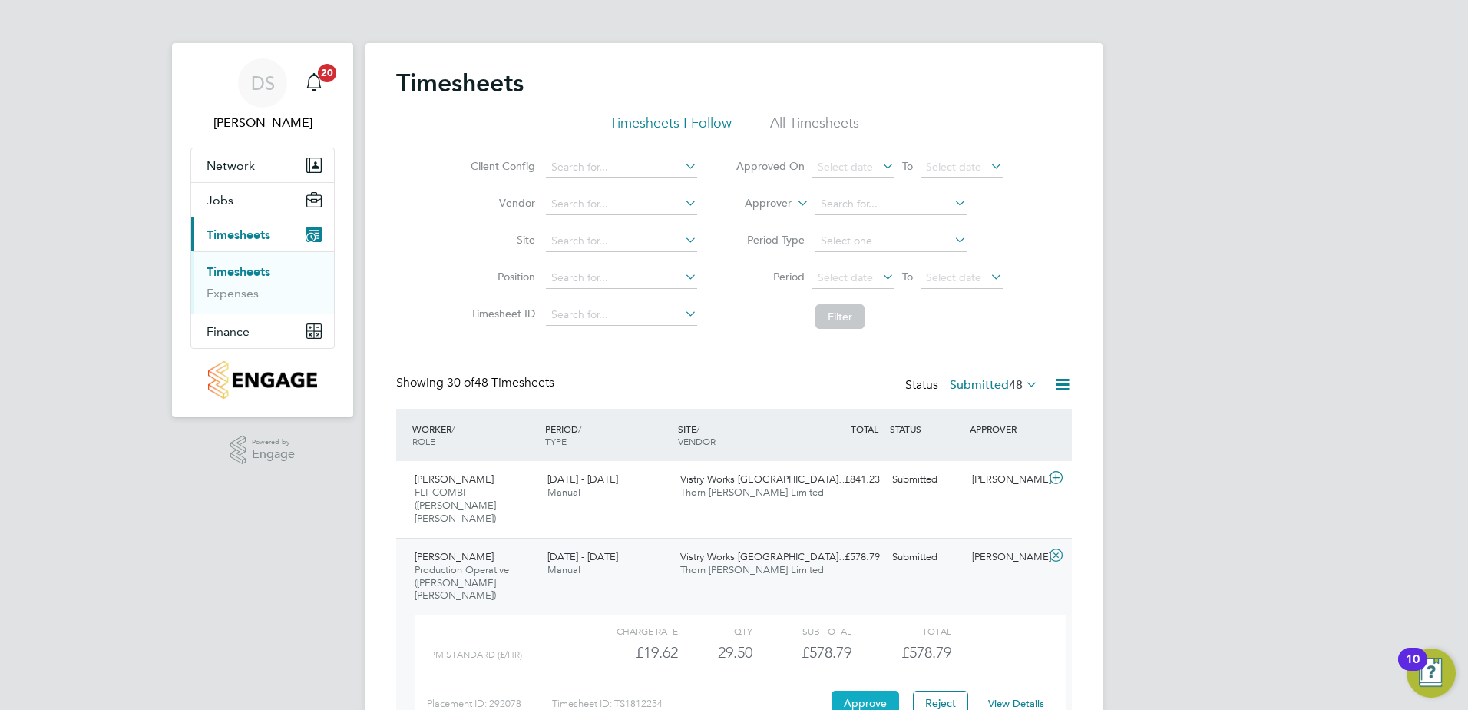
click at [859, 690] on button "Approve" at bounding box center [866, 702] width 68 height 25
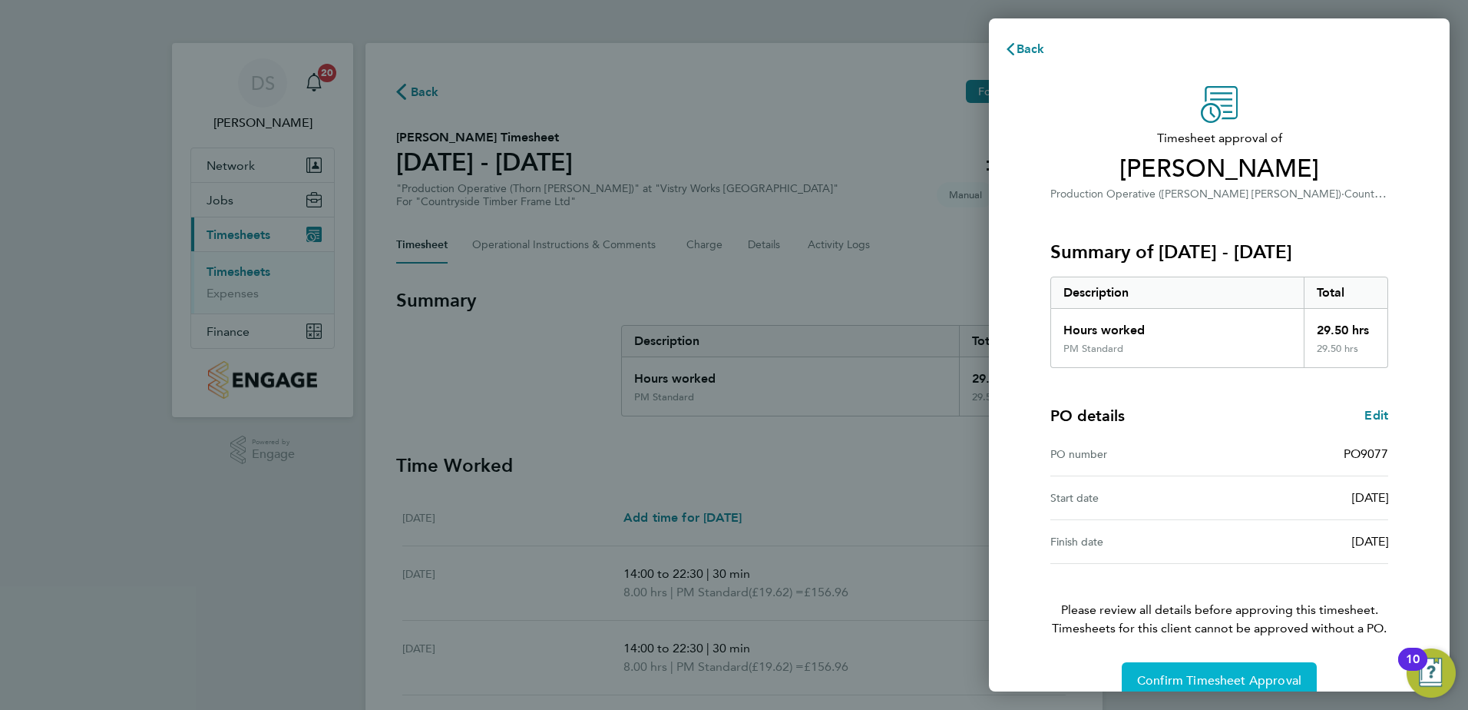
click at [1244, 680] on span "Confirm Timesheet Approval" at bounding box center [1219, 680] width 164 height 15
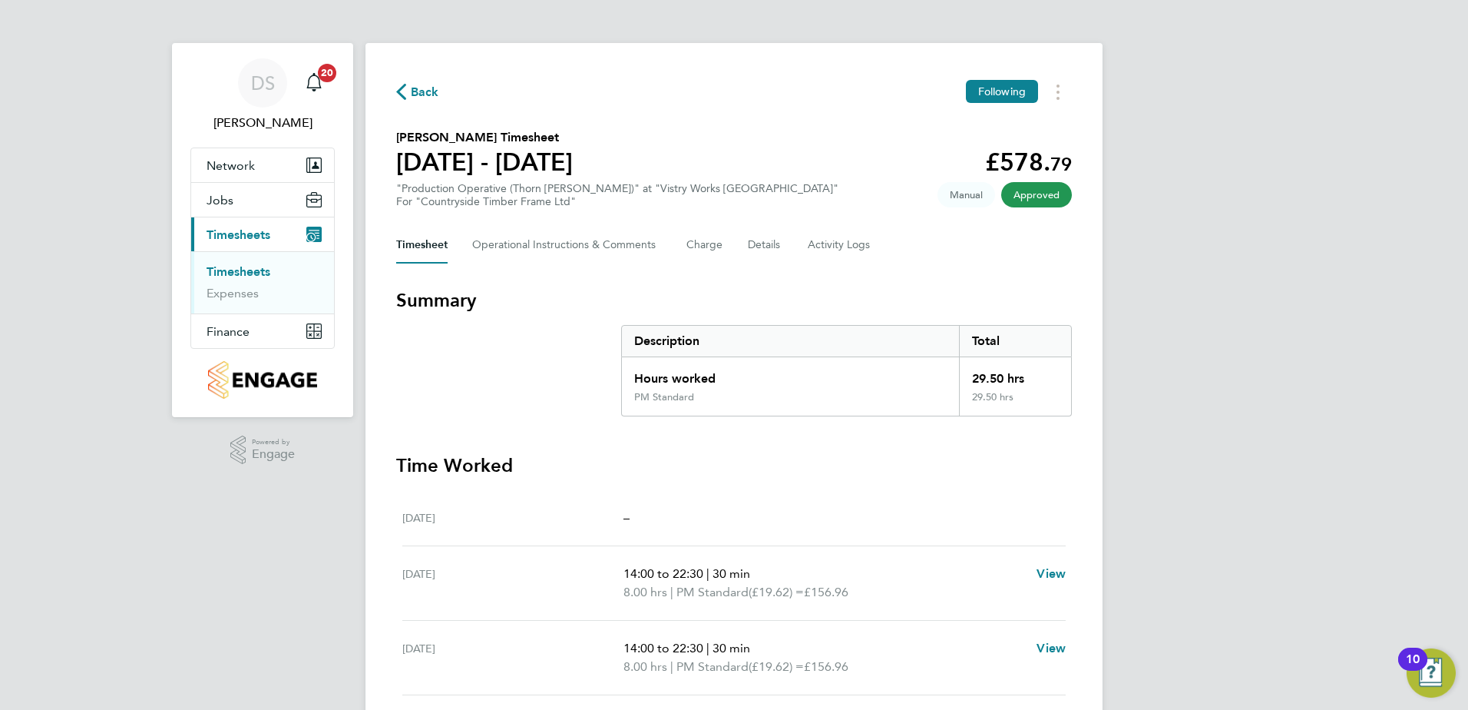
click at [419, 86] on span "Back" at bounding box center [425, 92] width 28 height 18
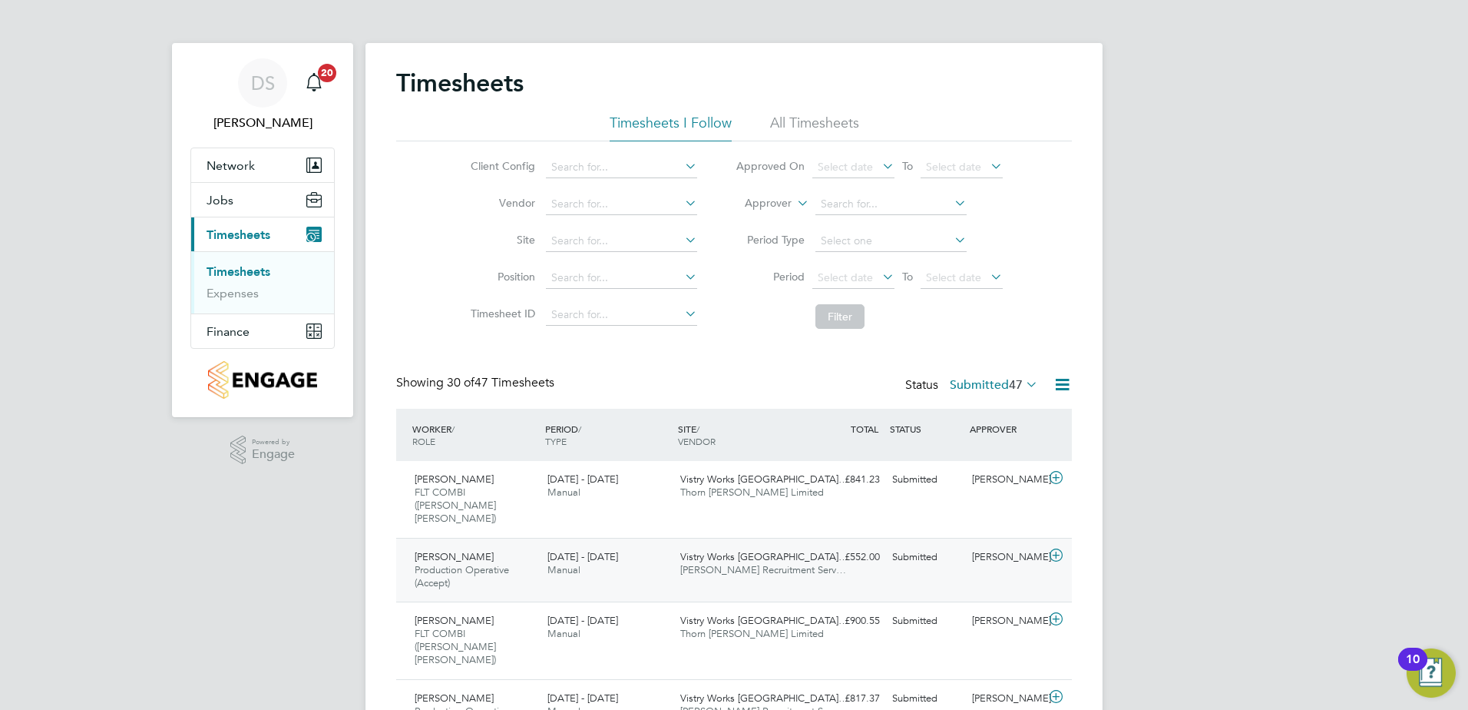
click at [1055, 549] on icon at bounding box center [1056, 555] width 19 height 12
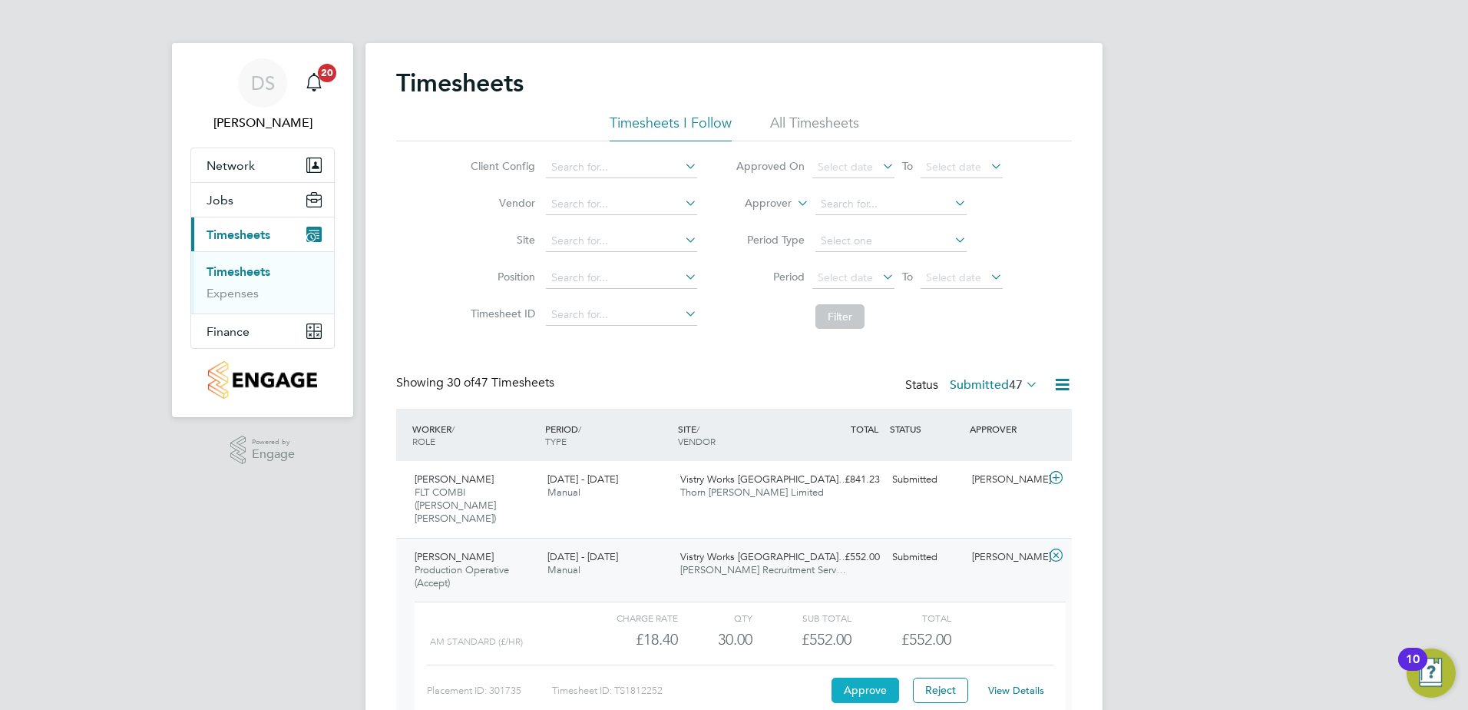
click at [872, 677] on button "Approve" at bounding box center [866, 689] width 68 height 25
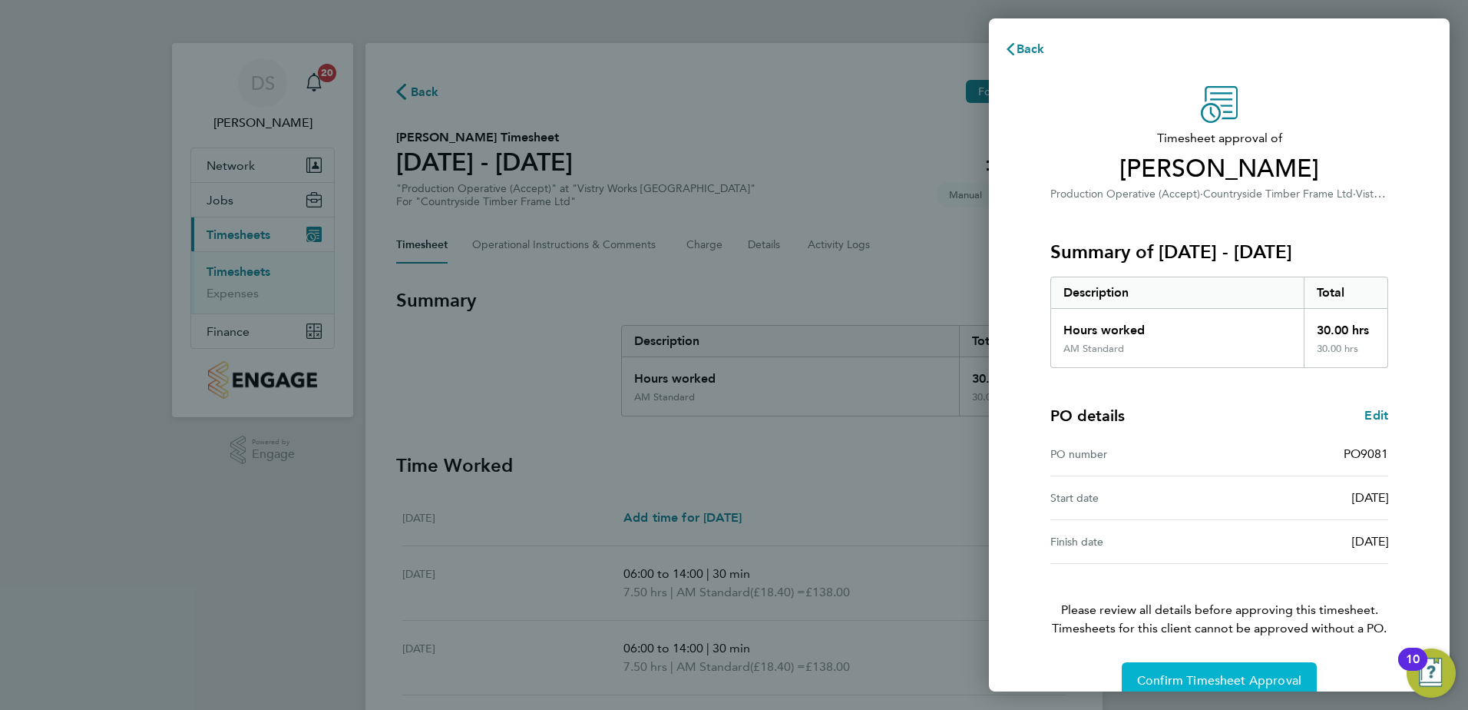
click at [1185, 677] on span "Confirm Timesheet Approval" at bounding box center [1219, 680] width 164 height 15
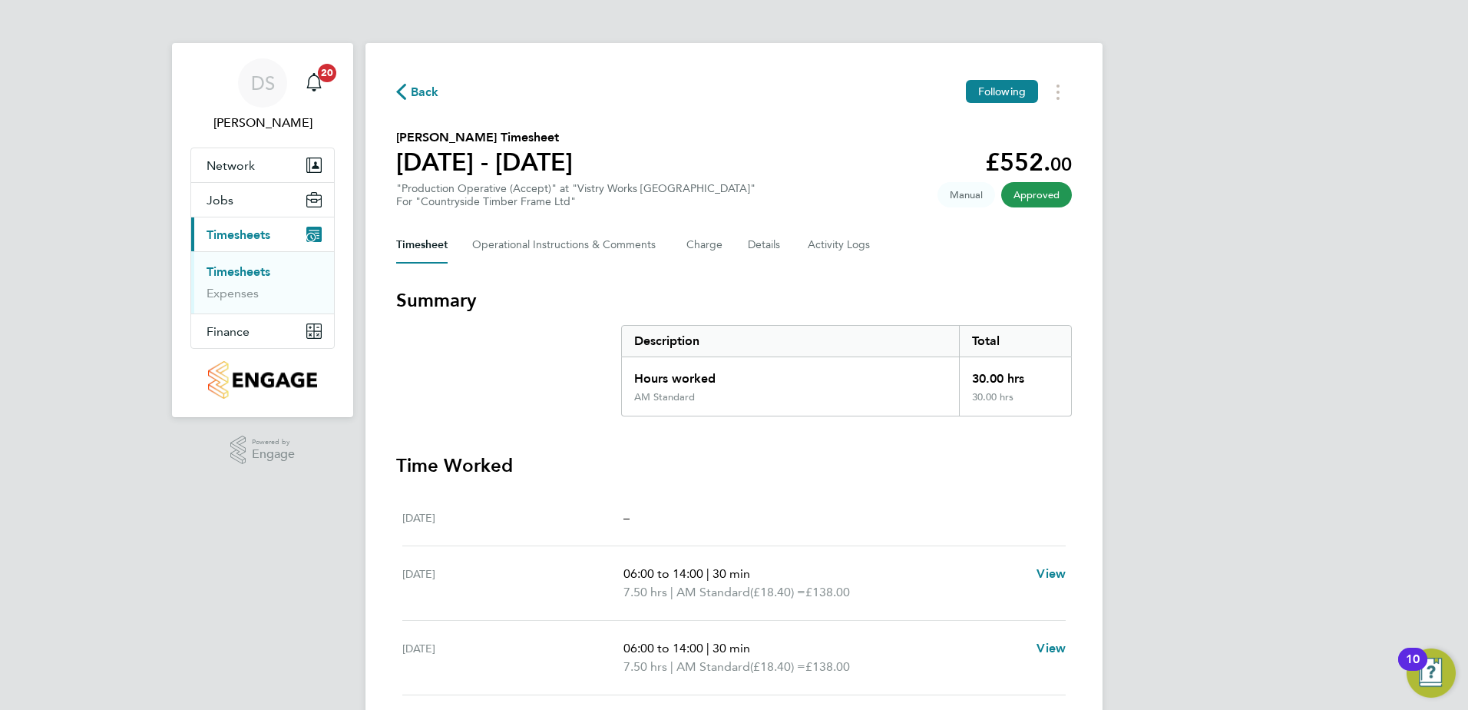
click at [409, 92] on span "Back" at bounding box center [417, 91] width 43 height 15
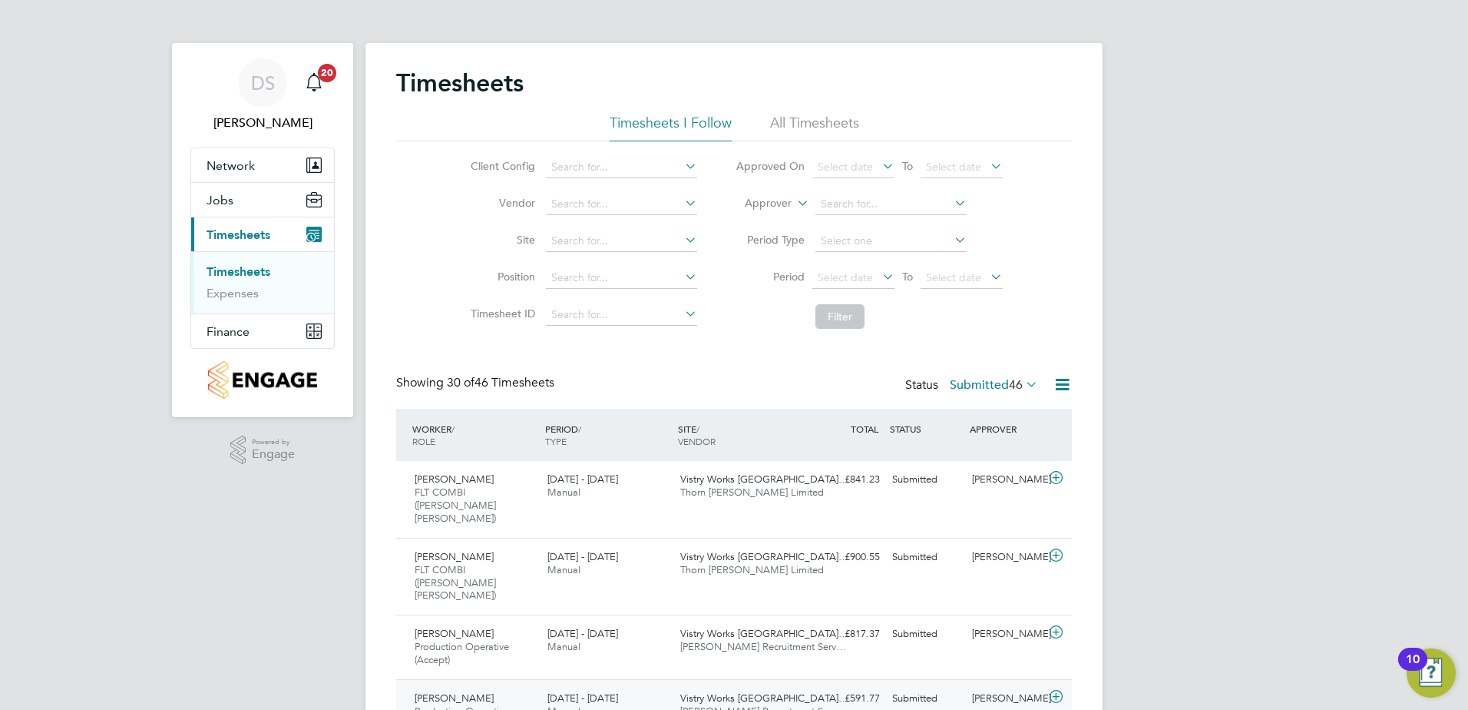
click at [1058, 690] on icon at bounding box center [1056, 696] width 19 height 12
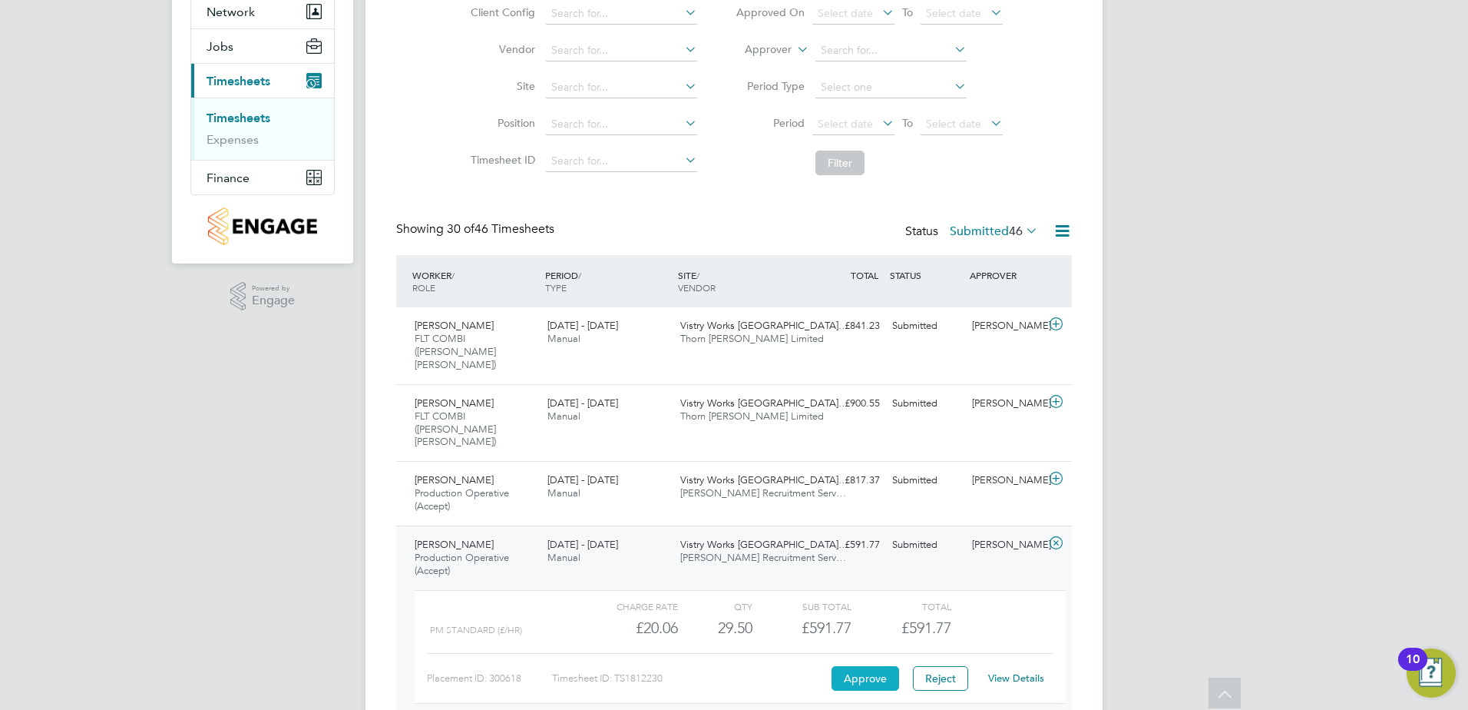
click at [871, 666] on button "Approve" at bounding box center [866, 678] width 68 height 25
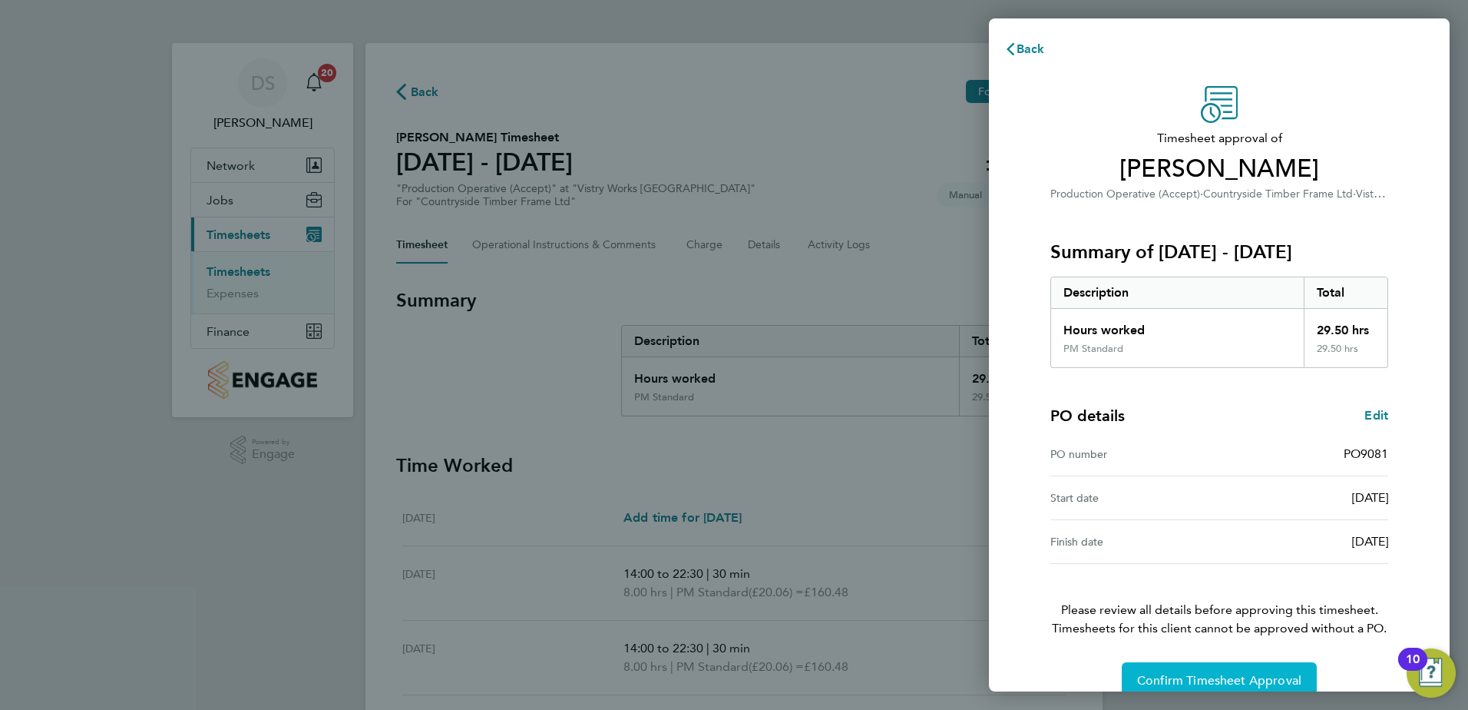
click at [1220, 682] on span "Confirm Timesheet Approval" at bounding box center [1219, 680] width 164 height 15
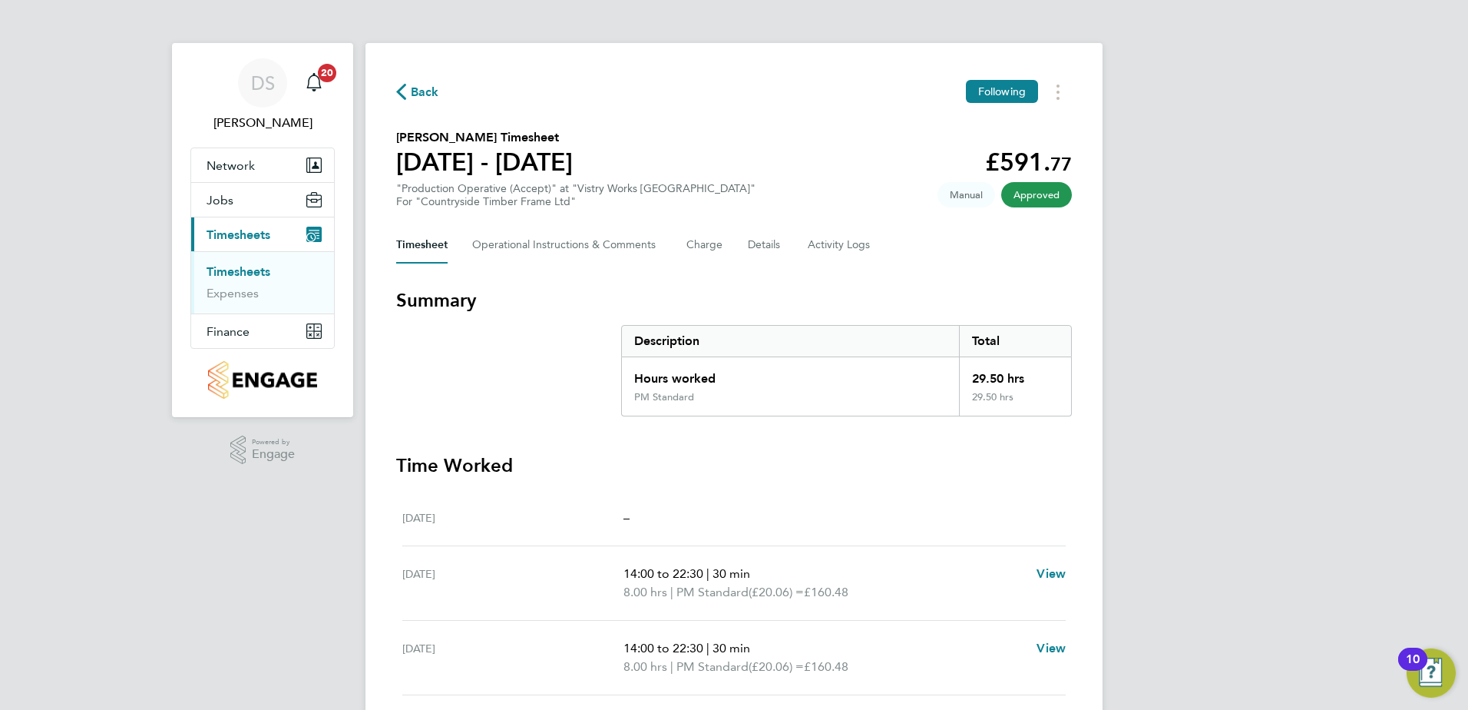
click at [410, 92] on span "Back" at bounding box center [417, 91] width 43 height 15
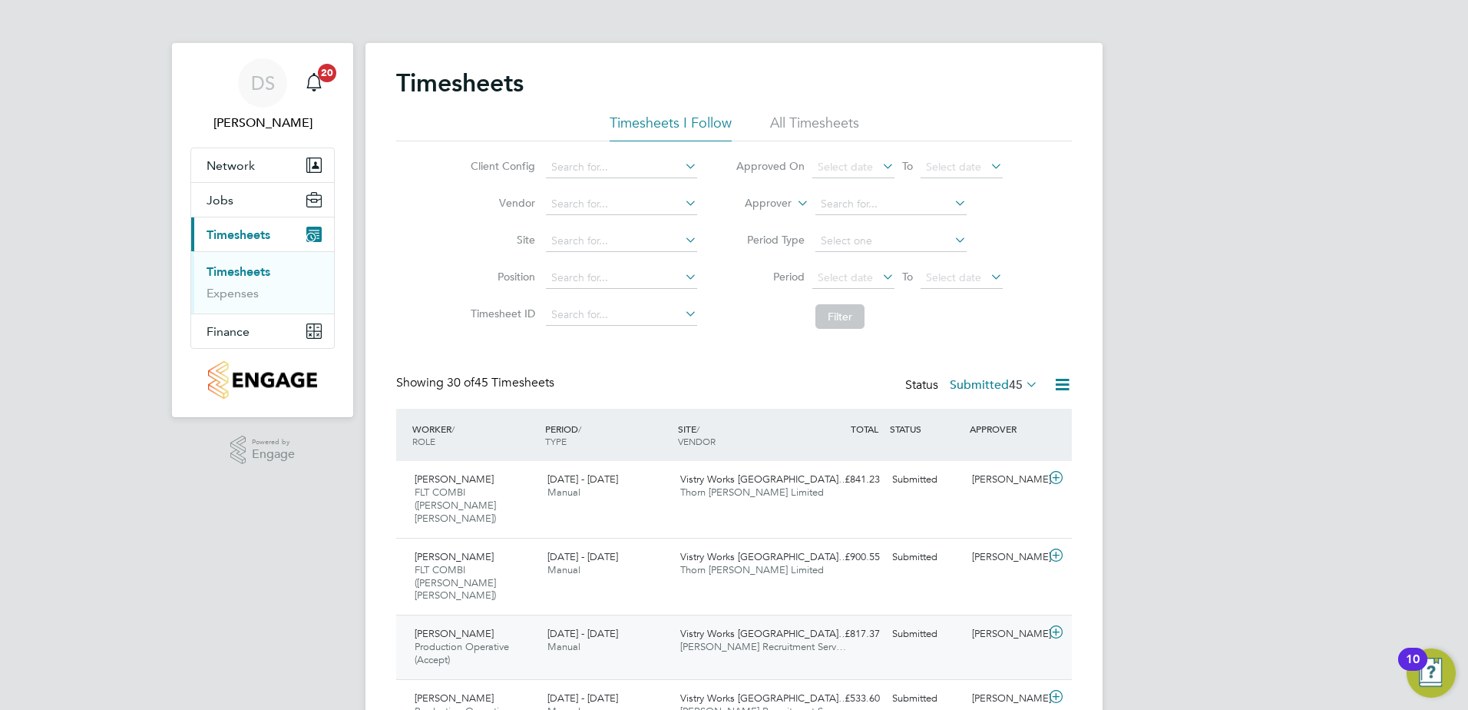
click at [1057, 626] on icon at bounding box center [1056, 632] width 19 height 12
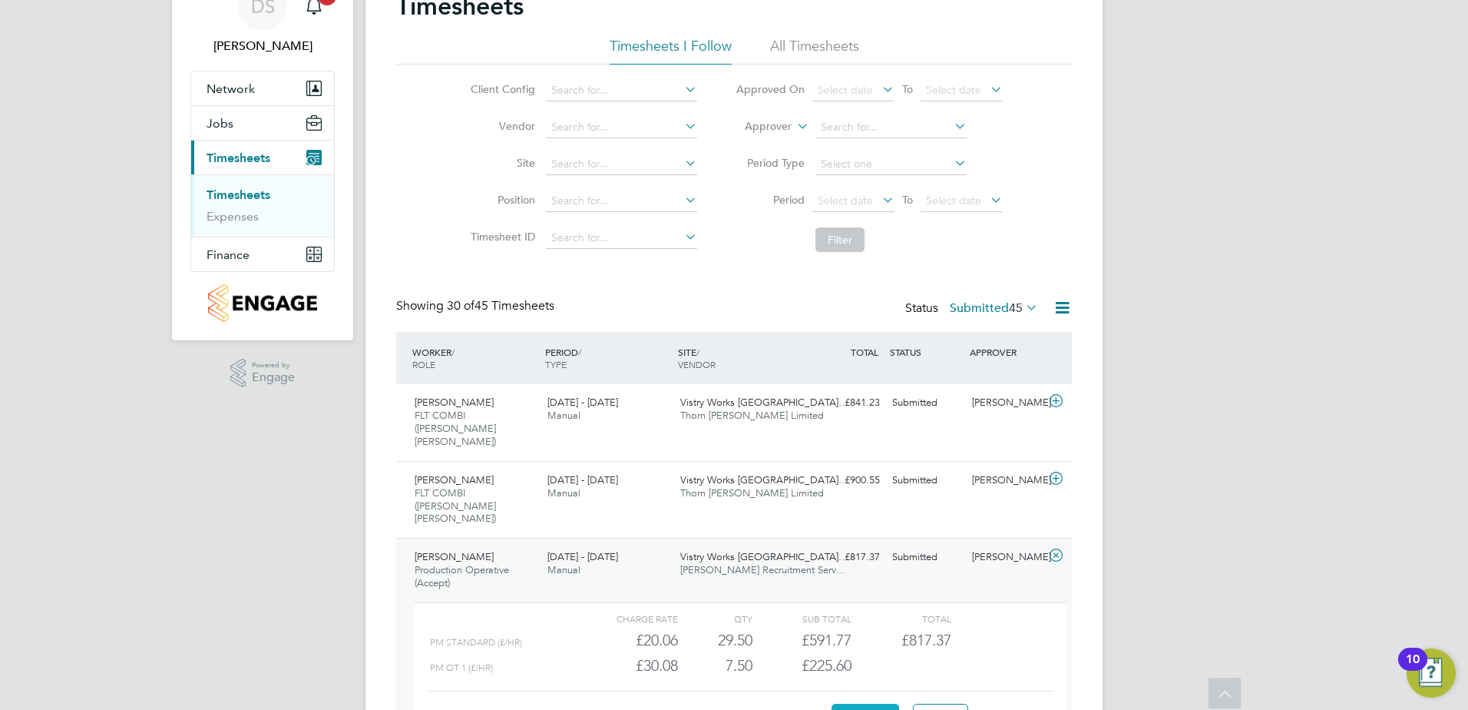
click at [862, 703] on button "Approve" at bounding box center [866, 715] width 68 height 25
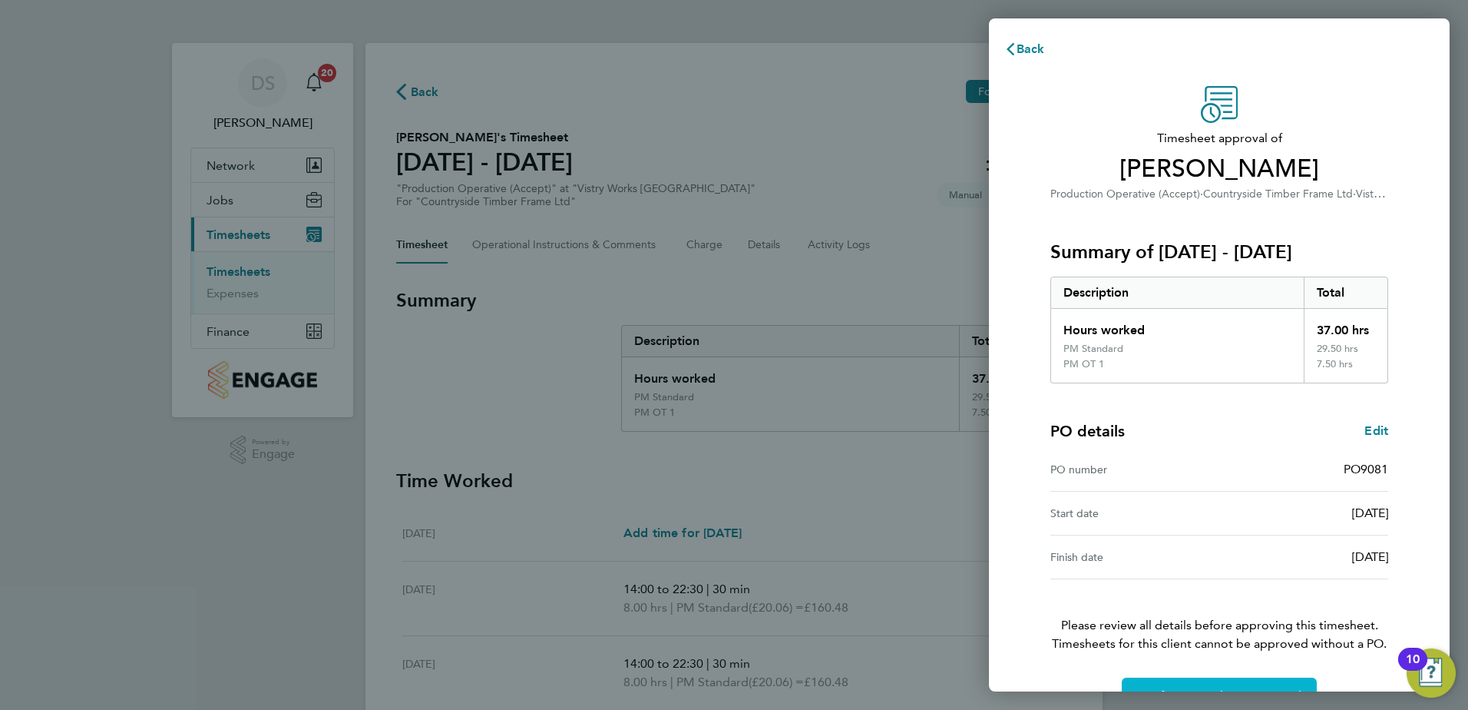
click at [1210, 683] on button "Confirm Timesheet Approval" at bounding box center [1219, 695] width 195 height 37
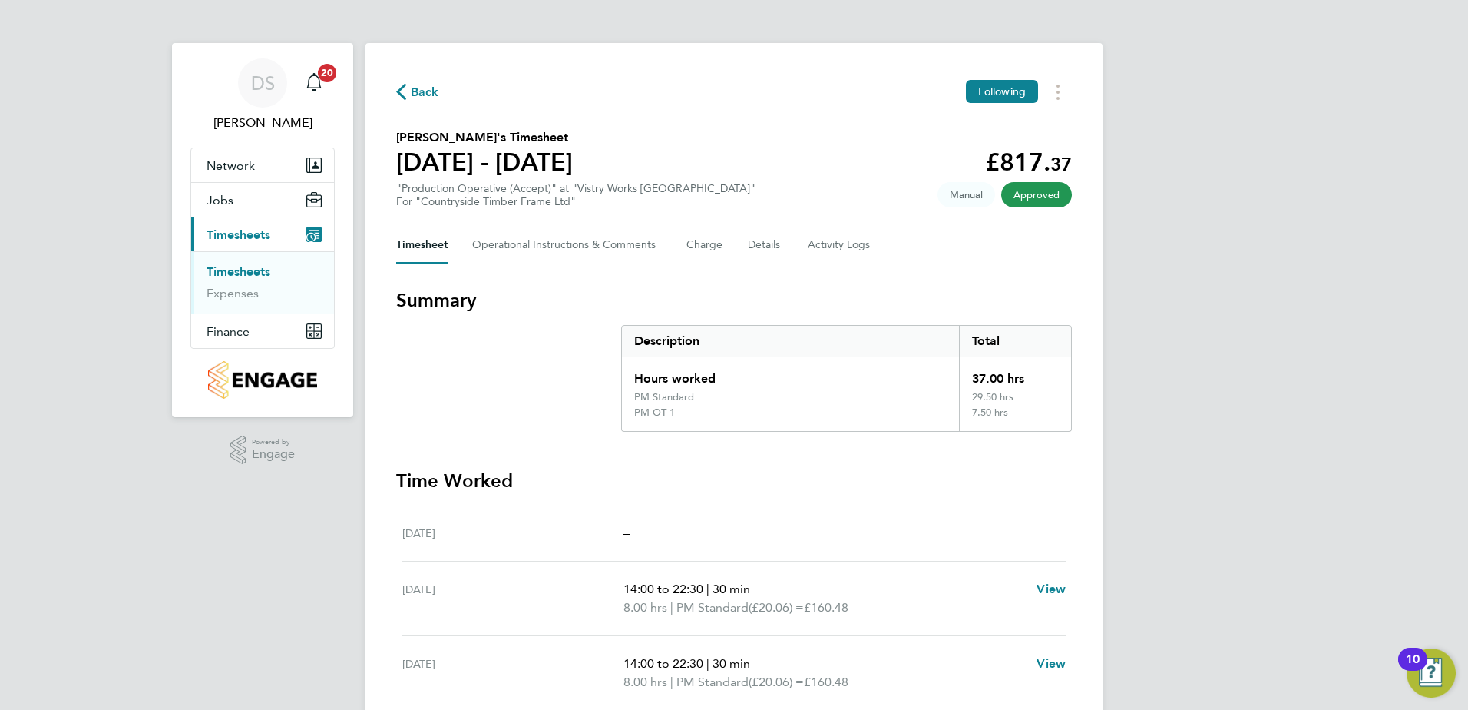
click at [421, 91] on span "Back" at bounding box center [425, 92] width 28 height 18
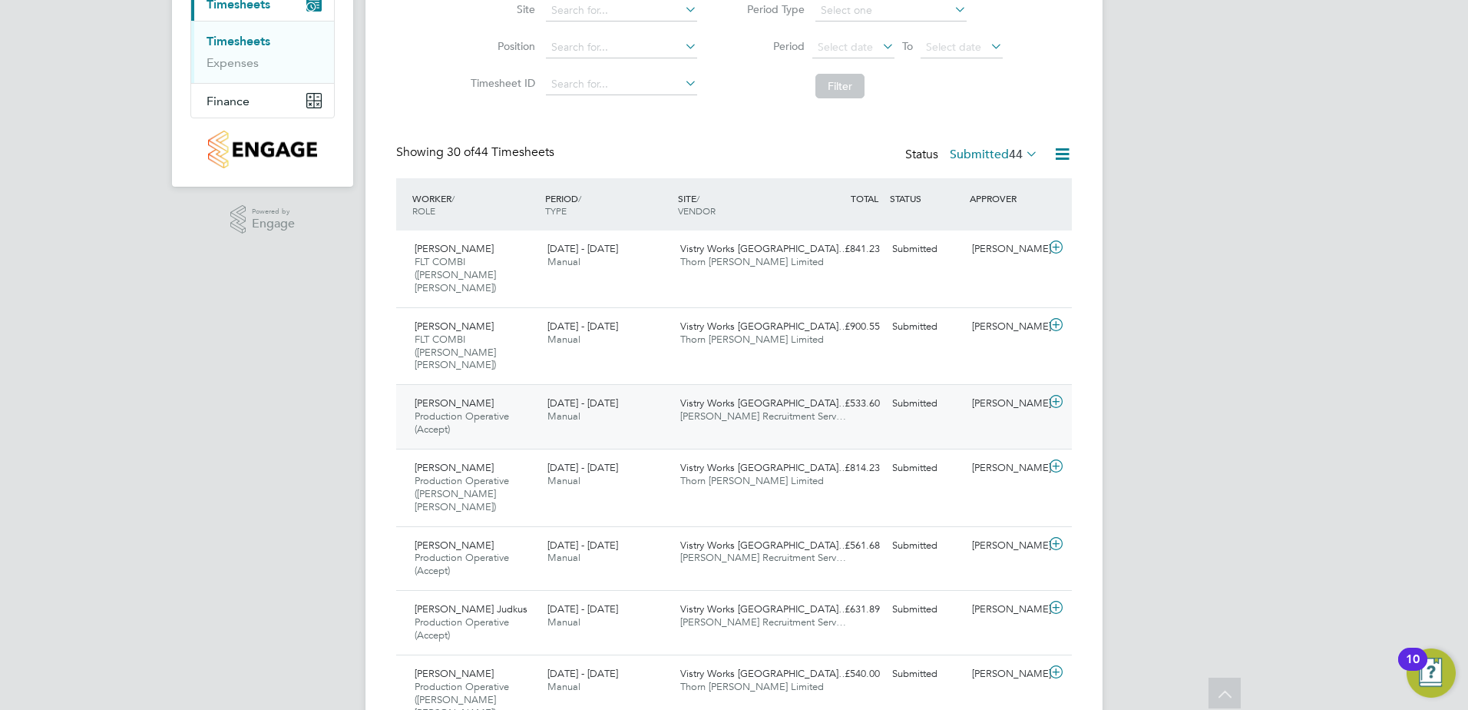
click at [1054, 396] on icon at bounding box center [1056, 402] width 19 height 12
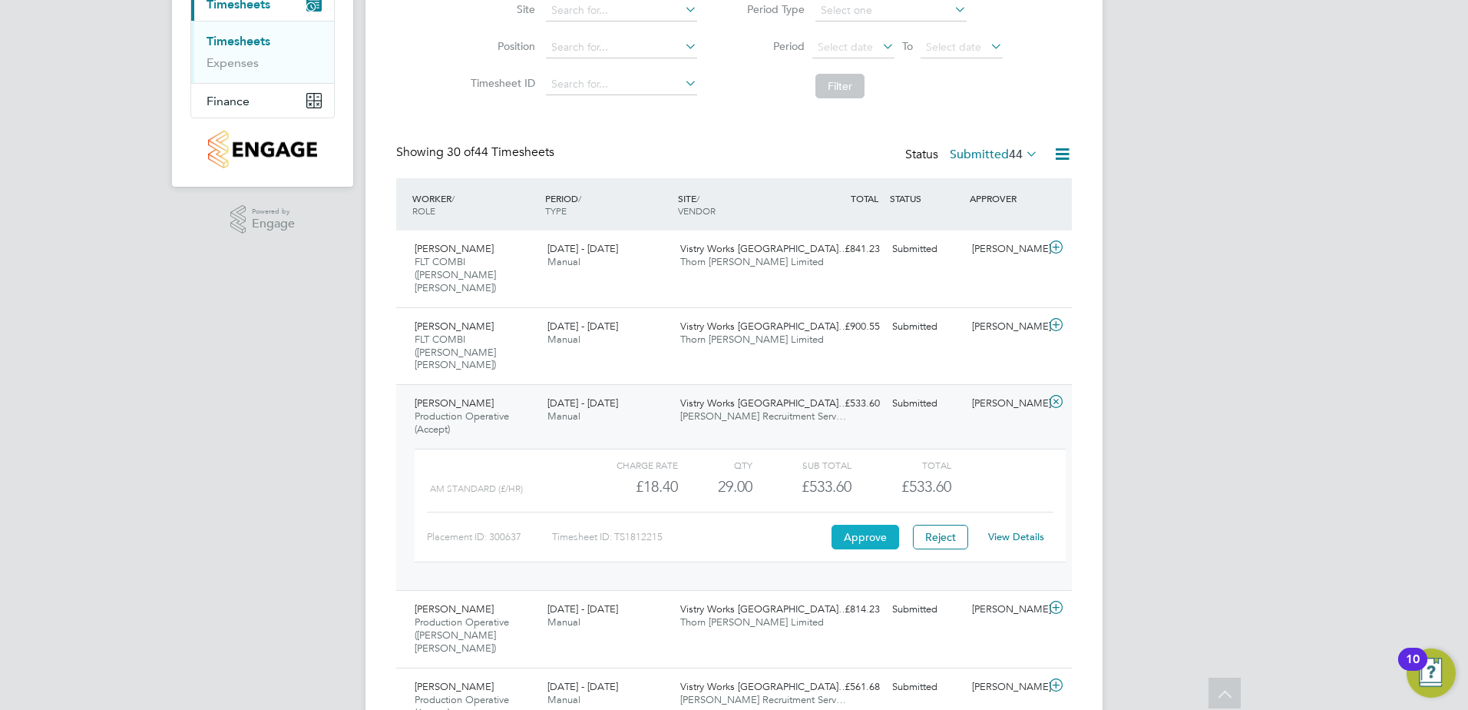
click at [851, 525] on button "Approve" at bounding box center [866, 537] width 68 height 25
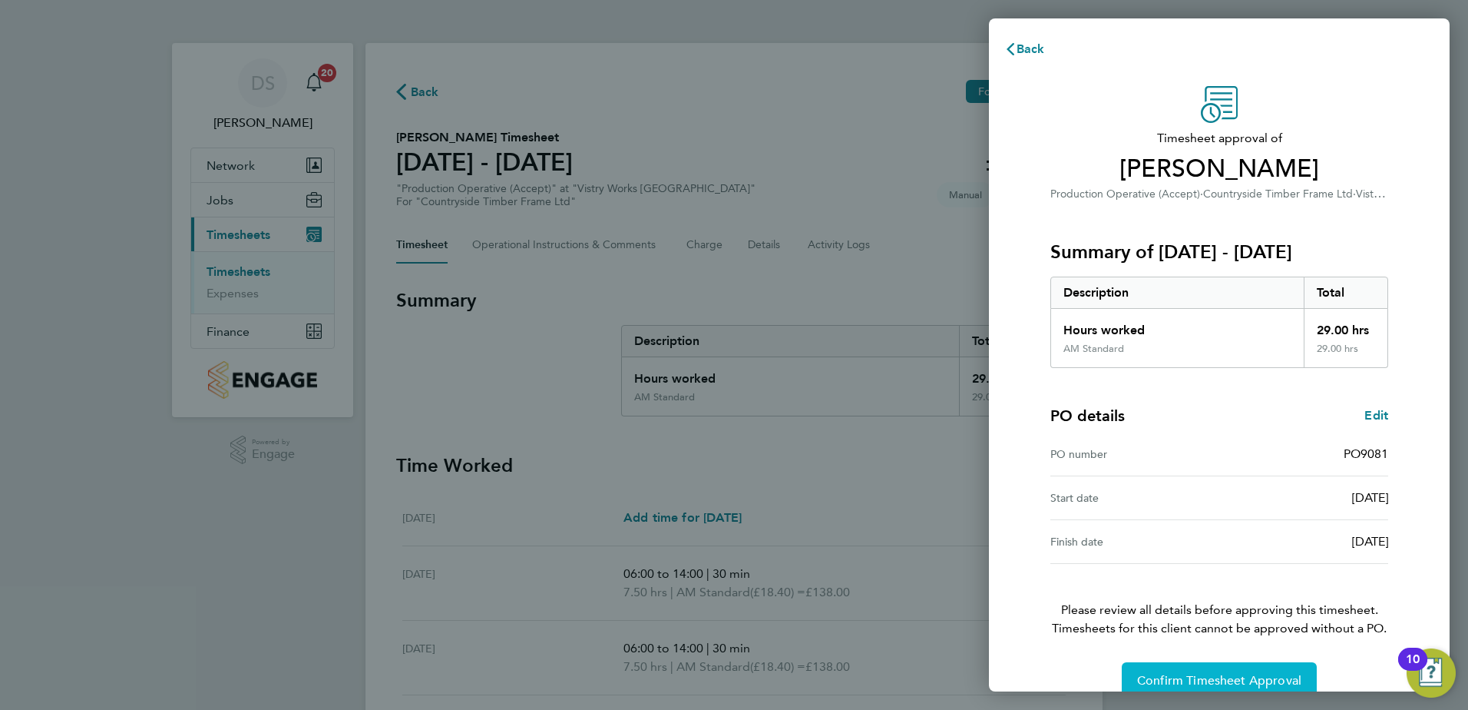
click at [1246, 674] on span "Confirm Timesheet Approval" at bounding box center [1219, 680] width 164 height 15
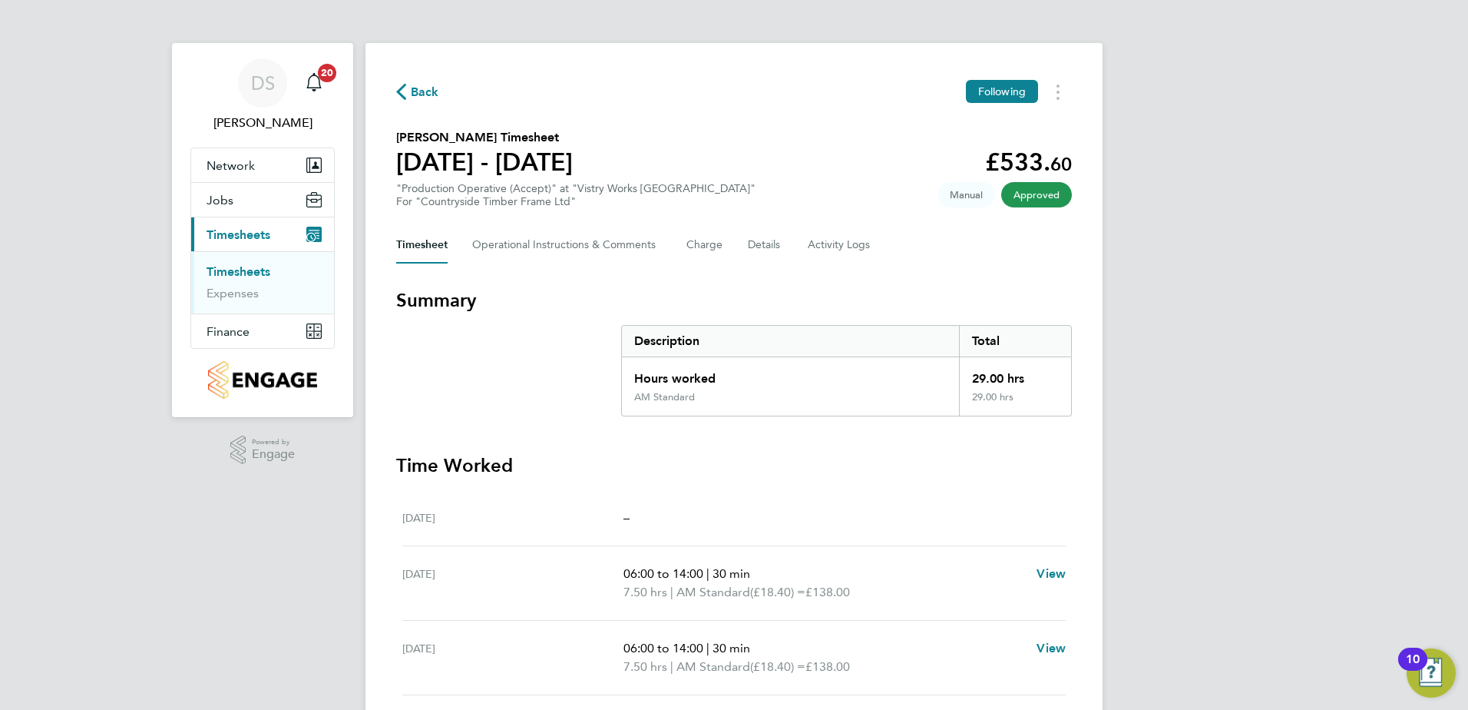
click at [406, 91] on span "Back" at bounding box center [417, 91] width 43 height 15
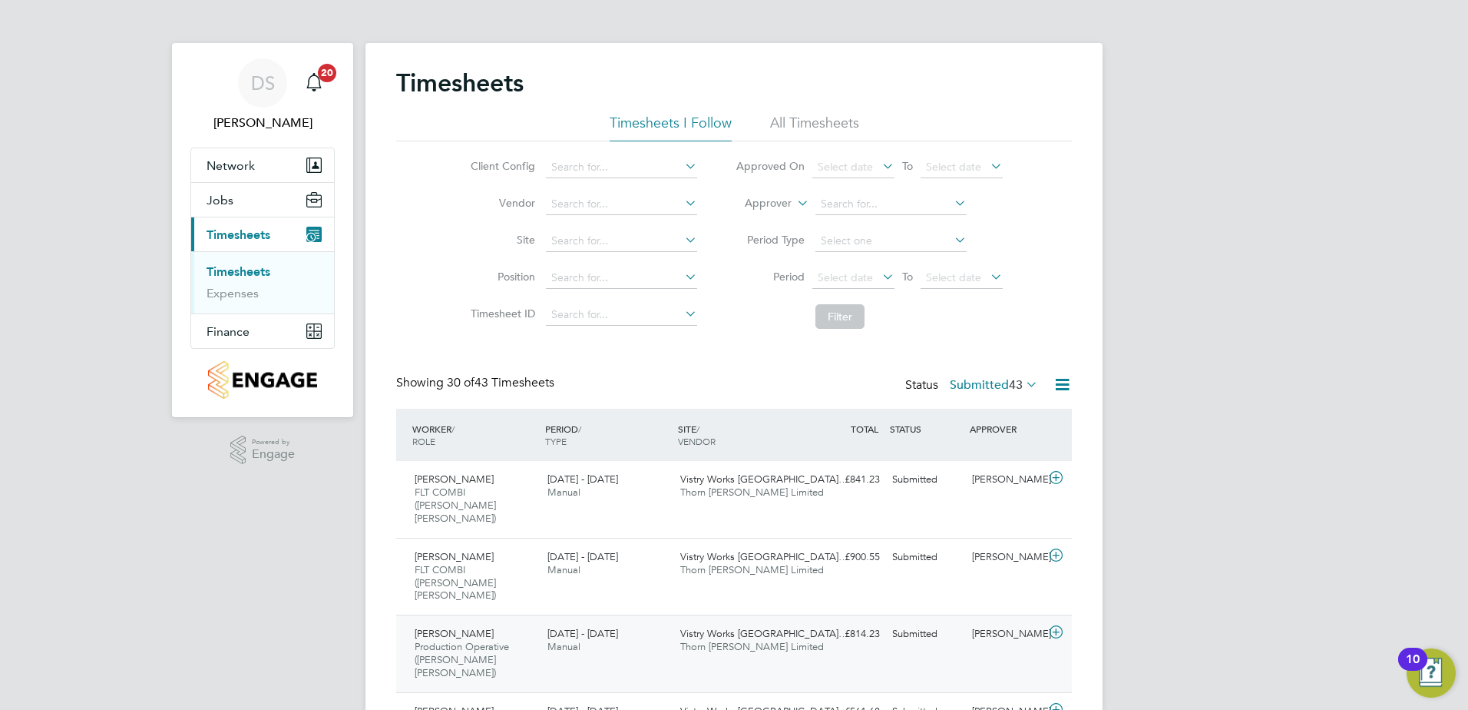
click at [1057, 626] on icon at bounding box center [1056, 632] width 19 height 12
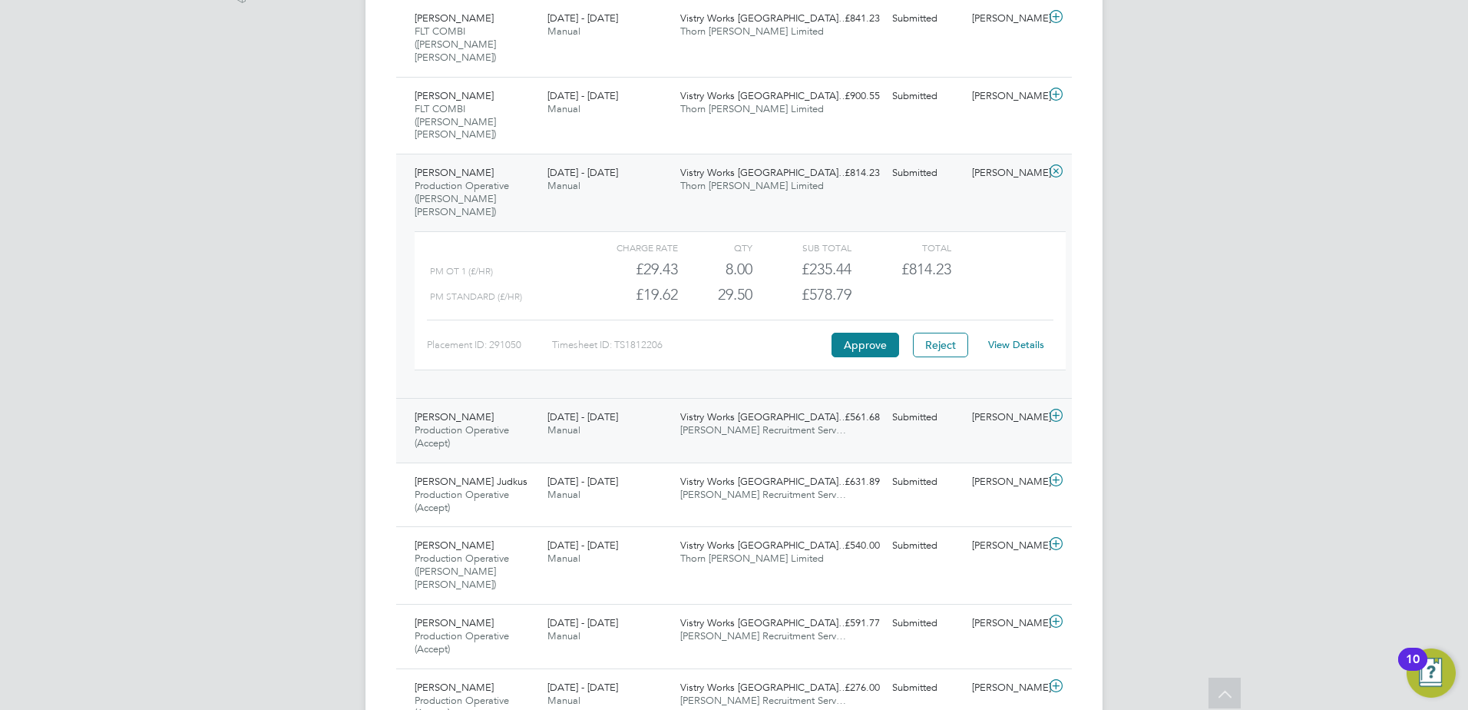
click at [1053, 409] on icon at bounding box center [1056, 415] width 19 height 12
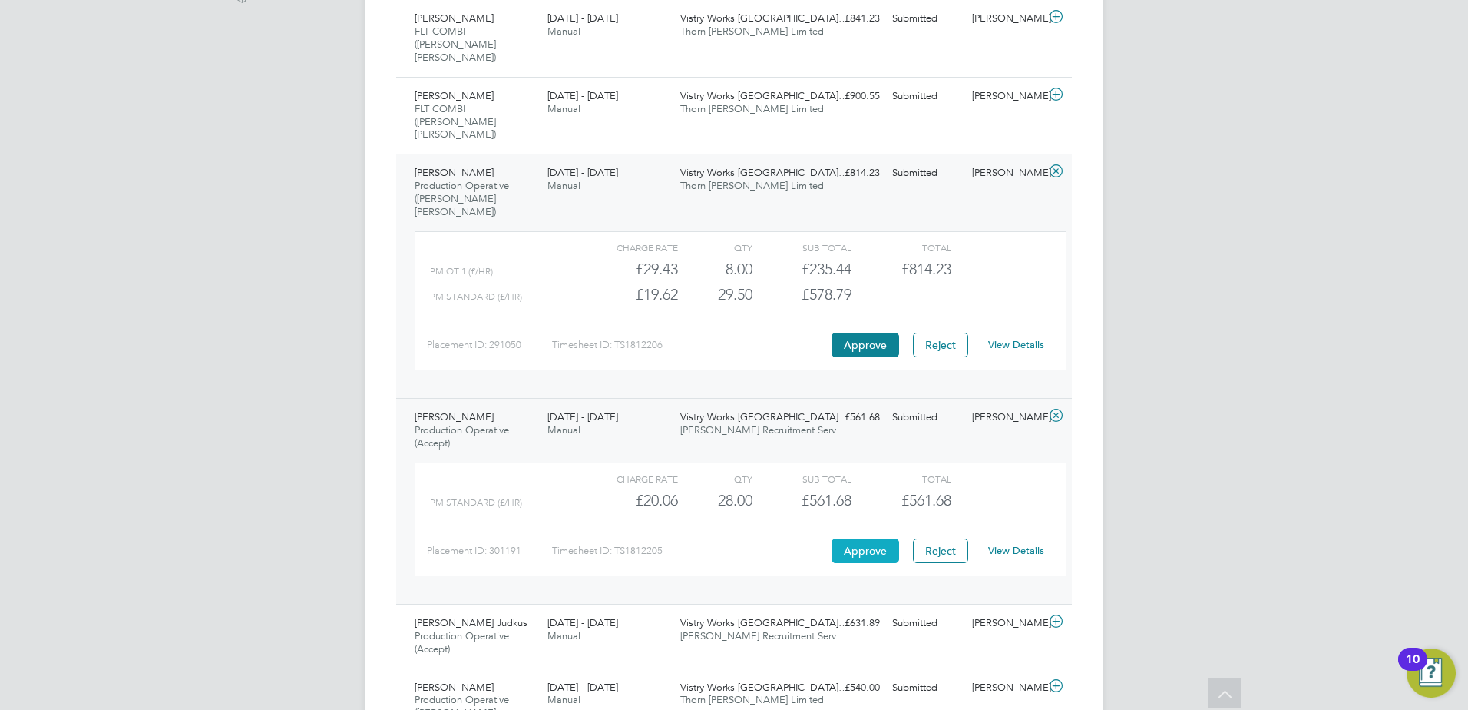
click at [866, 538] on button "Approve" at bounding box center [866, 550] width 68 height 25
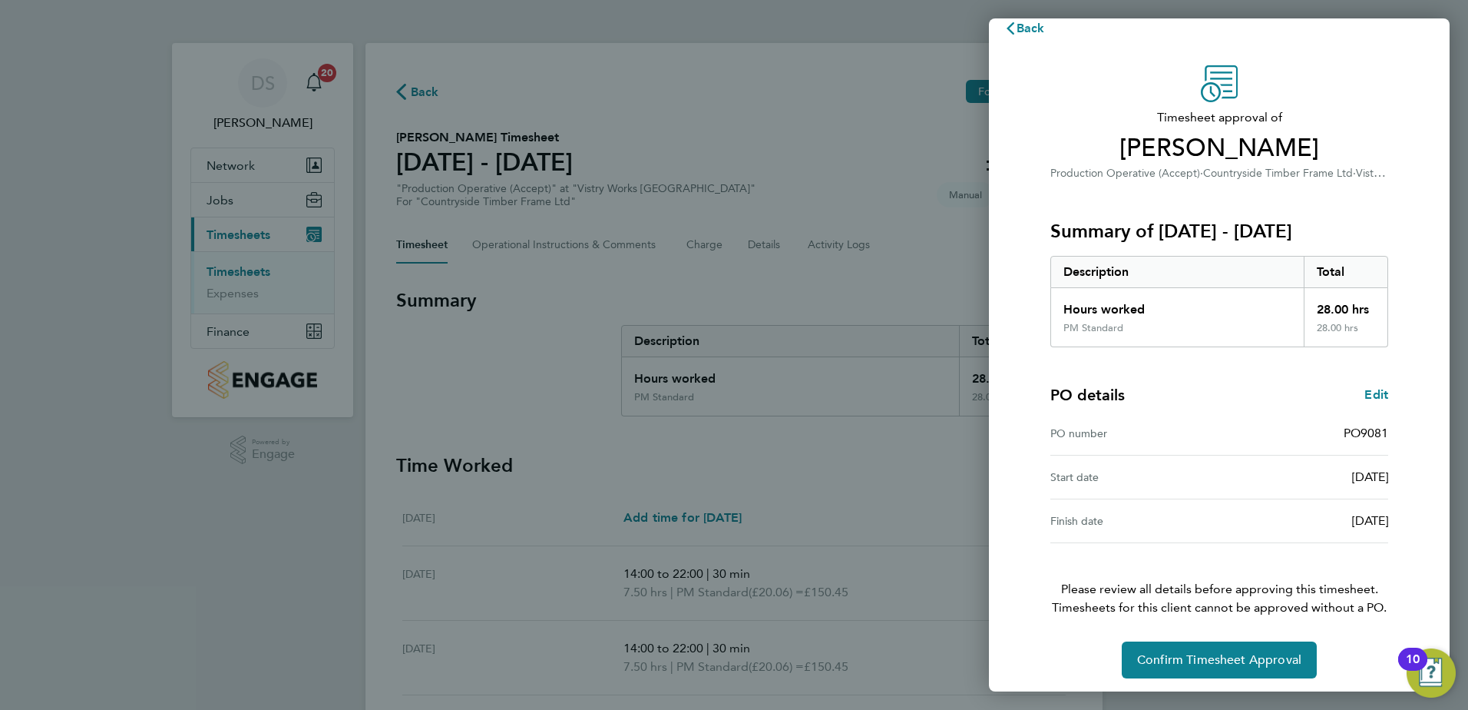
scroll to position [26, 0]
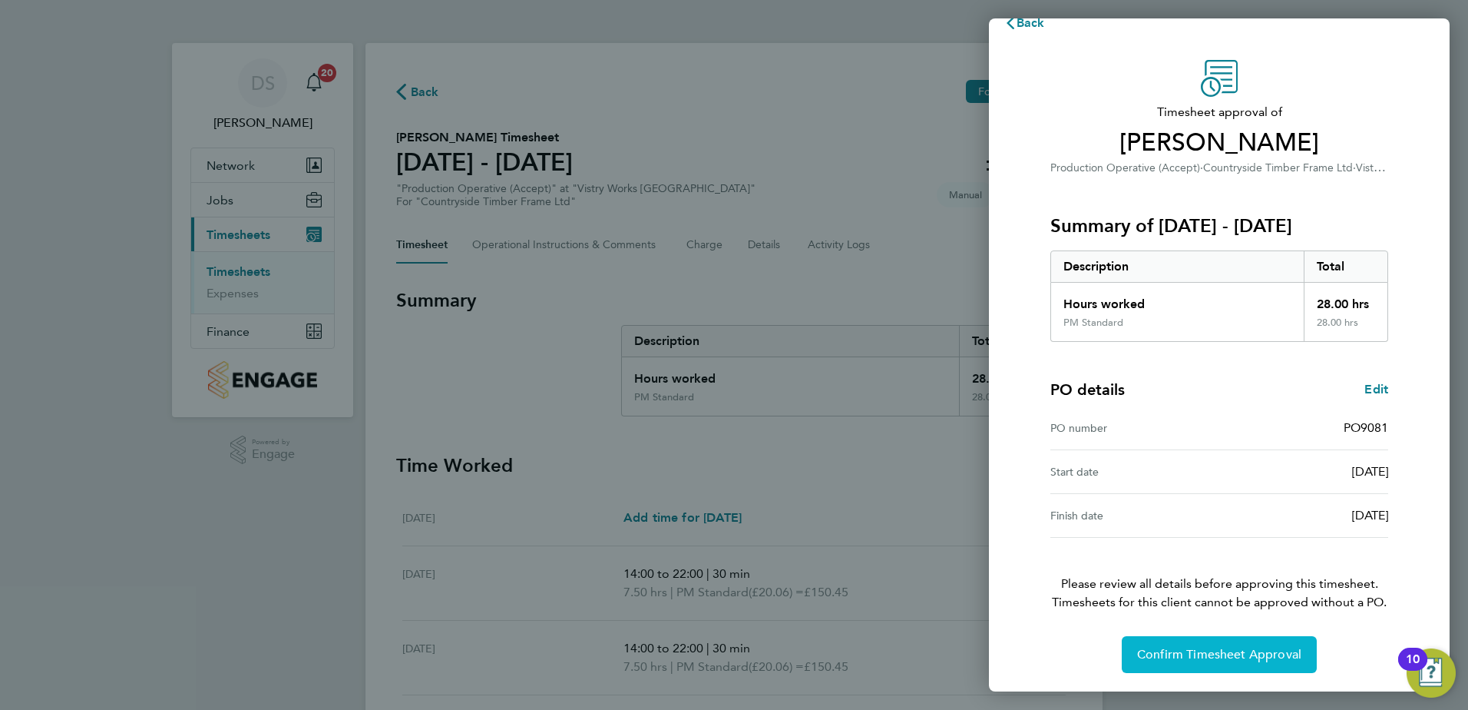
click at [1199, 655] on span "Confirm Timesheet Approval" at bounding box center [1219, 654] width 164 height 15
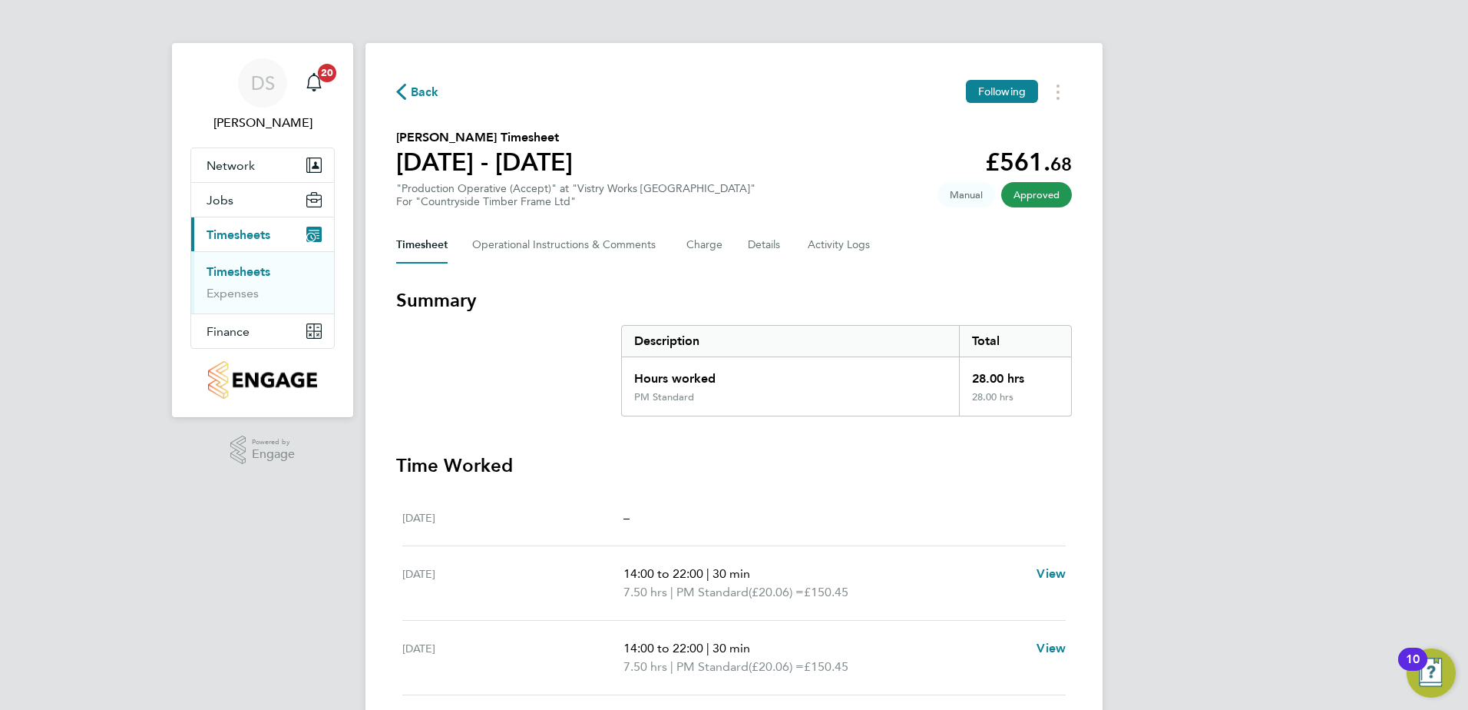
click at [410, 94] on span "Back" at bounding box center [417, 91] width 43 height 15
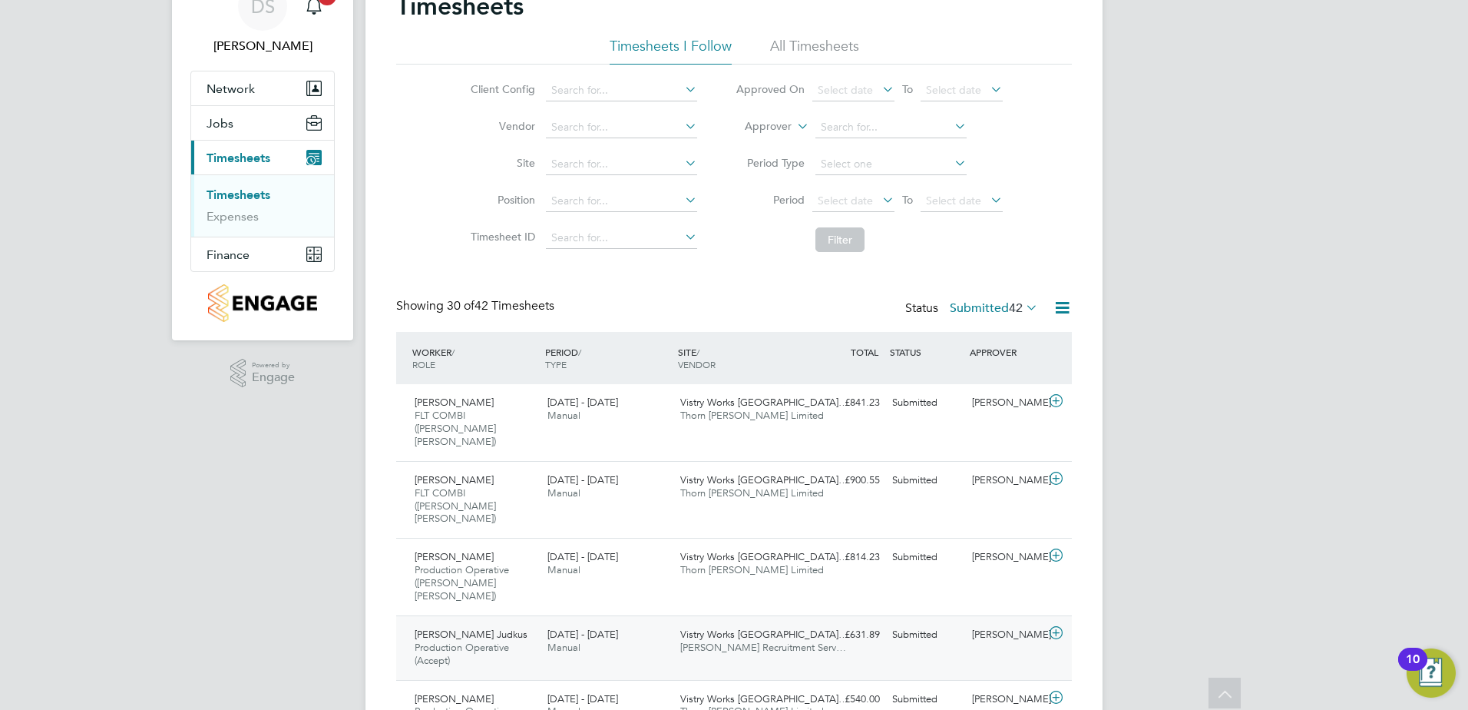
click at [1053, 627] on icon at bounding box center [1056, 633] width 19 height 12
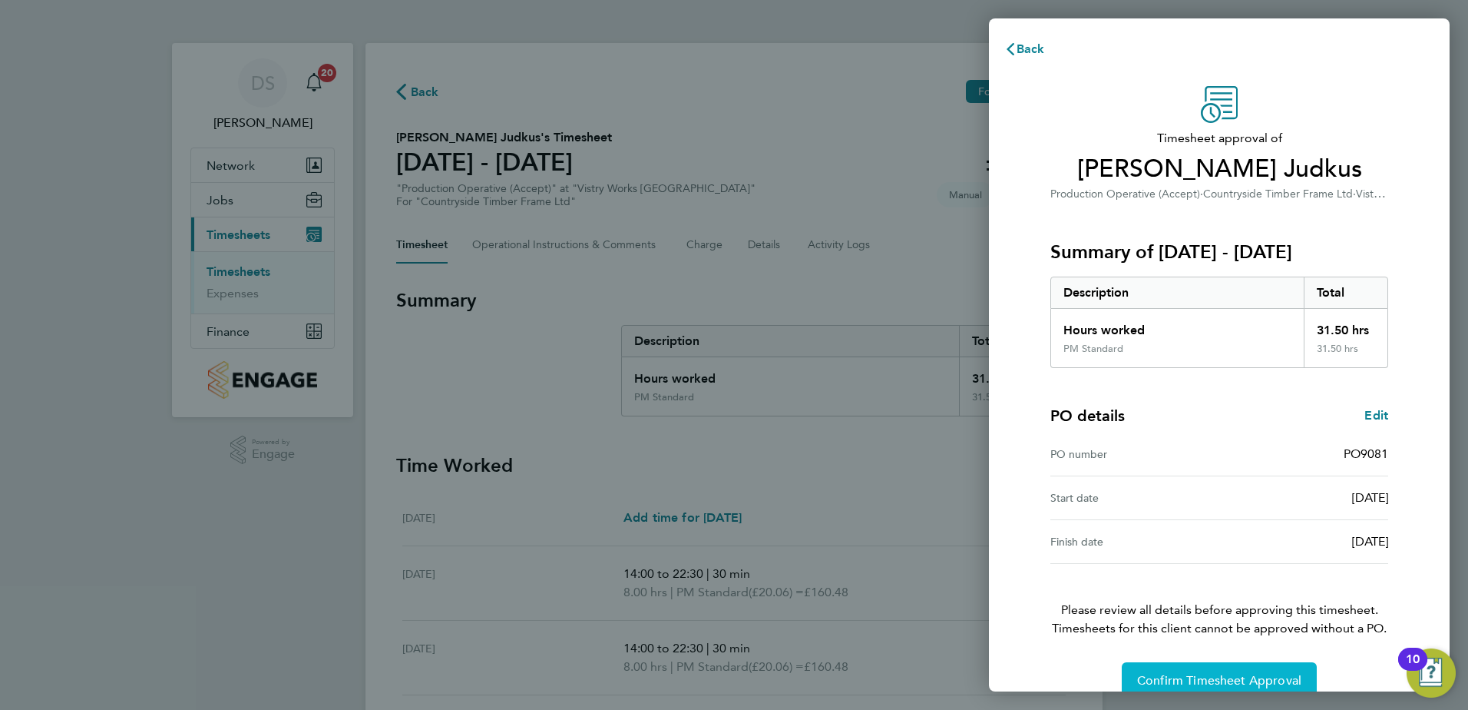
click at [1173, 681] on span "Confirm Timesheet Approval" at bounding box center [1219, 680] width 164 height 15
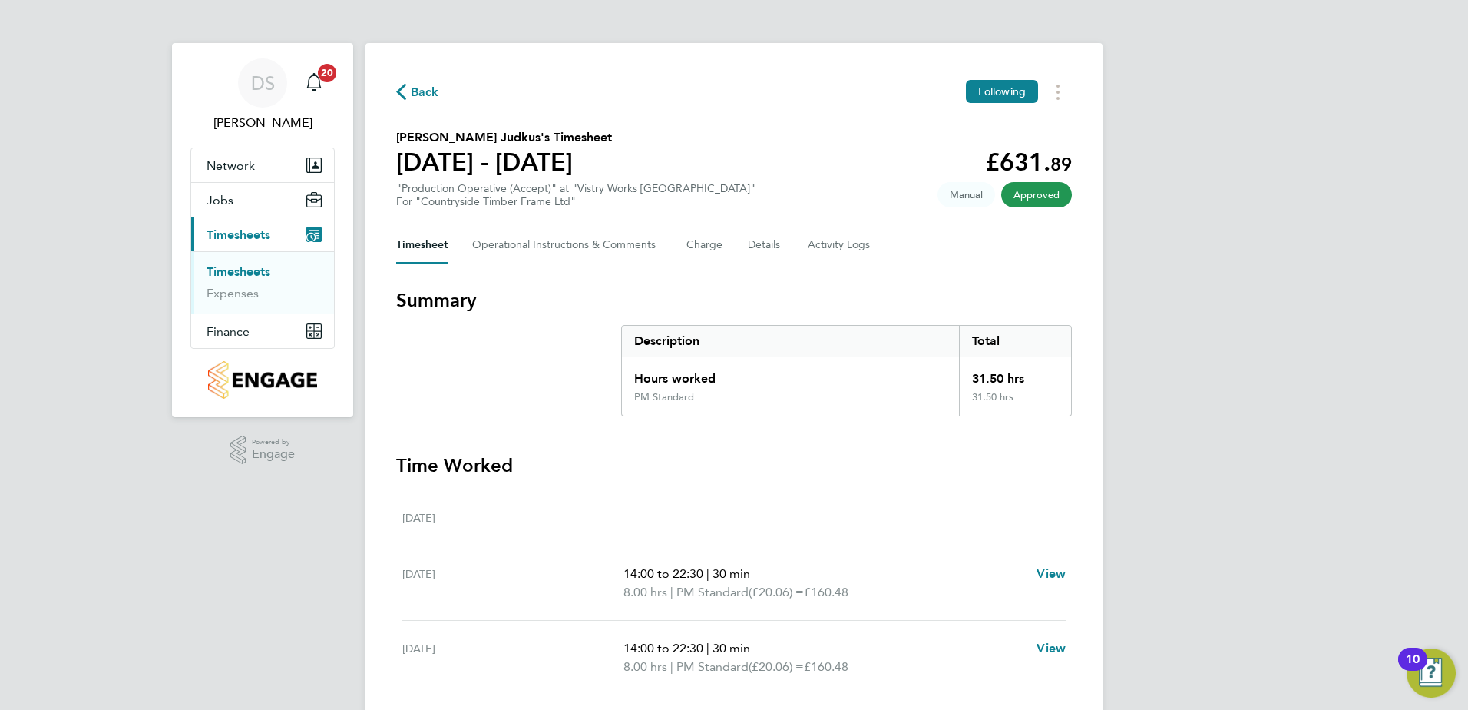
click at [416, 89] on span "Back" at bounding box center [425, 92] width 28 height 18
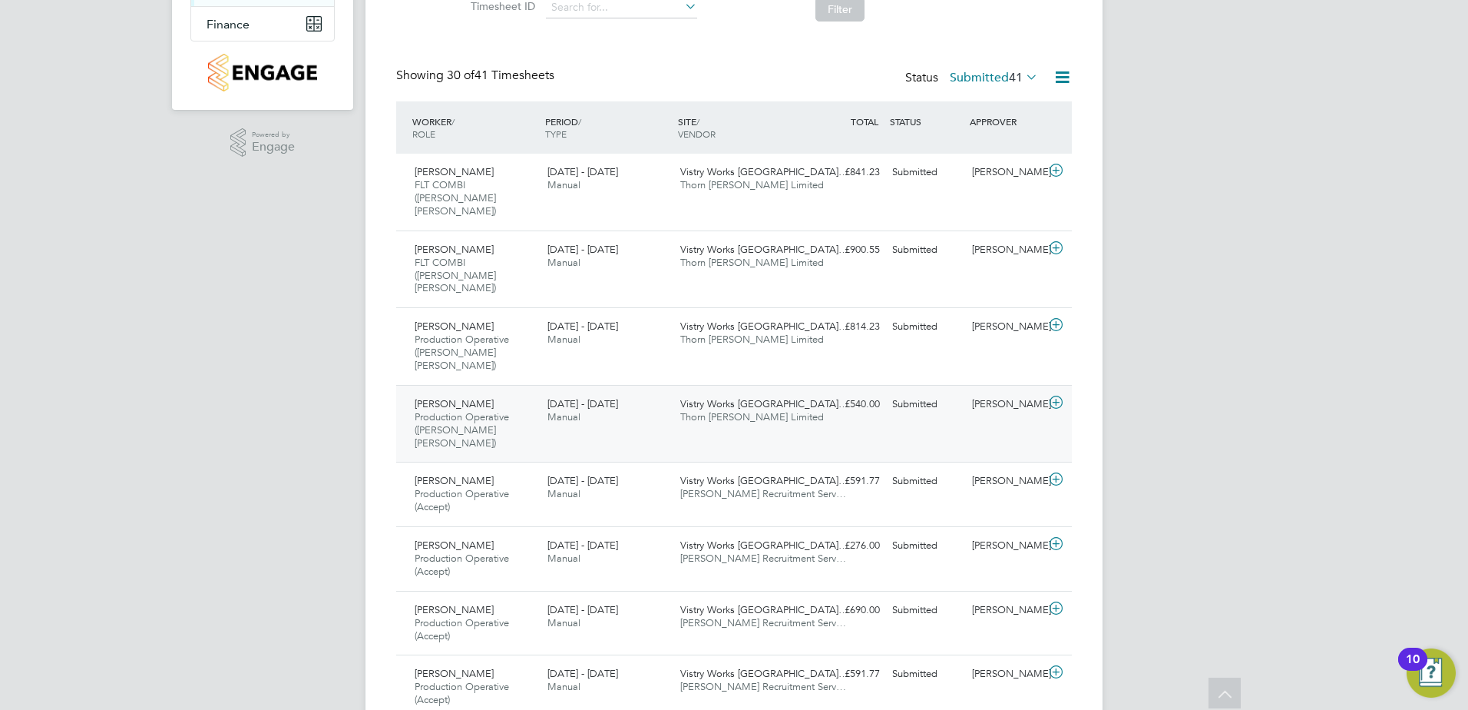
click at [1053, 396] on icon at bounding box center [1056, 402] width 19 height 12
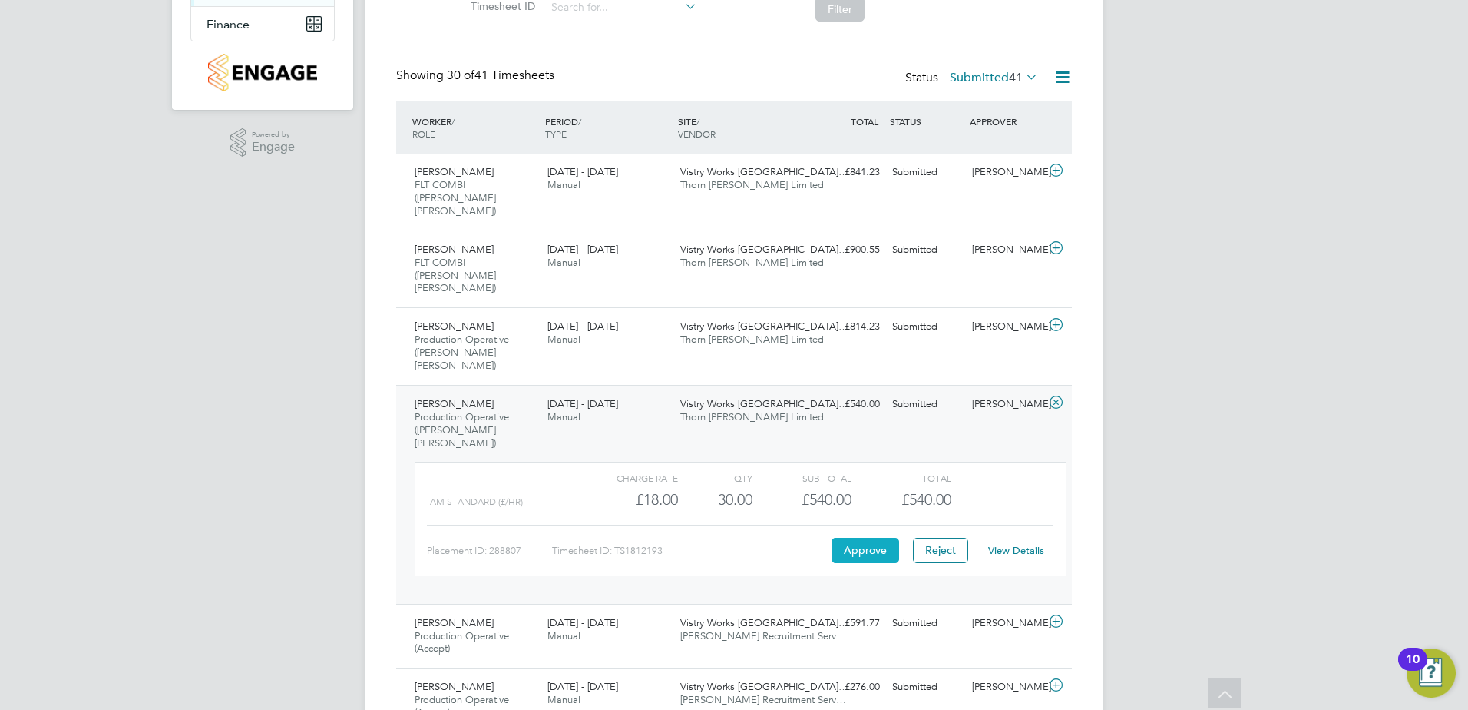
click at [869, 538] on button "Approve" at bounding box center [866, 550] width 68 height 25
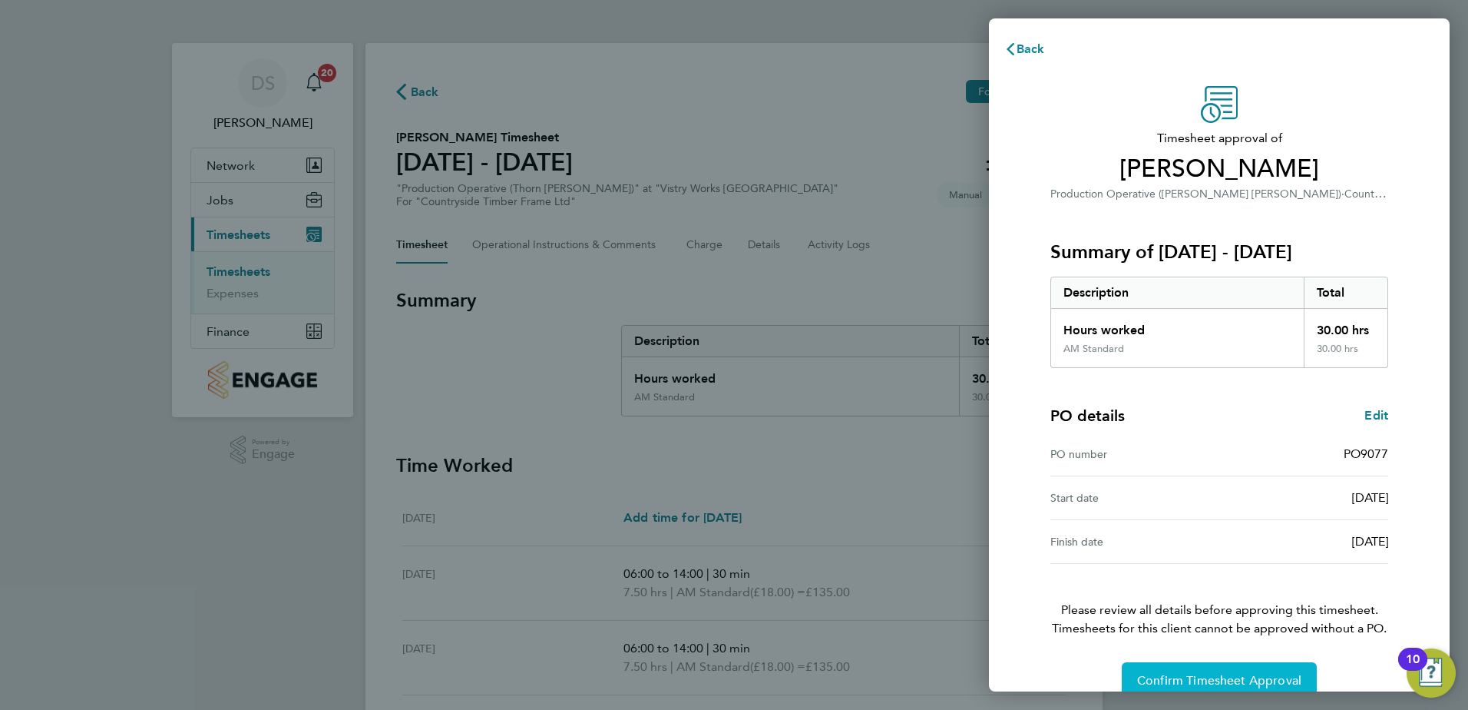
click at [1210, 684] on span "Confirm Timesheet Approval" at bounding box center [1219, 680] width 164 height 15
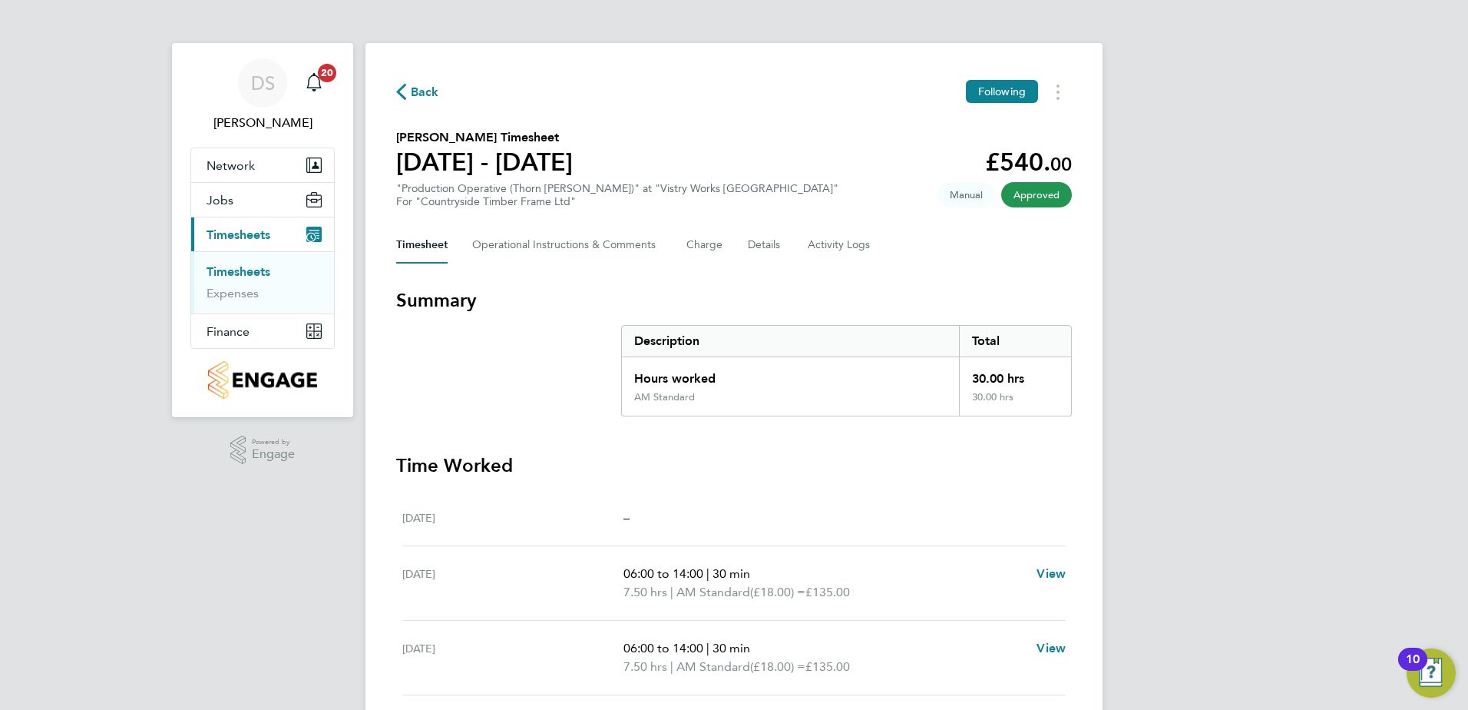
click at [407, 91] on span "Back" at bounding box center [417, 91] width 43 height 15
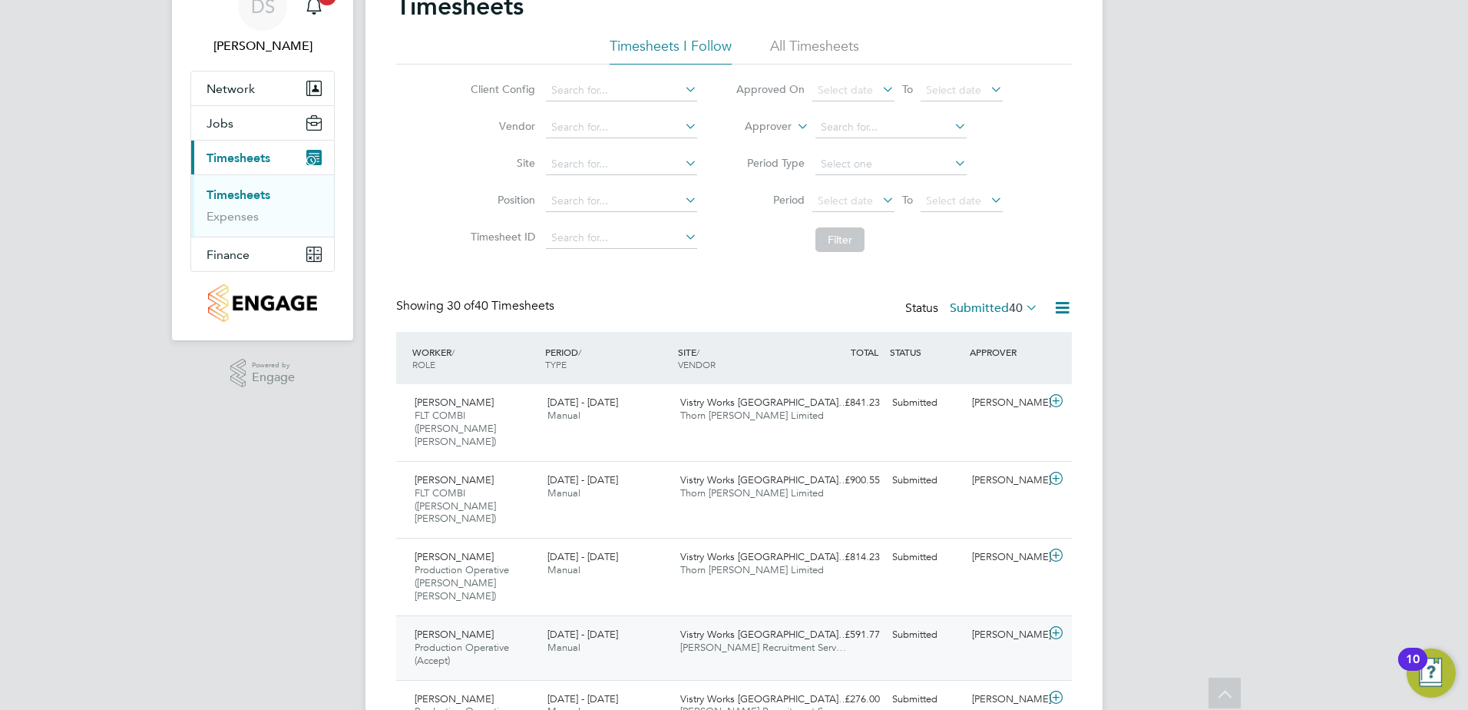
click at [1059, 627] on icon at bounding box center [1056, 633] width 19 height 12
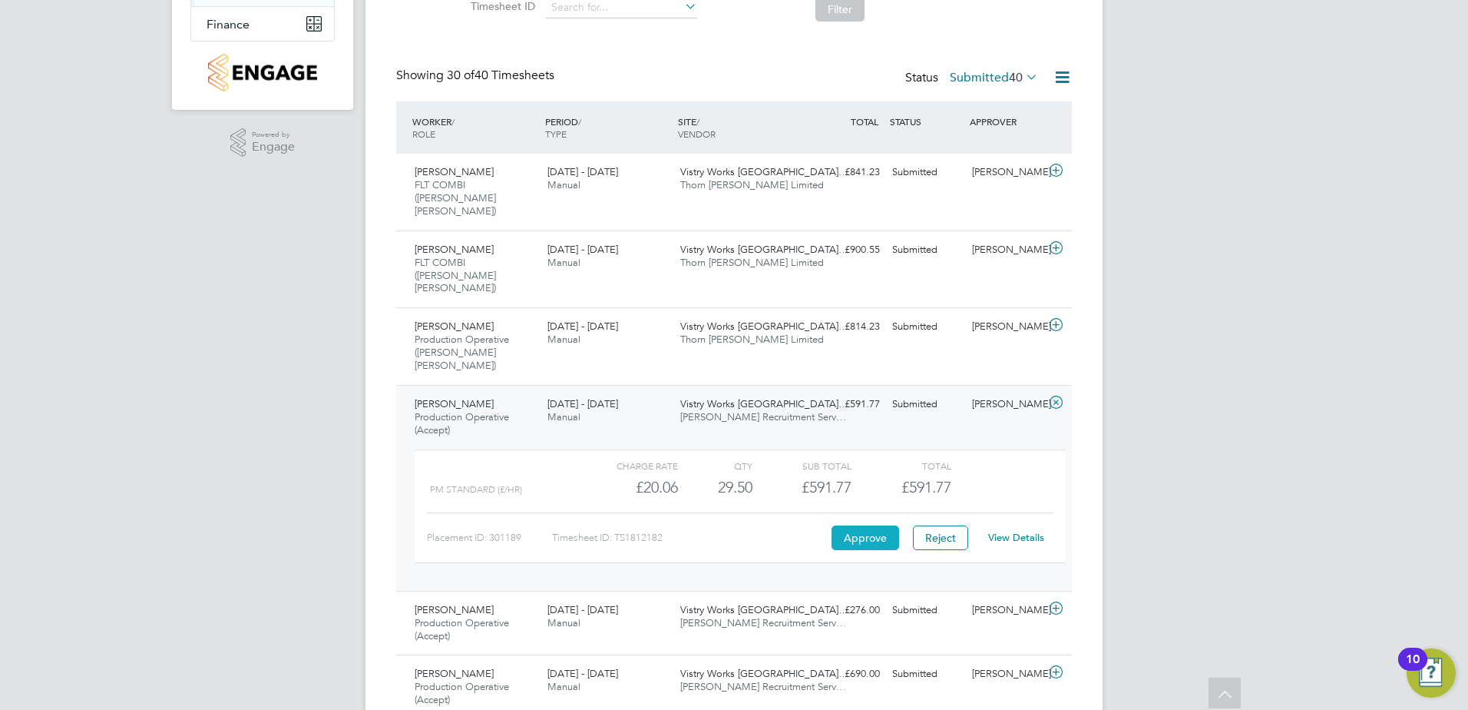
click at [875, 525] on button "Approve" at bounding box center [866, 537] width 68 height 25
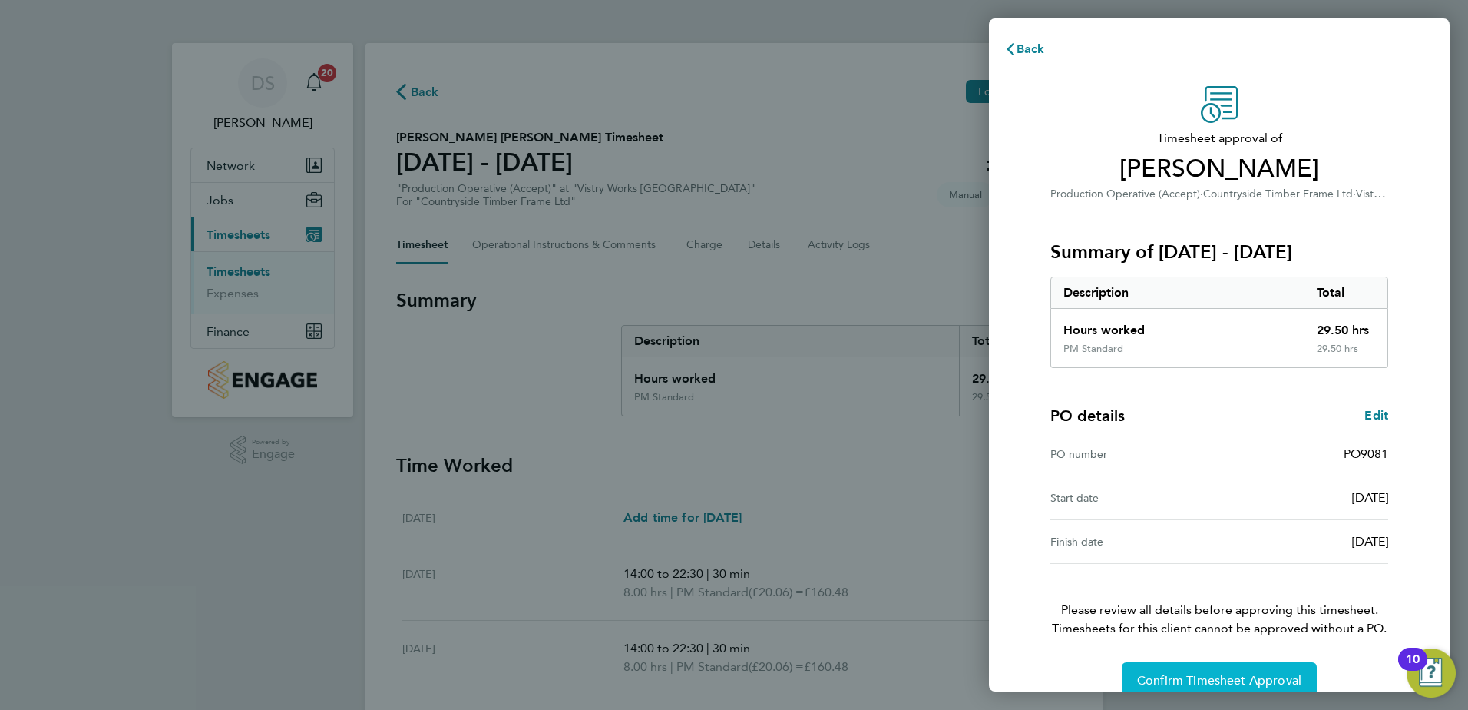
click at [1225, 684] on span "Confirm Timesheet Approval" at bounding box center [1219, 680] width 164 height 15
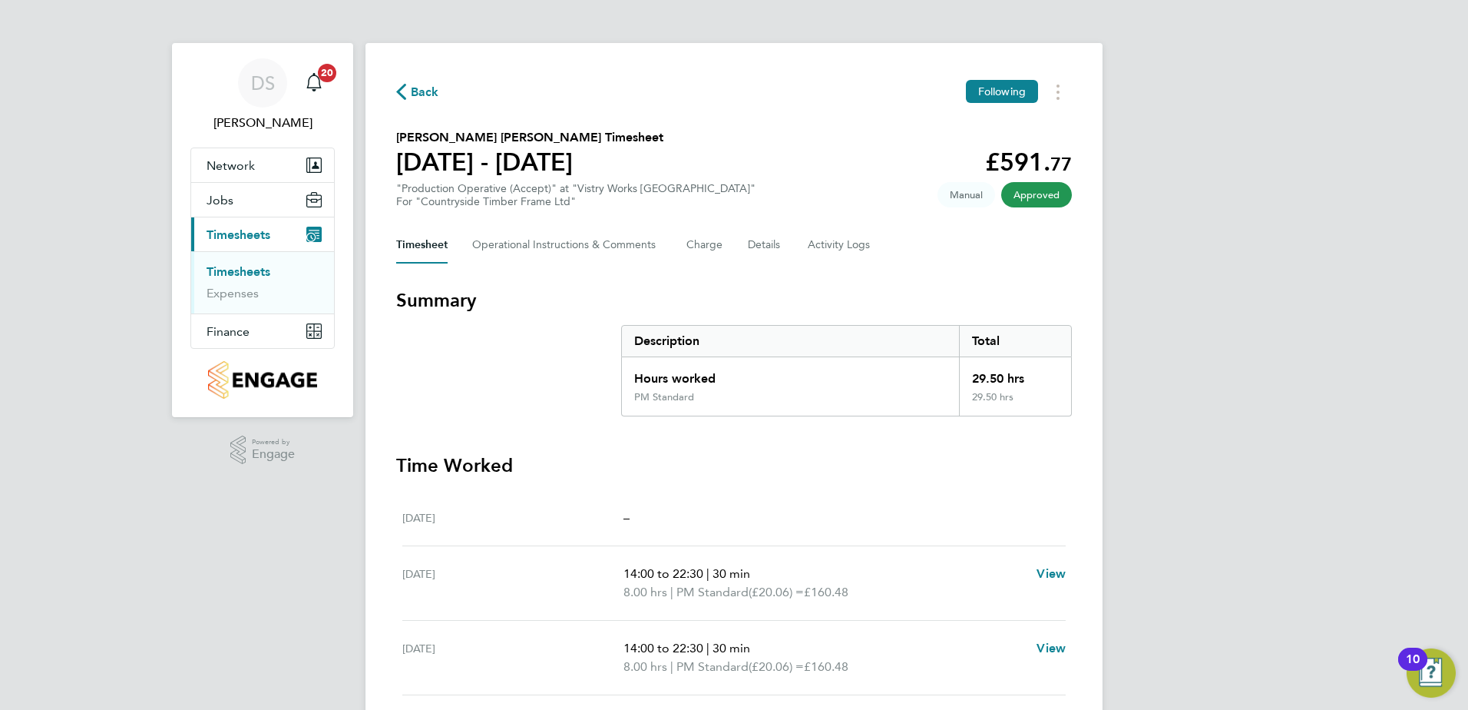
click at [409, 88] on span "Back" at bounding box center [417, 91] width 43 height 15
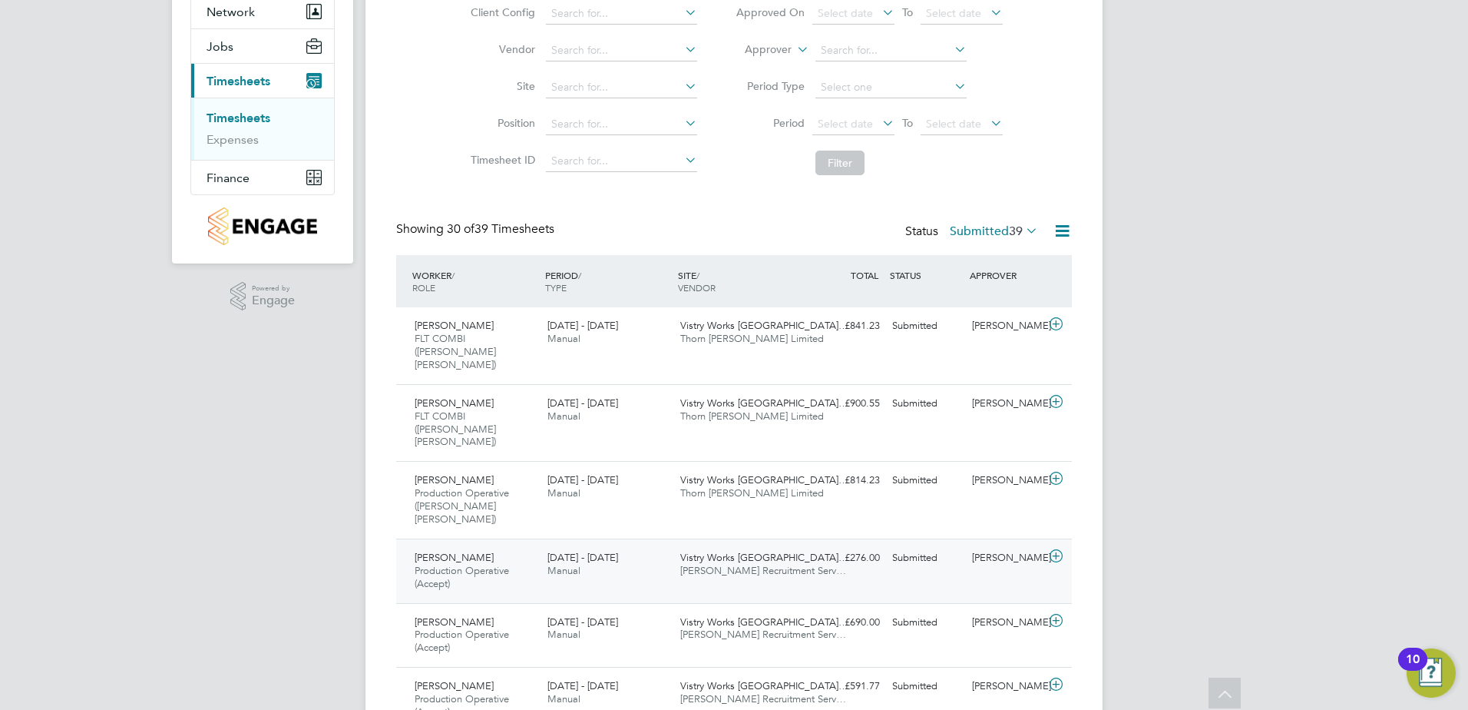
click at [1052, 550] on icon at bounding box center [1056, 556] width 19 height 12
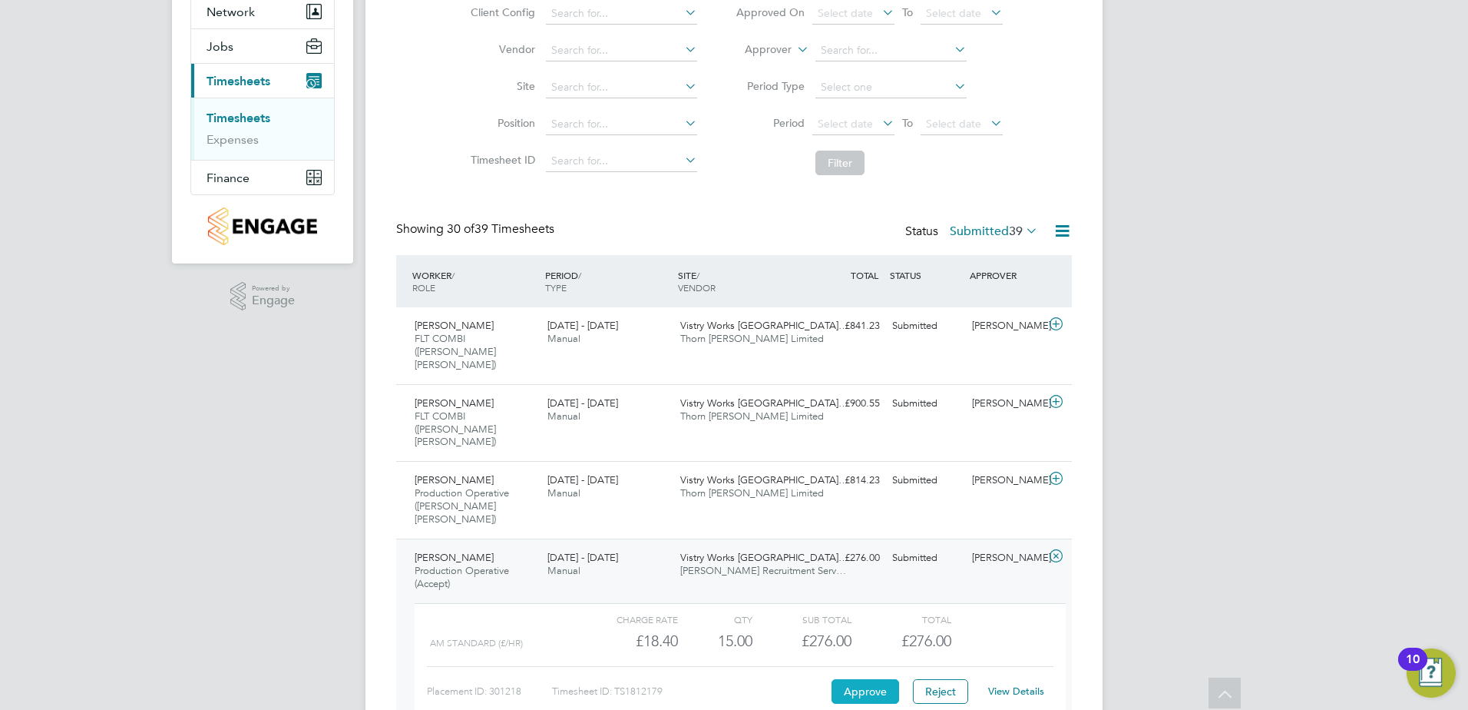
click at [869, 679] on button "Approve" at bounding box center [866, 691] width 68 height 25
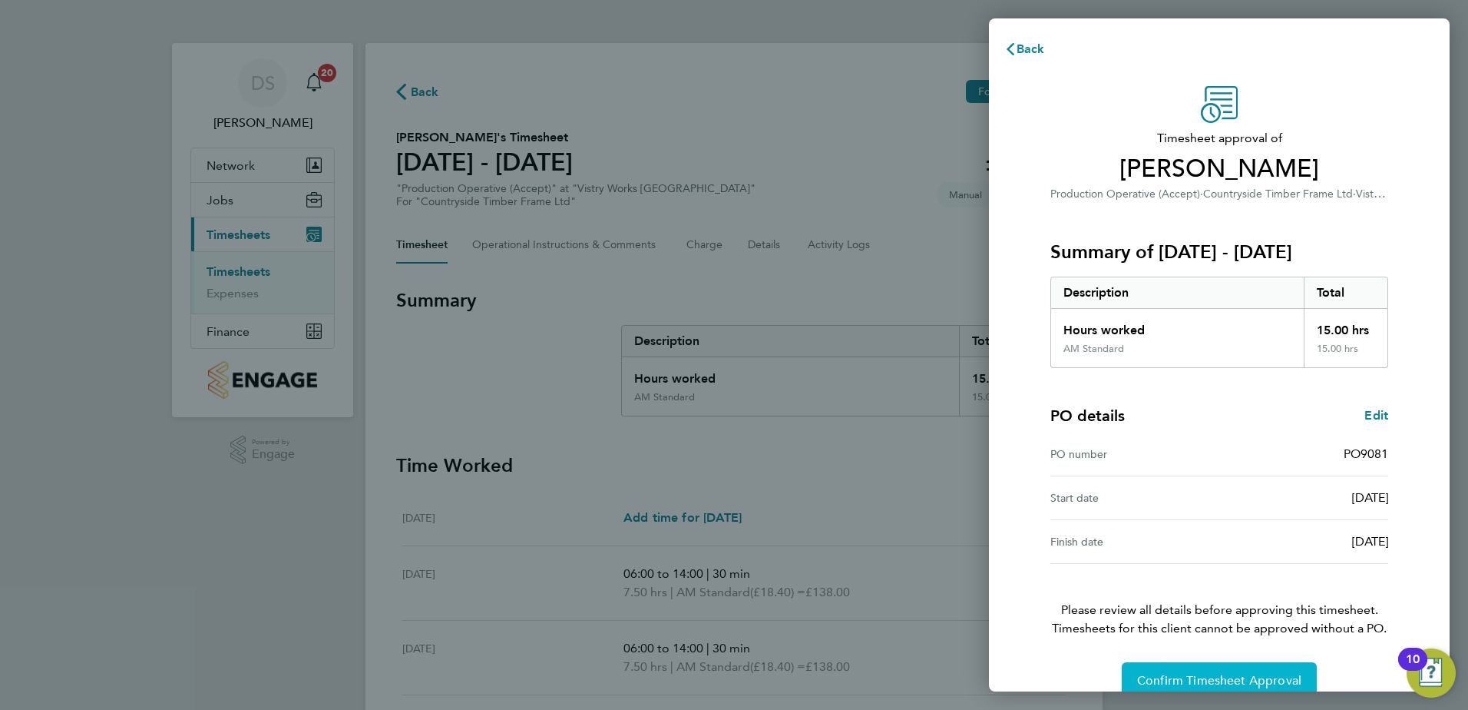
click at [1237, 677] on span "Confirm Timesheet Approval" at bounding box center [1219, 680] width 164 height 15
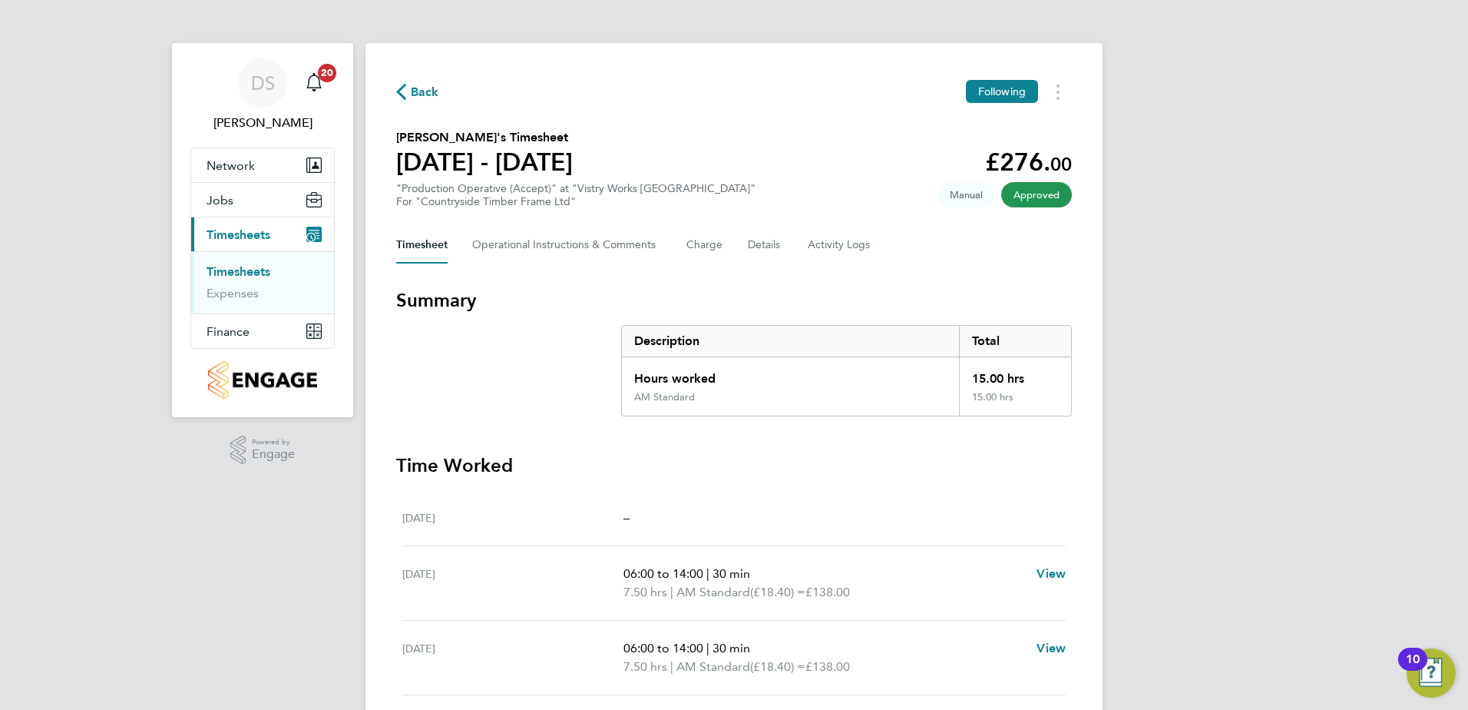
click at [422, 95] on span "Back" at bounding box center [425, 92] width 28 height 18
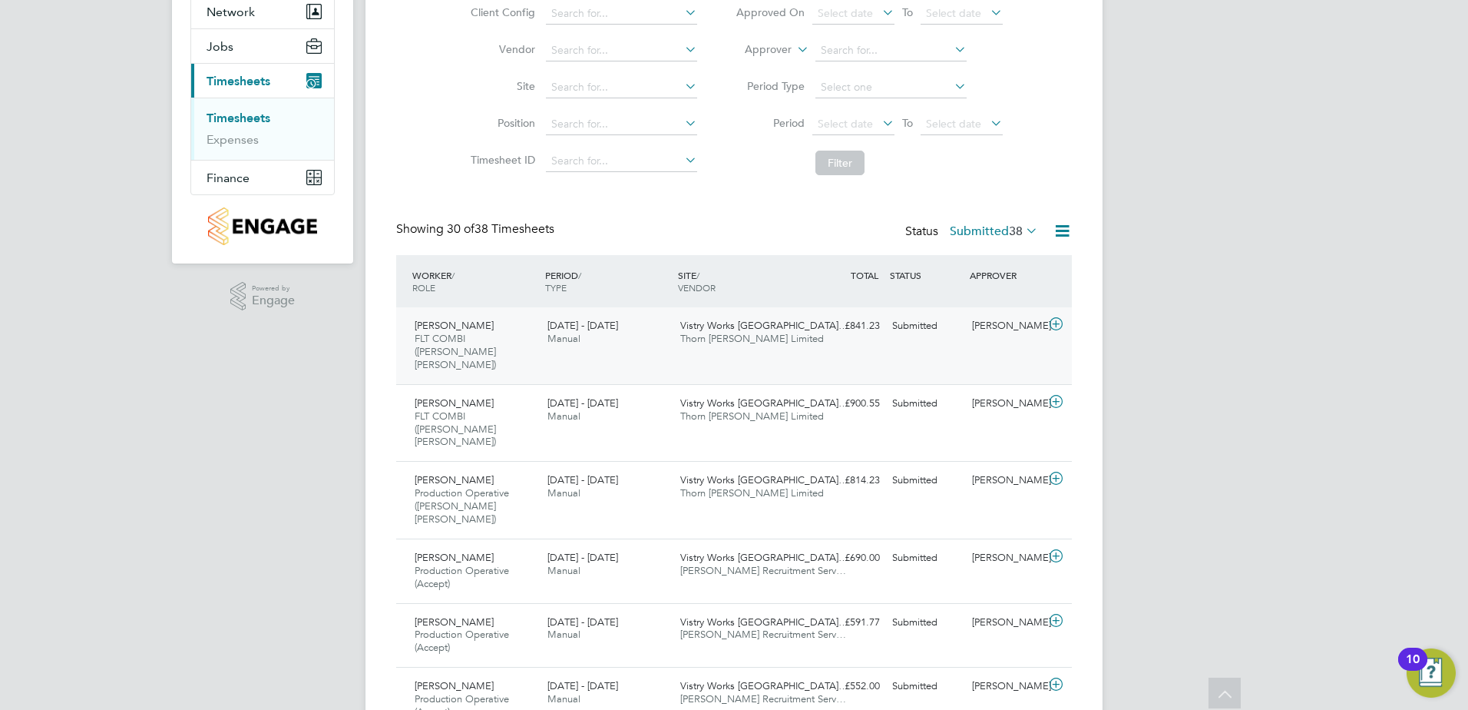
click at [794, 329] on div "Vistry Works East Midla… Thorn Baker Limited" at bounding box center [740, 332] width 133 height 38
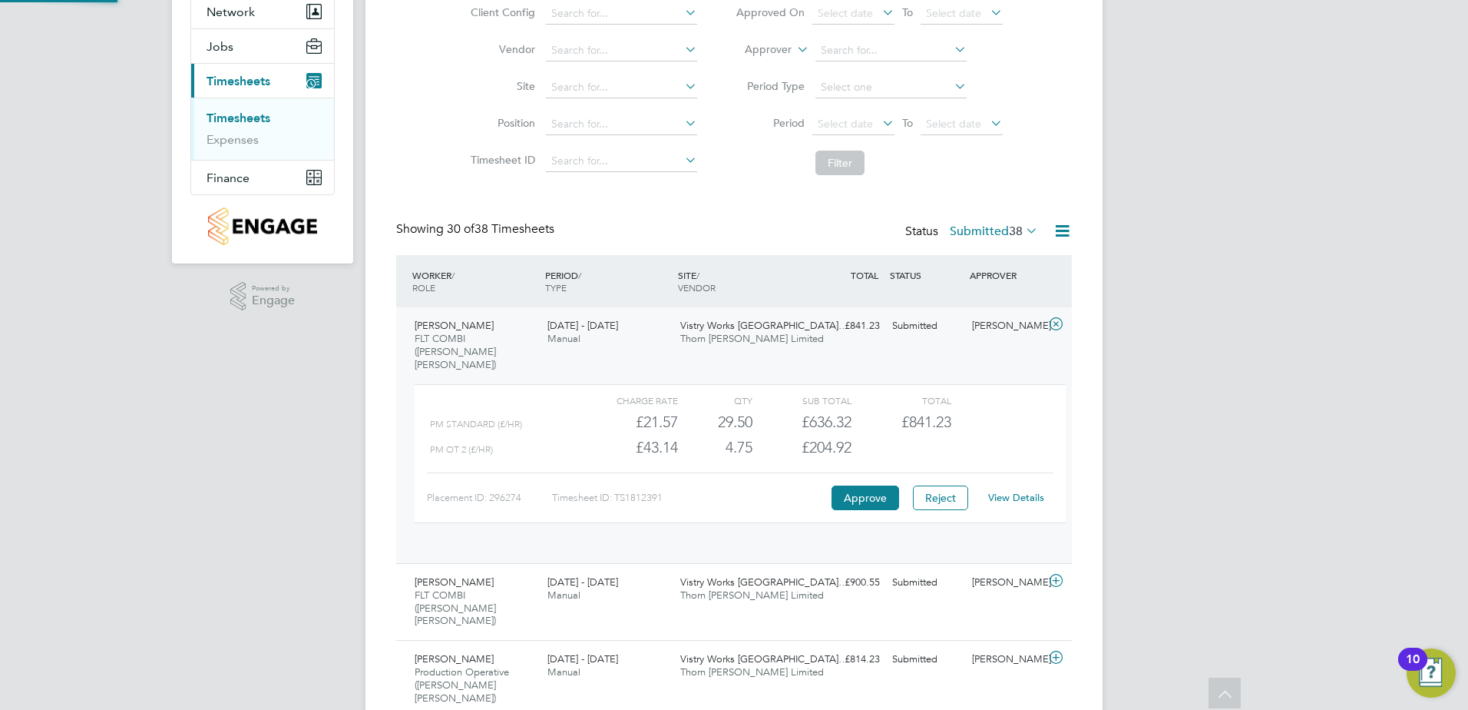
scroll to position [26, 150]
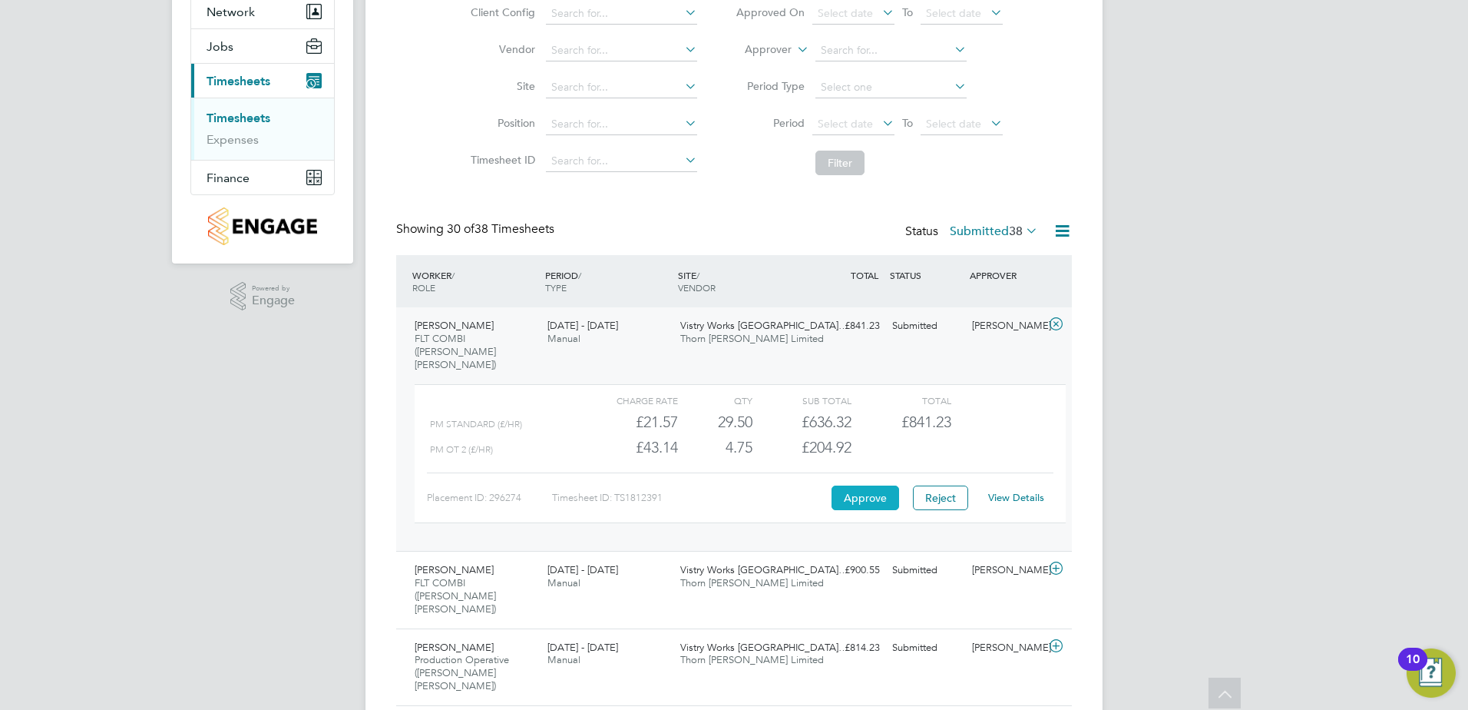
click at [862, 485] on button "Approve" at bounding box center [866, 497] width 68 height 25
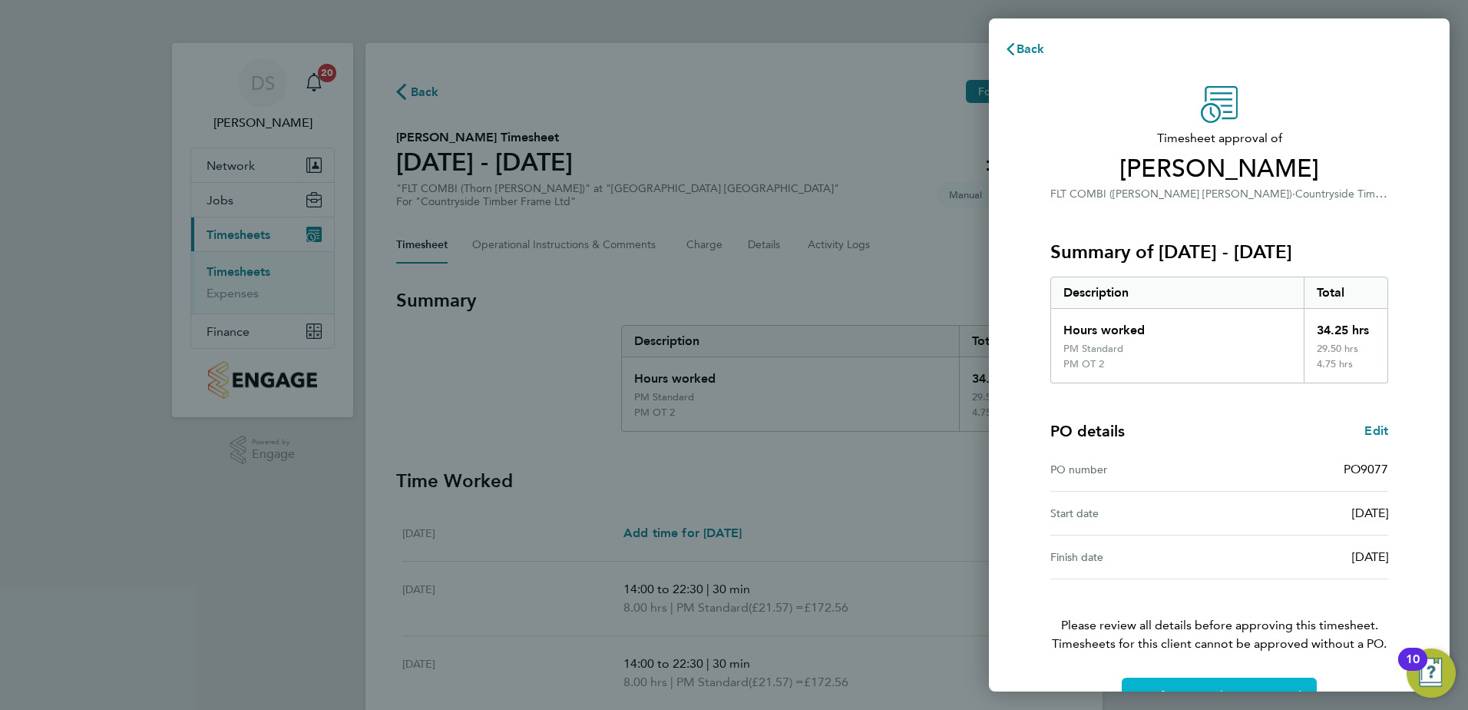
click at [1210, 683] on button "Confirm Timesheet Approval" at bounding box center [1219, 695] width 195 height 37
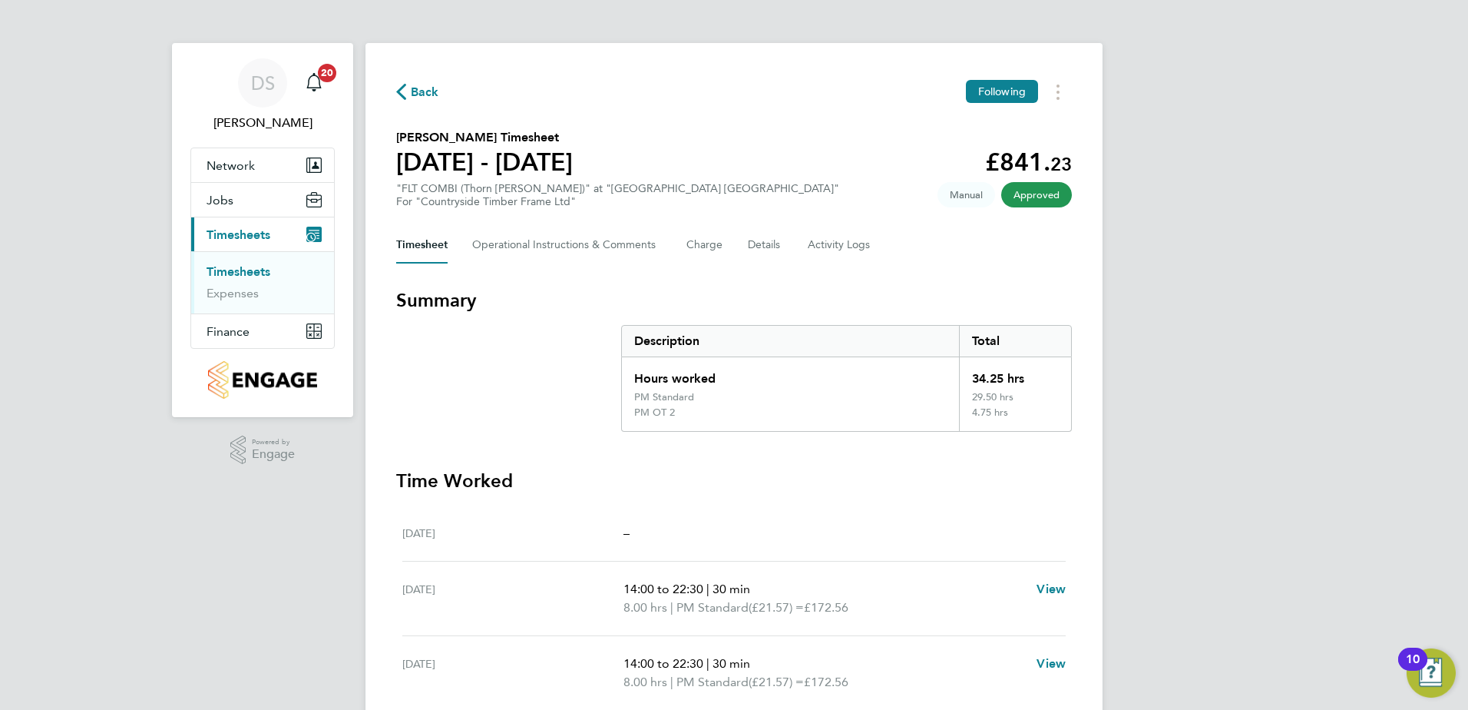
click at [408, 88] on span "Back" at bounding box center [417, 91] width 43 height 15
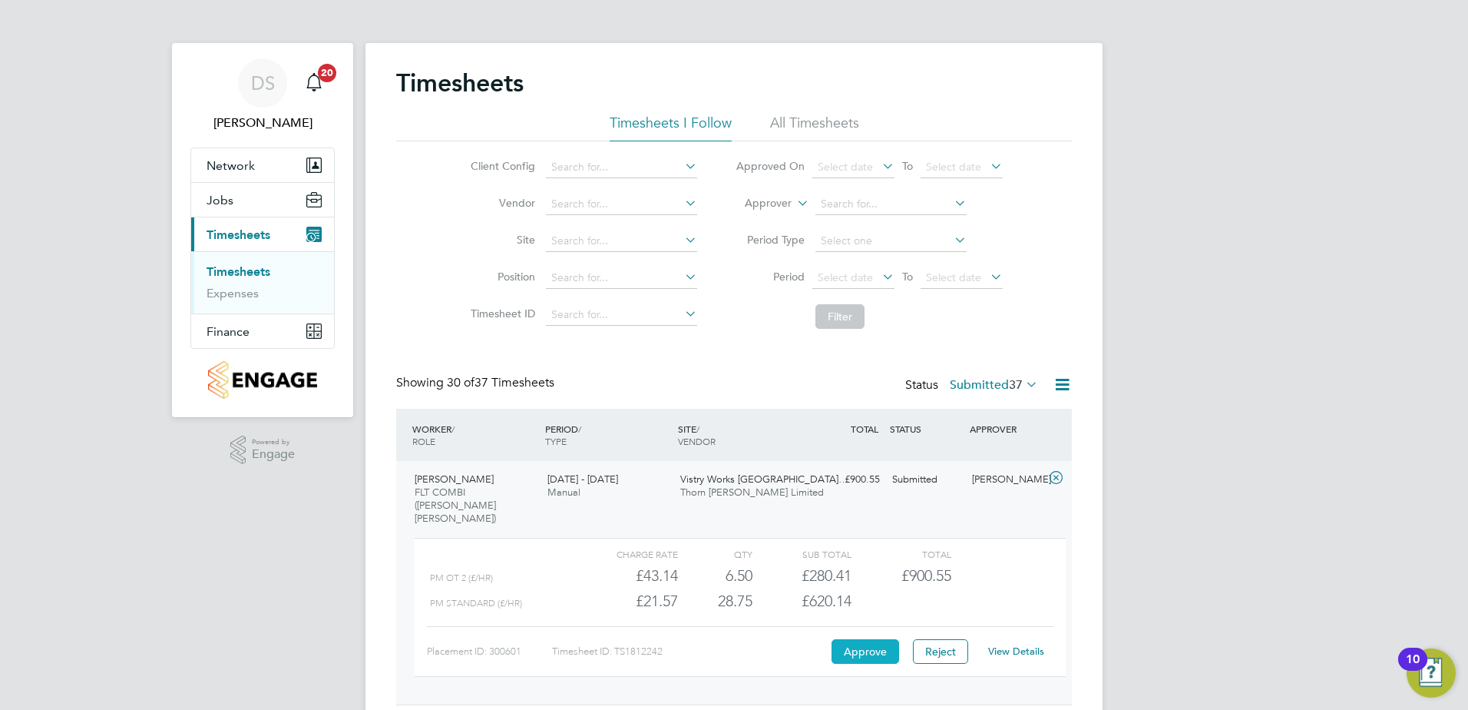
click at [879, 639] on button "Approve" at bounding box center [866, 651] width 68 height 25
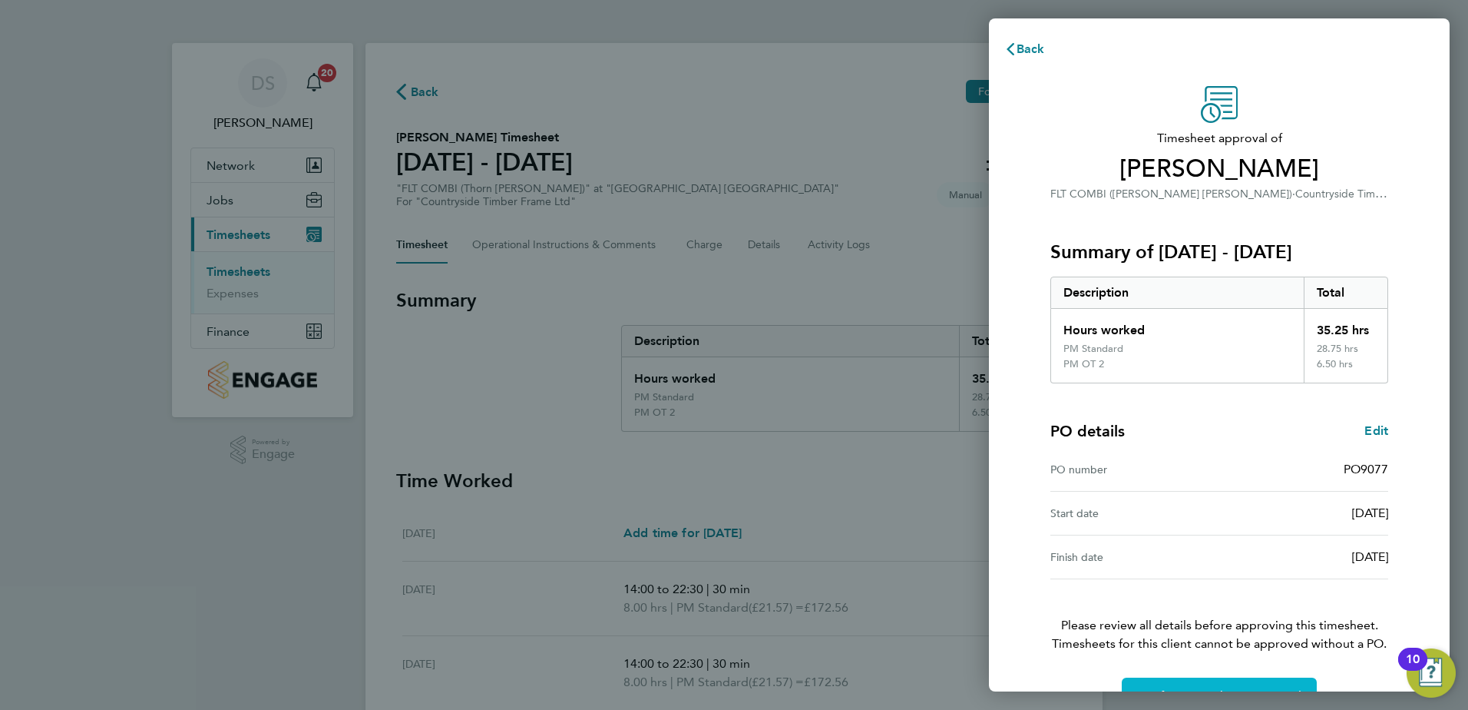
click at [1243, 682] on button "Confirm Timesheet Approval" at bounding box center [1219, 695] width 195 height 37
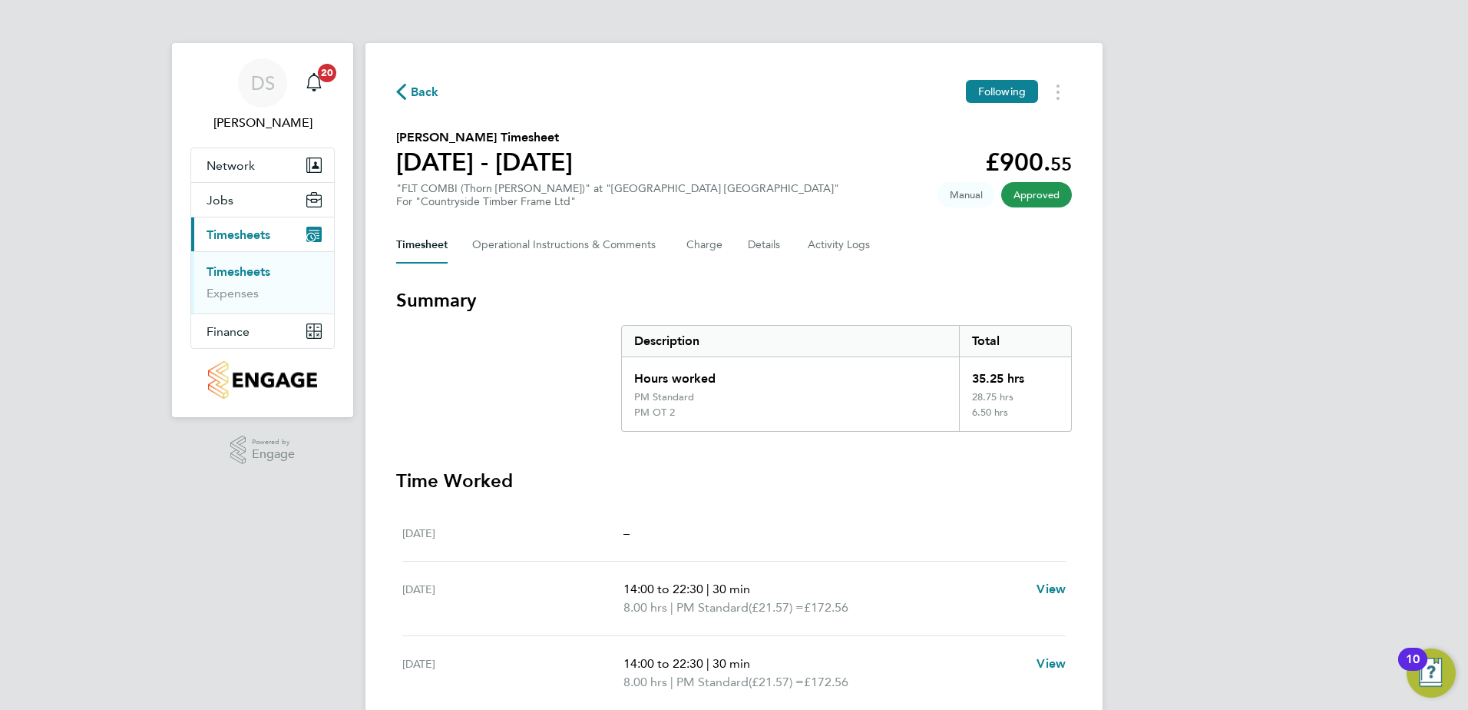
click at [406, 88] on span "Back" at bounding box center [417, 91] width 43 height 15
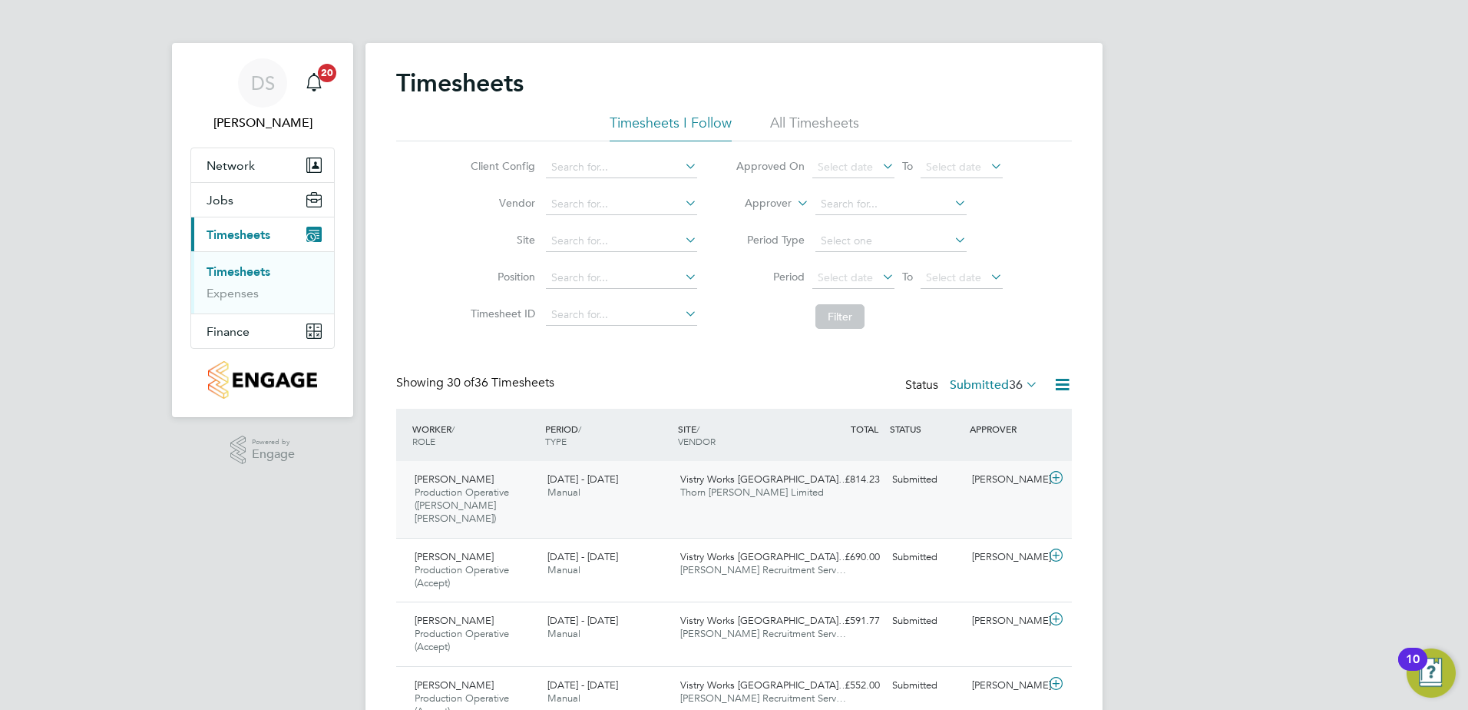
click at [1058, 477] on icon at bounding box center [1056, 478] width 19 height 12
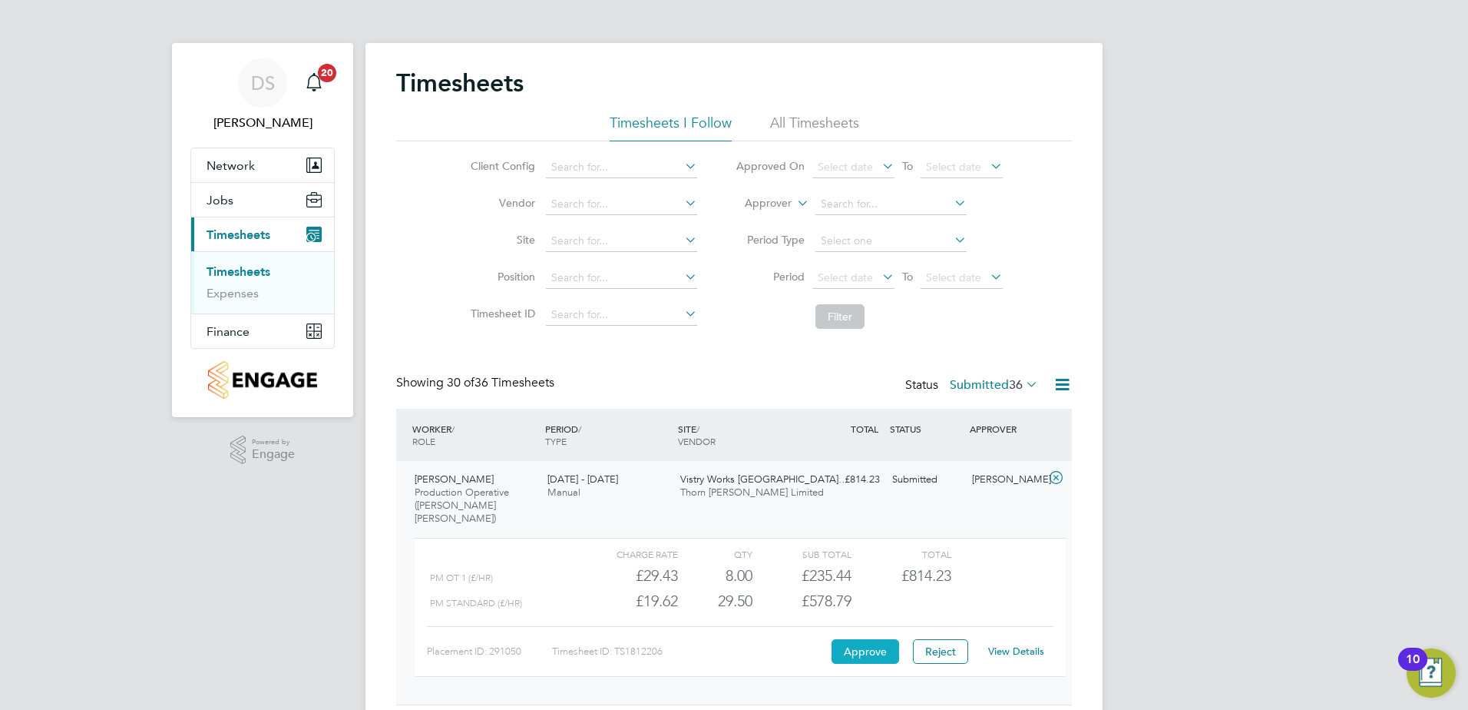
click at [852, 641] on button "Approve" at bounding box center [866, 651] width 68 height 25
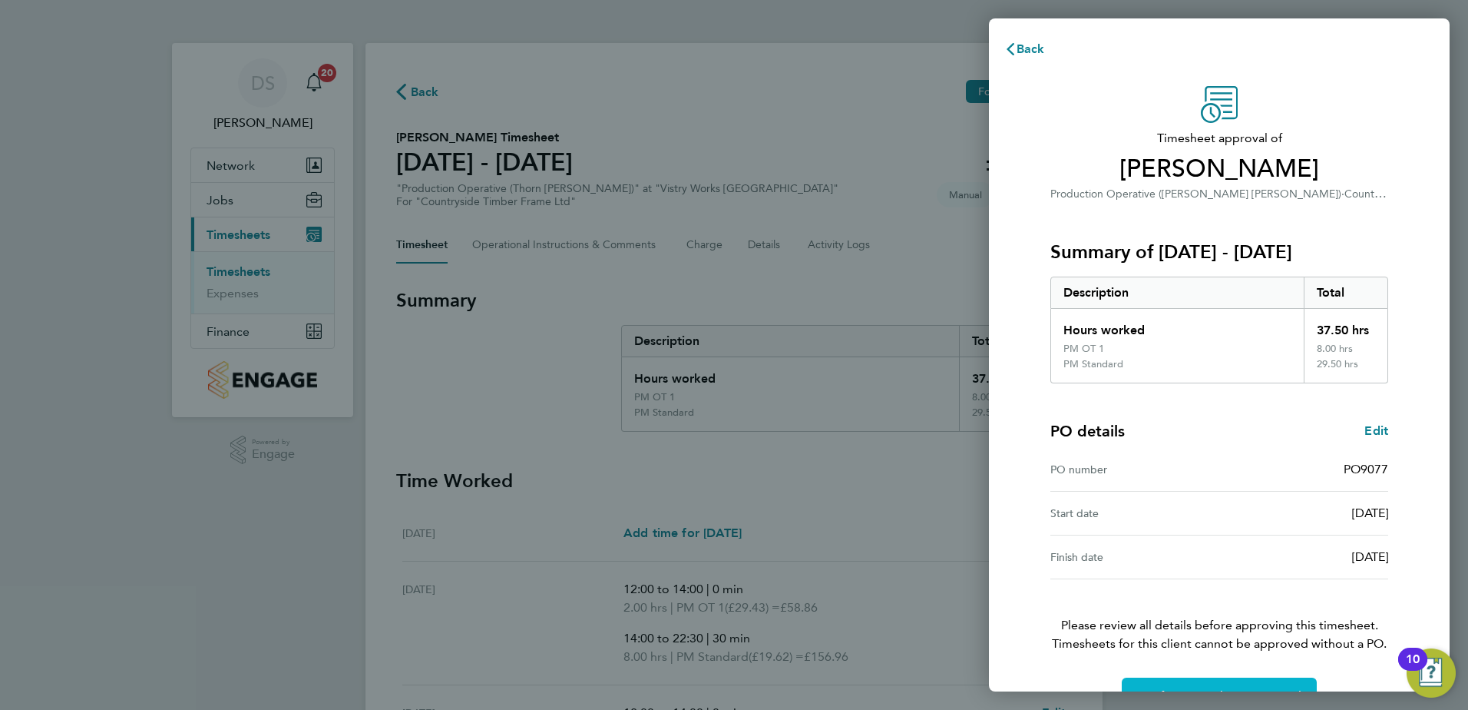
click at [1230, 685] on button "Confirm Timesheet Approval" at bounding box center [1219, 695] width 195 height 37
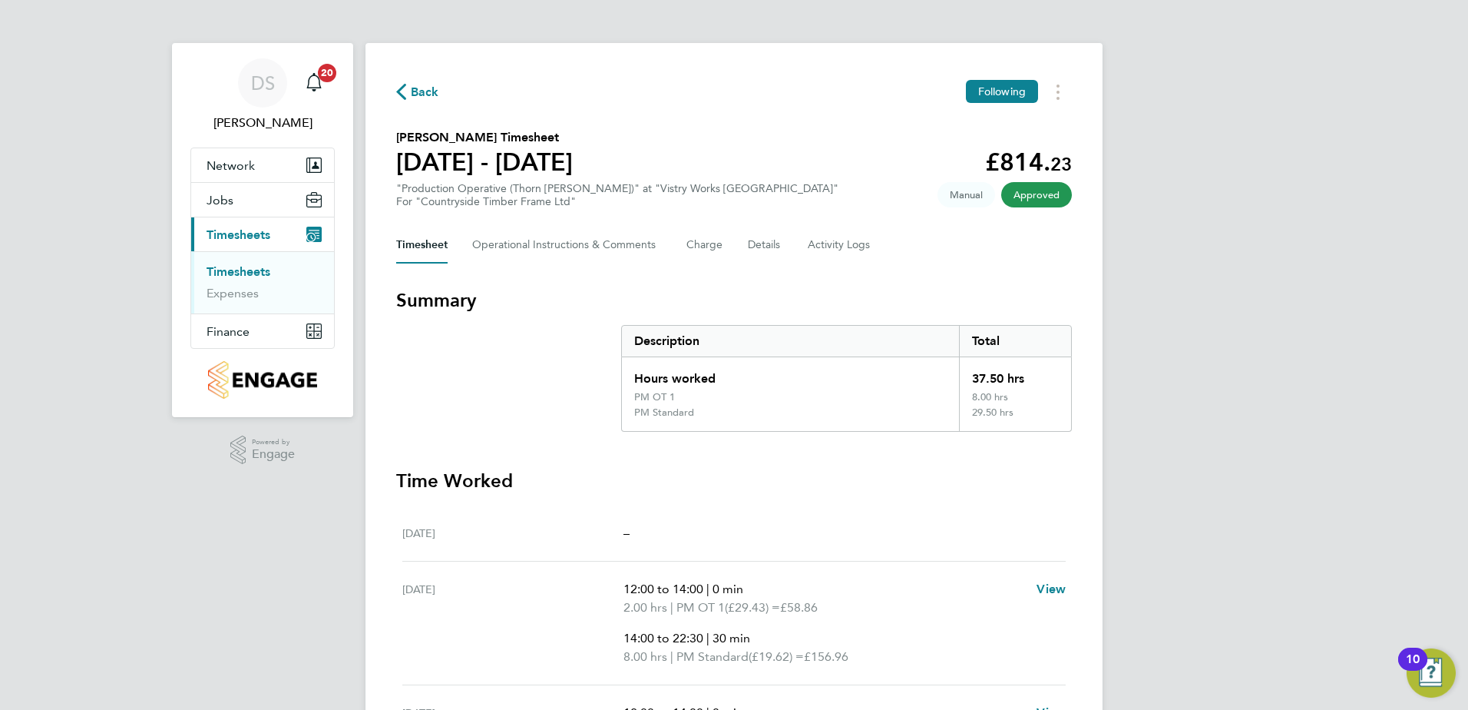
click at [405, 93] on icon "button" at bounding box center [401, 92] width 10 height 16
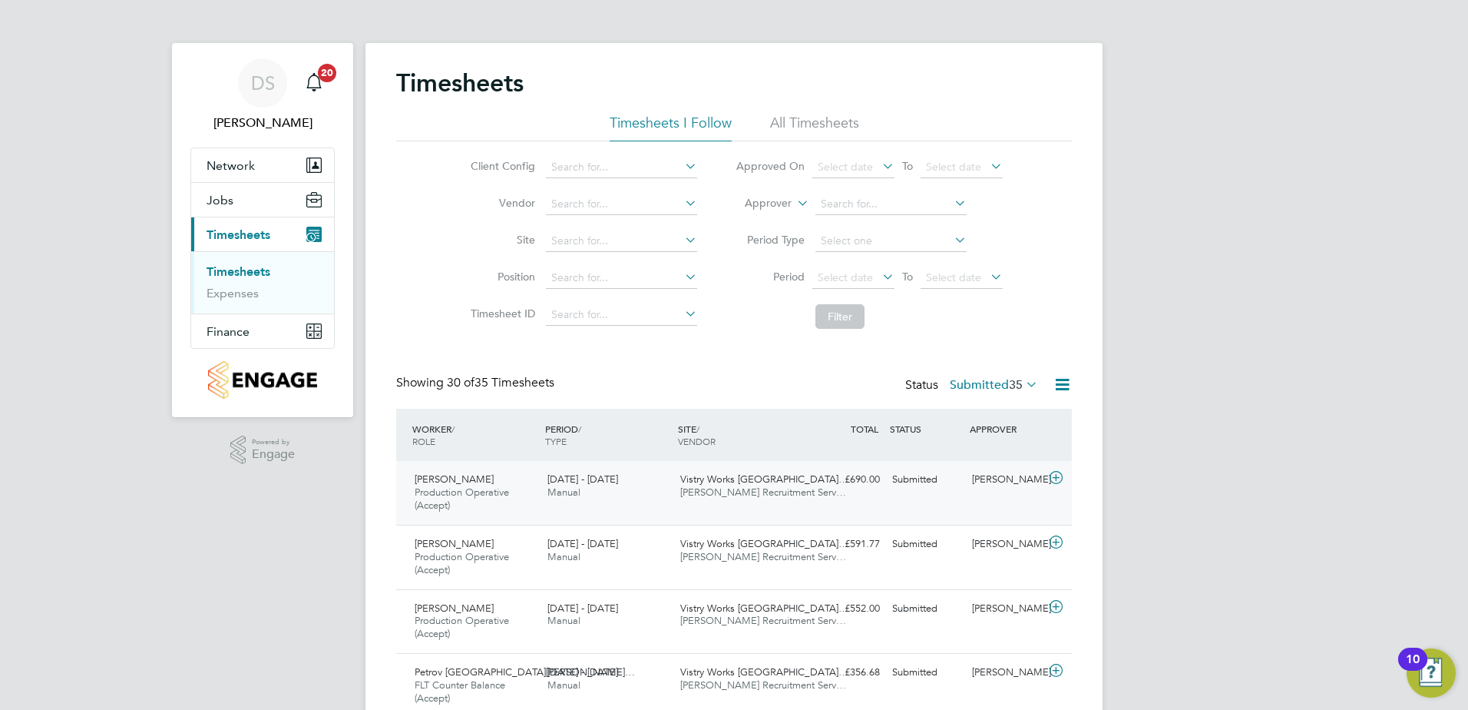
click at [1058, 476] on icon at bounding box center [1056, 478] width 19 height 12
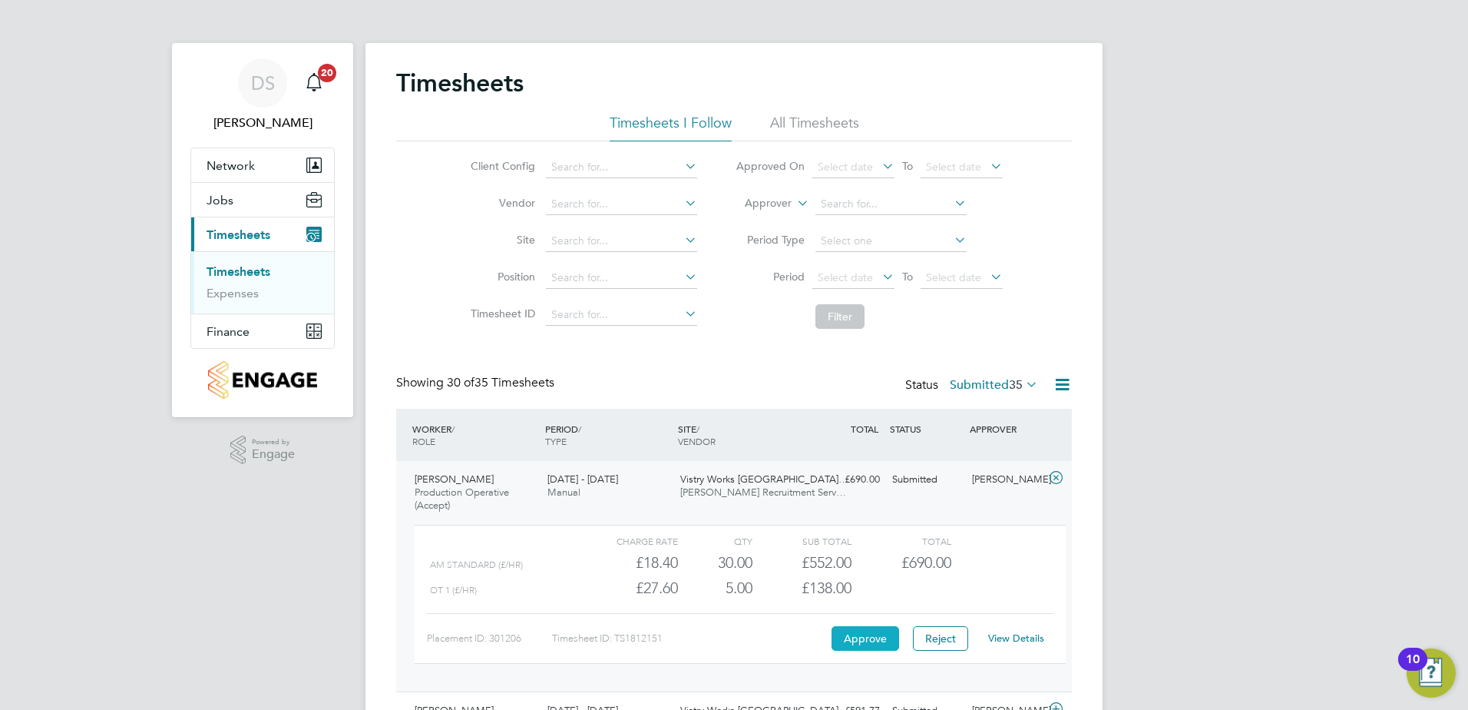
click at [856, 636] on button "Approve" at bounding box center [866, 638] width 68 height 25
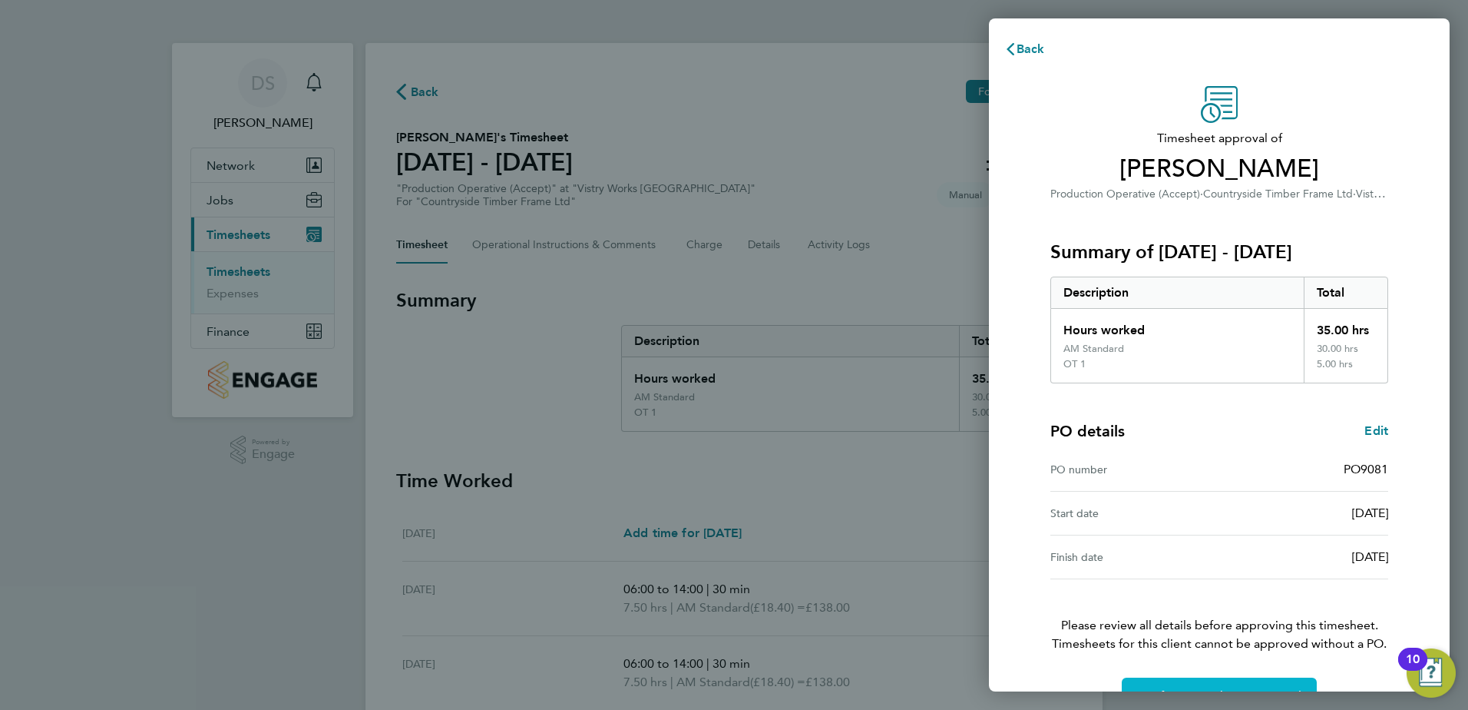
click at [1233, 684] on button "Confirm Timesheet Approval" at bounding box center [1219, 695] width 195 height 37
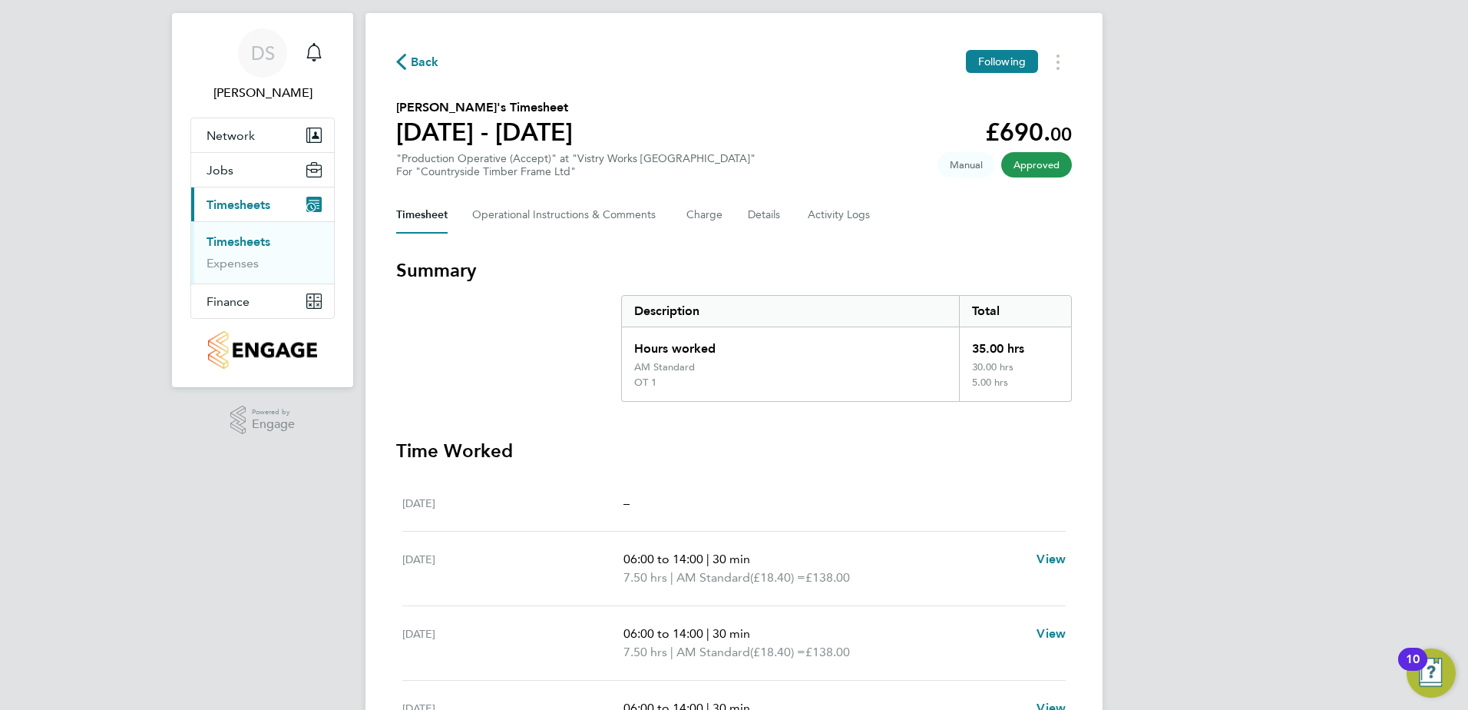
scroll to position [77, 0]
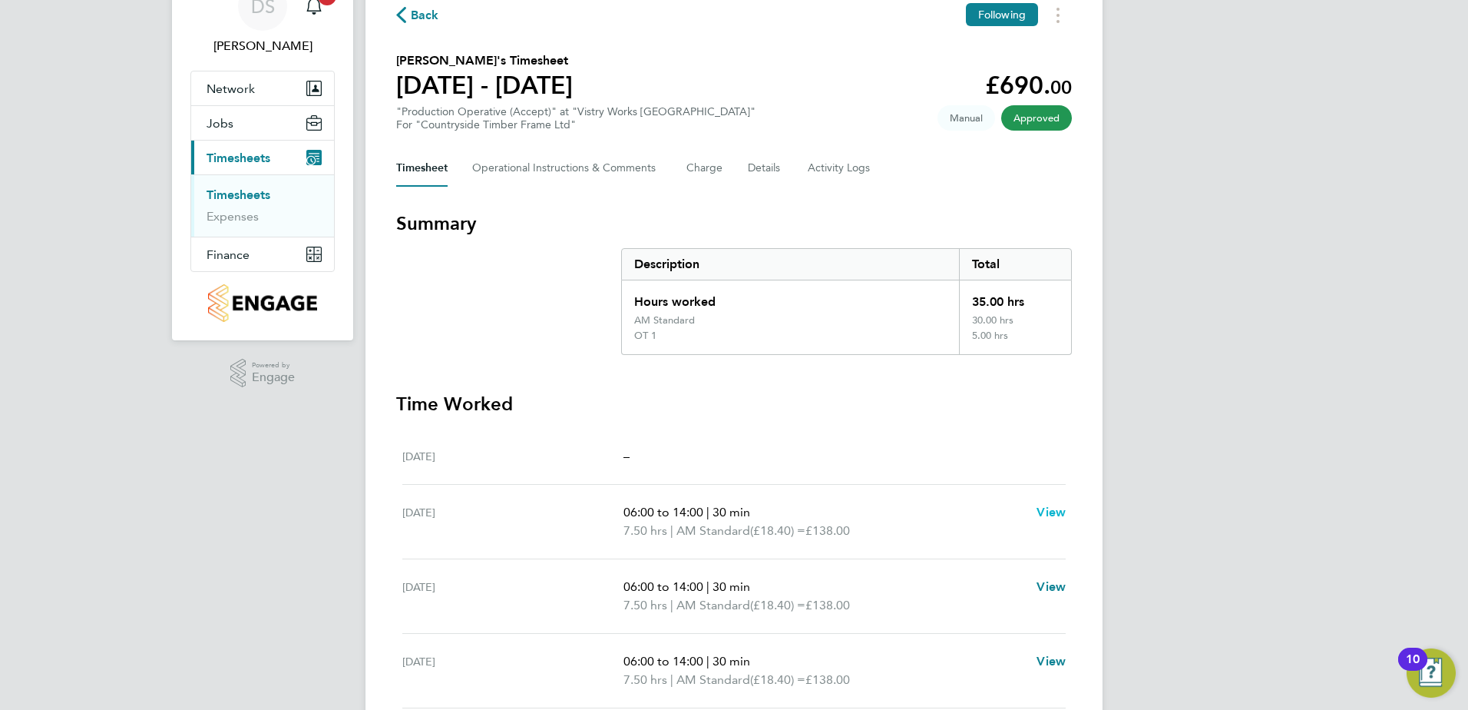
click at [1051, 511] on span "View" at bounding box center [1051, 512] width 29 height 15
select select "30"
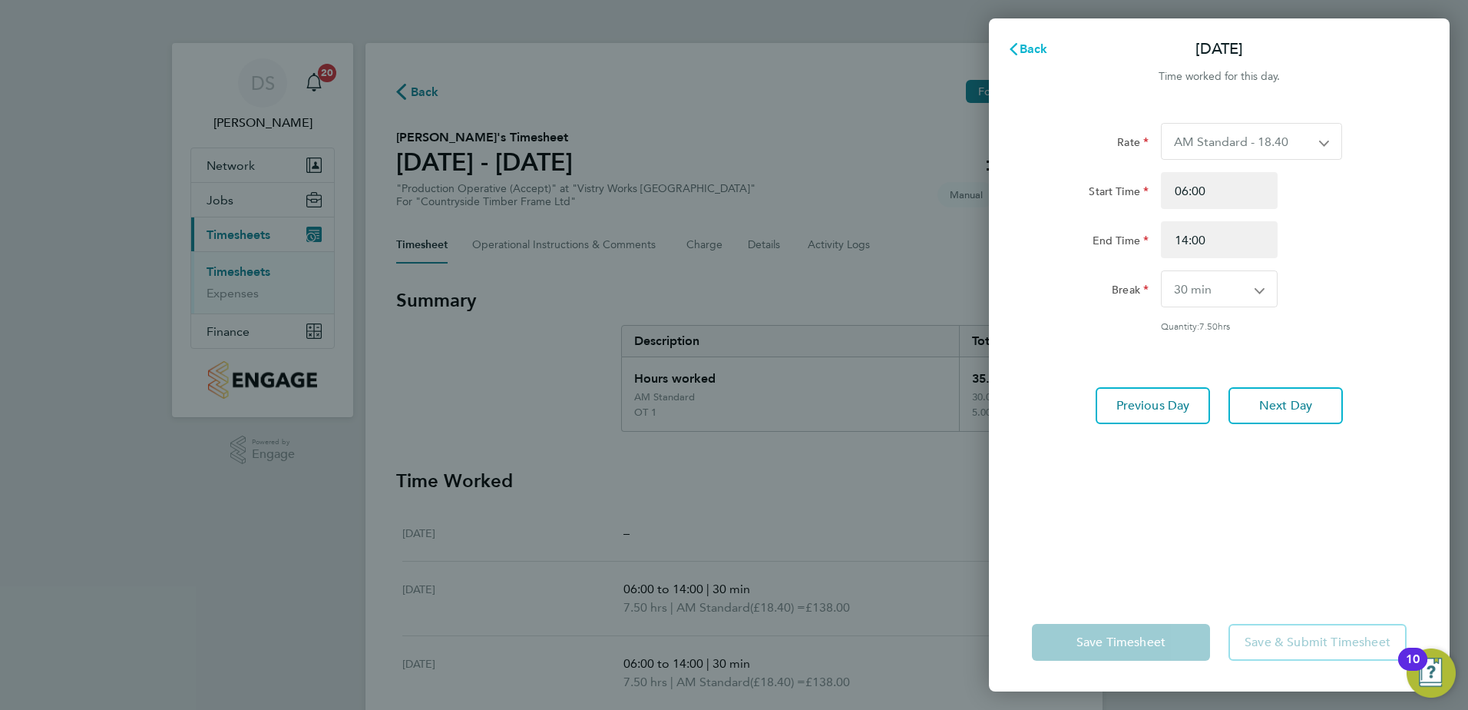
click at [1036, 48] on span "Back" at bounding box center [1034, 48] width 28 height 15
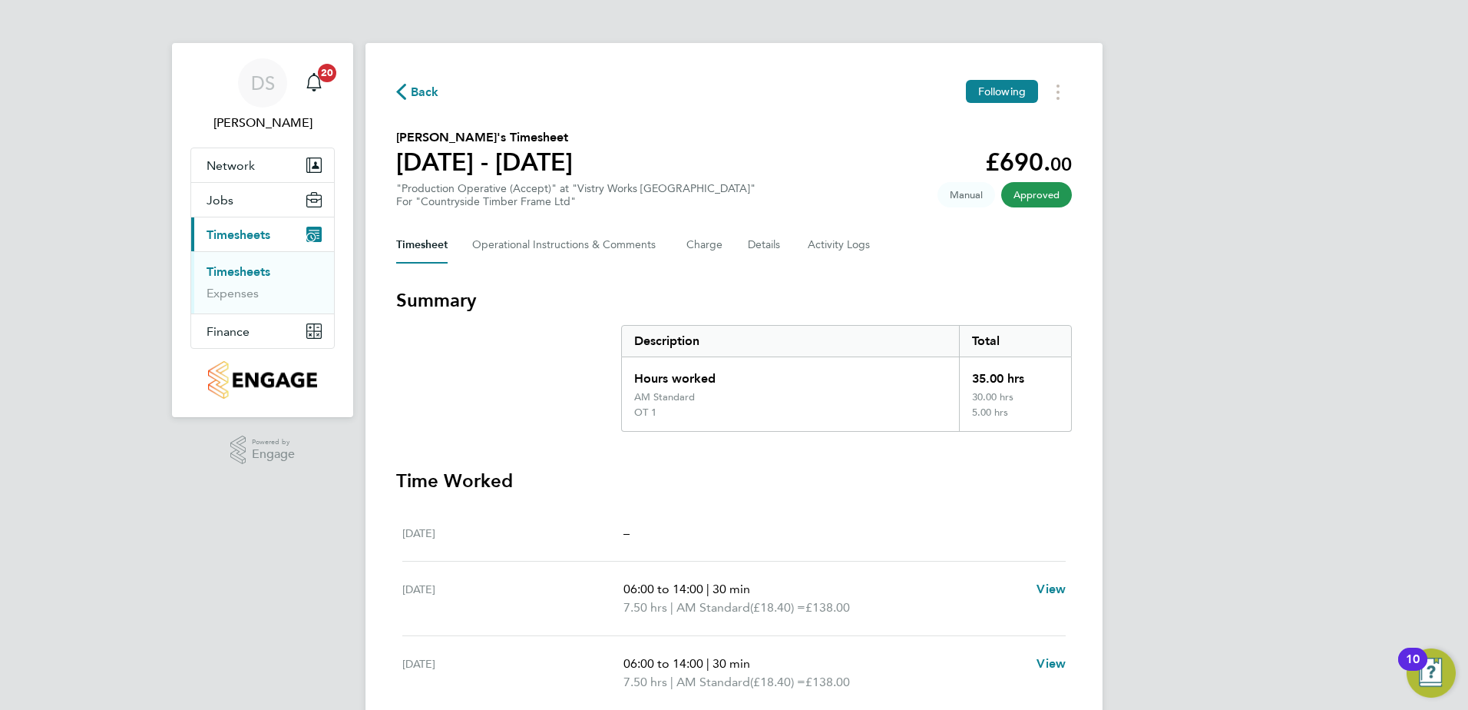
click at [414, 89] on span "Back" at bounding box center [425, 92] width 28 height 18
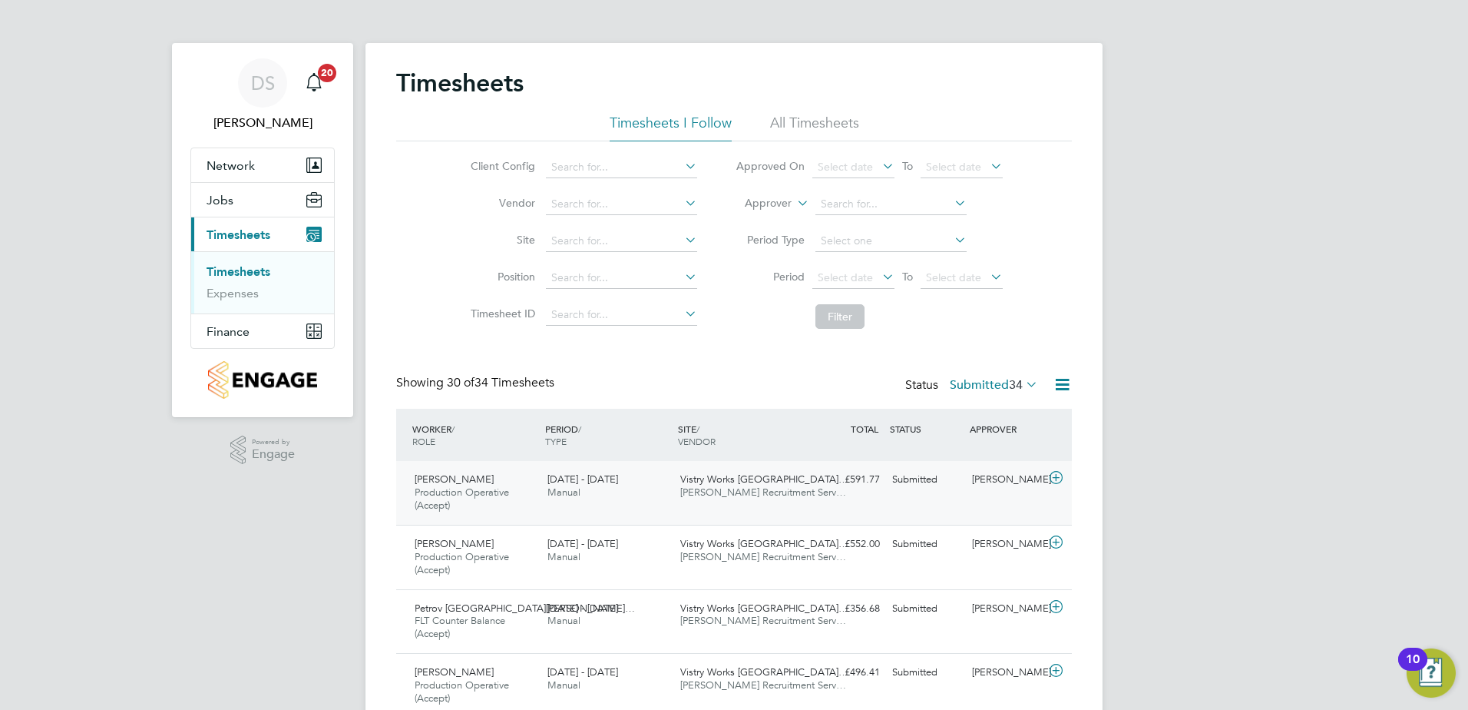
click at [1054, 476] on icon at bounding box center [1056, 478] width 19 height 12
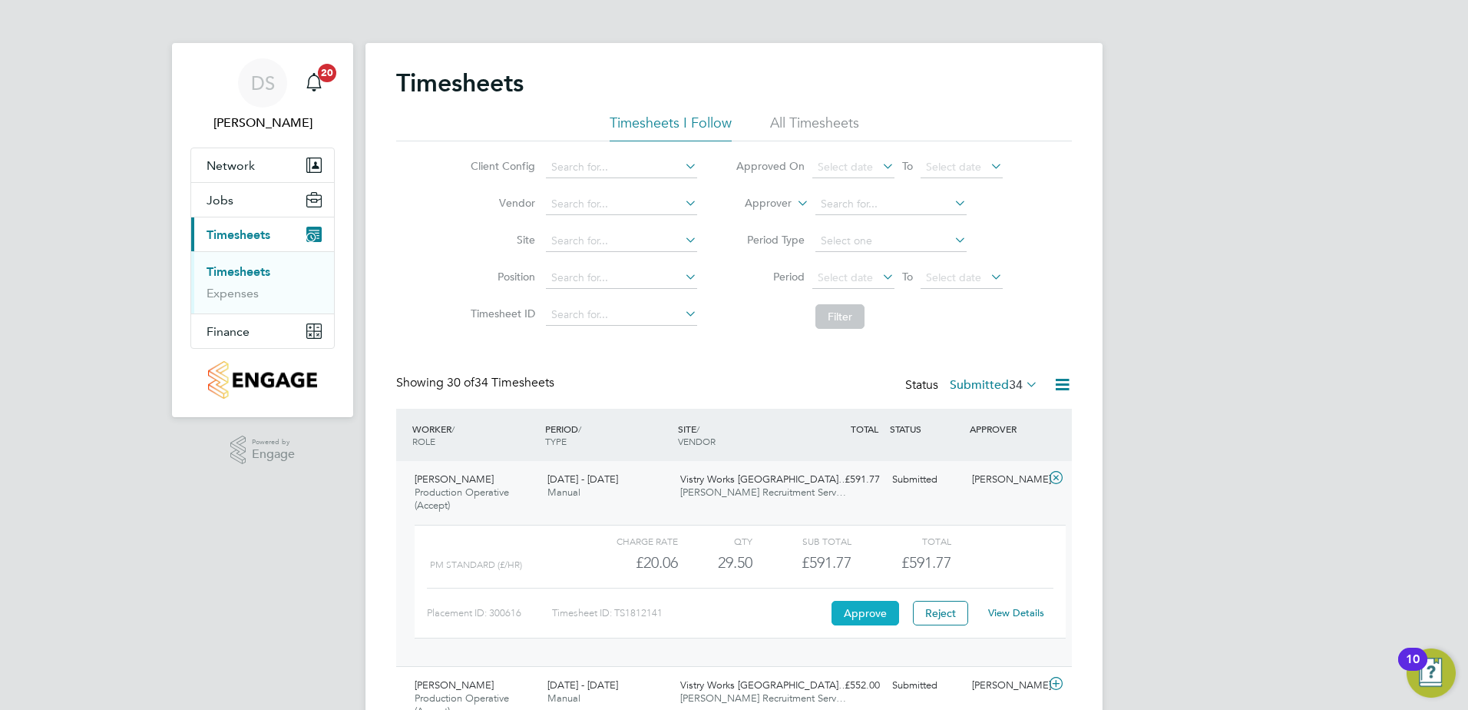
click at [872, 616] on button "Approve" at bounding box center [866, 613] width 68 height 25
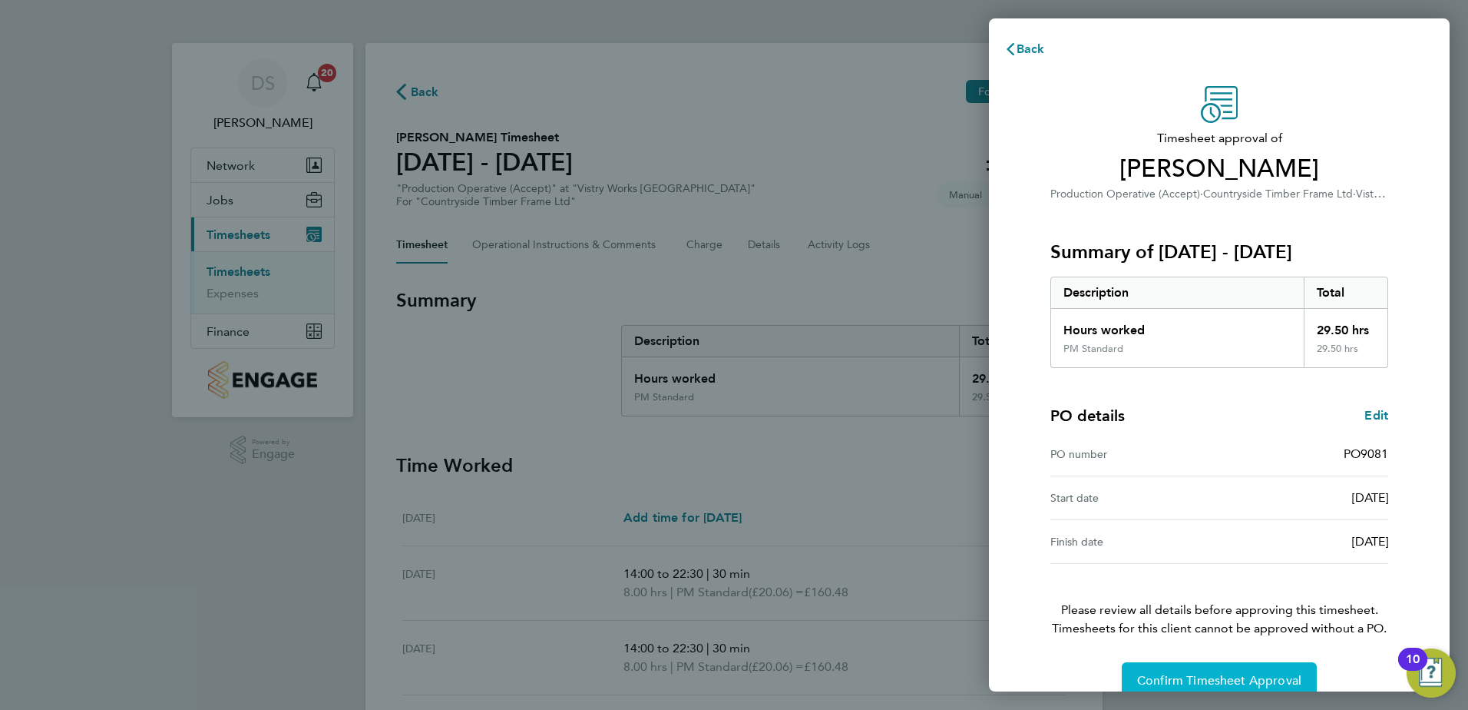
click at [1215, 677] on span "Confirm Timesheet Approval" at bounding box center [1219, 680] width 164 height 15
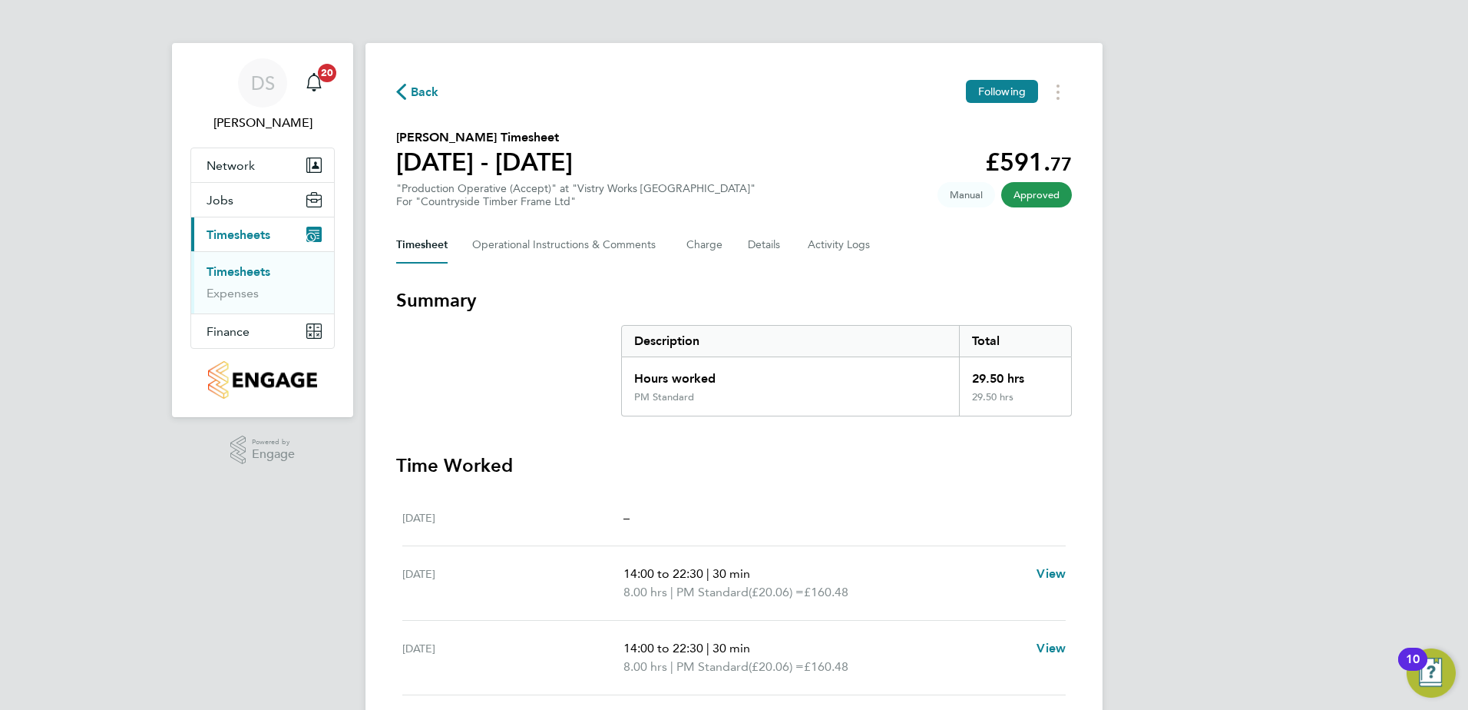
click at [413, 90] on span "Back" at bounding box center [425, 92] width 28 height 18
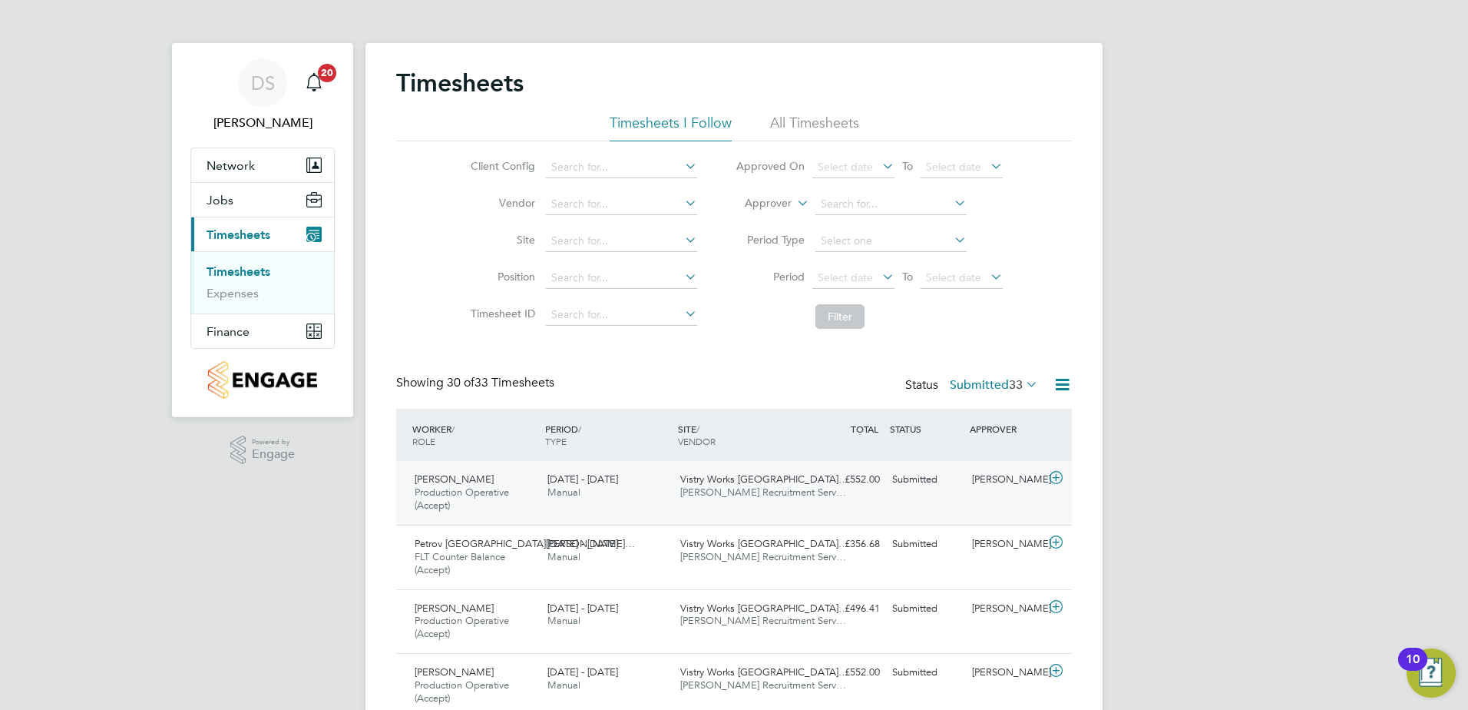
click at [1058, 479] on icon at bounding box center [1056, 478] width 19 height 12
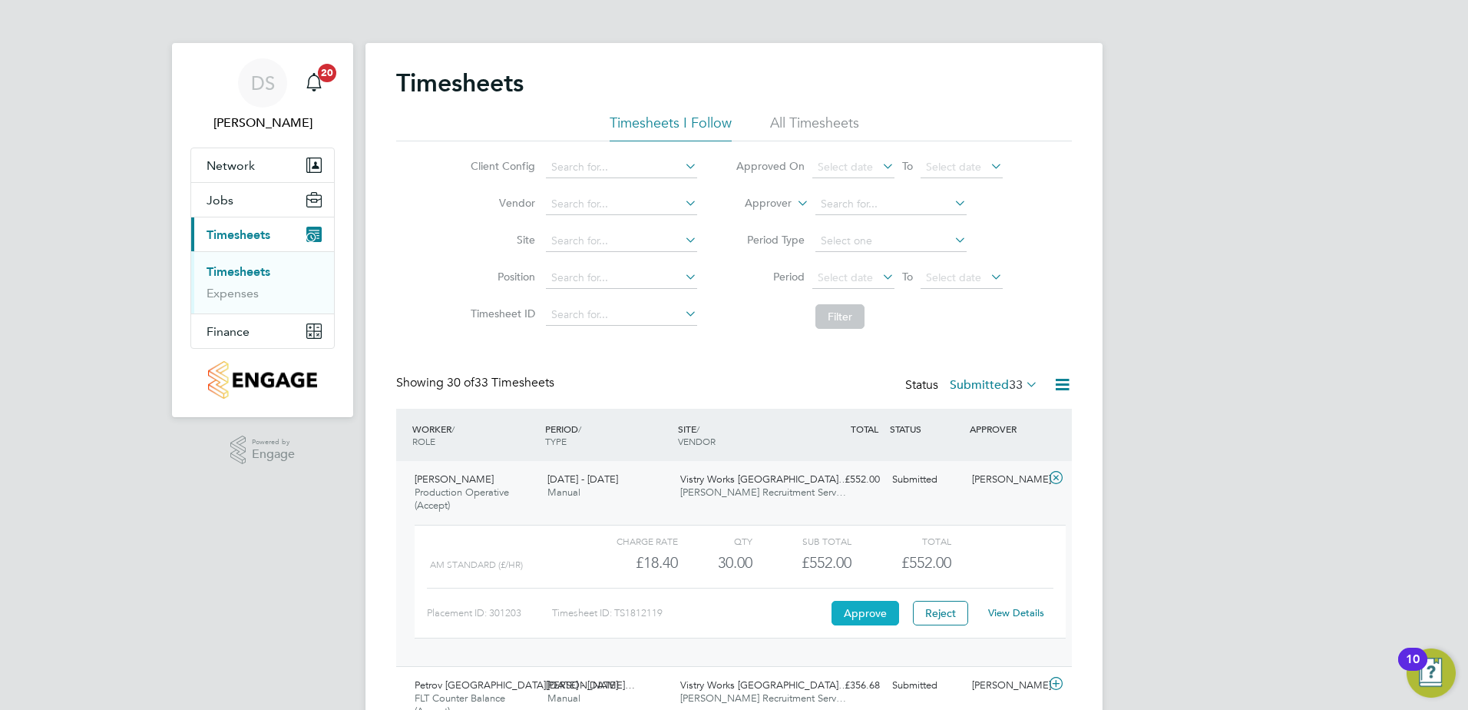
click at [880, 611] on button "Approve" at bounding box center [866, 613] width 68 height 25
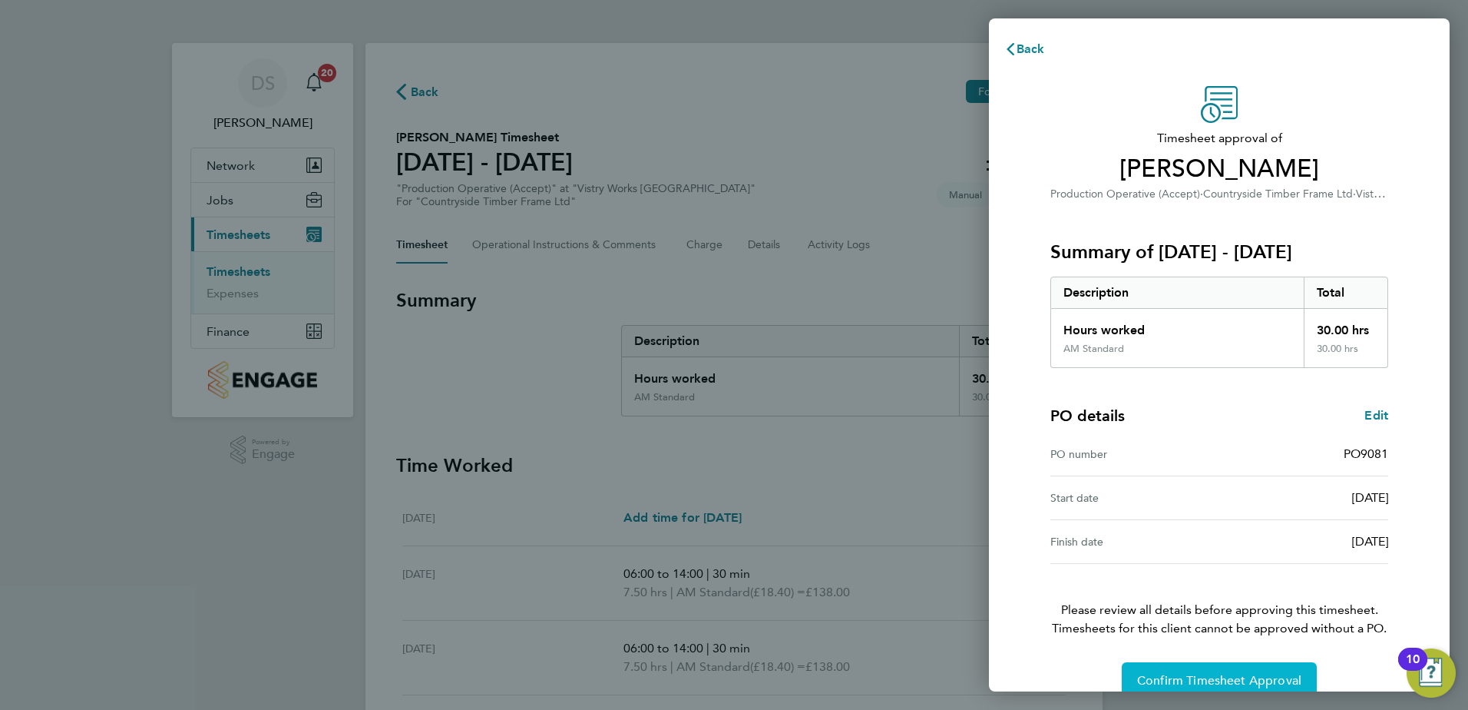
click at [1217, 677] on span "Confirm Timesheet Approval" at bounding box center [1219, 680] width 164 height 15
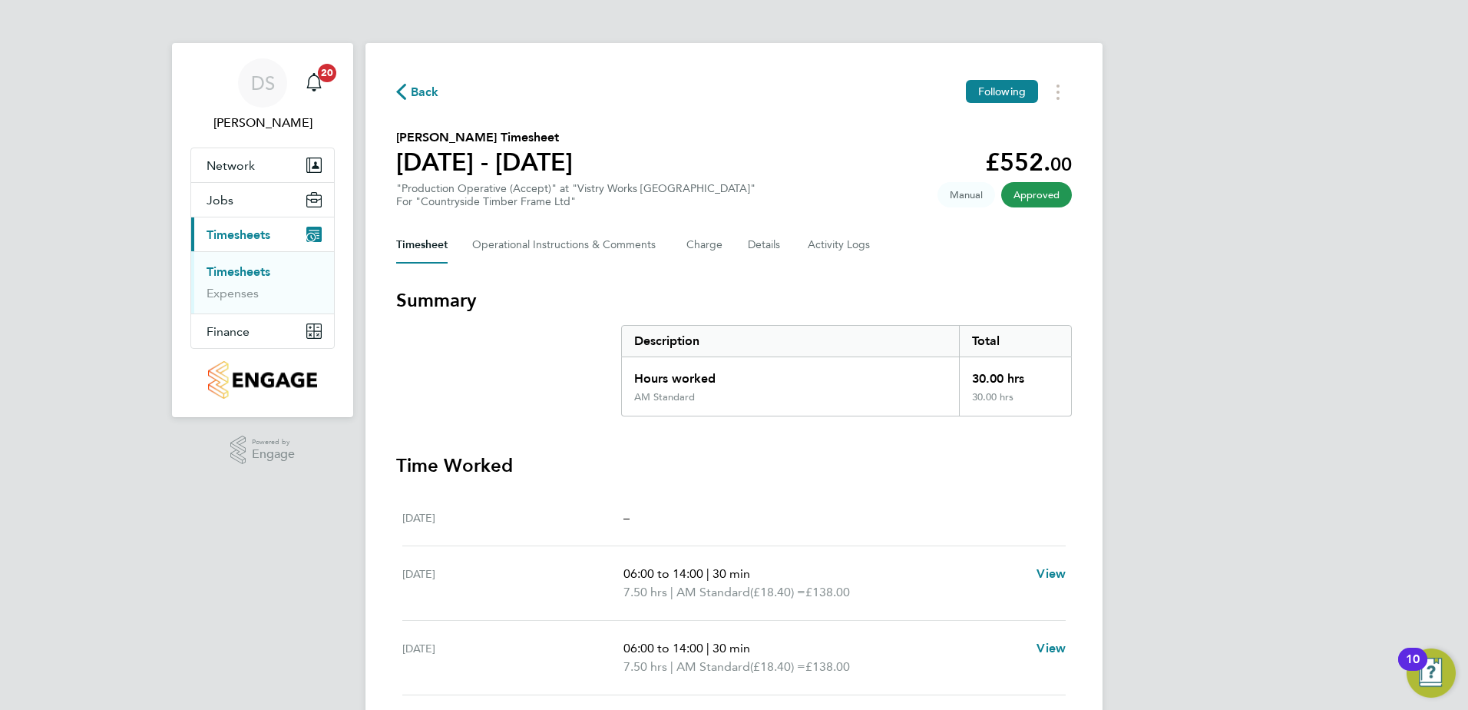
click at [414, 84] on span "Back" at bounding box center [425, 92] width 28 height 18
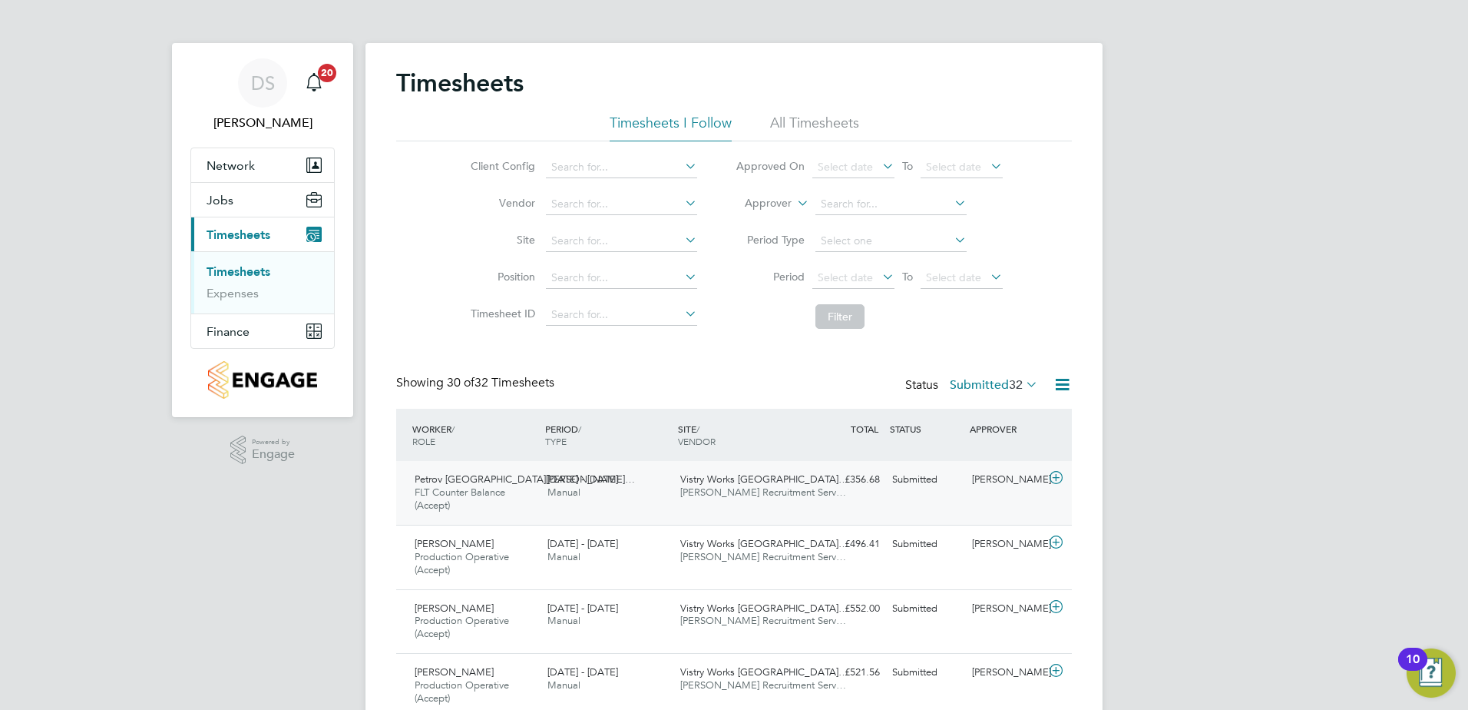
click at [1054, 477] on icon at bounding box center [1056, 478] width 19 height 12
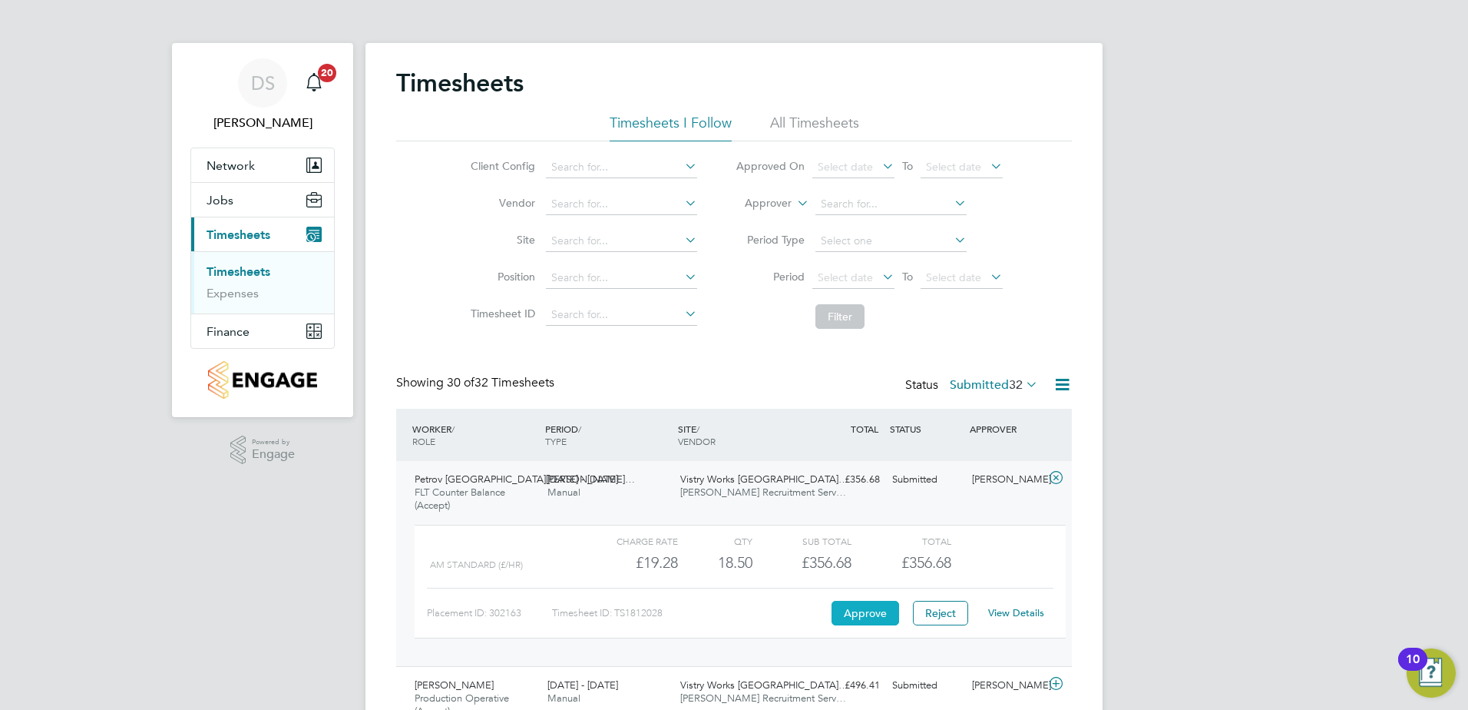
click at [872, 614] on button "Approve" at bounding box center [866, 613] width 68 height 25
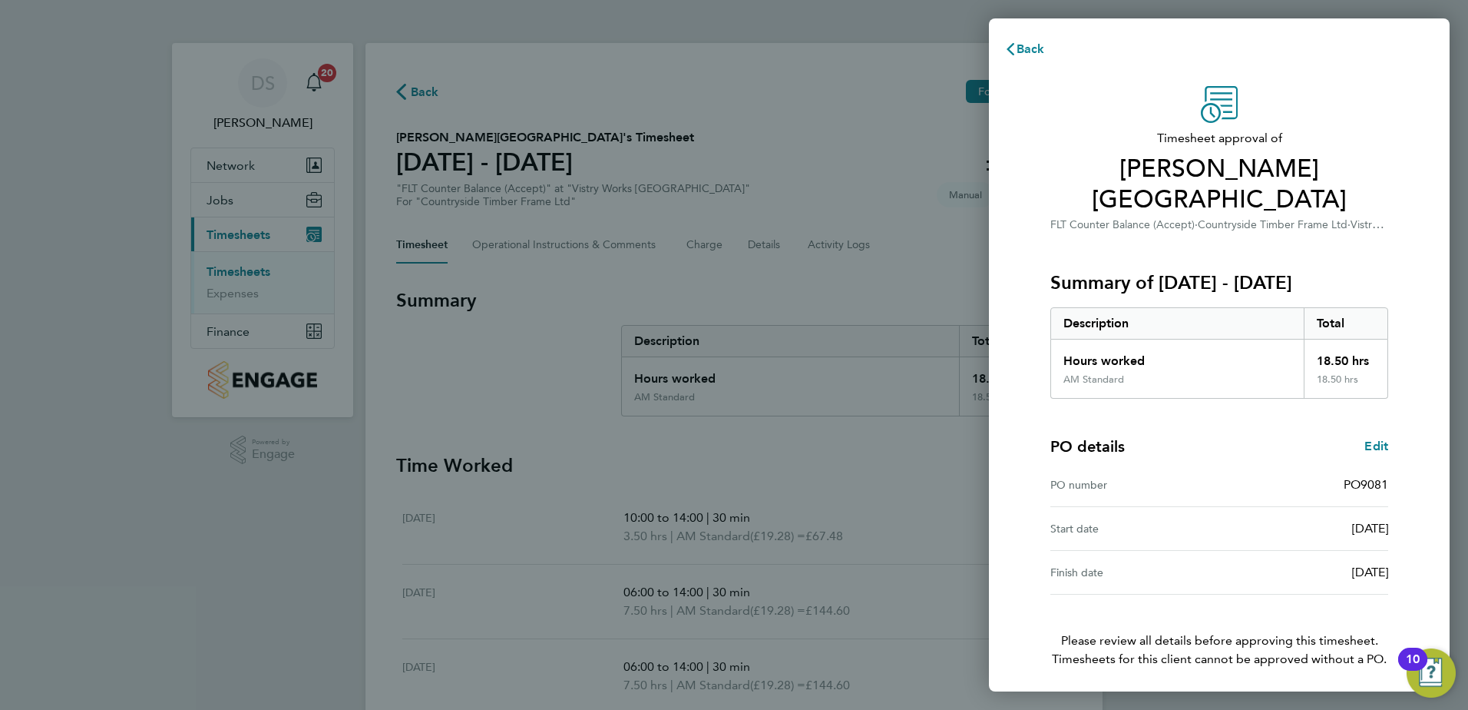
click at [1194, 703] on span "Confirm Timesheet Approval" at bounding box center [1219, 710] width 164 height 15
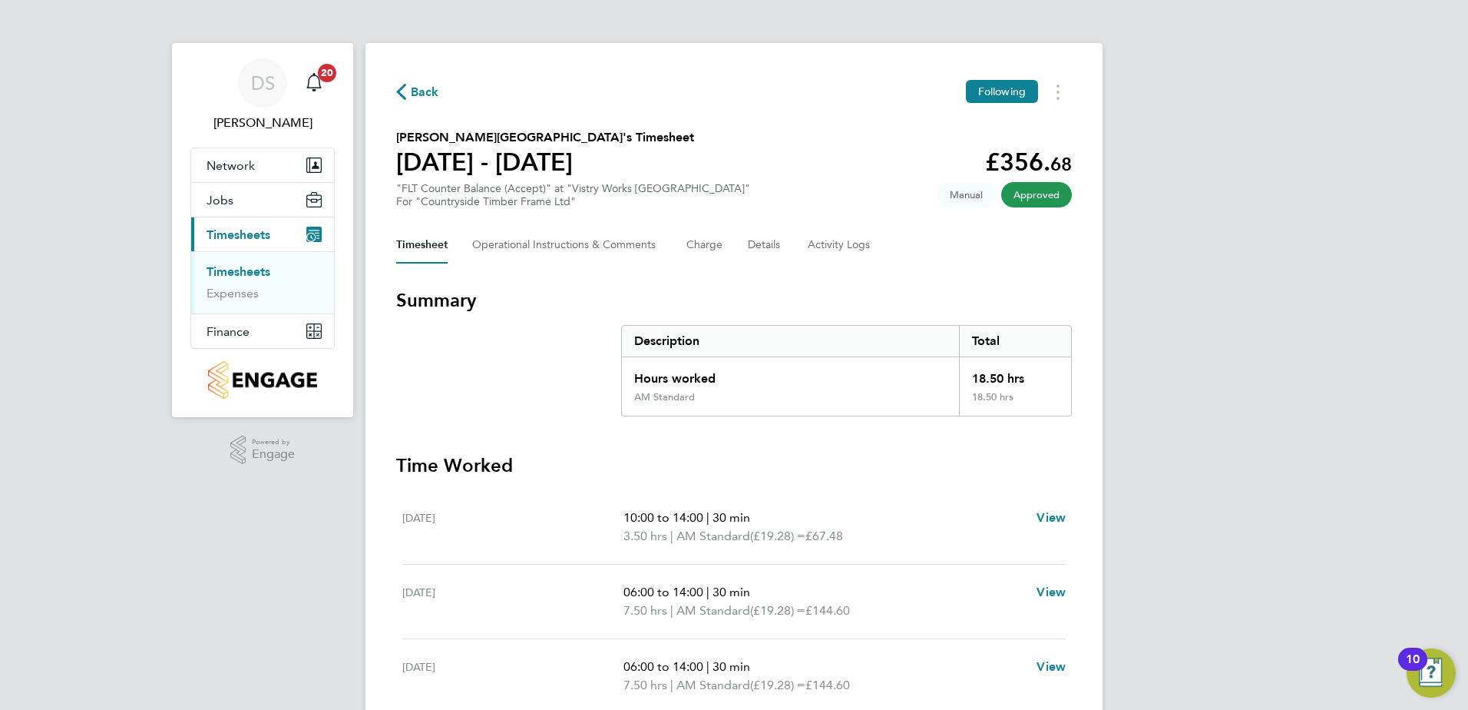
click at [424, 94] on span "Back" at bounding box center [425, 92] width 28 height 18
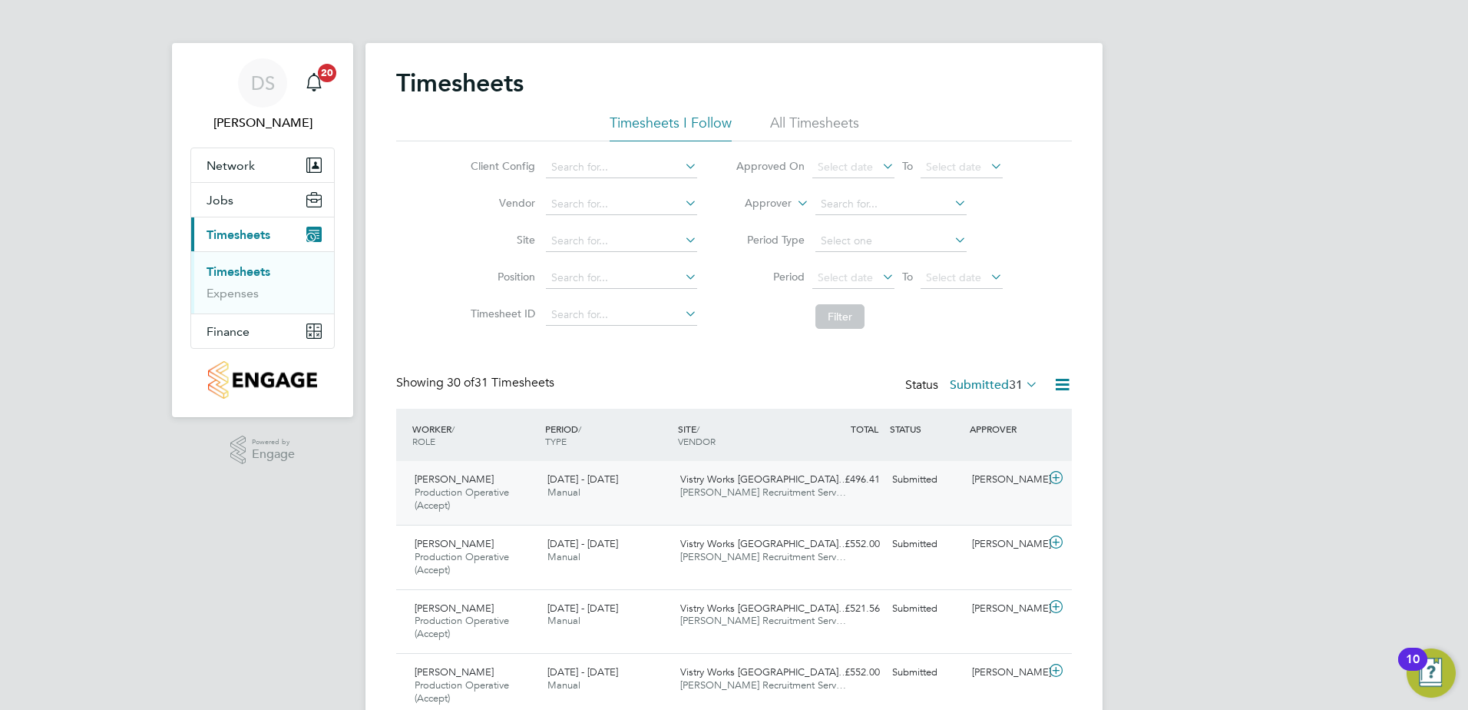
click at [1054, 477] on icon at bounding box center [1056, 478] width 19 height 12
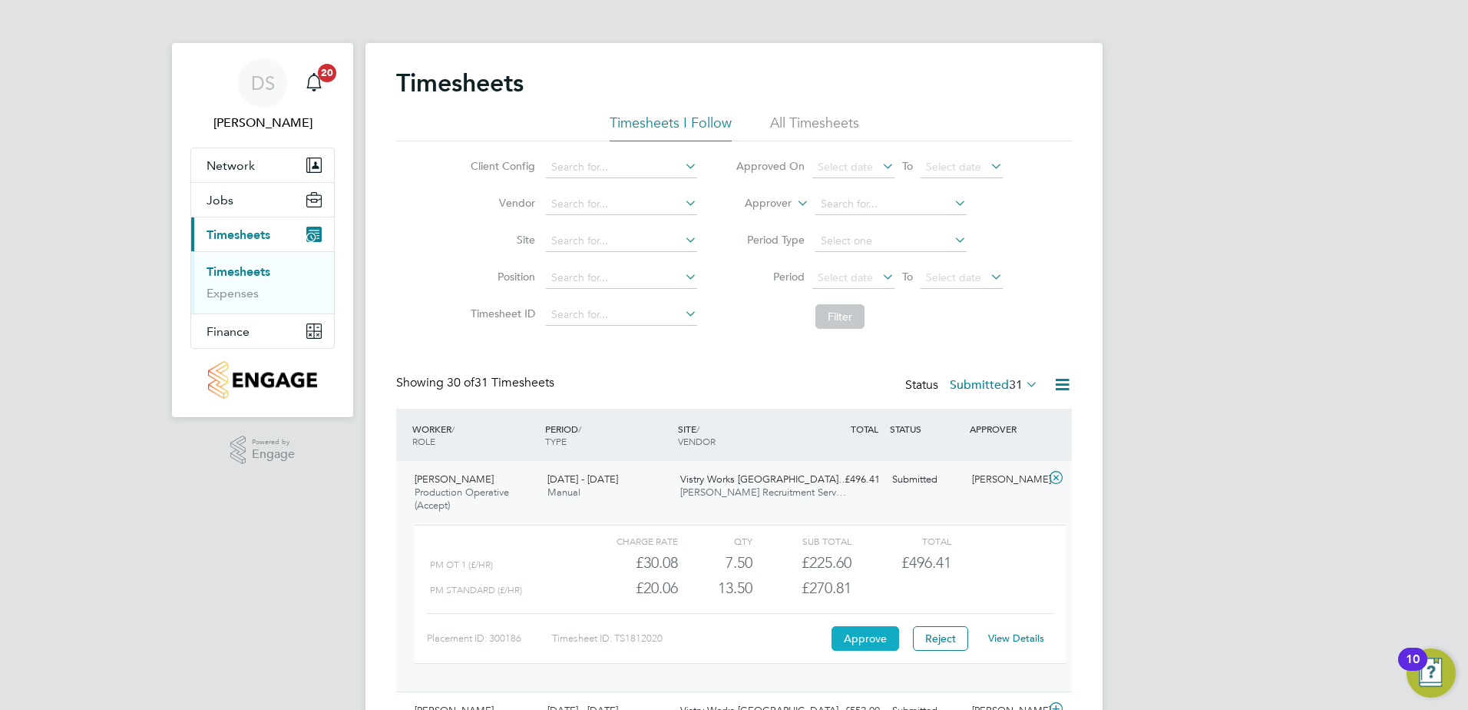
click at [876, 641] on button "Approve" at bounding box center [866, 638] width 68 height 25
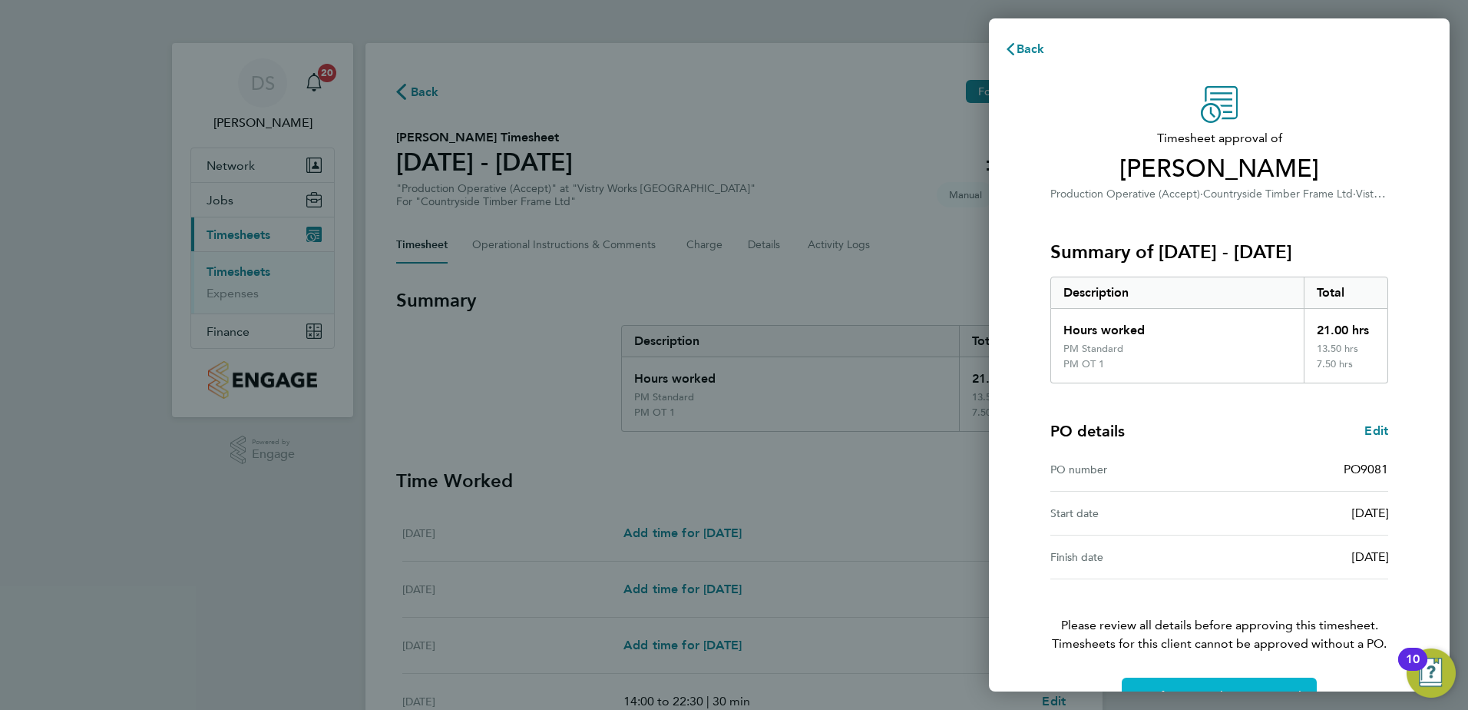
click at [1193, 684] on button "Confirm Timesheet Approval" at bounding box center [1219, 695] width 195 height 37
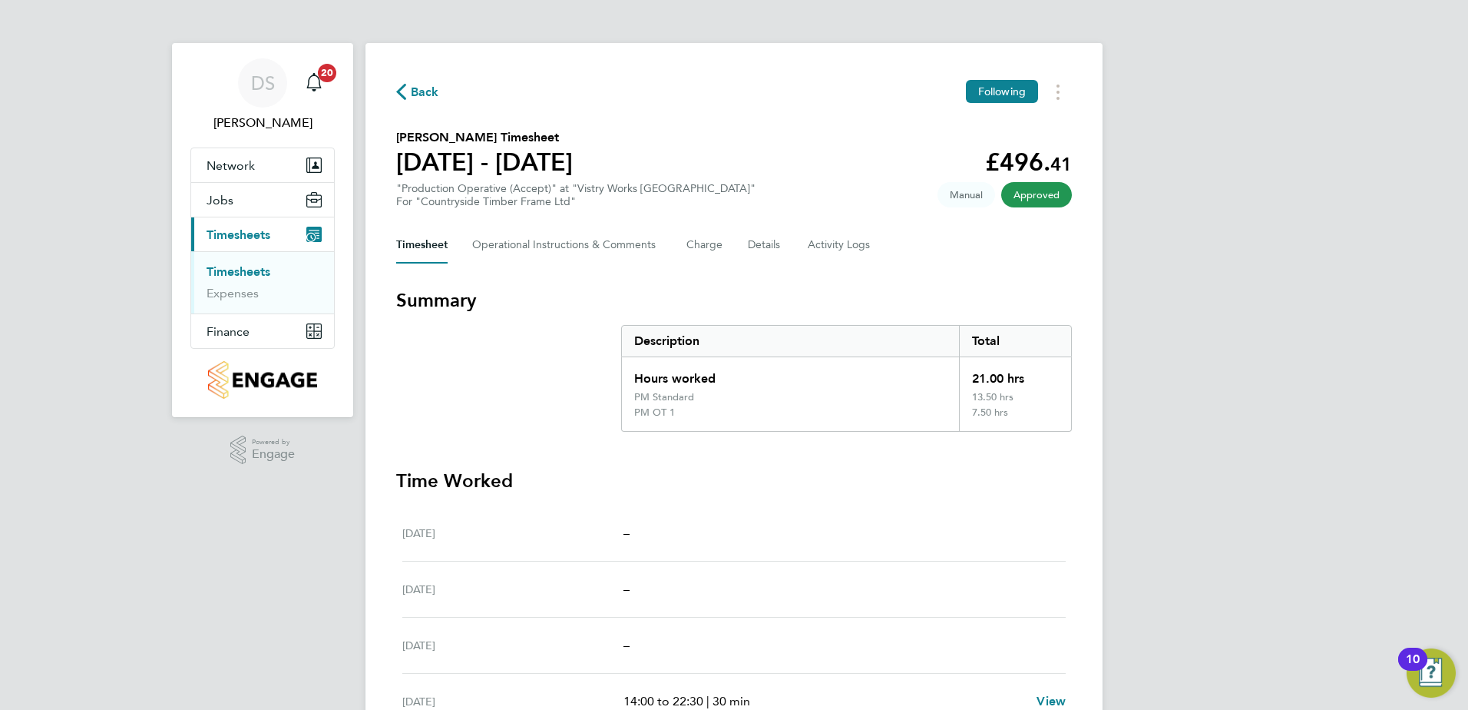
click at [405, 89] on icon "button" at bounding box center [401, 92] width 10 height 16
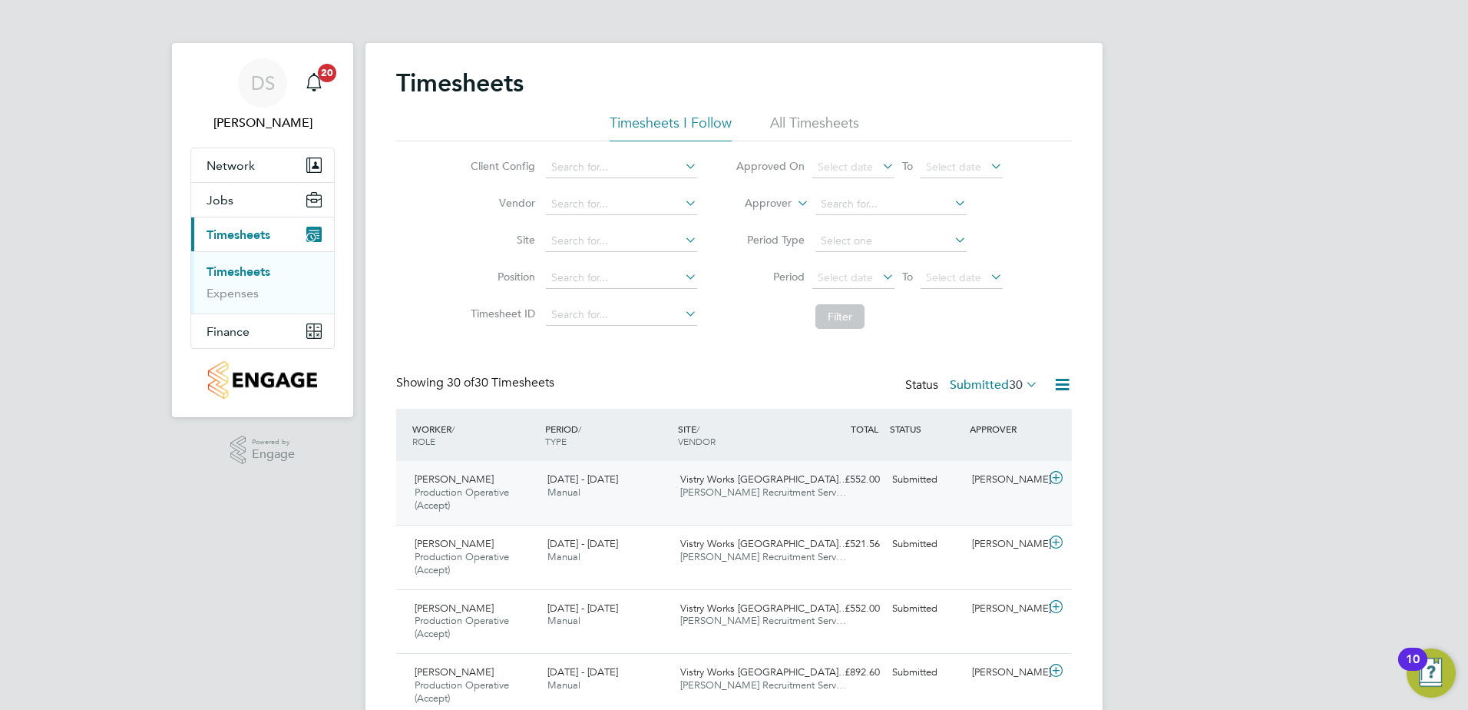
click at [1054, 481] on icon at bounding box center [1056, 478] width 19 height 12
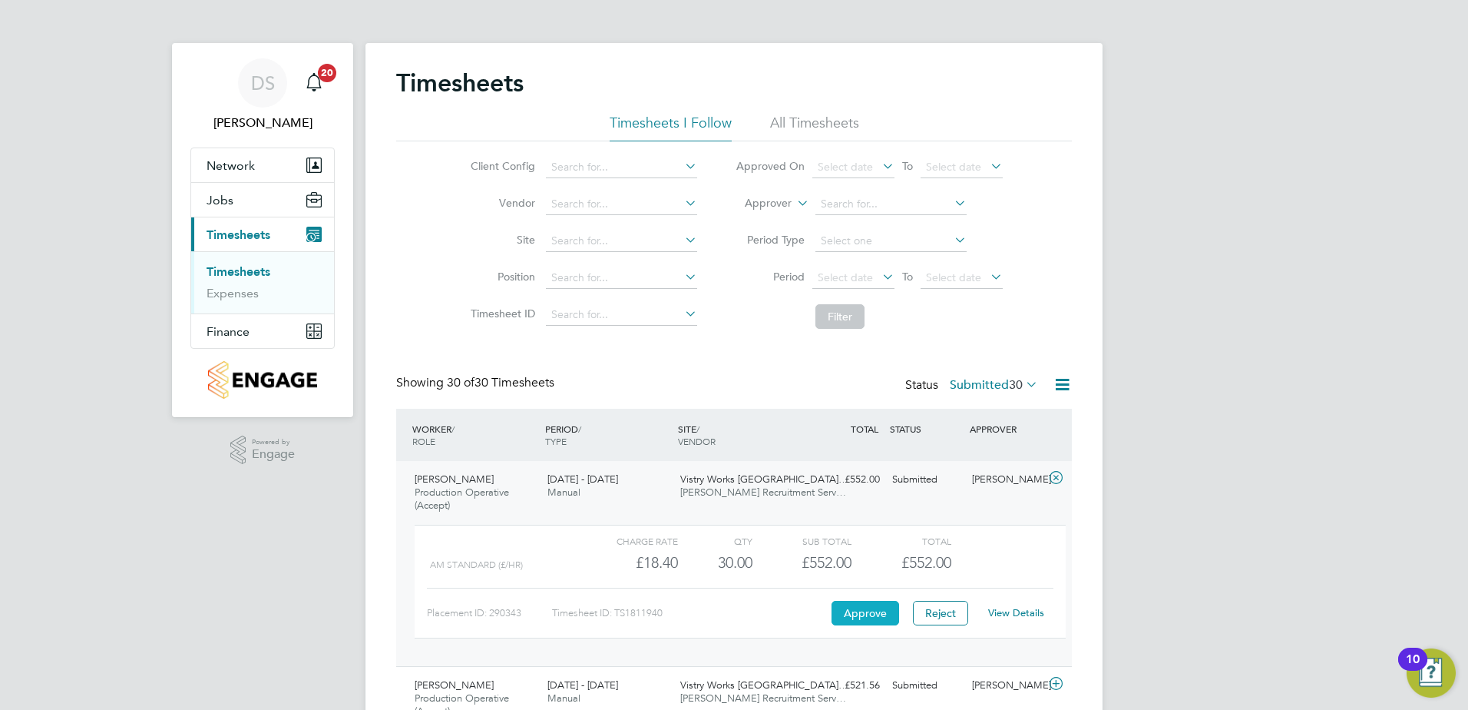
click at [863, 613] on button "Approve" at bounding box center [866, 613] width 68 height 25
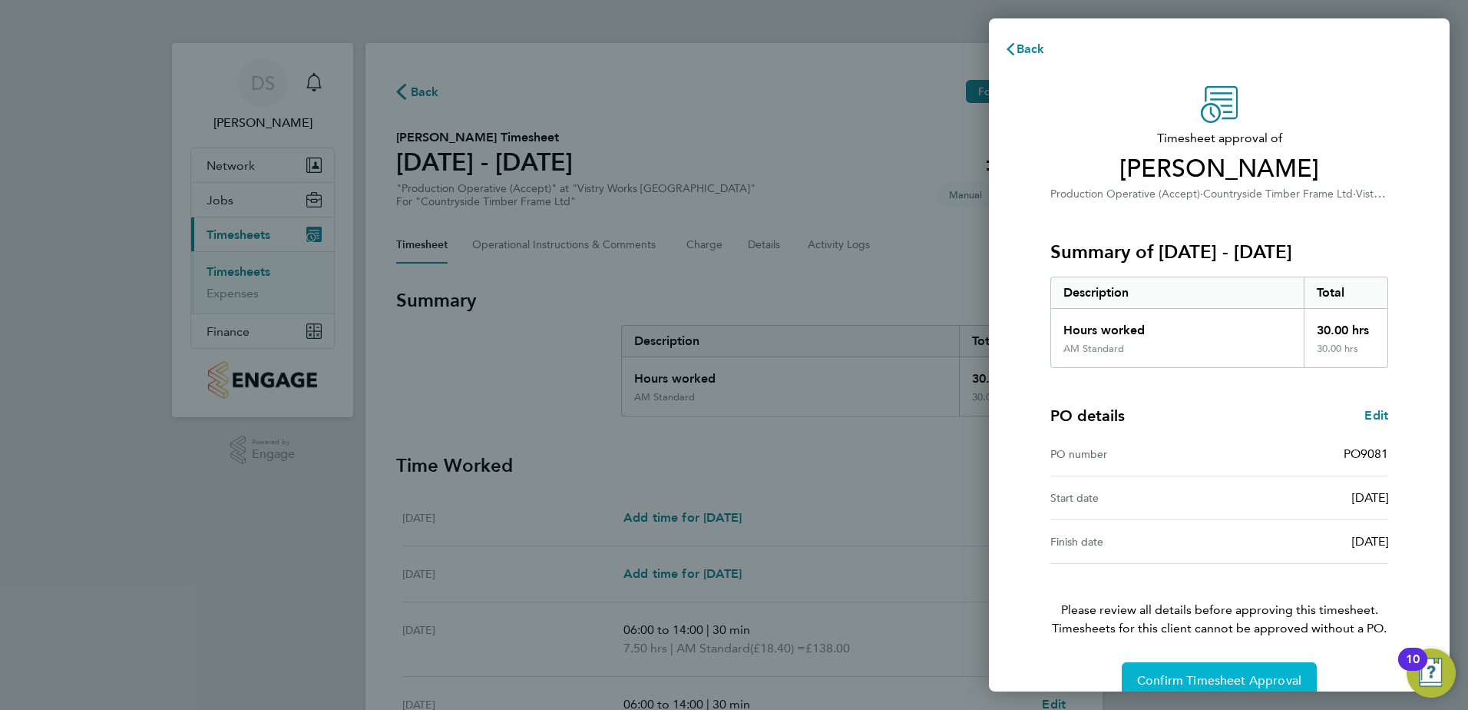
click at [1227, 675] on span "Confirm Timesheet Approval" at bounding box center [1219, 680] width 164 height 15
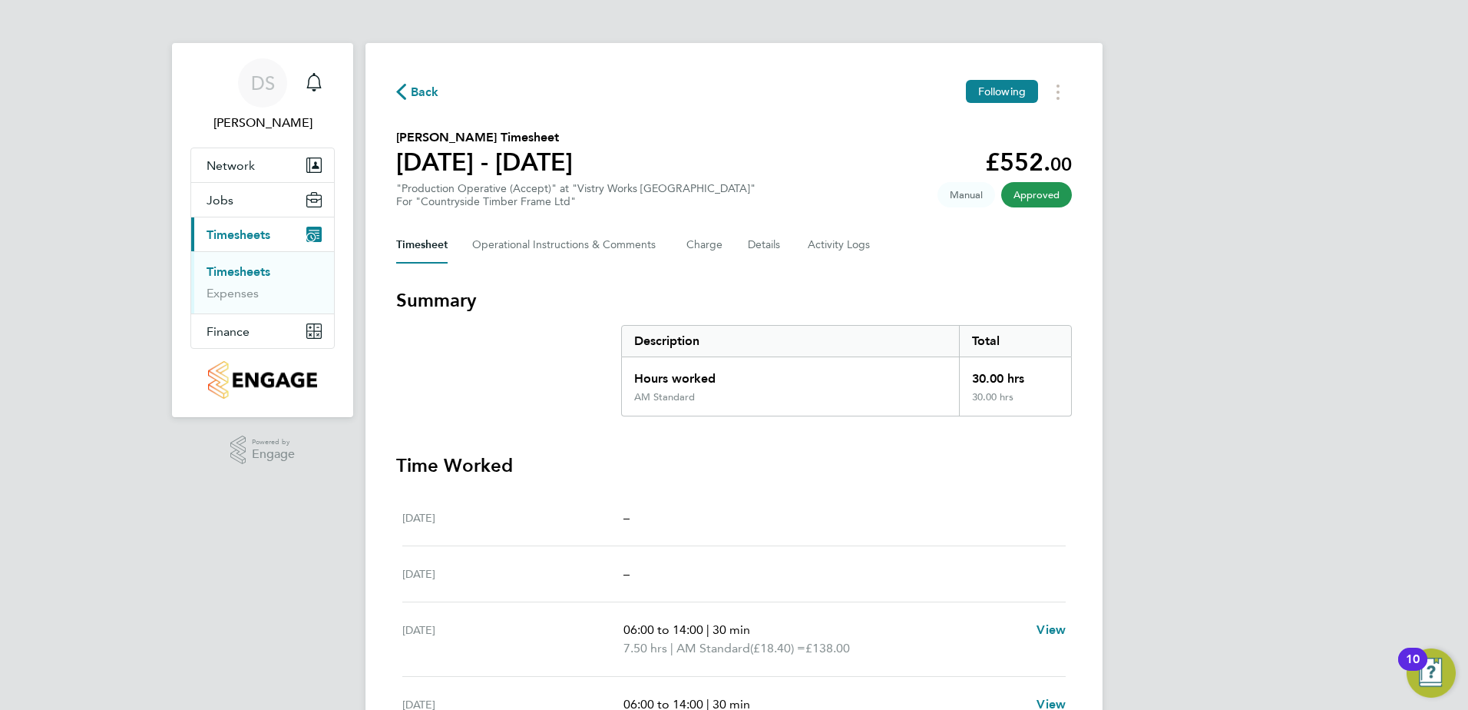
click at [415, 87] on span "Back" at bounding box center [425, 92] width 28 height 18
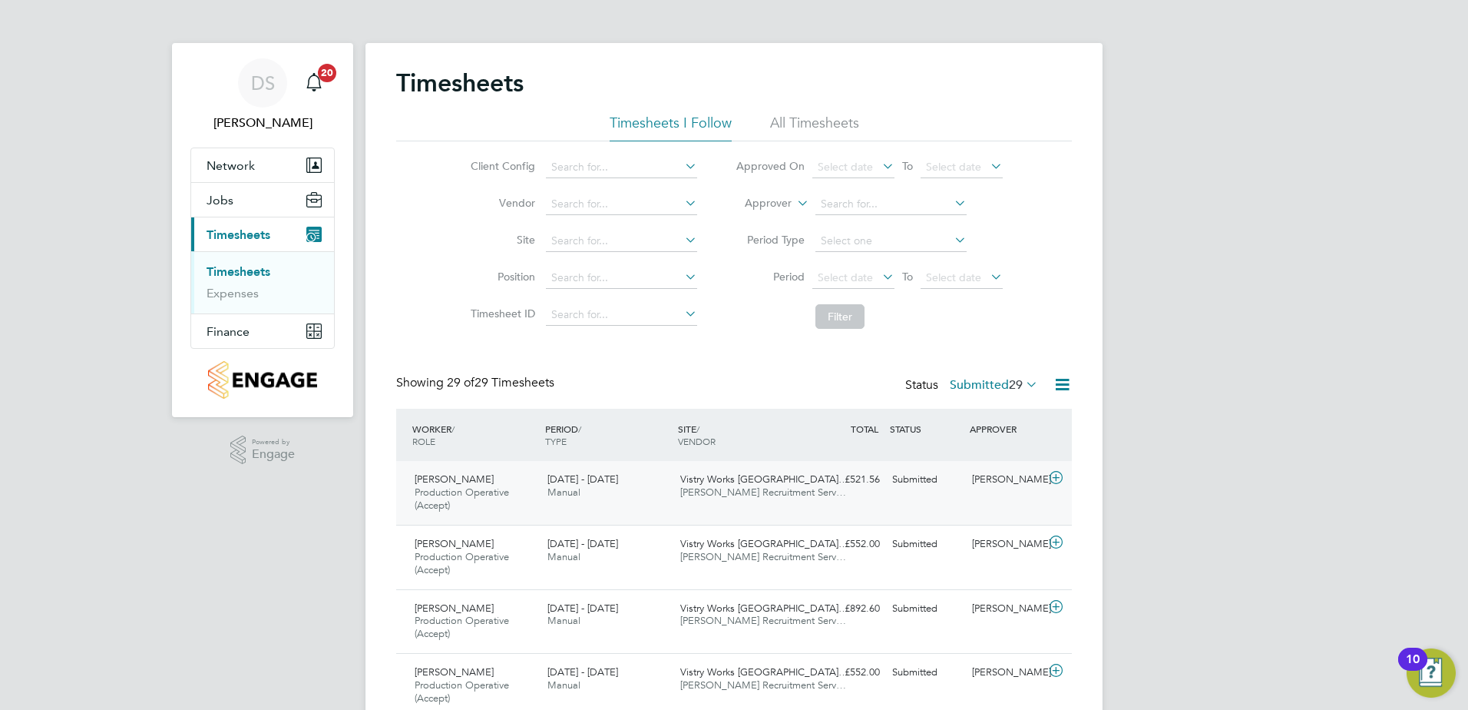
click at [1058, 478] on icon at bounding box center [1056, 478] width 19 height 12
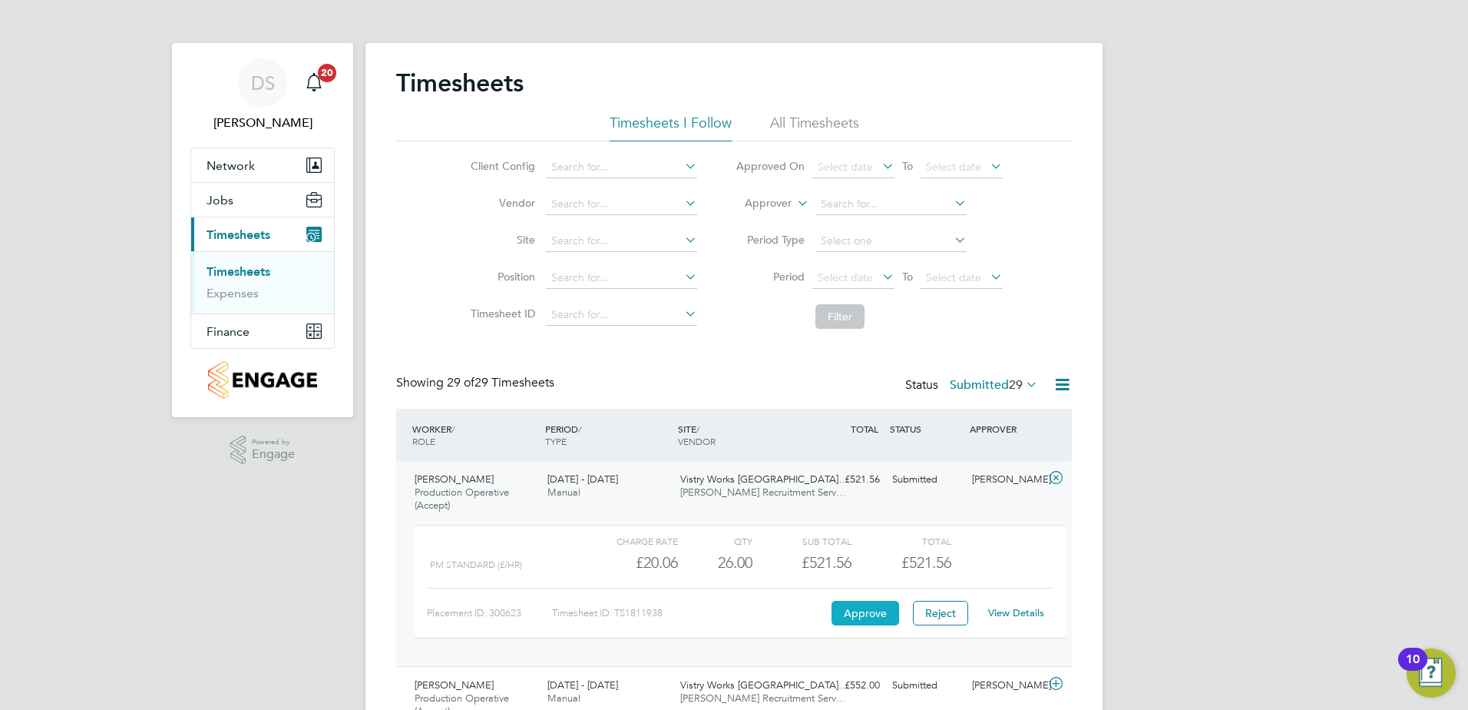
click at [859, 610] on button "Approve" at bounding box center [866, 613] width 68 height 25
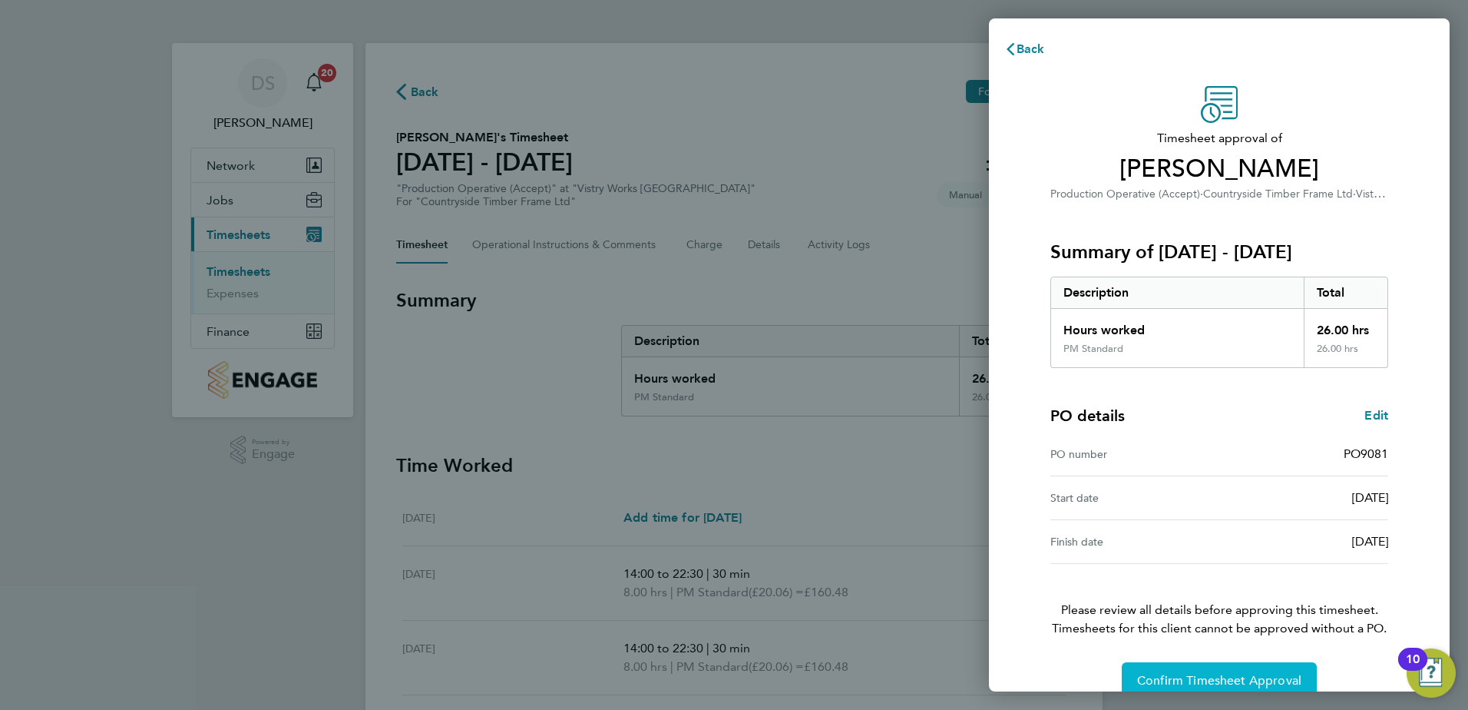
click at [1188, 675] on span "Confirm Timesheet Approval" at bounding box center [1219, 680] width 164 height 15
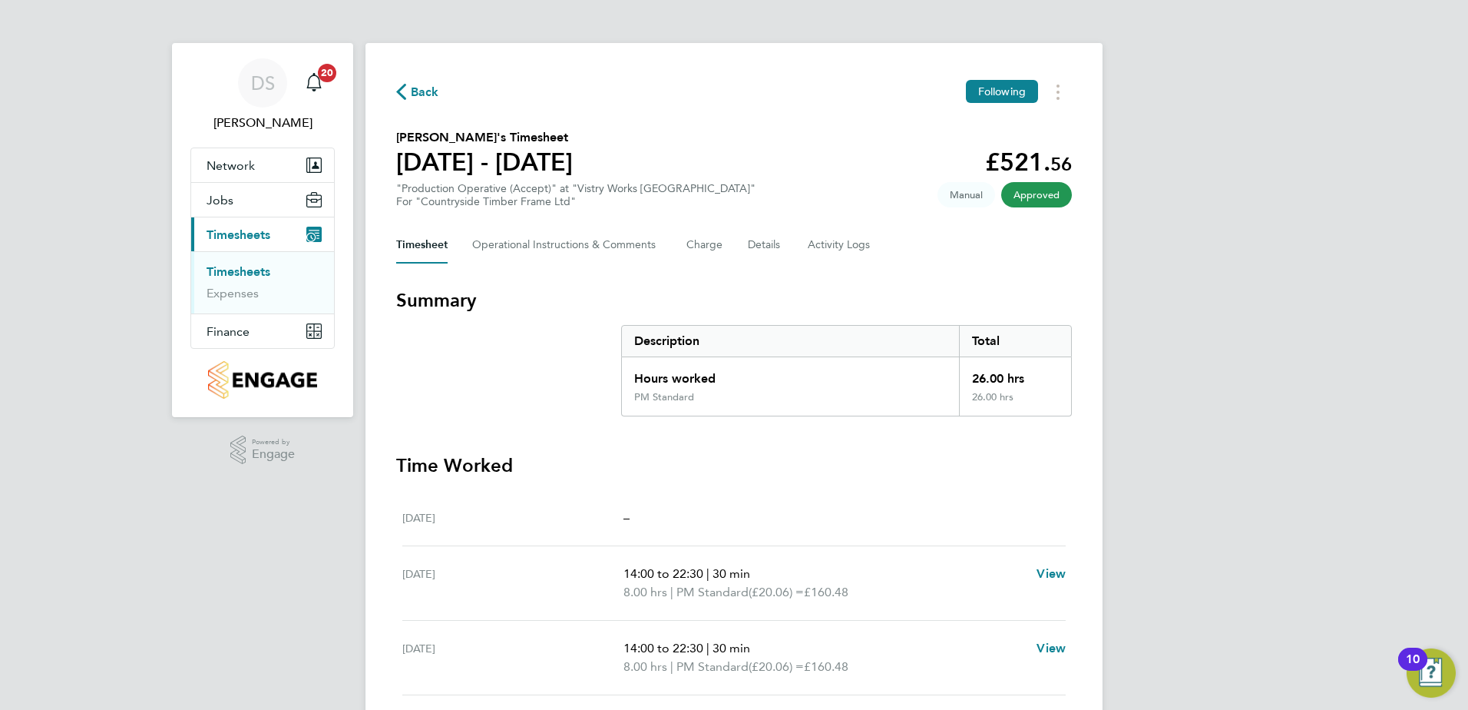
click at [414, 90] on span "Back" at bounding box center [425, 92] width 28 height 18
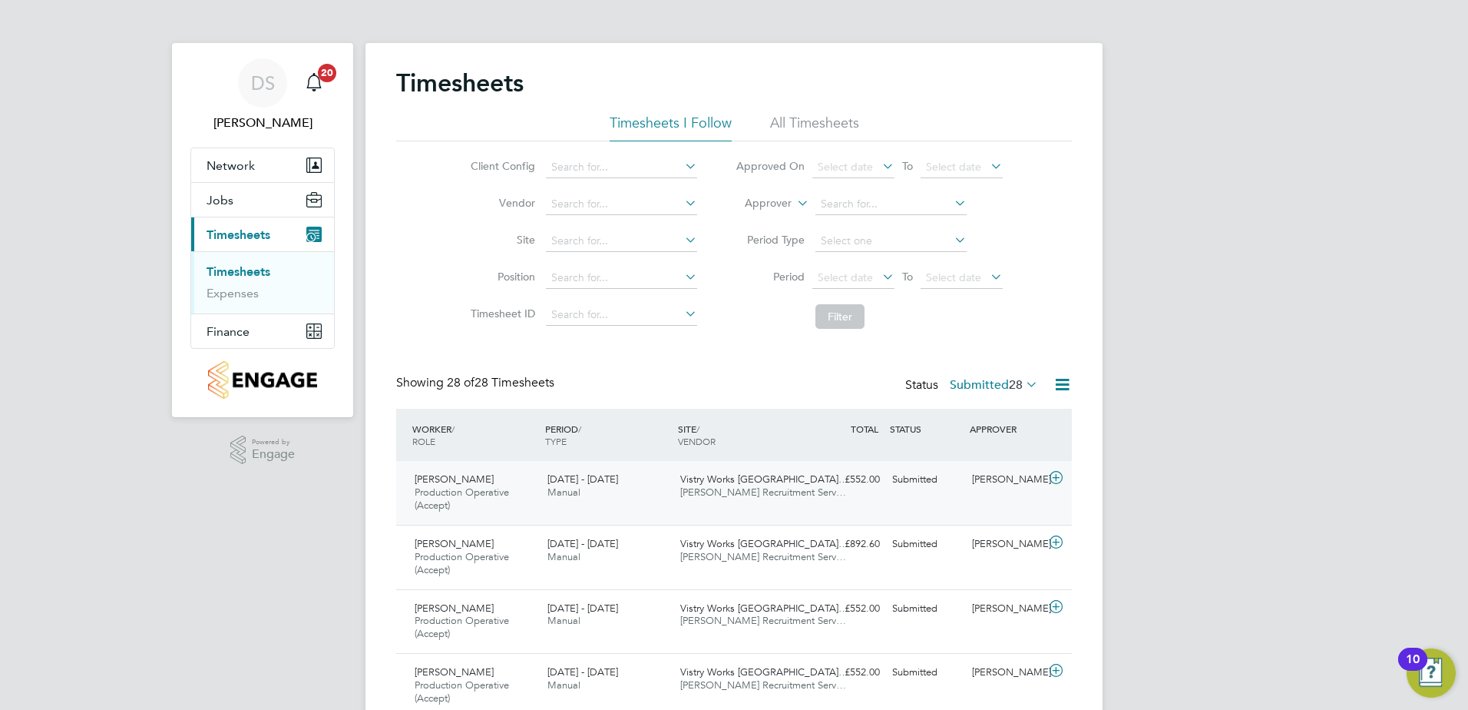
click at [1053, 475] on icon at bounding box center [1056, 478] width 19 height 12
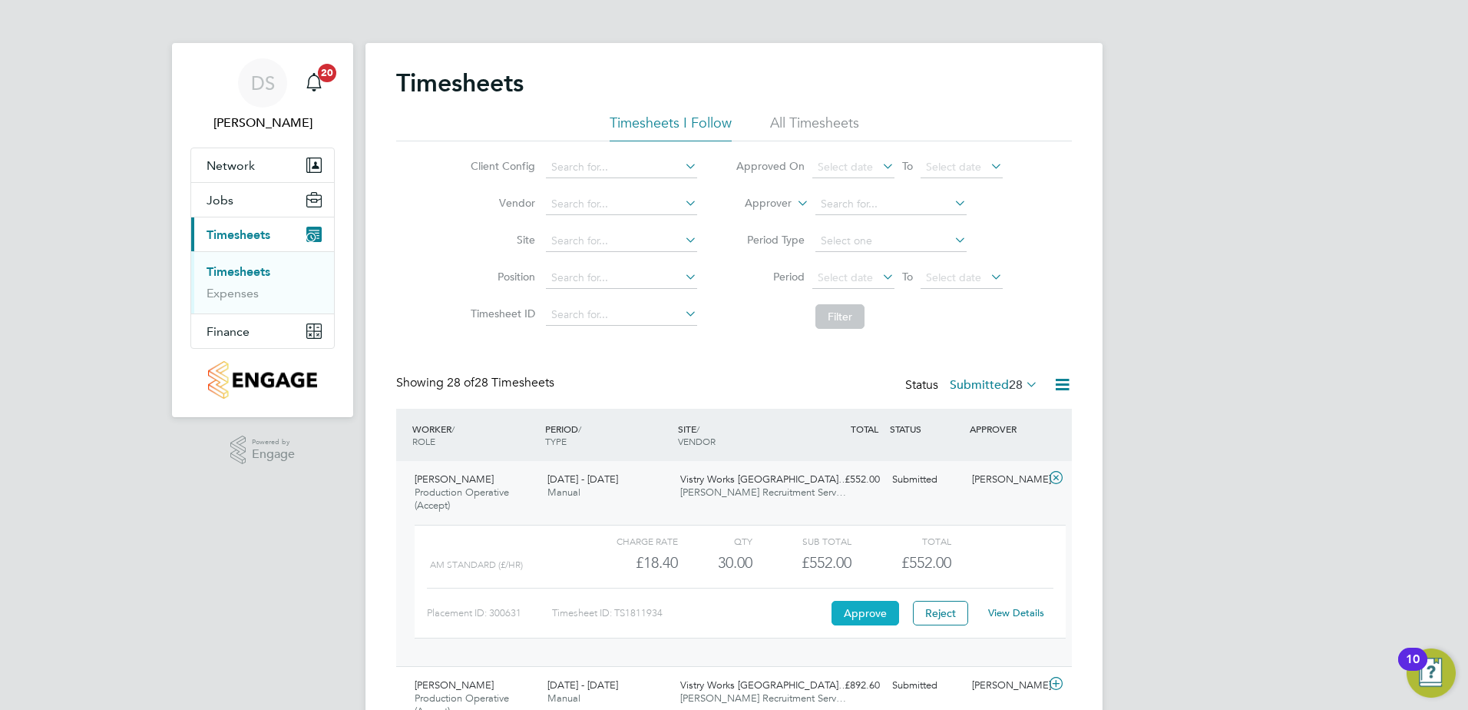
click at [850, 618] on button "Approve" at bounding box center [866, 613] width 68 height 25
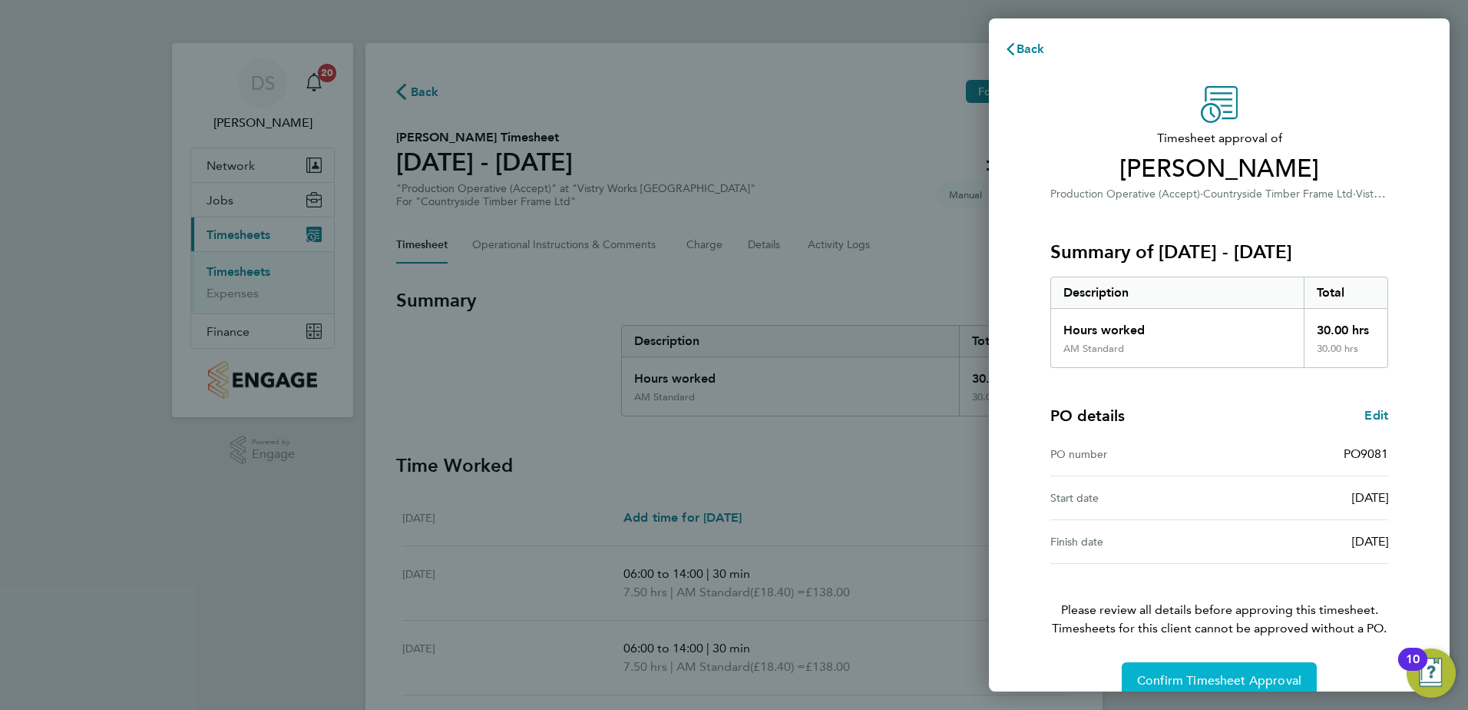
click at [1266, 680] on span "Confirm Timesheet Approval" at bounding box center [1219, 680] width 164 height 15
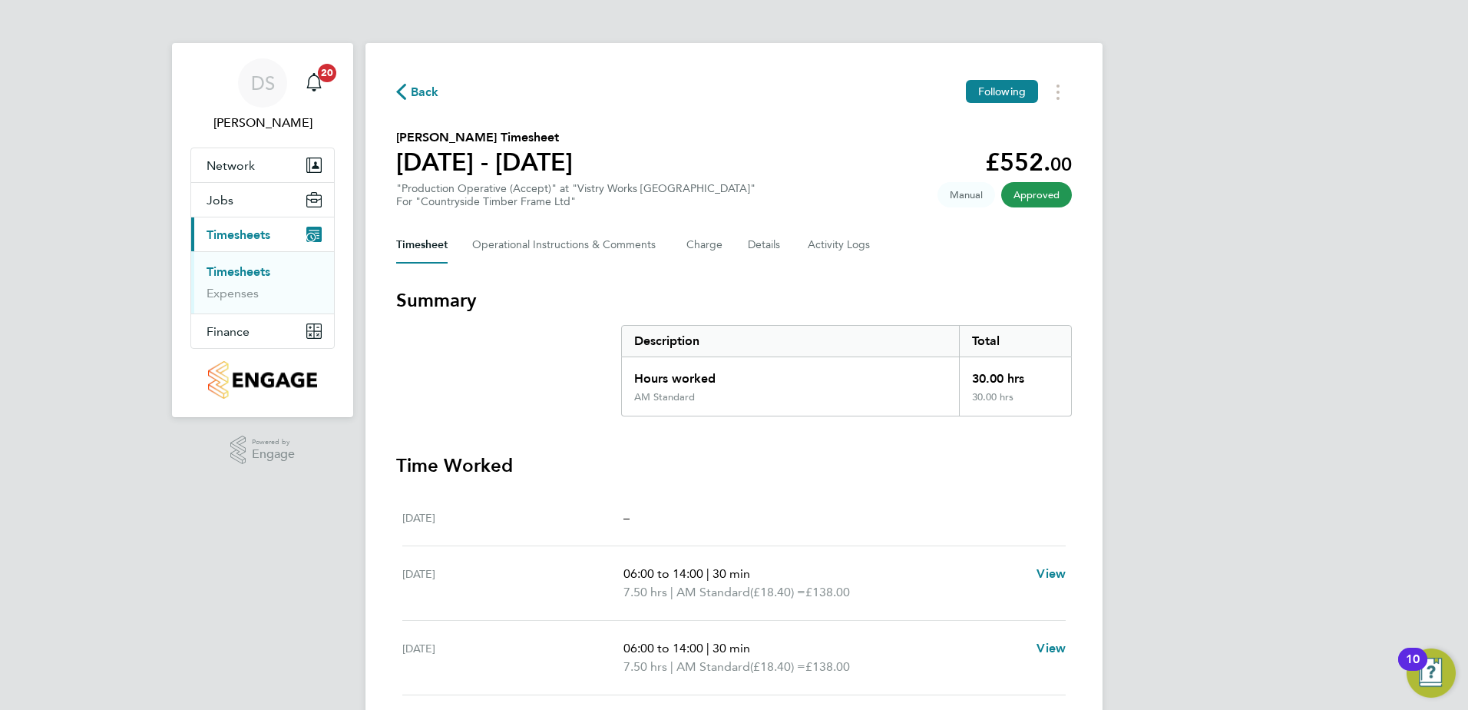
click at [426, 94] on span "Back" at bounding box center [425, 92] width 28 height 18
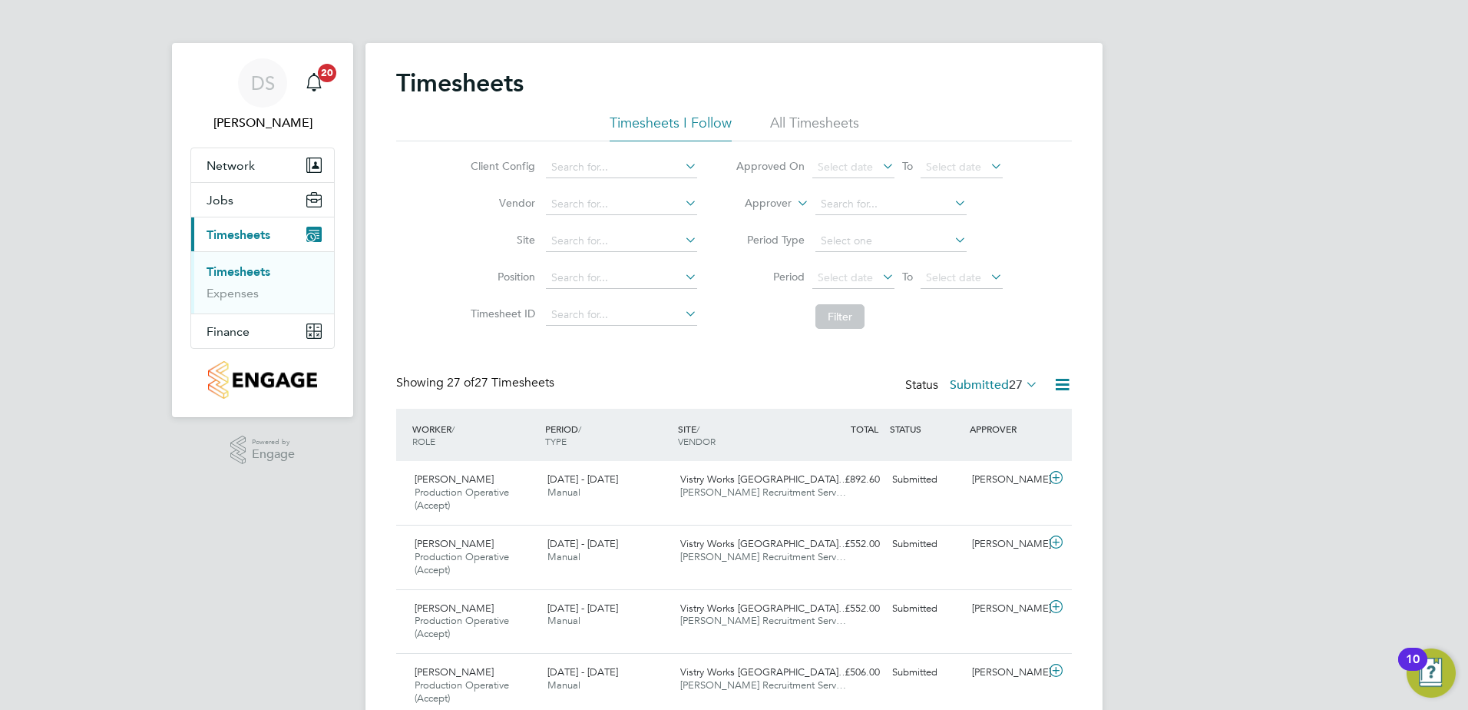
click at [1063, 386] on icon at bounding box center [1062, 384] width 19 height 19
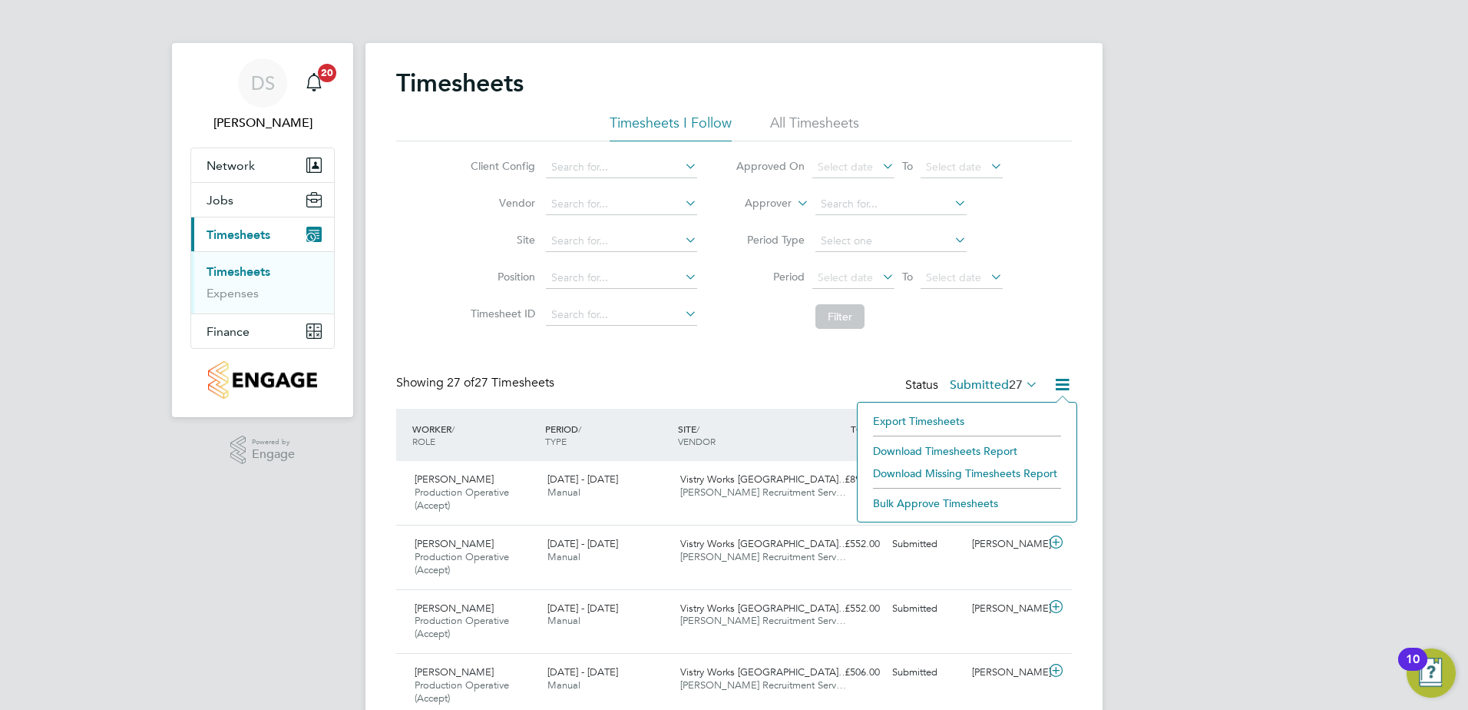
click at [938, 508] on li "Bulk Approve Timesheets" at bounding box center [968, 503] width 204 height 22
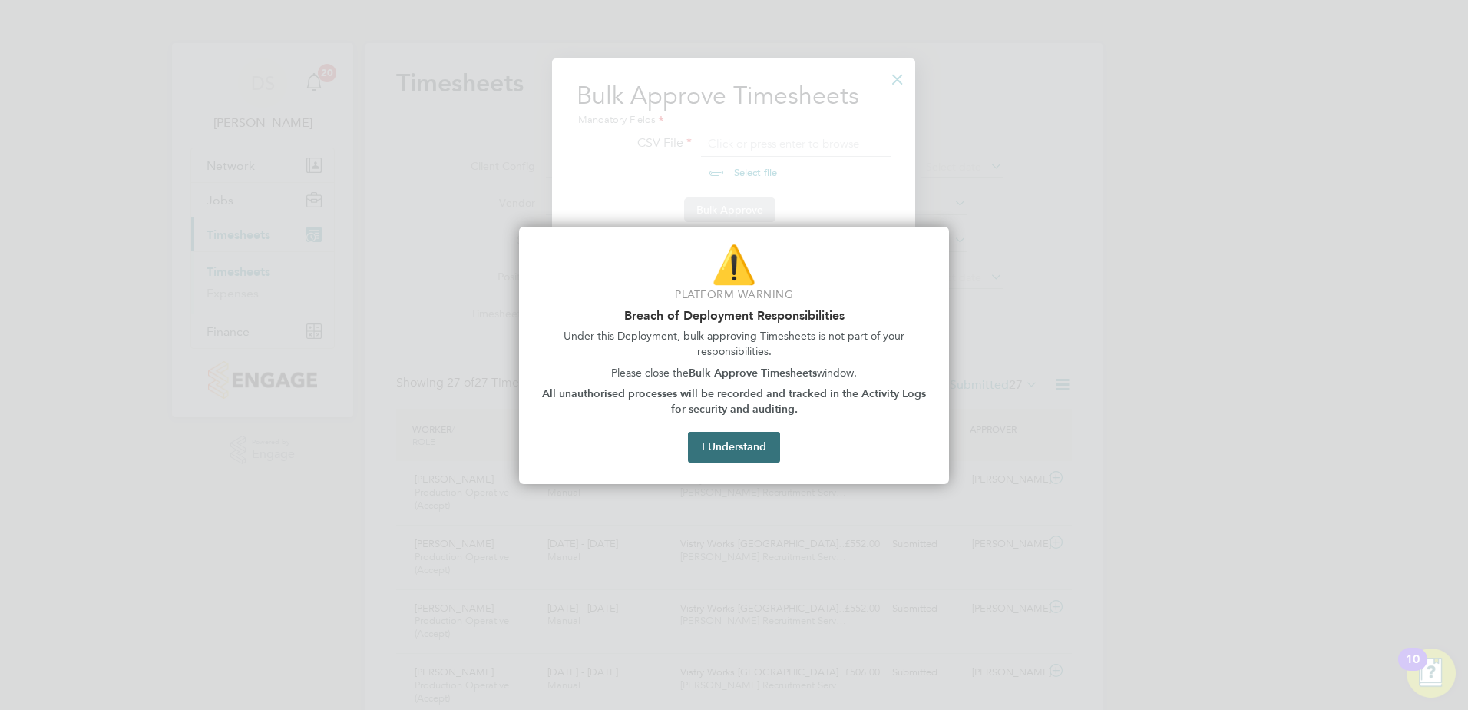
click at [754, 445] on button "I Understand" at bounding box center [734, 447] width 92 height 31
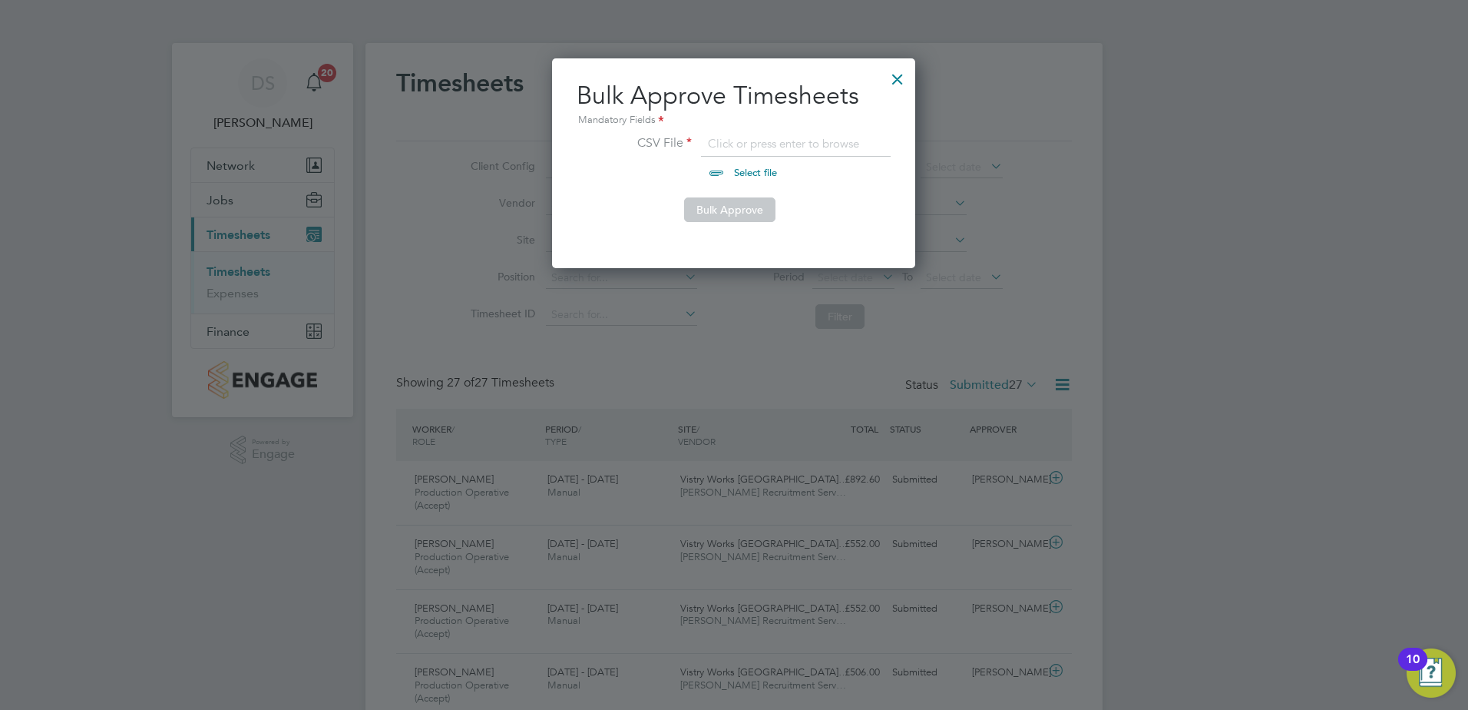
click at [897, 80] on div at bounding box center [898, 75] width 28 height 28
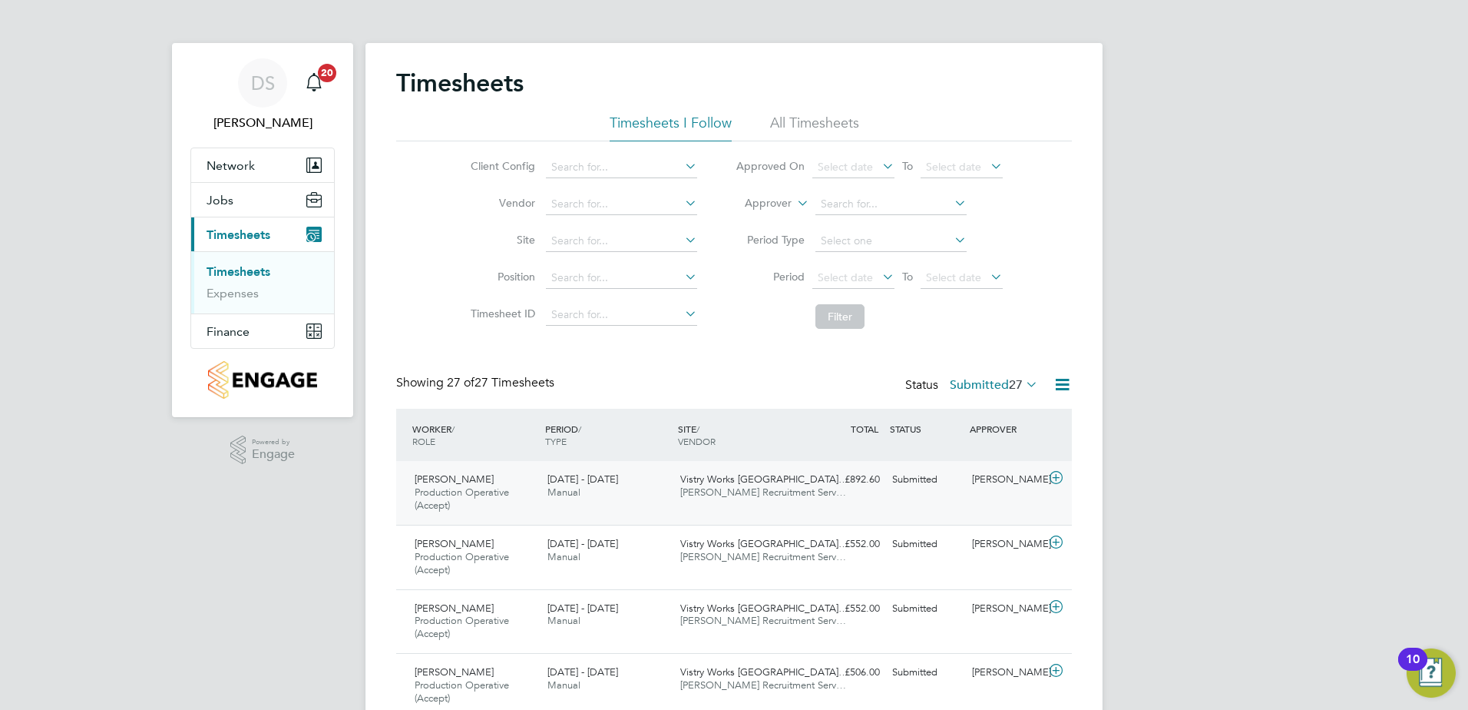
click at [1058, 483] on icon at bounding box center [1056, 478] width 19 height 12
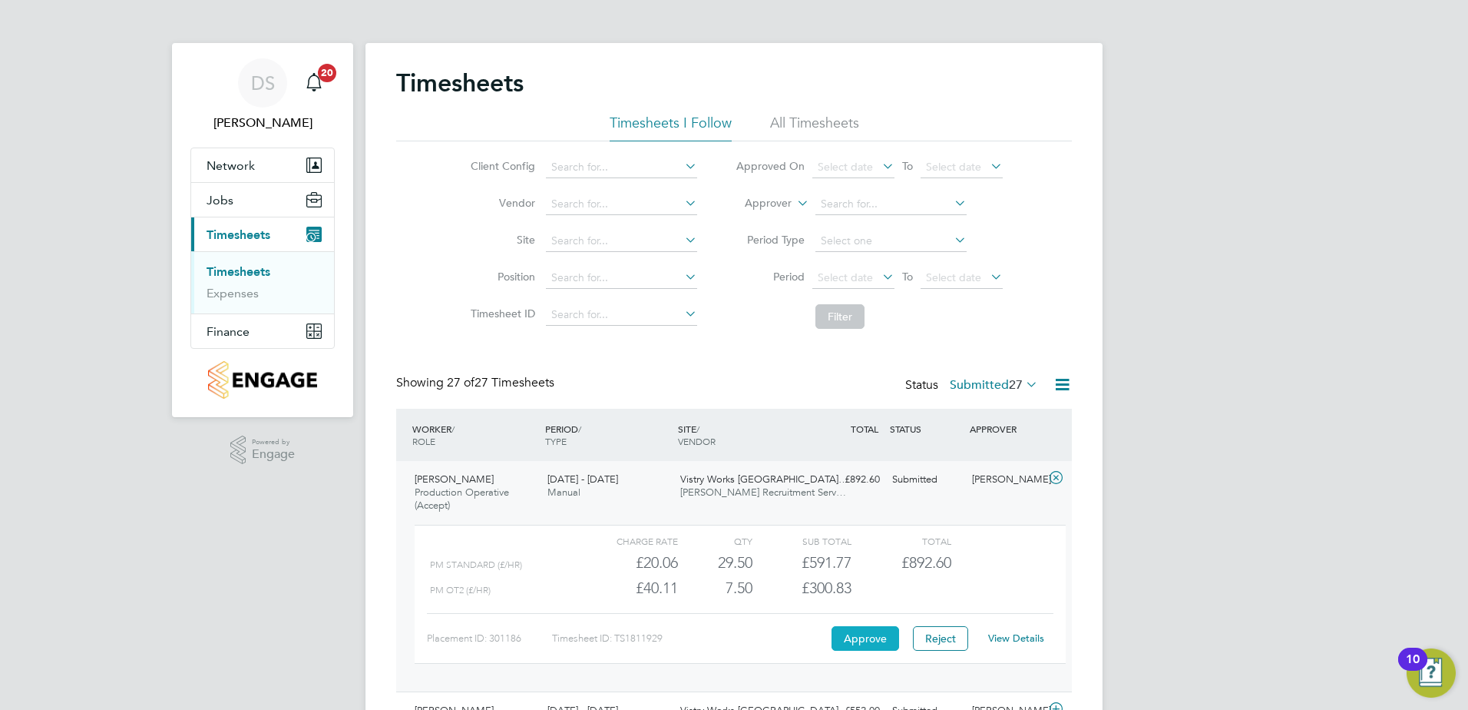
click at [866, 639] on button "Approve" at bounding box center [866, 638] width 68 height 25
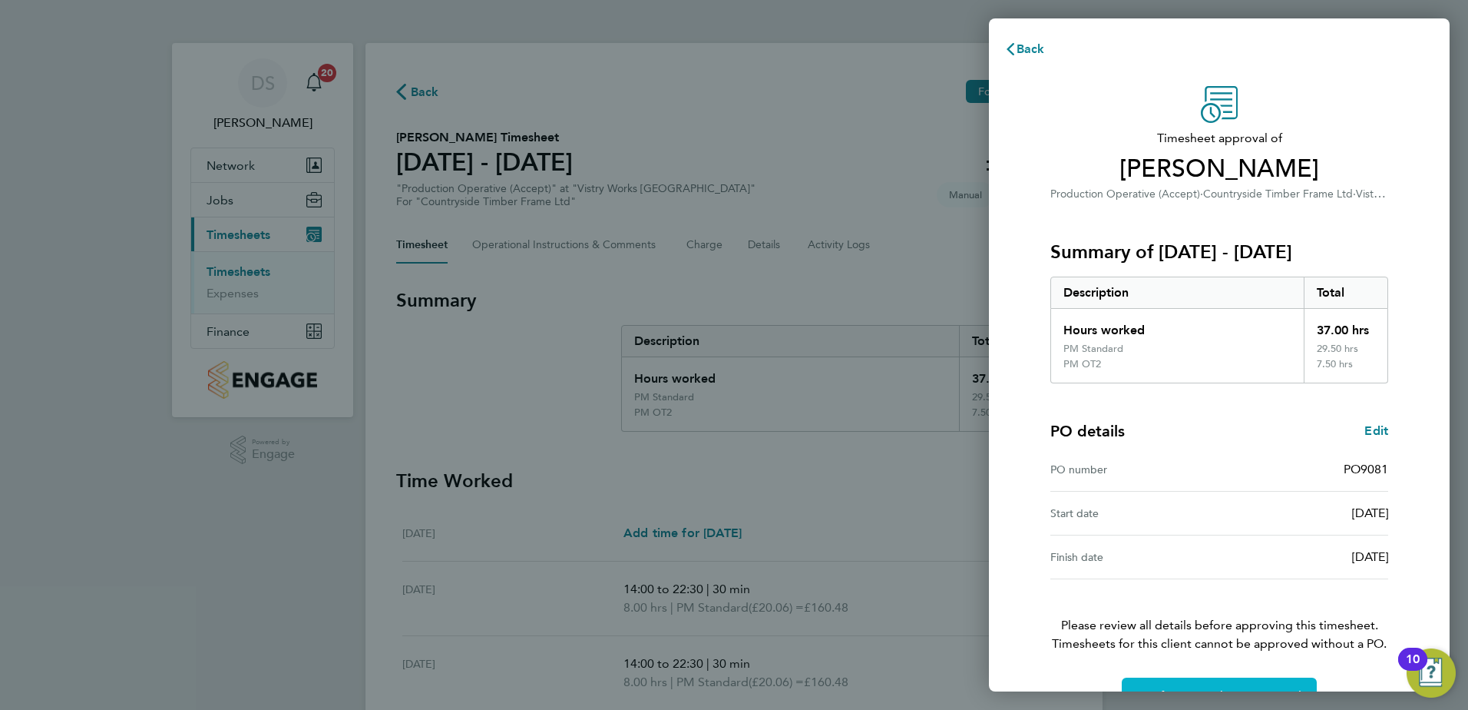
click at [1261, 689] on span "Confirm Timesheet Approval" at bounding box center [1219, 695] width 164 height 15
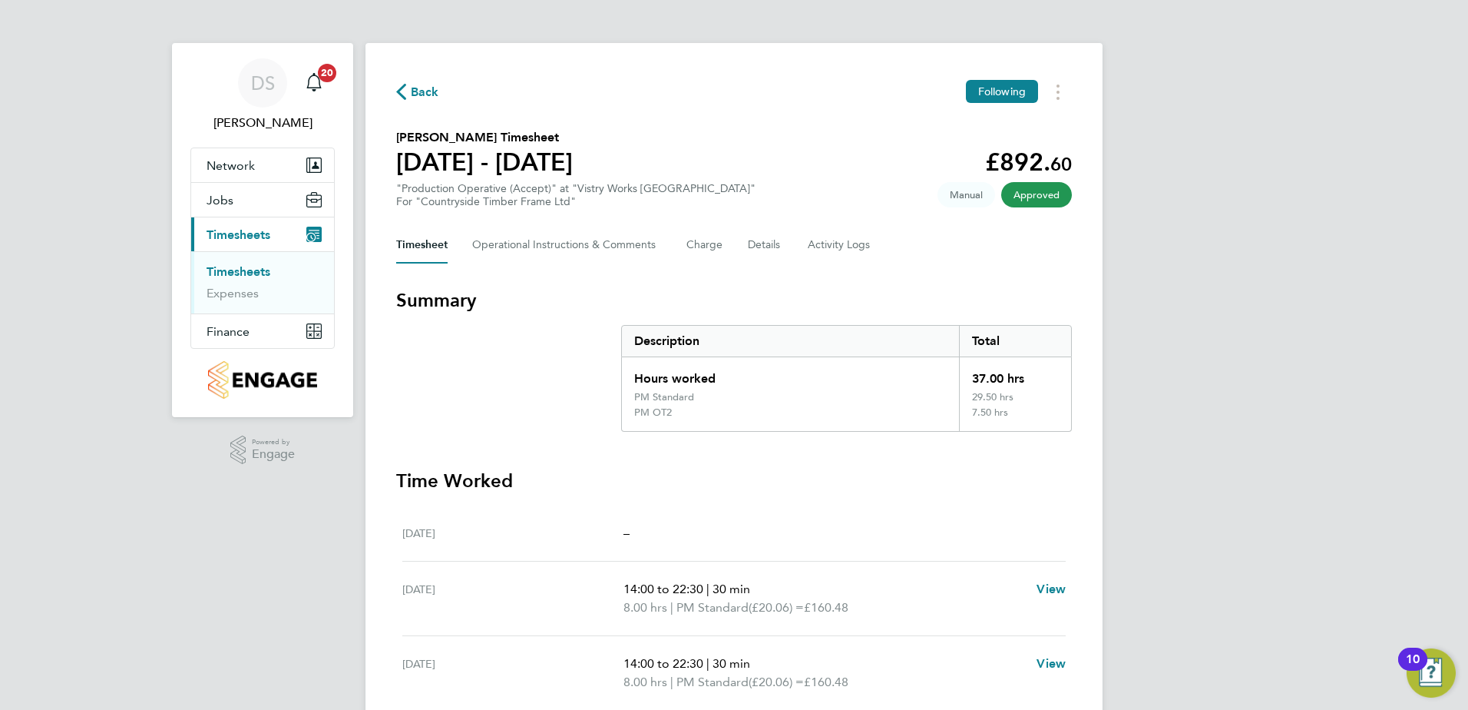
click at [416, 93] on span "Back" at bounding box center [425, 92] width 28 height 18
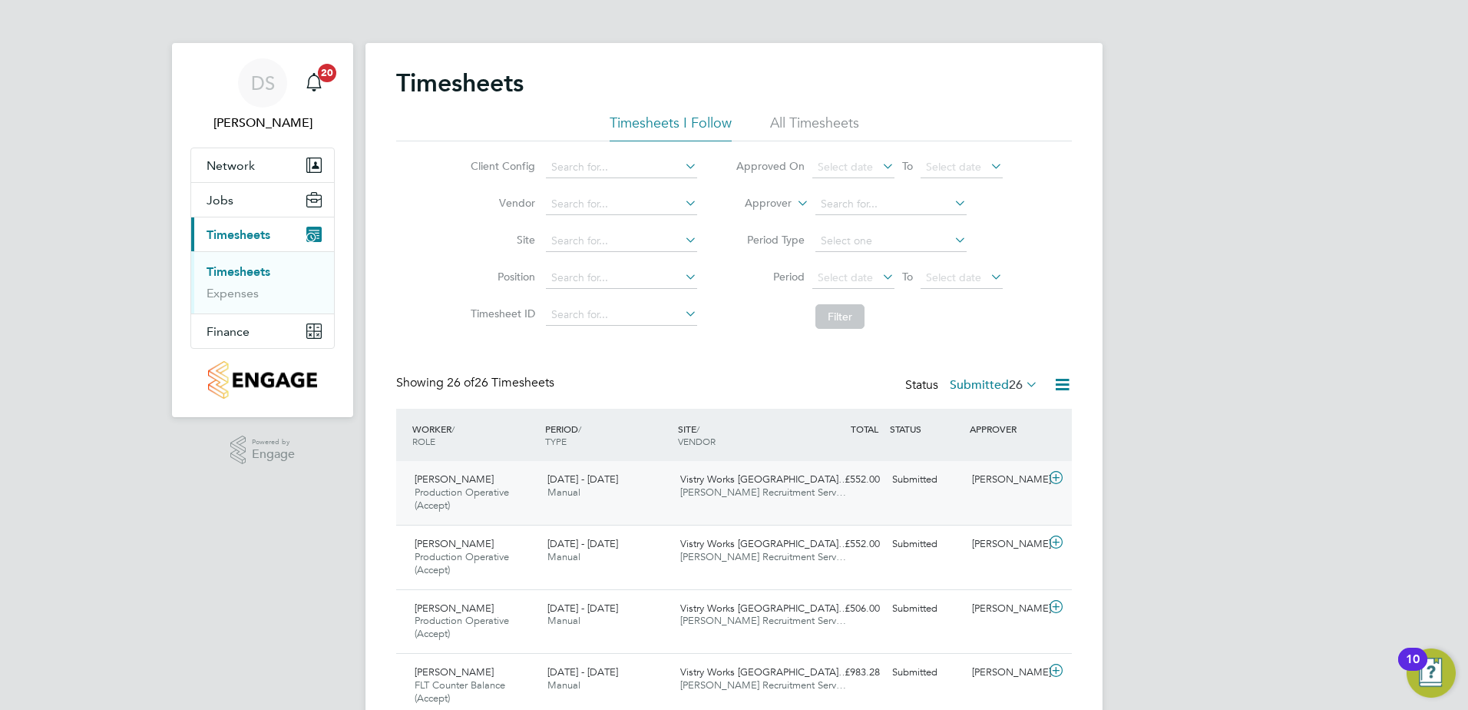
click at [1054, 478] on icon at bounding box center [1056, 478] width 19 height 12
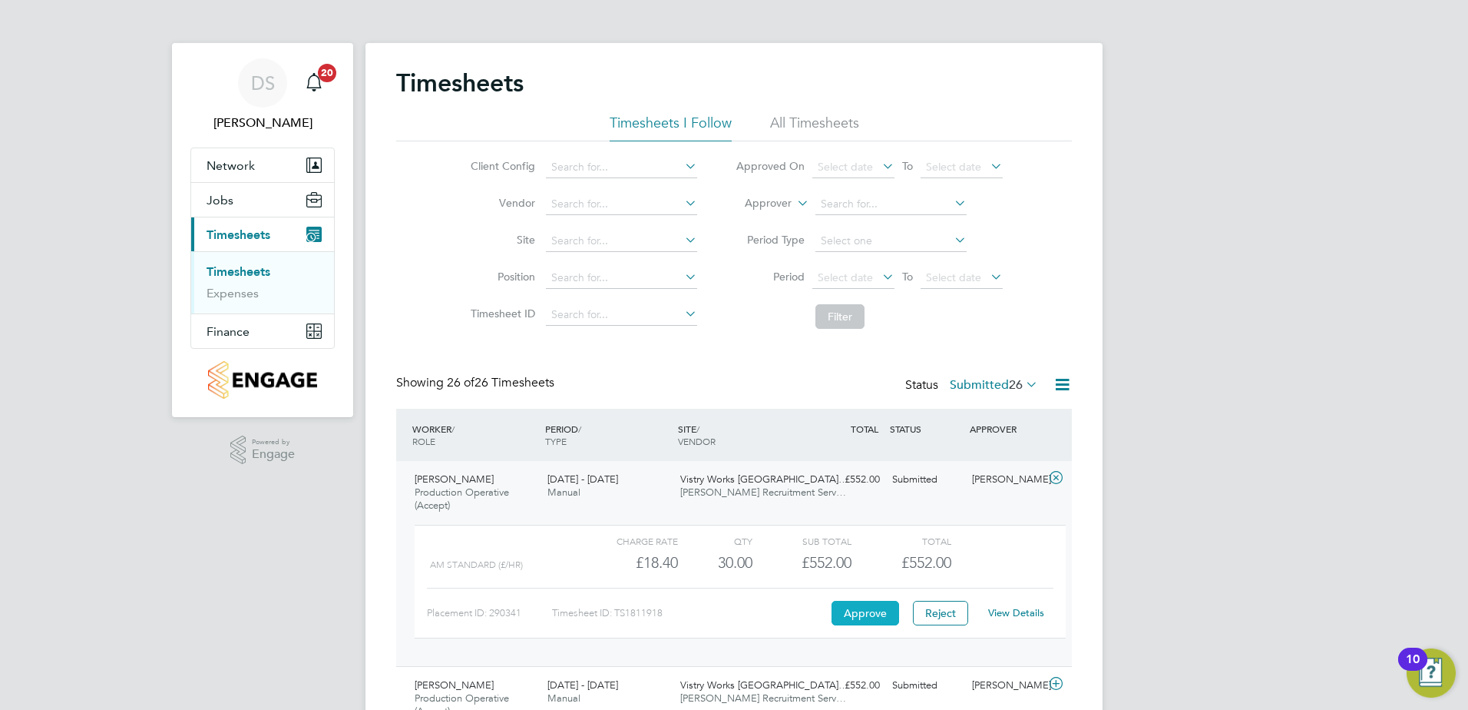
click at [855, 615] on button "Approve" at bounding box center [866, 613] width 68 height 25
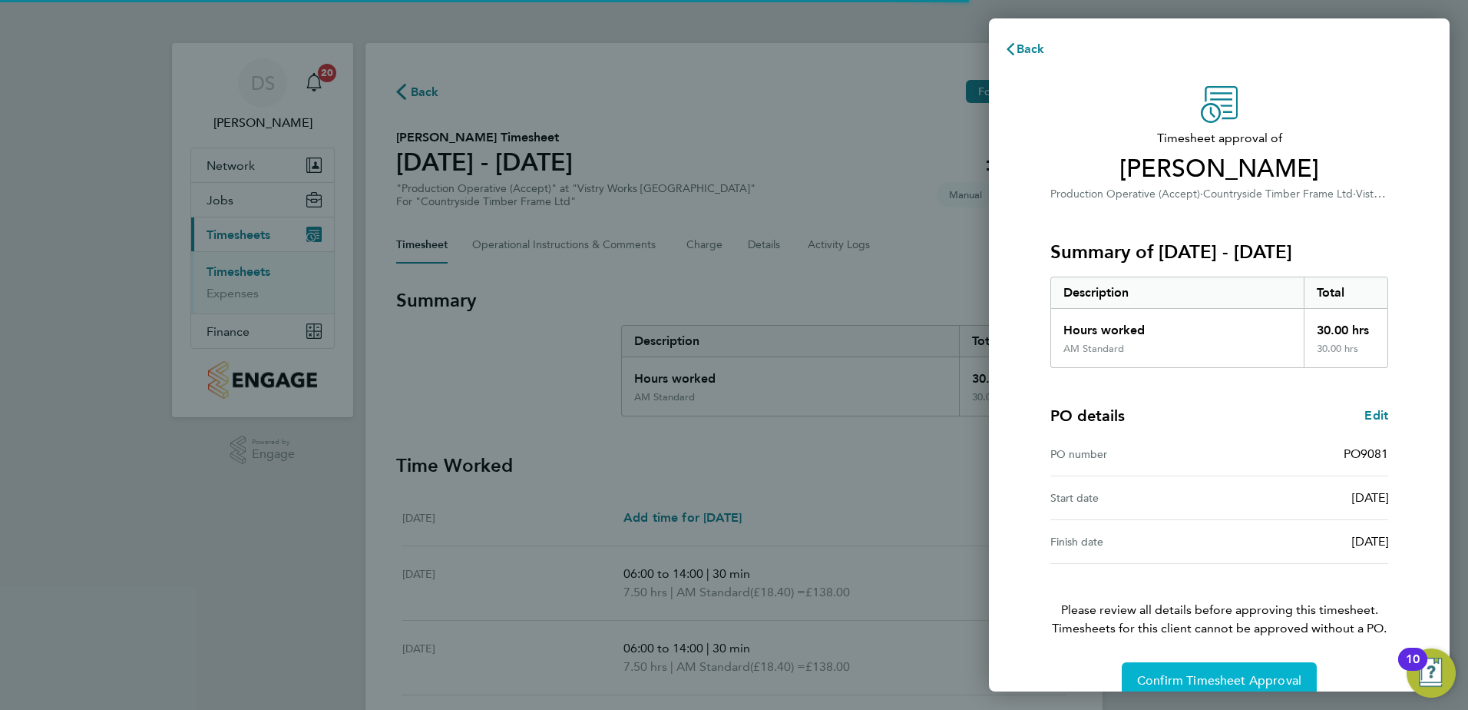
click at [1255, 674] on span "Confirm Timesheet Approval" at bounding box center [1219, 680] width 164 height 15
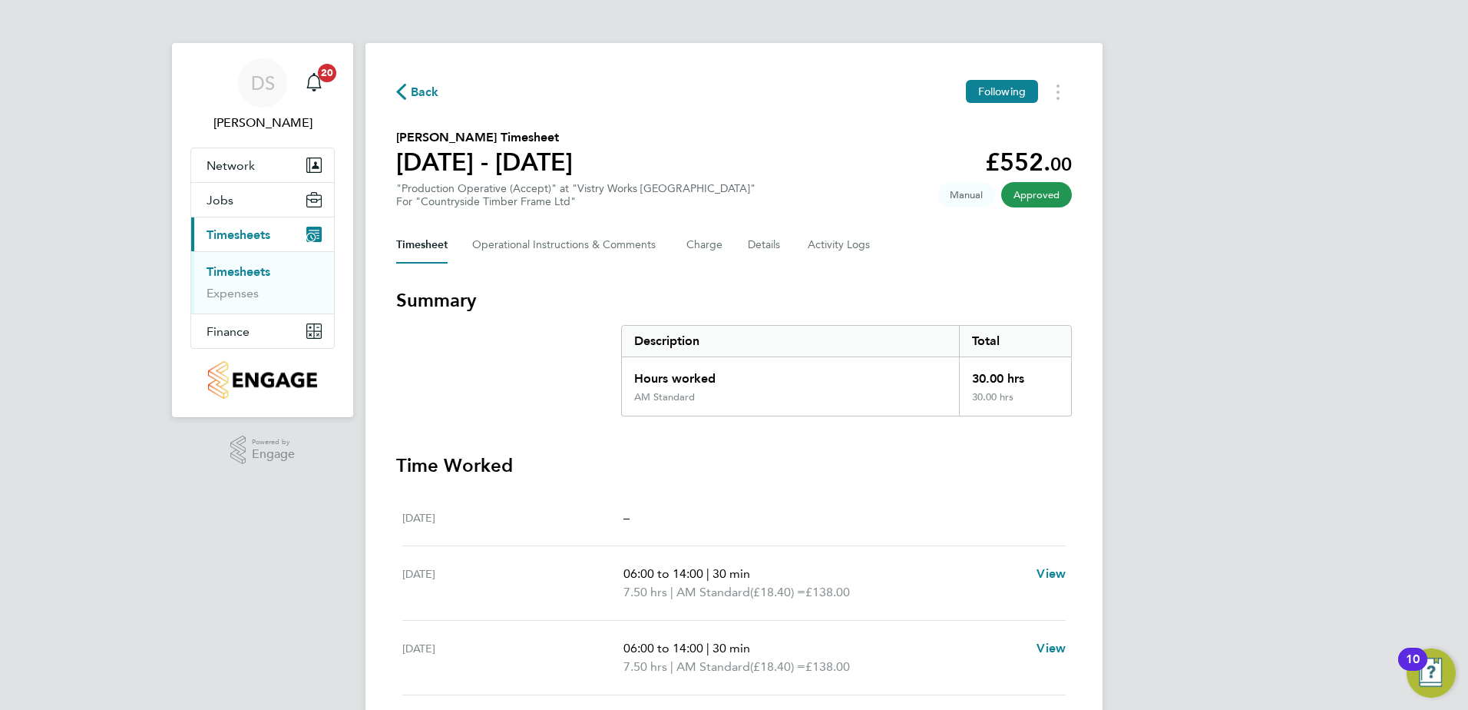
click at [422, 86] on span "Back" at bounding box center [425, 92] width 28 height 18
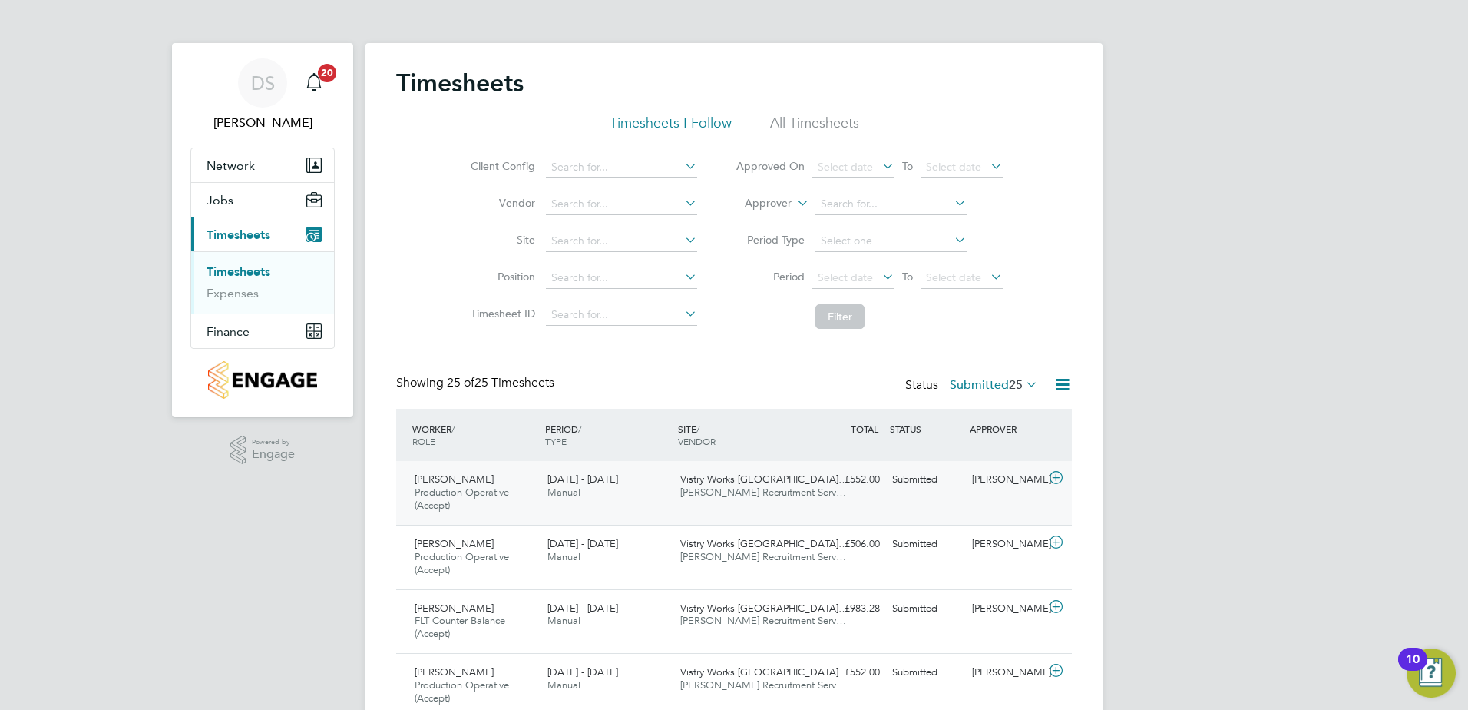
click at [1058, 482] on icon at bounding box center [1056, 478] width 19 height 12
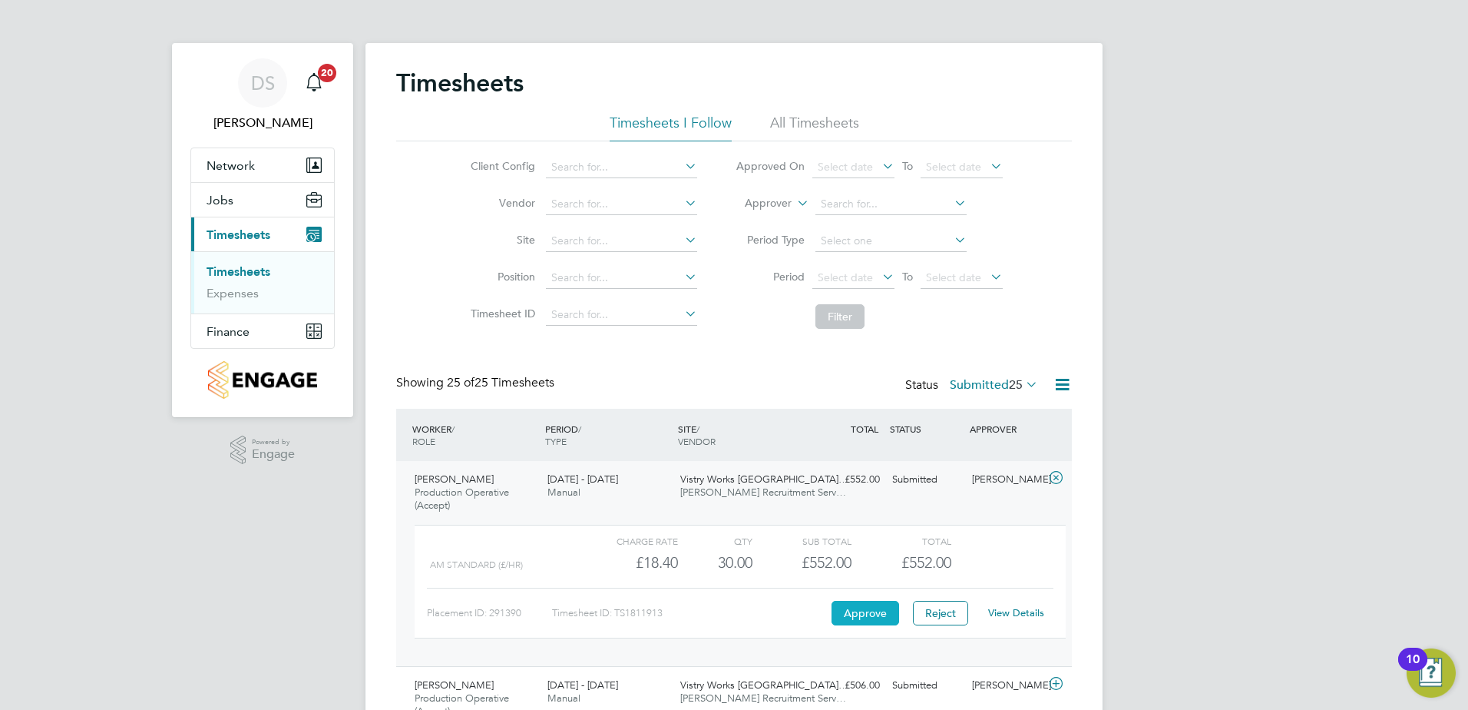
click at [859, 616] on button "Approve" at bounding box center [866, 613] width 68 height 25
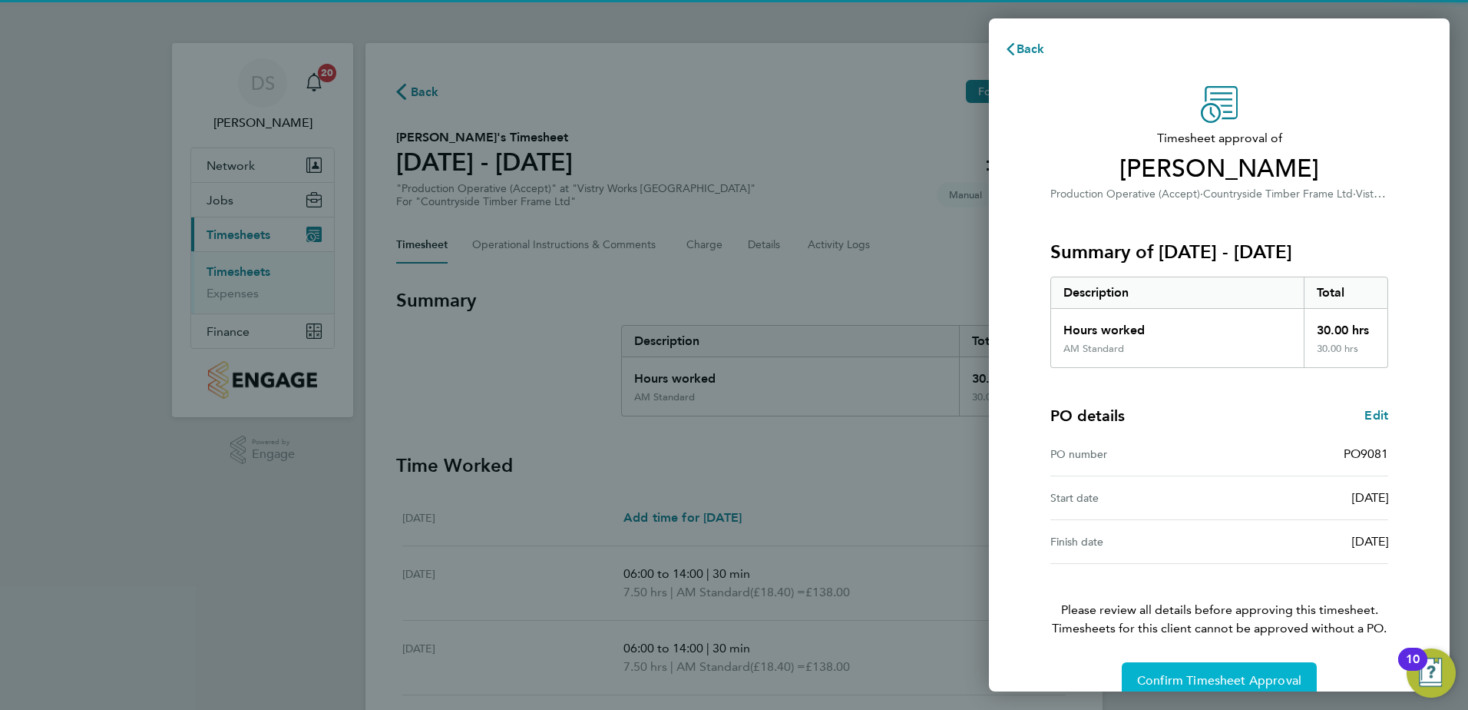
click at [1224, 667] on button "Confirm Timesheet Approval" at bounding box center [1219, 680] width 195 height 37
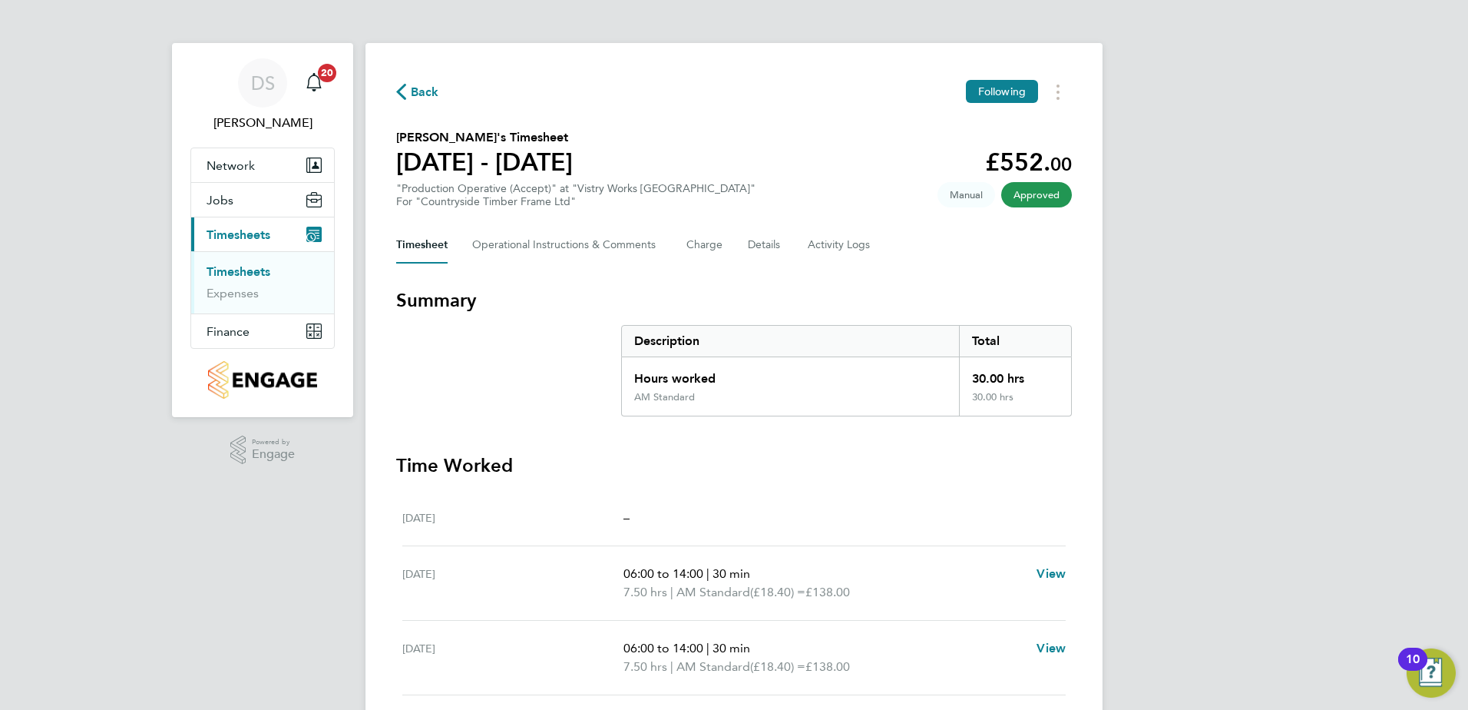
click at [406, 91] on span "Back" at bounding box center [417, 91] width 43 height 15
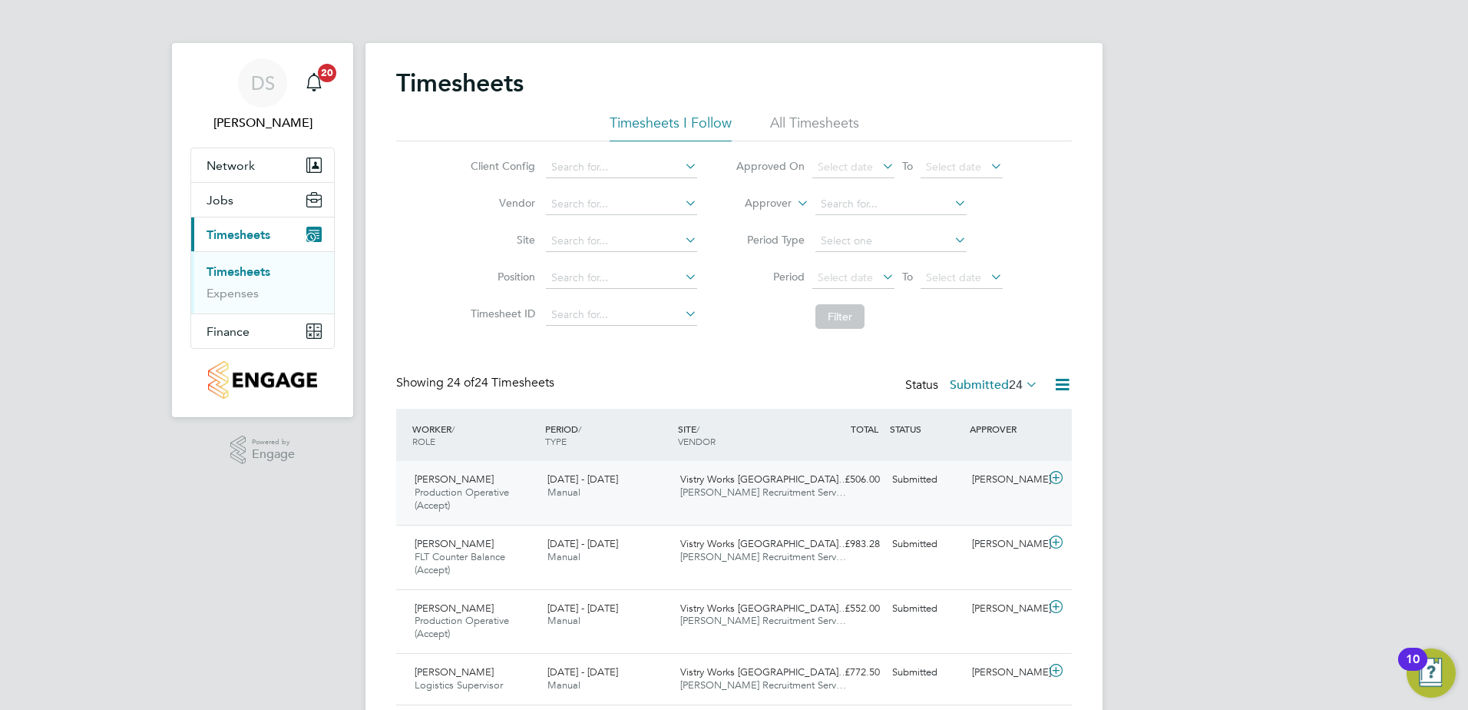
click at [1052, 478] on icon at bounding box center [1056, 478] width 19 height 12
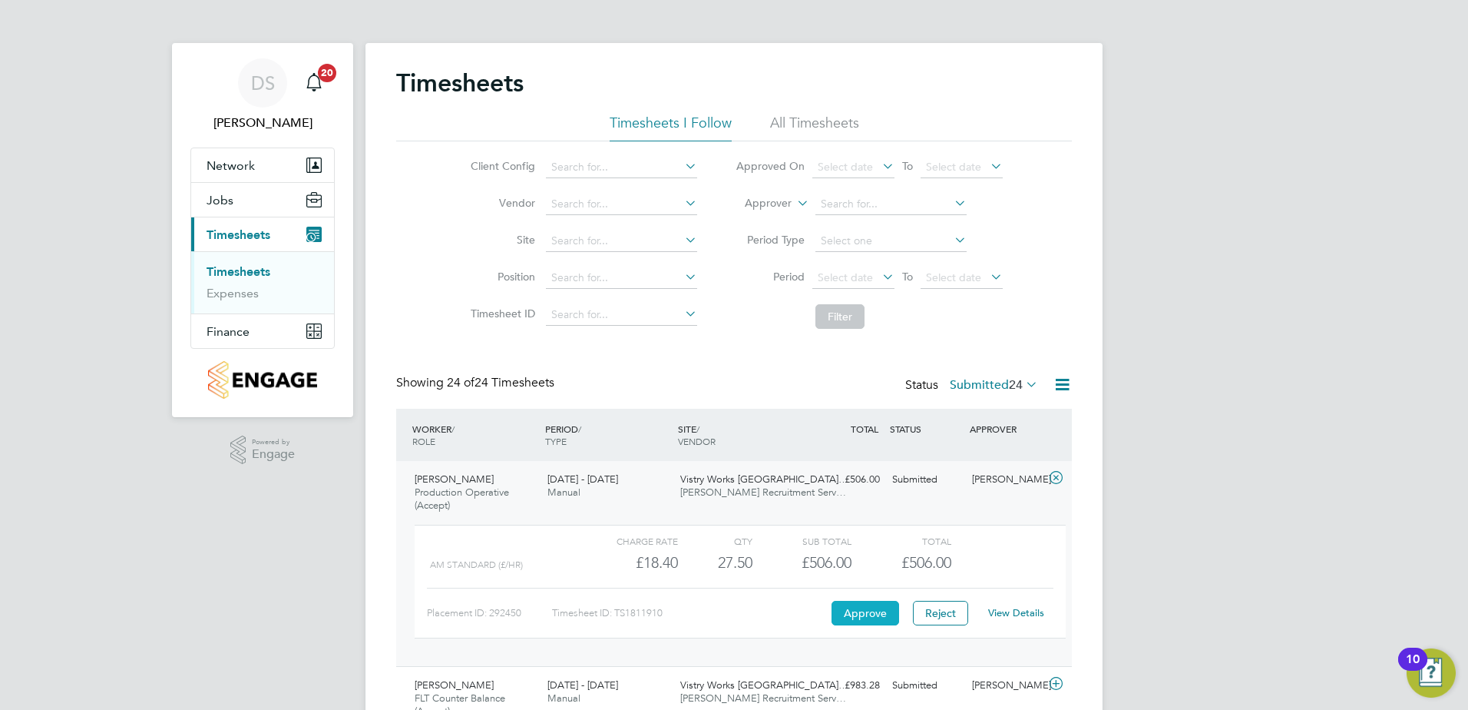
click at [877, 613] on button "Approve" at bounding box center [866, 613] width 68 height 25
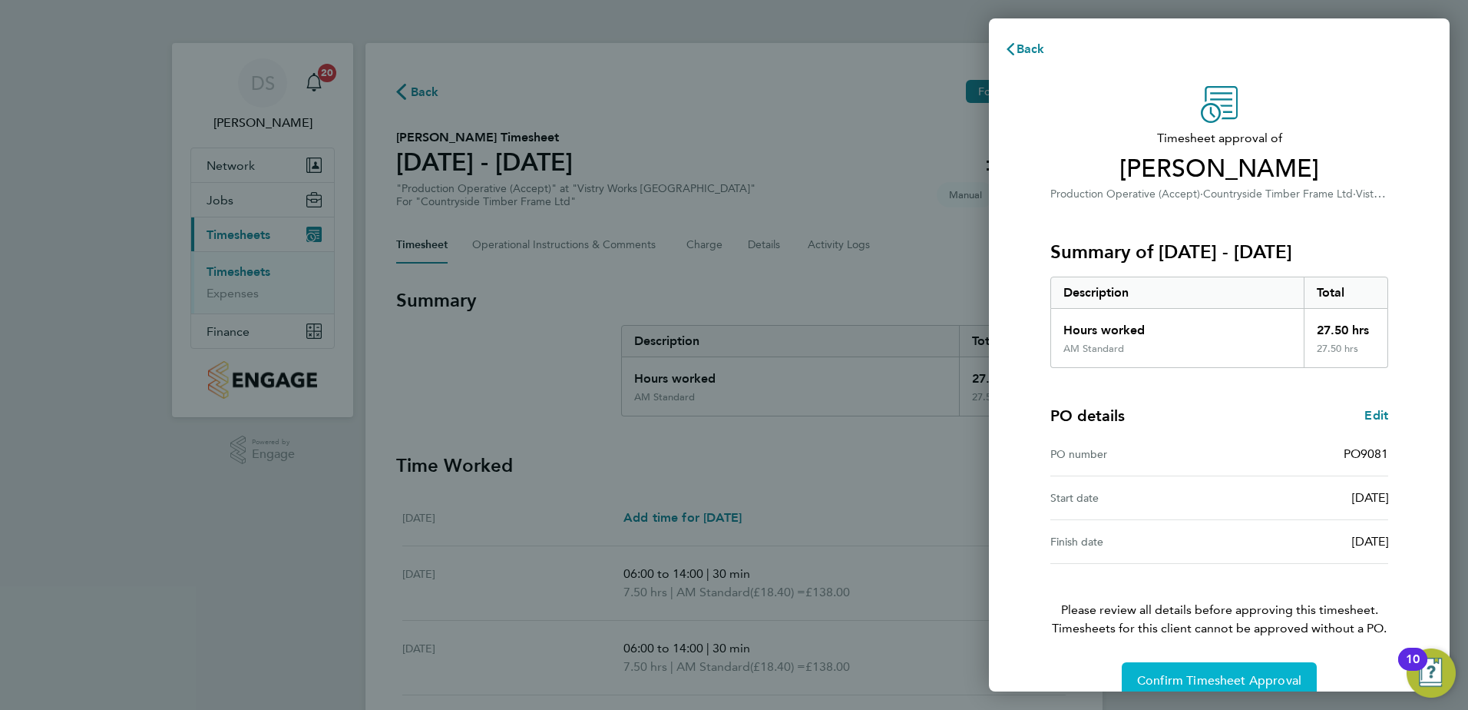
click at [1269, 683] on span "Confirm Timesheet Approval" at bounding box center [1219, 680] width 164 height 15
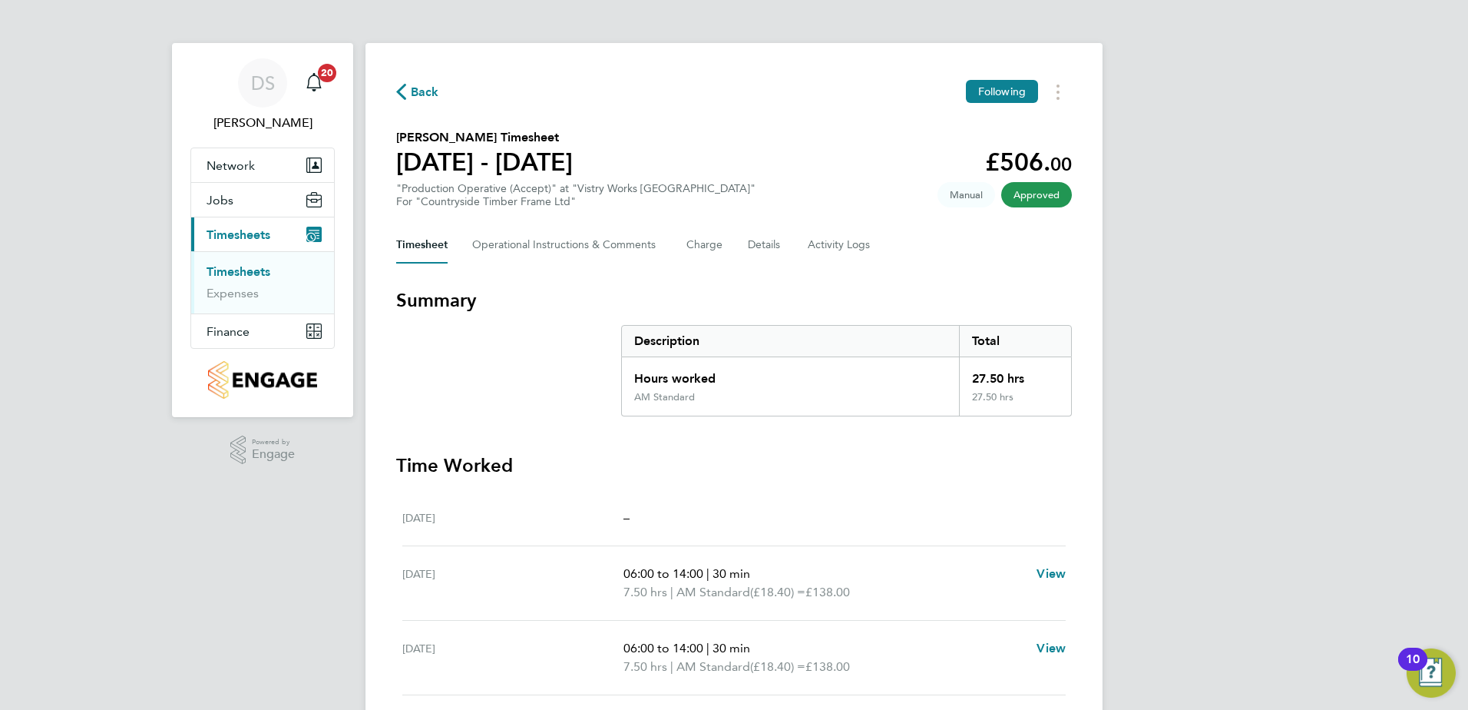
click at [426, 88] on span "Back" at bounding box center [425, 92] width 28 height 18
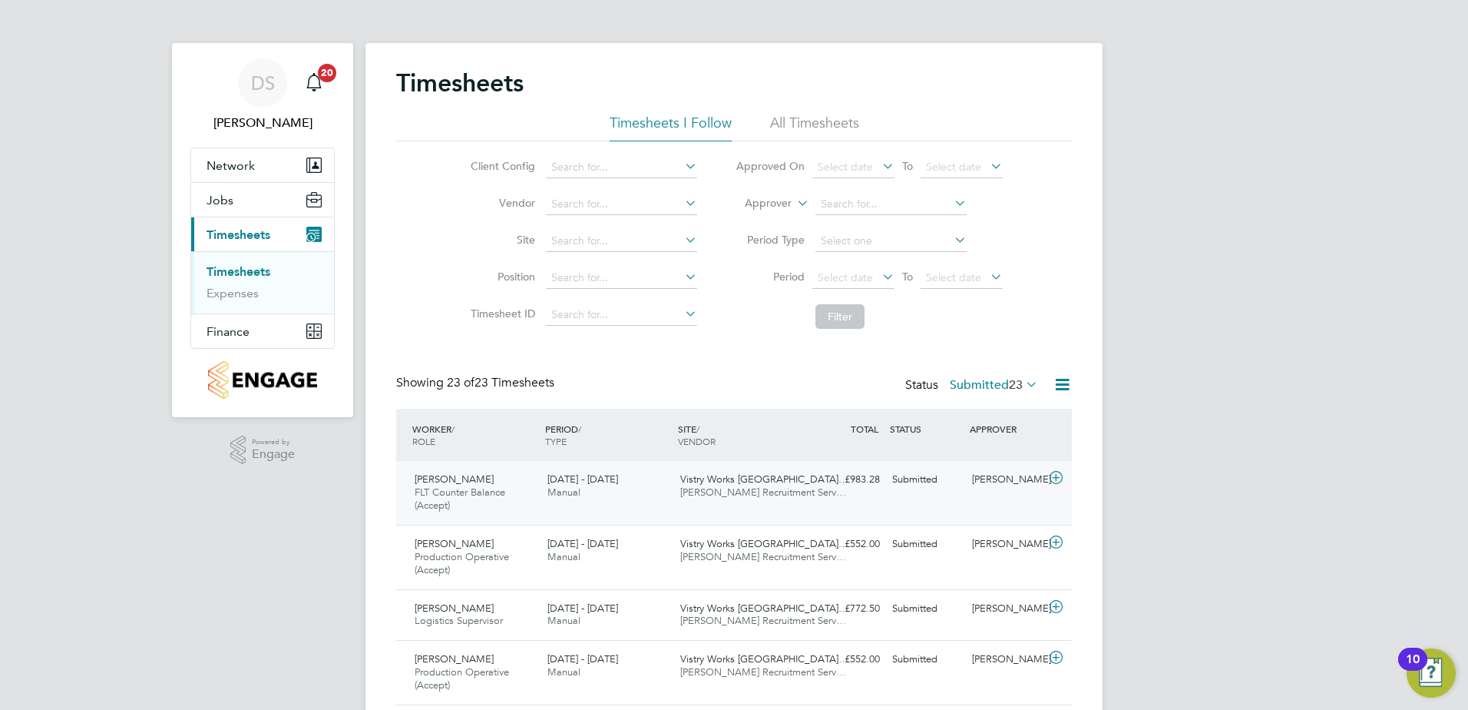
click at [1060, 478] on icon at bounding box center [1056, 478] width 19 height 12
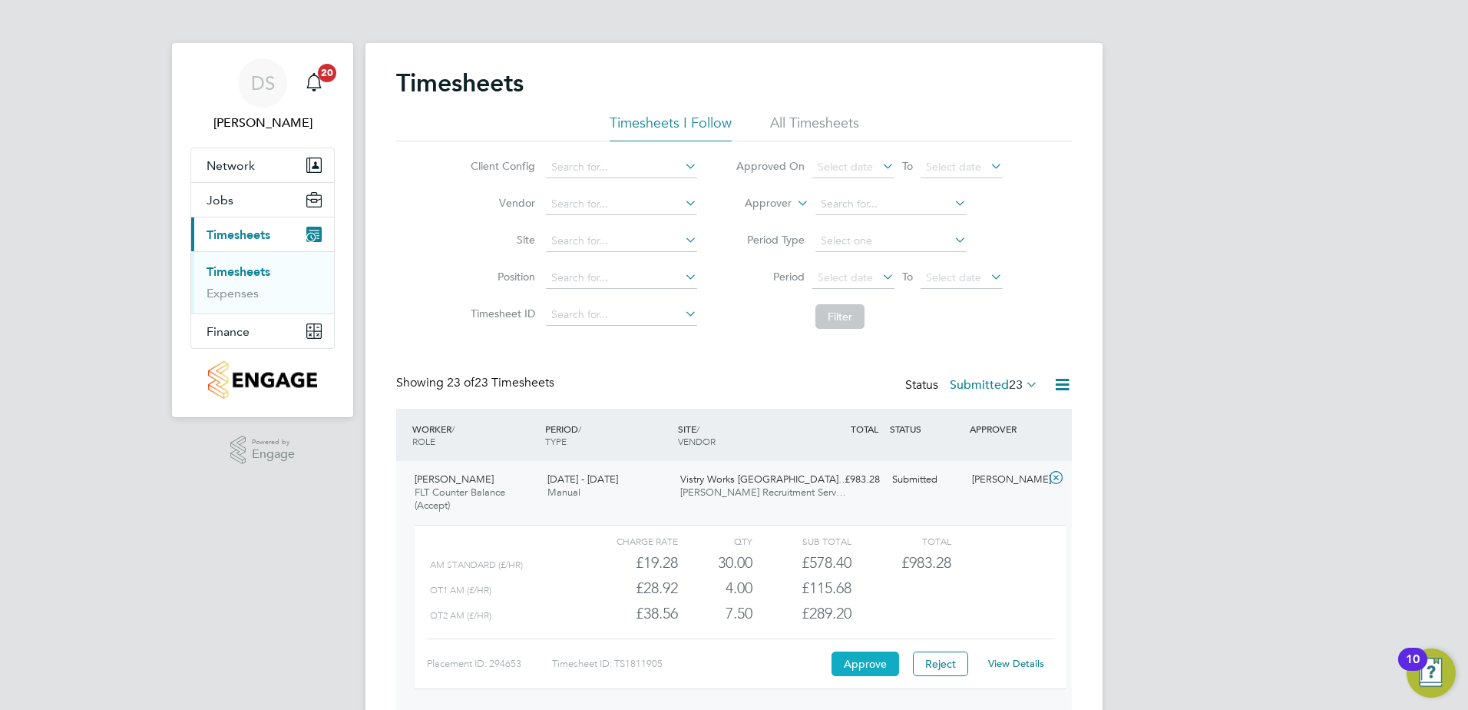
click at [864, 666] on button "Approve" at bounding box center [866, 663] width 68 height 25
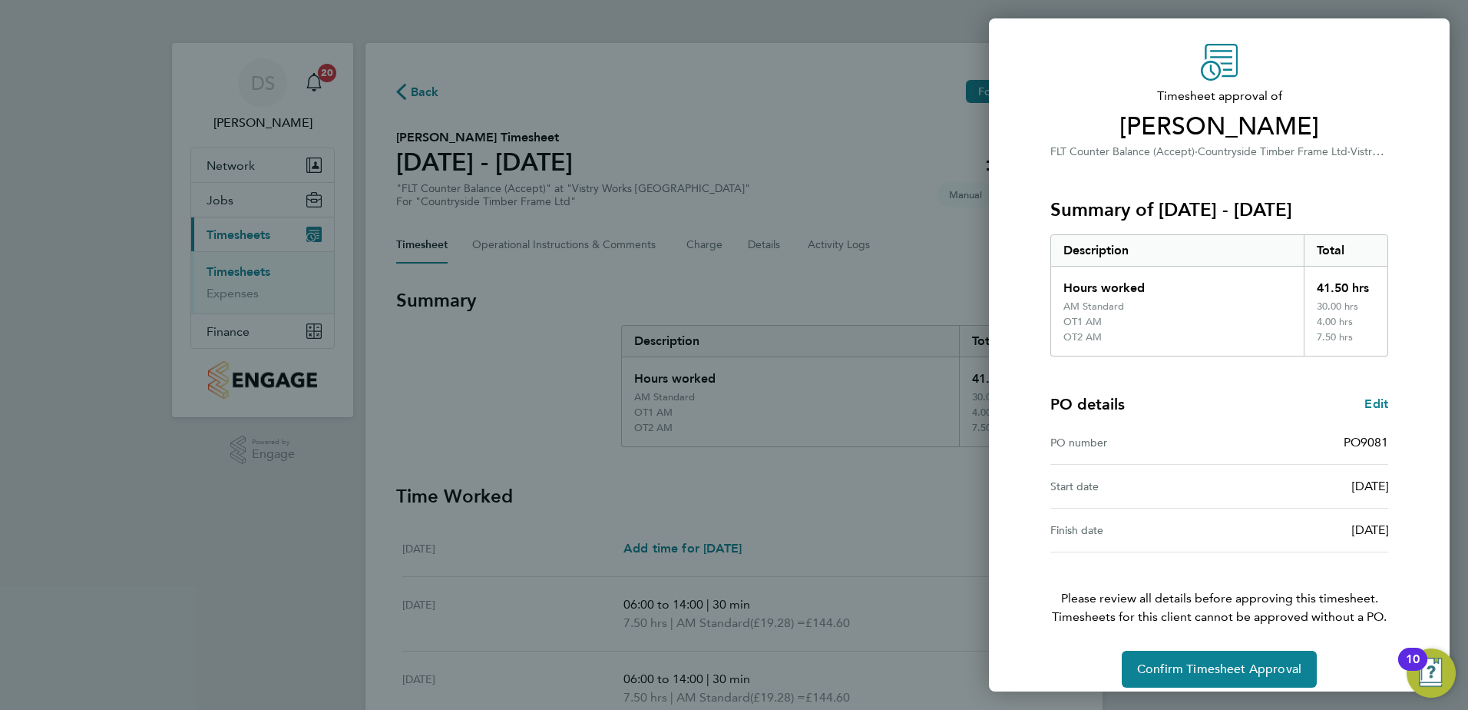
scroll to position [57, 0]
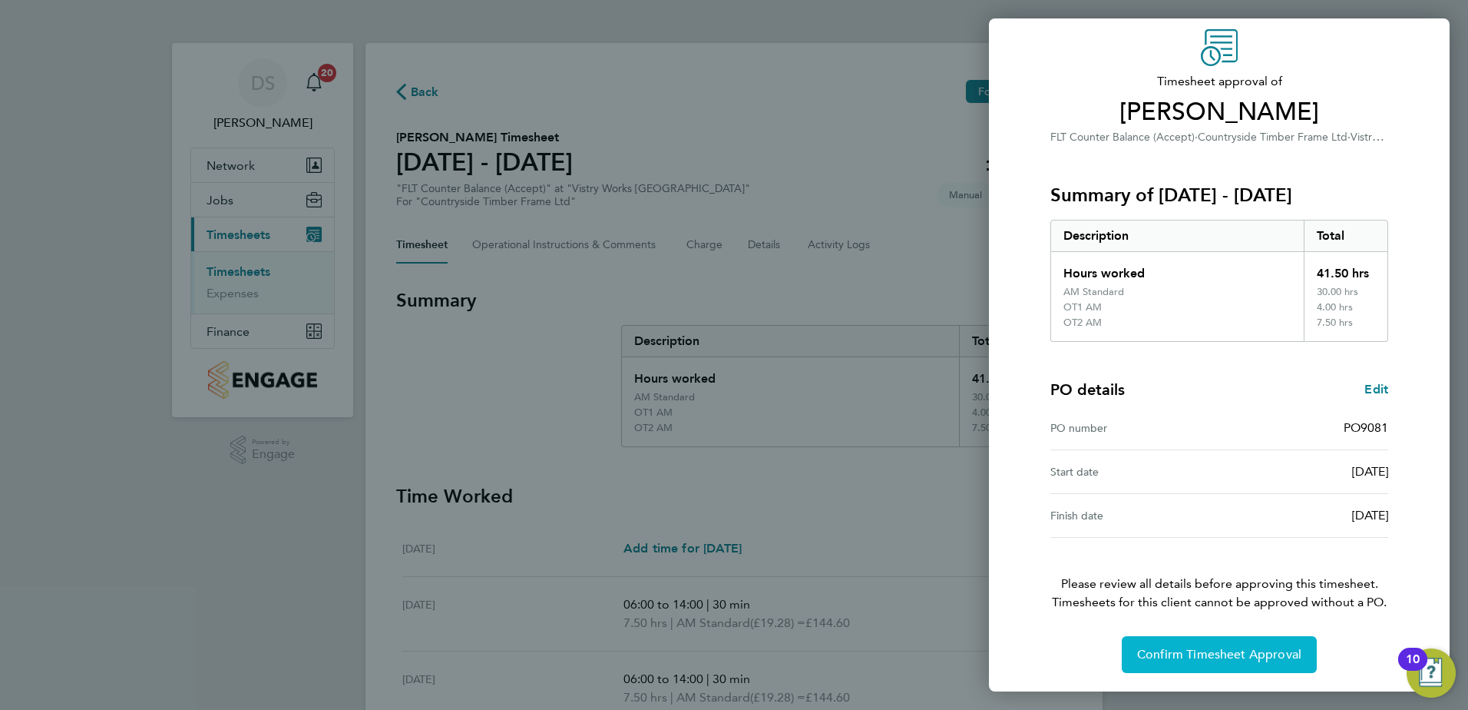
click at [1198, 644] on button "Confirm Timesheet Approval" at bounding box center [1219, 654] width 195 height 37
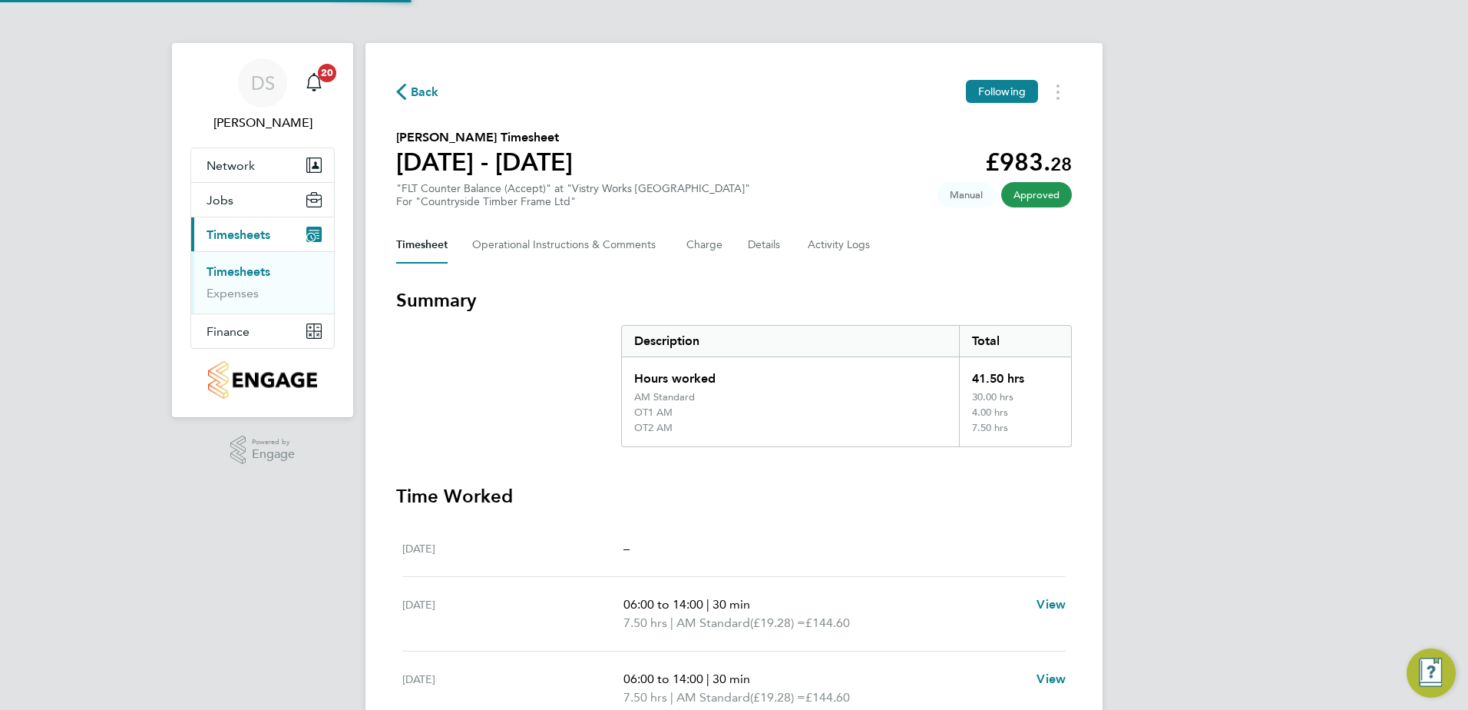
click at [428, 85] on span "Back" at bounding box center [425, 92] width 28 height 18
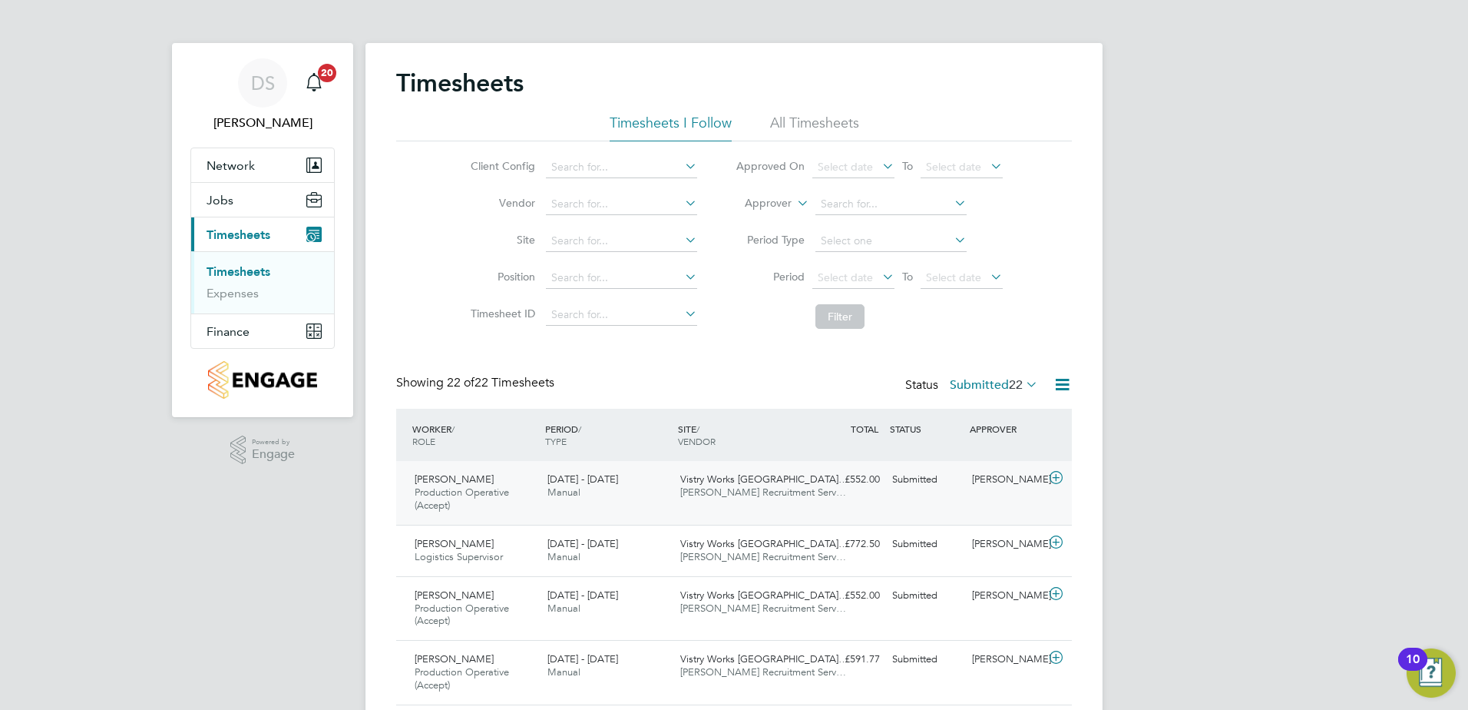
click at [1050, 476] on icon at bounding box center [1056, 478] width 19 height 12
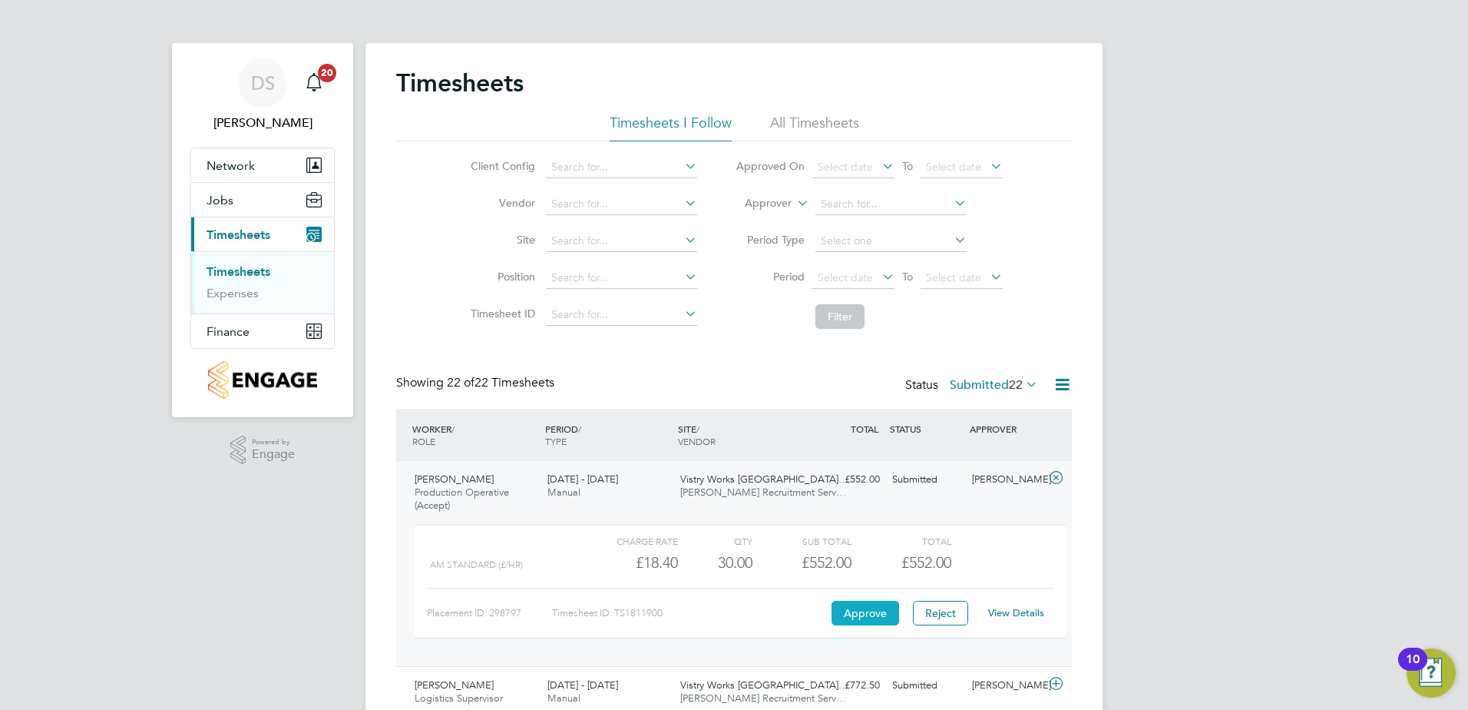
click at [876, 611] on button "Approve" at bounding box center [866, 613] width 68 height 25
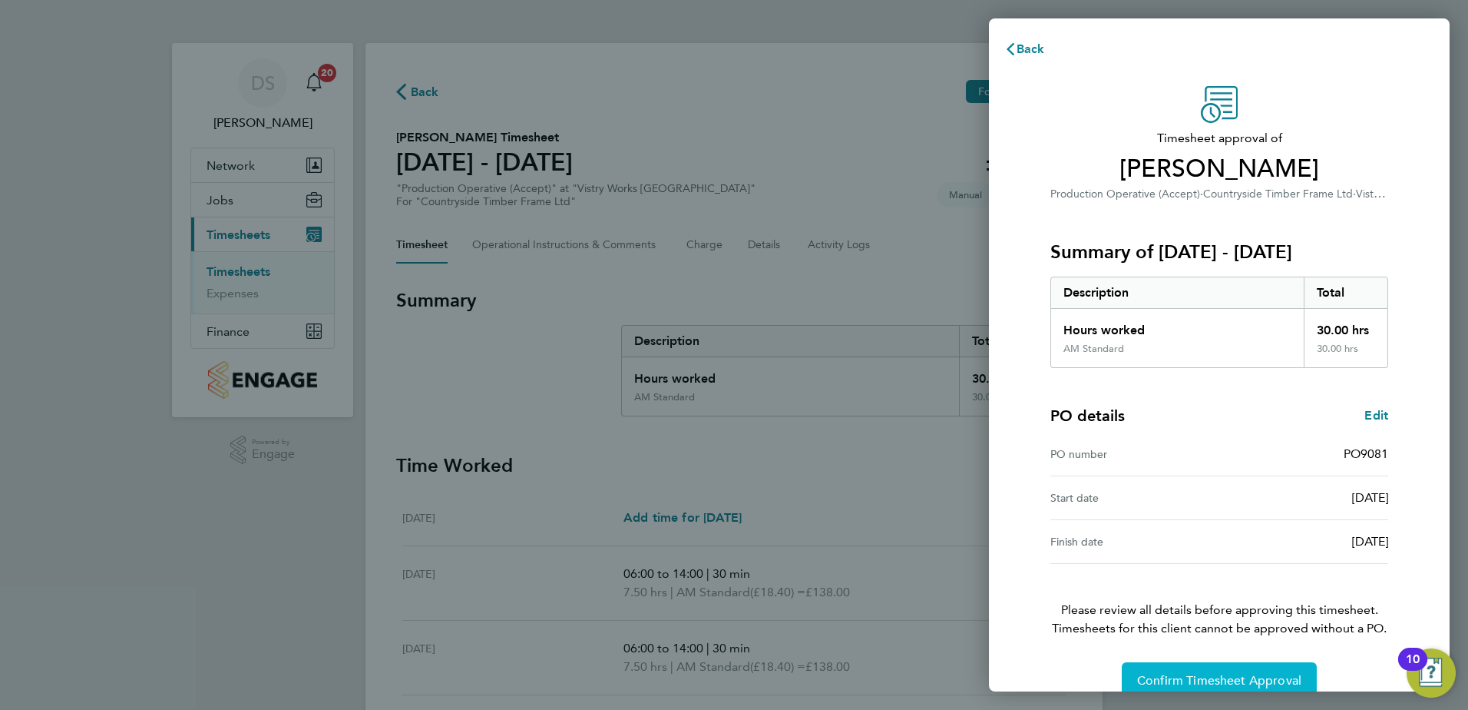
click at [1236, 678] on span "Confirm Timesheet Approval" at bounding box center [1219, 680] width 164 height 15
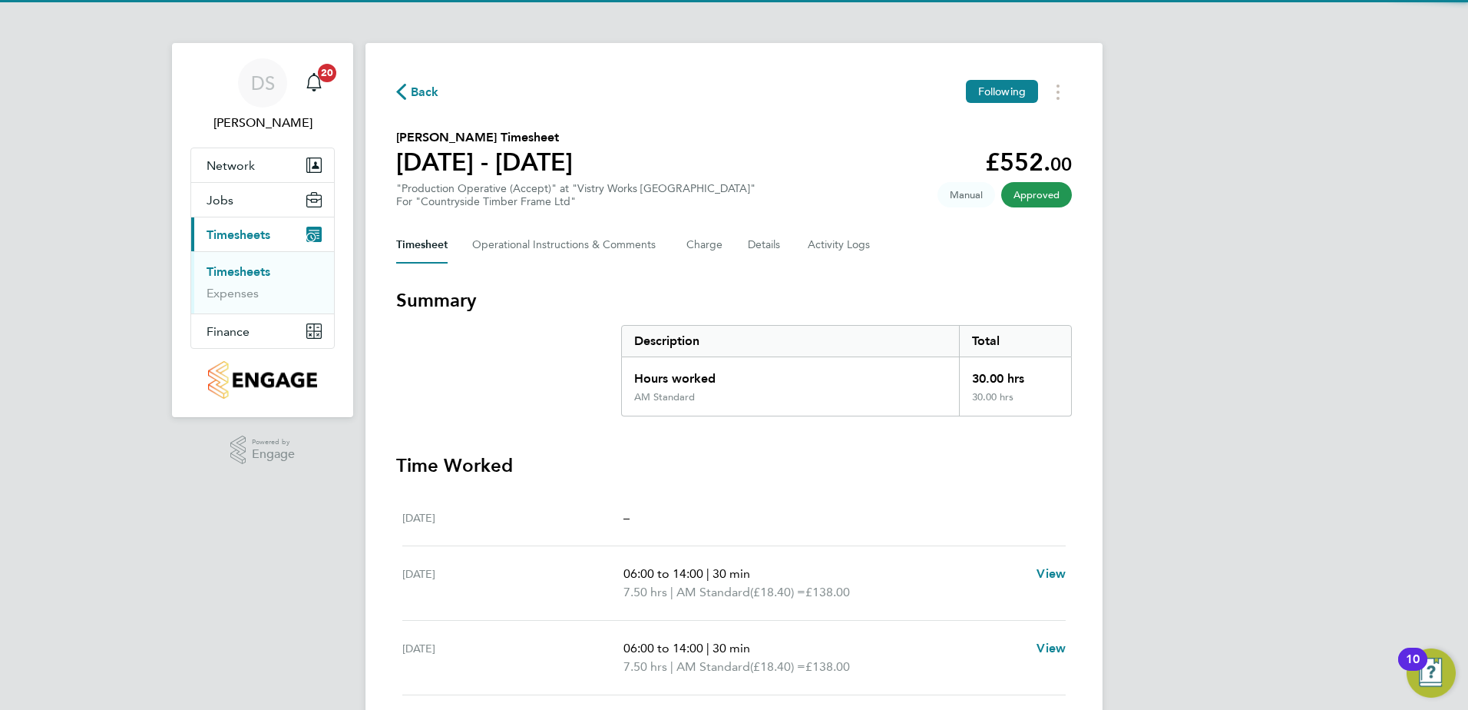
click at [425, 88] on span "Back" at bounding box center [425, 92] width 28 height 18
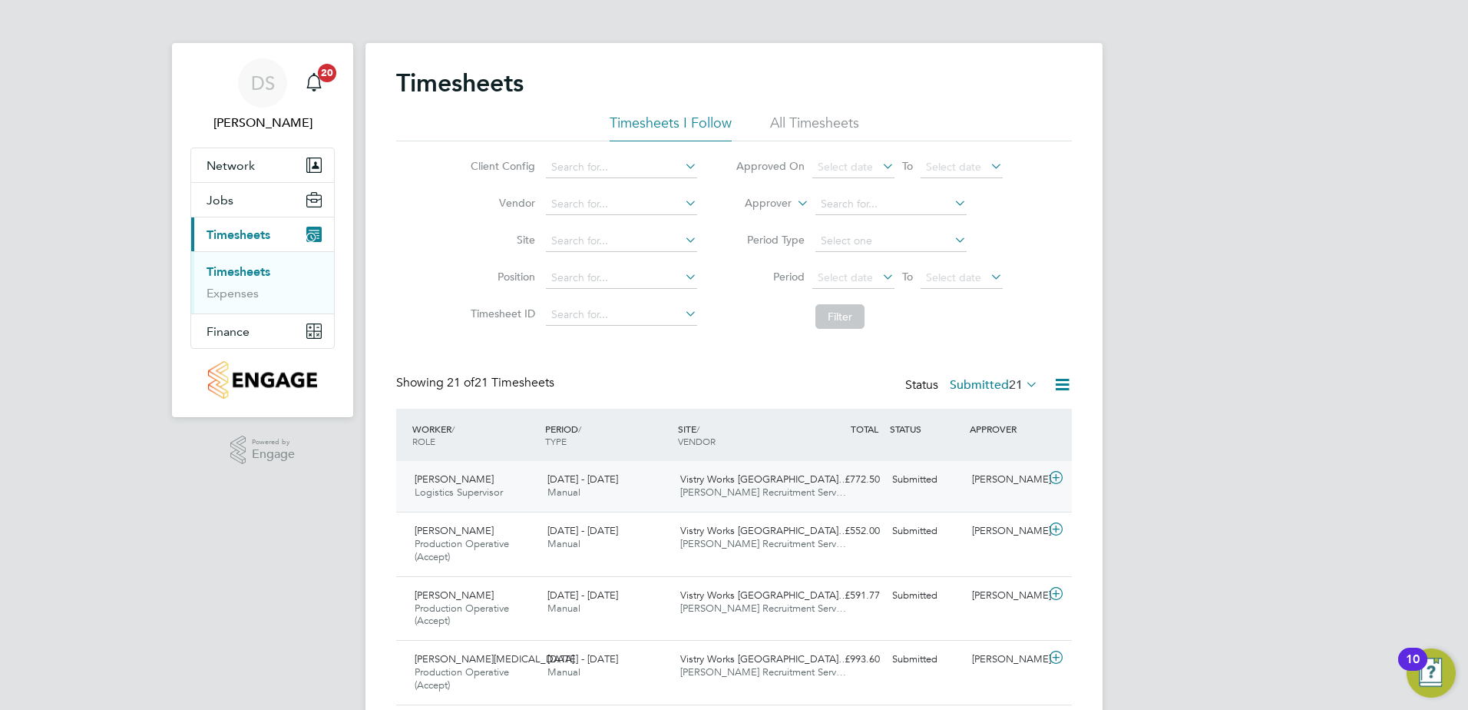
click at [1054, 477] on icon at bounding box center [1056, 478] width 19 height 12
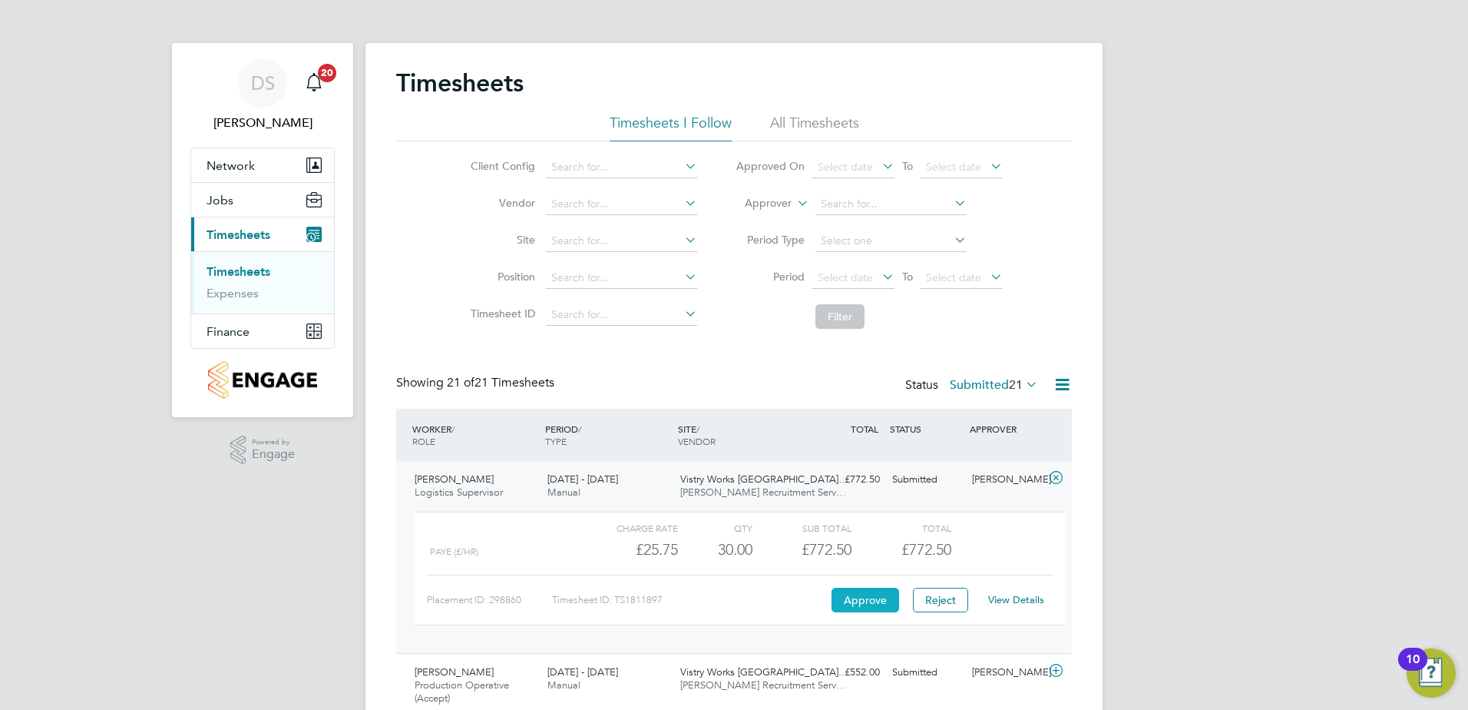
click at [860, 599] on button "Approve" at bounding box center [866, 600] width 68 height 25
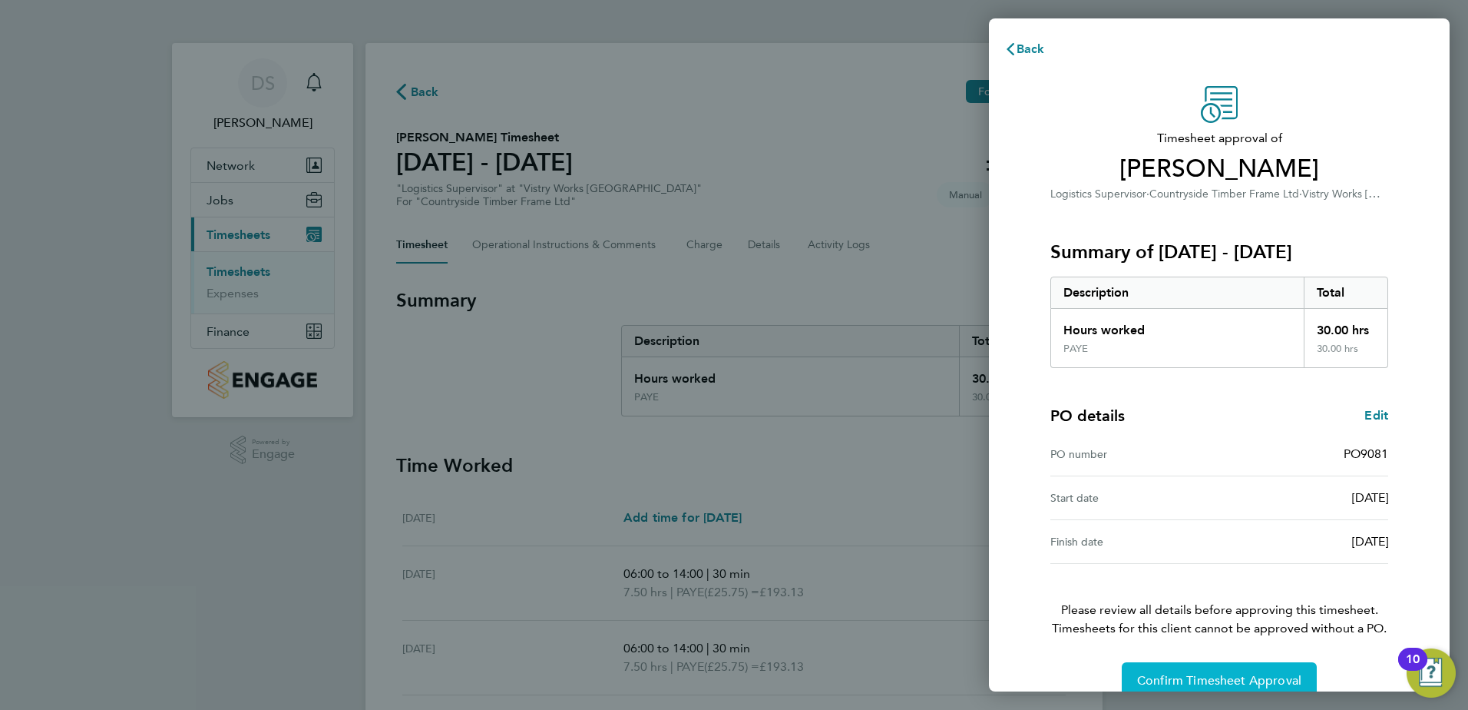
click at [1236, 670] on button "Confirm Timesheet Approval" at bounding box center [1219, 680] width 195 height 37
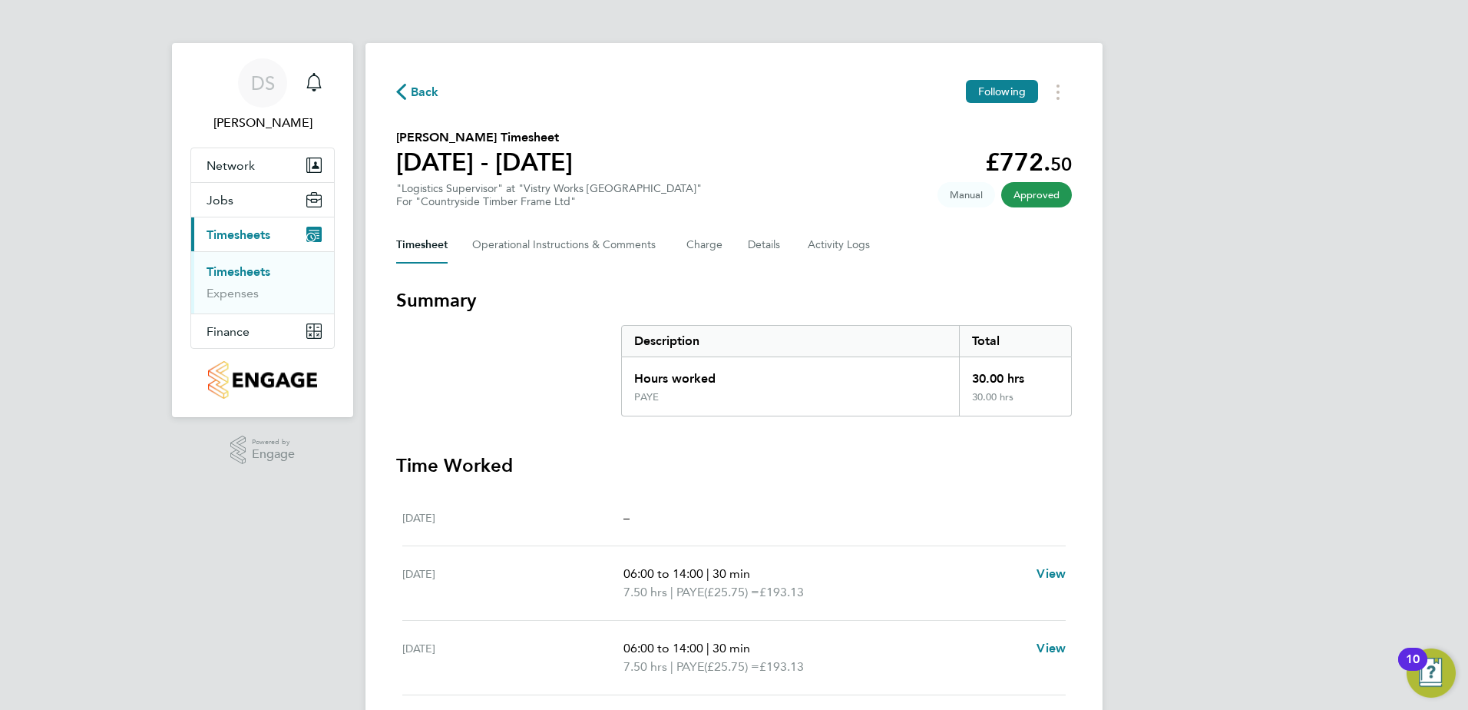
click at [413, 88] on span "Back" at bounding box center [425, 92] width 28 height 18
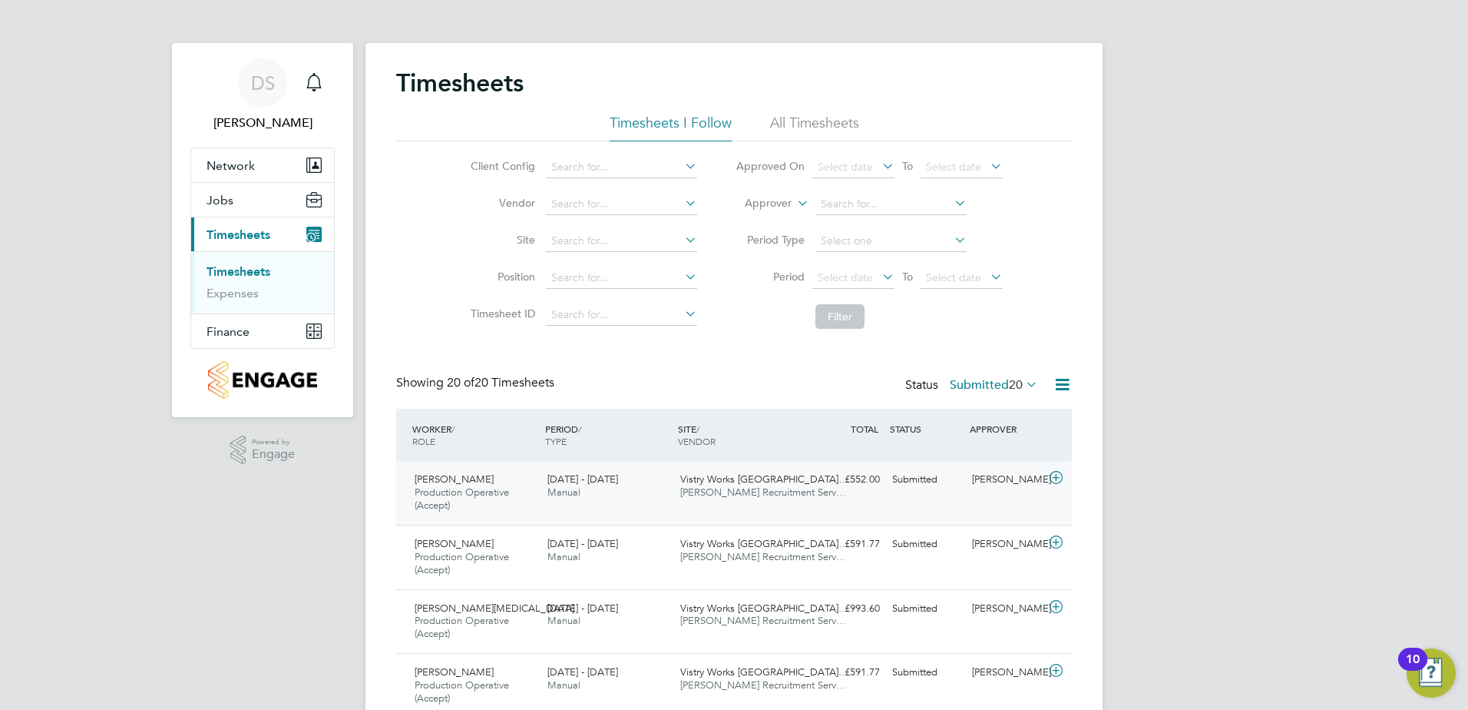
click at [1054, 480] on icon at bounding box center [1056, 478] width 19 height 12
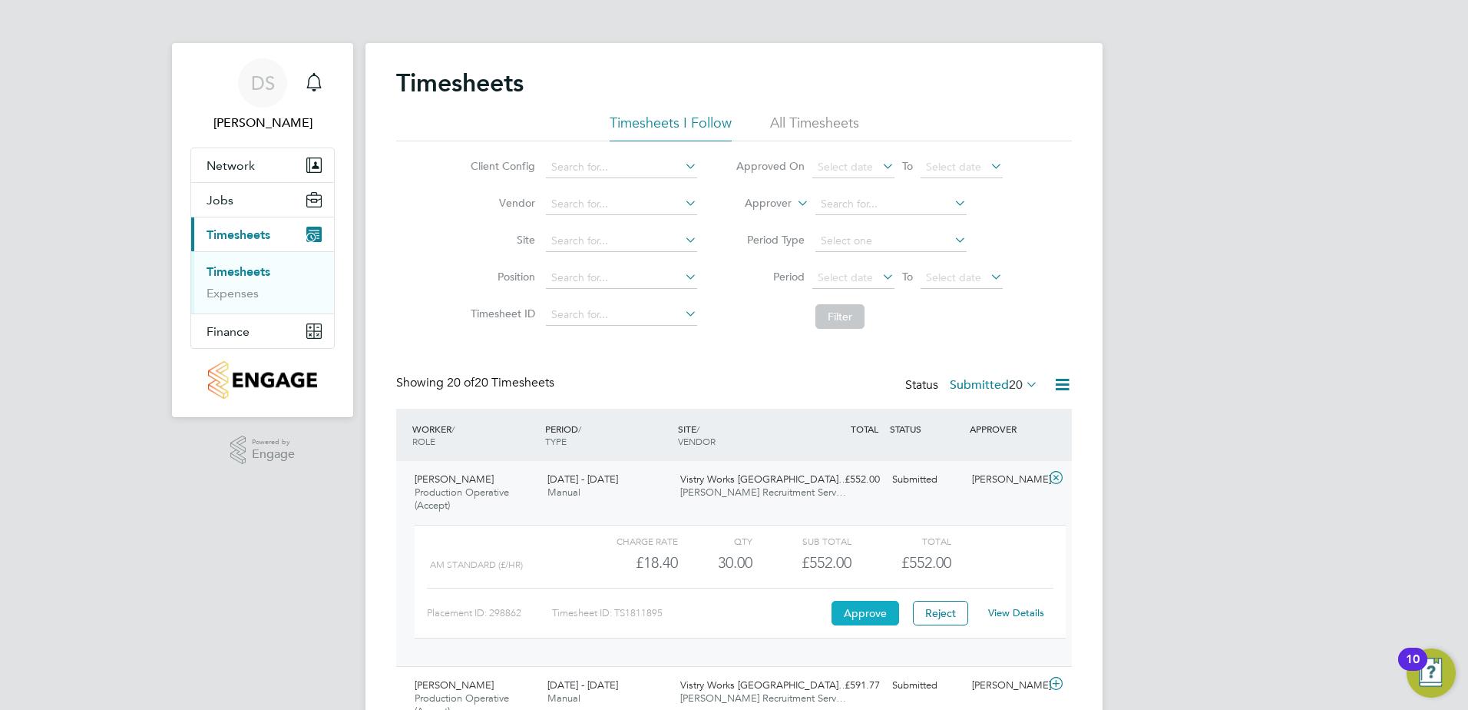
click at [849, 611] on button "Approve" at bounding box center [866, 613] width 68 height 25
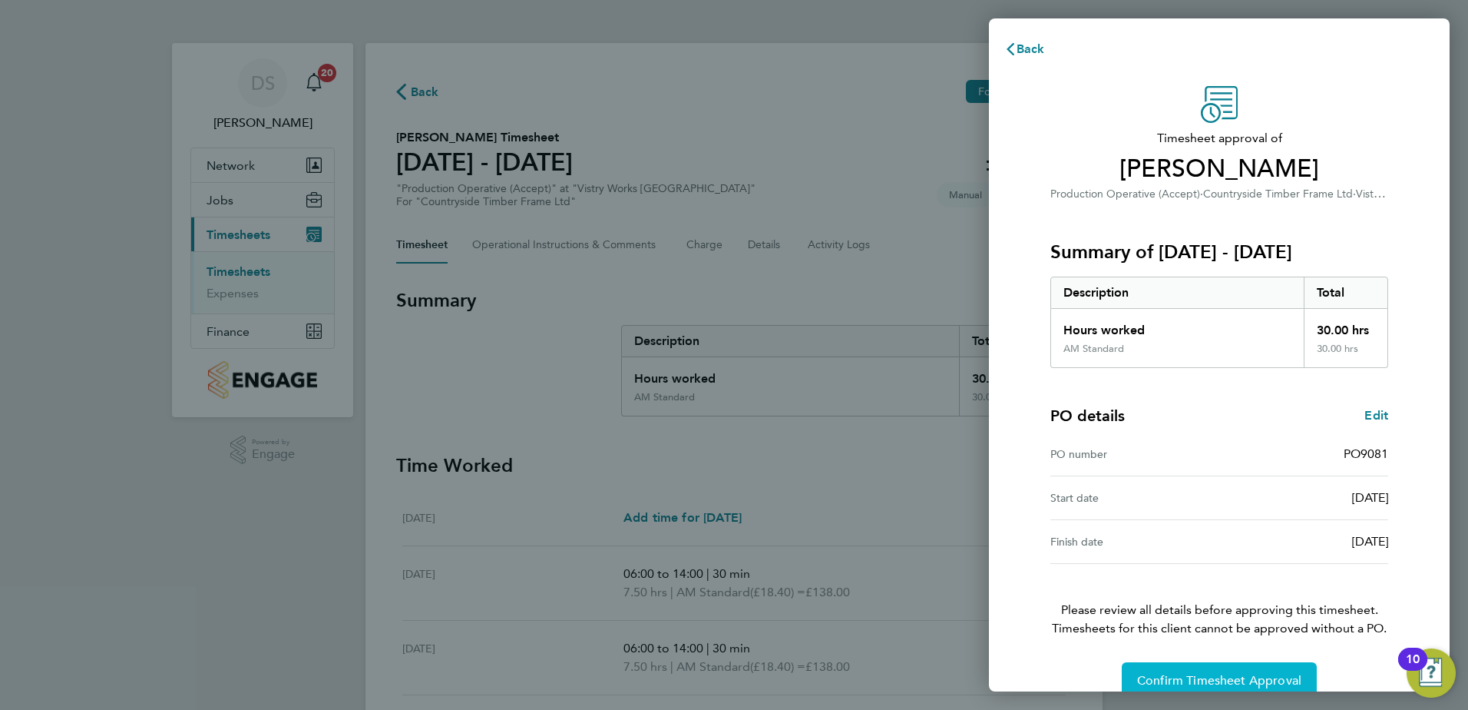
click at [1276, 674] on span "Confirm Timesheet Approval" at bounding box center [1219, 680] width 164 height 15
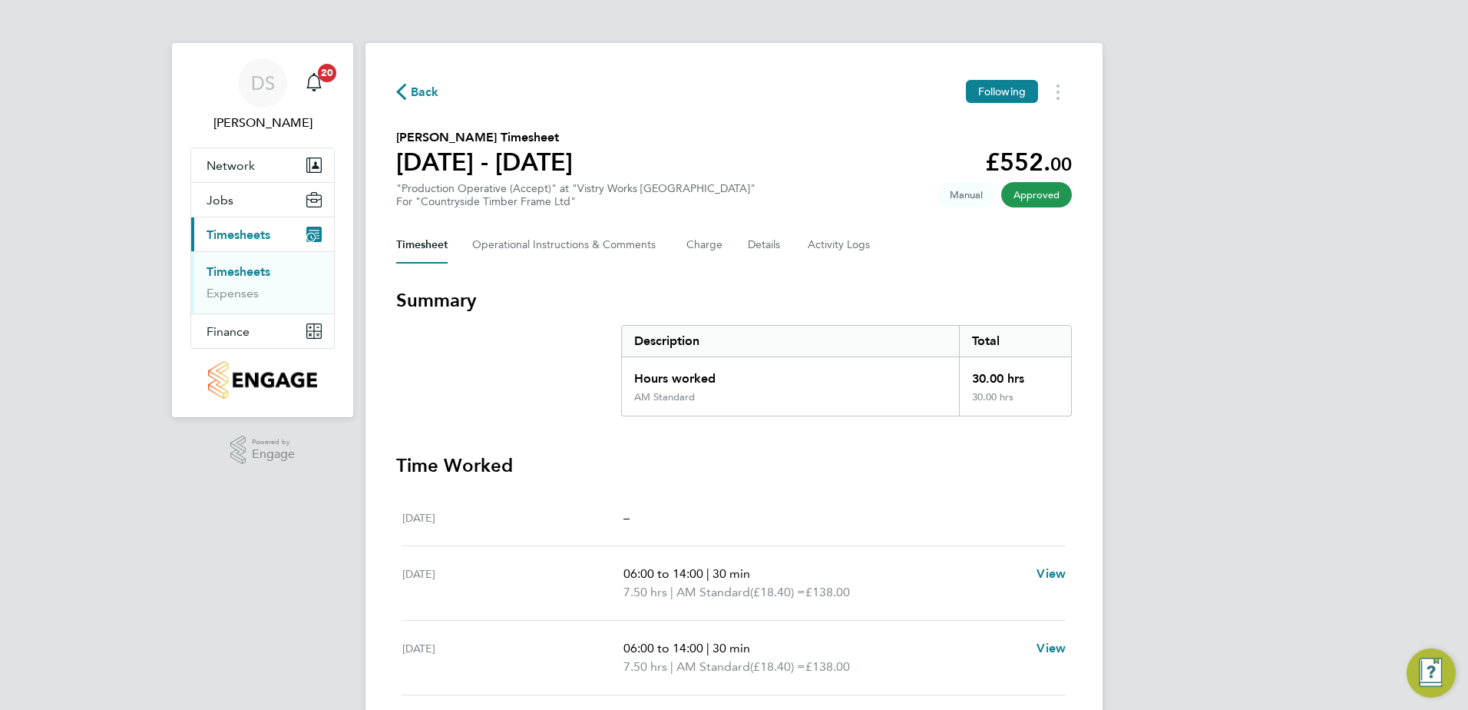
click at [405, 91] on icon "button" at bounding box center [401, 92] width 10 height 16
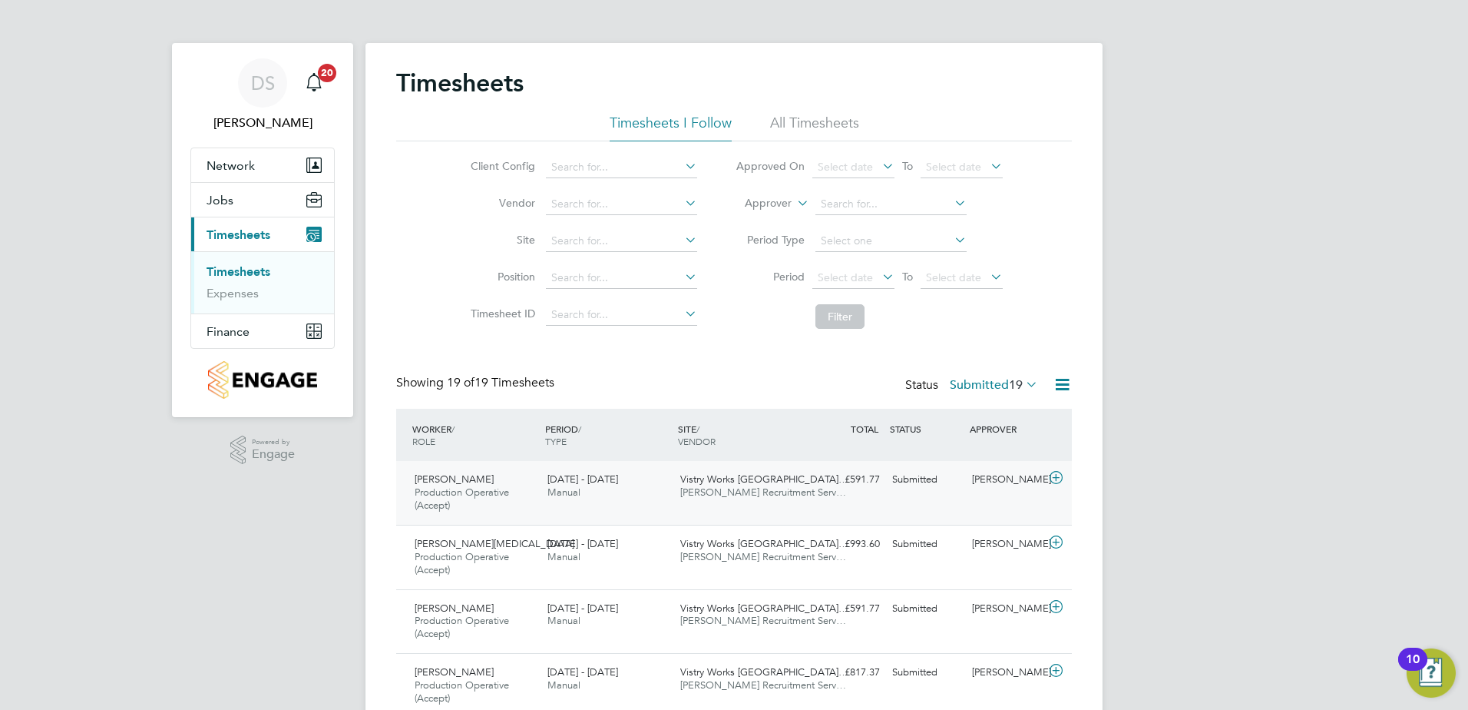
click at [1057, 475] on icon at bounding box center [1056, 478] width 19 height 12
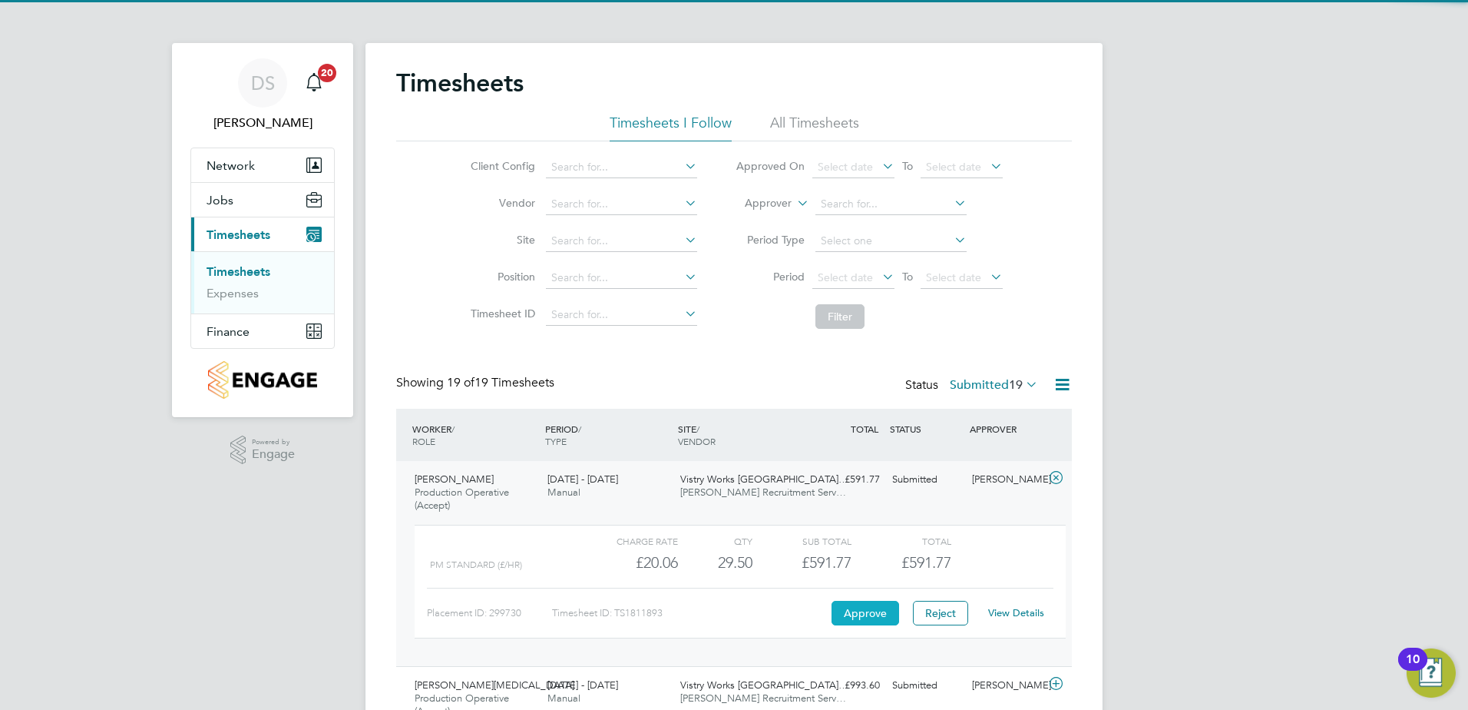
click at [879, 608] on button "Approve" at bounding box center [866, 613] width 68 height 25
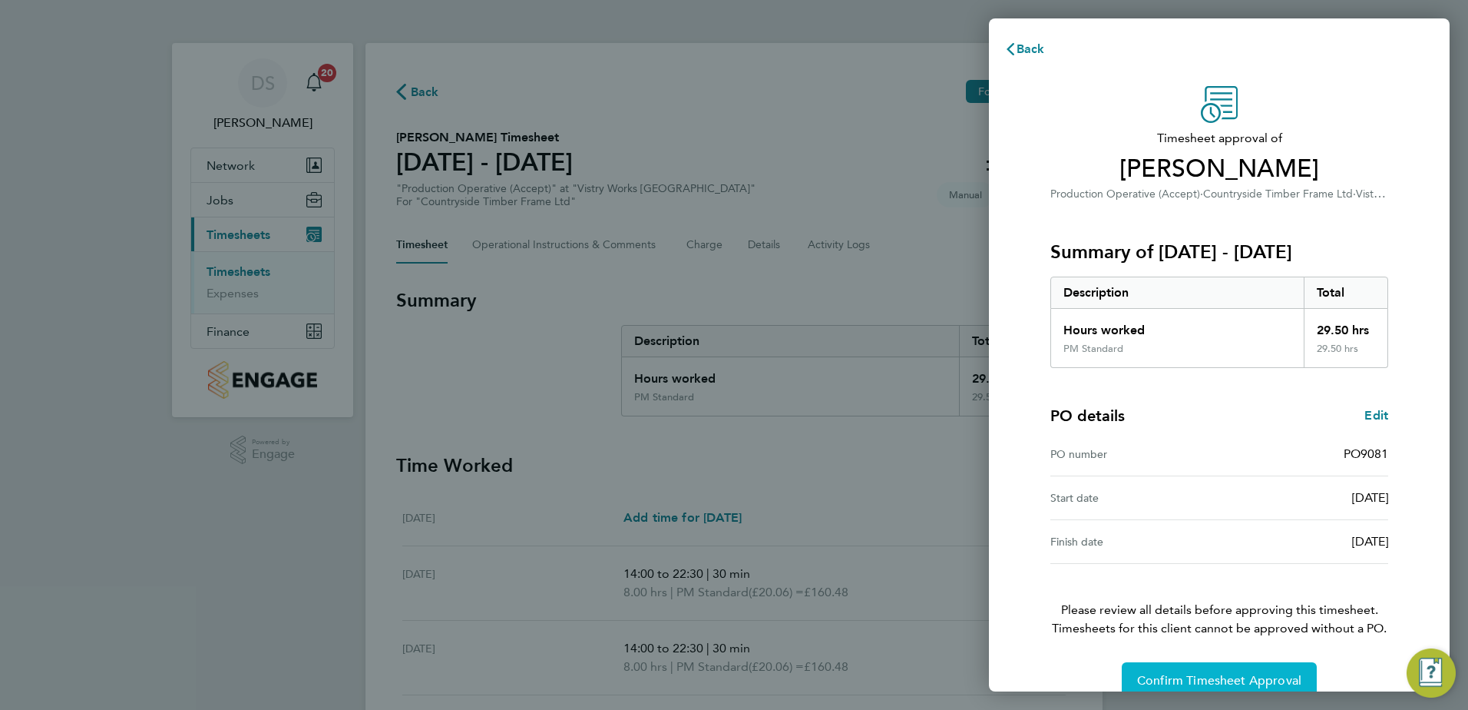
click at [1213, 670] on button "Confirm Timesheet Approval" at bounding box center [1219, 680] width 195 height 37
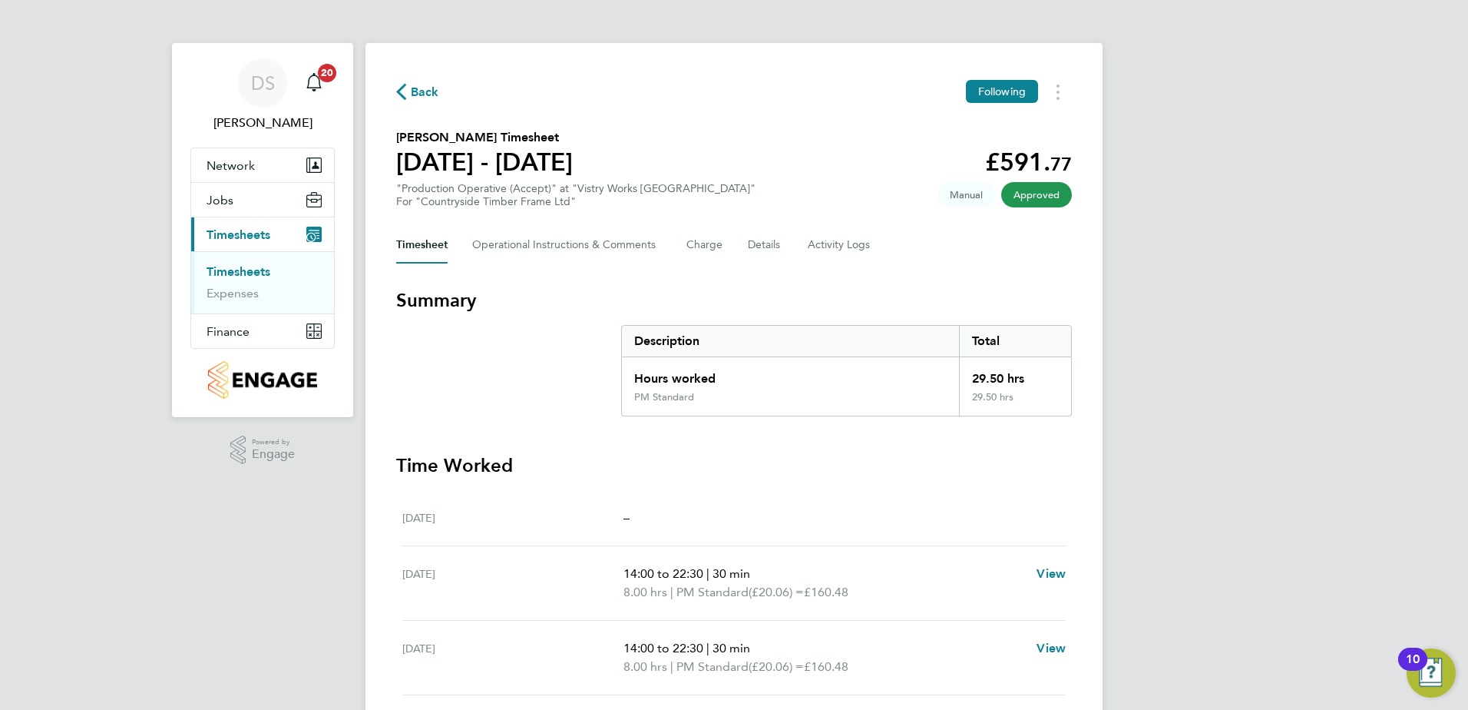
click at [429, 91] on span "Back" at bounding box center [425, 92] width 28 height 18
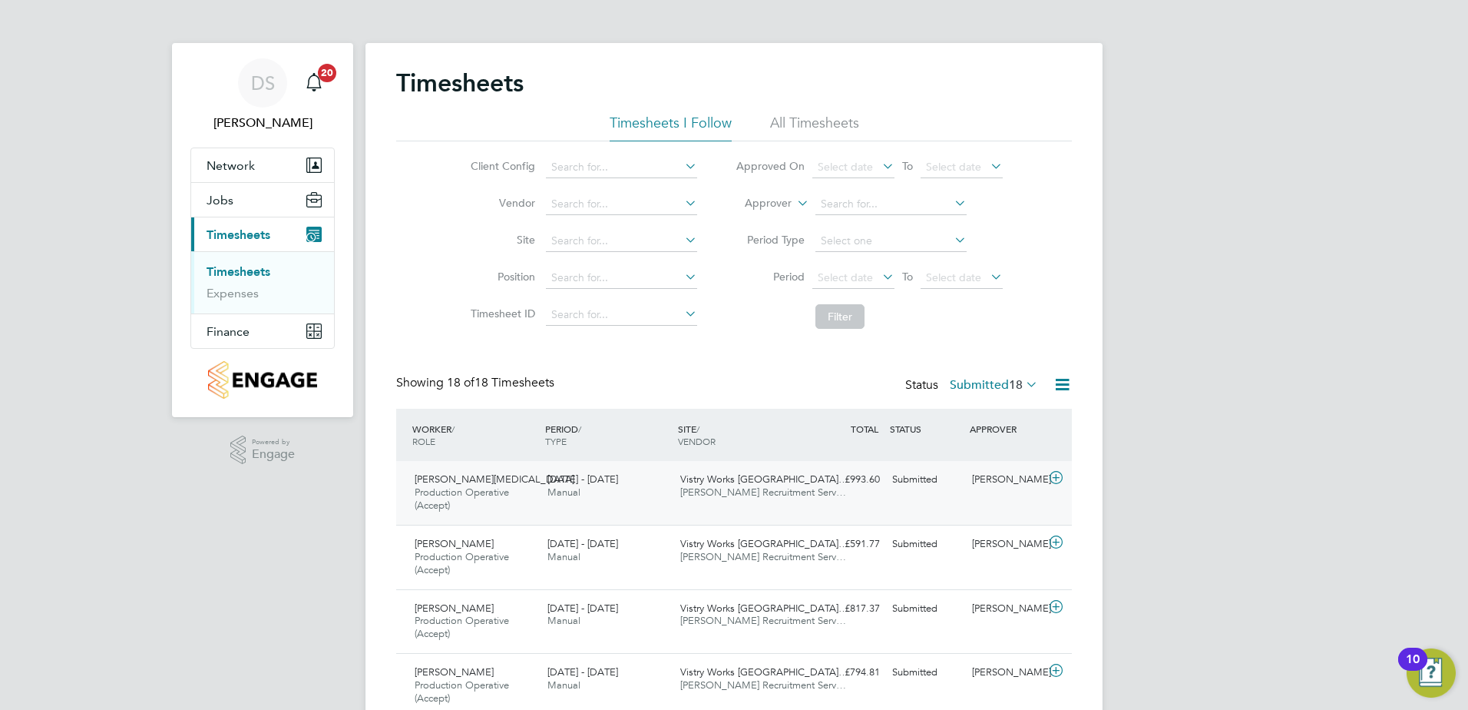
click at [1056, 480] on icon at bounding box center [1056, 478] width 19 height 12
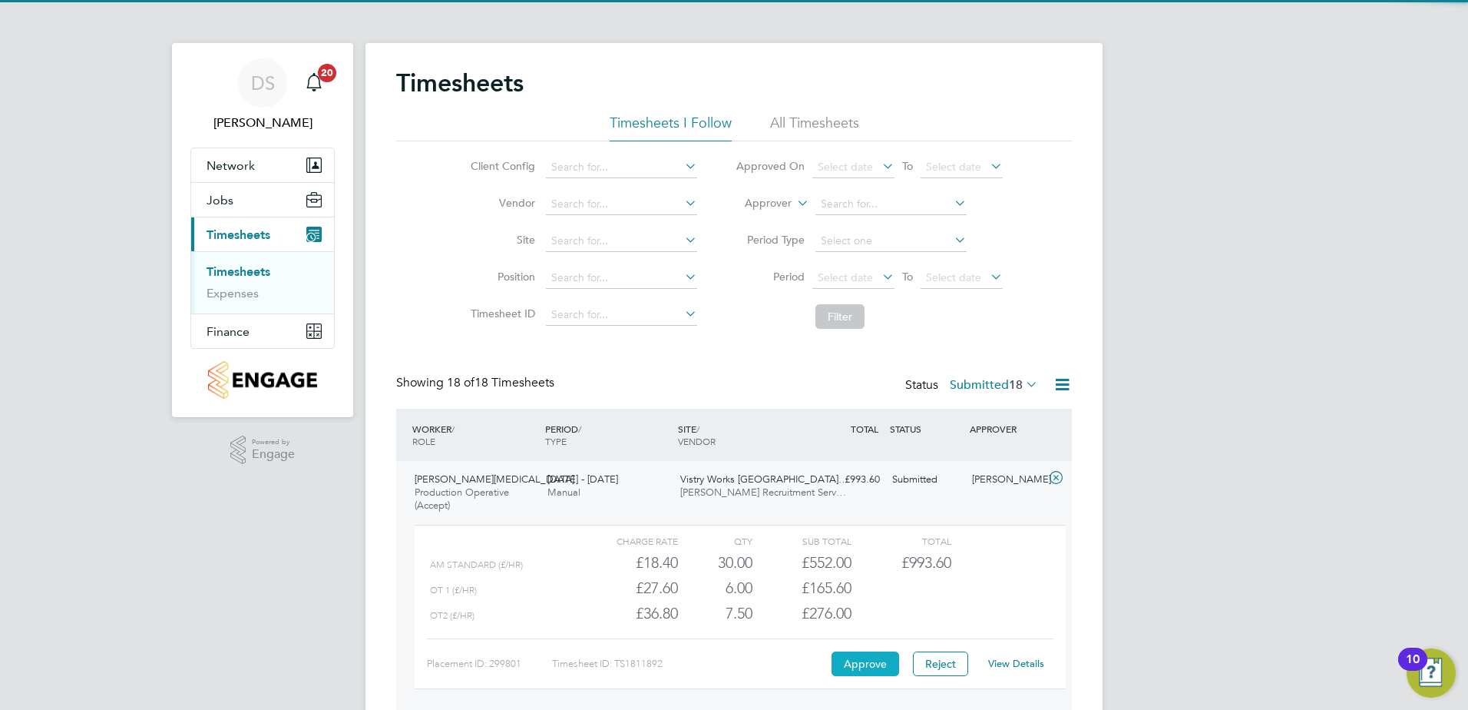
click at [865, 663] on button "Approve" at bounding box center [866, 663] width 68 height 25
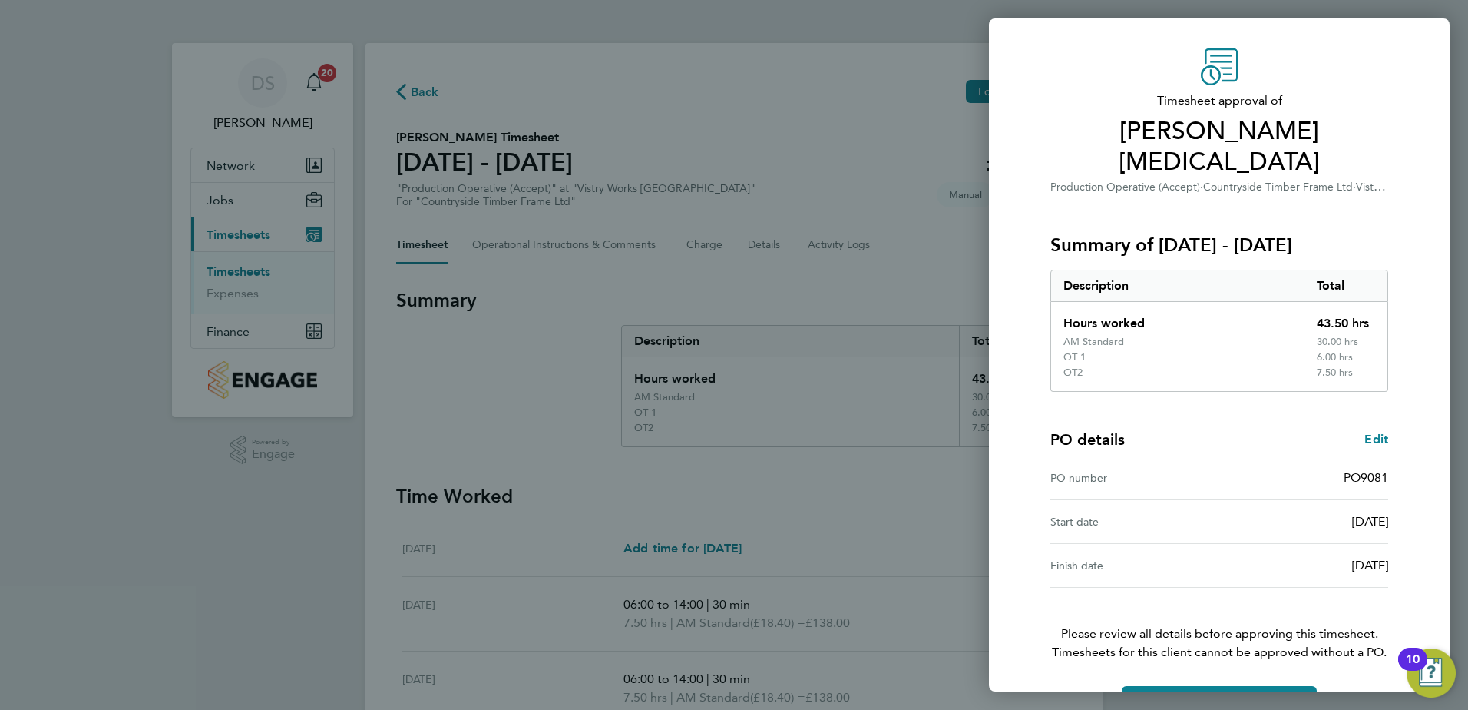
scroll to position [57, 0]
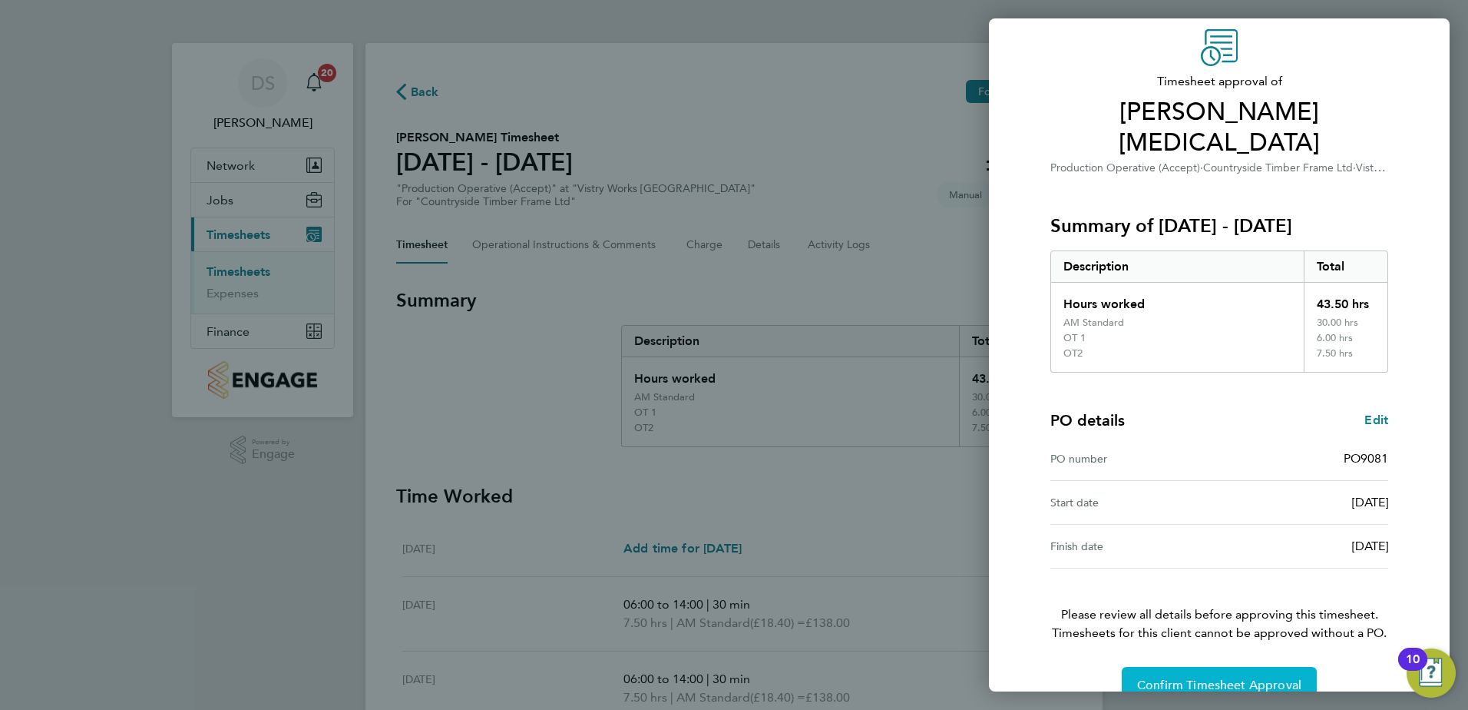
click at [1252, 677] on span "Confirm Timesheet Approval" at bounding box center [1219, 684] width 164 height 15
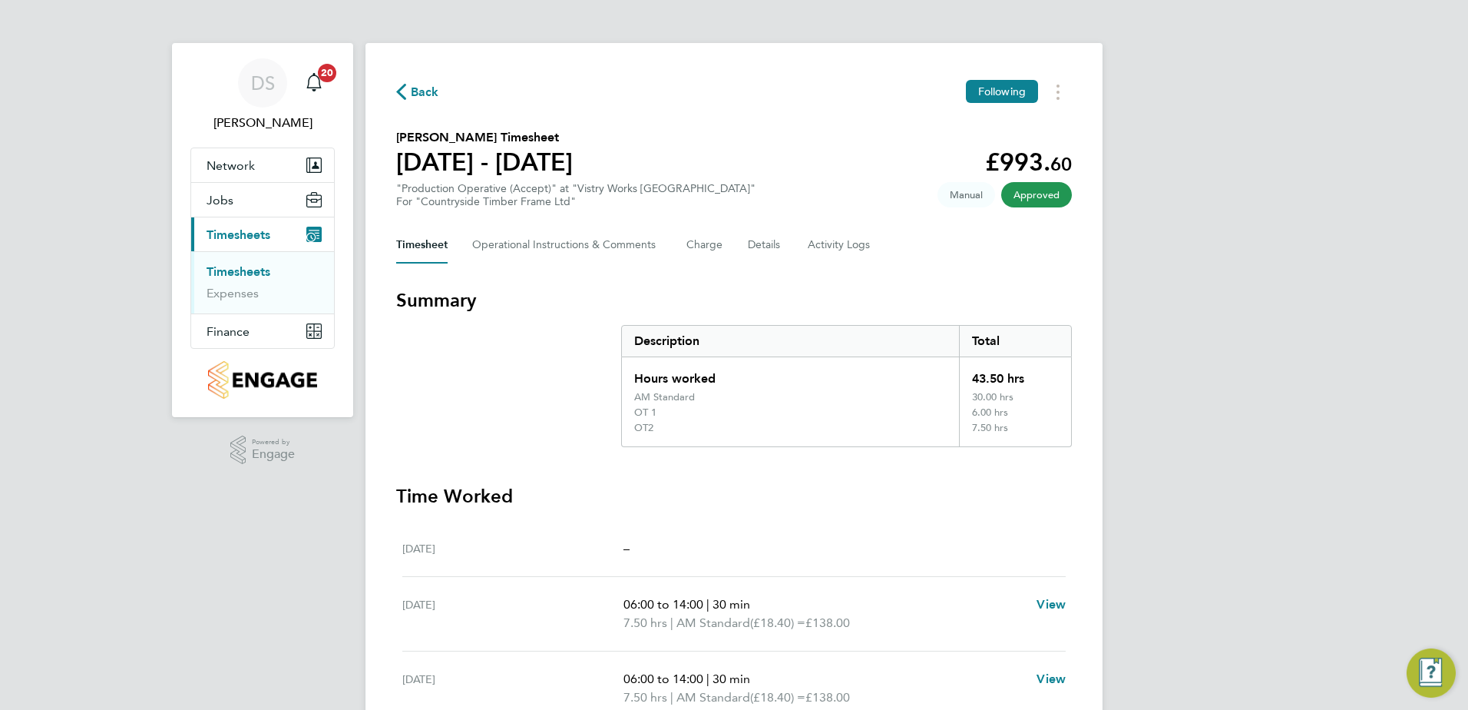
click at [413, 88] on span "Back" at bounding box center [425, 92] width 28 height 18
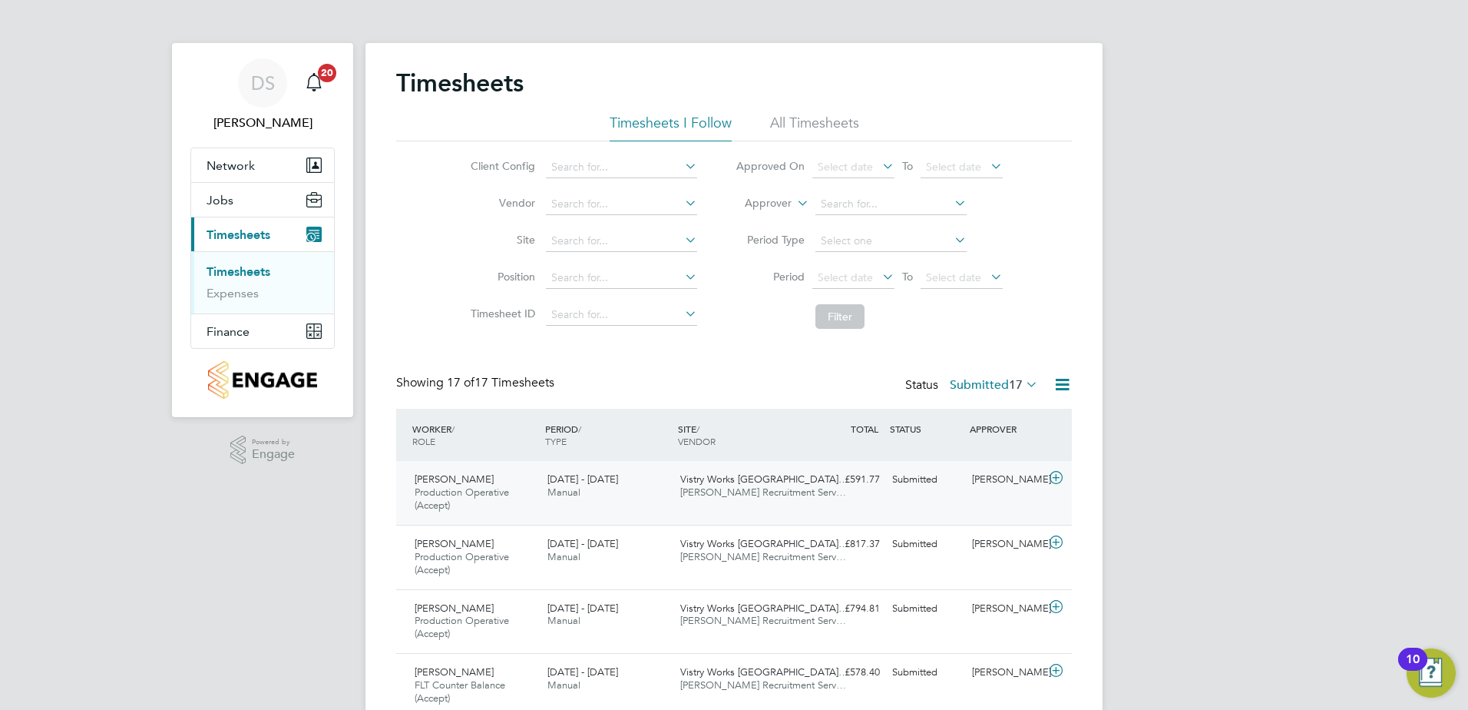
drag, startPoint x: 1058, startPoint y: 481, endPoint x: 1046, endPoint y: 497, distance: 19.8
click at [1058, 481] on icon at bounding box center [1056, 478] width 19 height 12
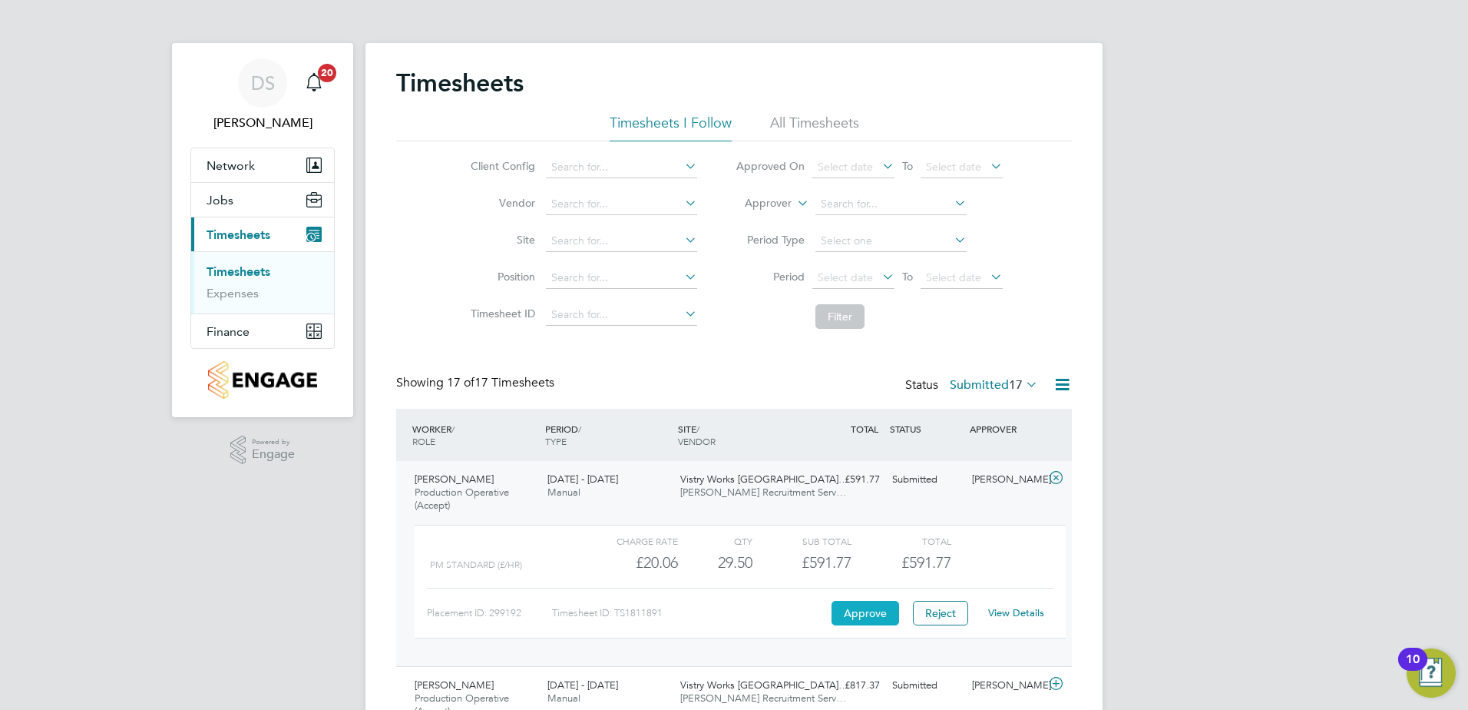
click at [865, 610] on button "Approve" at bounding box center [866, 613] width 68 height 25
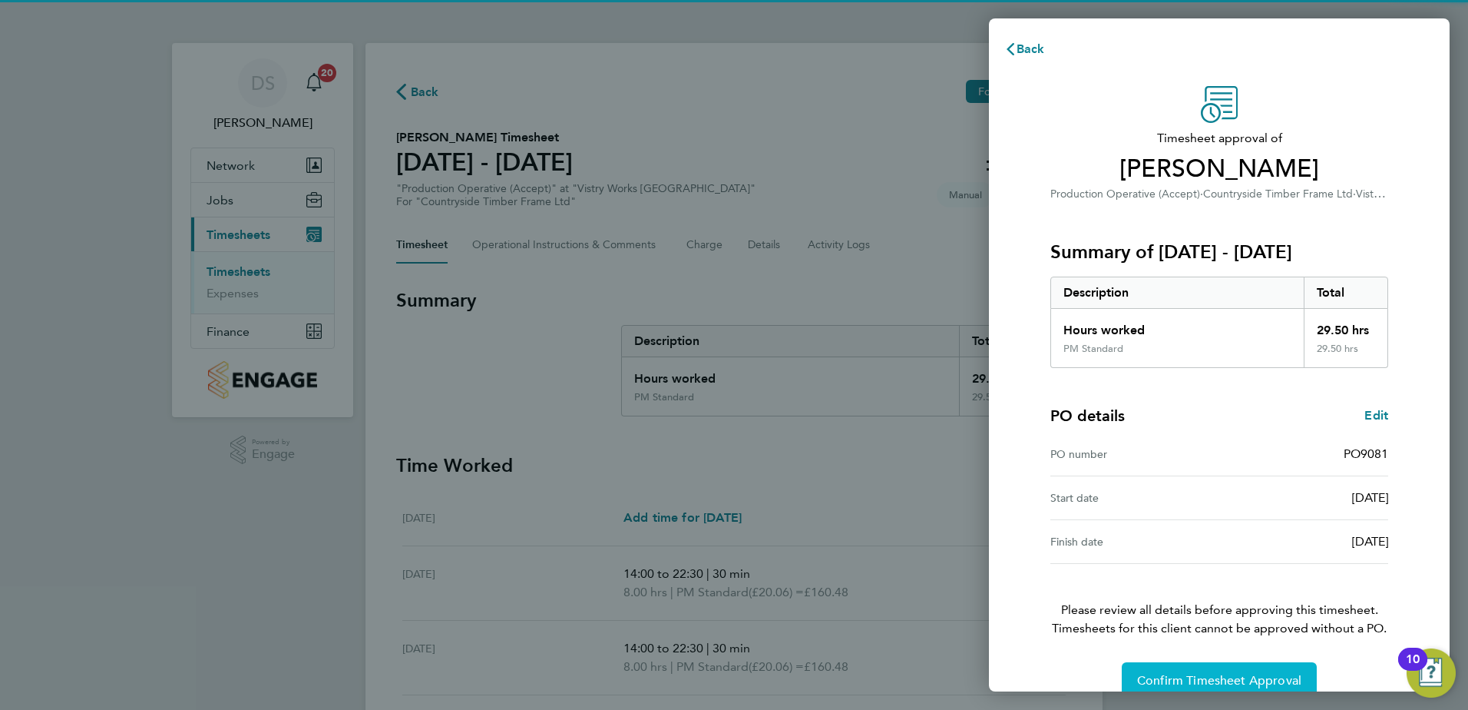
click at [1189, 672] on button "Confirm Timesheet Approval" at bounding box center [1219, 680] width 195 height 37
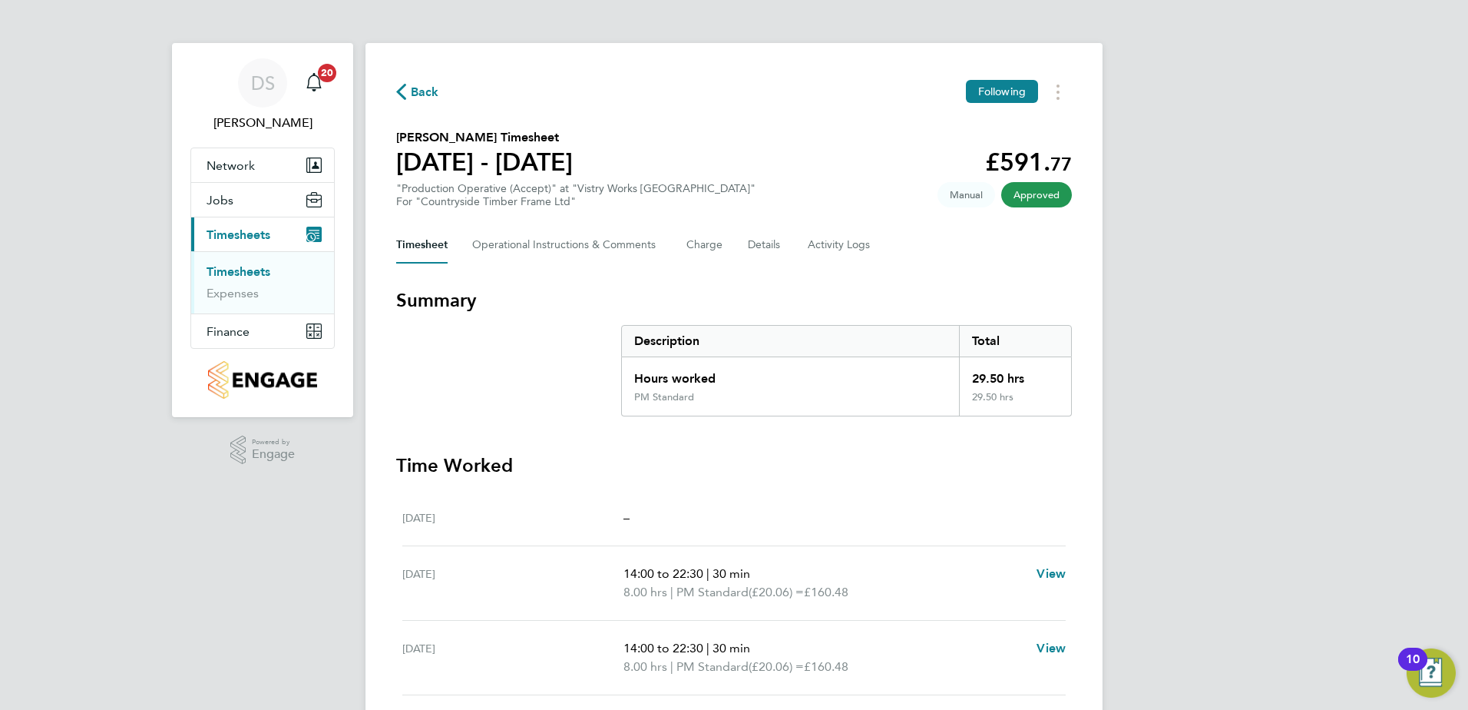
click at [412, 91] on span "Back" at bounding box center [425, 92] width 28 height 18
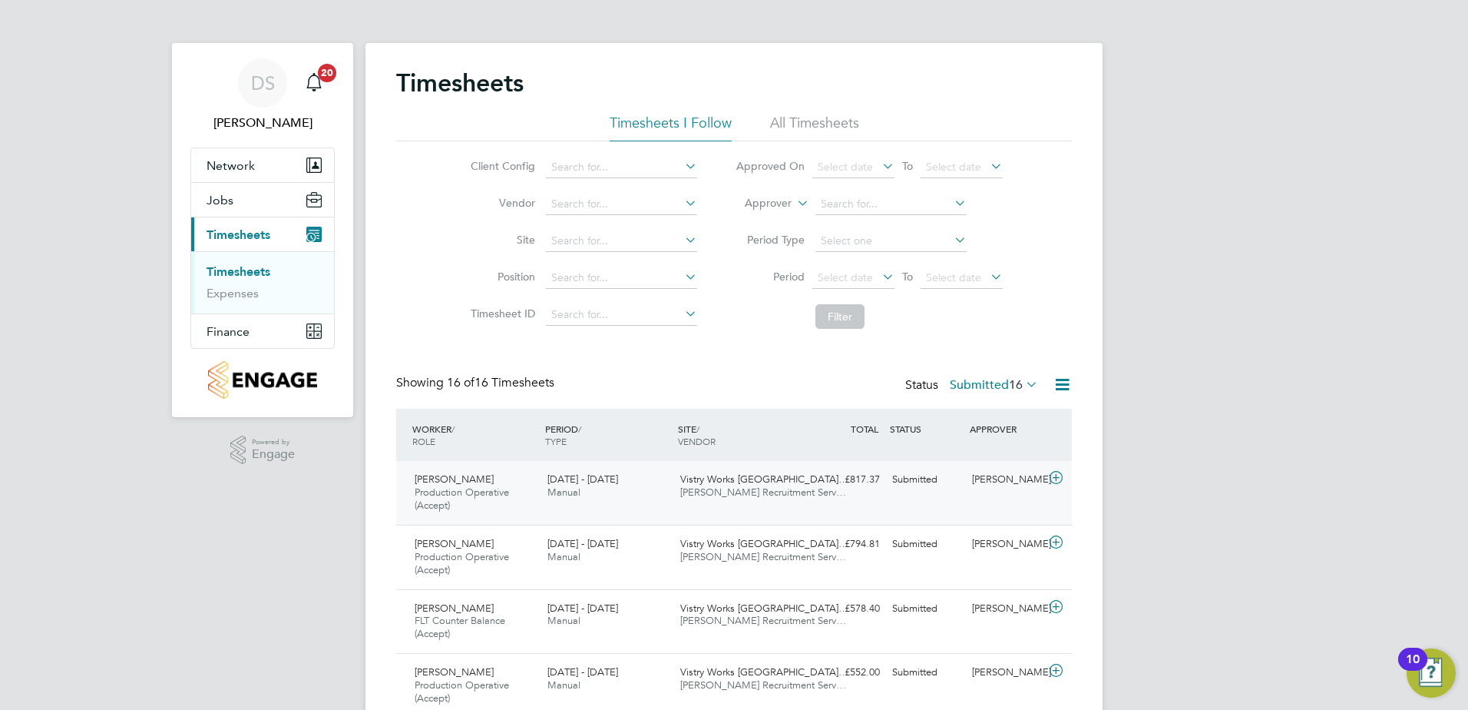
click at [1054, 484] on icon at bounding box center [1056, 478] width 19 height 12
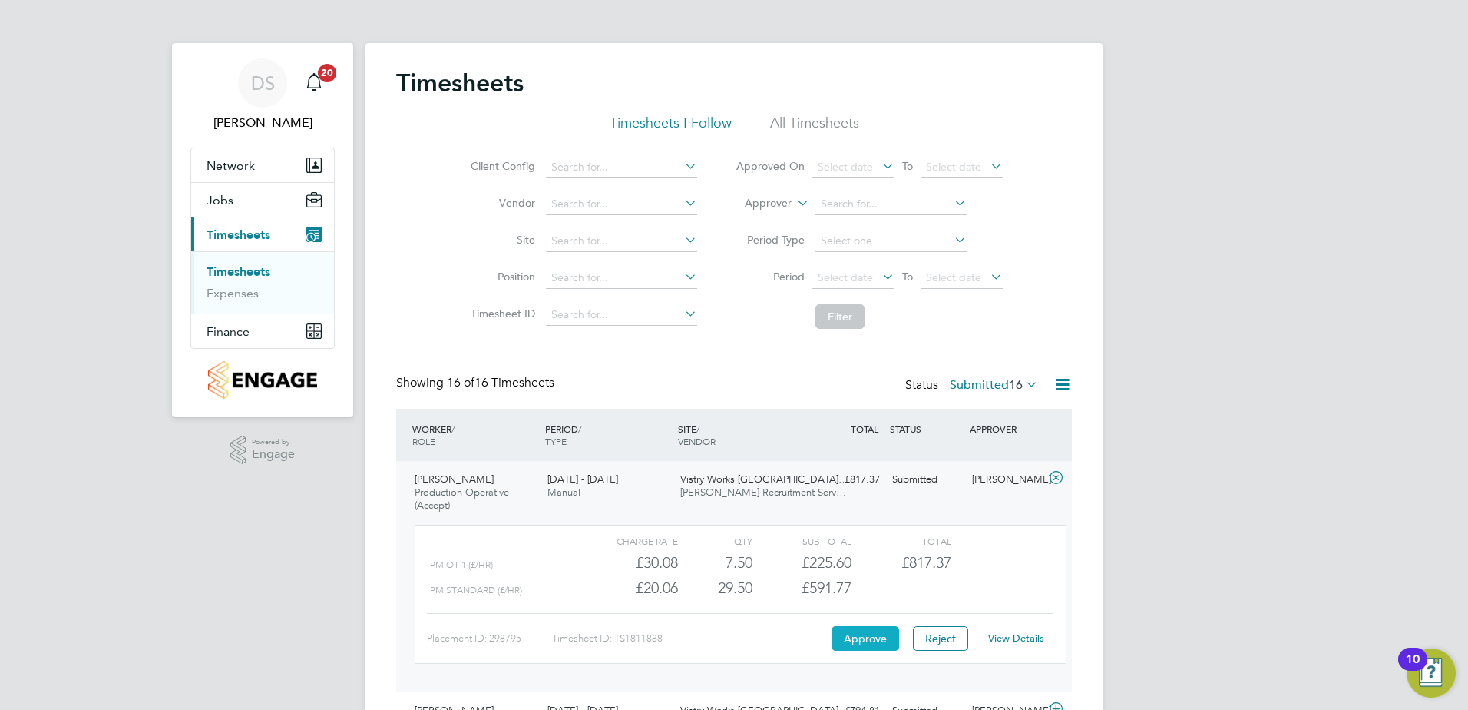
click at [872, 629] on button "Approve" at bounding box center [866, 638] width 68 height 25
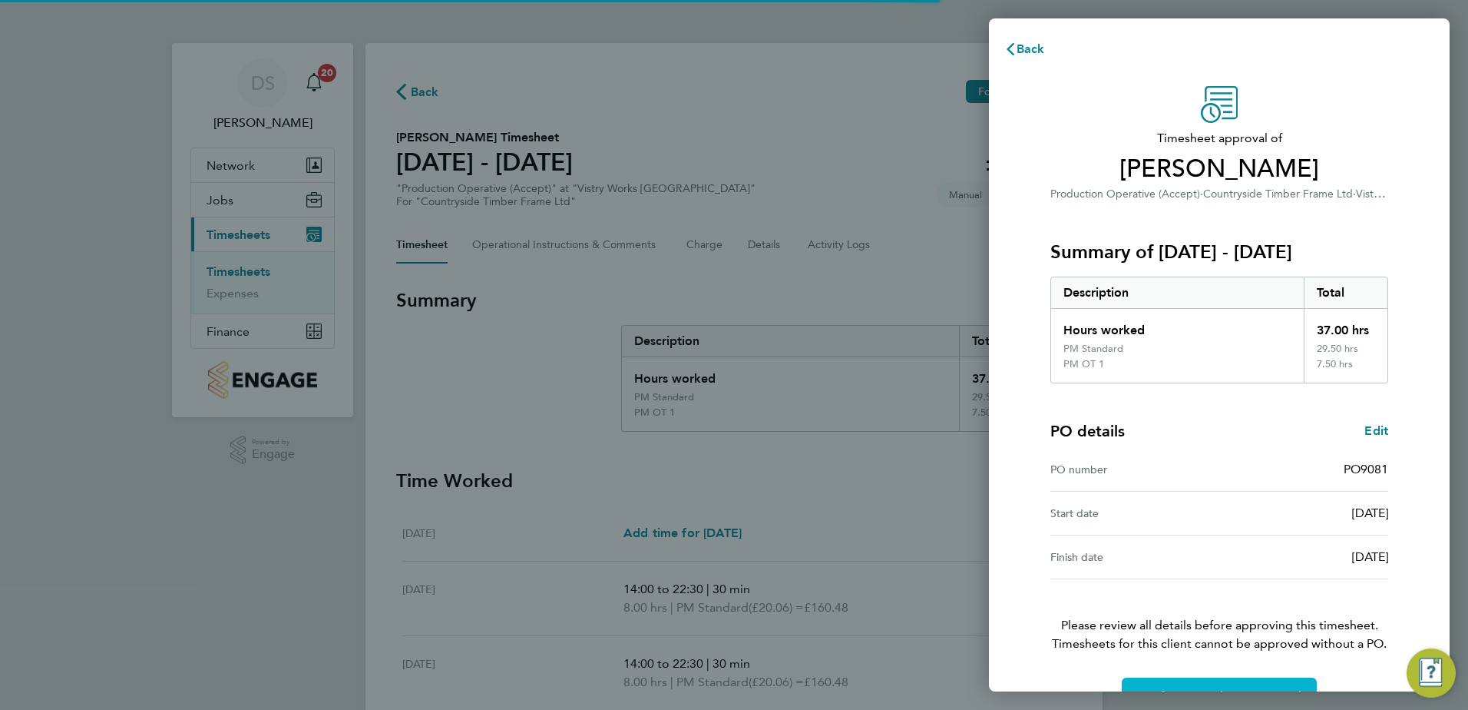
click at [1178, 686] on button "Confirm Timesheet Approval" at bounding box center [1219, 695] width 195 height 37
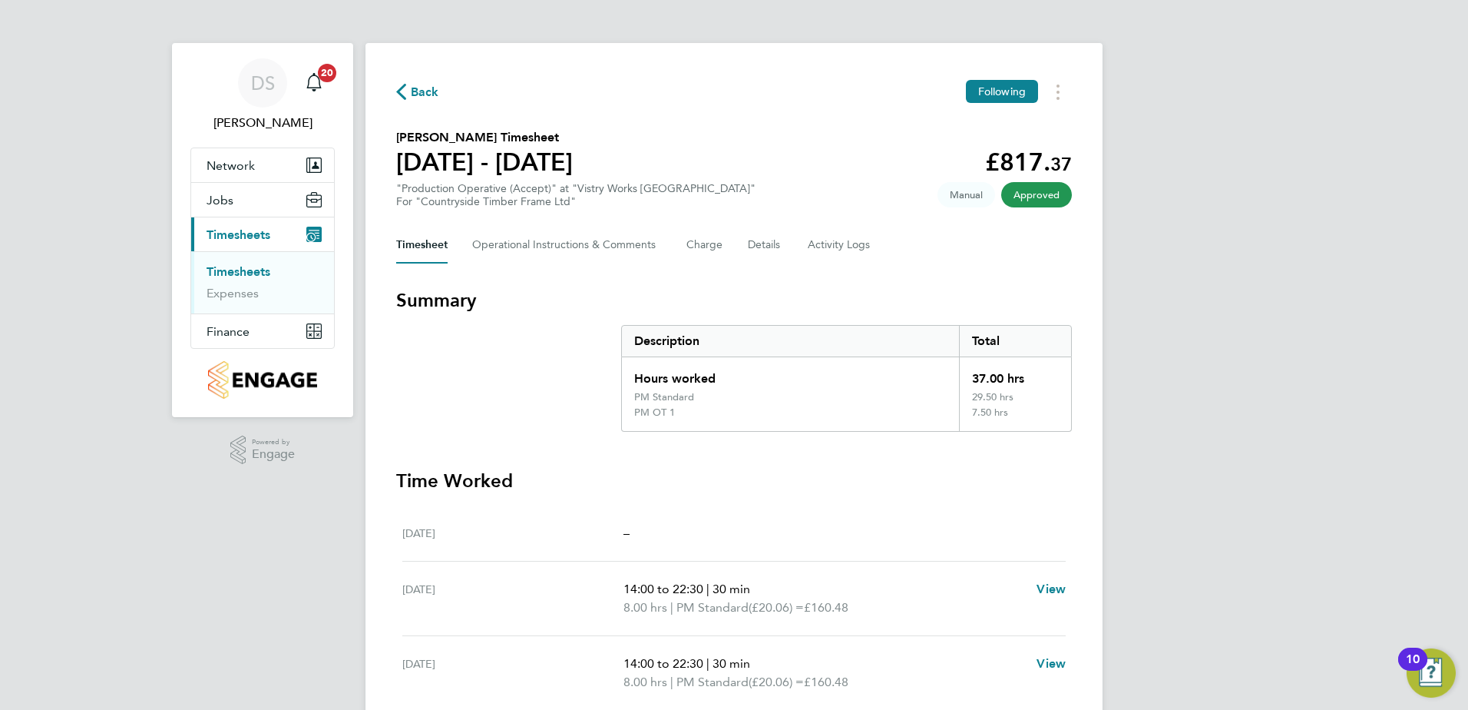
click at [421, 94] on span "Back" at bounding box center [425, 92] width 28 height 18
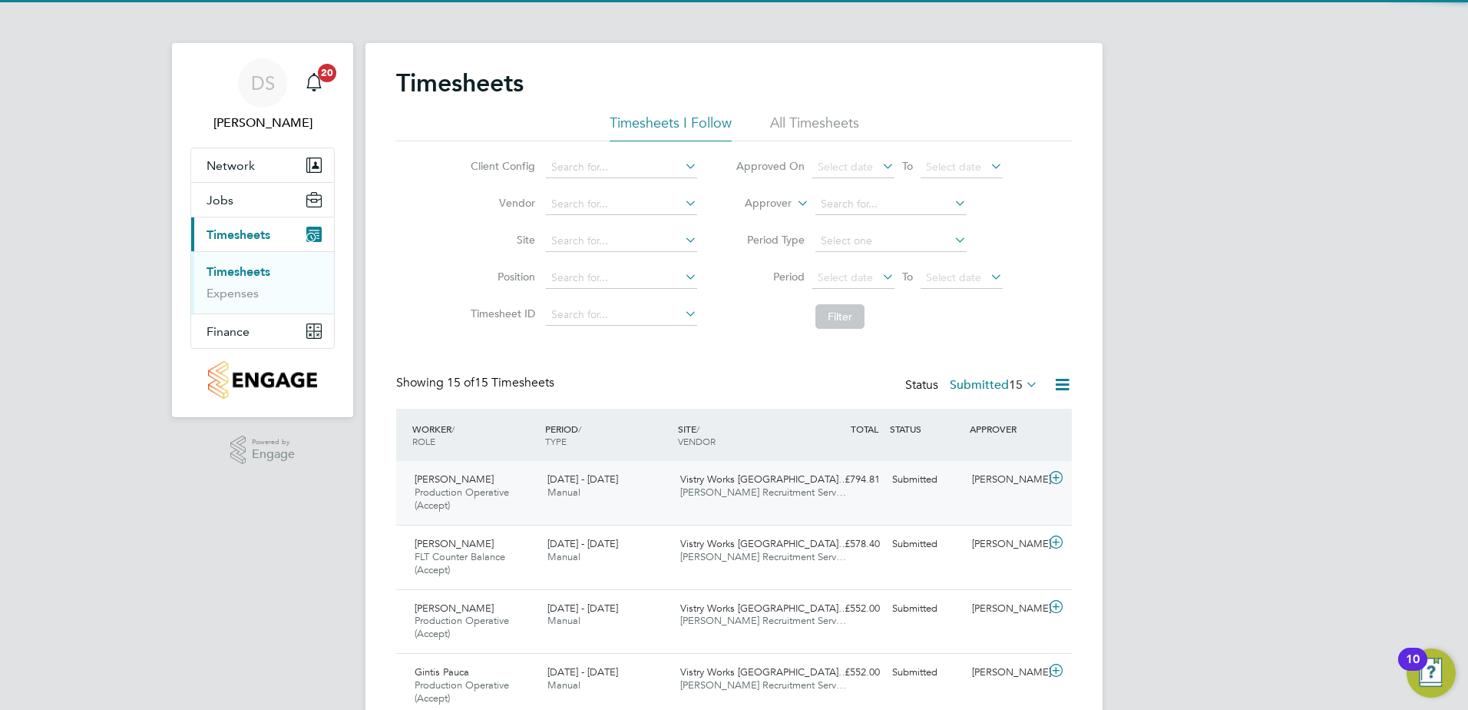
click at [1056, 474] on icon at bounding box center [1056, 478] width 19 height 12
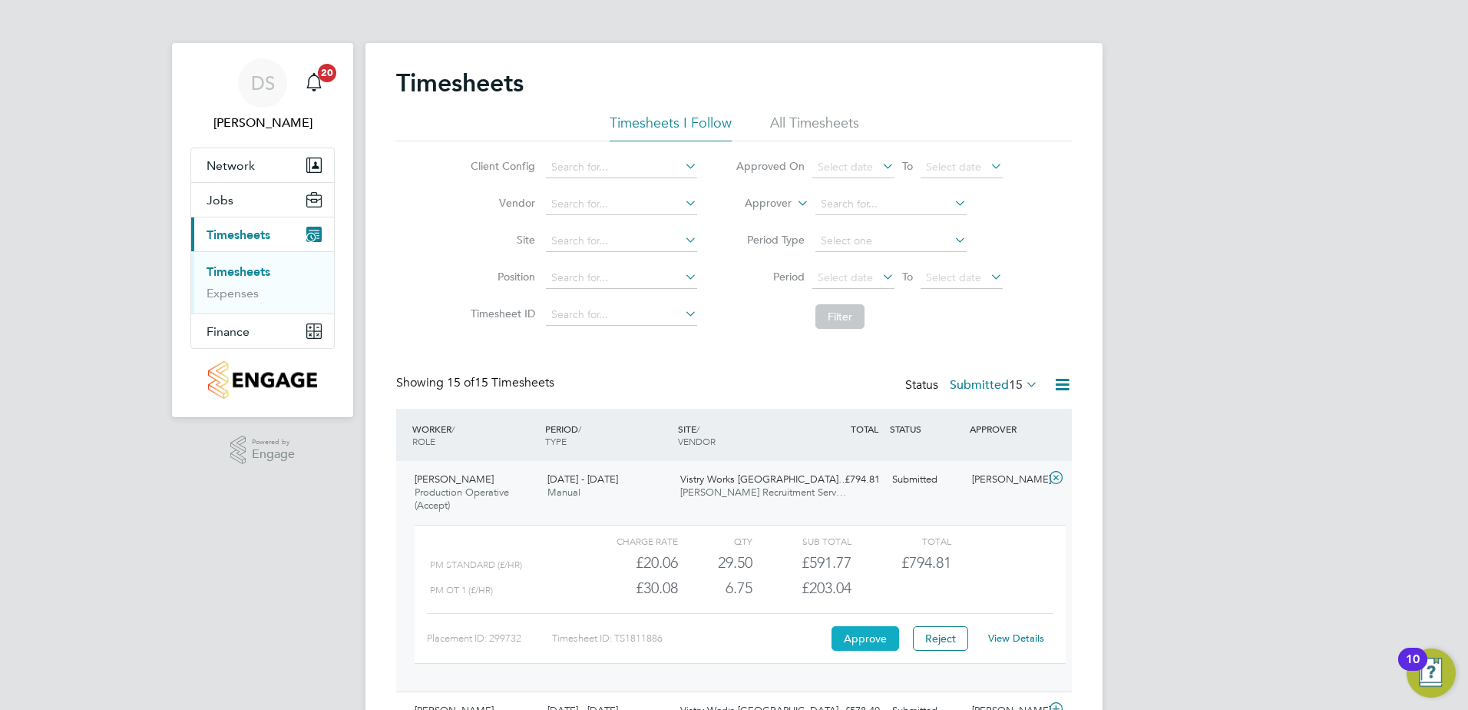
click at [878, 635] on button "Approve" at bounding box center [866, 638] width 68 height 25
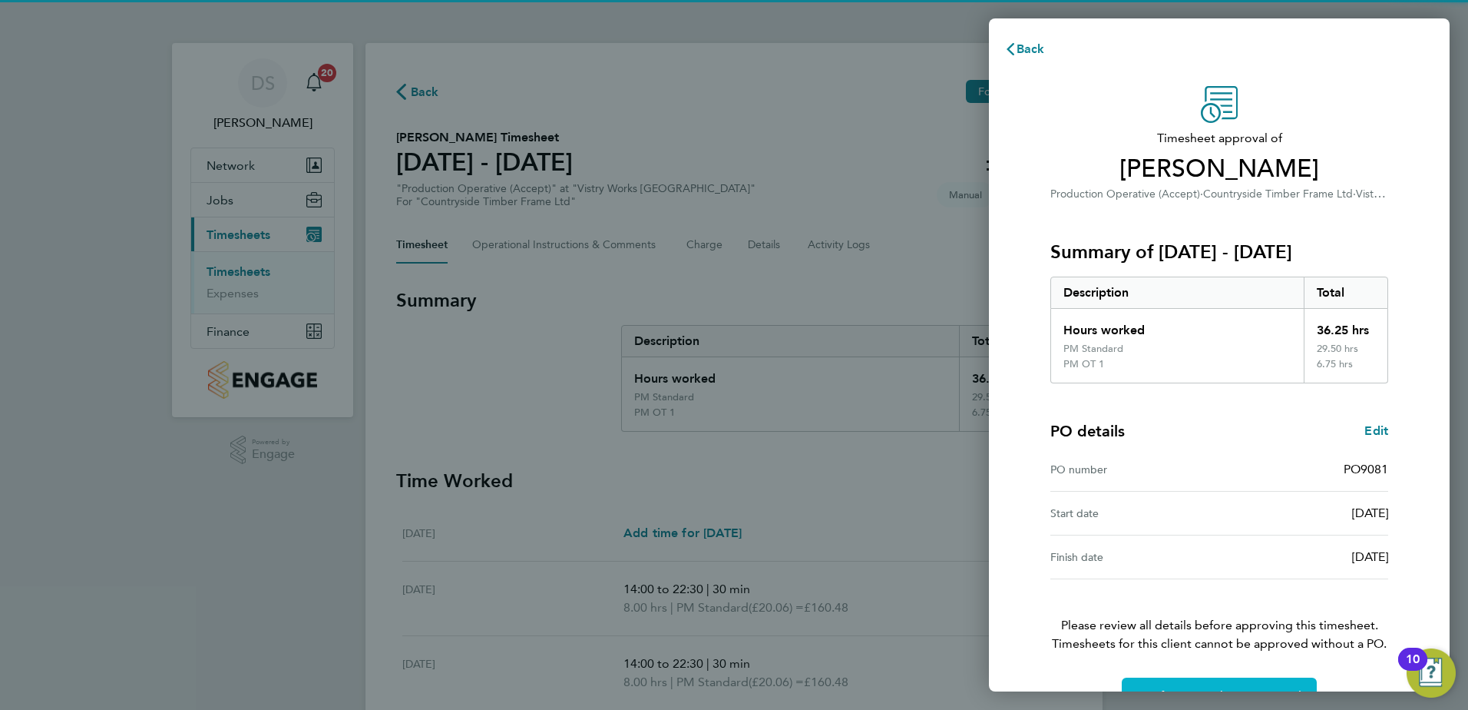
click at [1203, 688] on span "Confirm Timesheet Approval" at bounding box center [1219, 695] width 164 height 15
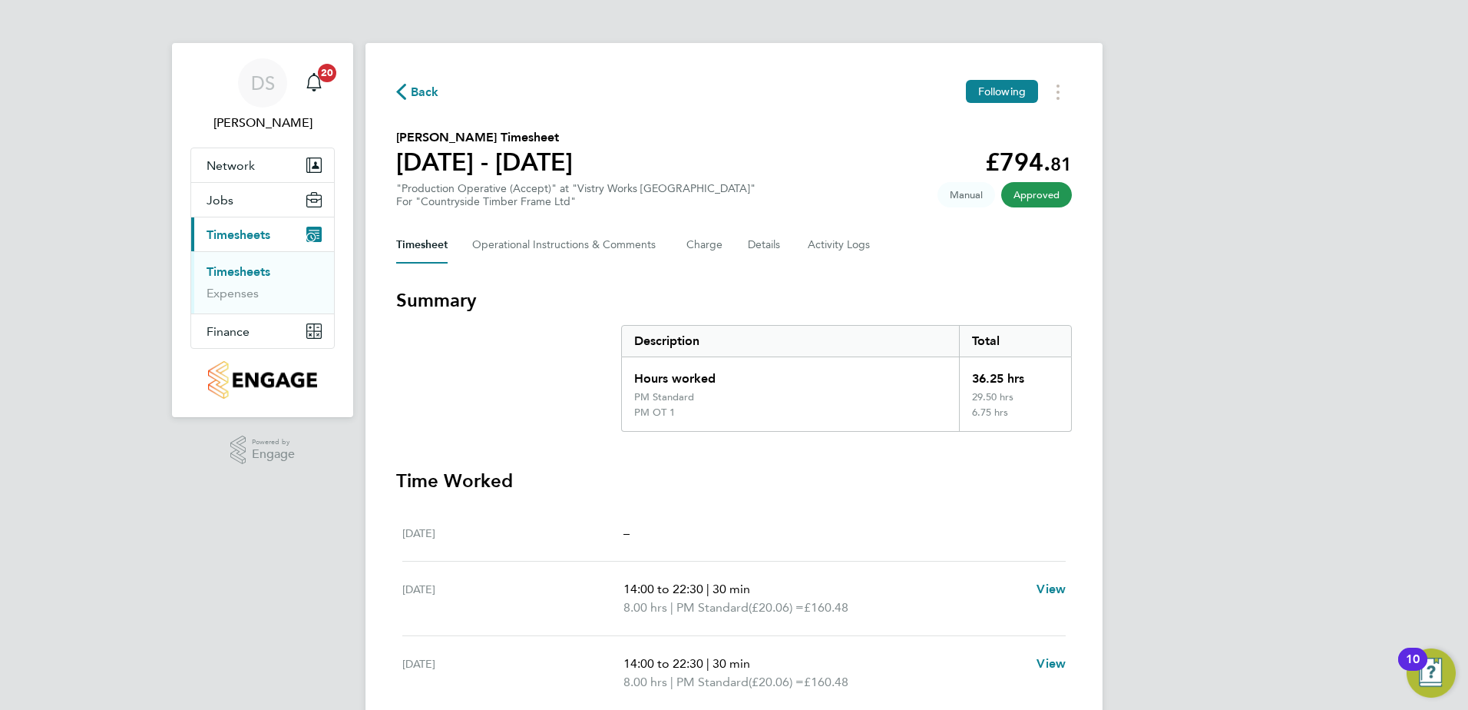
click at [415, 91] on span "Back" at bounding box center [425, 92] width 28 height 18
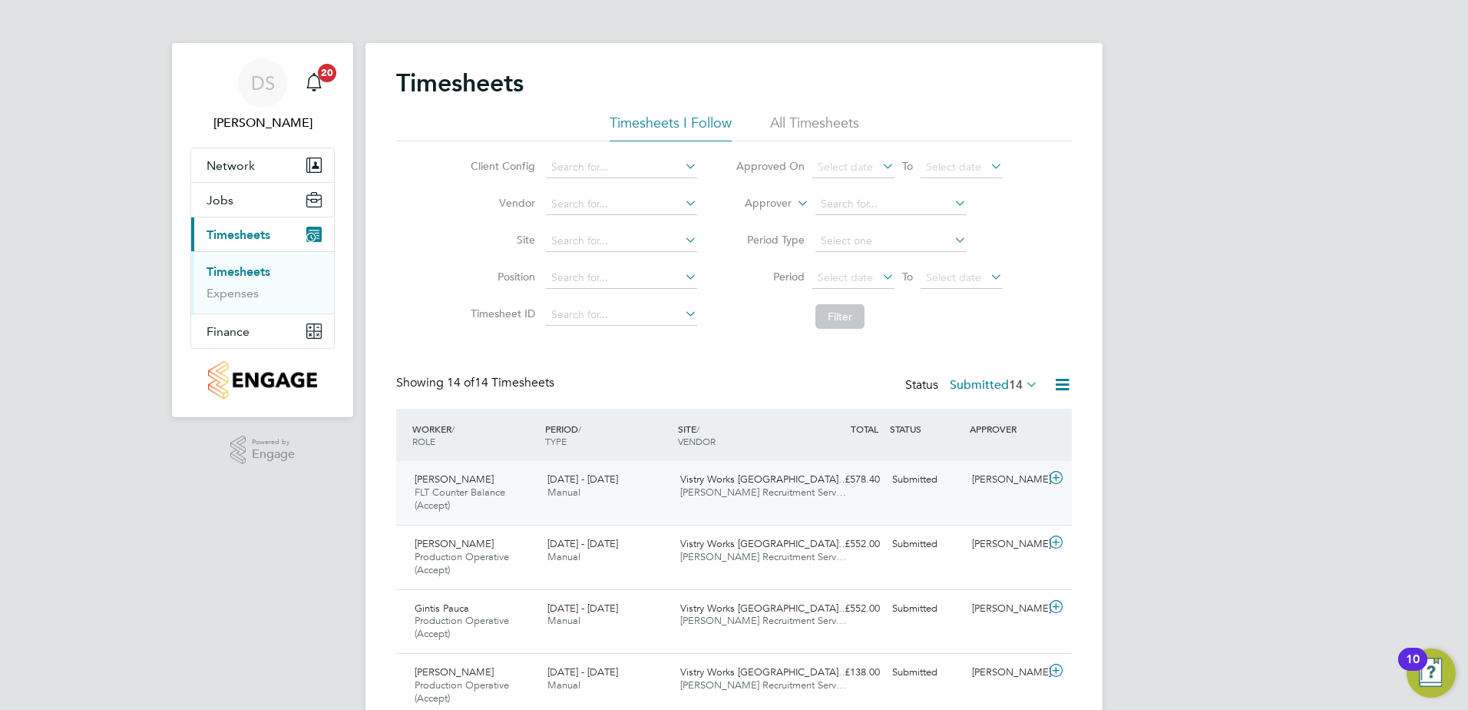
click at [1051, 475] on icon at bounding box center [1056, 478] width 19 height 12
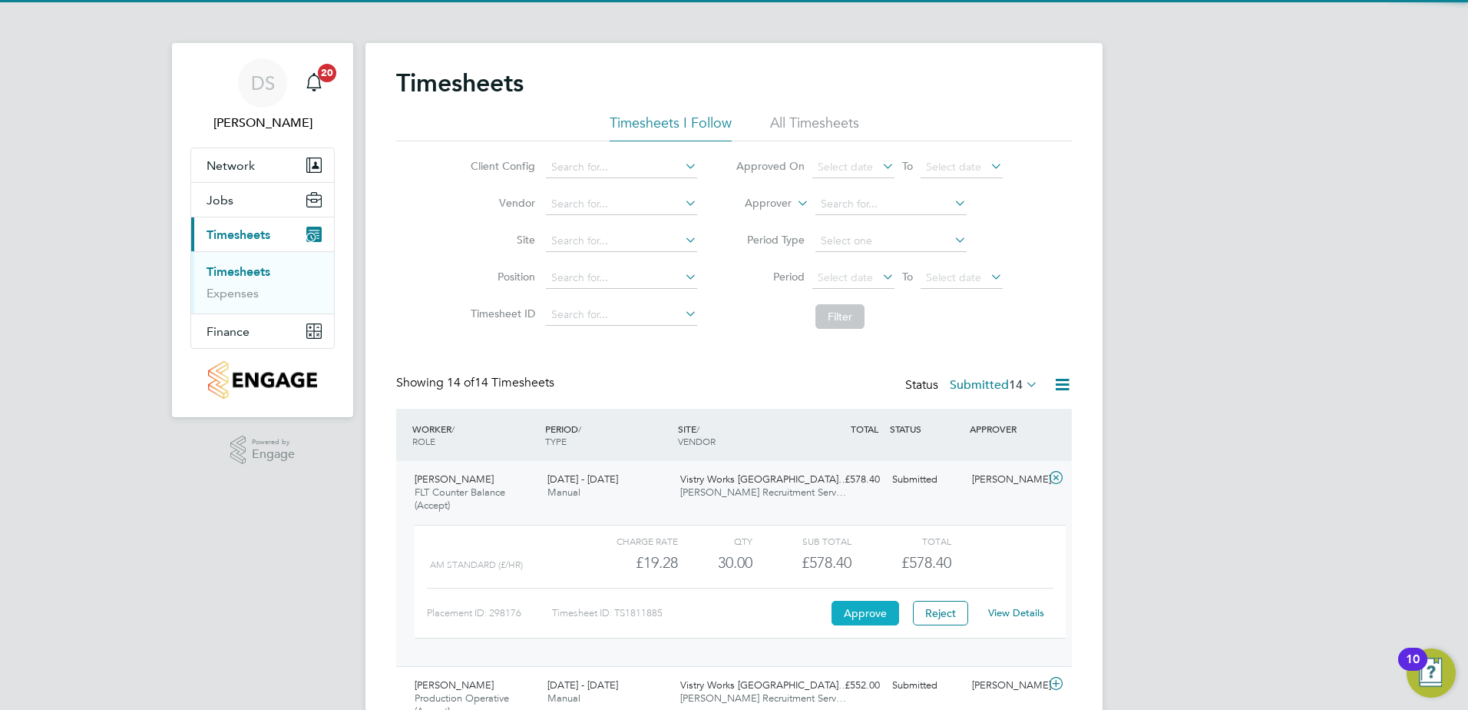
click at [862, 608] on button "Approve" at bounding box center [866, 613] width 68 height 25
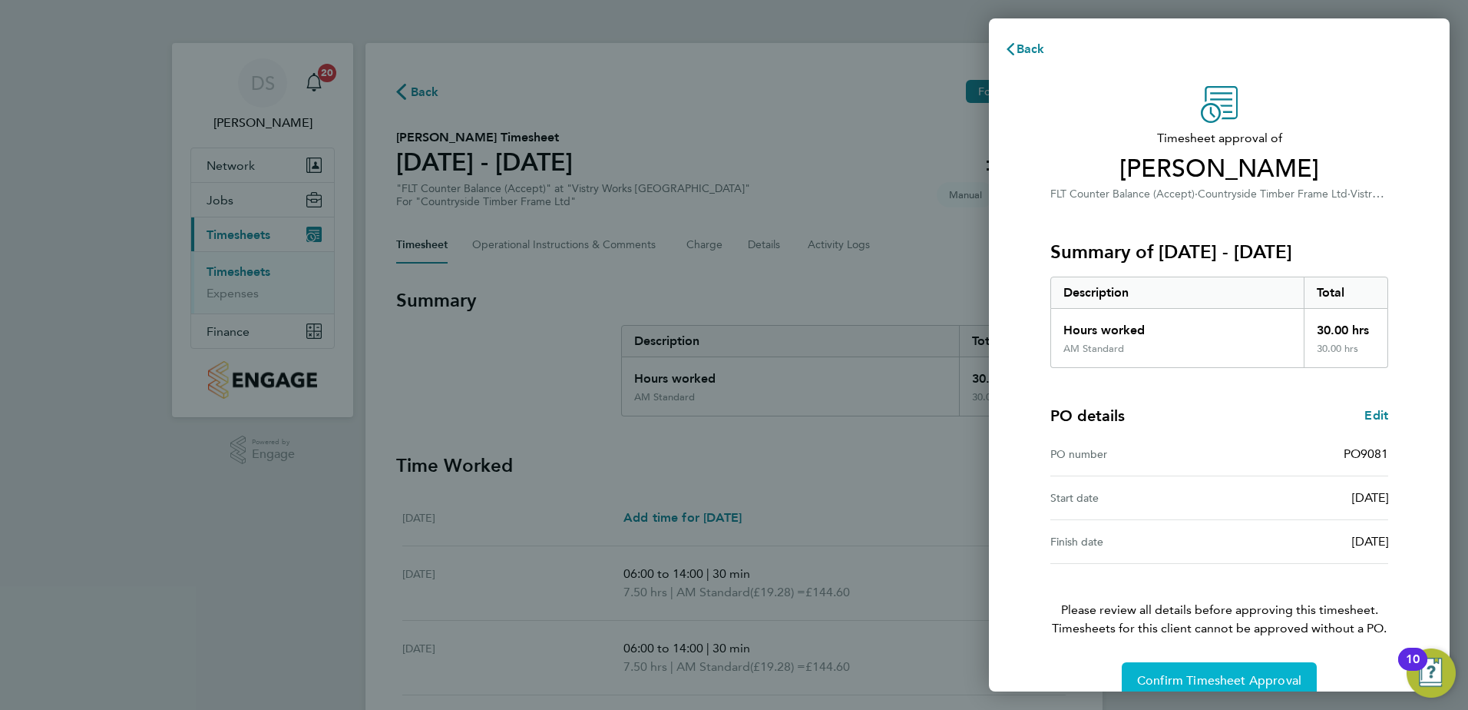
click at [1212, 680] on span "Confirm Timesheet Approval" at bounding box center [1219, 680] width 164 height 15
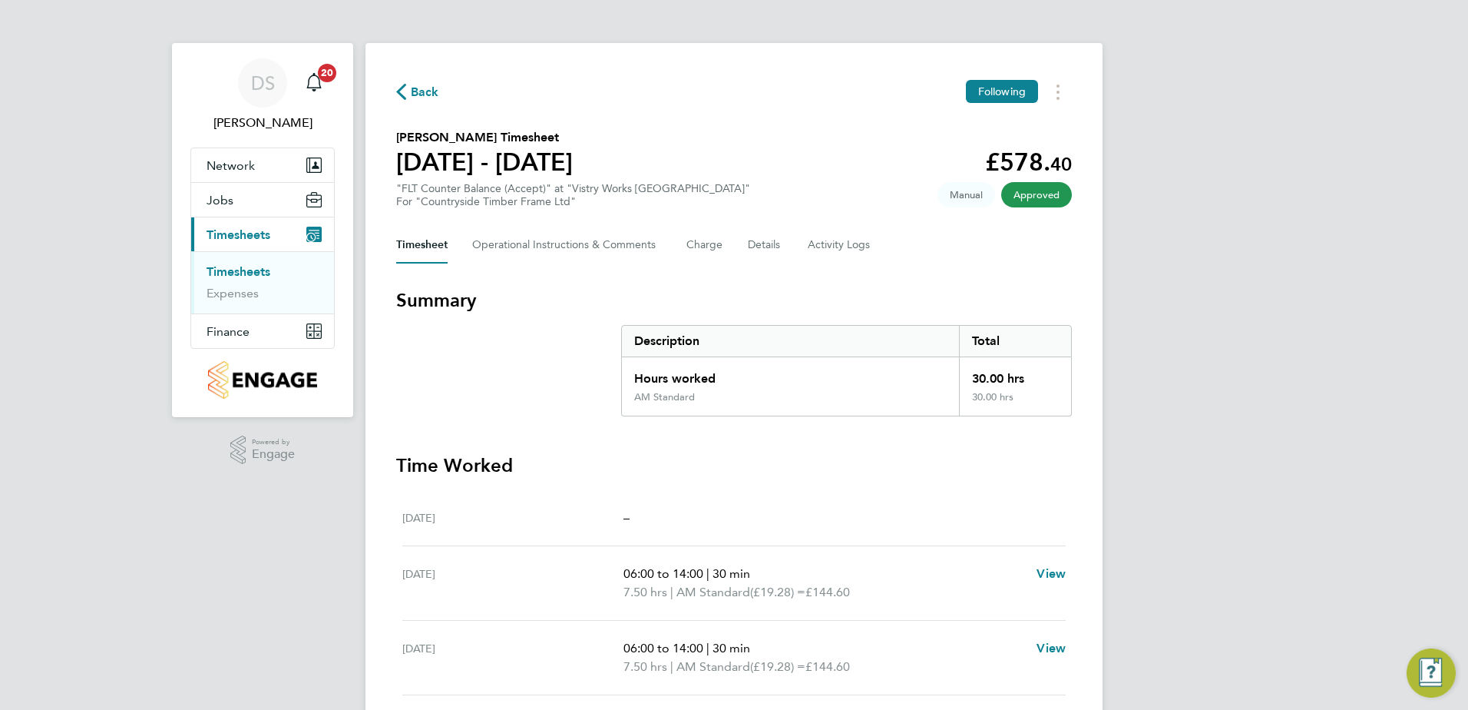
click at [428, 89] on span "Back" at bounding box center [425, 92] width 28 height 18
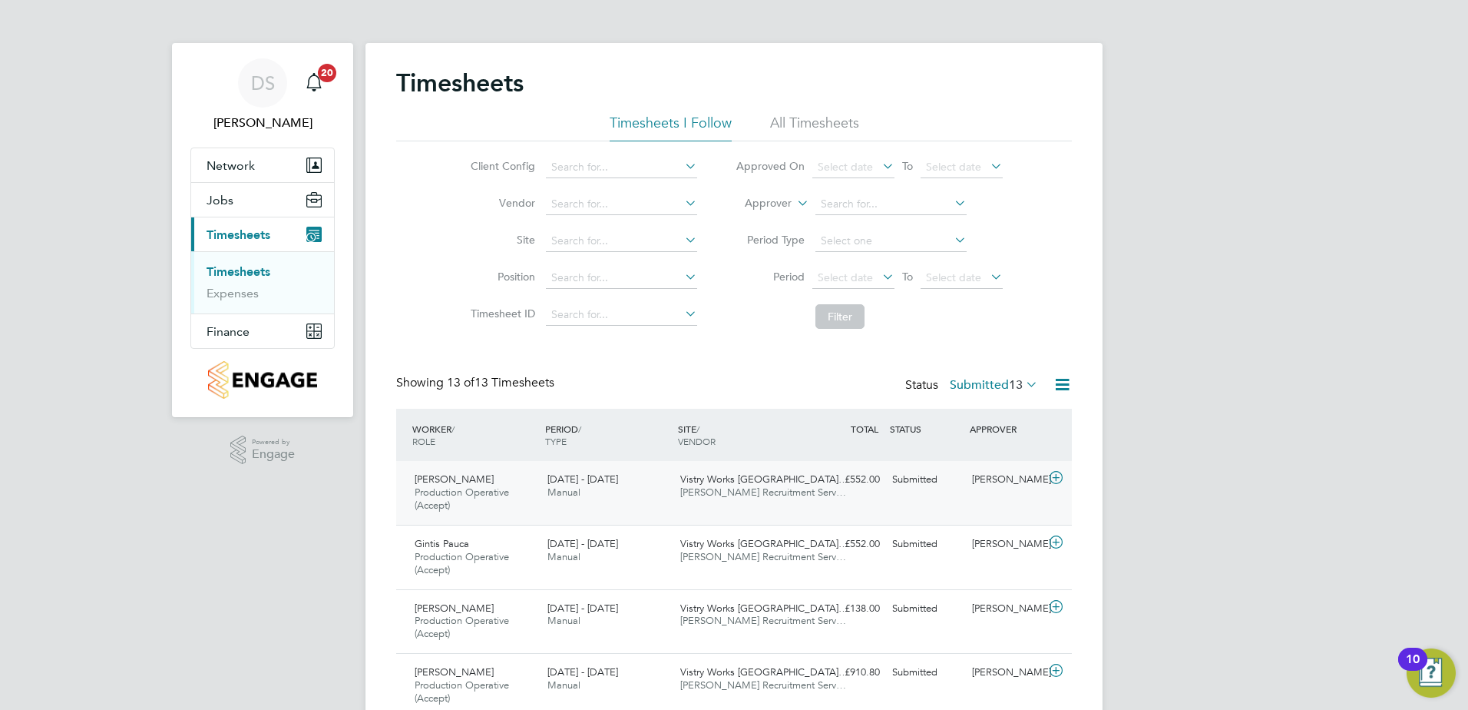
click at [1054, 482] on icon at bounding box center [1056, 478] width 19 height 12
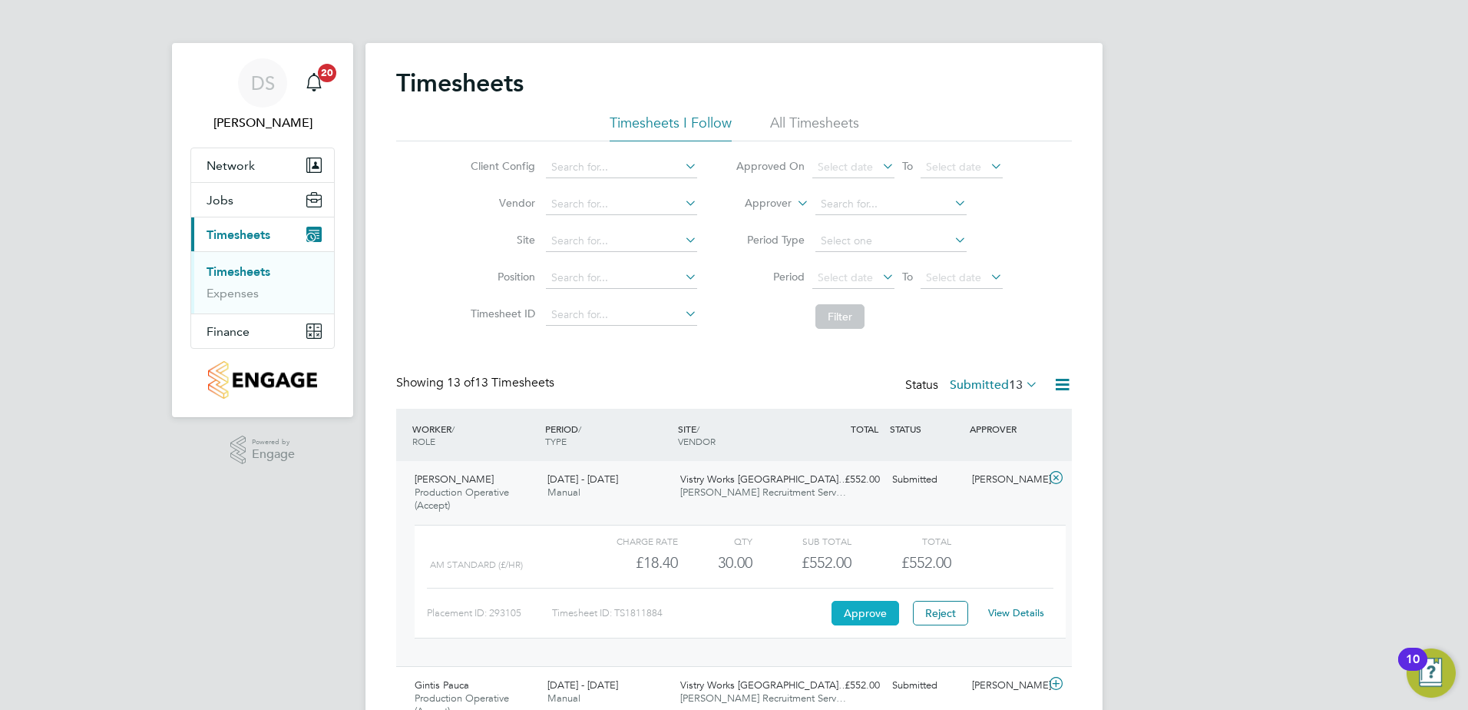
click at [852, 622] on button "Approve" at bounding box center [866, 613] width 68 height 25
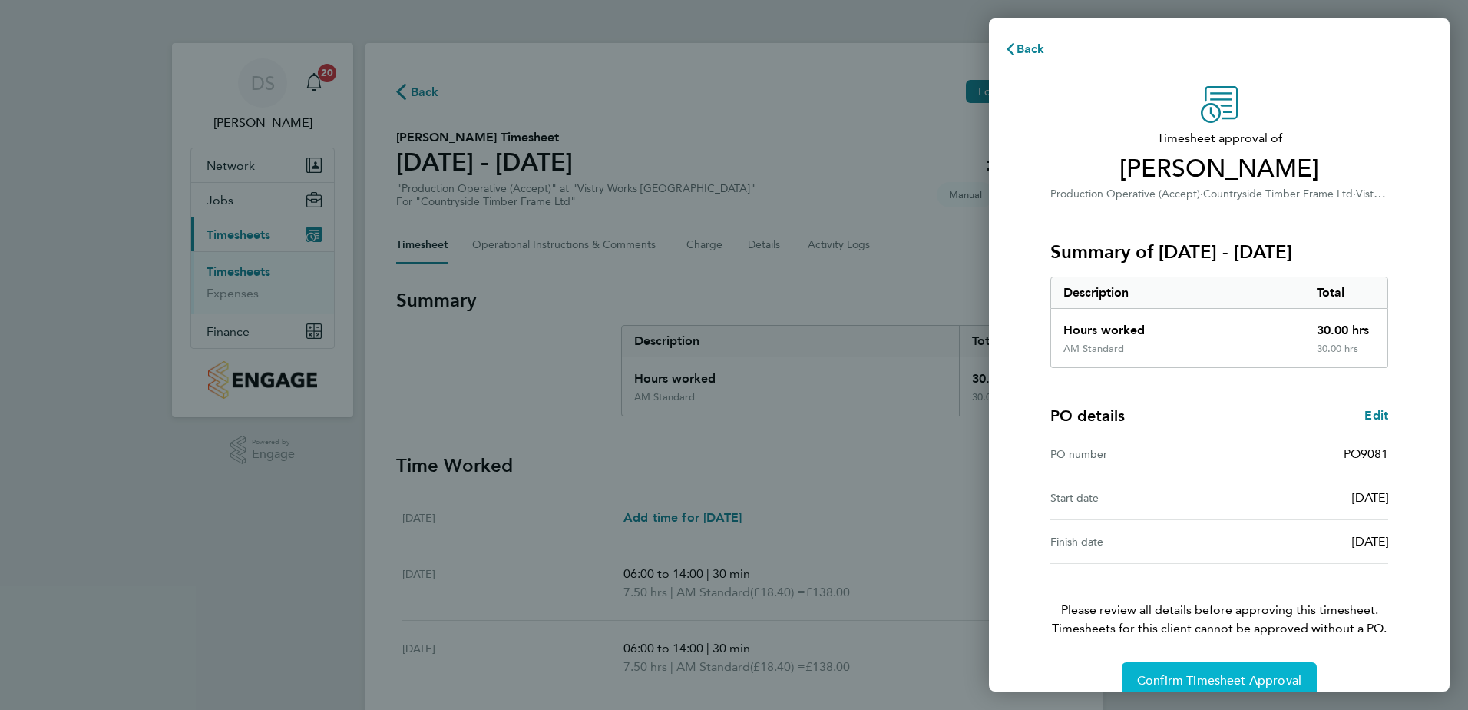
click at [1246, 672] on button "Confirm Timesheet Approval" at bounding box center [1219, 680] width 195 height 37
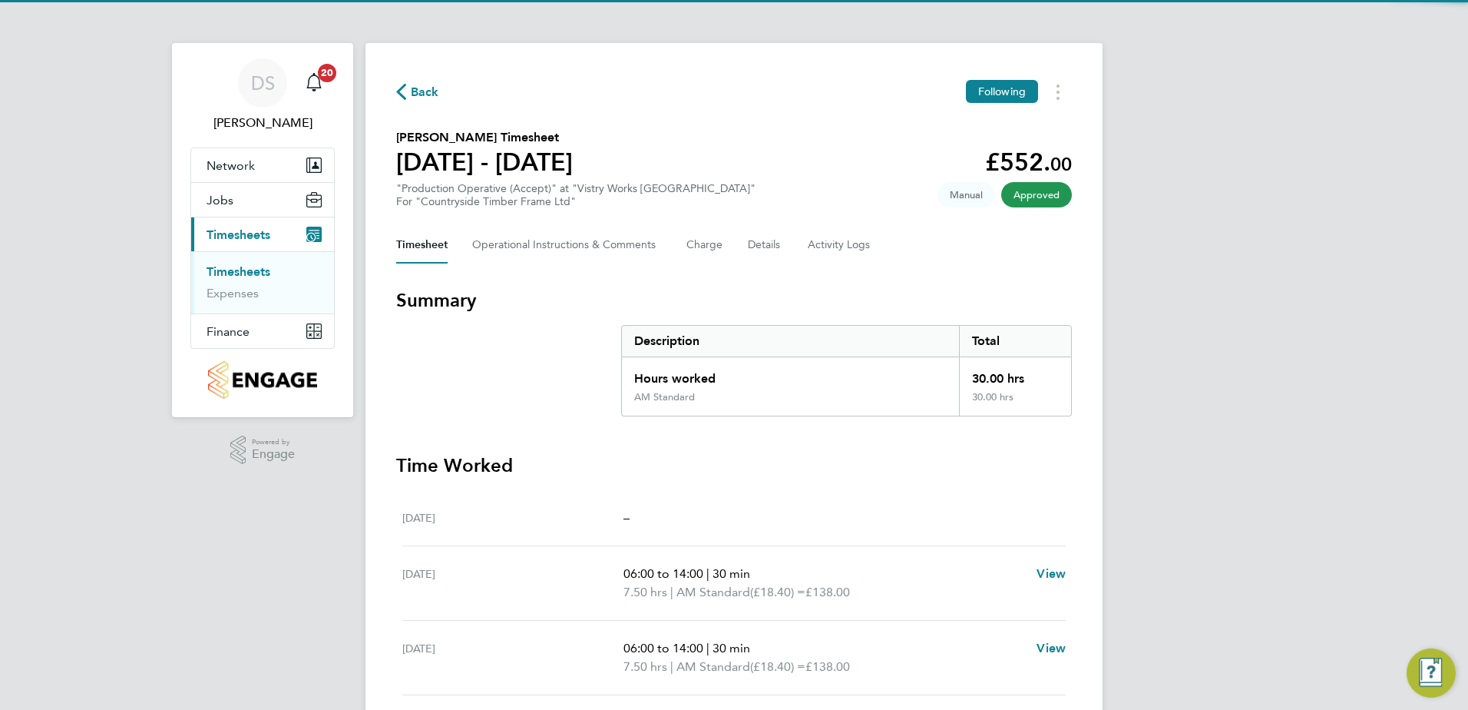
click at [422, 91] on span "Back" at bounding box center [425, 92] width 28 height 18
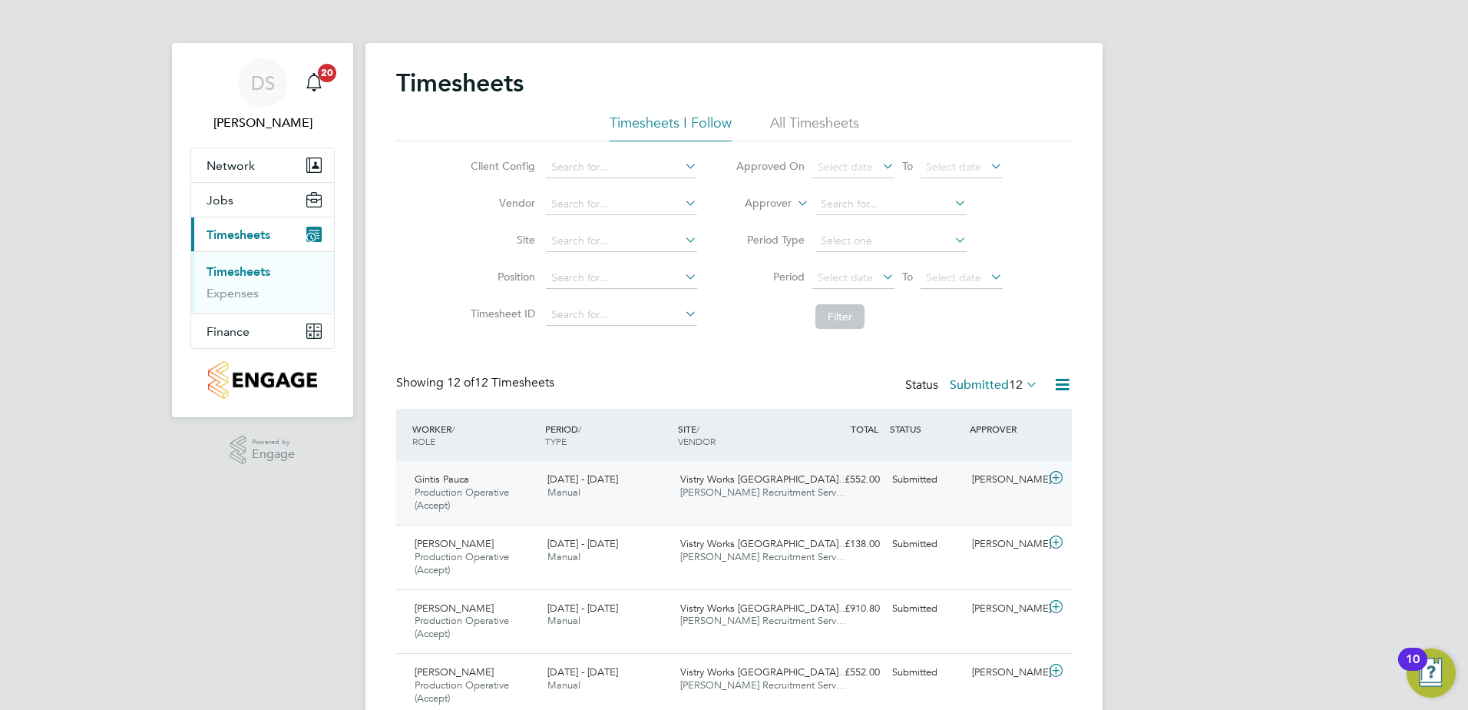
click at [1063, 472] on icon at bounding box center [1056, 478] width 19 height 12
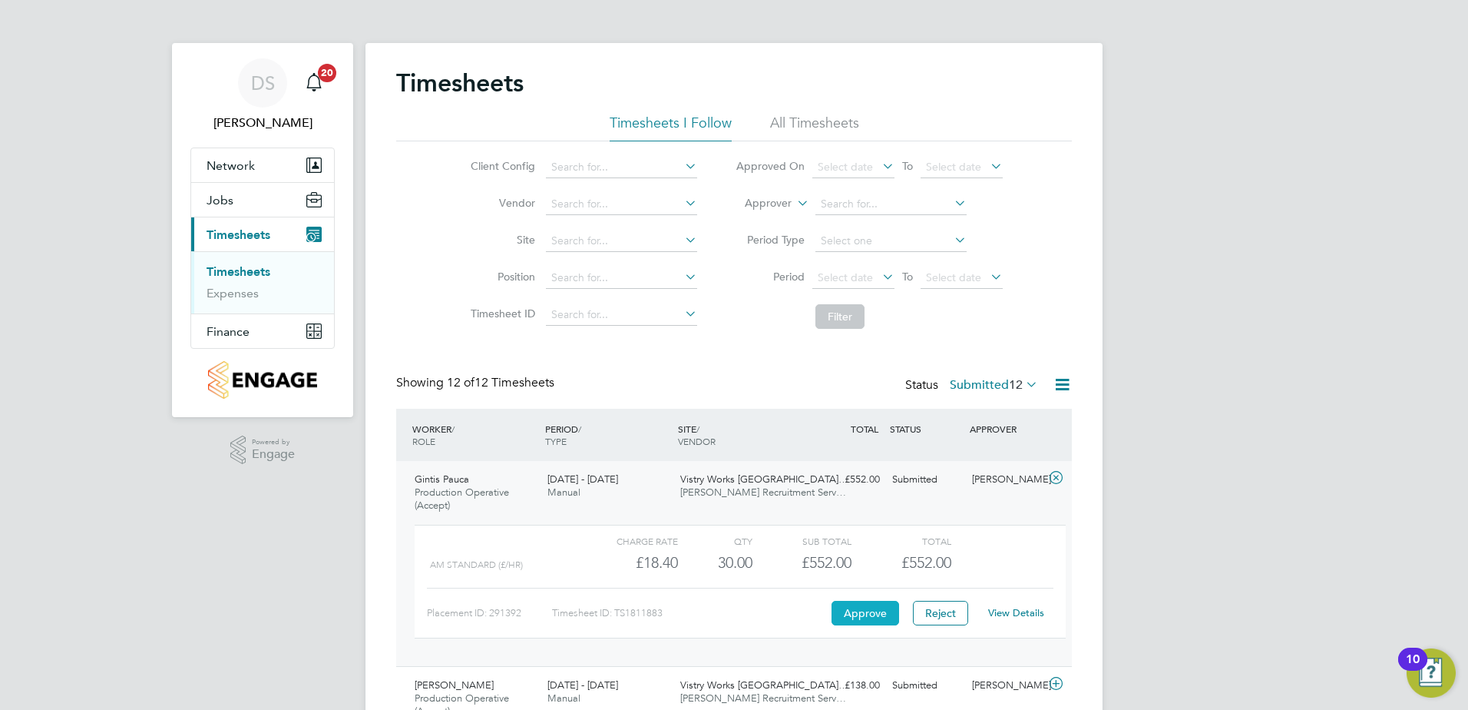
click at [862, 603] on button "Approve" at bounding box center [866, 613] width 68 height 25
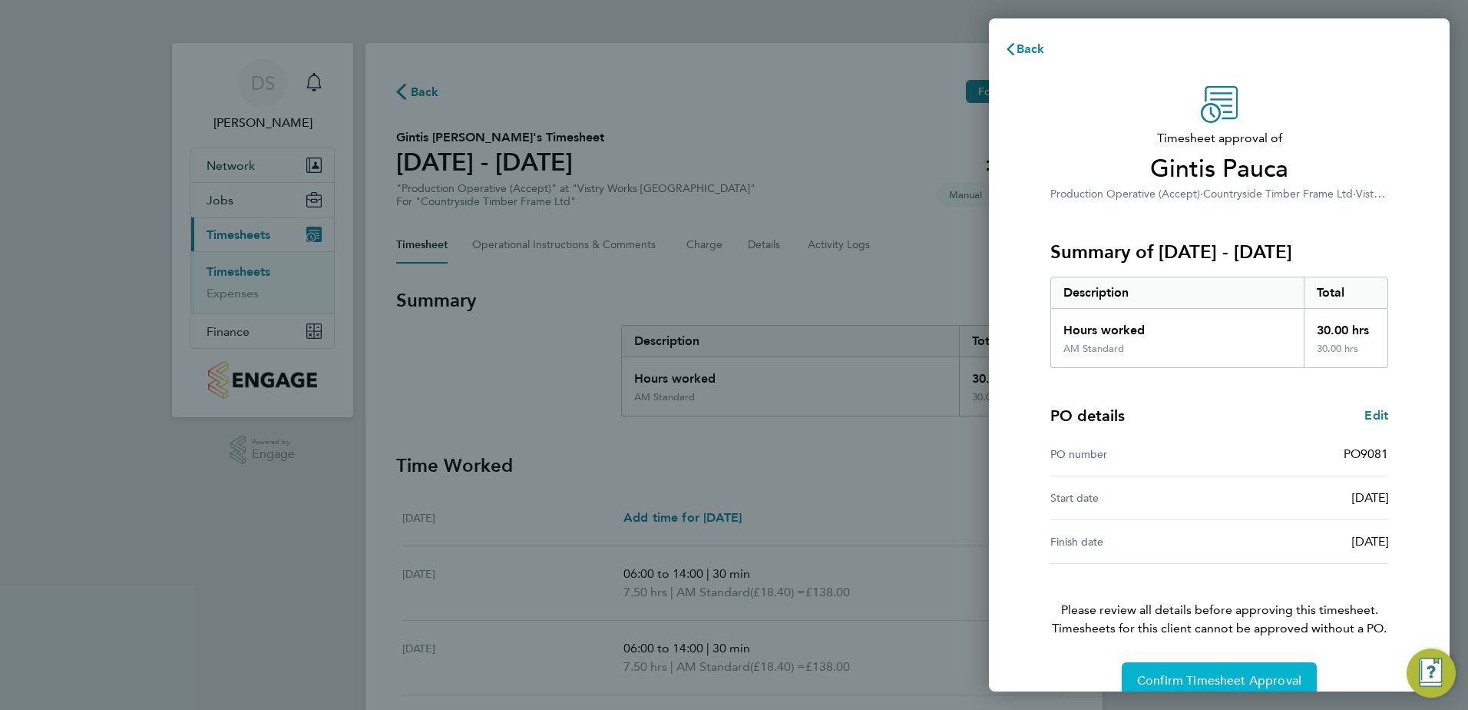
click at [1199, 684] on span "Confirm Timesheet Approval" at bounding box center [1219, 680] width 164 height 15
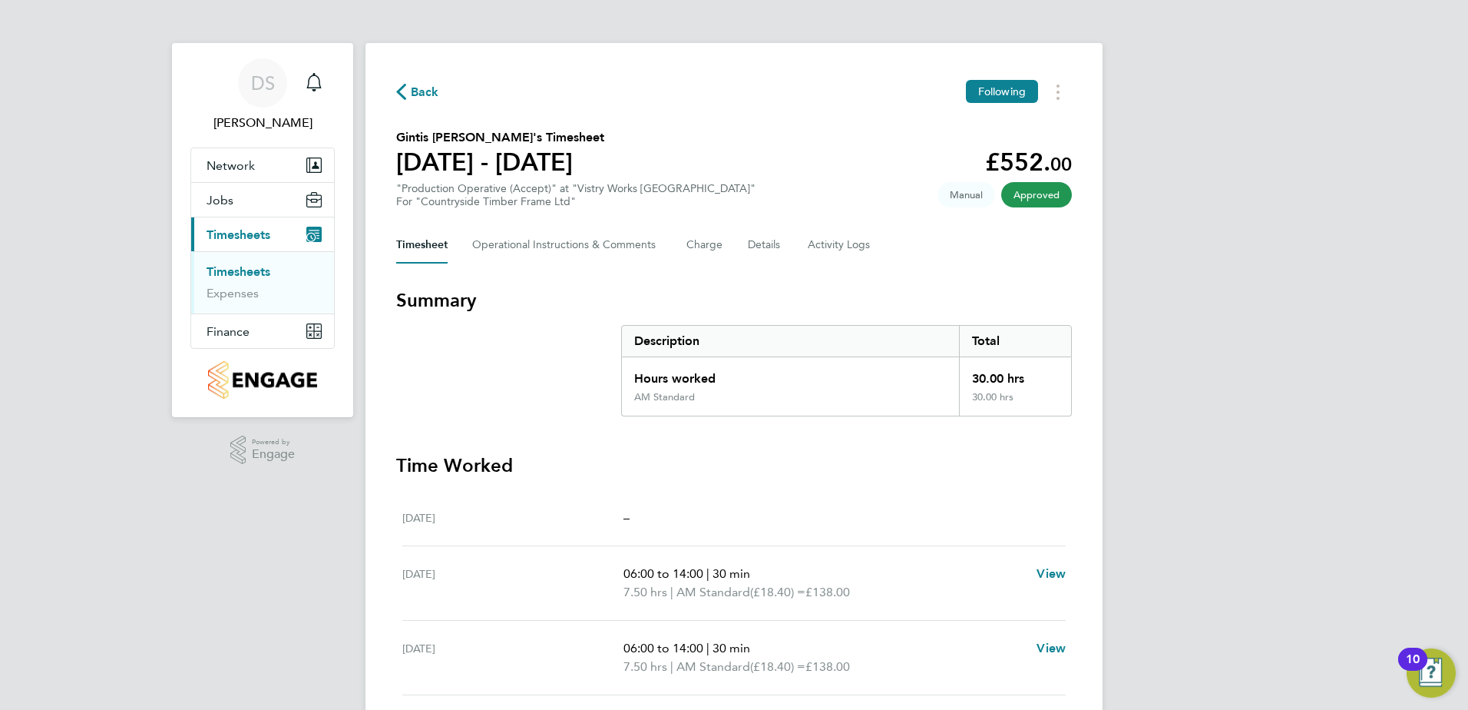
click at [407, 92] on span "Back" at bounding box center [417, 91] width 43 height 15
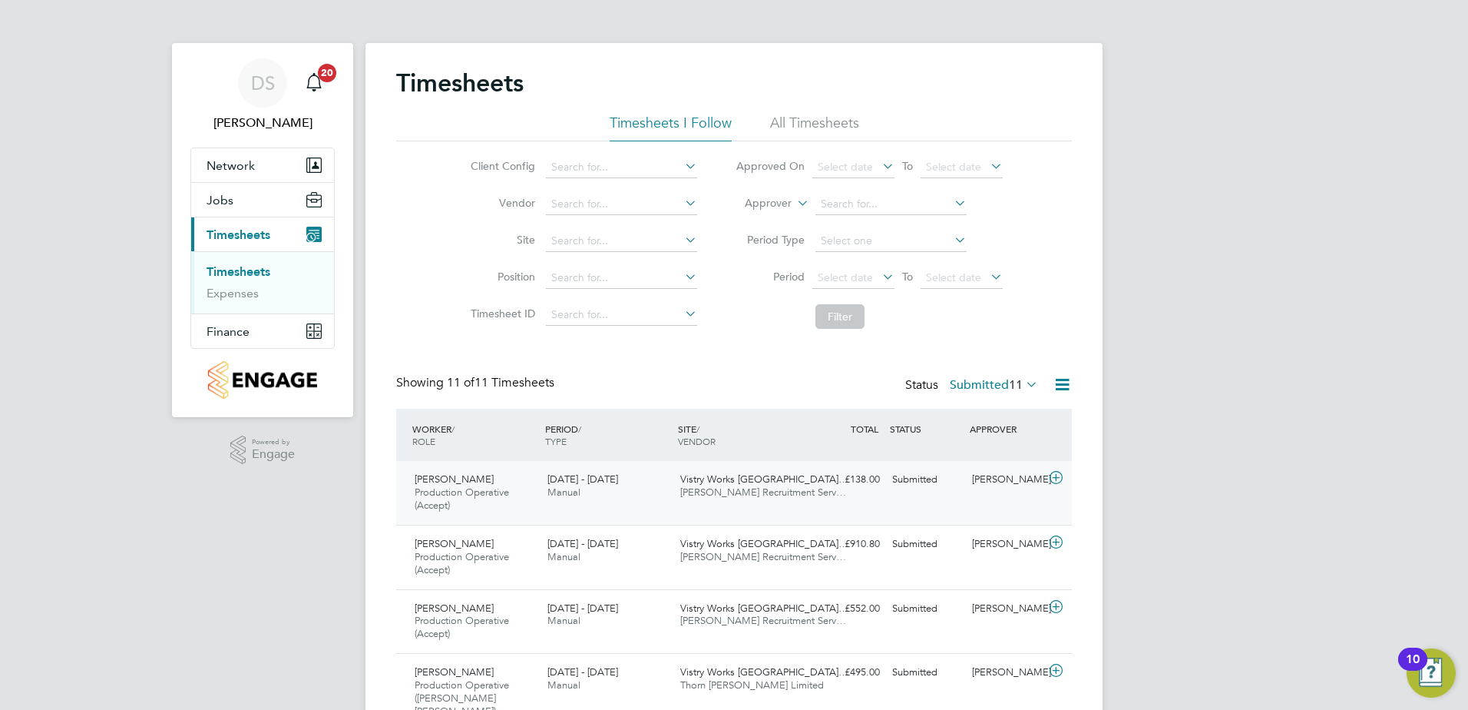
click at [1062, 482] on icon at bounding box center [1056, 478] width 19 height 12
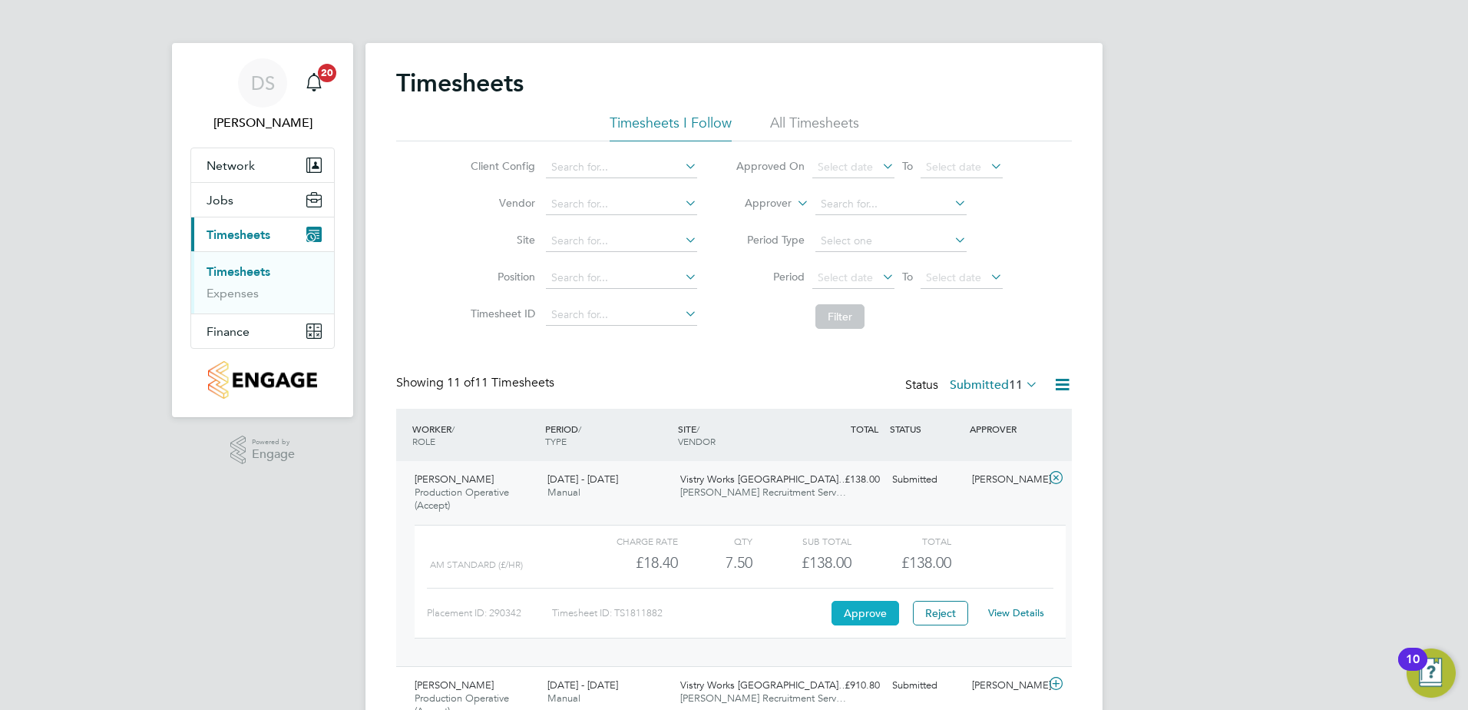
click at [864, 612] on button "Approve" at bounding box center [866, 613] width 68 height 25
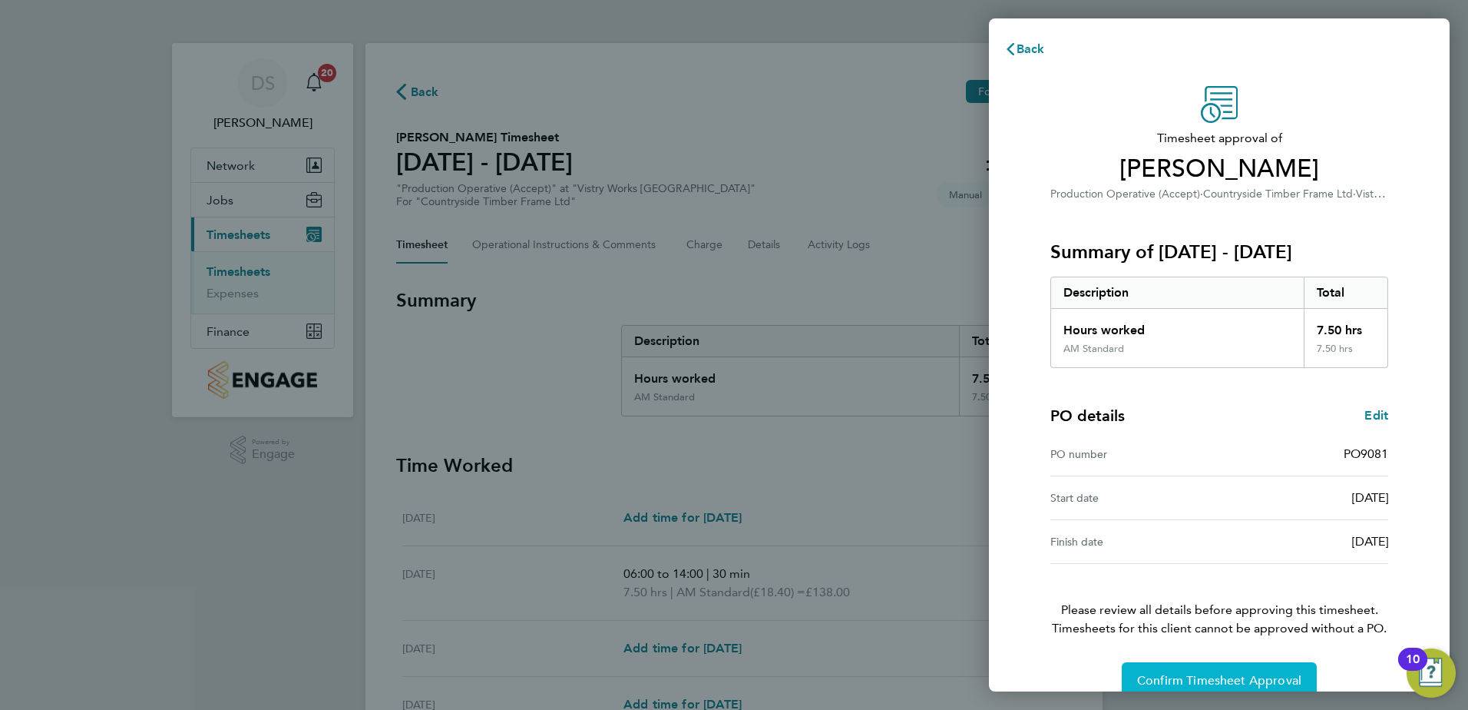
click at [1241, 675] on span "Confirm Timesheet Approval" at bounding box center [1219, 680] width 164 height 15
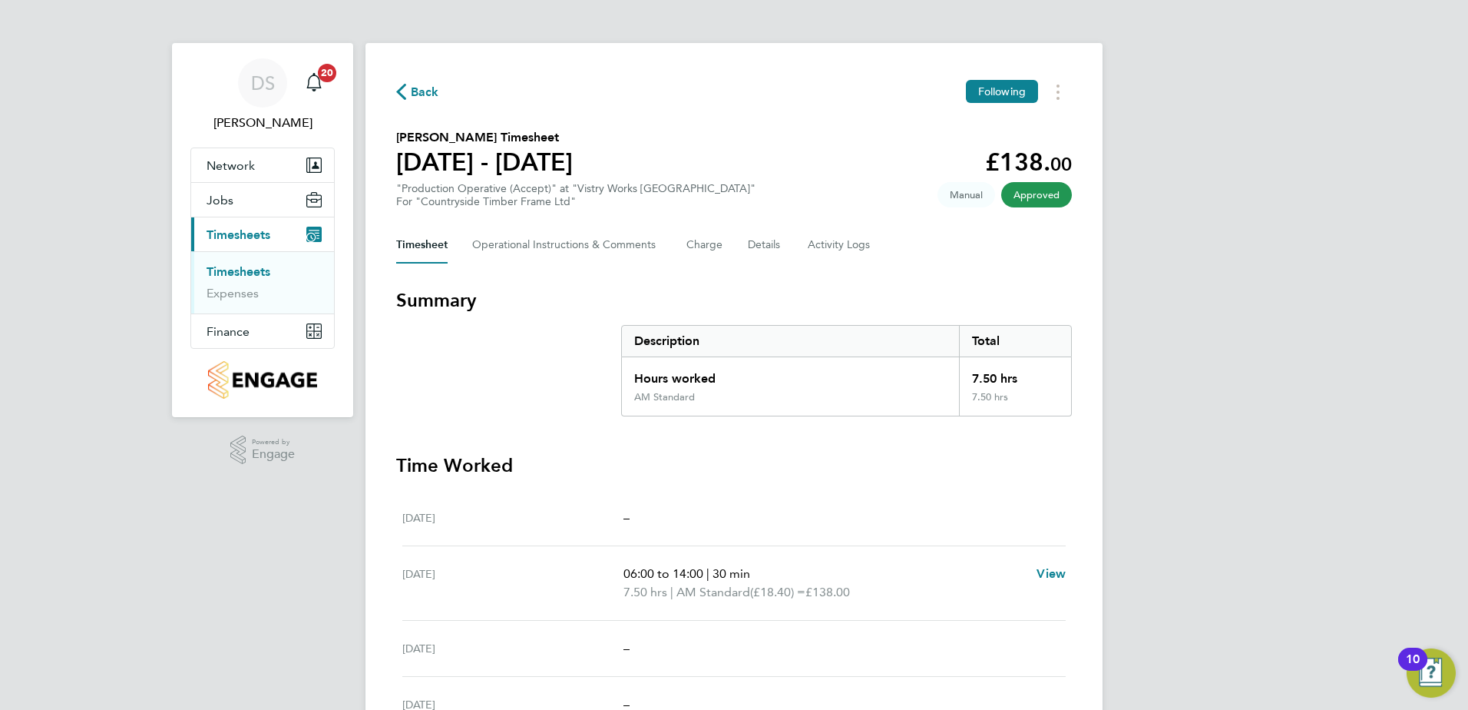
click at [409, 89] on span "Back" at bounding box center [417, 91] width 43 height 15
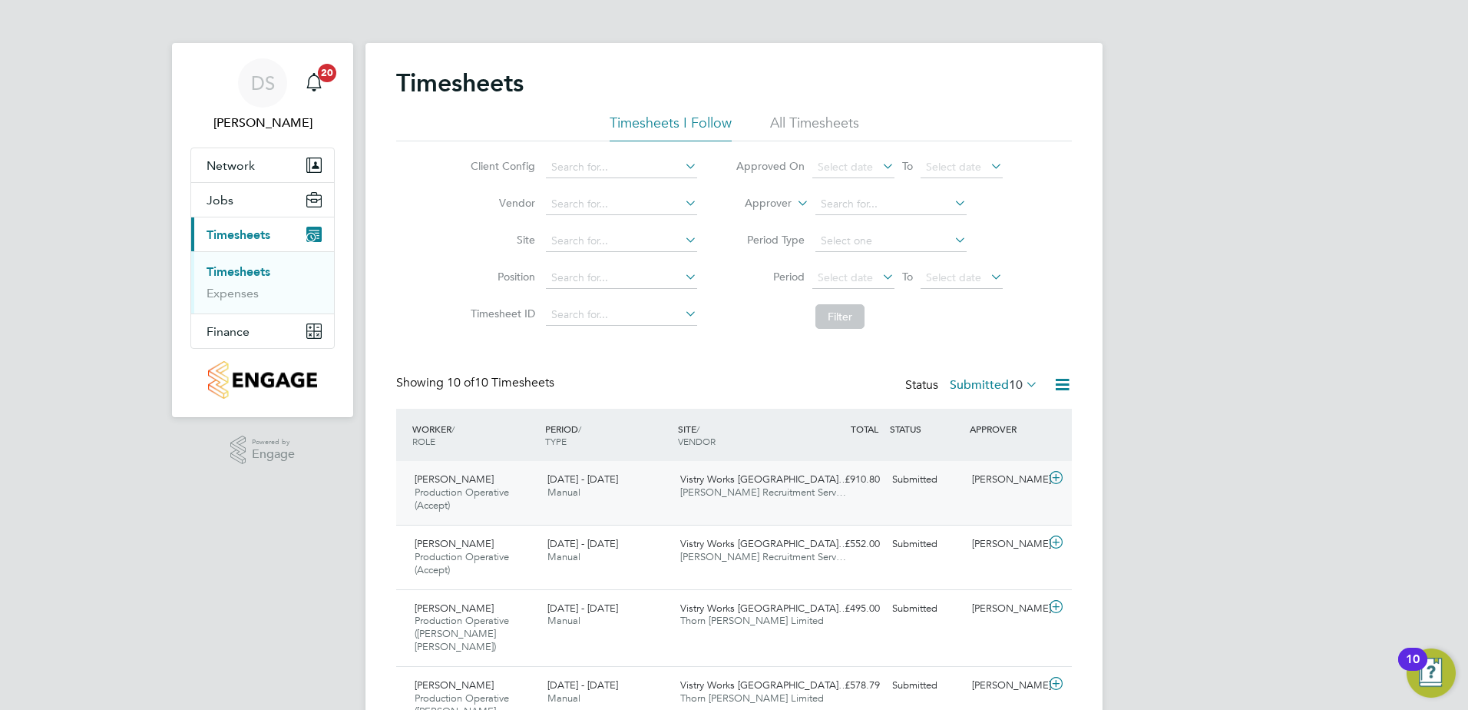
click at [1051, 479] on icon at bounding box center [1056, 478] width 19 height 12
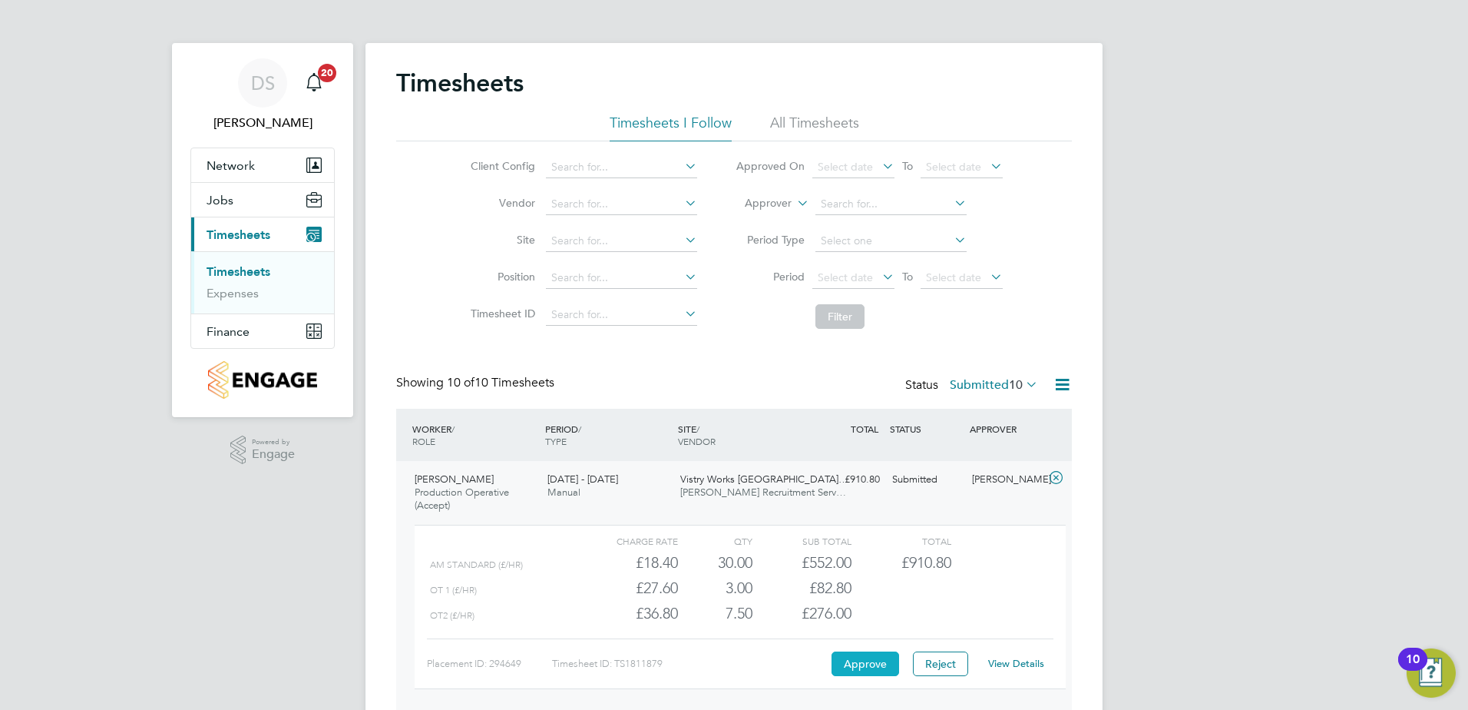
click at [869, 666] on button "Approve" at bounding box center [866, 663] width 68 height 25
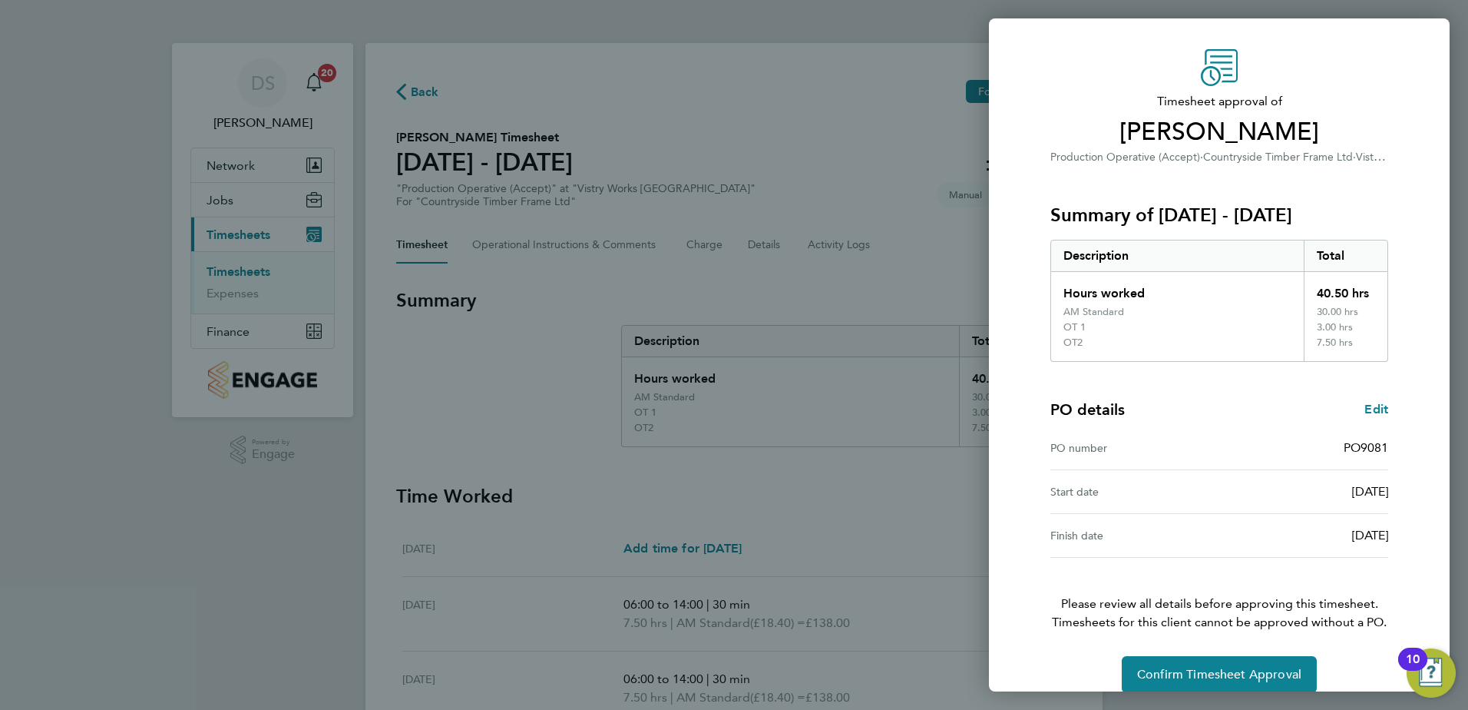
scroll to position [57, 0]
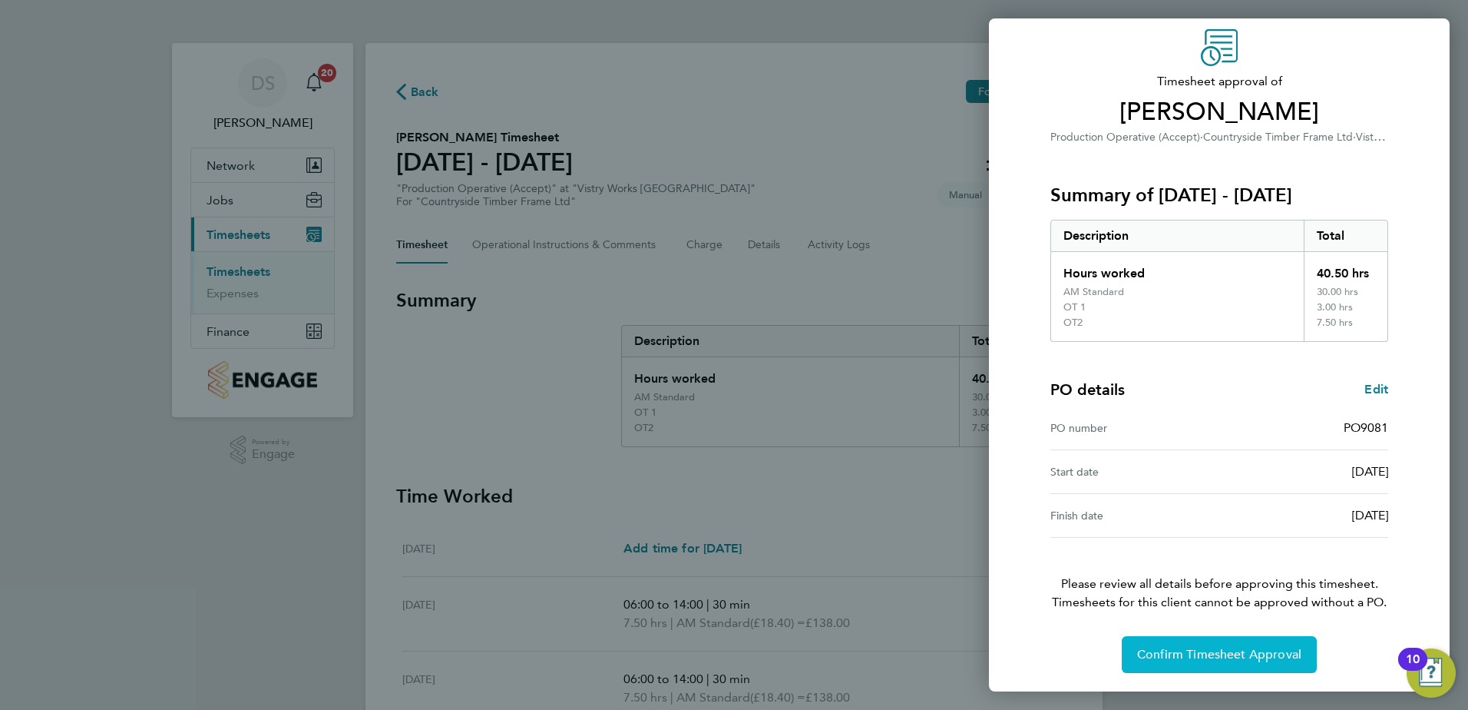
click at [1242, 654] on span "Confirm Timesheet Approval" at bounding box center [1219, 654] width 164 height 15
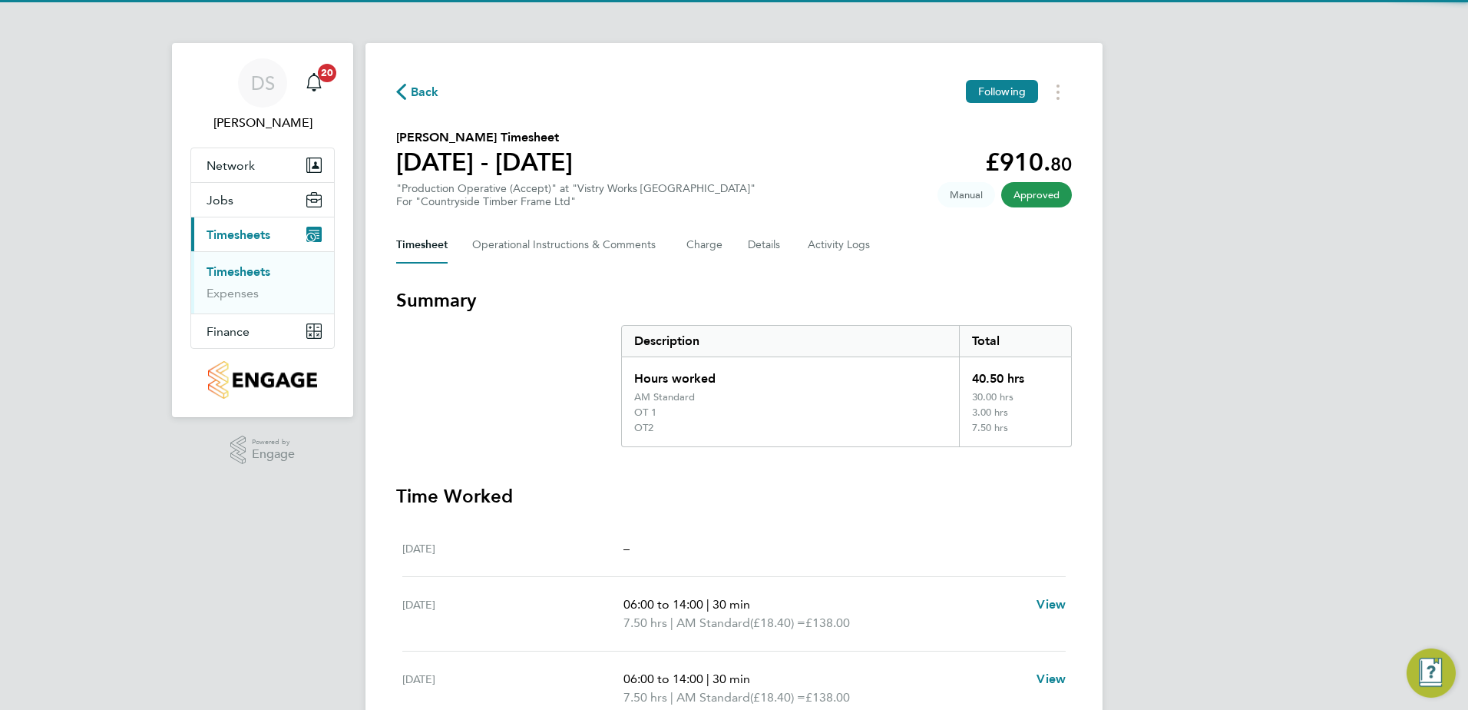
click at [423, 95] on span "Back" at bounding box center [425, 92] width 28 height 18
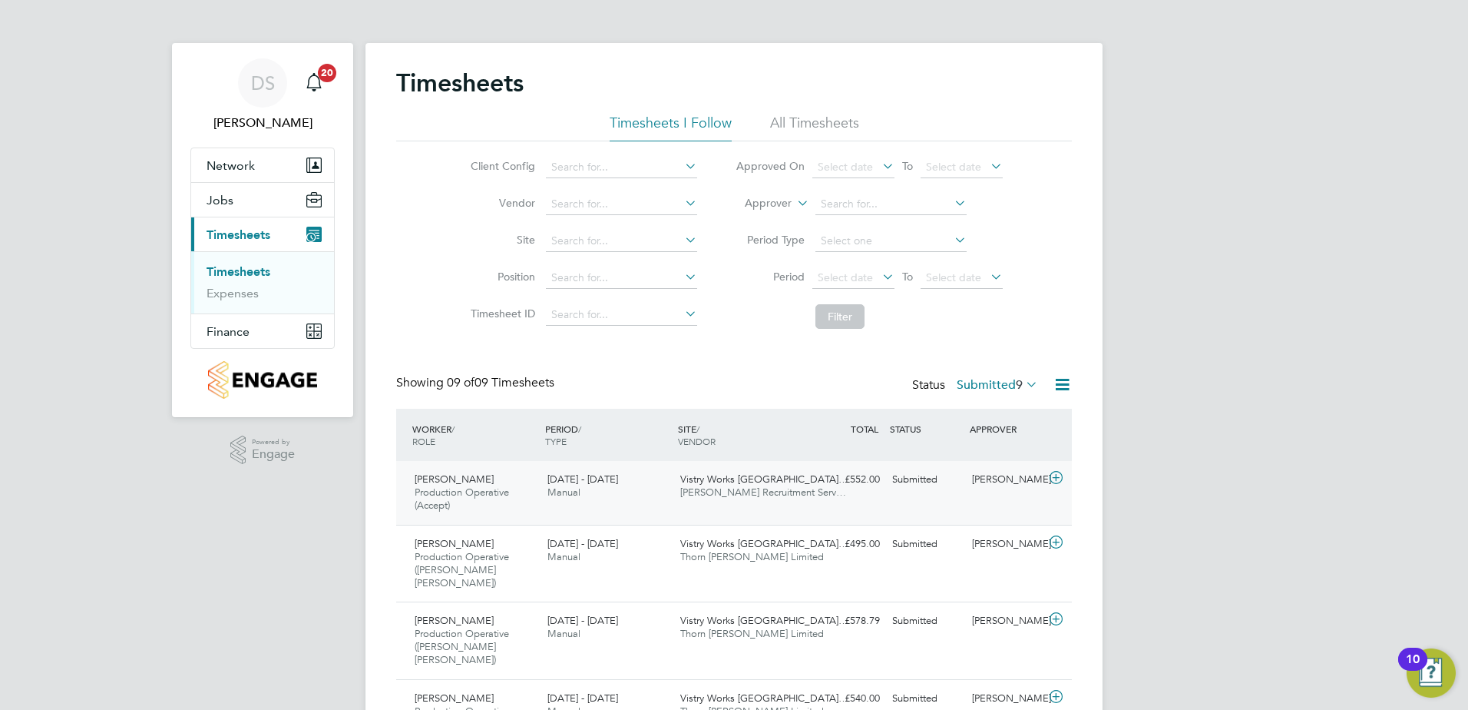
click at [1054, 478] on icon at bounding box center [1056, 478] width 19 height 12
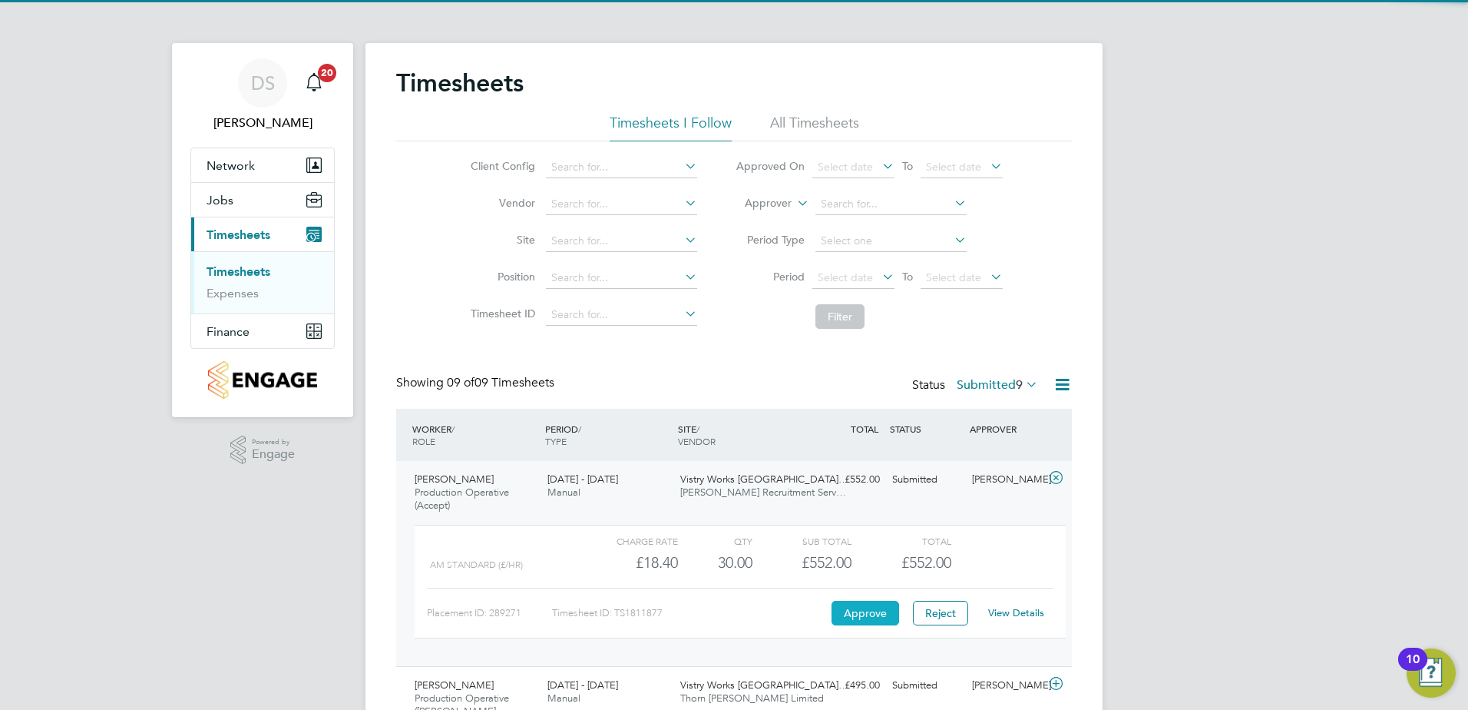
click at [861, 614] on button "Approve" at bounding box center [866, 613] width 68 height 25
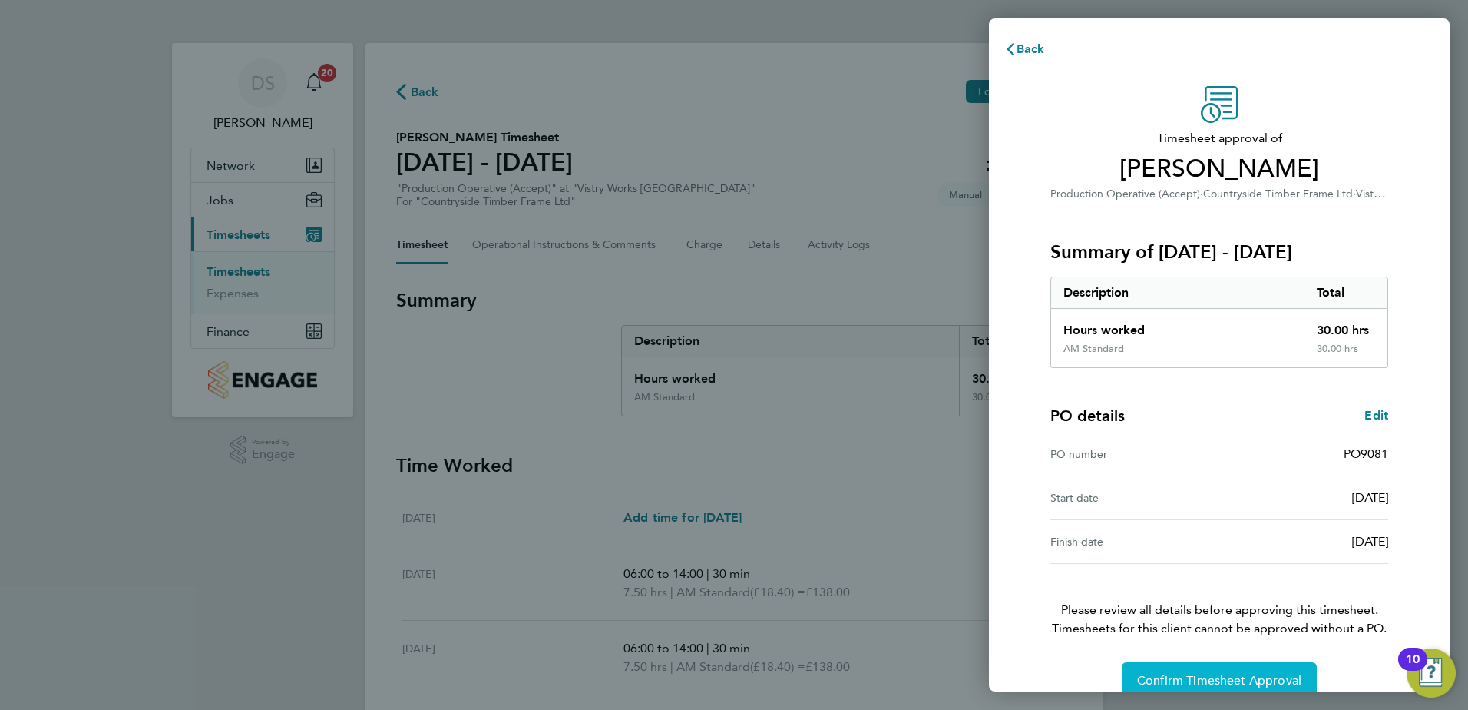
click at [1220, 684] on span "Confirm Timesheet Approval" at bounding box center [1219, 680] width 164 height 15
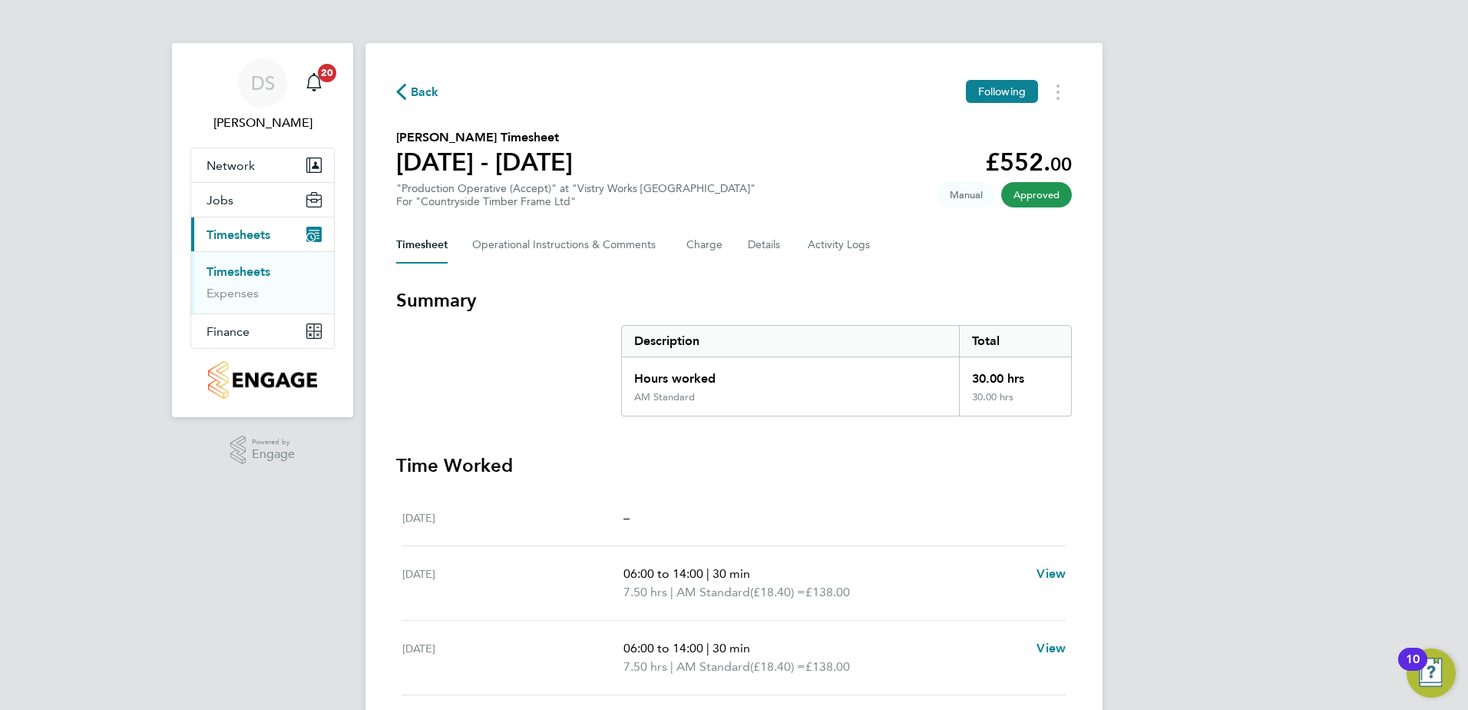
click at [429, 95] on span "Back" at bounding box center [425, 92] width 28 height 18
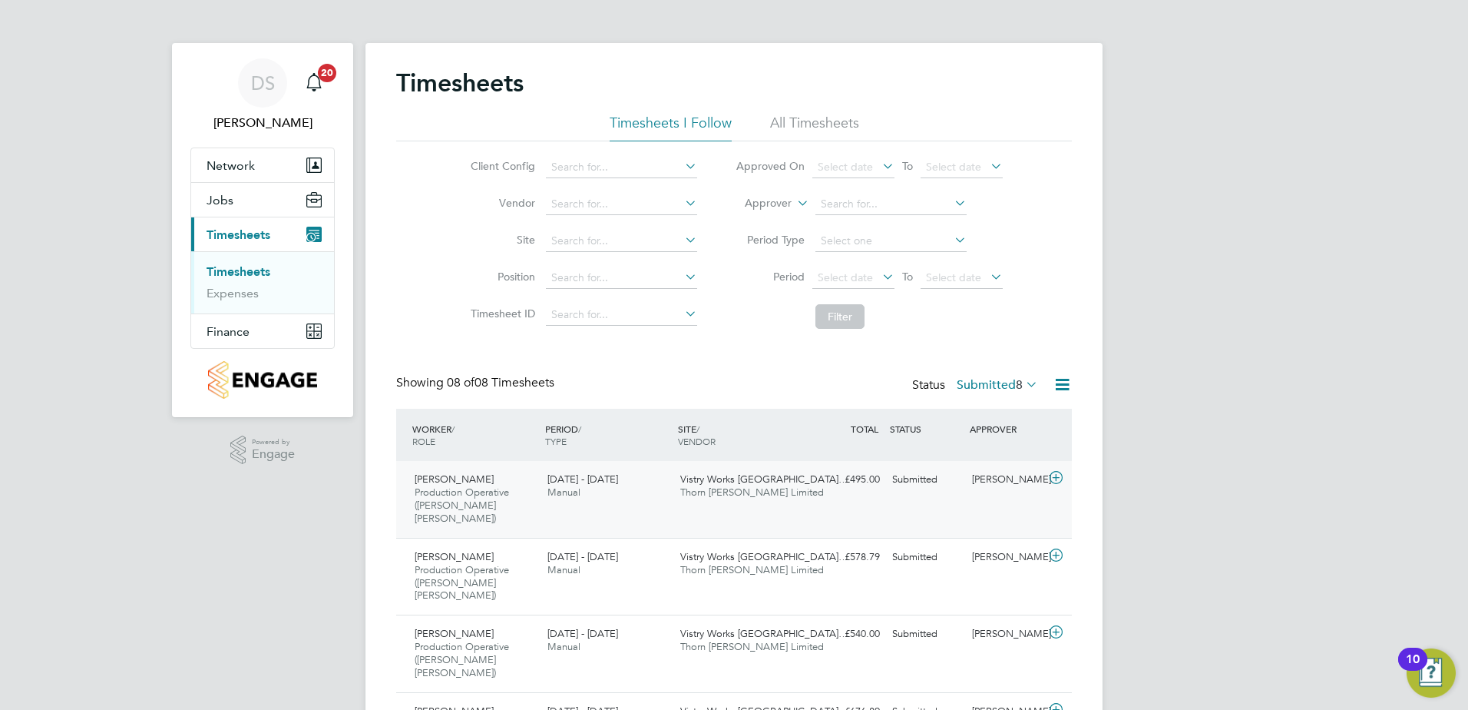
click at [1055, 475] on icon at bounding box center [1056, 478] width 19 height 12
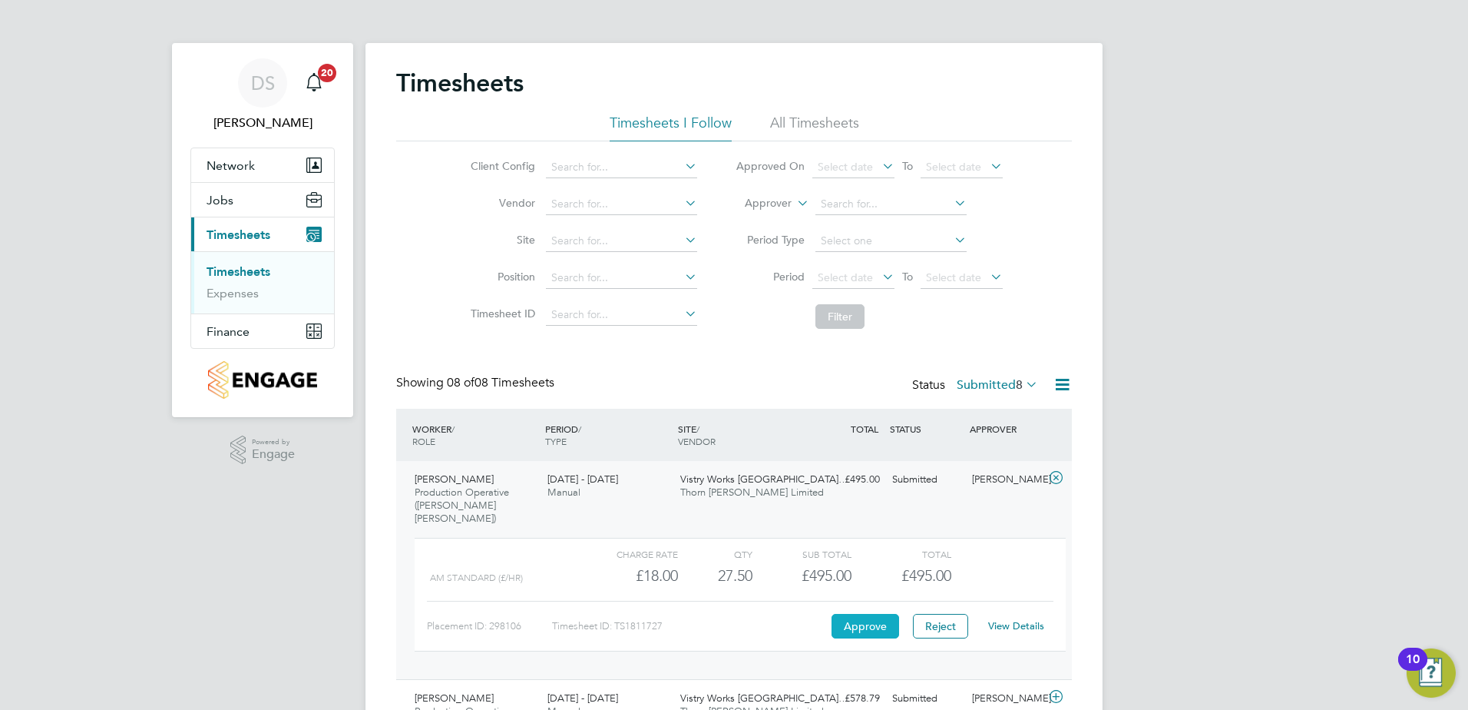
click at [862, 614] on button "Approve" at bounding box center [866, 626] width 68 height 25
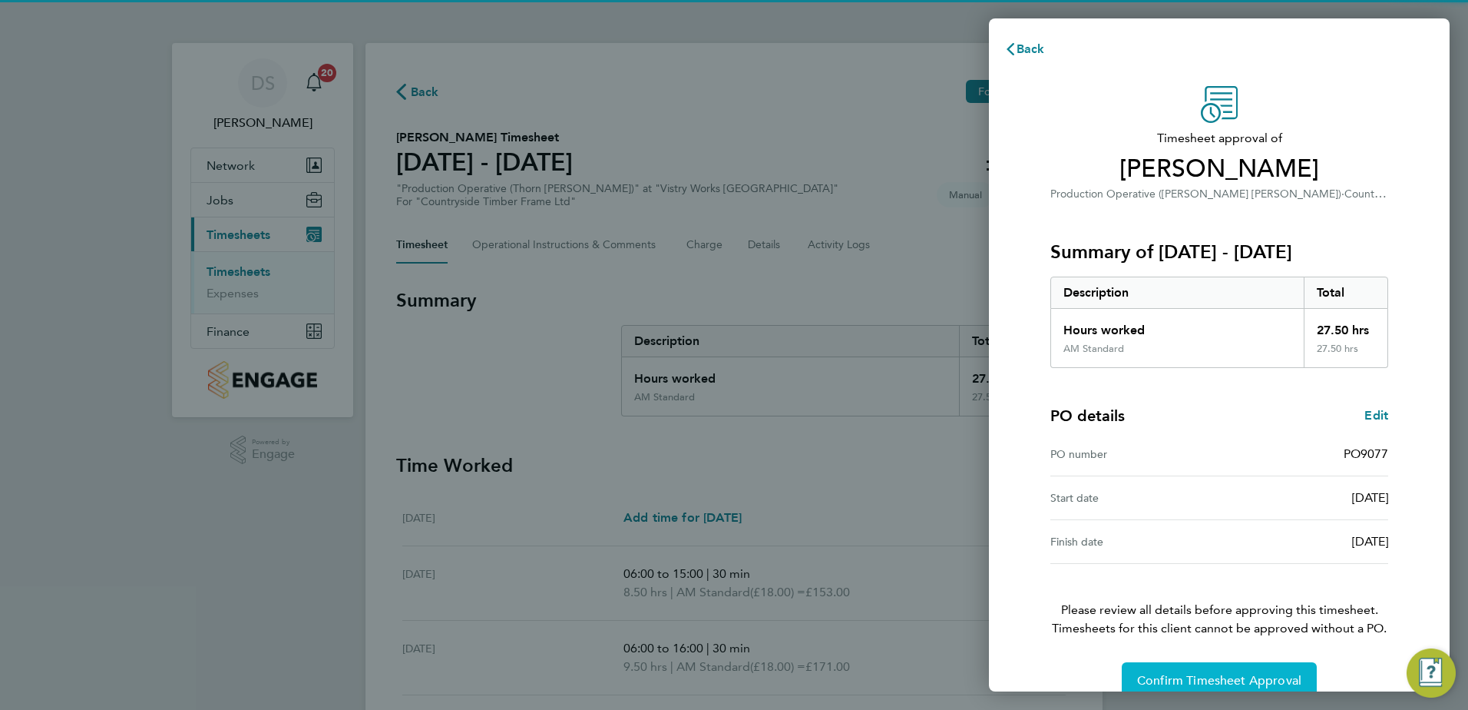
click at [1232, 679] on span "Confirm Timesheet Approval" at bounding box center [1219, 680] width 164 height 15
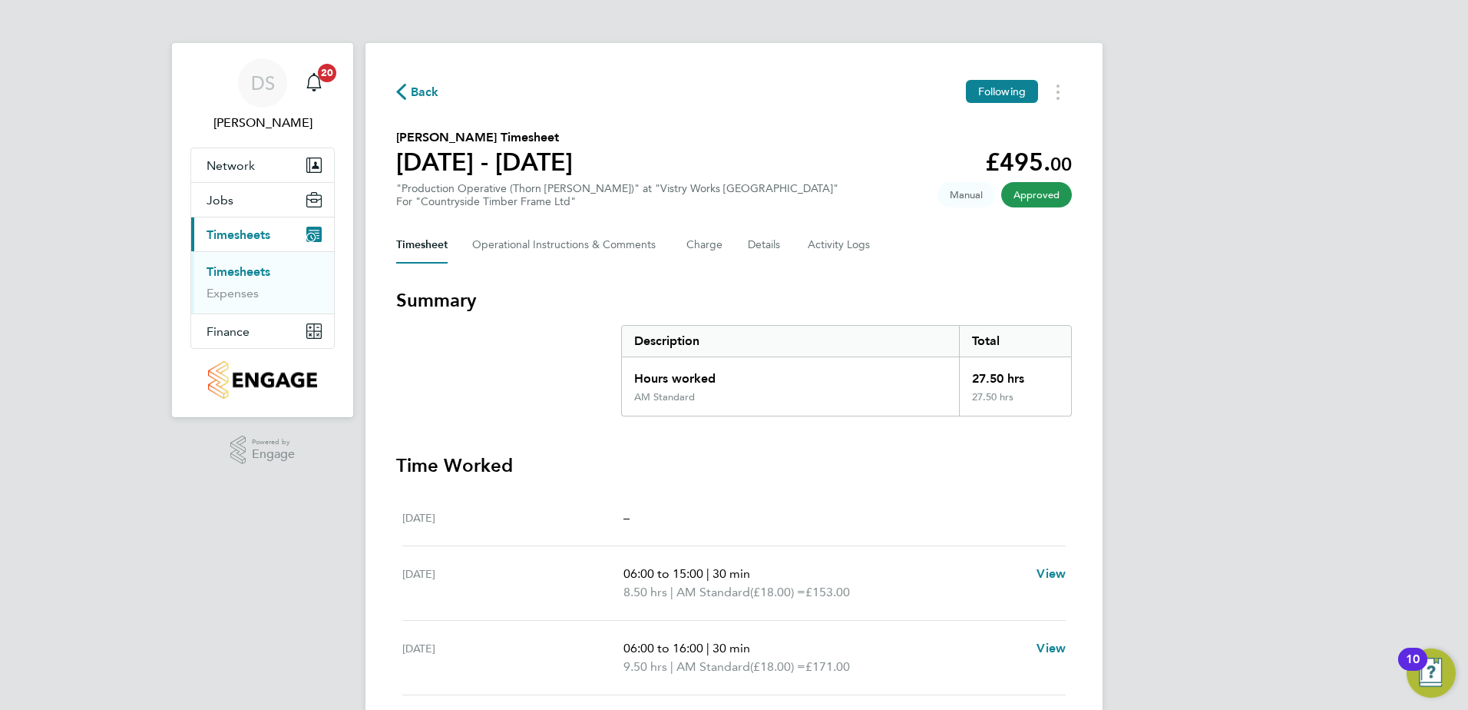
click at [412, 95] on span "Back" at bounding box center [425, 92] width 28 height 18
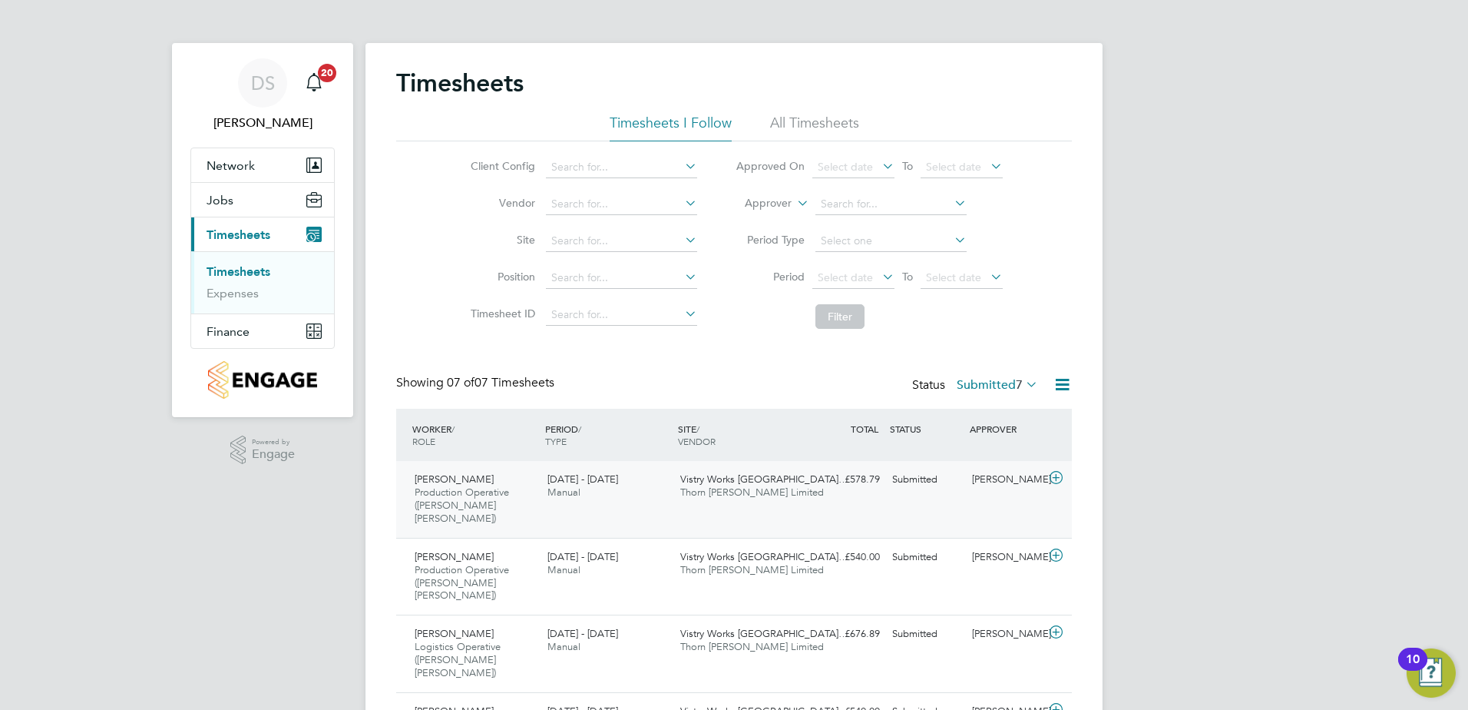
click at [1050, 483] on icon at bounding box center [1056, 478] width 19 height 12
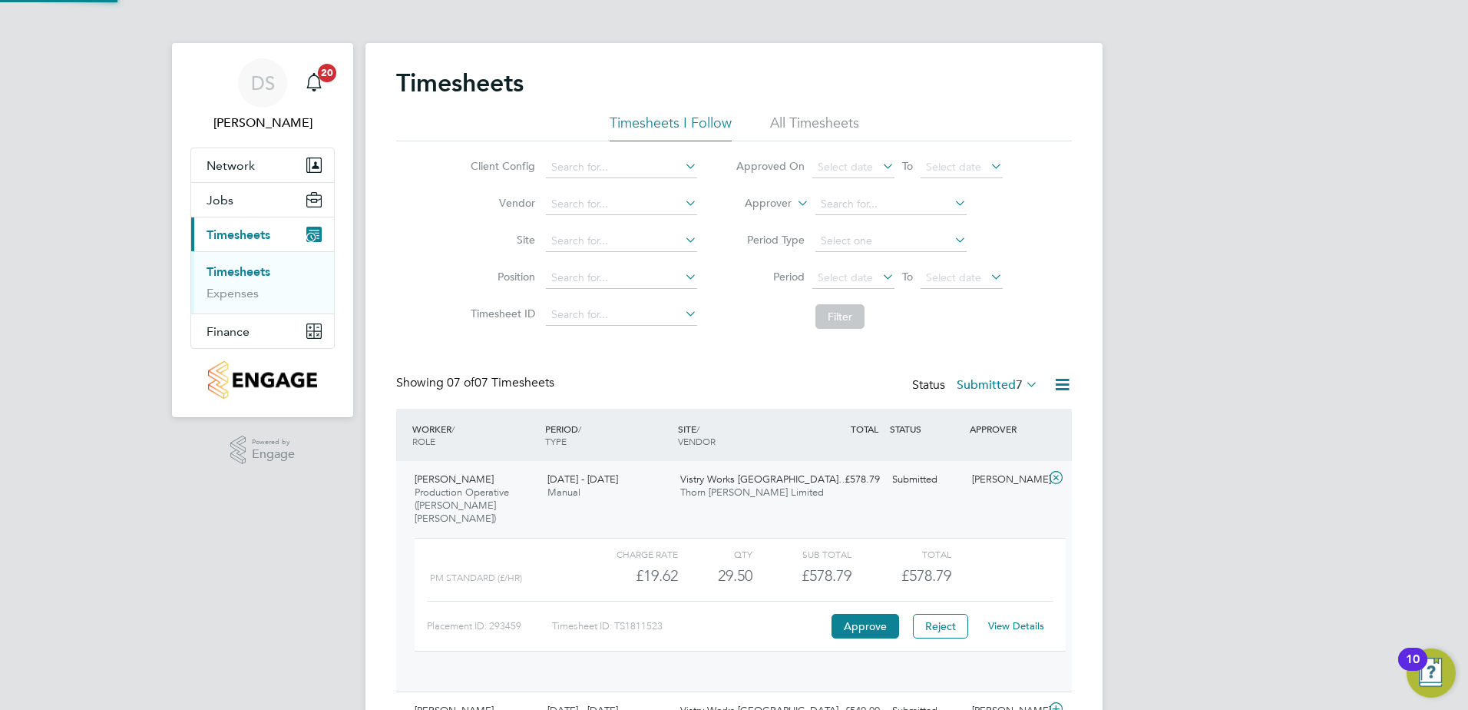
scroll to position [8, 8]
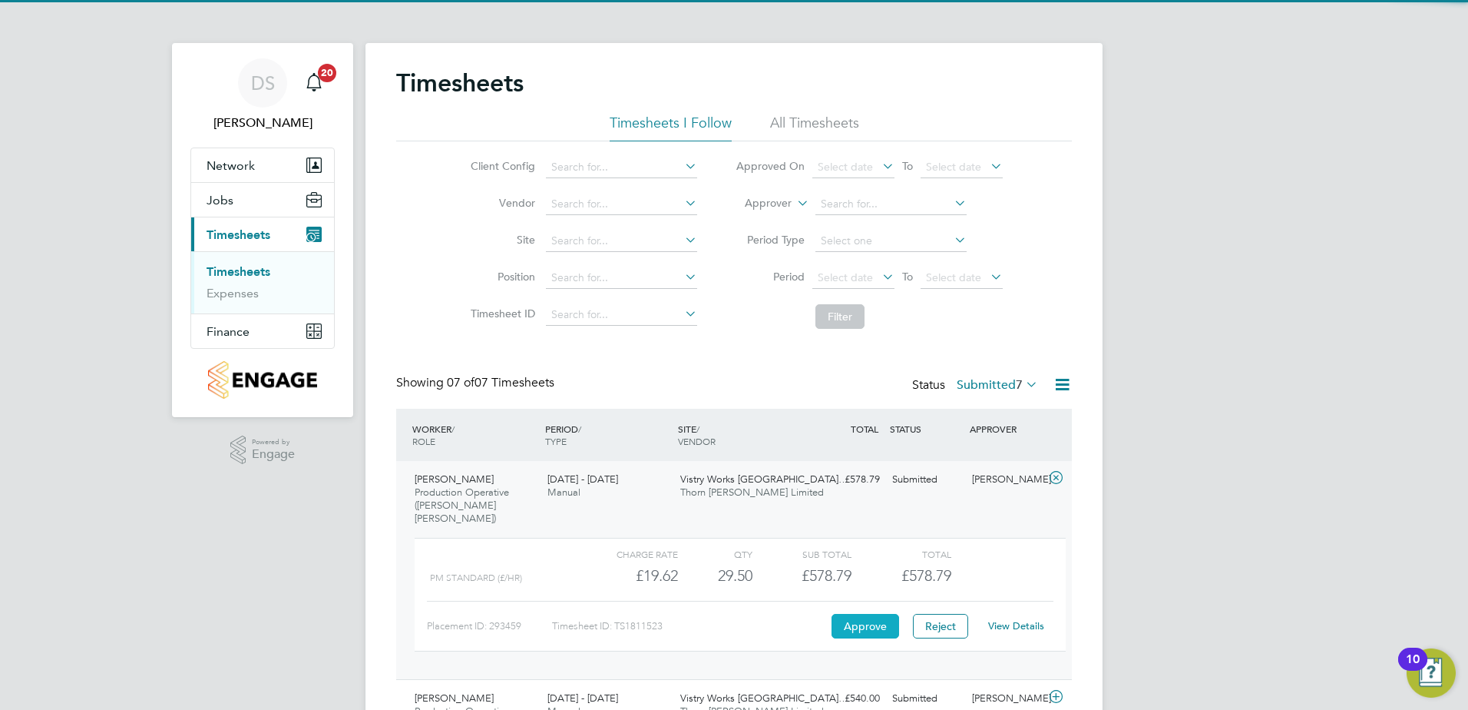
click at [867, 614] on button "Approve" at bounding box center [866, 626] width 68 height 25
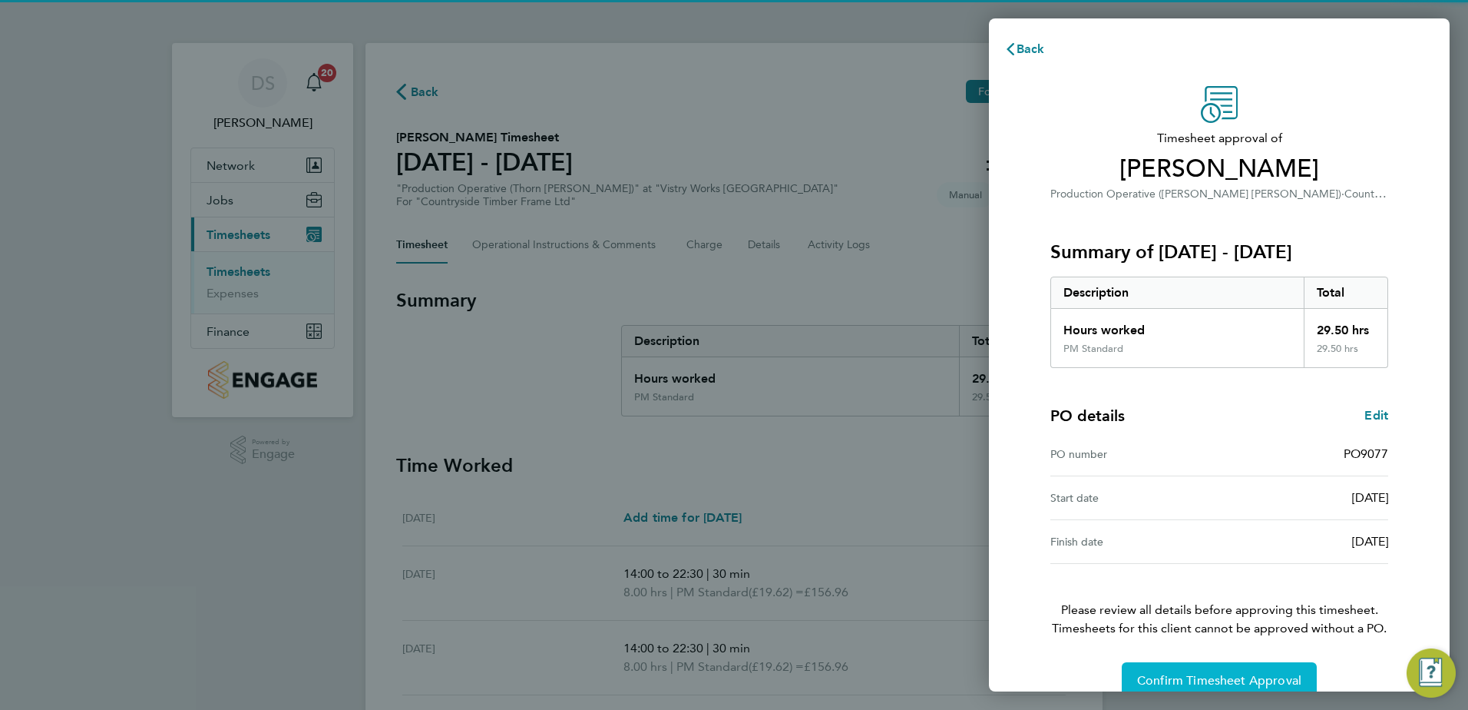
click at [1170, 673] on span "Confirm Timesheet Approval" at bounding box center [1219, 680] width 164 height 15
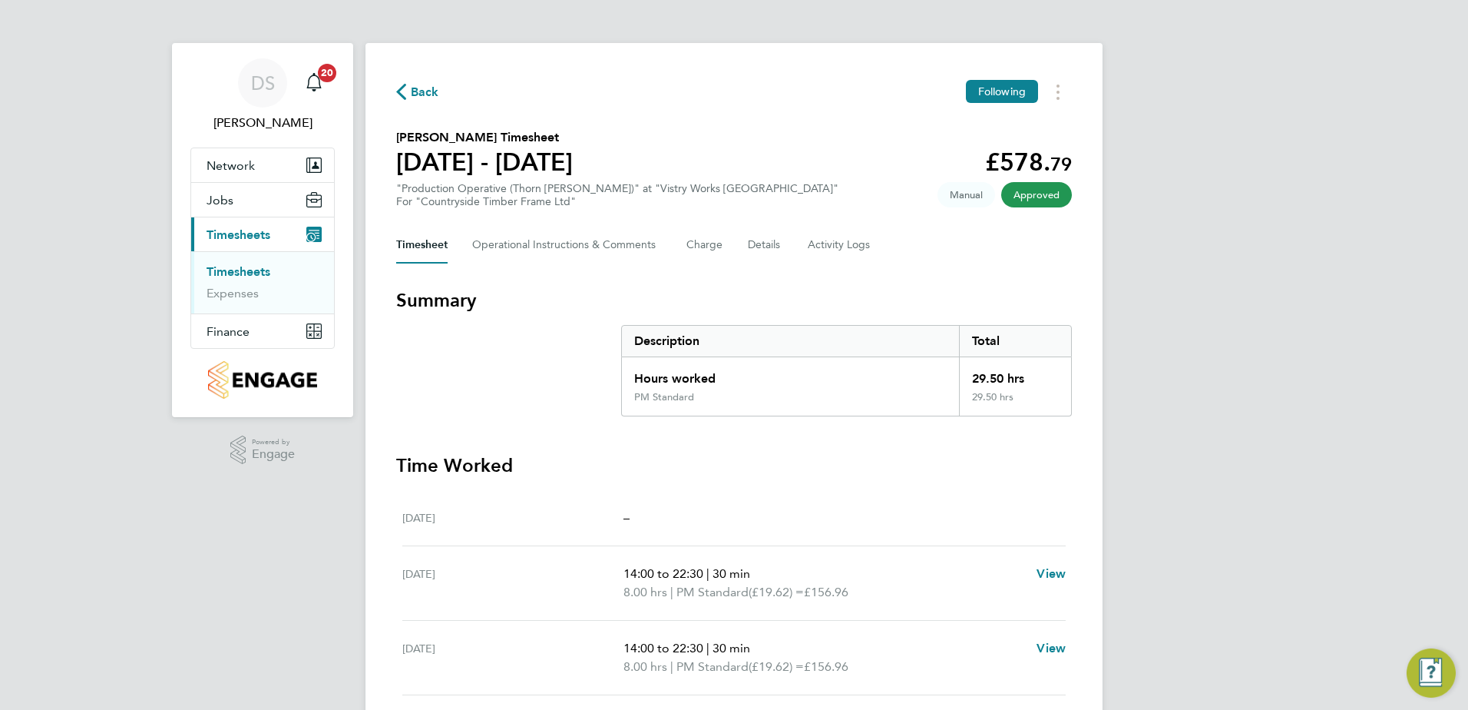
click at [411, 97] on span "Back" at bounding box center [425, 92] width 28 height 18
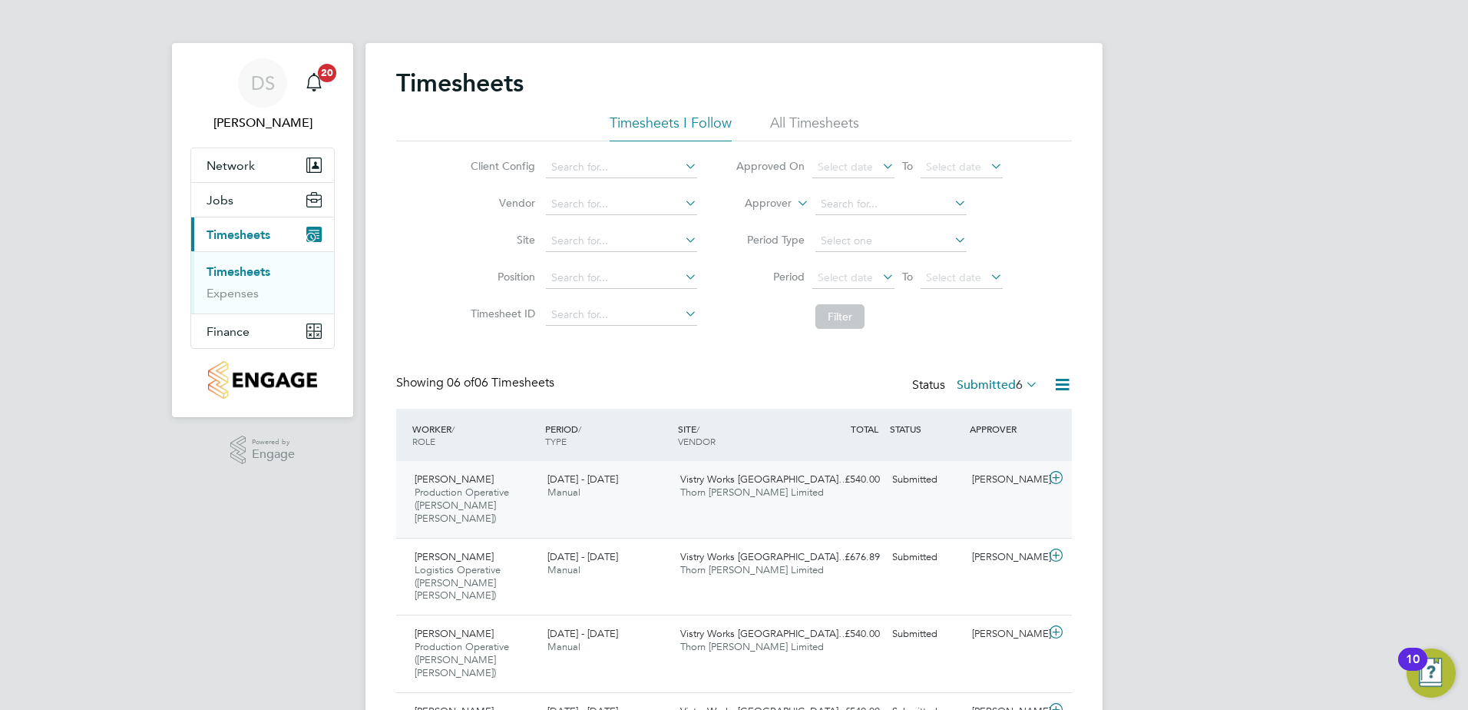
click at [1056, 475] on icon at bounding box center [1056, 478] width 19 height 12
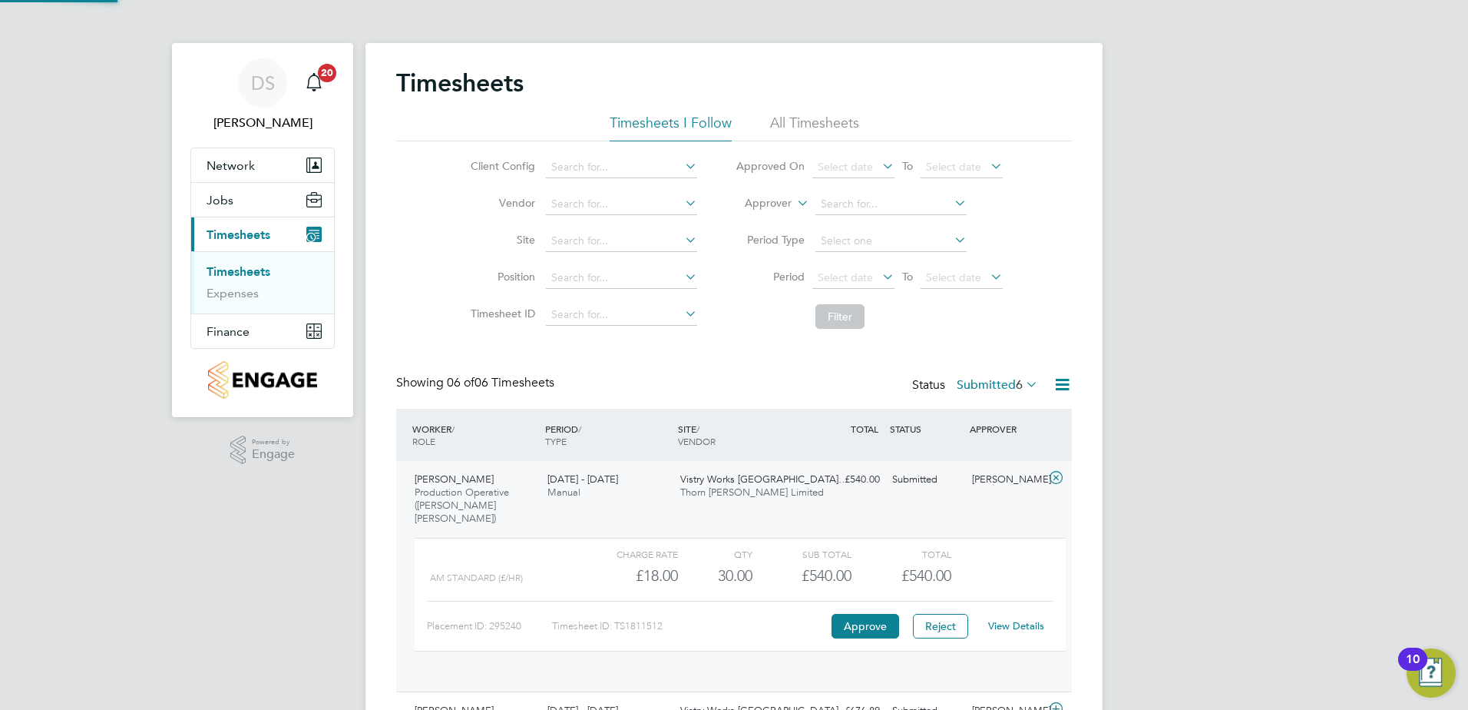
scroll to position [26, 150]
click at [855, 614] on button "Approve" at bounding box center [866, 626] width 68 height 25
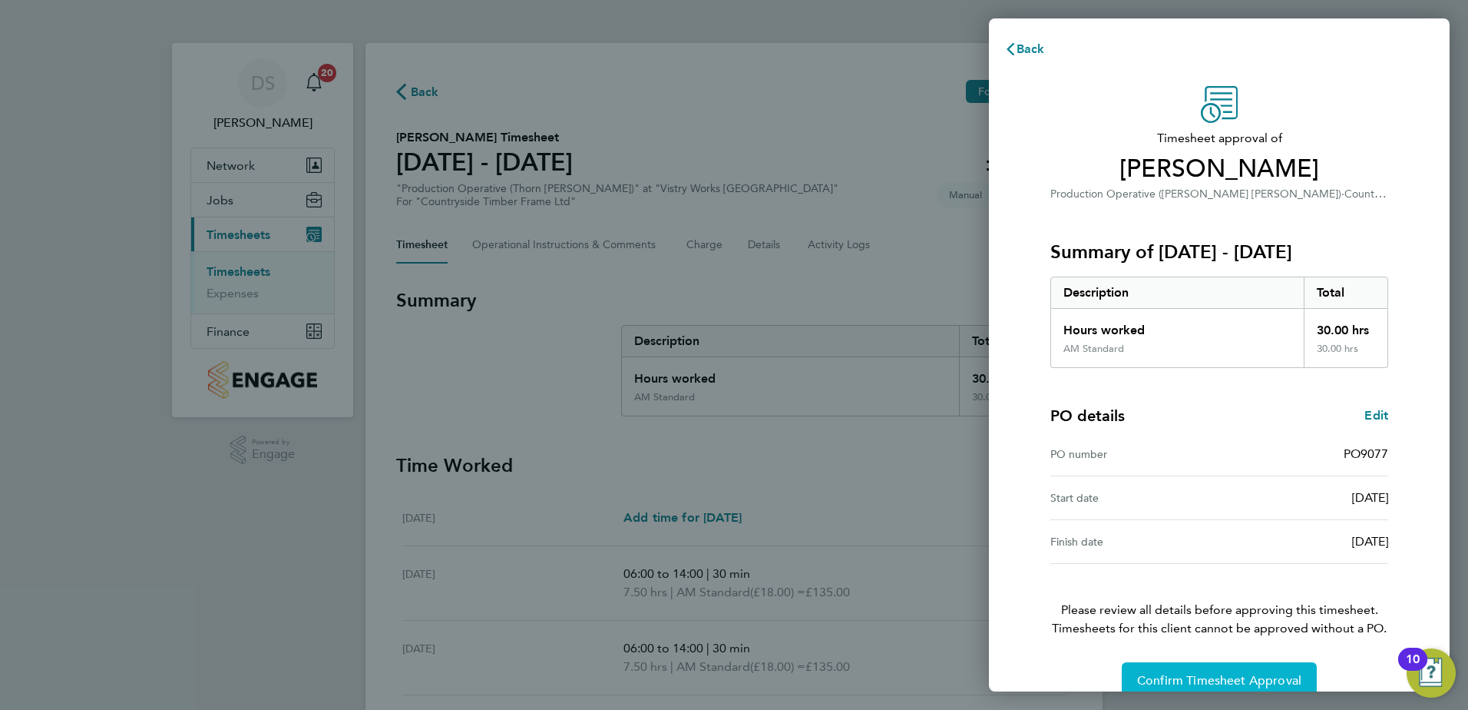
click at [1248, 689] on button "Confirm Timesheet Approval" at bounding box center [1219, 680] width 195 height 37
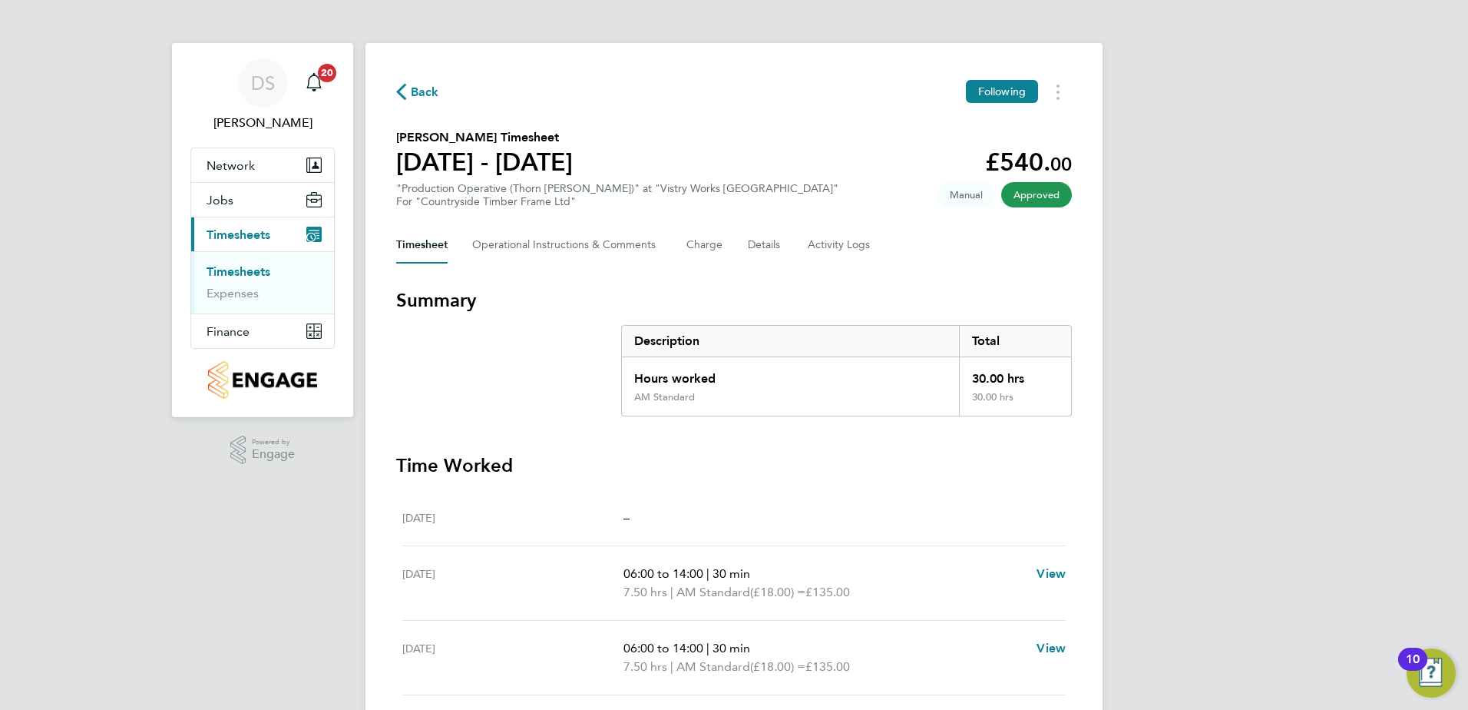
click at [412, 90] on span "Back" at bounding box center [425, 92] width 28 height 18
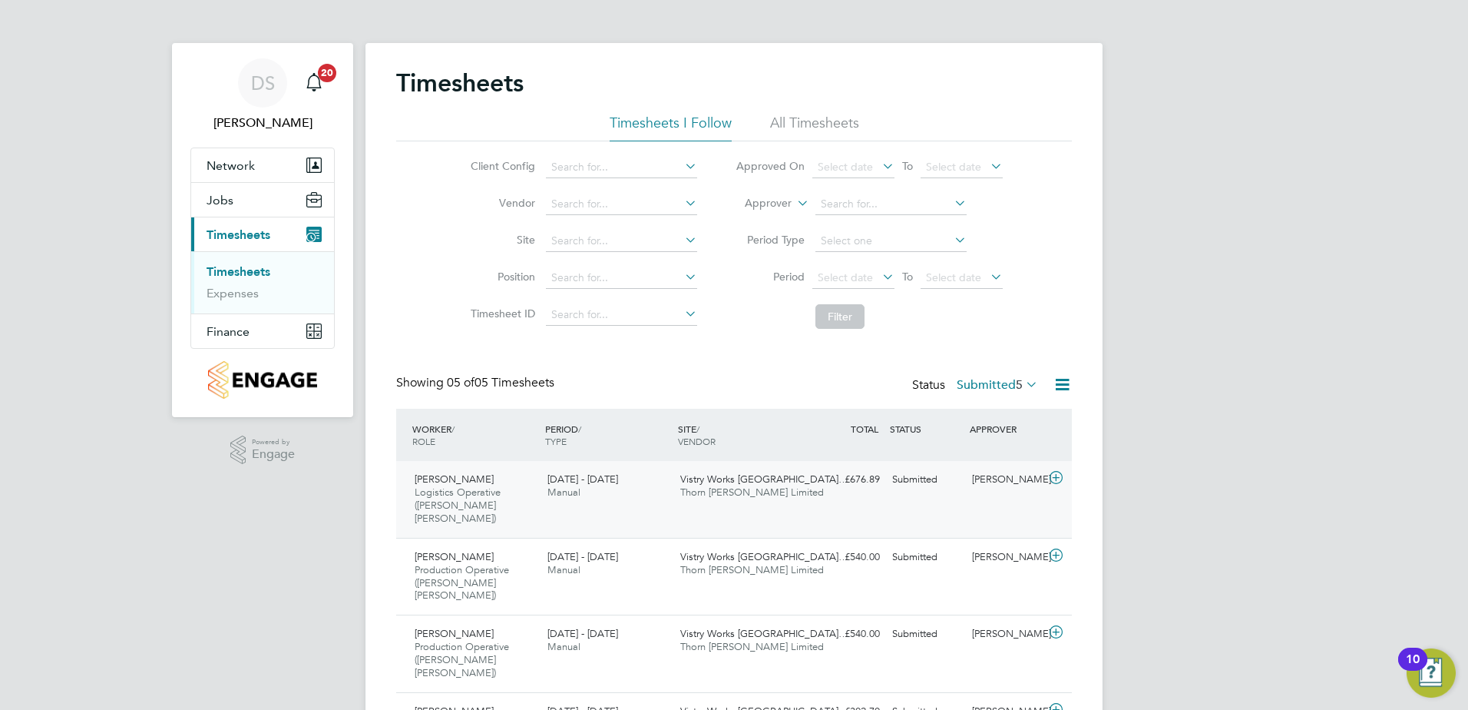
click at [1058, 481] on icon at bounding box center [1056, 478] width 19 height 12
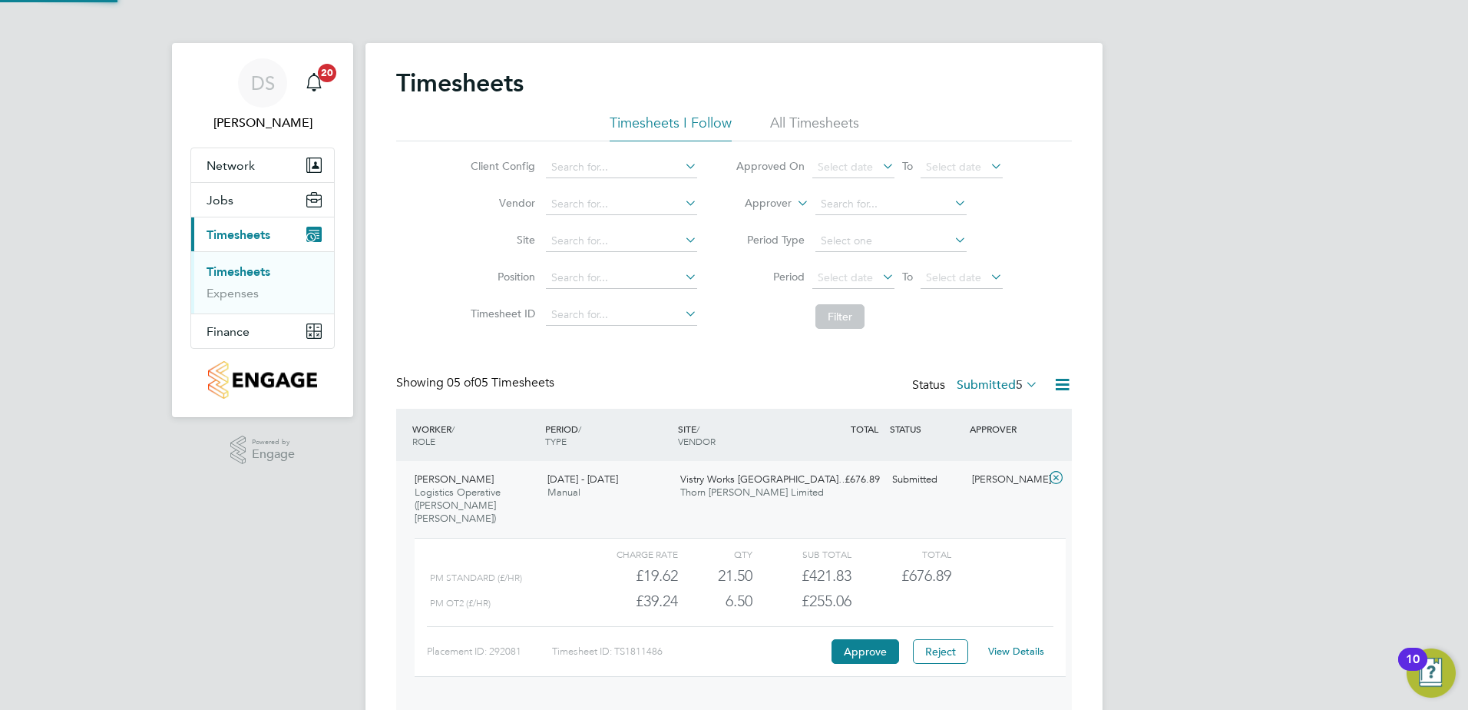
scroll to position [26, 150]
click at [873, 639] on button "Approve" at bounding box center [866, 651] width 68 height 25
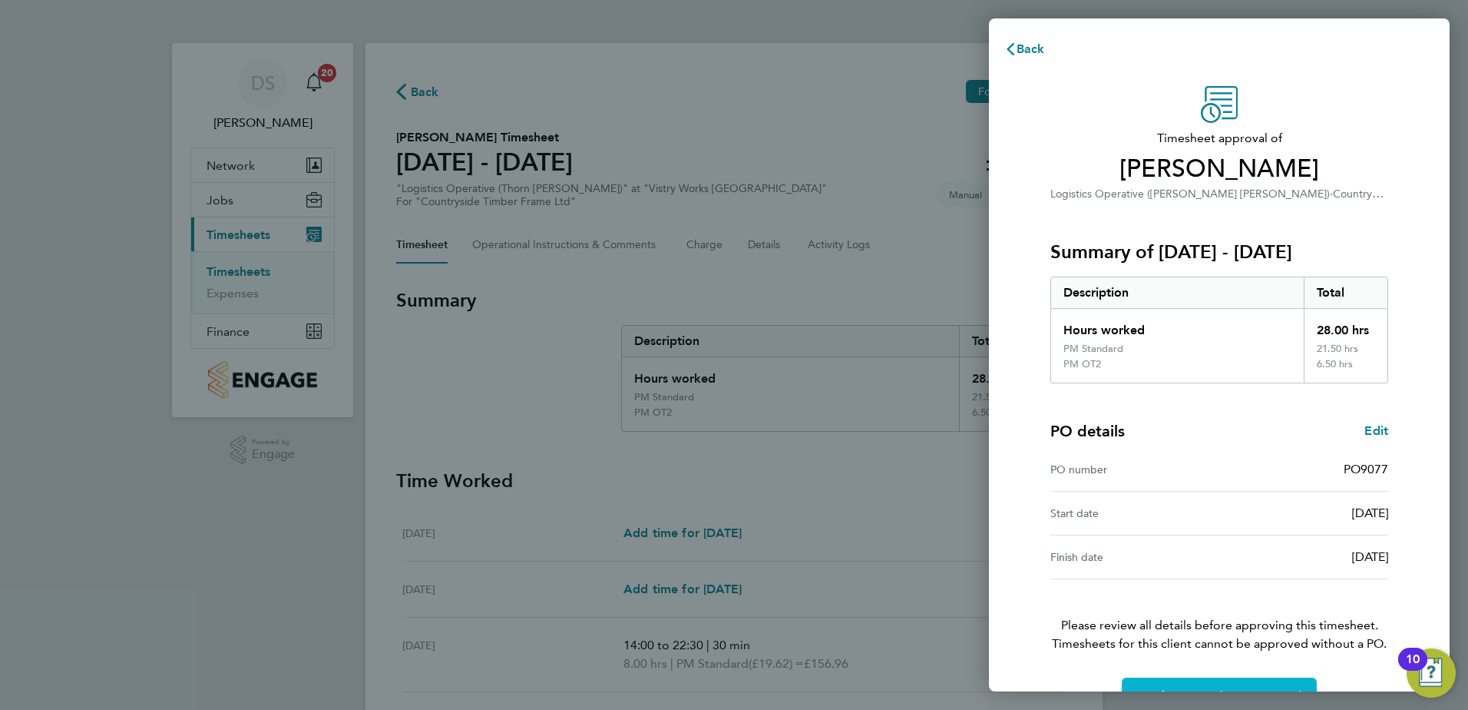
click at [1178, 680] on button "Confirm Timesheet Approval" at bounding box center [1219, 695] width 195 height 37
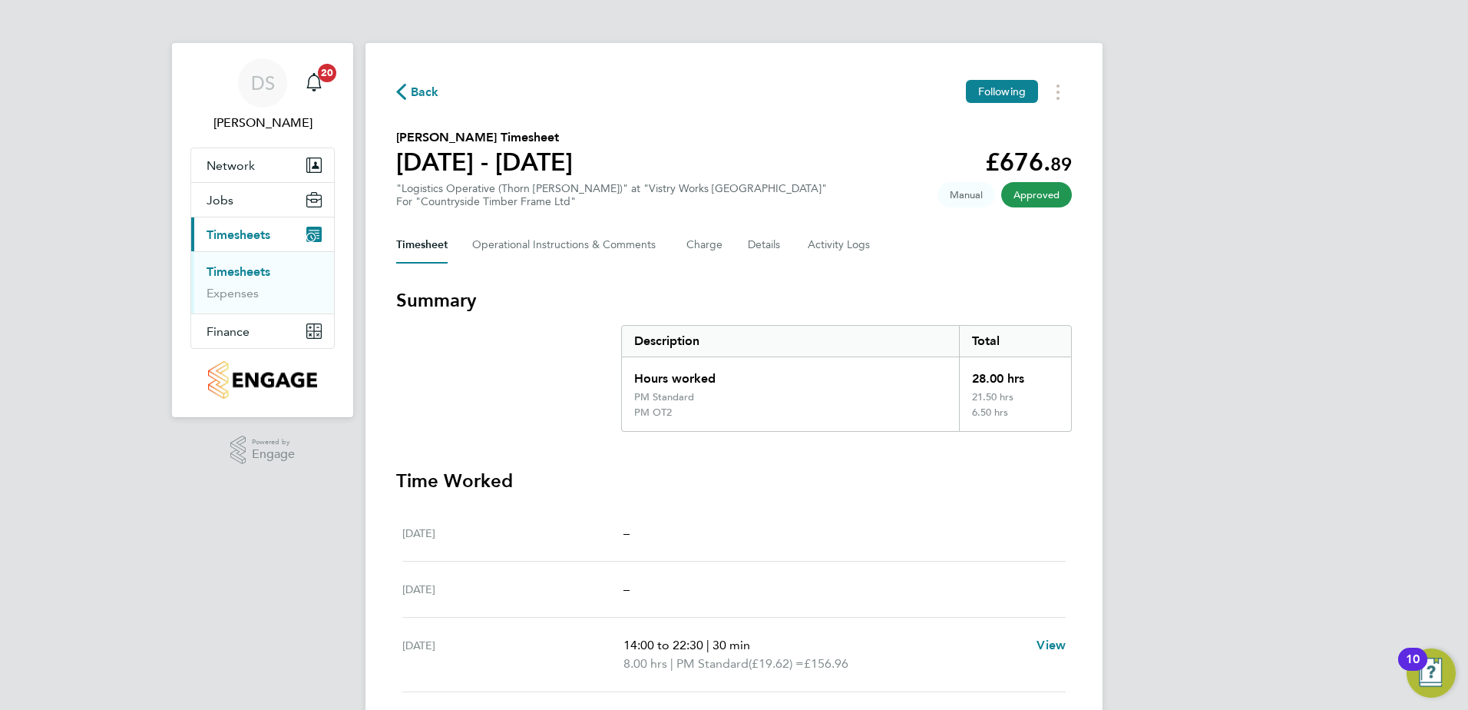
click at [399, 91] on icon "button" at bounding box center [401, 92] width 10 height 16
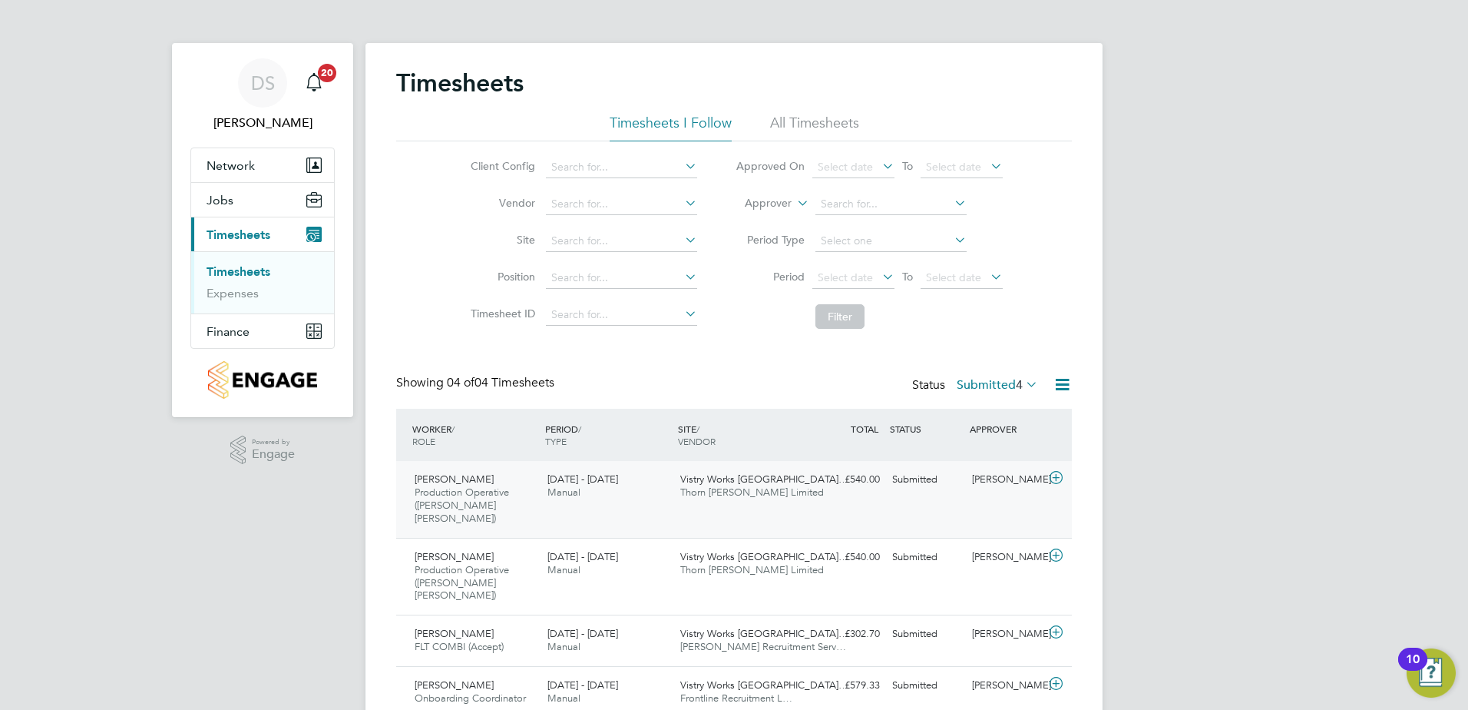
click at [1057, 480] on icon at bounding box center [1056, 478] width 19 height 12
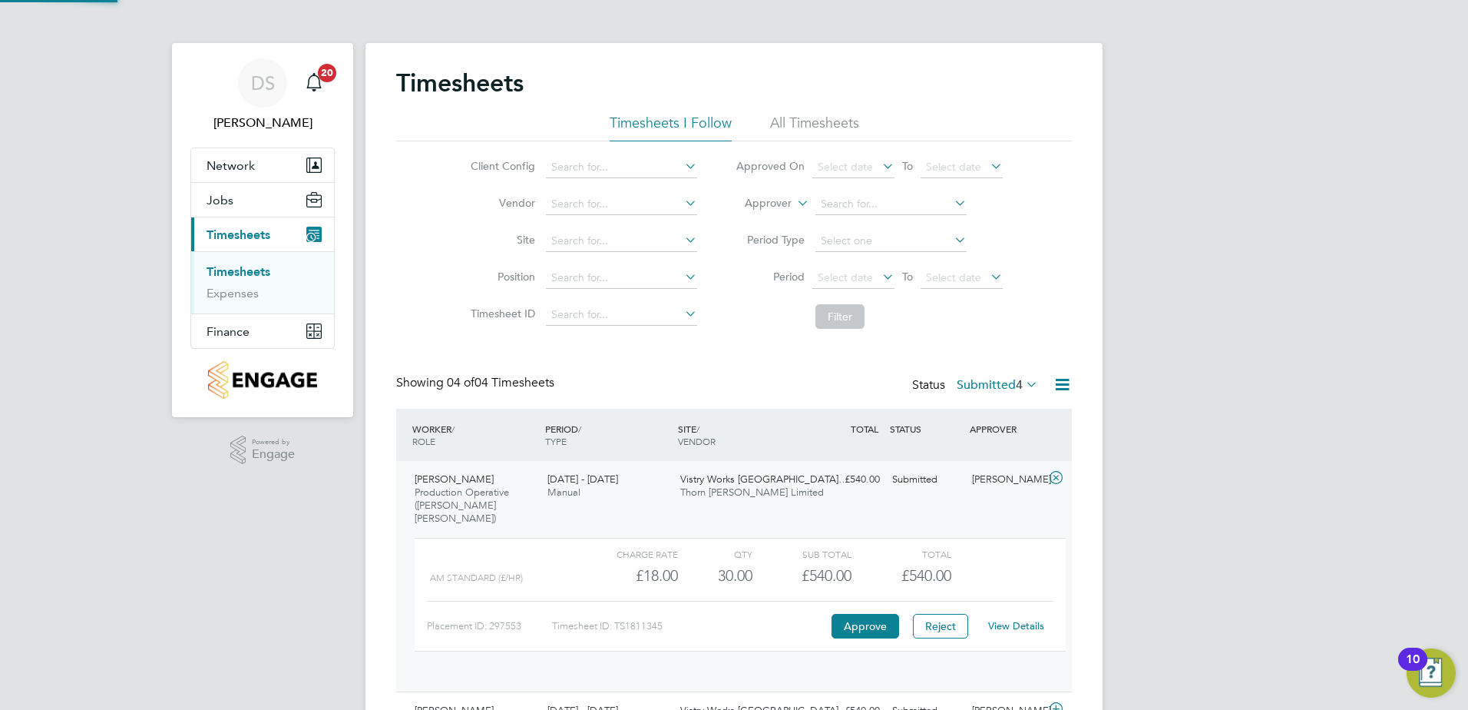
scroll to position [26, 150]
click at [876, 617] on button "Approve" at bounding box center [866, 626] width 68 height 25
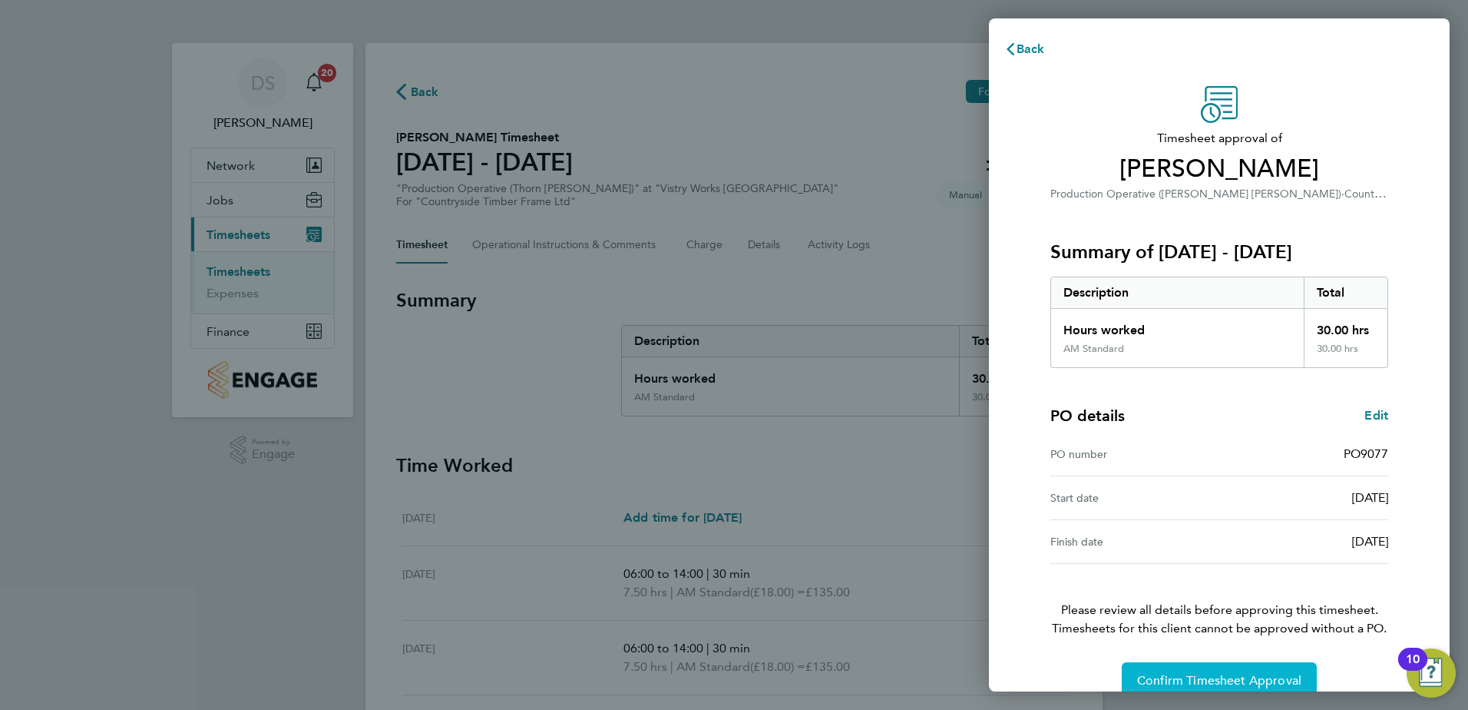
click at [1193, 675] on span "Confirm Timesheet Approval" at bounding box center [1219, 680] width 164 height 15
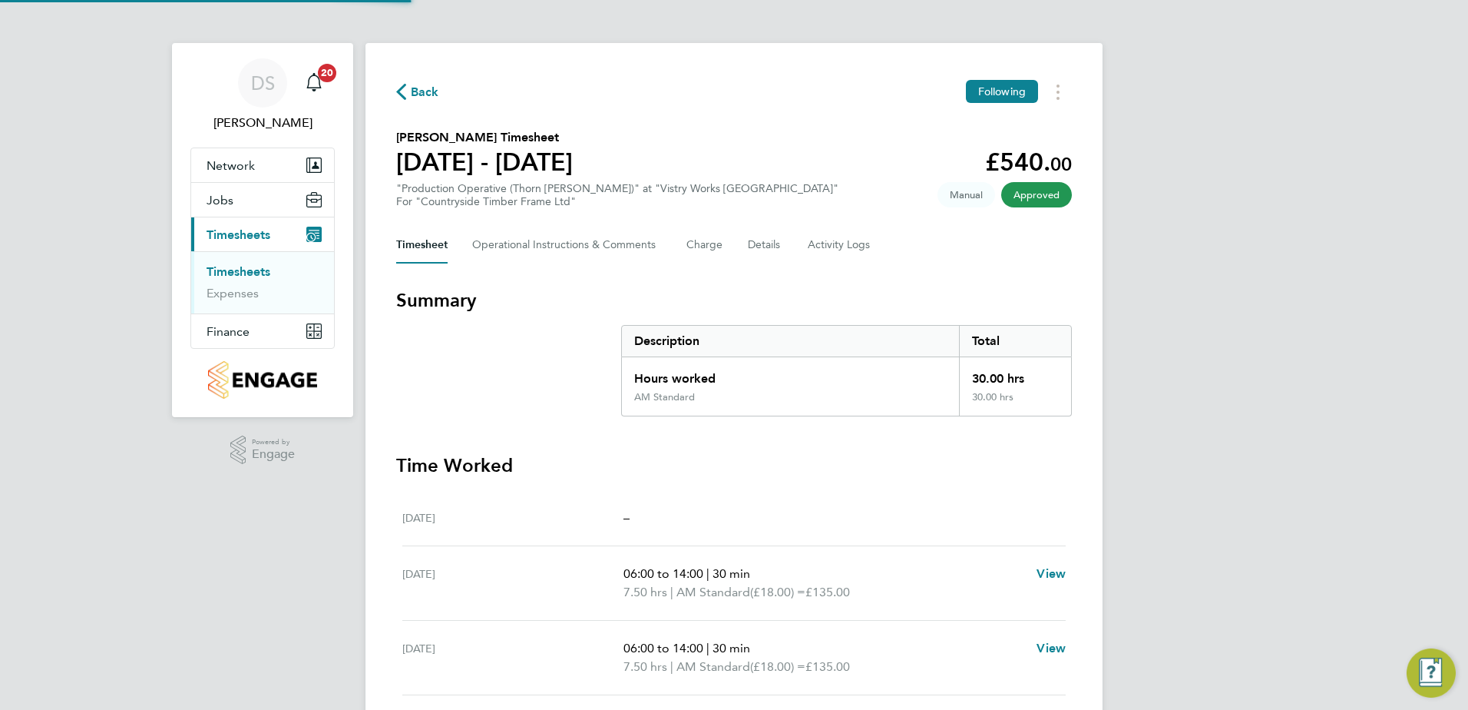
click at [422, 87] on span "Back" at bounding box center [425, 92] width 28 height 18
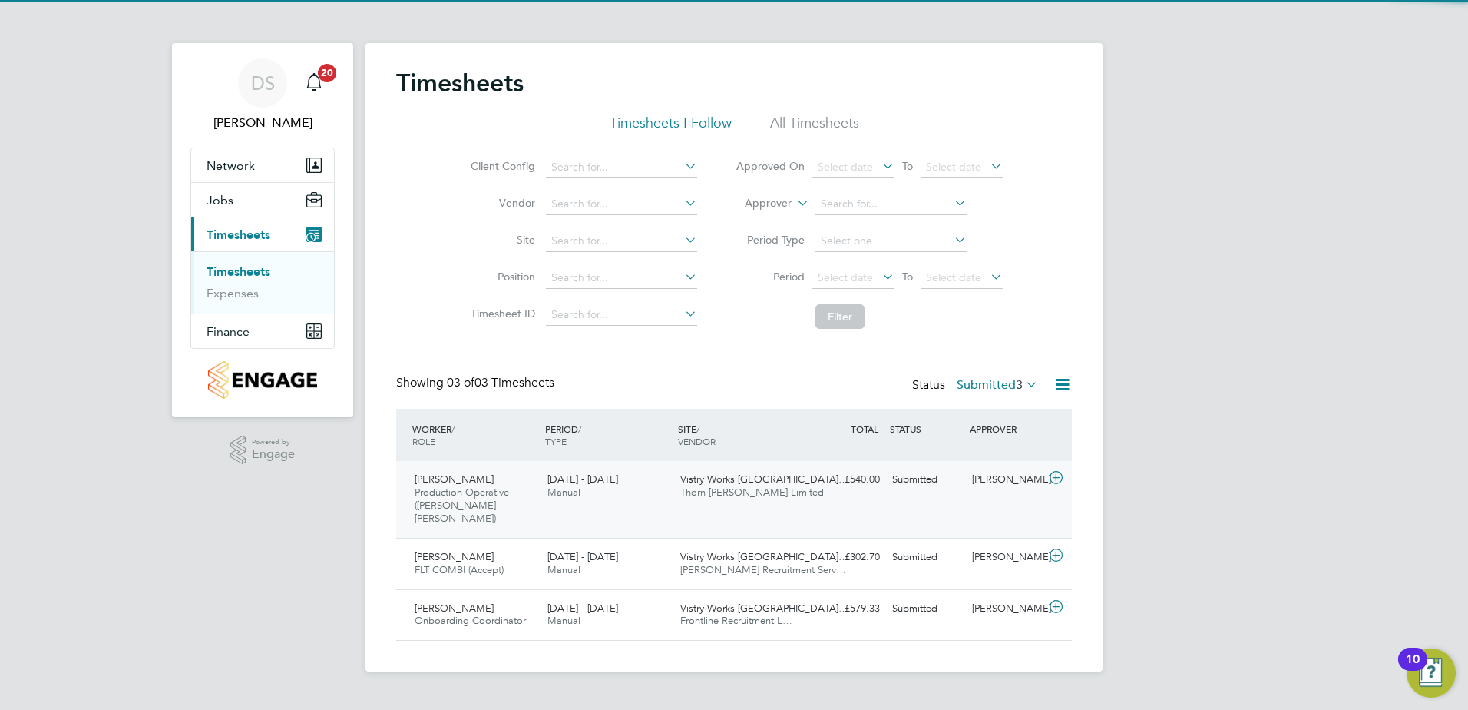
click at [1054, 479] on icon at bounding box center [1056, 478] width 19 height 12
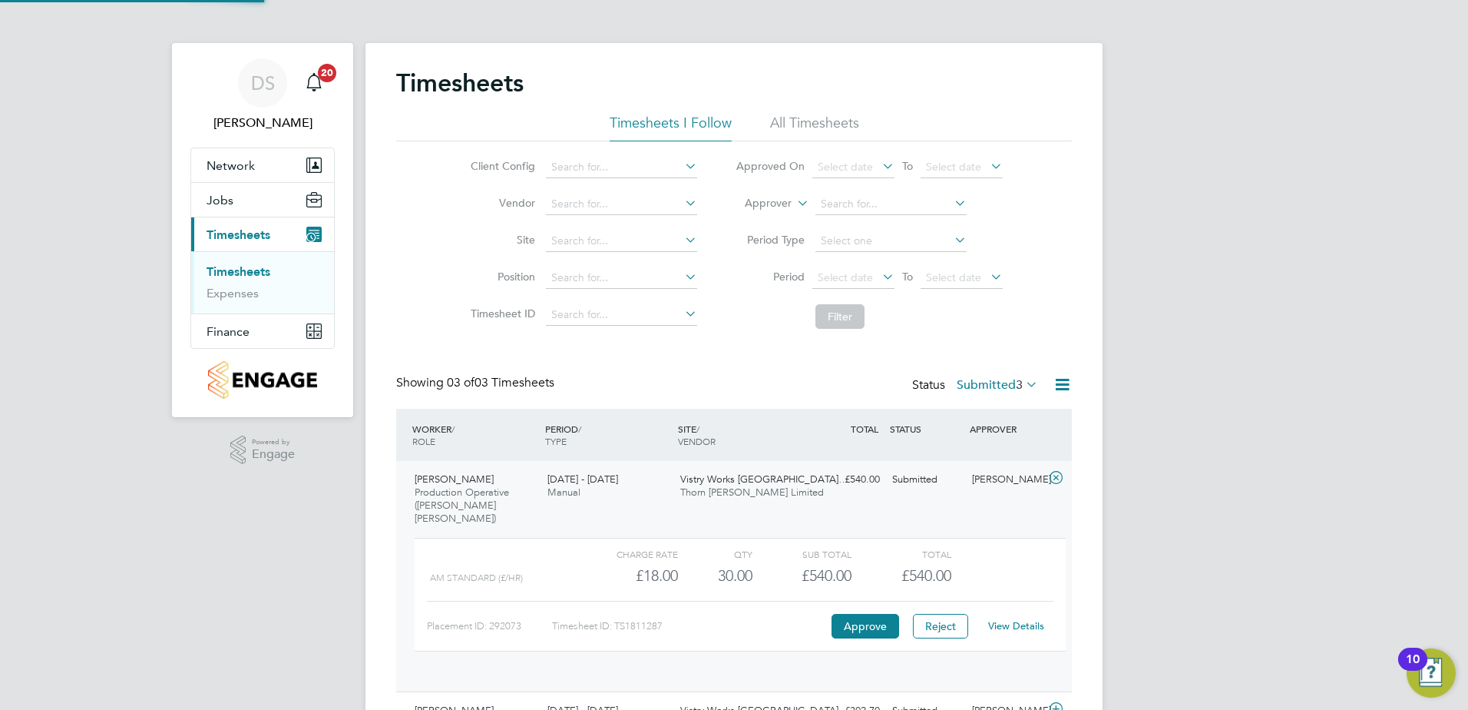
scroll to position [26, 150]
click at [873, 615] on button "Approve" at bounding box center [866, 626] width 68 height 25
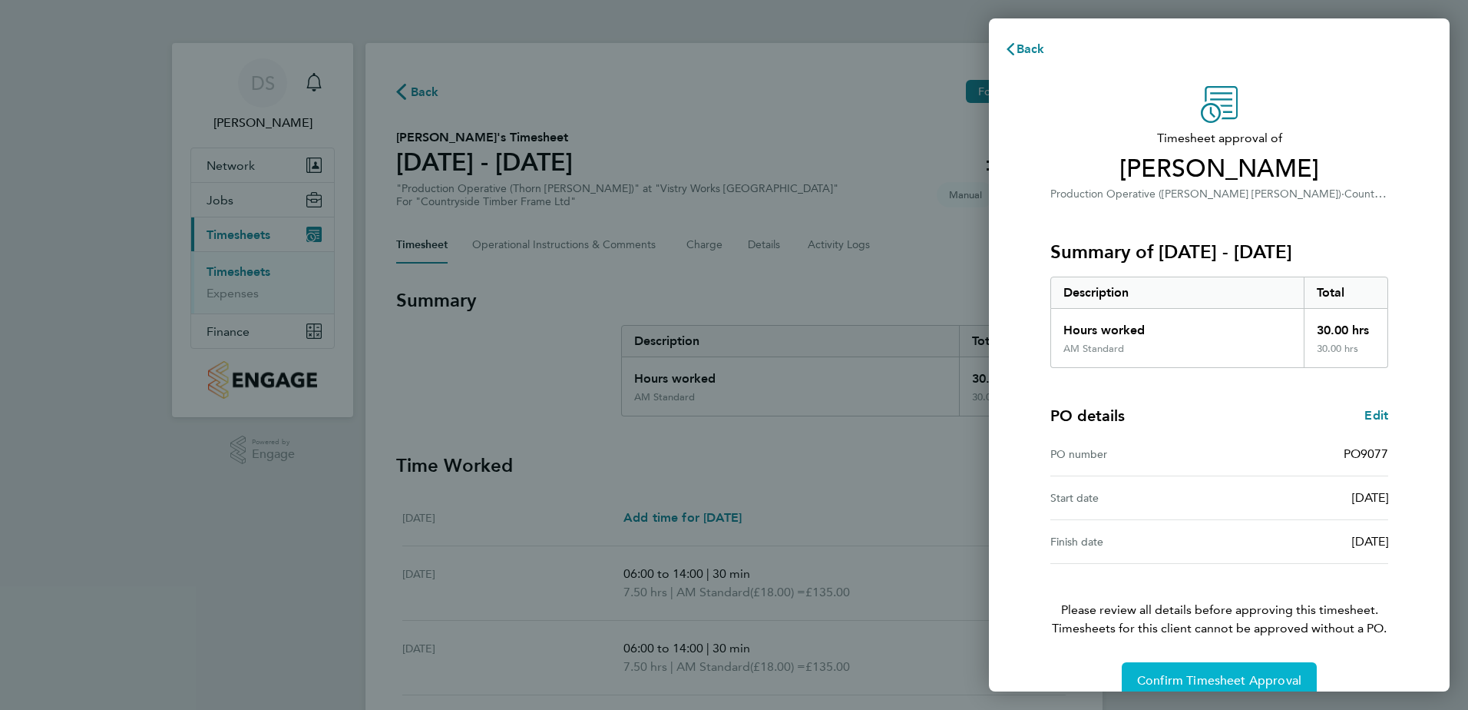
click at [1244, 674] on span "Confirm Timesheet Approval" at bounding box center [1219, 680] width 164 height 15
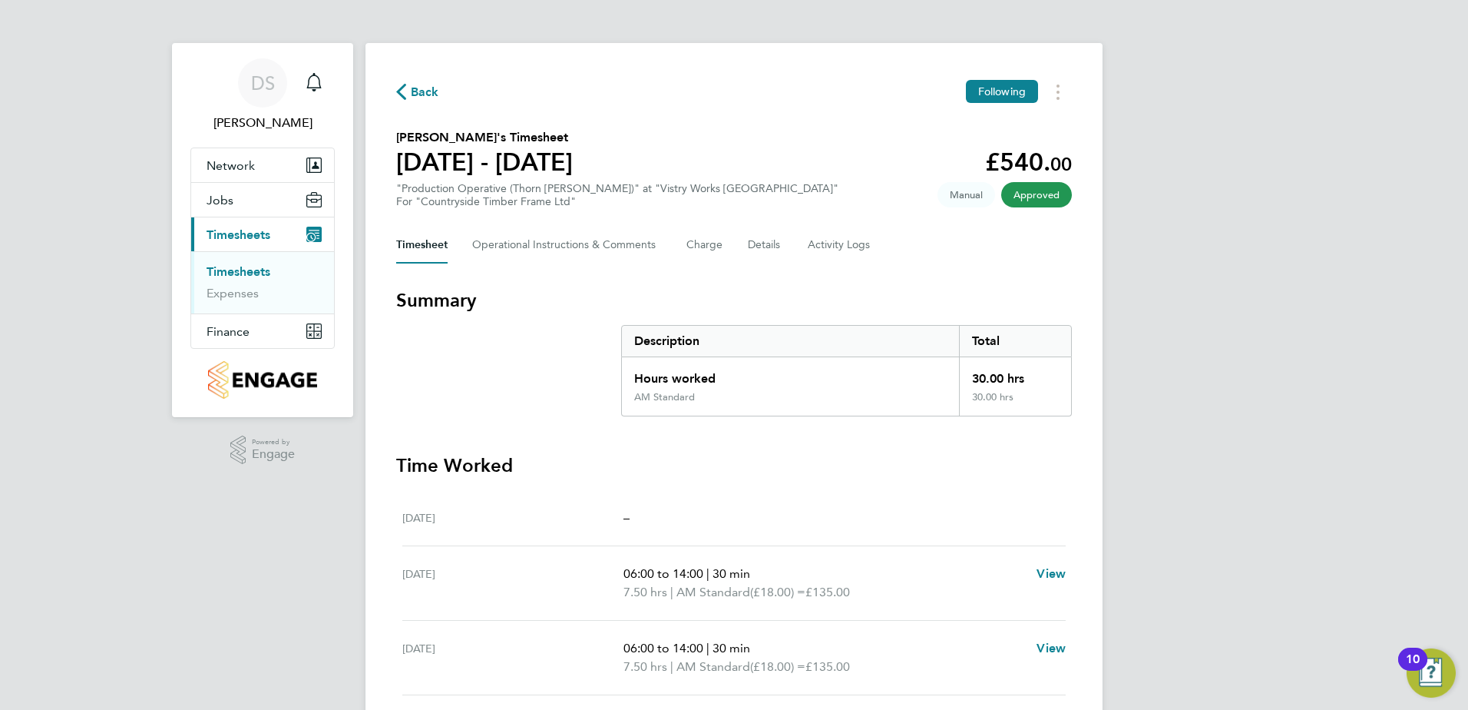
click at [420, 89] on span "Back" at bounding box center [425, 92] width 28 height 18
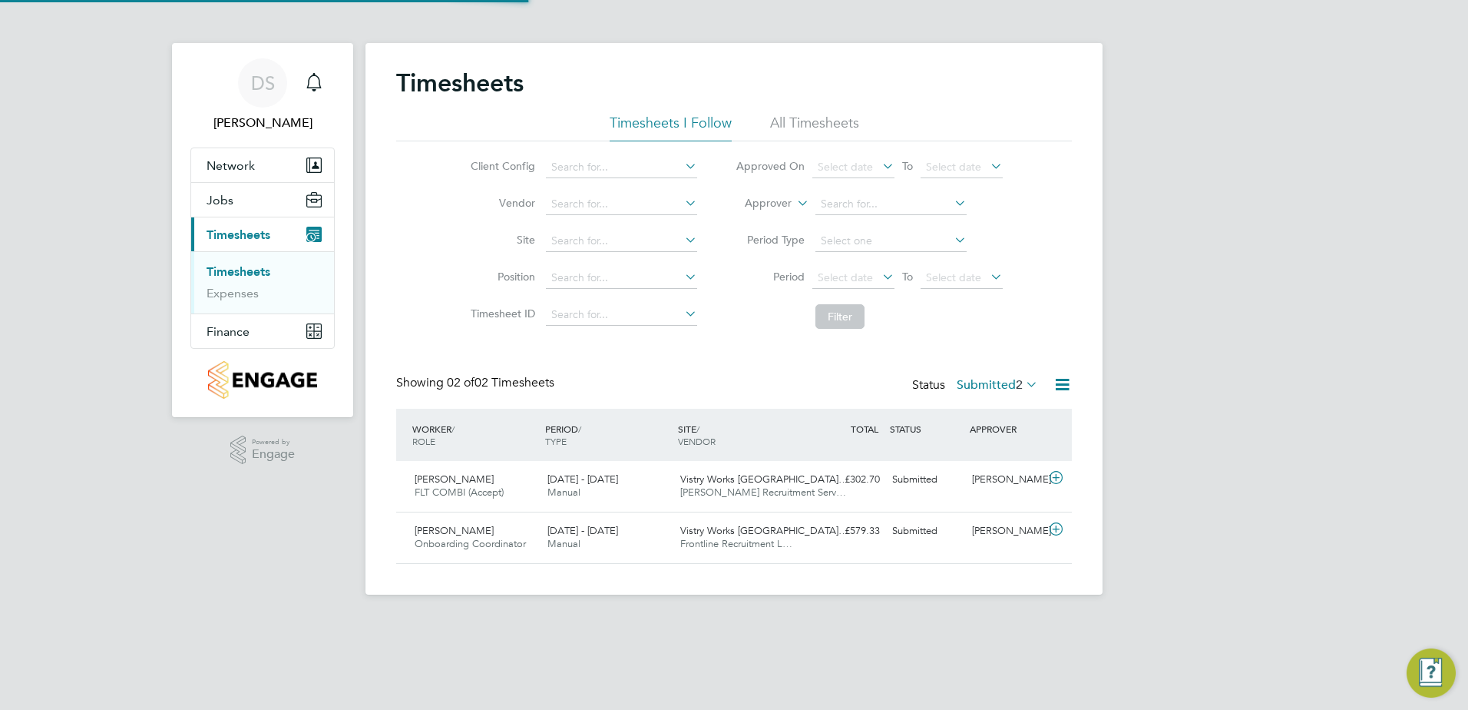
scroll to position [39, 134]
click at [1054, 481] on icon at bounding box center [1056, 478] width 19 height 12
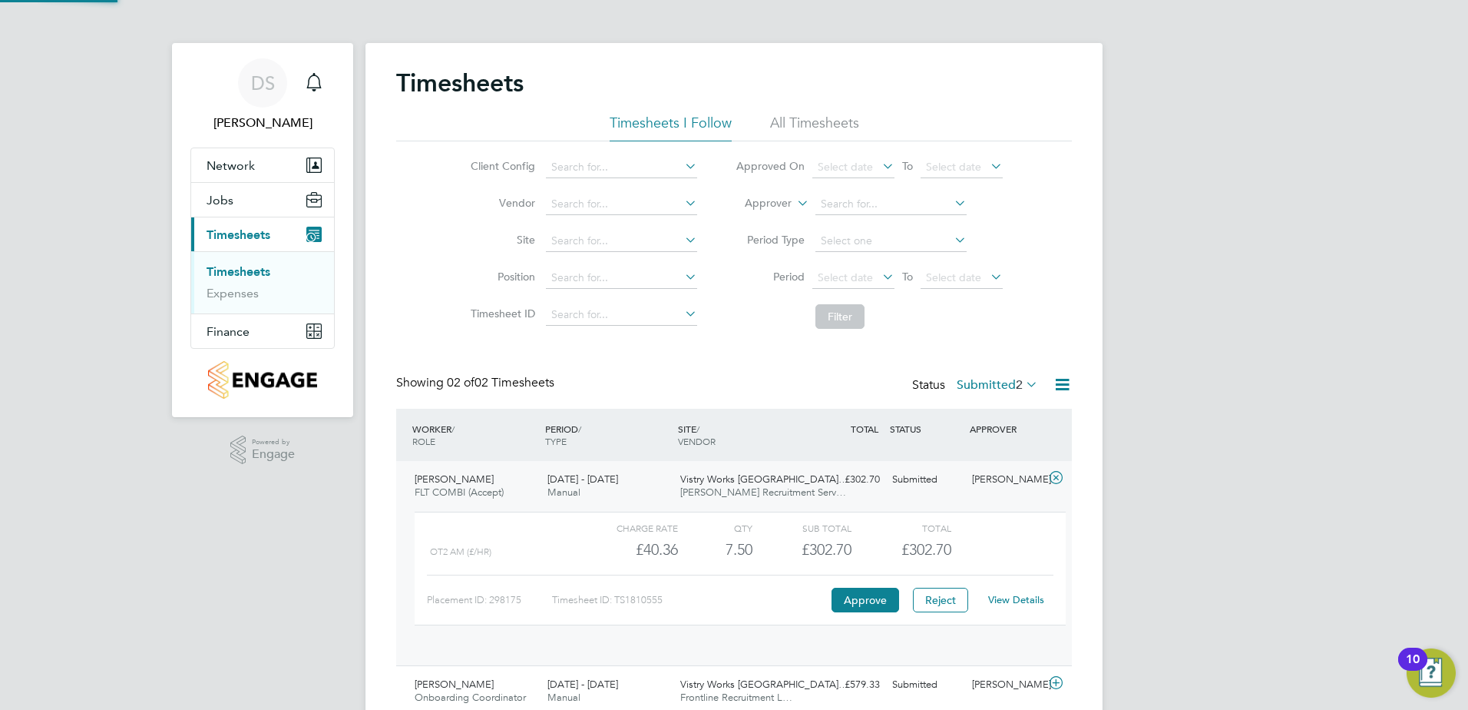
scroll to position [26, 150]
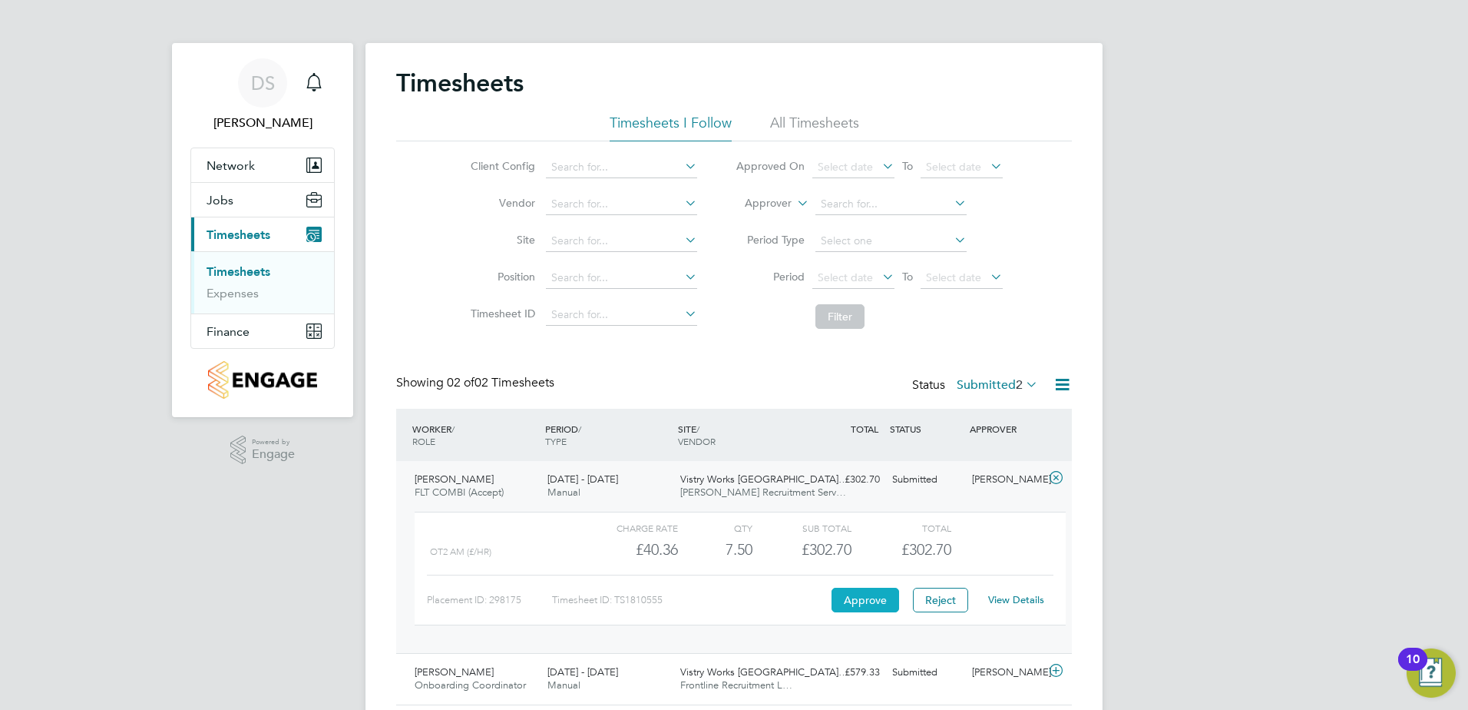
click at [878, 607] on button "Approve" at bounding box center [866, 600] width 68 height 25
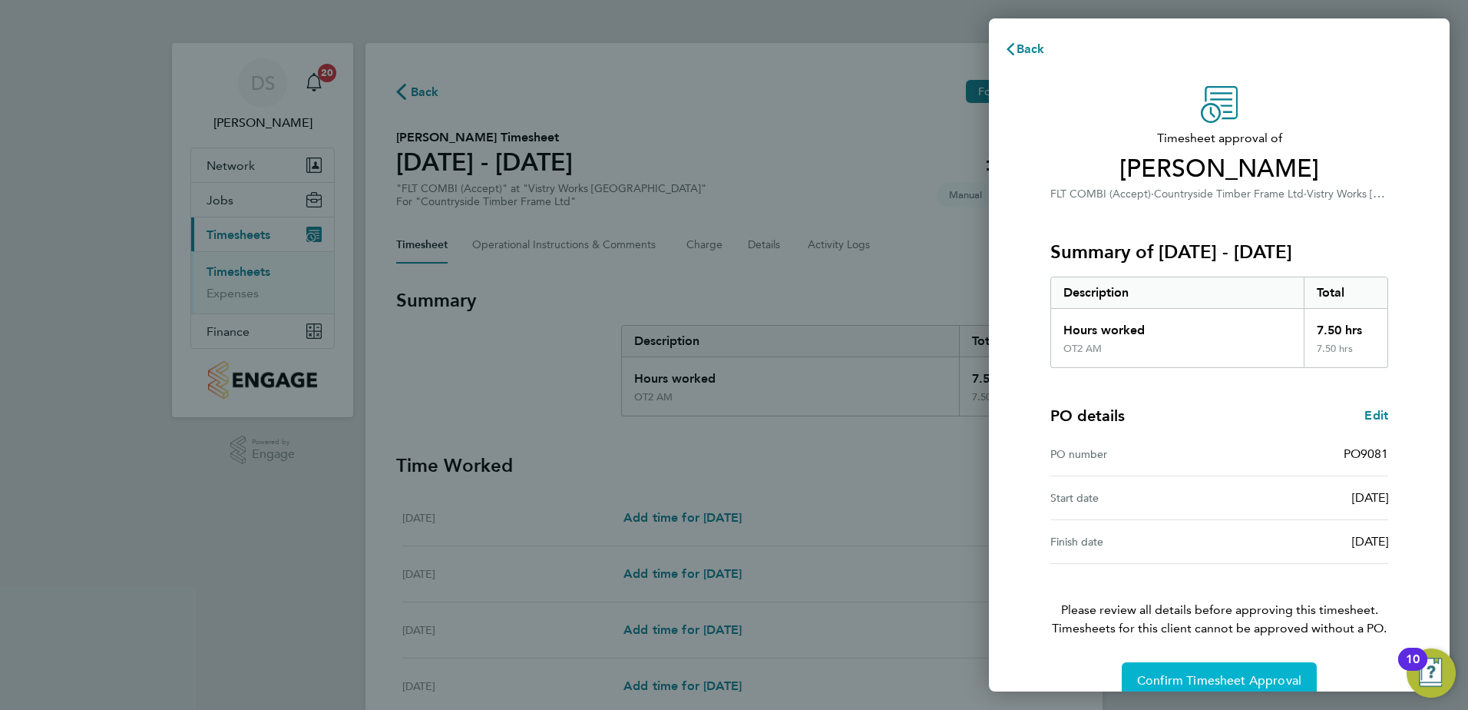
click at [1228, 675] on button "Confirm Timesheet Approval" at bounding box center [1219, 680] width 195 height 37
click at [1226, 677] on div "Confirm Timesheet Approval" at bounding box center [1219, 680] width 375 height 37
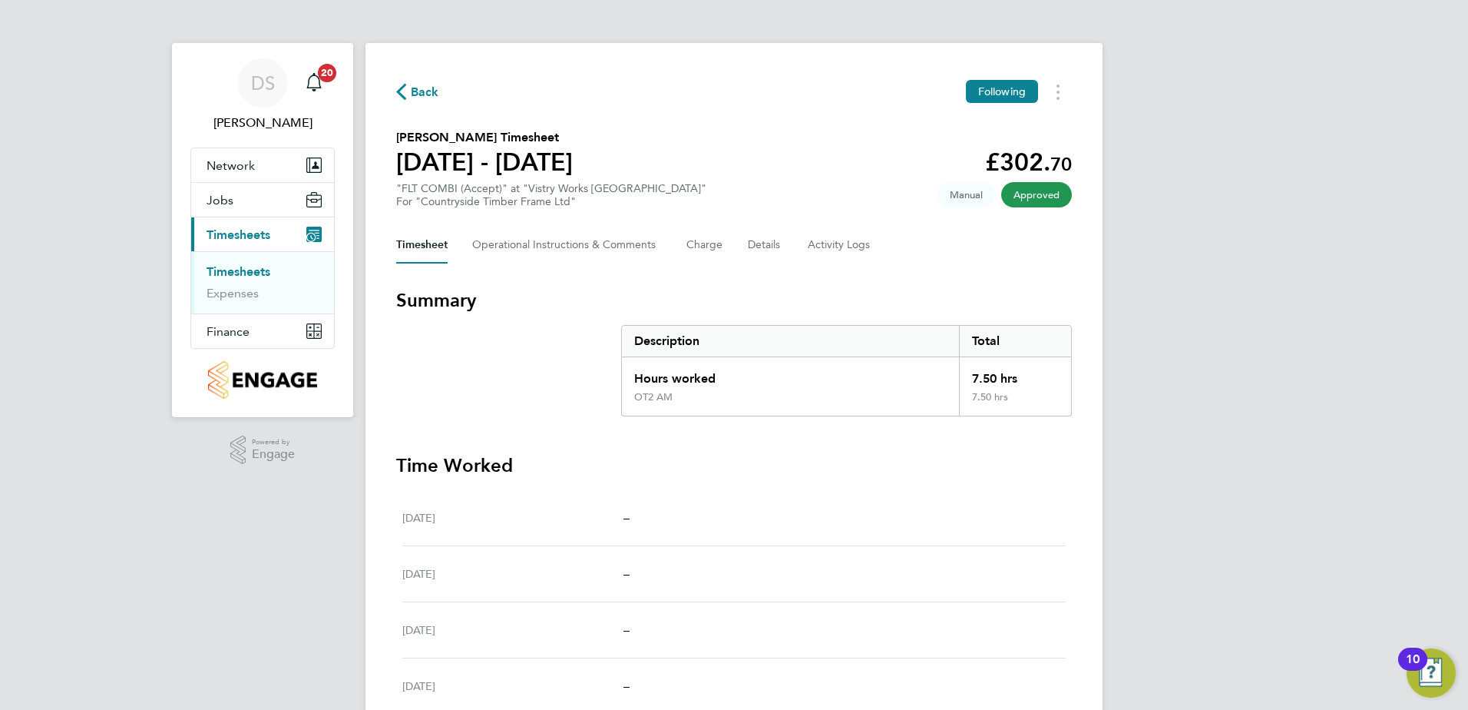
click at [425, 92] on span "Back" at bounding box center [425, 92] width 28 height 18
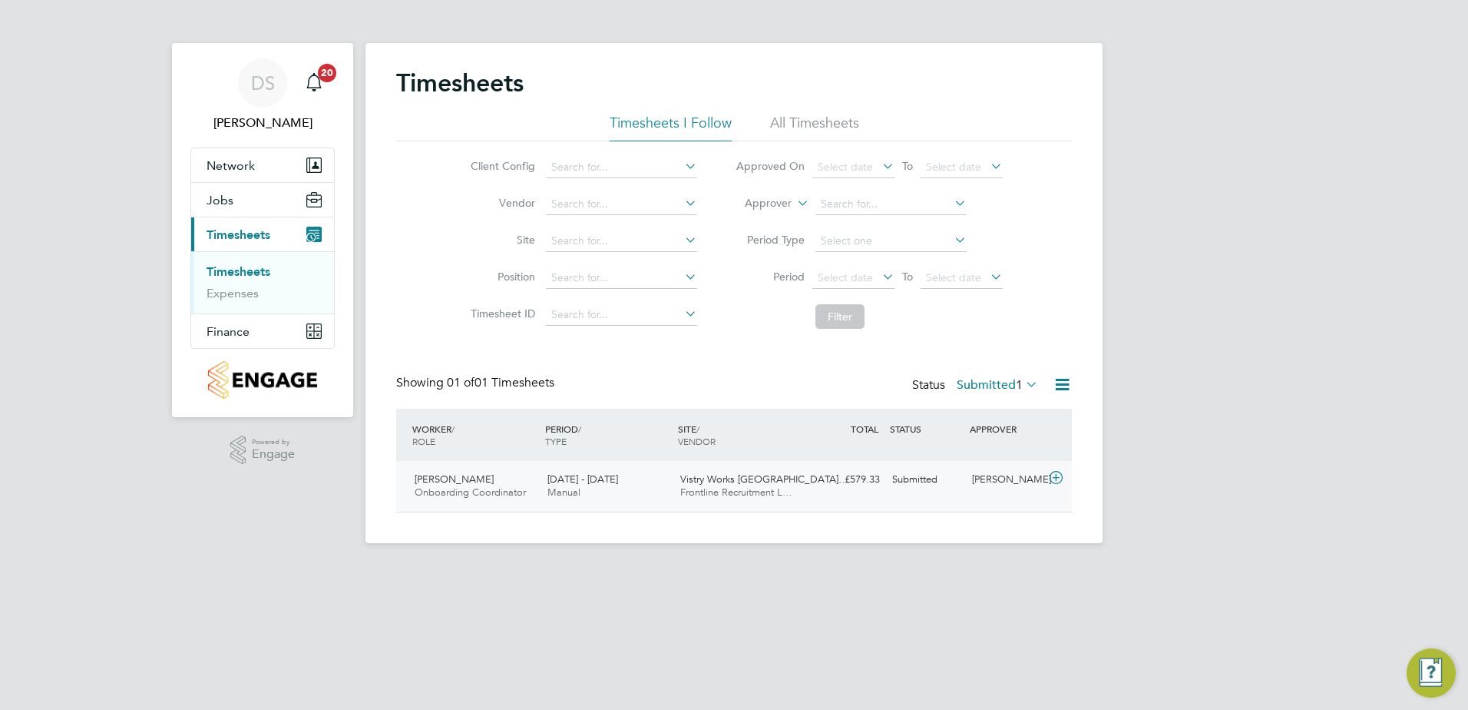
scroll to position [39, 134]
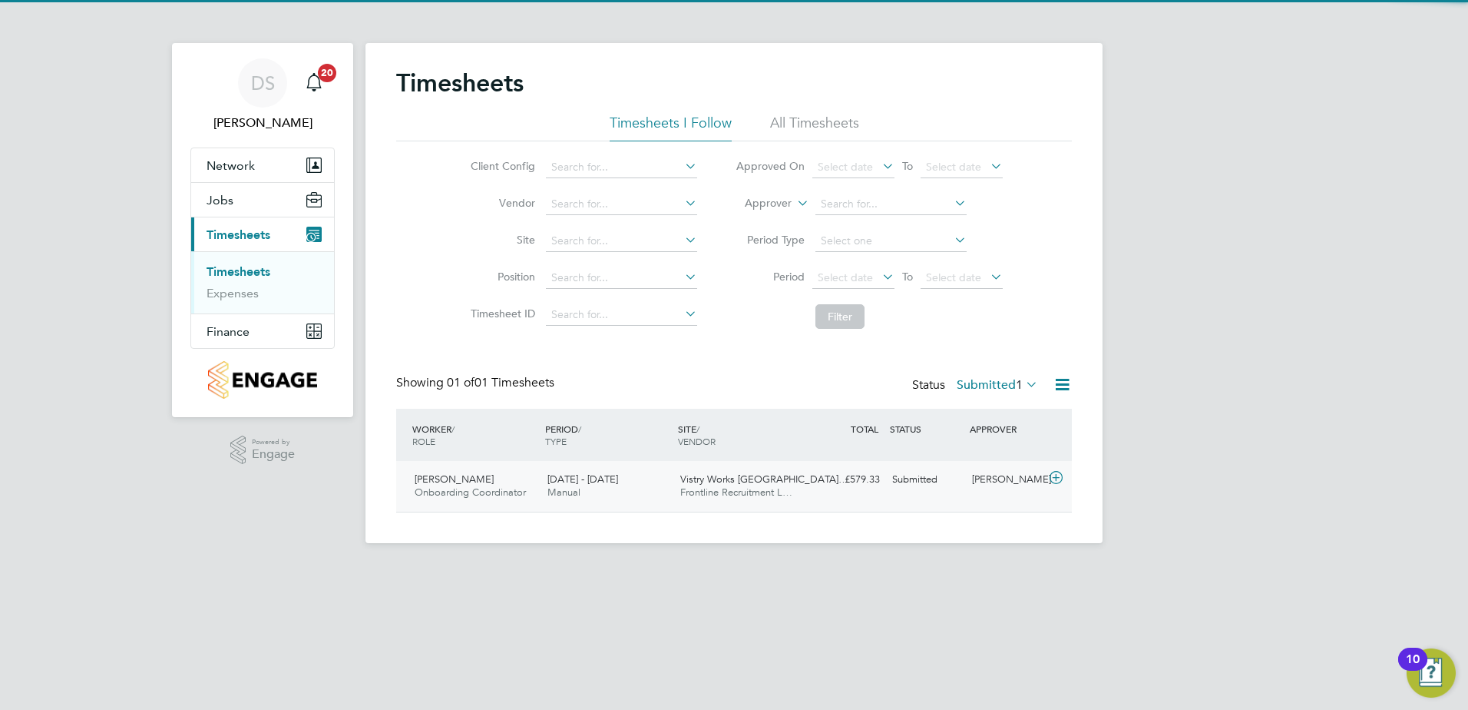
click at [1052, 476] on icon at bounding box center [1056, 478] width 19 height 12
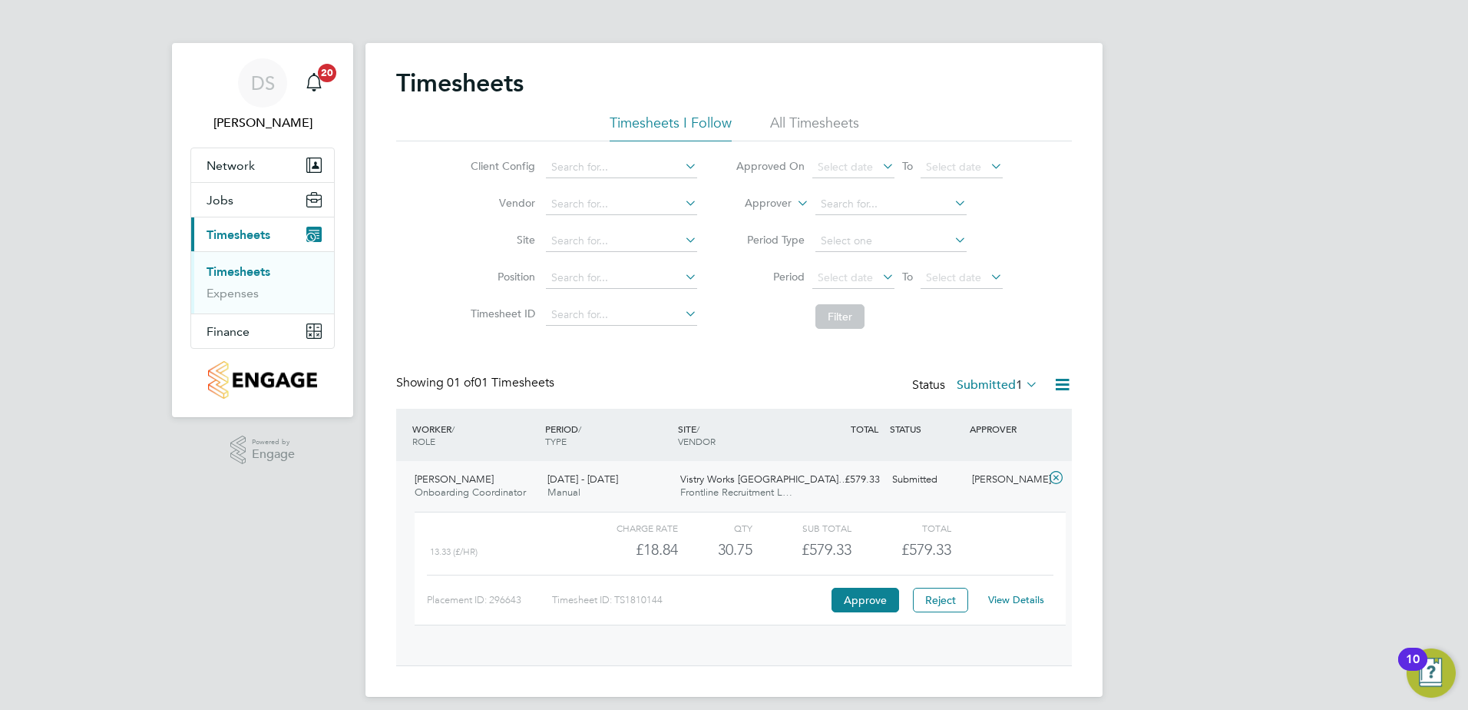
scroll to position [26, 150]
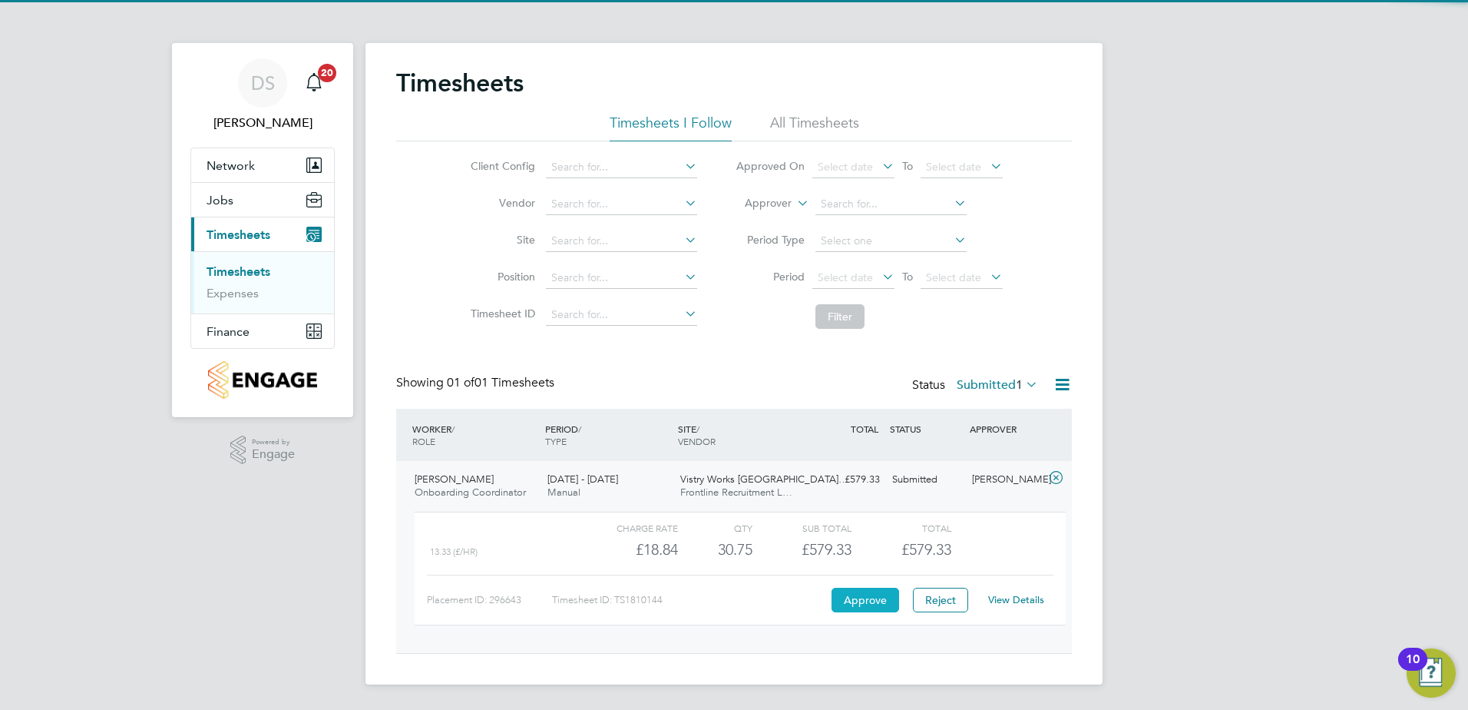
click at [855, 594] on button "Approve" at bounding box center [866, 600] width 68 height 25
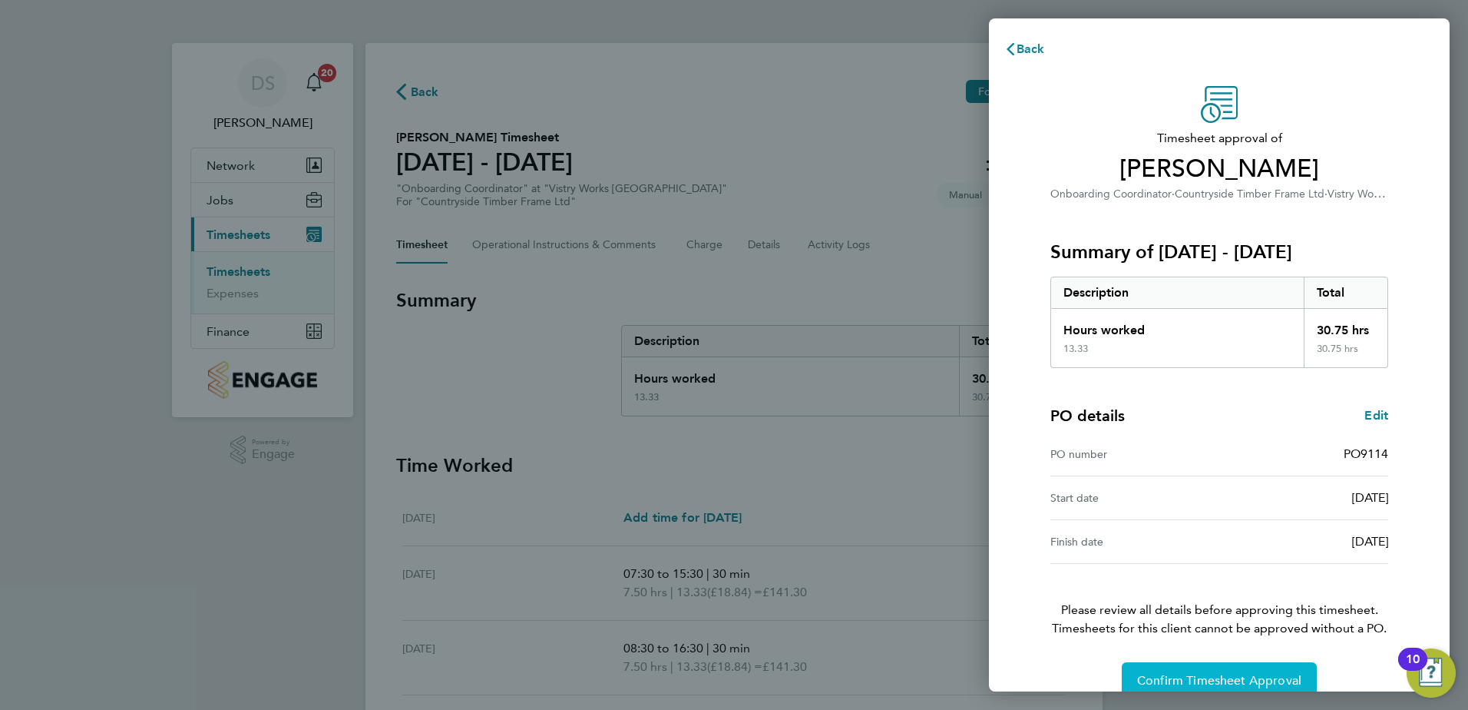
click at [1230, 682] on span "Confirm Timesheet Approval" at bounding box center [1219, 680] width 164 height 15
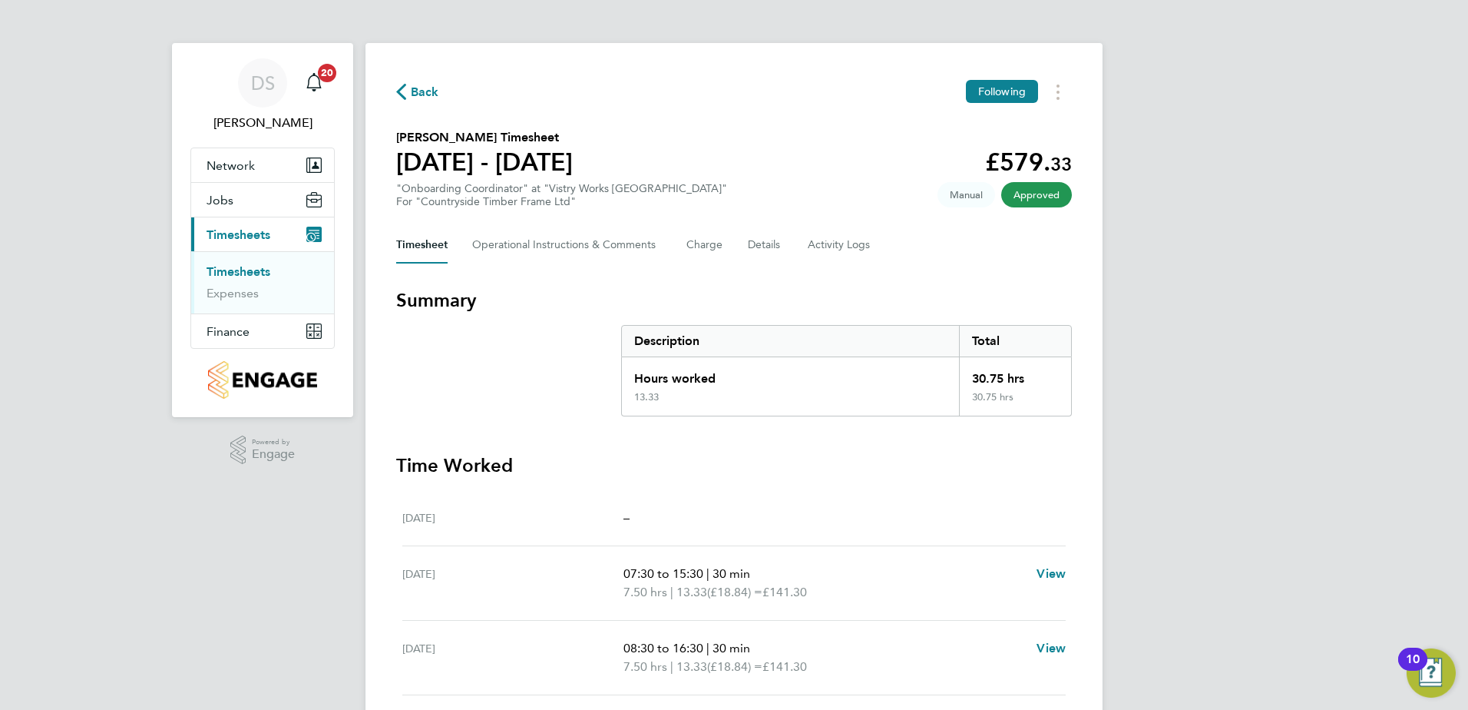
click at [417, 91] on span "Back" at bounding box center [425, 92] width 28 height 18
